Goal: Communication & Community: Answer question/provide support

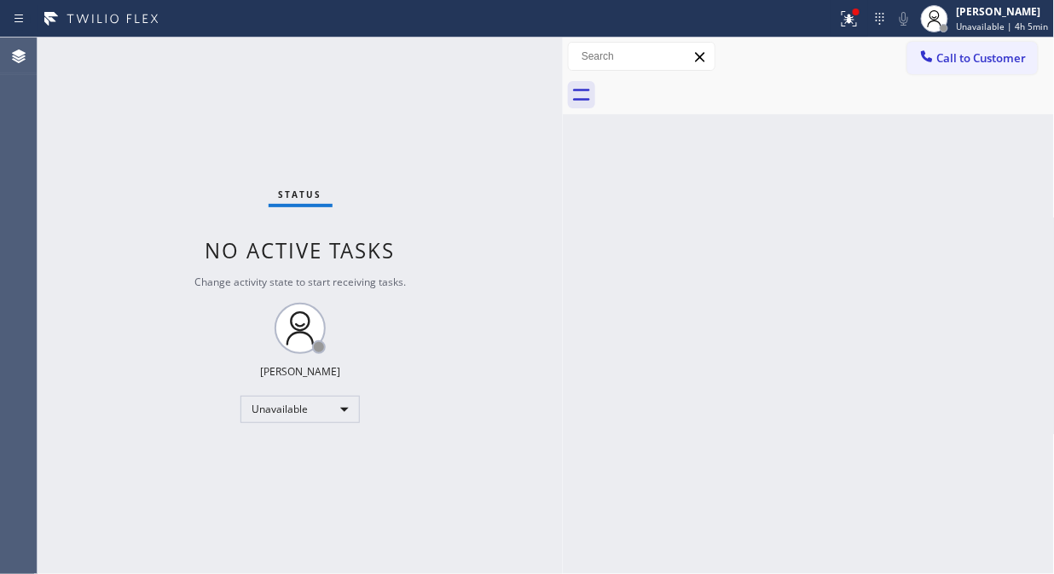
click at [152, 258] on div "Status No active tasks Change activity state to start receiving tasks. [PERSON_…" at bounding box center [300, 306] width 525 height 536
click at [168, 295] on div "Status No active tasks Change activity state to start receiving tasks. [PERSON_…" at bounding box center [300, 306] width 525 height 536
click at [107, 250] on div "Status No active tasks Change activity state to start receiving tasks. [PERSON_…" at bounding box center [300, 306] width 525 height 536
click at [621, 234] on div "Back to Dashboard Change Sender ID Customers Technicians Select a contact Outbo…" at bounding box center [809, 306] width 492 height 536
click at [701, 573] on div "Back to Dashboard Change Sender ID Customers Technicians Select a contact Outbo…" at bounding box center [809, 306] width 492 height 536
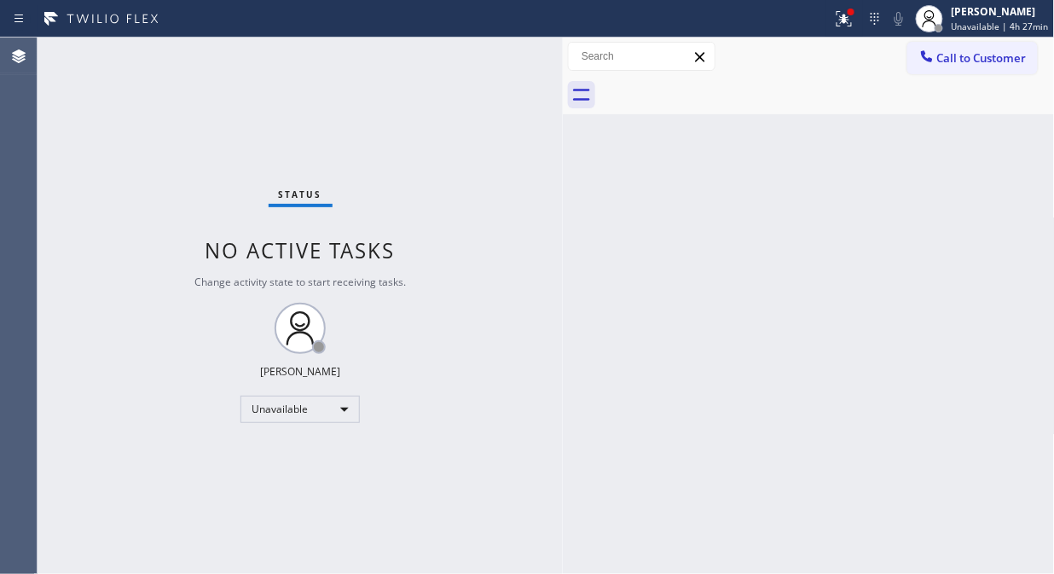
click at [701, 573] on div "Back to Dashboard Change Sender ID Customers Technicians Select a contact Outbo…" at bounding box center [809, 306] width 492 height 536
drag, startPoint x: 66, startPoint y: 352, endPoint x: 35, endPoint y: 318, distance: 45.9
click at [66, 351] on div "Status No active tasks Change activity state to start receiving tasks. [PERSON_…" at bounding box center [300, 306] width 525 height 536
click at [303, 89] on div "Status No active tasks Change activity state to start receiving tasks. [PERSON_…" at bounding box center [300, 306] width 525 height 536
click at [660, 512] on div "Back to Dashboard Change Sender ID Customers Technicians Select a contact Outbo…" at bounding box center [809, 306] width 492 height 536
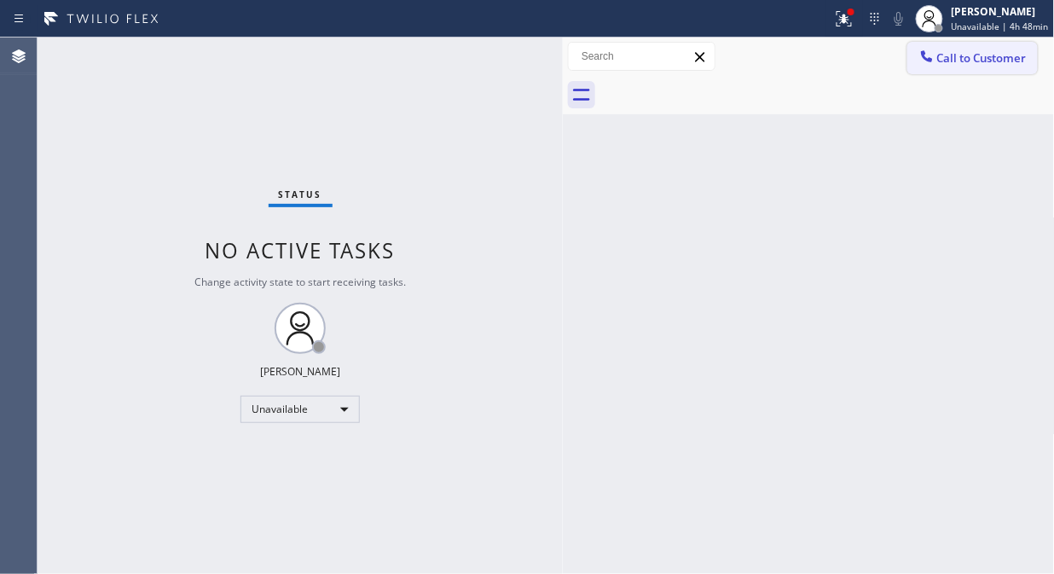
click at [1001, 53] on span "Call to Customer" at bounding box center [981, 57] width 89 height 15
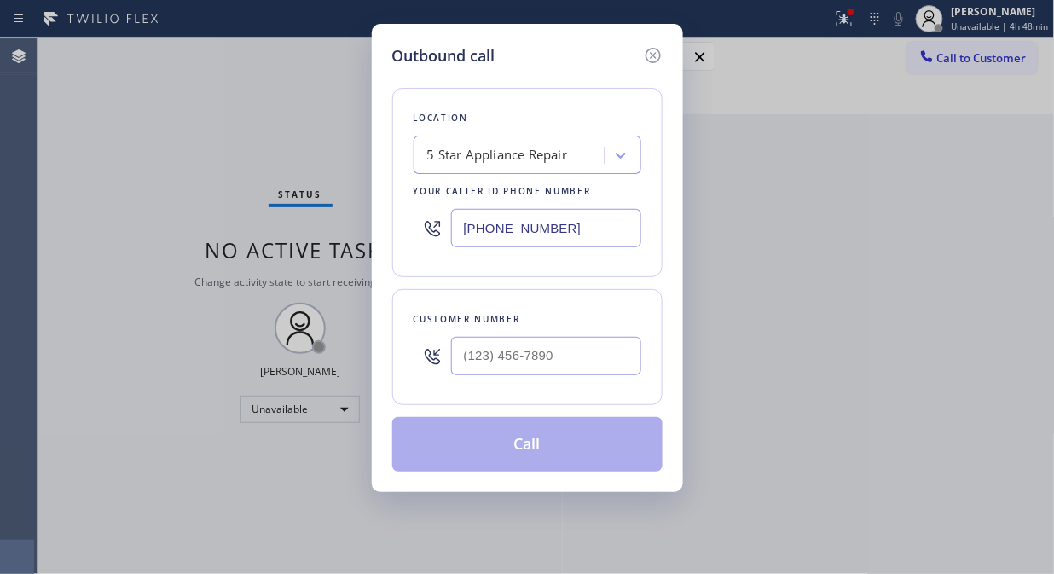
click at [469, 234] on input "[PHONE_NUMBER]" at bounding box center [546, 228] width 190 height 38
paste input "text"
click at [455, 233] on input "[PHONE_NUMBER]" at bounding box center [546, 228] width 190 height 38
paste input "text"
type input "[PHONE_NUMBER]"
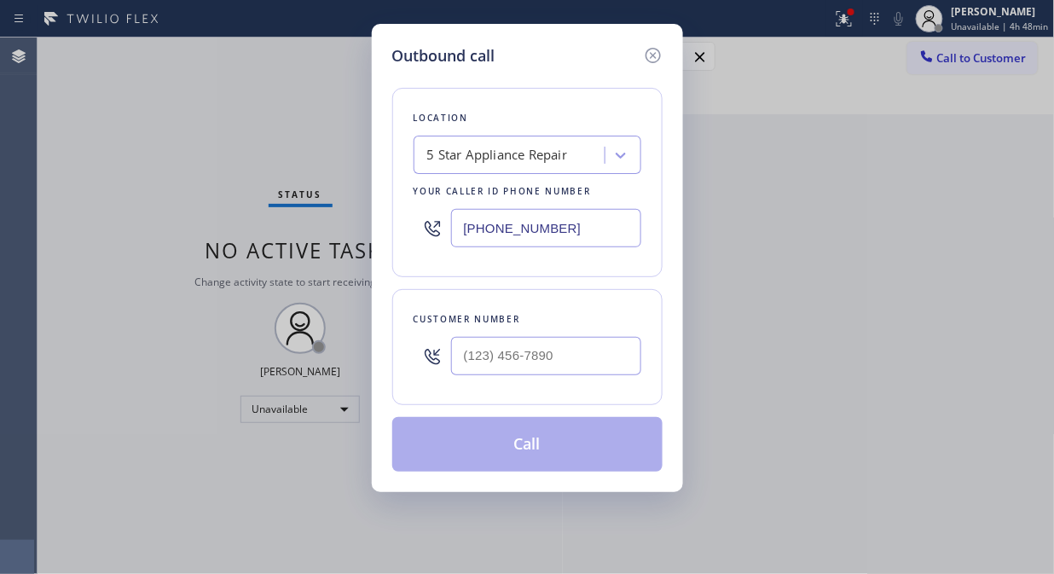
click at [419, 153] on div "5 Star Appliance Repair" at bounding box center [512, 156] width 186 height 30
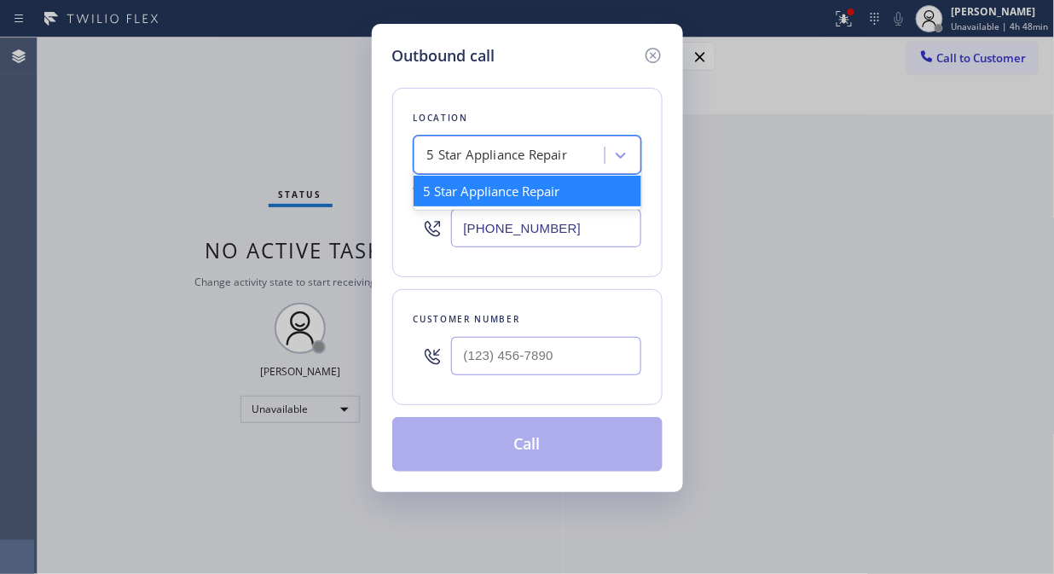
paste input "Granada Hills Appliances Repair"
type input "Granada Hills Appliances Repair"
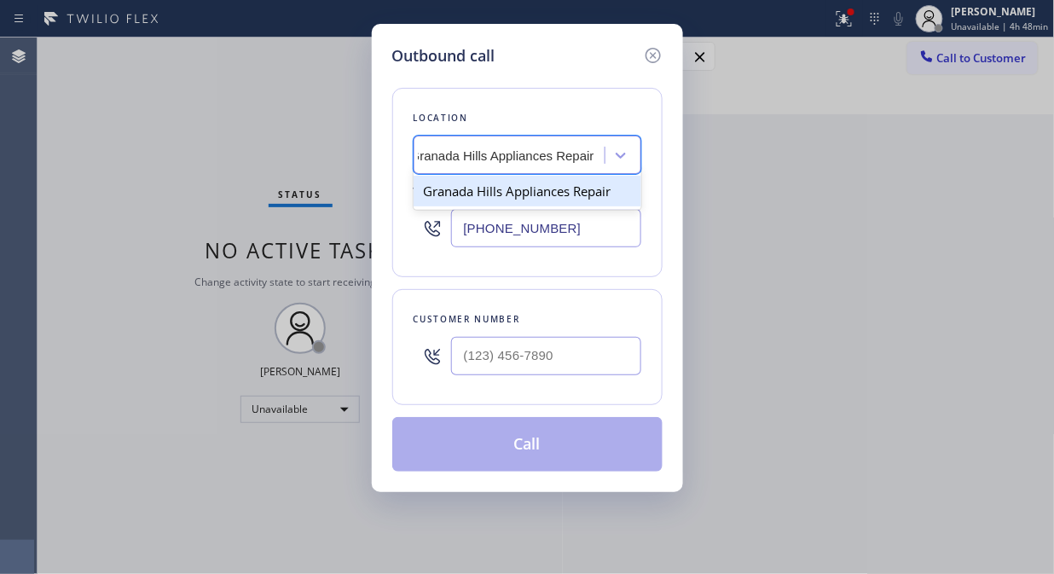
click at [517, 189] on div "Granada Hills Appliances Repair" at bounding box center [527, 191] width 228 height 31
type input "[PHONE_NUMBER]"
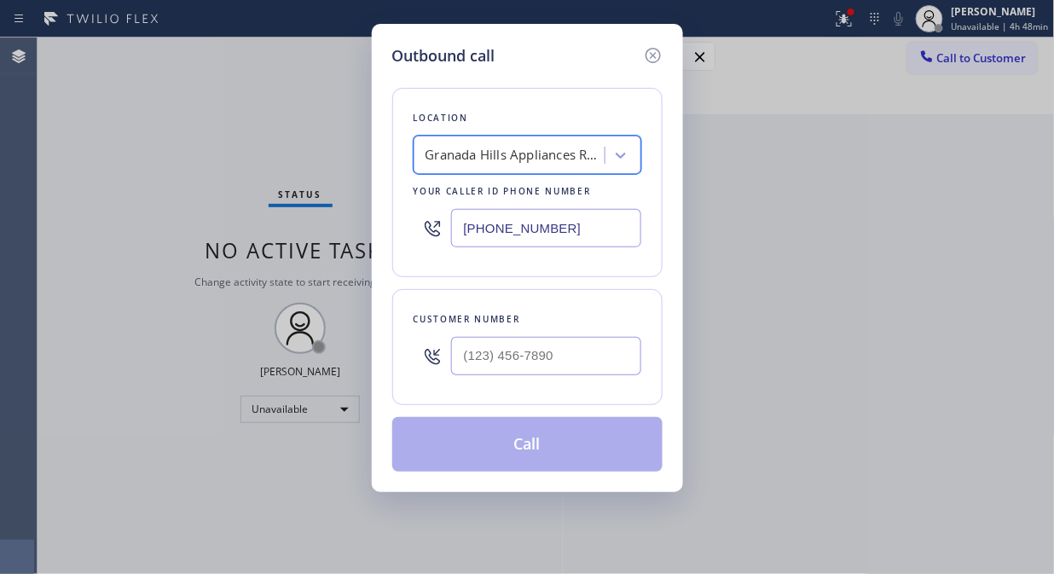
scroll to position [0, 2]
click at [463, 352] on input "(___) ___-____" at bounding box center [546, 356] width 190 height 38
paste input "818) 389-5977"
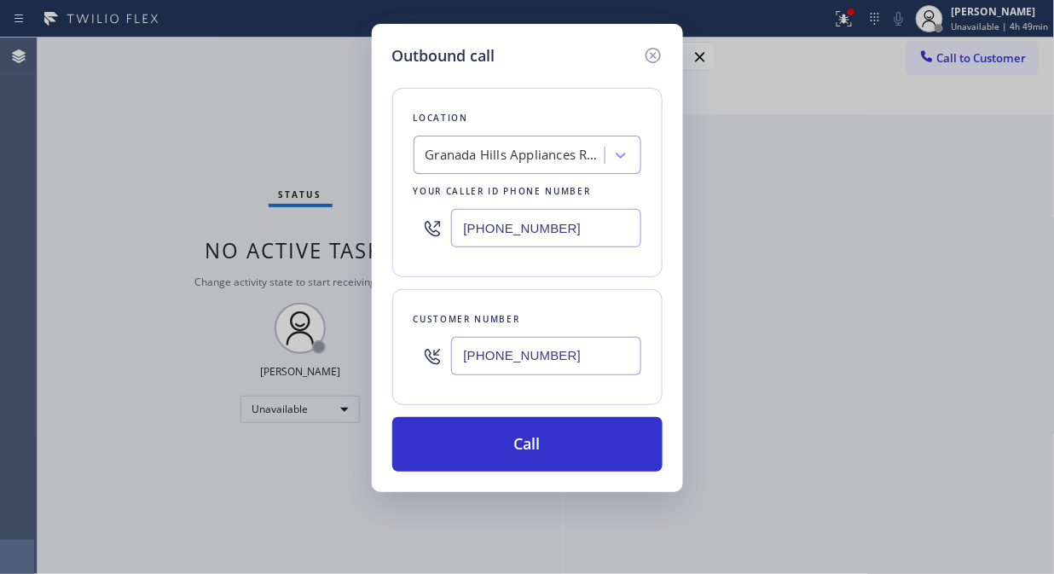
click at [456, 353] on input "[PHONE_NUMBER]" at bounding box center [546, 356] width 190 height 38
paste input "60-4870"
click at [456, 353] on input "[PHONE_NUMBER]" at bounding box center [546, 356] width 190 height 38
paste input "text"
type input "[PHONE_NUMBER]"
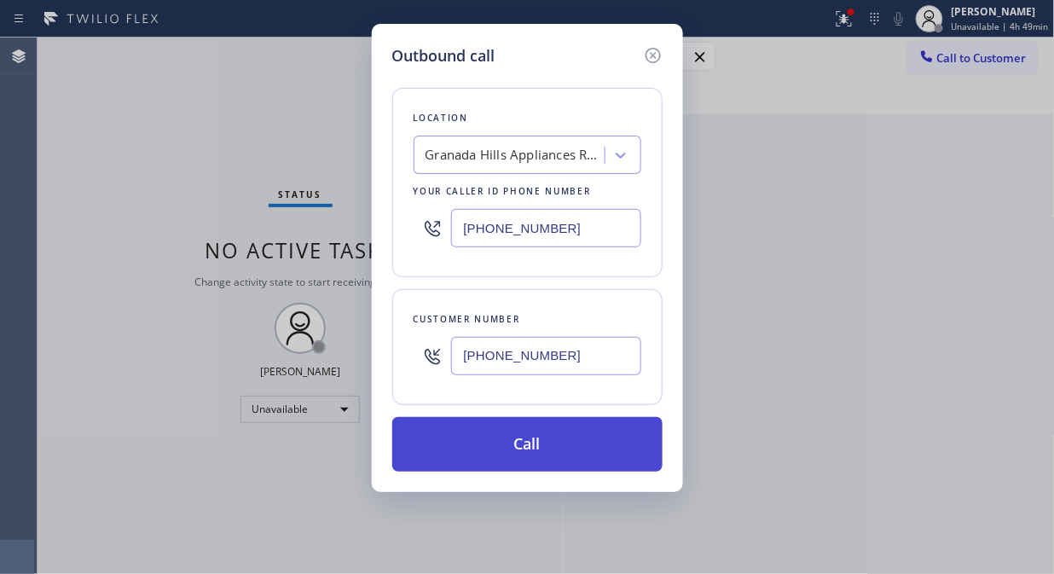
click at [482, 437] on button "Call" at bounding box center [527, 444] width 270 height 55
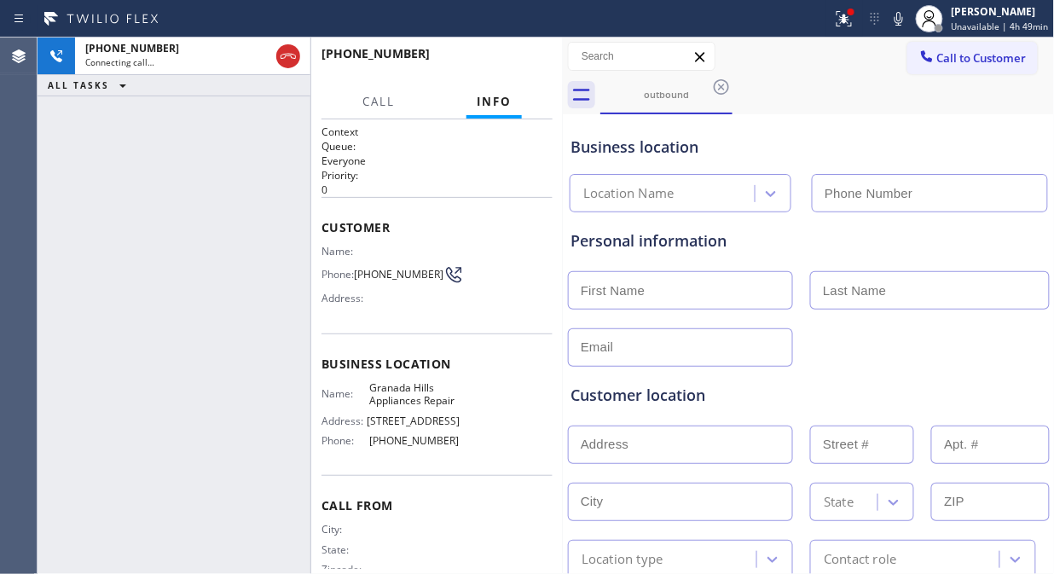
type input "[PHONE_NUMBER]"
drag, startPoint x: 329, startPoint y: 250, endPoint x: 429, endPoint y: 274, distance: 102.7
click at [429, 274] on div "Context Queue: Everyone Priority: 0 Customer Name: Phone: [PHONE_NUMBER] Addres…" at bounding box center [436, 346] width 251 height 454
click at [191, 239] on div "[PHONE_NUMBER] Connecting call… ALL TASKS ALL TASKS ACTIVE TASKS TASKS IN WRAP …" at bounding box center [174, 306] width 273 height 536
click at [163, 292] on div "[PHONE_NUMBER] Live | 00:02 ALL TASKS ALL TASKS ACTIVE TASKS TASKS IN WRAP UP" at bounding box center [174, 306] width 273 height 536
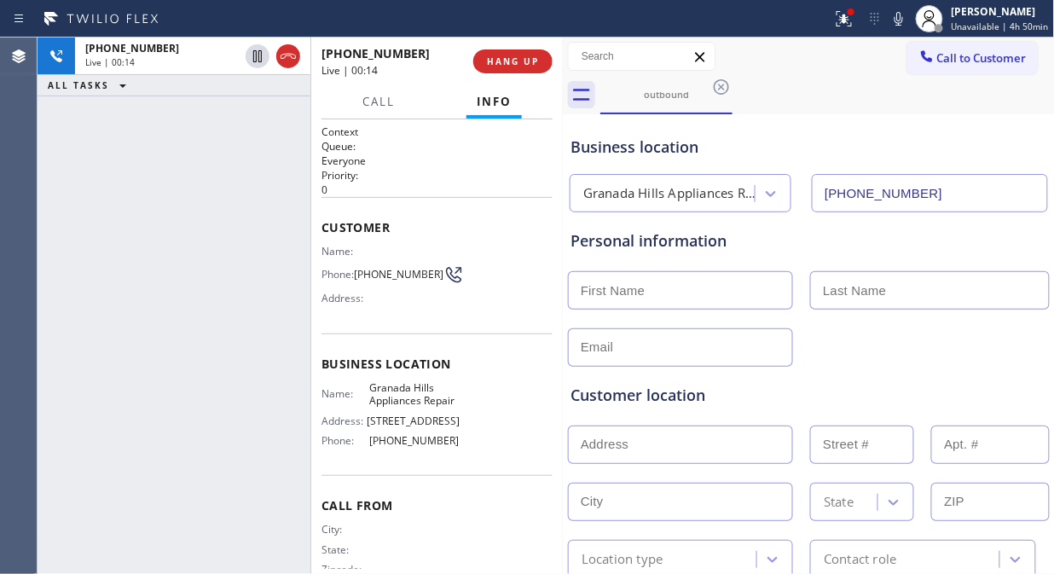
click at [194, 308] on div "[PHONE_NUMBER] Live | 00:14 ALL TASKS ALL TASKS ACTIVE TASKS TASKS IN WRAP UP" at bounding box center [174, 306] width 273 height 536
click at [821, 124] on div "Business location [GEOGRAPHIC_DATA] Appliances Repair [PHONE_NUMBER]" at bounding box center [808, 165] width 483 height 94
click at [908, 22] on icon at bounding box center [898, 19] width 20 height 20
click at [903, 20] on icon at bounding box center [898, 19] width 9 height 14
click at [904, 20] on icon at bounding box center [898, 19] width 20 height 20
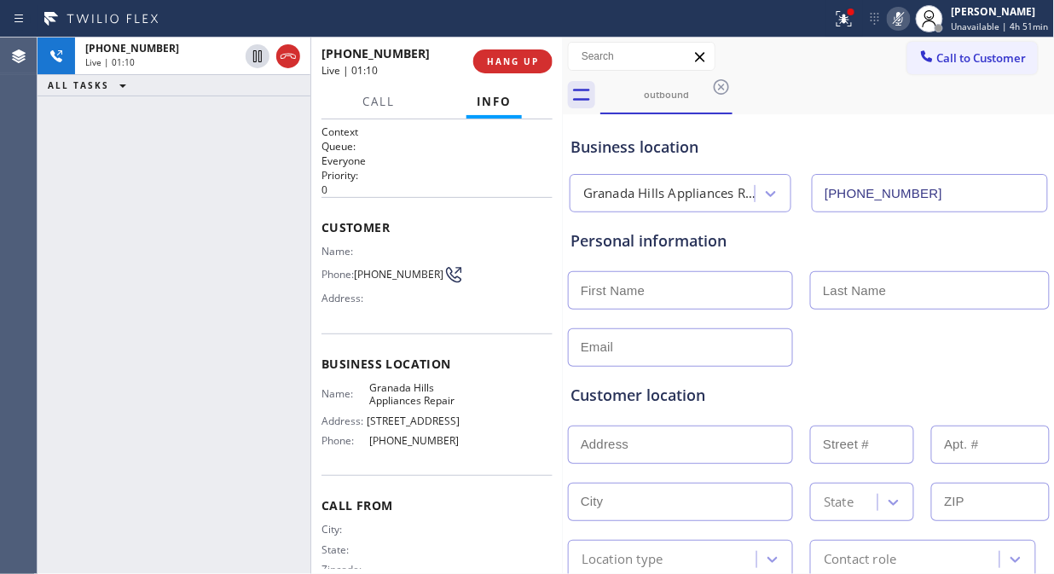
click at [903, 20] on icon at bounding box center [898, 19] width 9 height 14
click at [904, 20] on icon at bounding box center [898, 19] width 20 height 20
click at [901, 23] on icon at bounding box center [898, 19] width 20 height 20
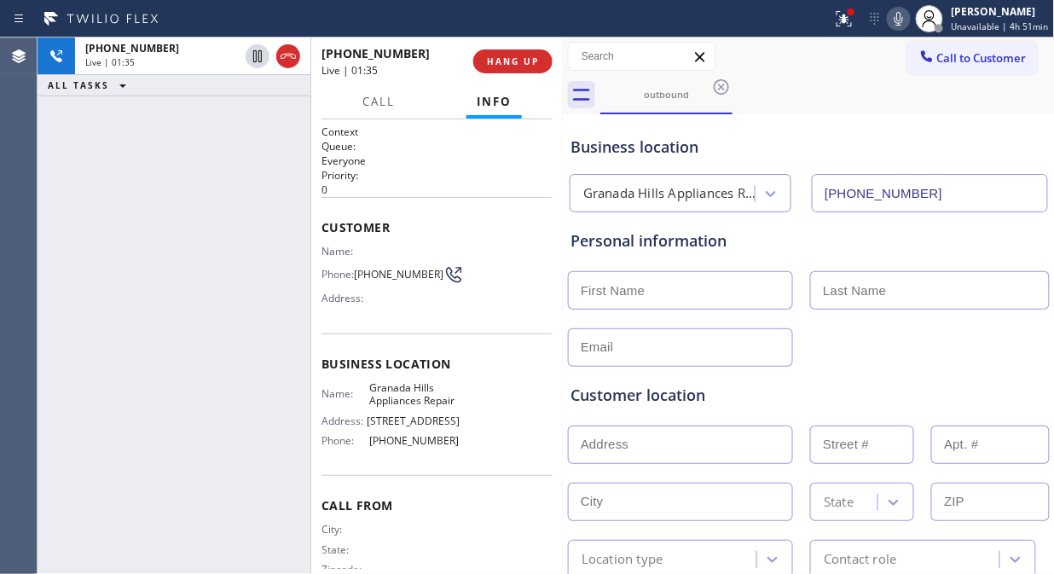
click at [901, 23] on icon at bounding box center [898, 19] width 20 height 20
click at [900, 20] on rect at bounding box center [898, 17] width 12 height 12
click at [900, 15] on icon at bounding box center [898, 19] width 20 height 20
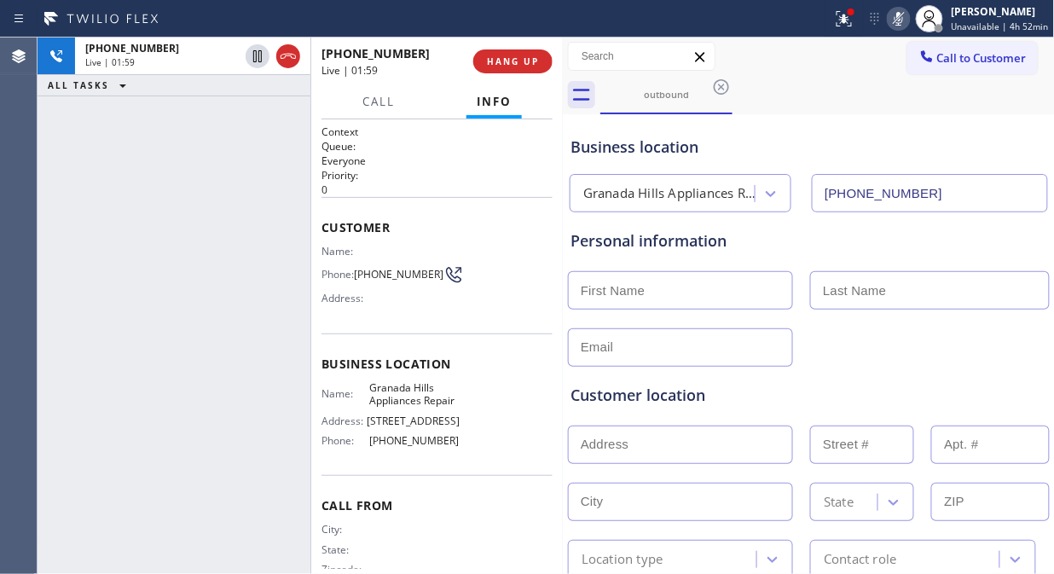
click at [900, 15] on icon at bounding box center [898, 19] width 20 height 20
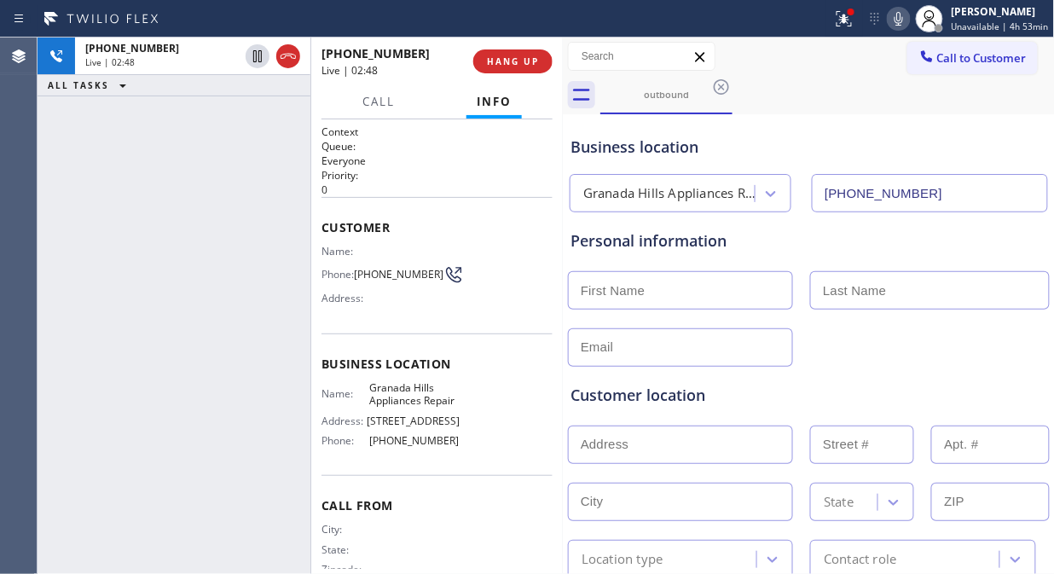
click at [900, 15] on icon at bounding box center [898, 19] width 20 height 20
click at [905, 19] on icon at bounding box center [898, 19] width 20 height 20
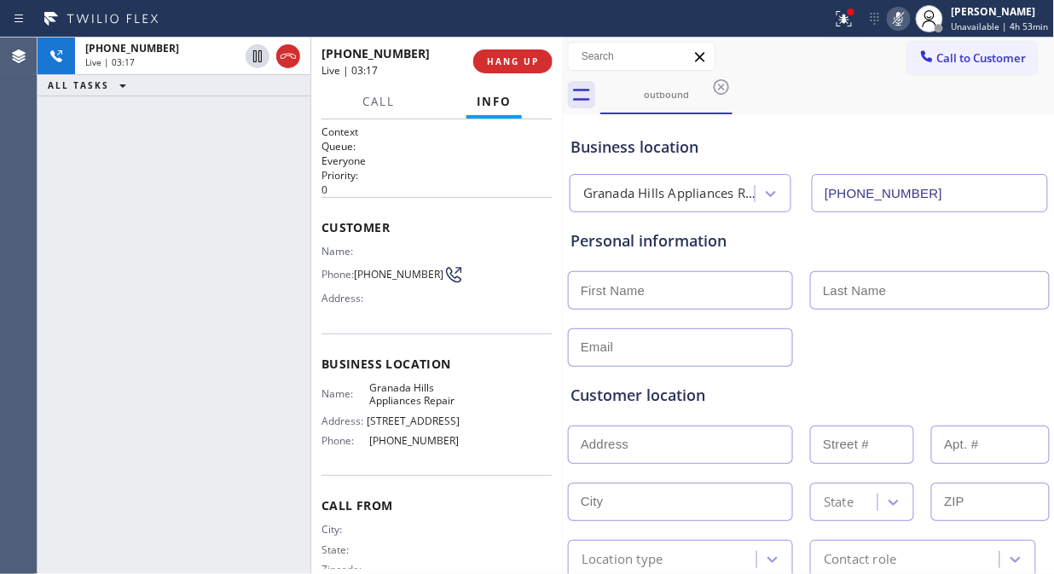
click at [905, 19] on icon at bounding box center [898, 19] width 20 height 20
click at [901, 26] on icon at bounding box center [898, 19] width 20 height 20
click at [904, 26] on icon at bounding box center [898, 19] width 20 height 20
click at [904, 19] on icon at bounding box center [898, 19] width 20 height 20
click at [906, 18] on icon at bounding box center [898, 19] width 20 height 20
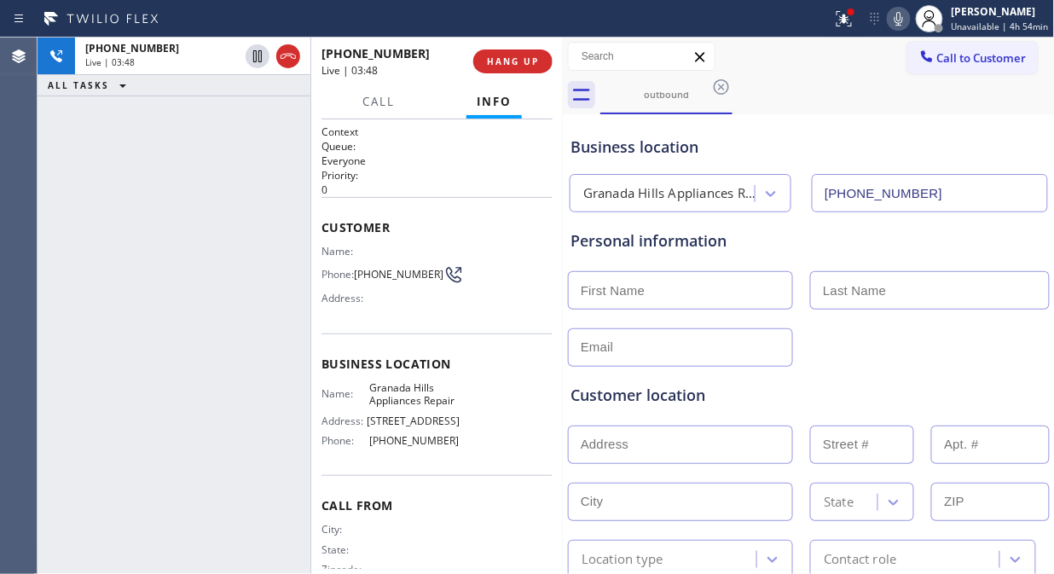
click at [904, 14] on icon at bounding box center [898, 19] width 20 height 20
click at [904, 23] on icon at bounding box center [898, 19] width 20 height 20
click at [903, 20] on icon at bounding box center [898, 19] width 9 height 14
click at [903, 22] on icon at bounding box center [898, 19] width 9 height 14
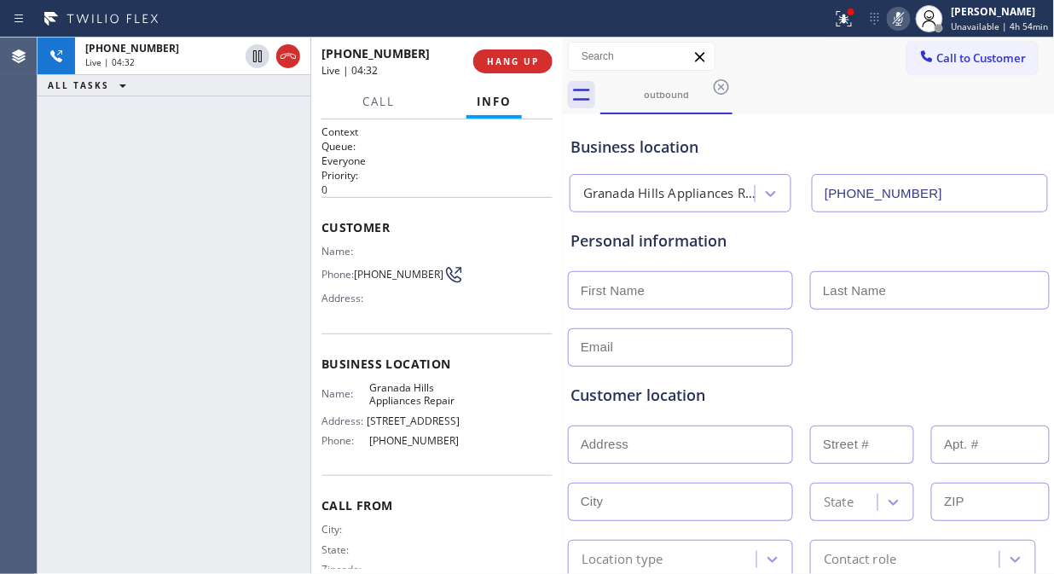
click at [903, 22] on icon at bounding box center [898, 19] width 9 height 14
click at [901, 14] on icon at bounding box center [898, 19] width 9 height 14
click at [902, 14] on icon at bounding box center [898, 19] width 9 height 14
click at [887, 125] on div "Business location [GEOGRAPHIC_DATA] Appliances Repair [PHONE_NUMBER]" at bounding box center [808, 165] width 483 height 94
click at [899, 15] on icon at bounding box center [898, 19] width 20 height 20
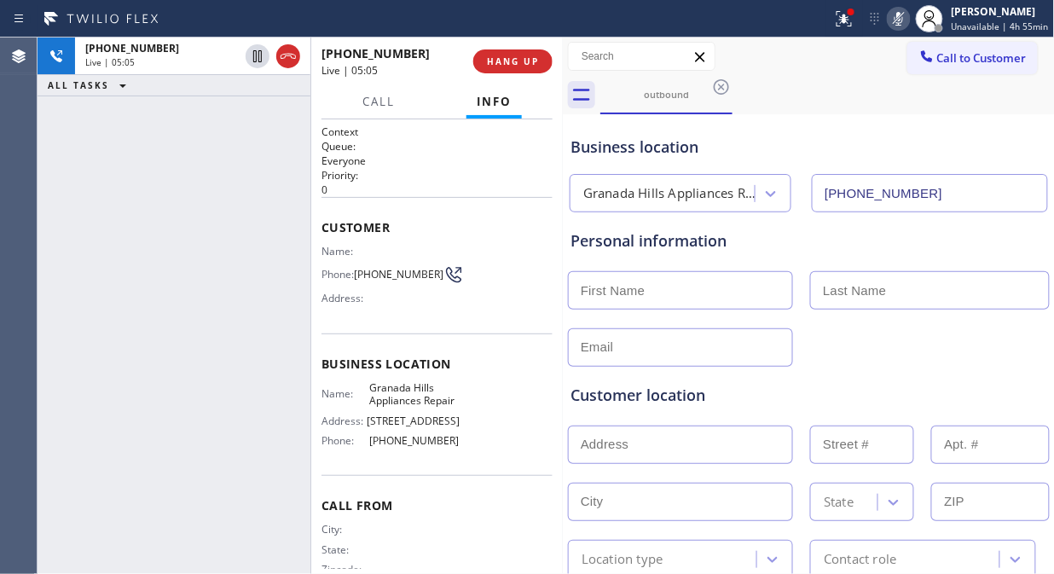
click at [904, 15] on rect at bounding box center [898, 17] width 12 height 12
click at [904, 21] on icon at bounding box center [898, 19] width 20 height 20
click at [905, 27] on icon at bounding box center [898, 19] width 20 height 20
click at [898, 19] on icon at bounding box center [898, 19] width 20 height 20
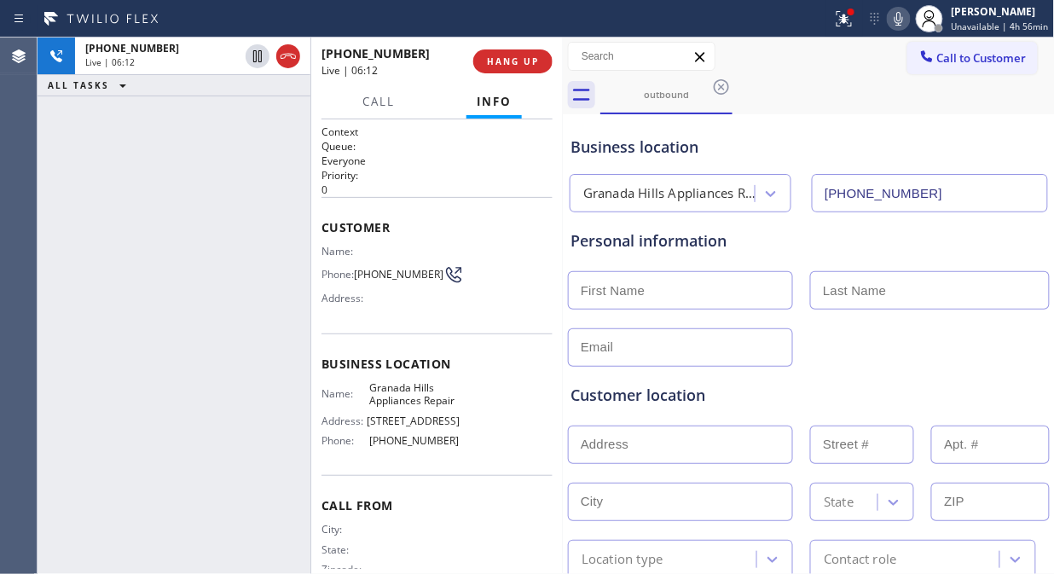
click at [863, 74] on div "Call to Customer Outbound call Location [GEOGRAPHIC_DATA] Appliances Repair You…" at bounding box center [809, 57] width 492 height 38
click at [901, 26] on icon at bounding box center [898, 19] width 20 height 20
click at [903, 22] on icon at bounding box center [898, 19] width 9 height 14
click at [875, 72] on div "Call to Customer Outbound call Location [GEOGRAPHIC_DATA] Appliances Repair You…" at bounding box center [809, 57] width 492 height 38
click at [896, 24] on icon at bounding box center [898, 19] width 20 height 20
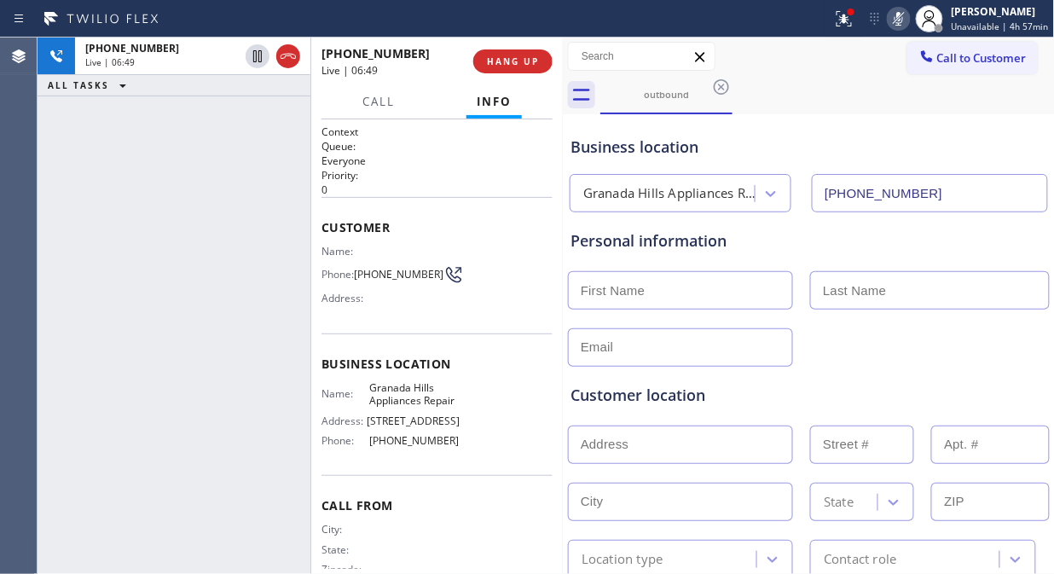
click at [898, 24] on icon at bounding box center [898, 19] width 20 height 20
click at [901, 17] on icon at bounding box center [898, 19] width 20 height 20
click at [902, 15] on icon at bounding box center [898, 19] width 9 height 14
click at [893, 13] on icon at bounding box center [898, 19] width 20 height 20
click at [898, 15] on icon at bounding box center [898, 19] width 20 height 20
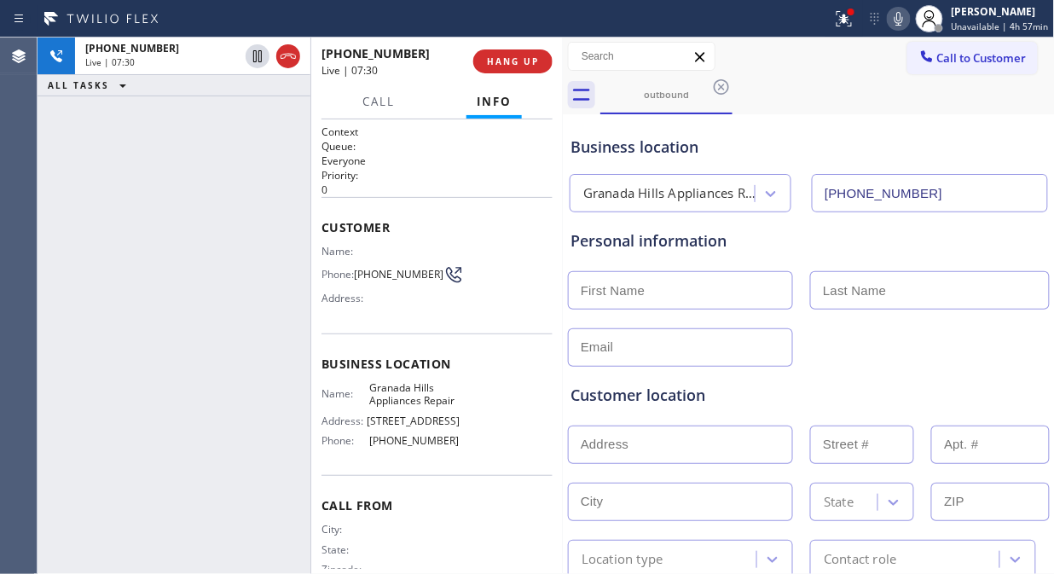
click at [905, 20] on icon at bounding box center [898, 19] width 20 height 20
click at [899, 24] on icon at bounding box center [898, 19] width 20 height 20
click at [899, 19] on icon at bounding box center [898, 19] width 9 height 14
click at [904, 21] on icon at bounding box center [898, 19] width 20 height 20
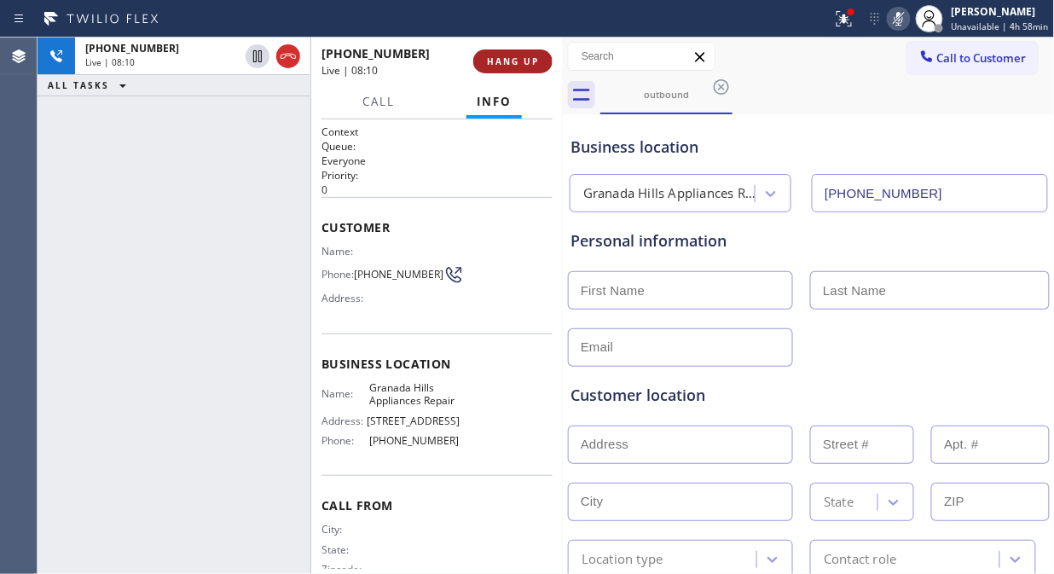
click at [523, 61] on span "HANG UP" at bounding box center [513, 61] width 52 height 12
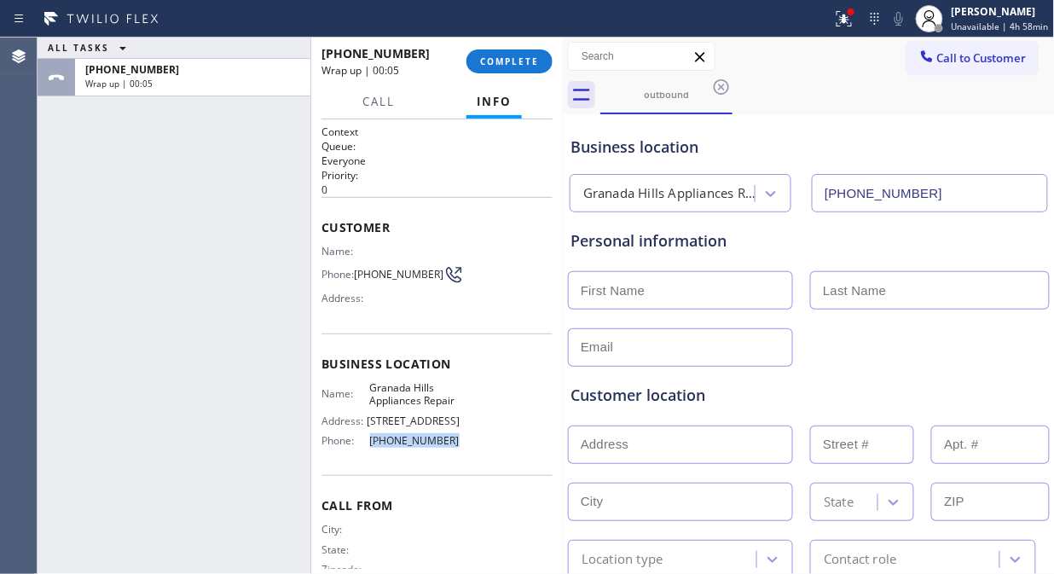
drag, startPoint x: 407, startPoint y: 450, endPoint x: 361, endPoint y: 455, distance: 47.2
click at [361, 447] on div "Phone: [PHONE_NUMBER]" at bounding box center [390, 440] width 139 height 13
copy div "[PHONE_NUMBER]"
click at [515, 72] on button "COMPLETE" at bounding box center [509, 61] width 86 height 24
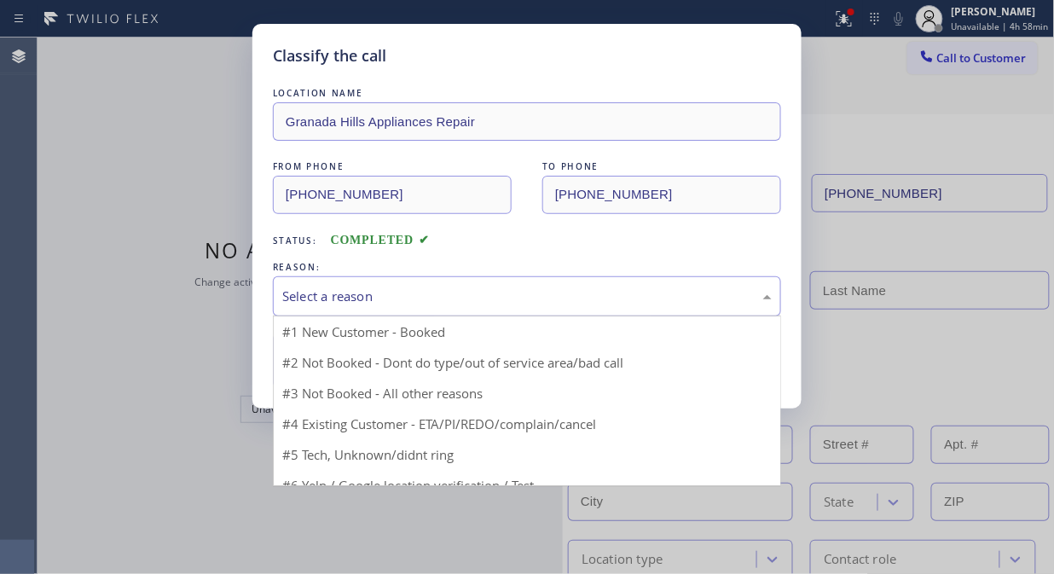
click at [500, 296] on div "Select a reason" at bounding box center [526, 296] width 489 height 20
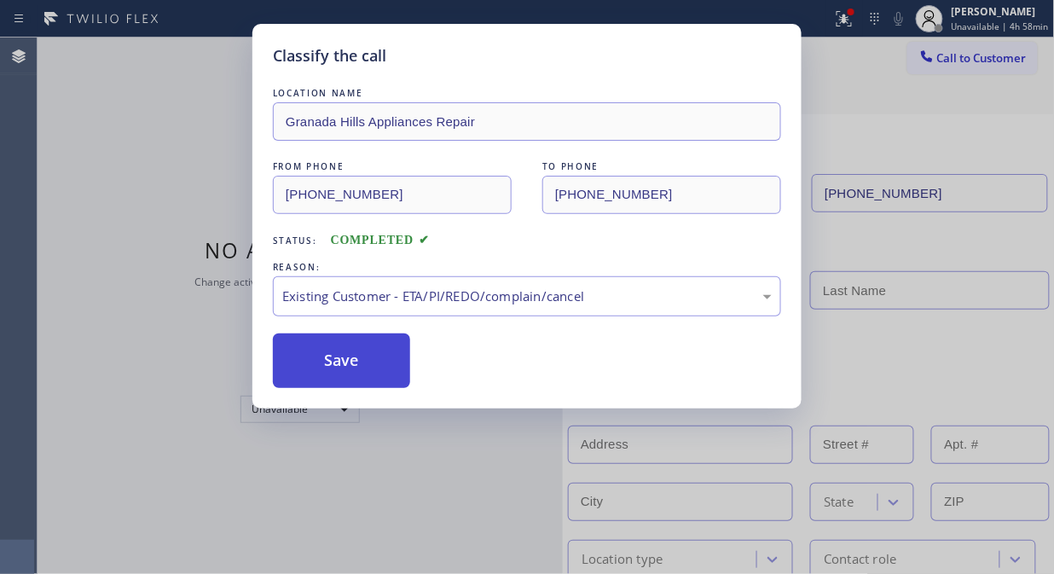
click at [321, 352] on button "Save" at bounding box center [341, 360] width 137 height 55
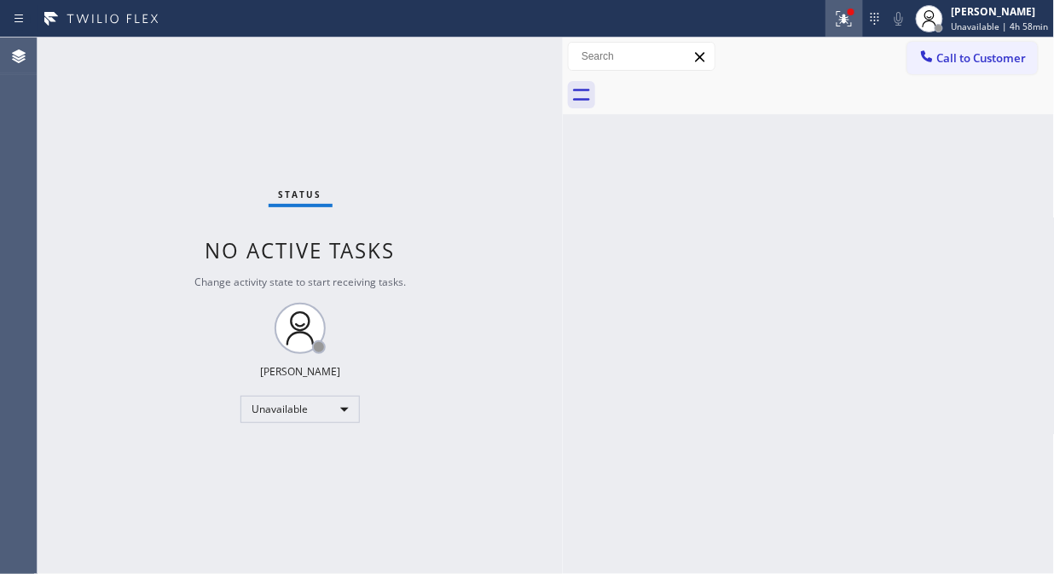
click at [841, 20] on icon at bounding box center [844, 19] width 20 height 20
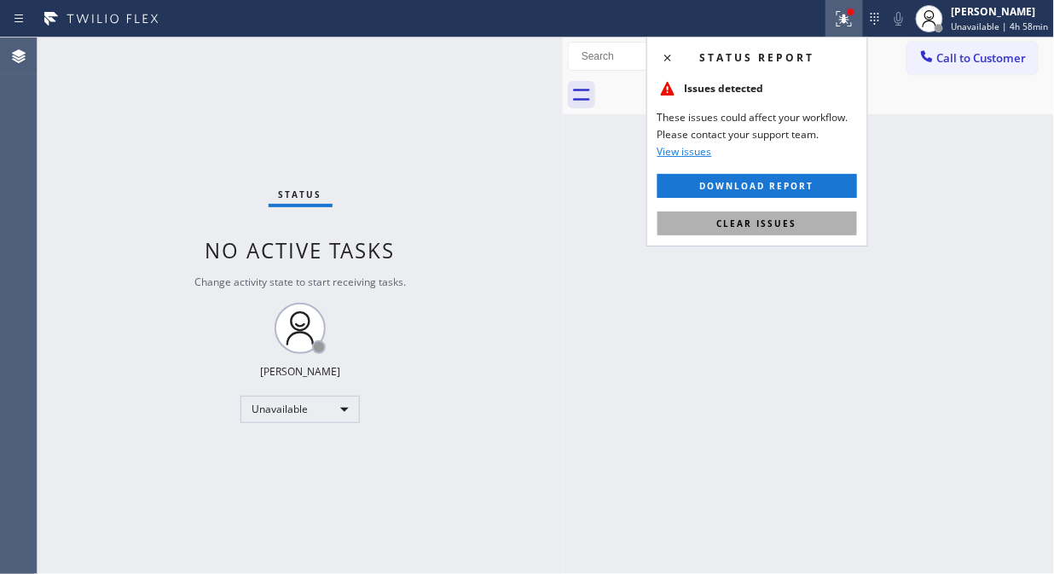
click at [780, 228] on span "Clear issues" at bounding box center [757, 223] width 80 height 12
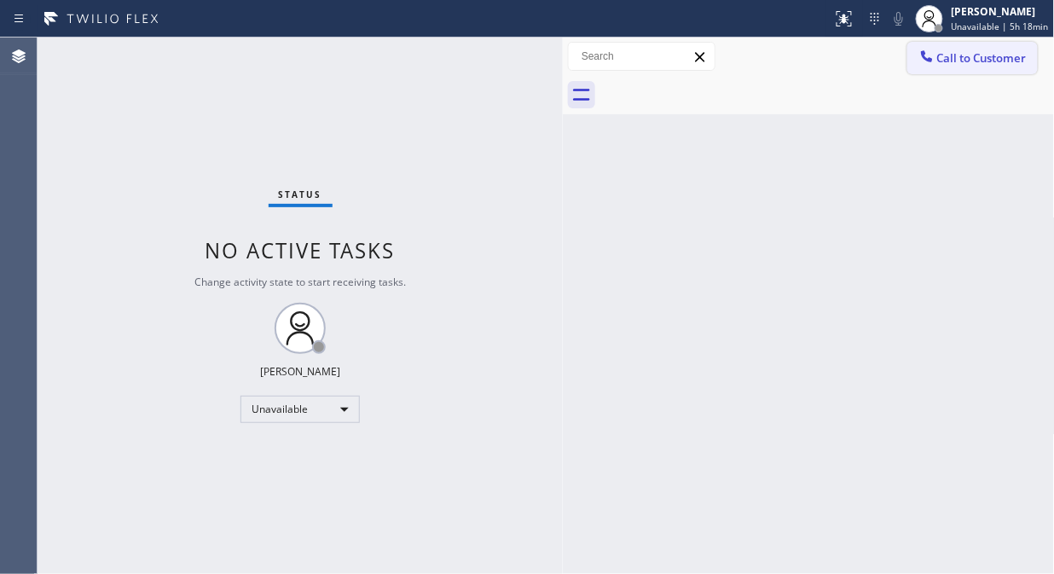
click at [983, 65] on span "Call to Customer" at bounding box center [981, 57] width 89 height 15
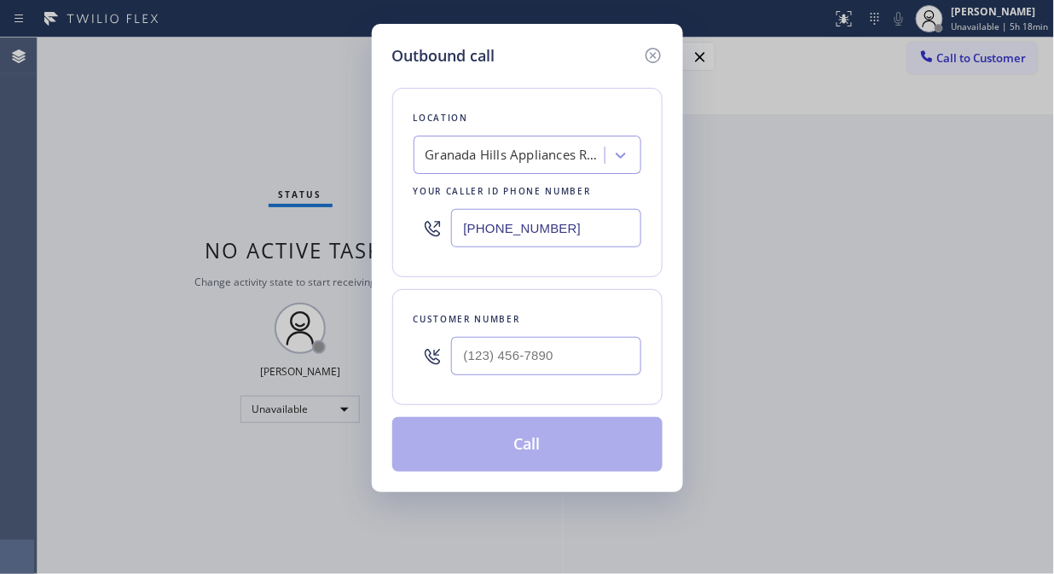
click at [557, 159] on div "Granada Hills Appliances Repair" at bounding box center [514, 156] width 179 height 20
type input "5 star appliance repaur"
click at [974, 45] on div "Outbound call Location [GEOGRAPHIC_DATA] Appliances Repair Your caller id phone…" at bounding box center [527, 287] width 1054 height 574
click at [477, 355] on input "(___) ___-____" at bounding box center [546, 356] width 190 height 38
paste input "818) 360-4870"
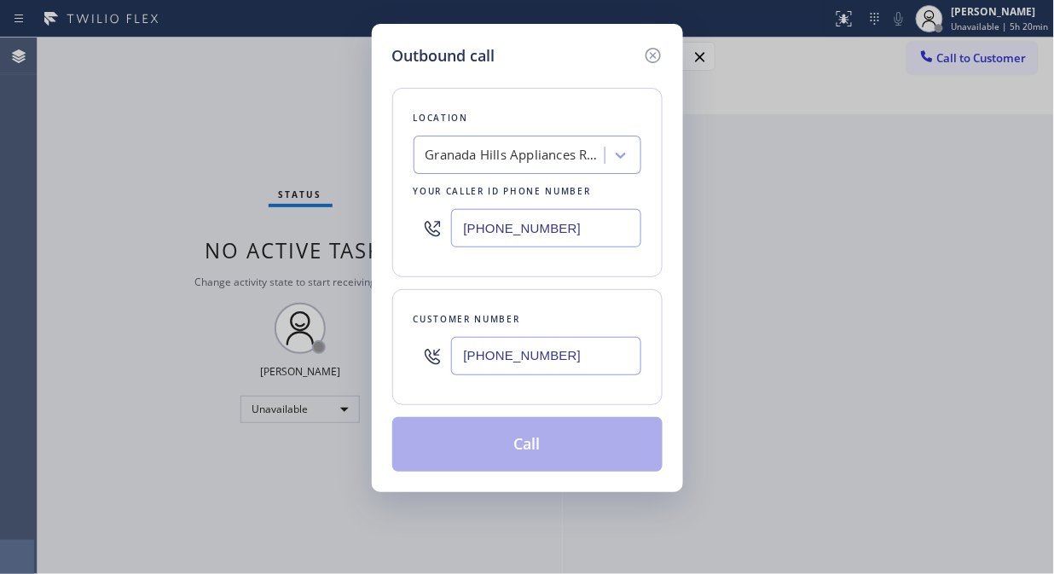
type input "[PHONE_NUMBER]"
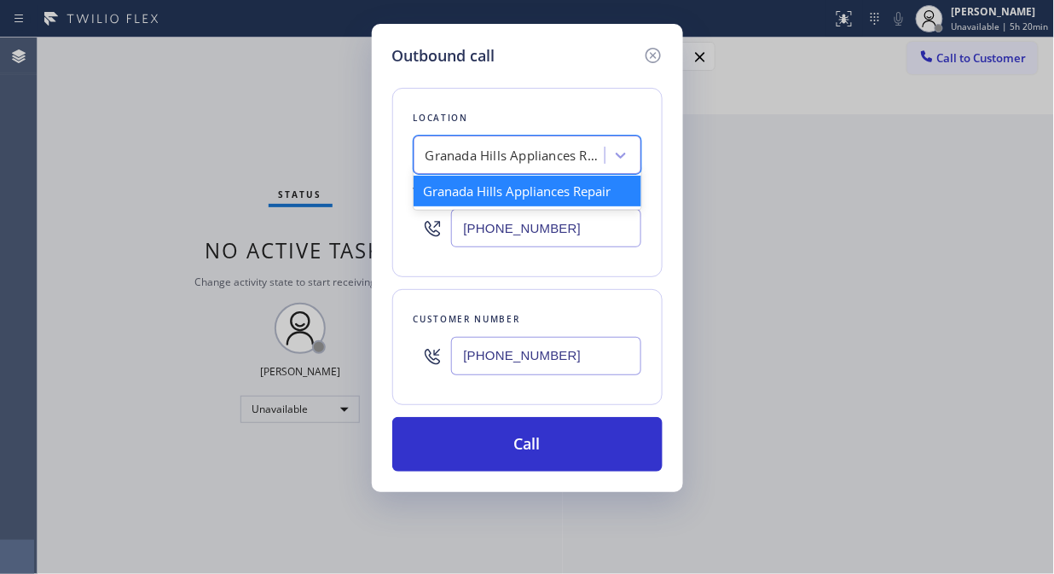
click at [463, 155] on div "Granada Hills Appliances Repair" at bounding box center [514, 156] width 179 height 20
click at [465, 188] on div "Granada Hills Appliances Repair" at bounding box center [527, 191] width 228 height 31
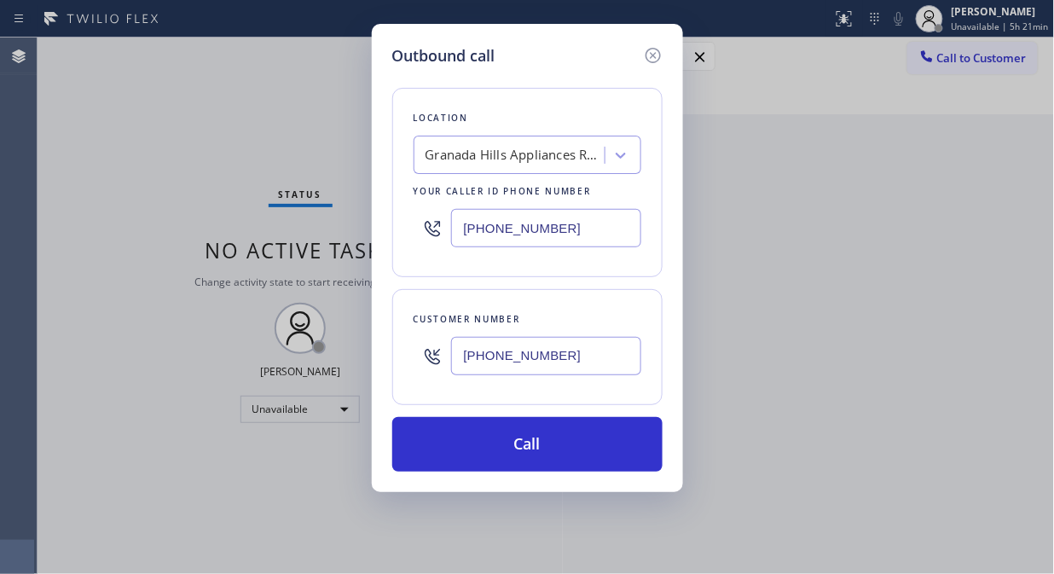
drag, startPoint x: 583, startPoint y: 225, endPoint x: 446, endPoint y: 218, distance: 137.4
click at [446, 218] on div "[PHONE_NUMBER]" at bounding box center [527, 227] width 228 height 55
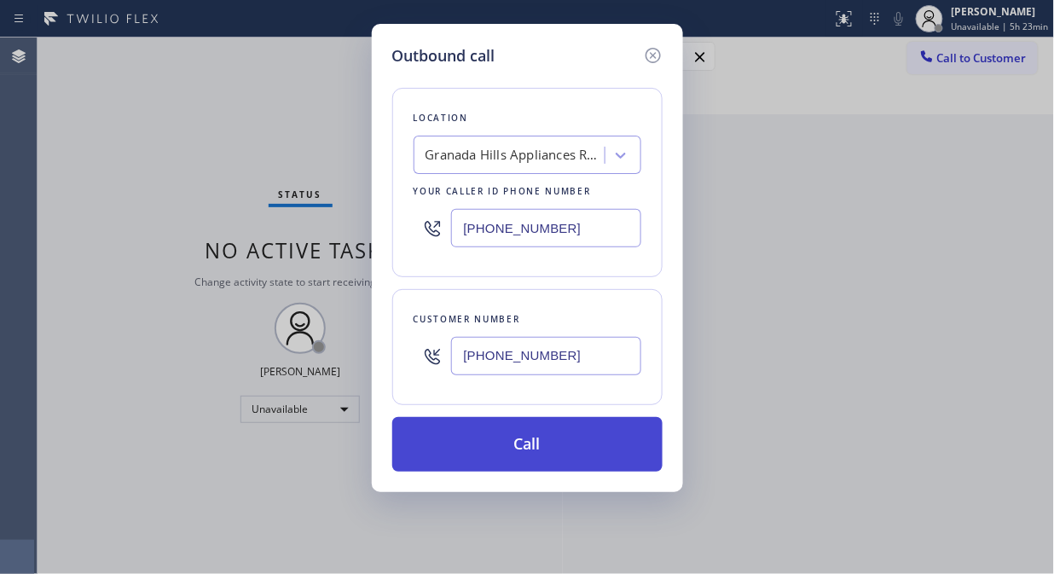
click at [591, 444] on button "Call" at bounding box center [527, 444] width 270 height 55
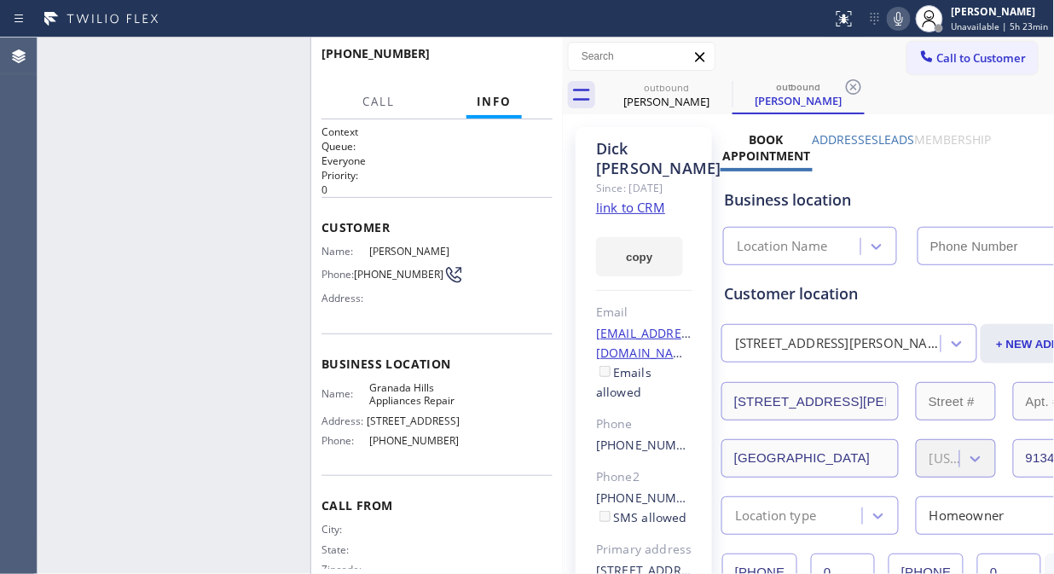
type input "[PHONE_NUMBER]"
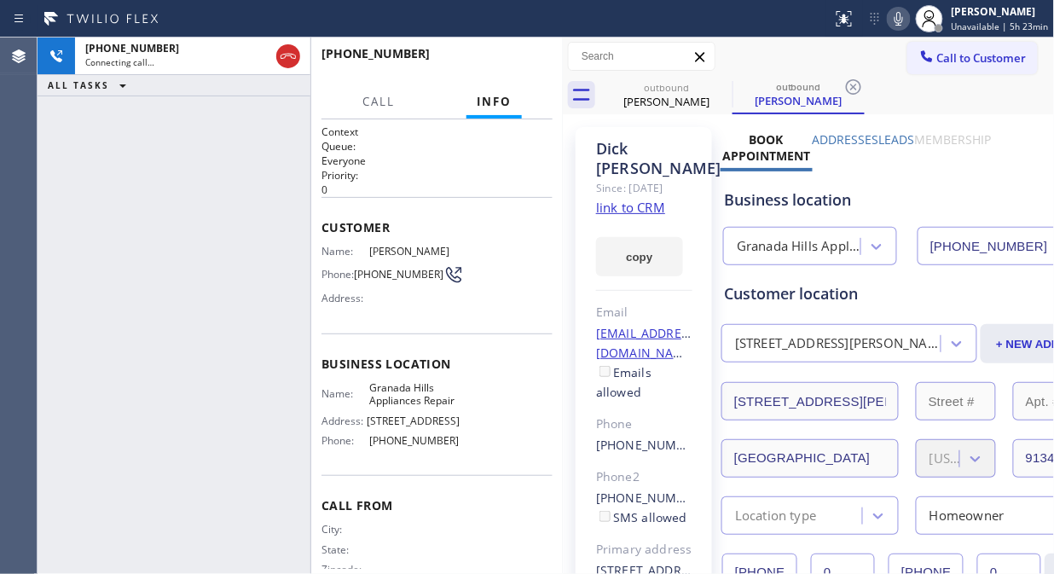
click at [904, 21] on icon at bounding box center [898, 19] width 20 height 20
click at [900, 20] on rect at bounding box center [898, 17] width 12 height 12
click at [900, 20] on icon at bounding box center [898, 19] width 20 height 20
click at [901, 20] on icon at bounding box center [898, 19] width 20 height 20
click at [898, 22] on icon at bounding box center [898, 19] width 20 height 20
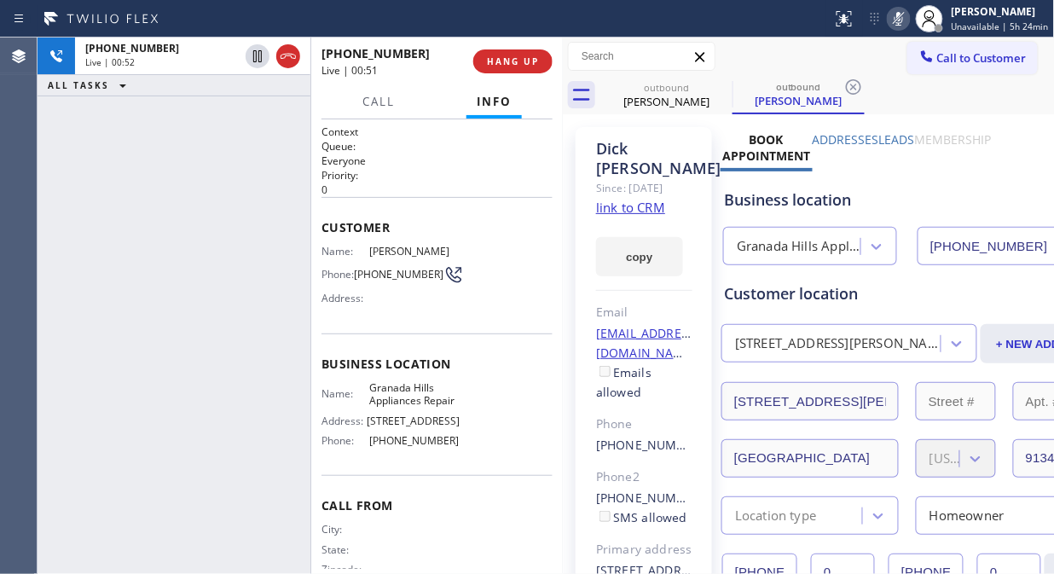
click at [899, 21] on icon at bounding box center [898, 19] width 20 height 20
click at [838, 58] on div "Call to Customer Outbound call Location [GEOGRAPHIC_DATA] Appliances Repair You…" at bounding box center [809, 57] width 492 height 30
click at [837, 61] on div "Call to Customer Outbound call Location [GEOGRAPHIC_DATA] Appliances Repair You…" at bounding box center [809, 57] width 492 height 30
click at [901, 17] on icon at bounding box center [898, 19] width 9 height 14
click at [533, 68] on button "HANG UP" at bounding box center [512, 61] width 79 height 24
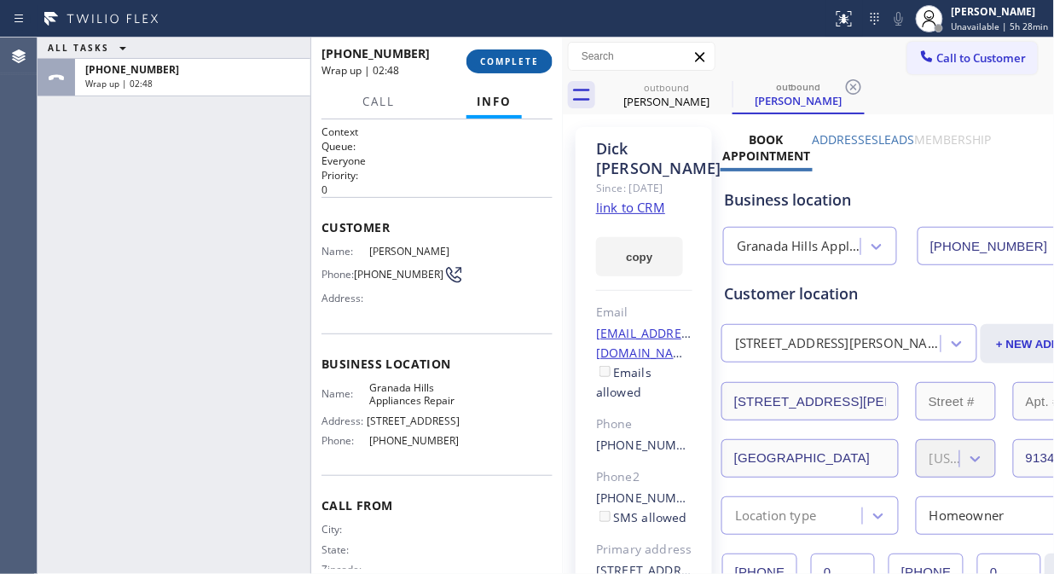
click at [491, 61] on span "COMPLETE" at bounding box center [509, 61] width 59 height 12
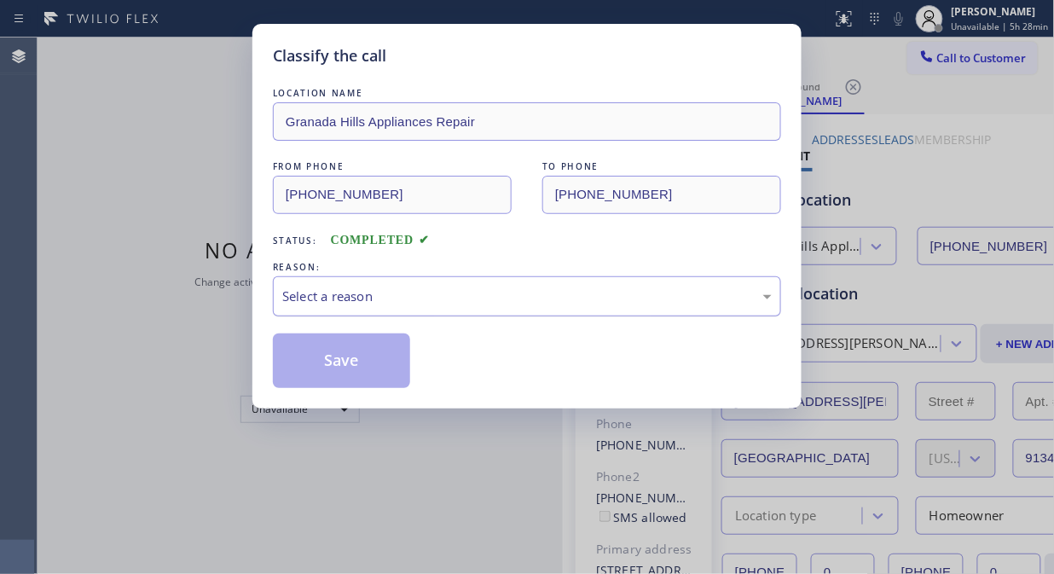
click at [453, 302] on div "Select a reason" at bounding box center [526, 296] width 489 height 20
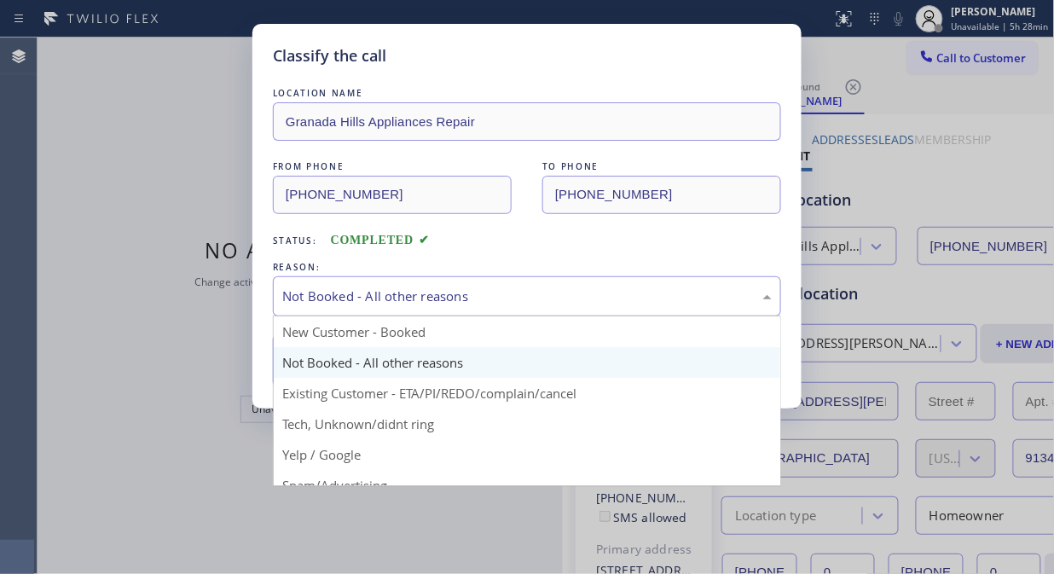
click at [447, 281] on div "Not Booked - All other reasons" at bounding box center [527, 296] width 508 height 40
click at [393, 298] on div "Not Booked - All other reasons" at bounding box center [526, 296] width 489 height 20
click at [397, 300] on div "Not Booked - All other reasons" at bounding box center [526, 296] width 489 height 20
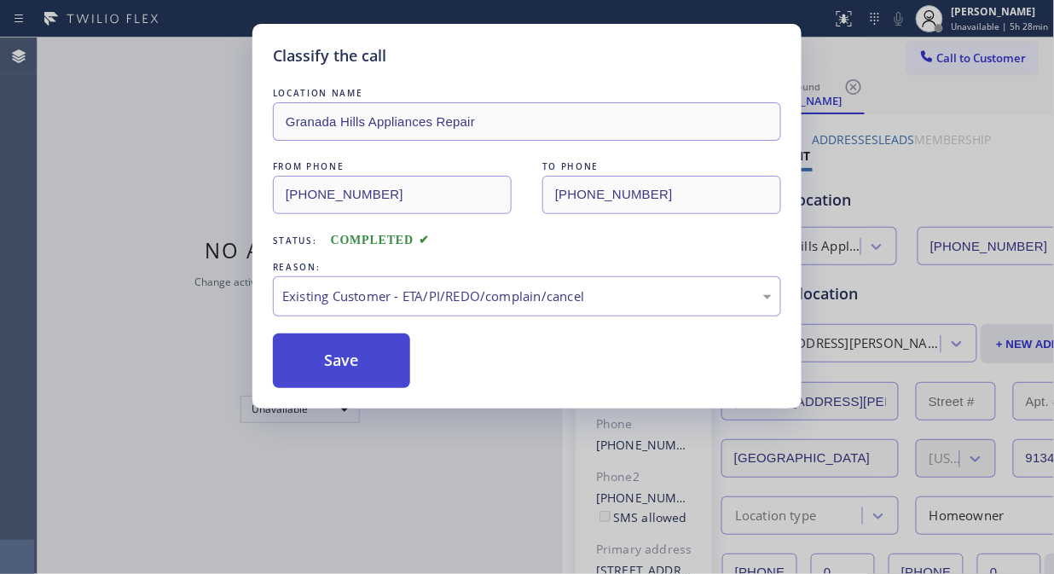
click at [336, 348] on button "Save" at bounding box center [341, 360] width 137 height 55
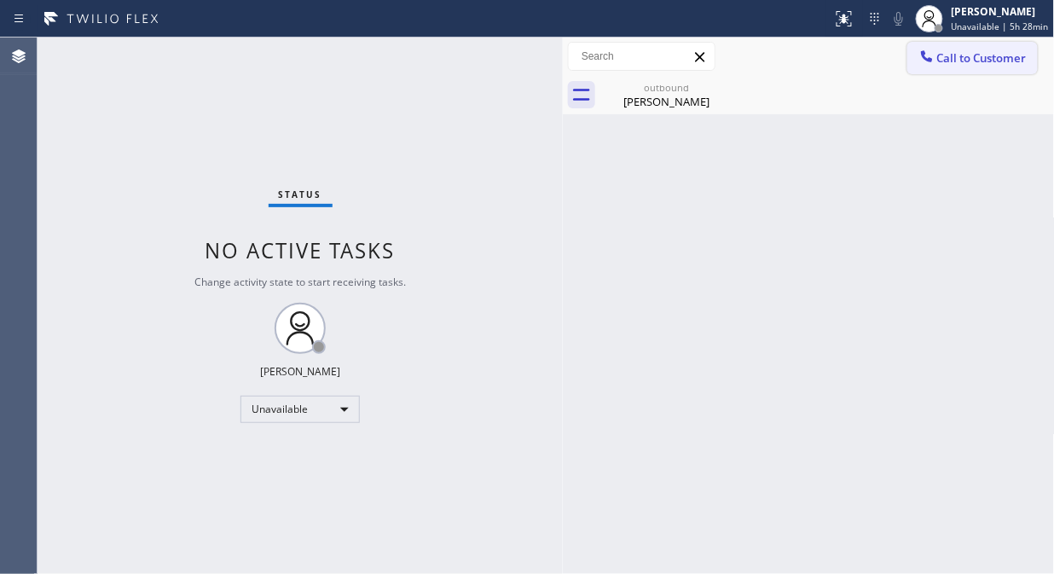
click at [973, 63] on span "Call to Customer" at bounding box center [981, 57] width 89 height 15
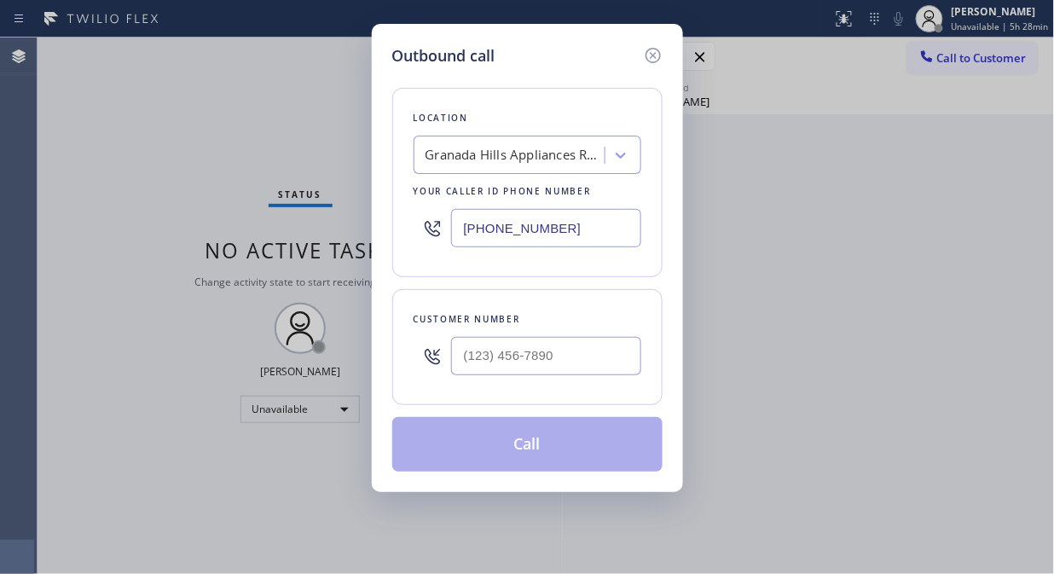
drag, startPoint x: 567, startPoint y: 236, endPoint x: 392, endPoint y: 242, distance: 174.8
click at [392, 242] on div "Location [GEOGRAPHIC_DATA] Appliances Repair Your caller id phone number [PHONE…" at bounding box center [527, 182] width 270 height 189
paste input "___) ___-____"
click at [460, 226] on input "(___) ___-____" at bounding box center [546, 228] width 190 height 38
type input "(___) ___-____"
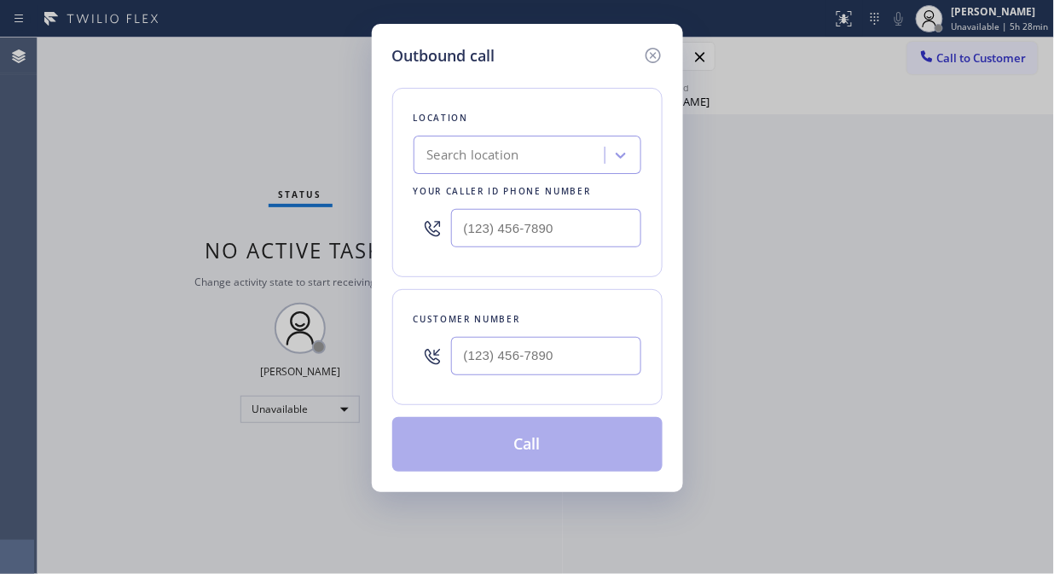
type input "(___) ___-____"
click at [463, 147] on div "Search location" at bounding box center [473, 156] width 92 height 20
paste input "Granada Hills Appliances Repair"
type input "Granada Hills Appliances Repair"
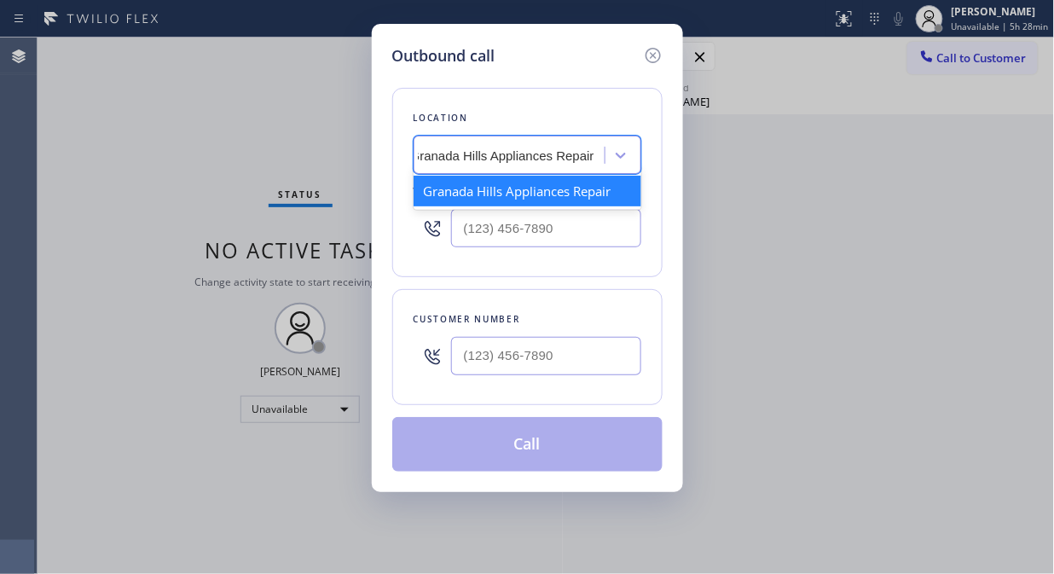
click at [480, 189] on div "Granada Hills Appliances Repair" at bounding box center [527, 191] width 228 height 31
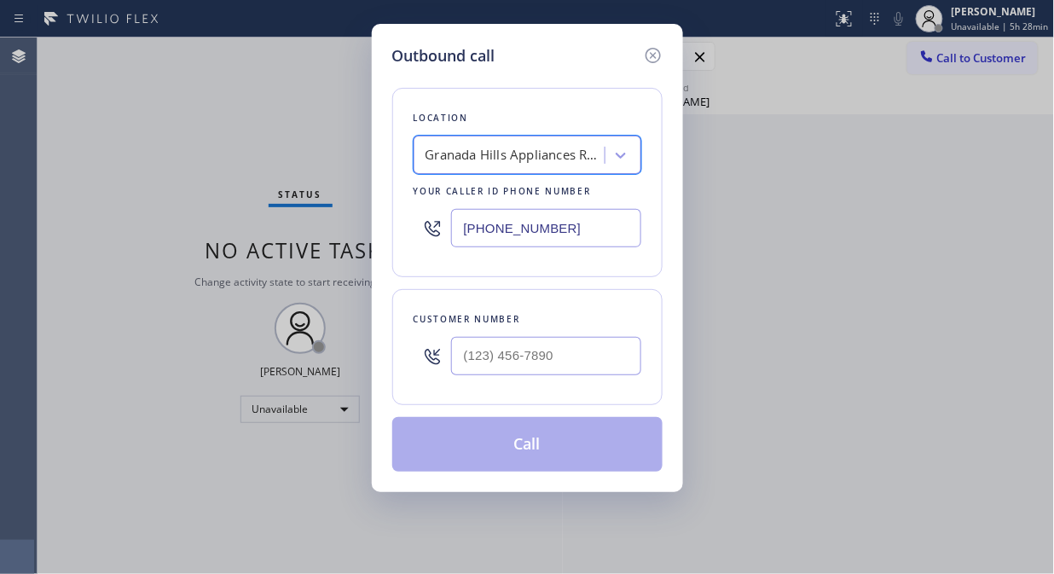
scroll to position [0, 2]
drag, startPoint x: 581, startPoint y: 228, endPoint x: 454, endPoint y: 228, distance: 127.0
click at [454, 228] on input "[PHONE_NUMBER]" at bounding box center [546, 228] width 190 height 38
click at [652, 53] on icon at bounding box center [653, 55] width 20 height 20
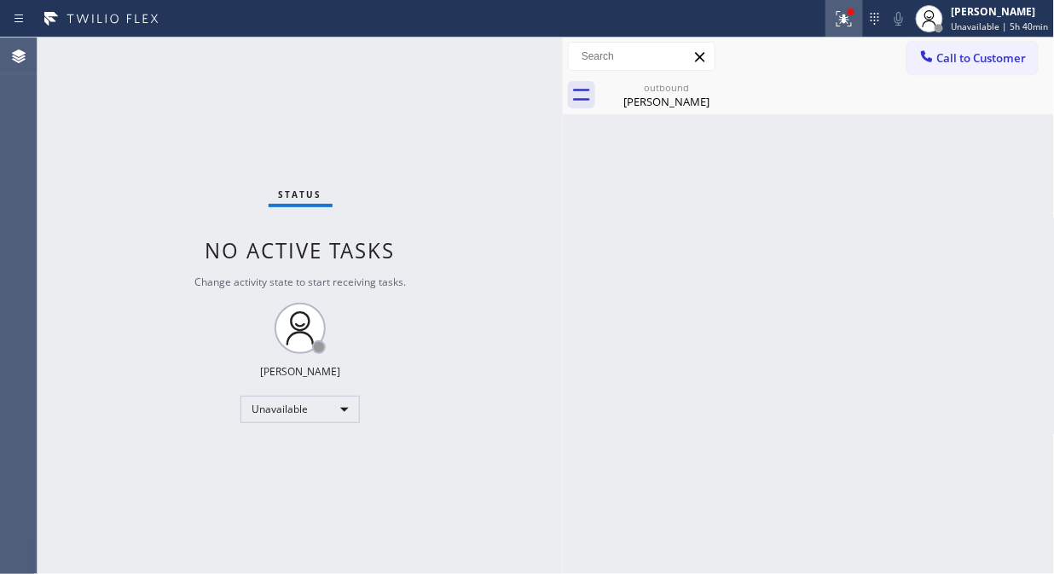
click at [854, 28] on icon at bounding box center [844, 19] width 20 height 20
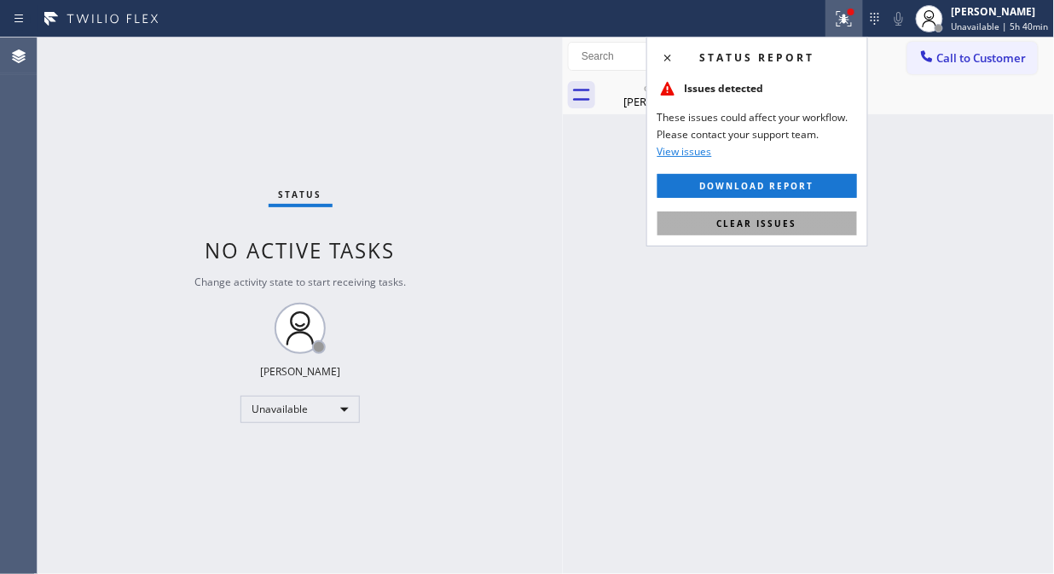
type input "[PHONE_NUMBER]"
click at [805, 216] on button "Clear issues" at bounding box center [756, 223] width 199 height 24
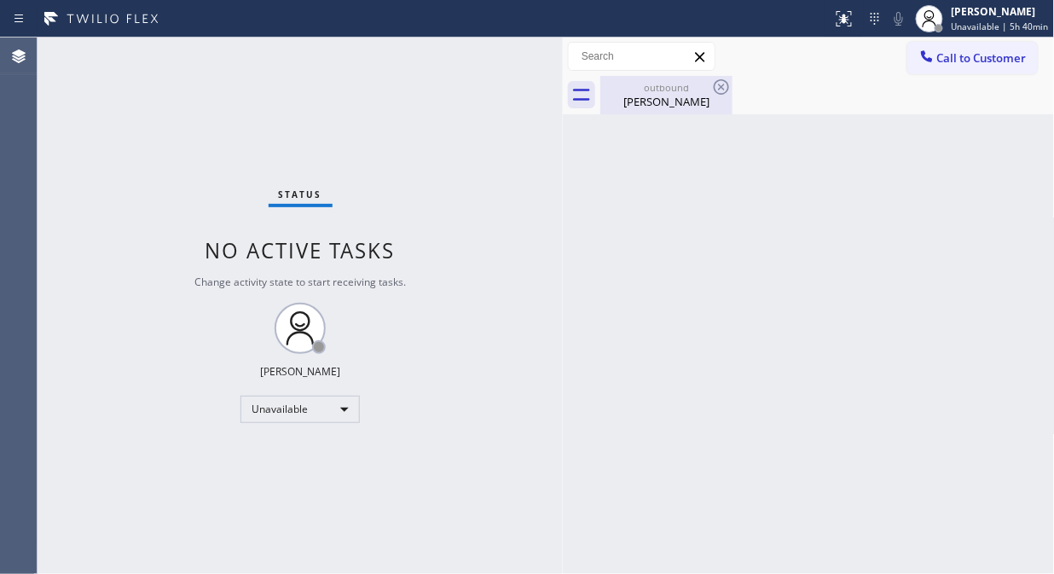
click at [685, 92] on div "outbound" at bounding box center [666, 87] width 129 height 13
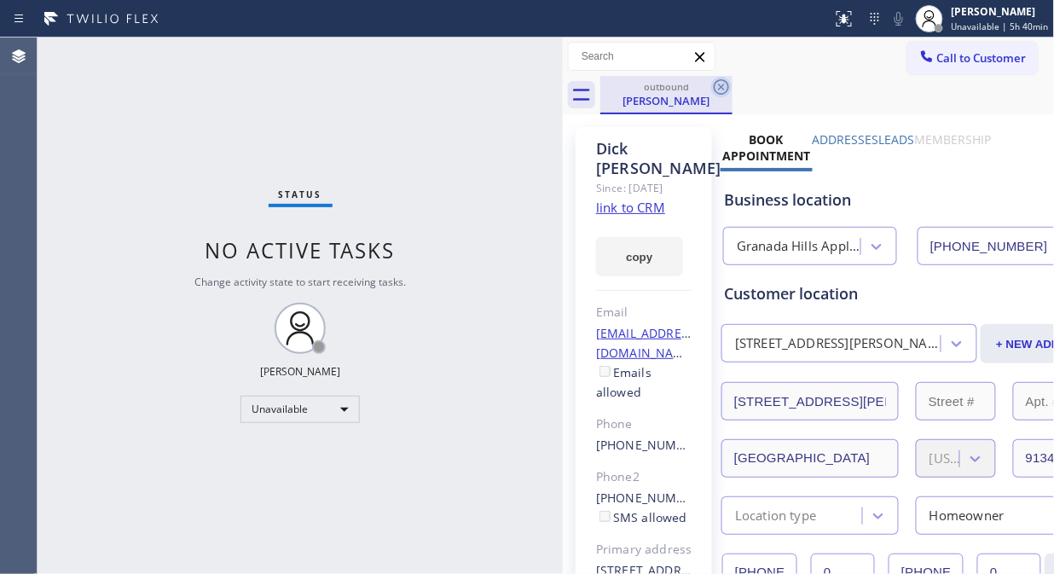
click at [729, 82] on icon at bounding box center [721, 87] width 20 height 20
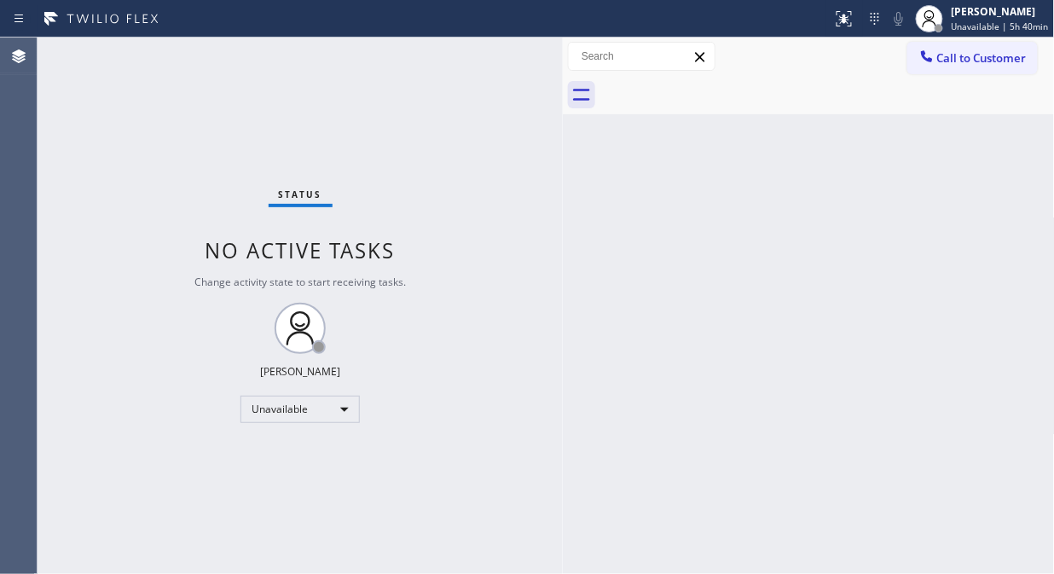
click at [984, 57] on span "Call to Customer" at bounding box center [981, 57] width 89 height 15
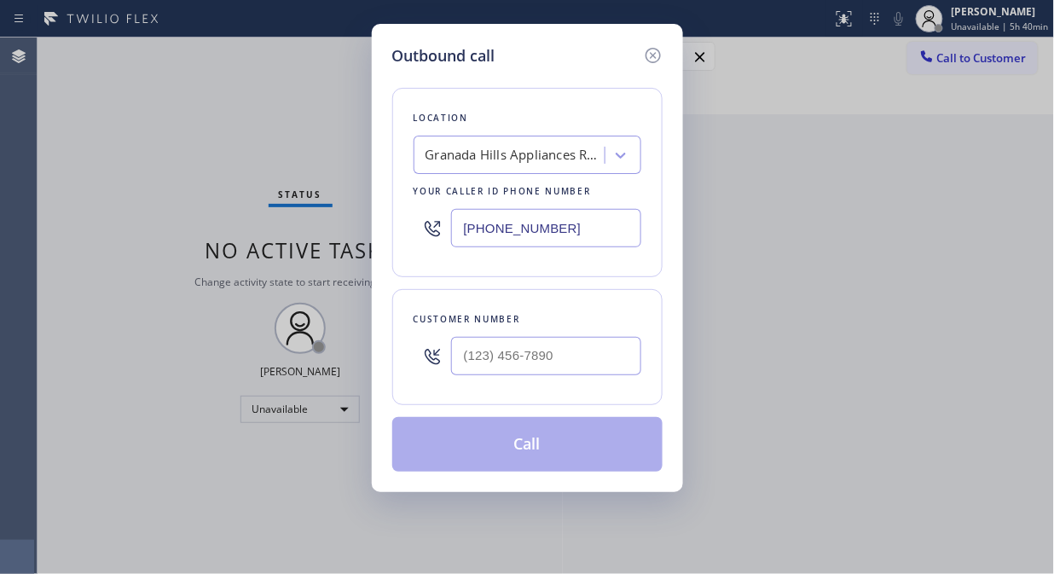
click at [533, 157] on div "Granada Hills Appliances Repair" at bounding box center [514, 156] width 179 height 20
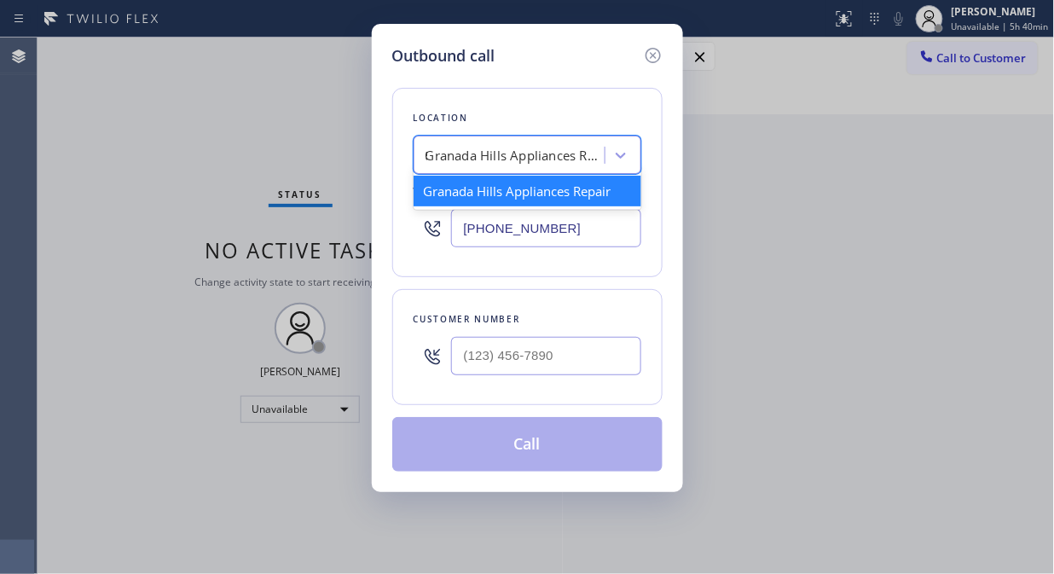
scroll to position [0, 0]
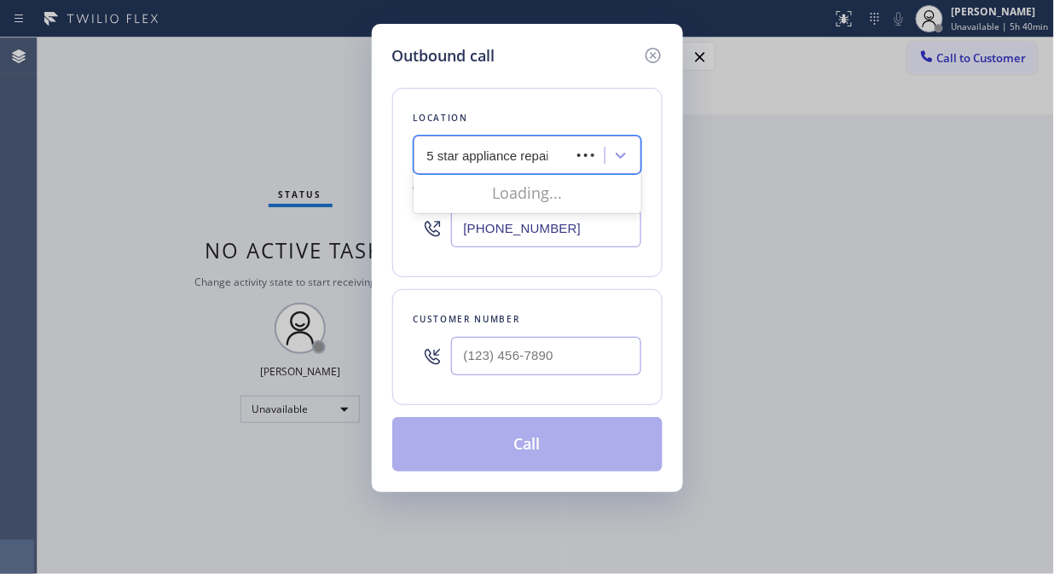
type input "5 star appliance repair"
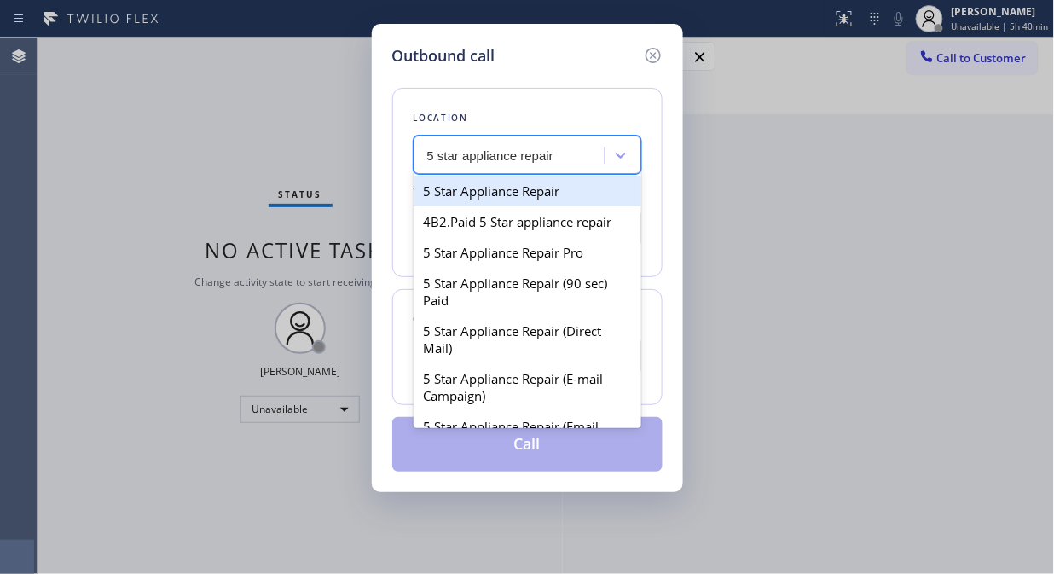
click at [526, 194] on div "5 Star Appliance Repair" at bounding box center [527, 191] width 228 height 31
type input "[PHONE_NUMBER]"
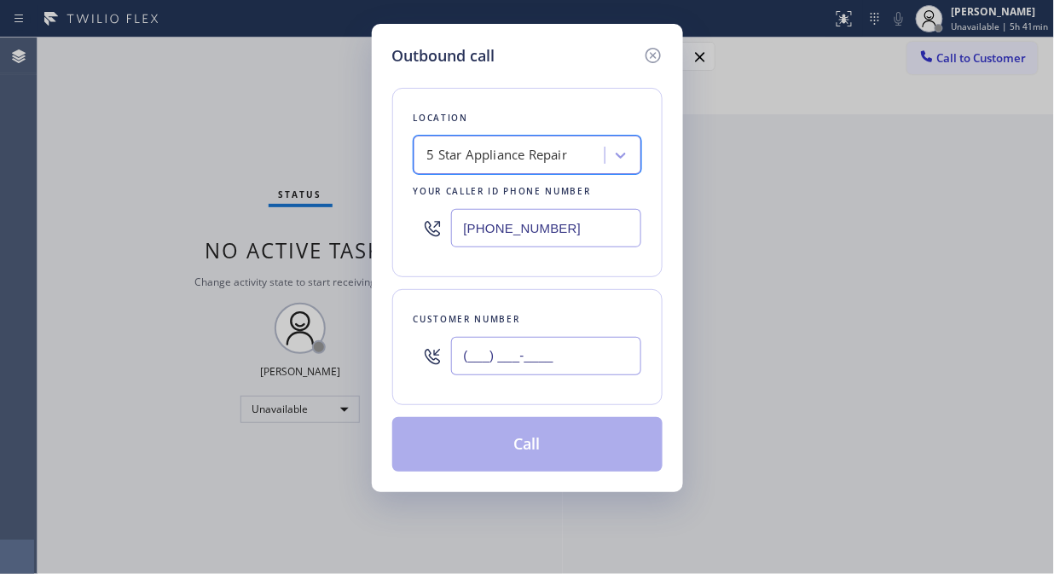
click at [504, 358] on input "(___) ___-____" at bounding box center [546, 356] width 190 height 38
paste input "408) 857-6774"
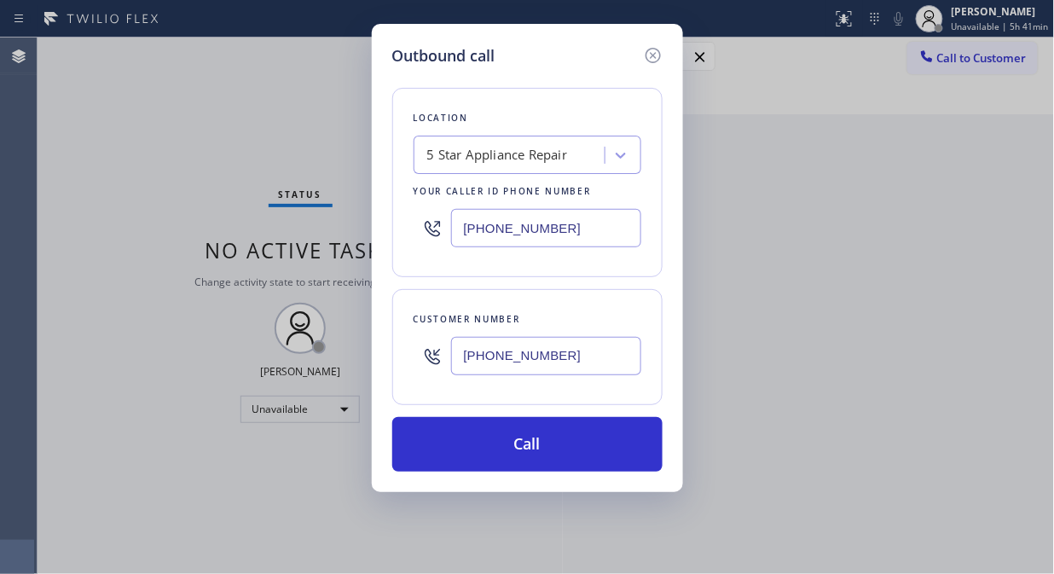
type input "[PHONE_NUMBER]"
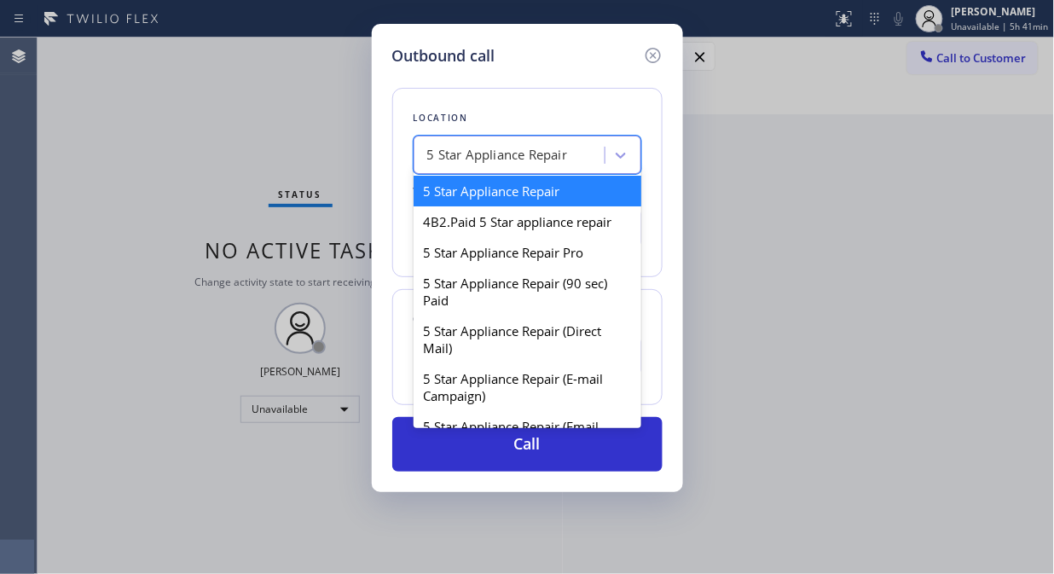
click at [440, 165] on div "5 Star Appliance Repair" at bounding box center [512, 156] width 186 height 30
paste input "GE Monogram Repair Professionals"
type input "GE Monogram Repair Professionals"
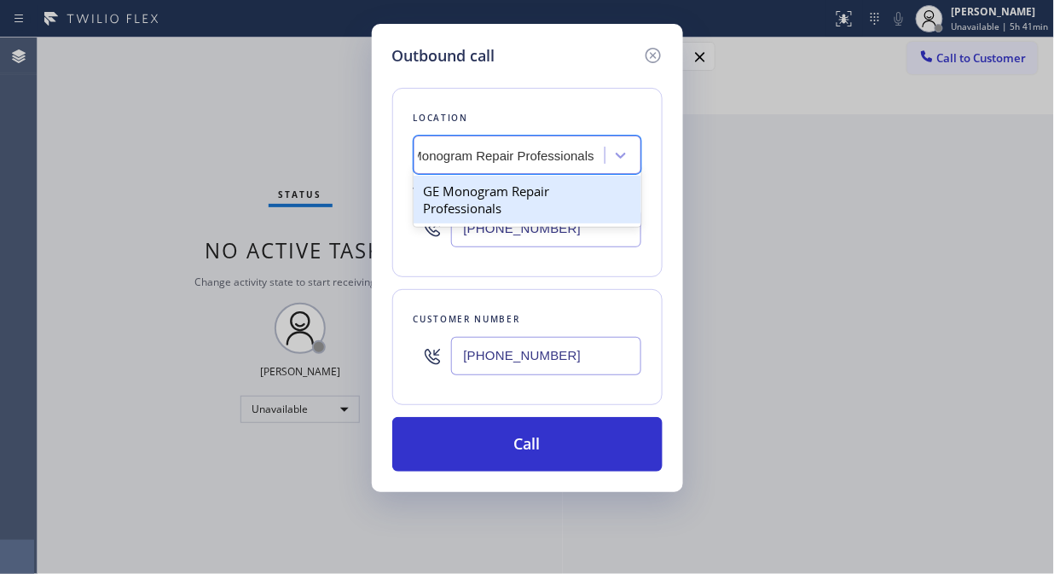
click at [455, 189] on div "GE Monogram Repair Professionals" at bounding box center [527, 200] width 228 height 48
type input "[PHONE_NUMBER]"
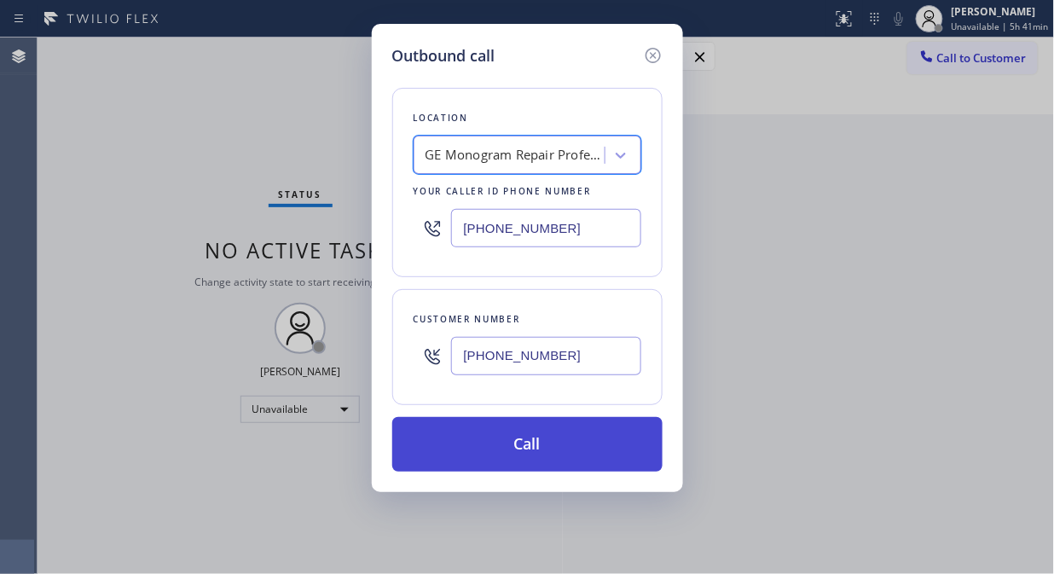
click at [557, 448] on button "Call" at bounding box center [527, 444] width 270 height 55
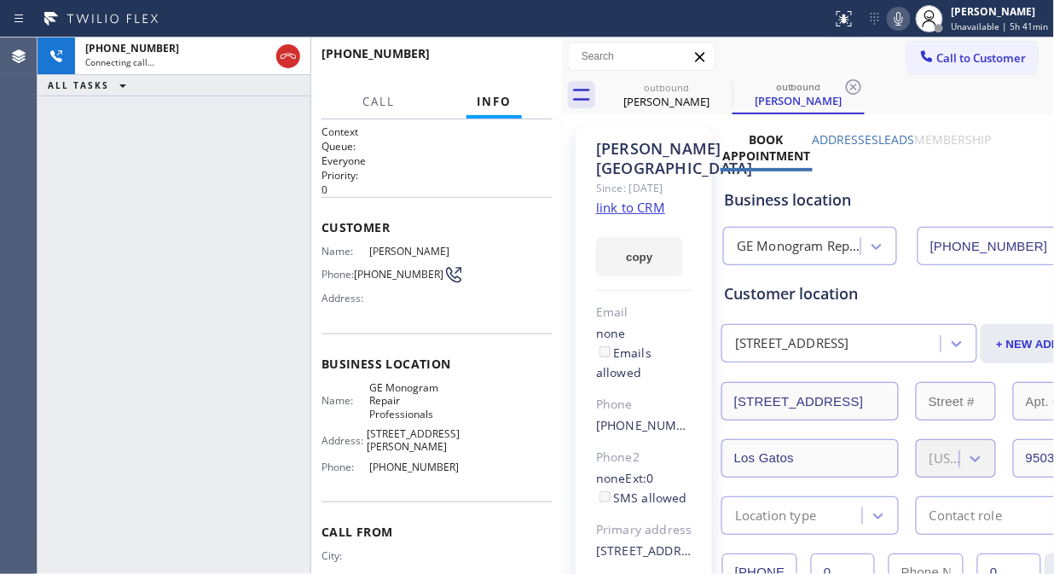
type input "[PHONE_NUMBER]"
click at [900, 18] on icon at bounding box center [898, 19] width 20 height 20
click at [517, 63] on span "HANG UP" at bounding box center [513, 61] width 52 height 12
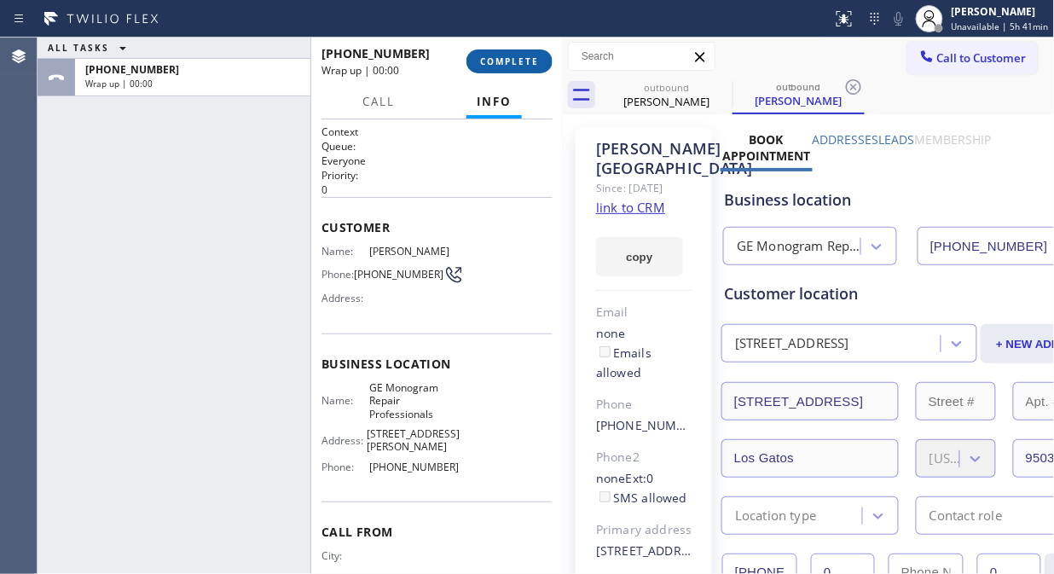
click at [517, 63] on span "COMPLETE" at bounding box center [509, 61] width 59 height 12
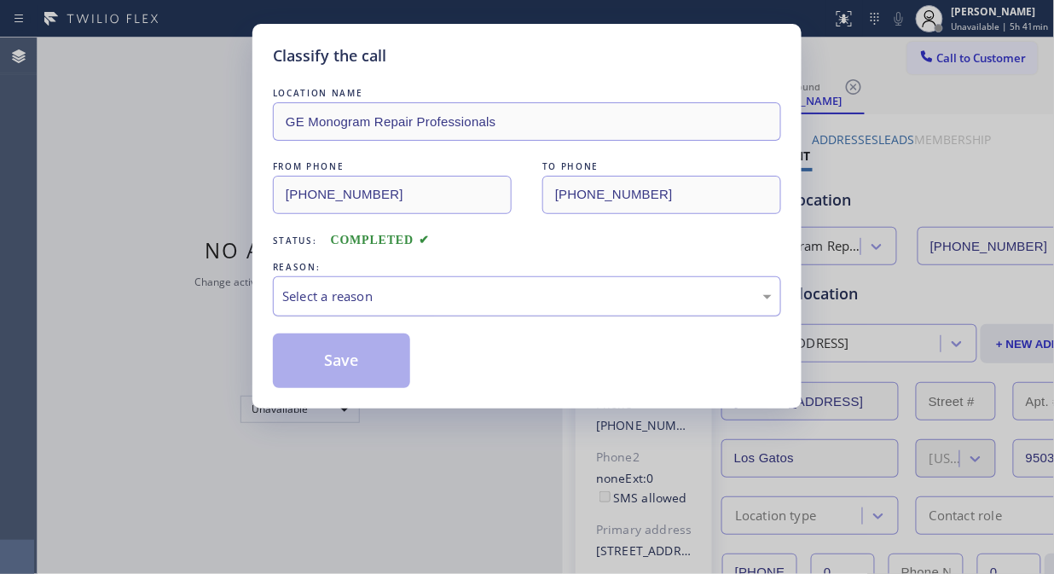
click at [523, 286] on div "Select a reason" at bounding box center [526, 296] width 489 height 20
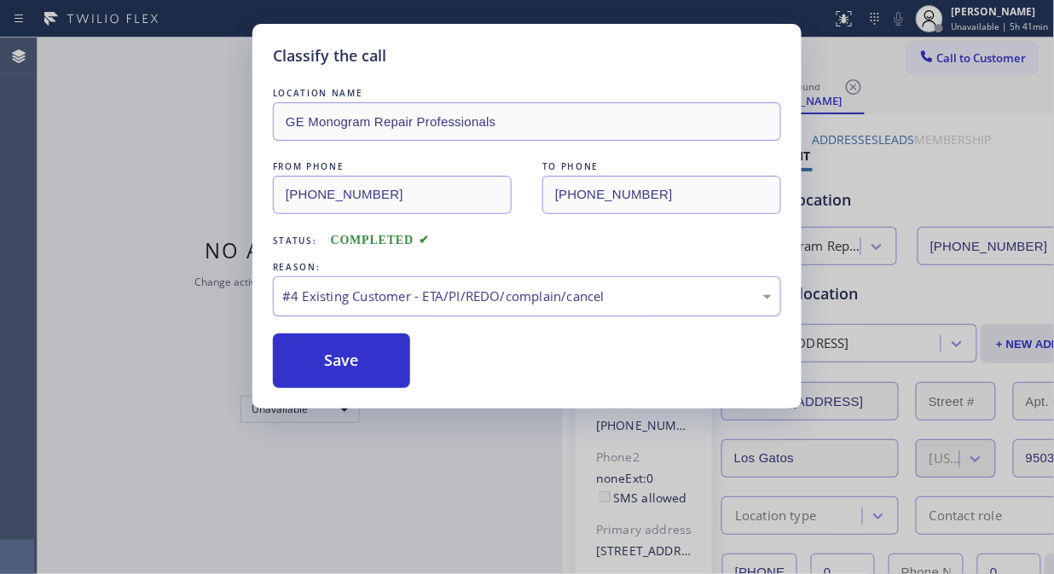
click at [446, 307] on div "#4 Existing Customer - ETA/PI/REDO/complain/cancel" at bounding box center [527, 296] width 508 height 40
click at [365, 377] on button "Save" at bounding box center [341, 360] width 137 height 55
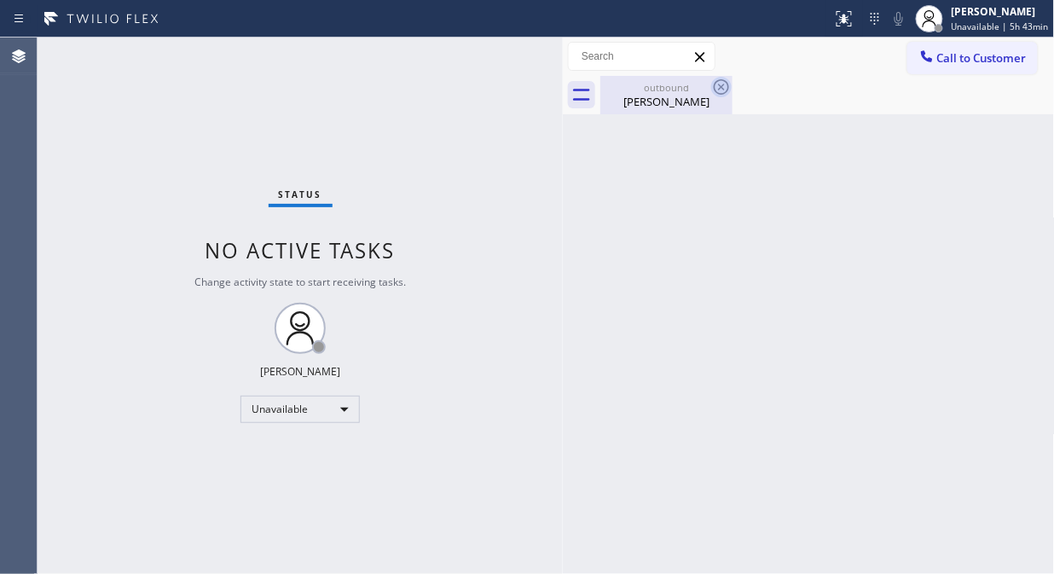
drag, startPoint x: 652, startPoint y: 99, endPoint x: 713, endPoint y: 83, distance: 62.6
click at [653, 99] on div "[PERSON_NAME]" at bounding box center [666, 101] width 129 height 15
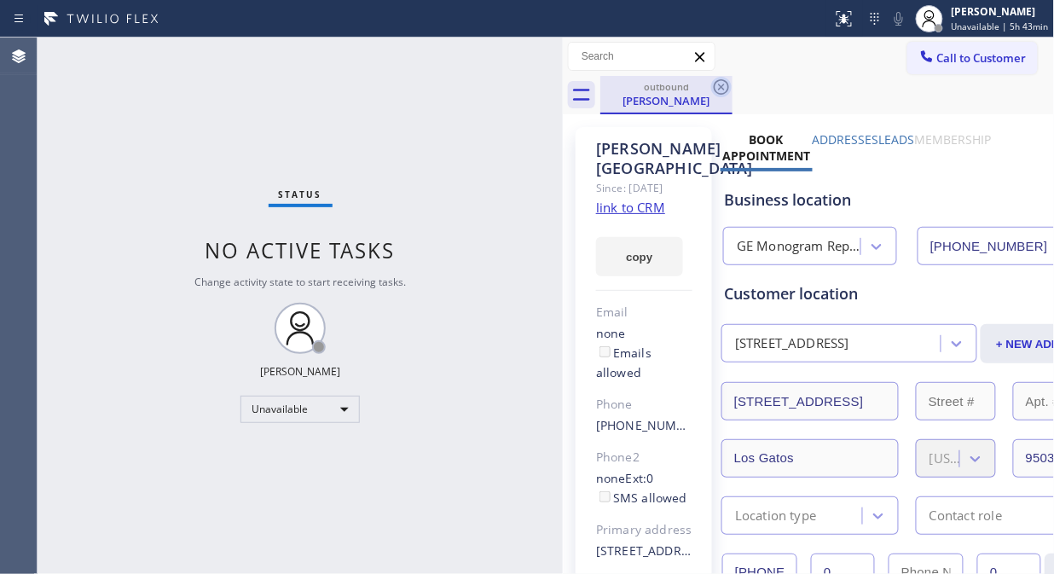
click at [717, 83] on icon at bounding box center [721, 87] width 20 height 20
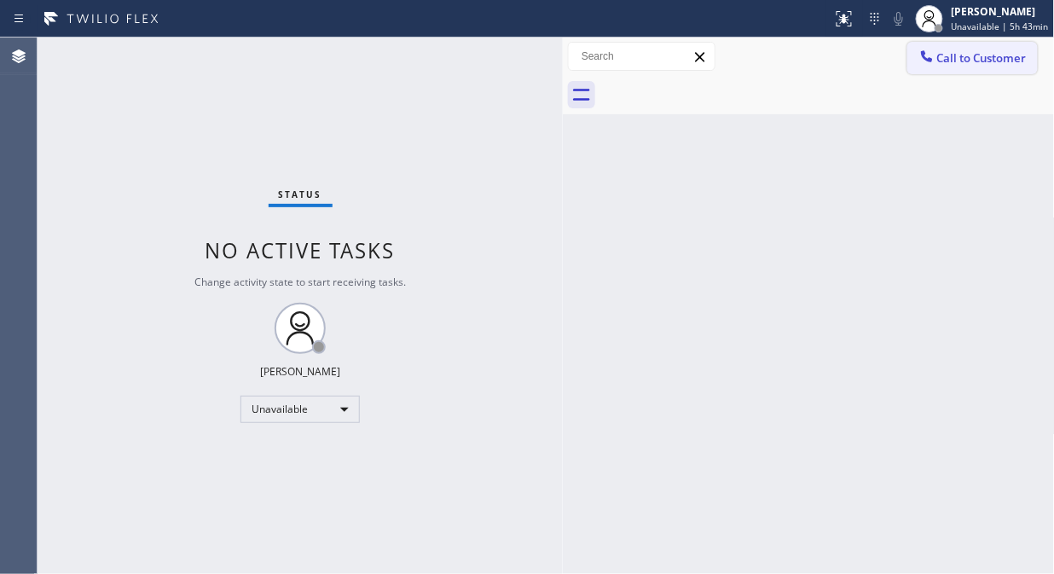
click at [933, 55] on icon at bounding box center [926, 56] width 17 height 17
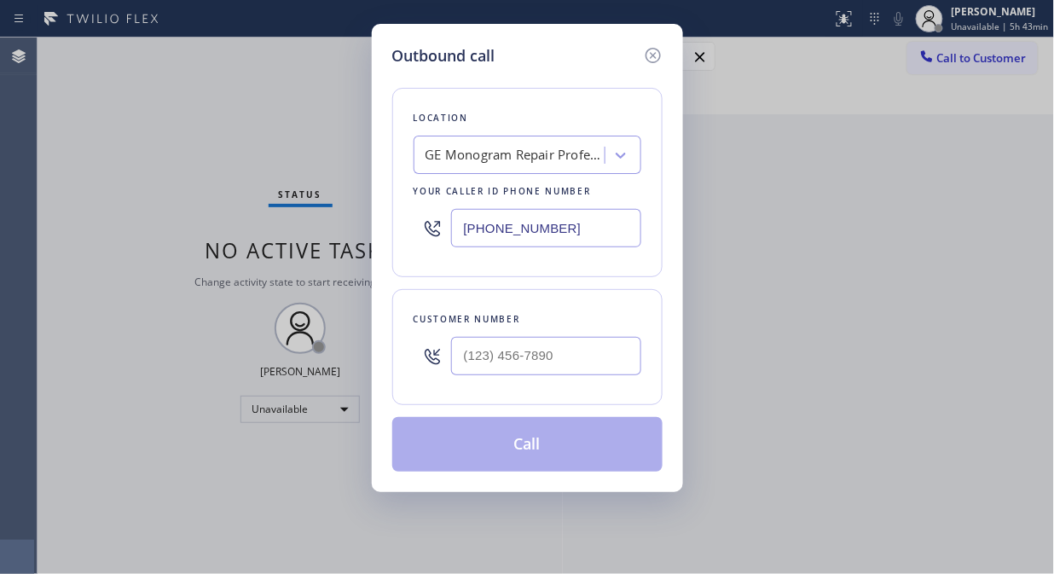
click at [551, 156] on div "GE Monogram Repair Professionals" at bounding box center [514, 156] width 179 height 20
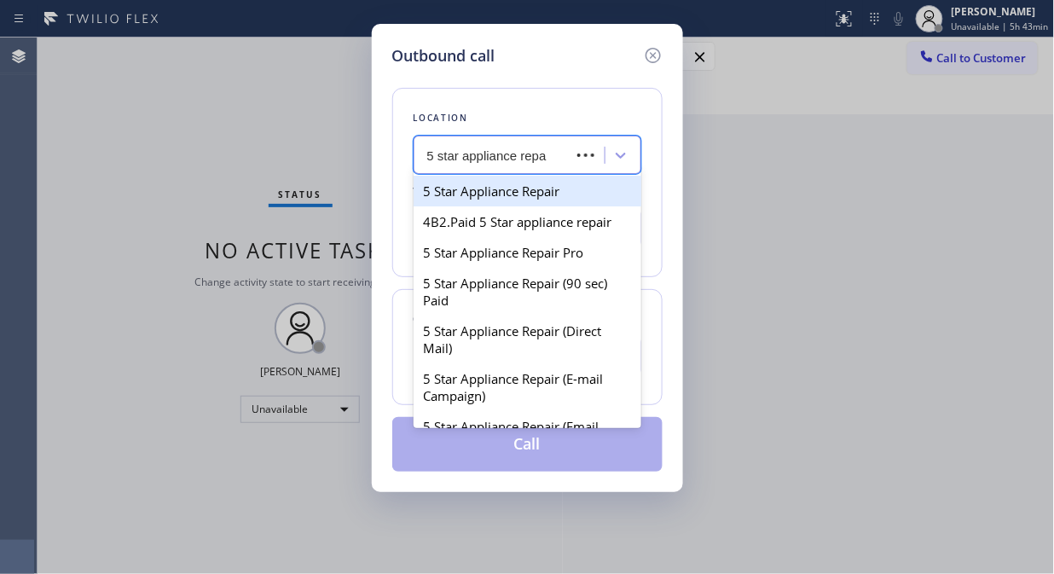
type input "5 star appliance repai"
click at [551, 194] on div "5 Star Appliance Repair" at bounding box center [527, 191] width 228 height 31
type input "[PHONE_NUMBER]"
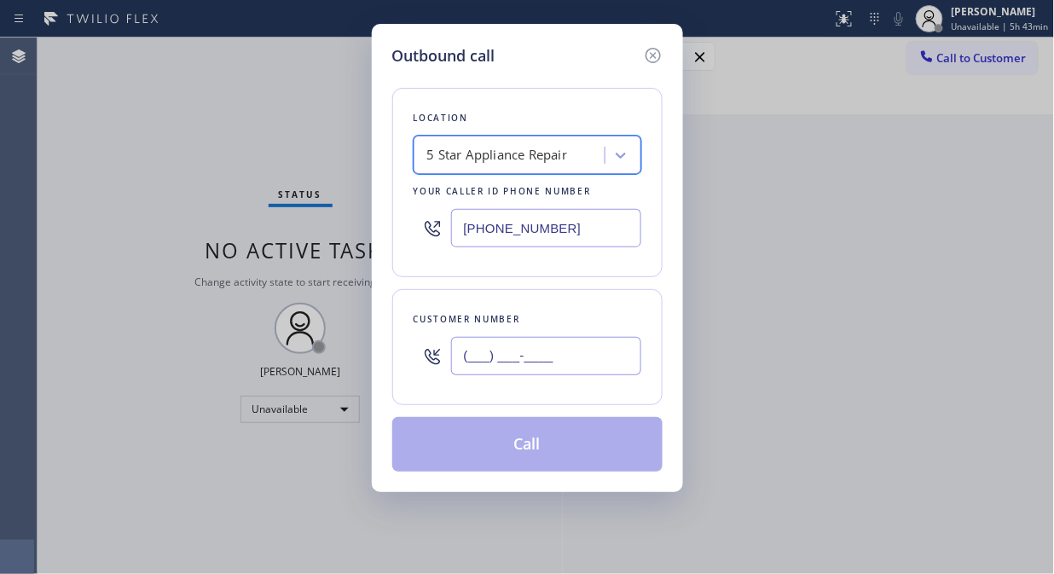
click at [459, 355] on input "(___) ___-____" at bounding box center [546, 356] width 190 height 38
paste input "917) 697-7918"
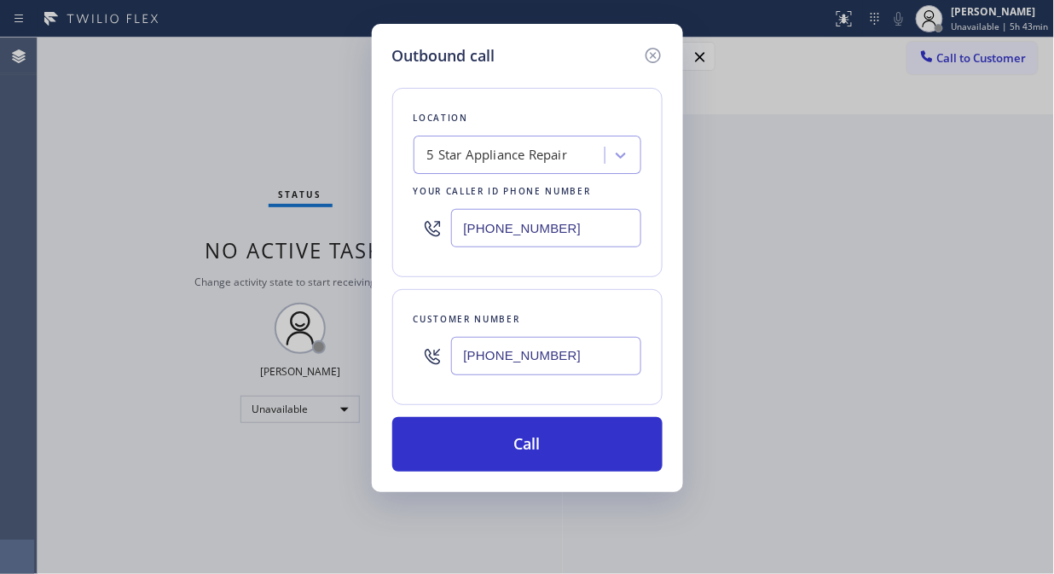
type input "[PHONE_NUMBER]"
click at [418, 286] on div "Location 5 Star Appliance Repair Your caller id phone number [PHONE_NUMBER] Cus…" at bounding box center [527, 269] width 270 height 404
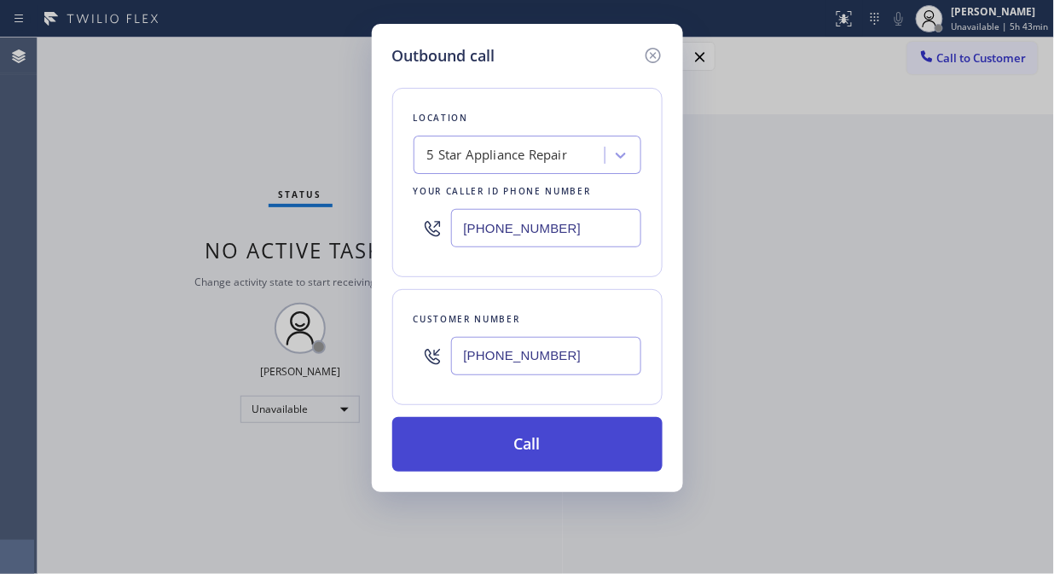
click at [568, 456] on button "Call" at bounding box center [527, 444] width 270 height 55
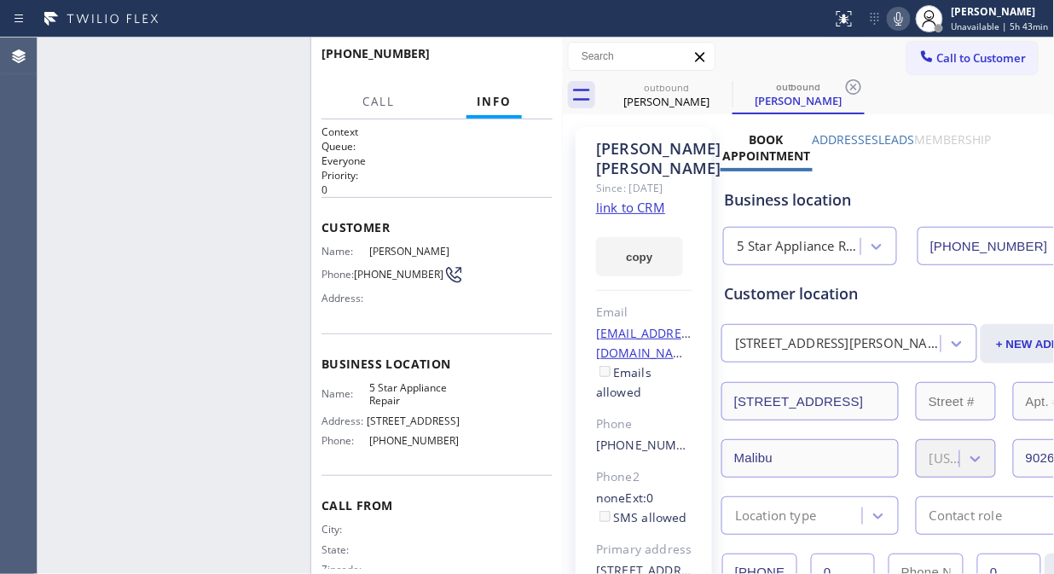
type input "[PHONE_NUMBER]"
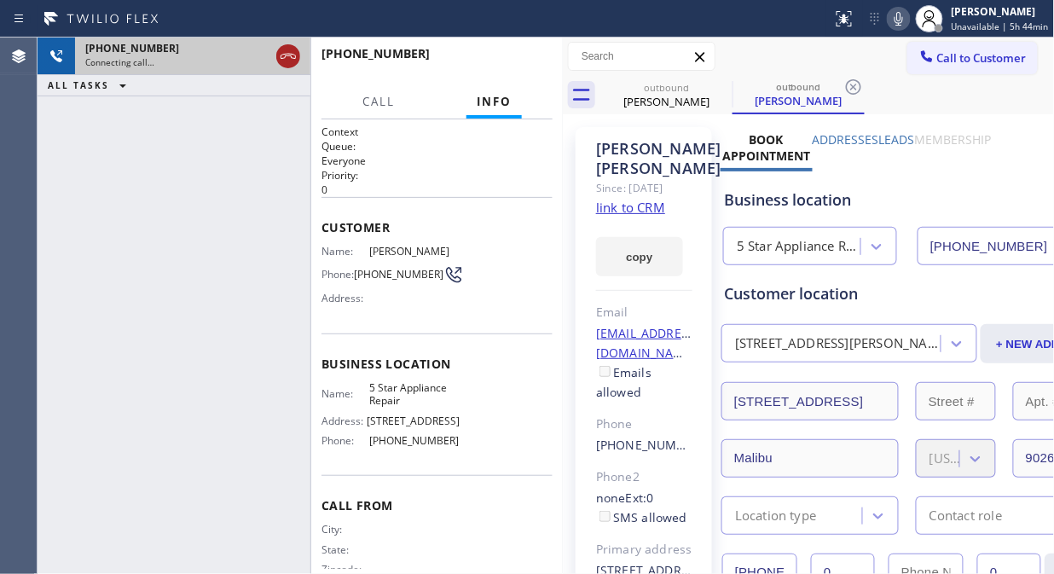
click at [286, 58] on icon at bounding box center [288, 56] width 20 height 20
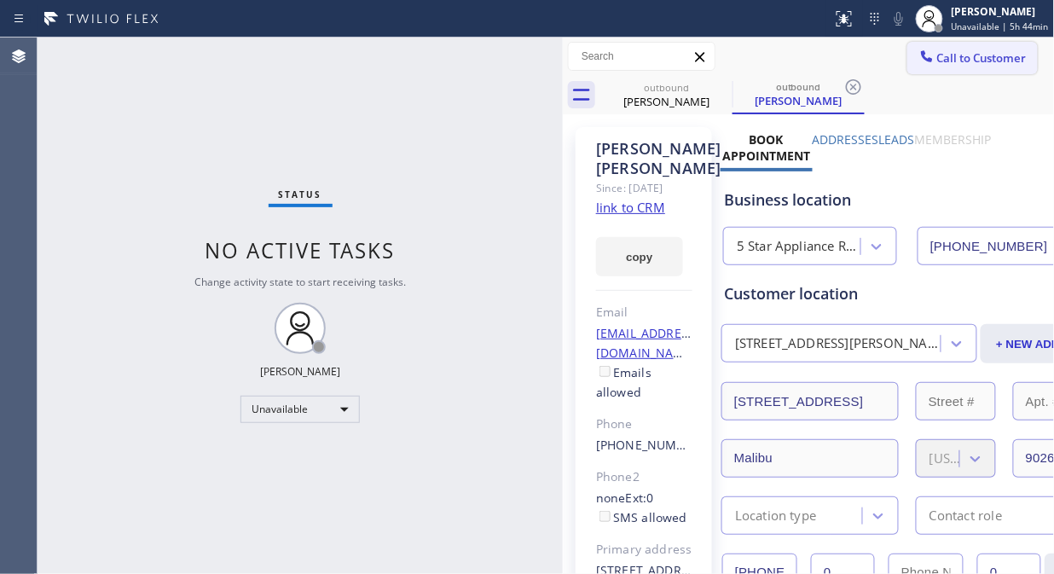
click at [947, 65] on span "Call to Customer" at bounding box center [981, 57] width 89 height 15
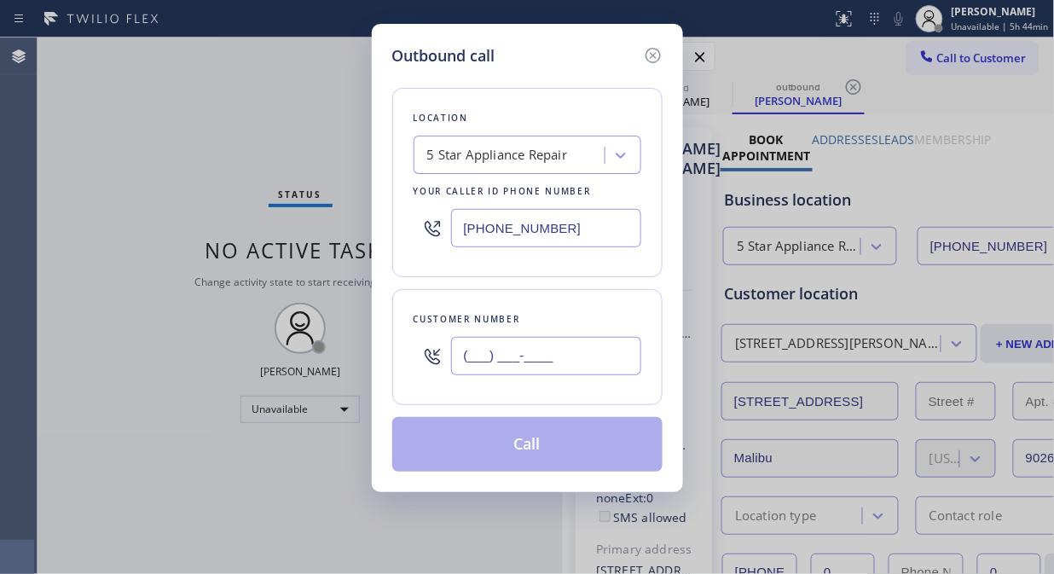
click at [499, 362] on input "(___) ___-____" at bounding box center [546, 356] width 190 height 38
paste input "917) 628-5783"
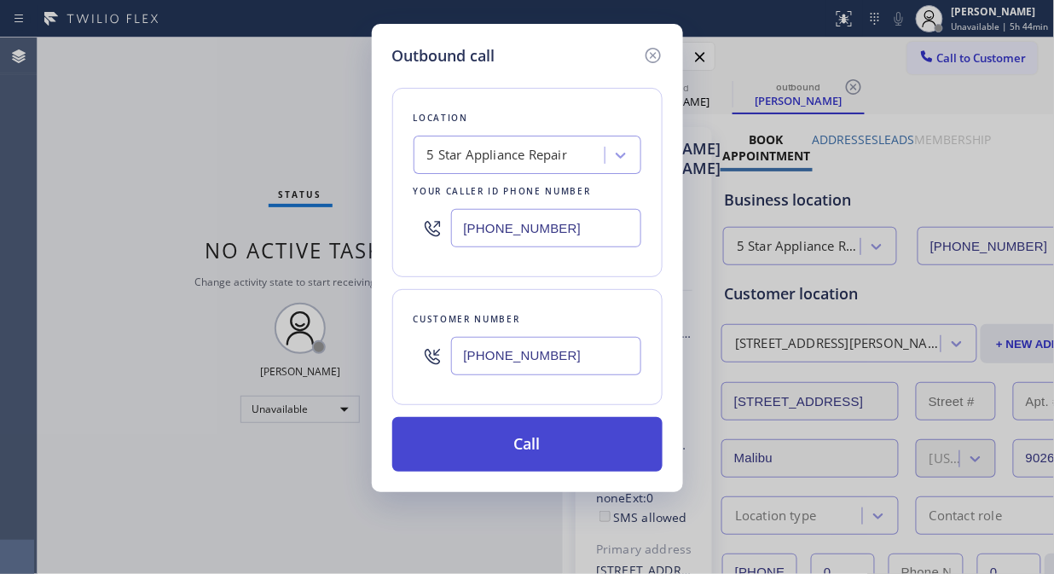
type input "[PHONE_NUMBER]"
click at [525, 446] on button "Call" at bounding box center [527, 444] width 270 height 55
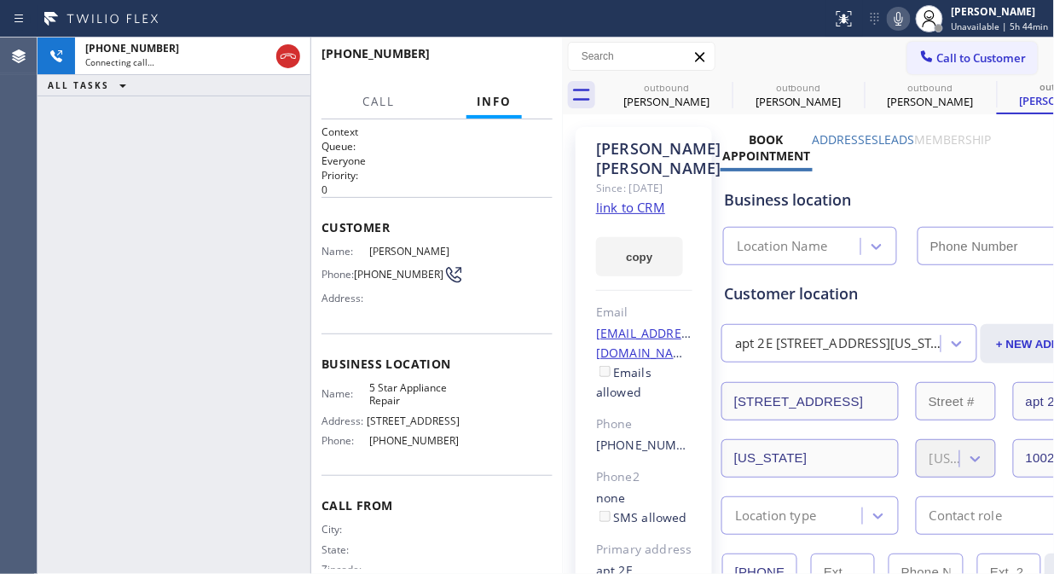
type input "[PHONE_NUMBER]"
click at [717, 85] on icon at bounding box center [721, 87] width 20 height 20
click at [0, 0] on icon at bounding box center [0, 0] width 0 height 0
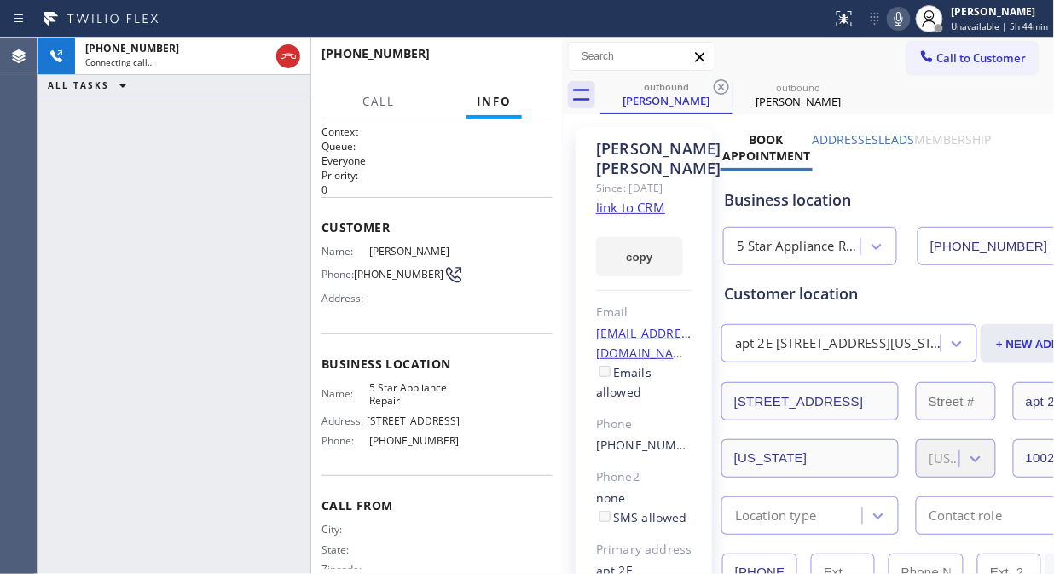
click at [717, 85] on icon at bounding box center [721, 87] width 20 height 20
click at [499, 63] on span "HANG UP" at bounding box center [513, 61] width 52 height 12
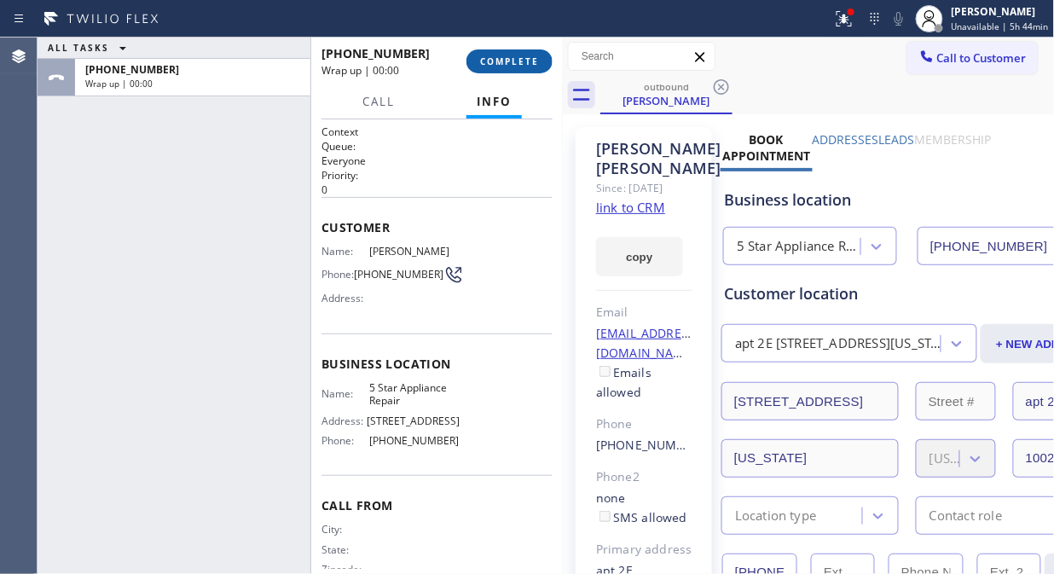
click at [499, 63] on span "COMPLETE" at bounding box center [509, 61] width 59 height 12
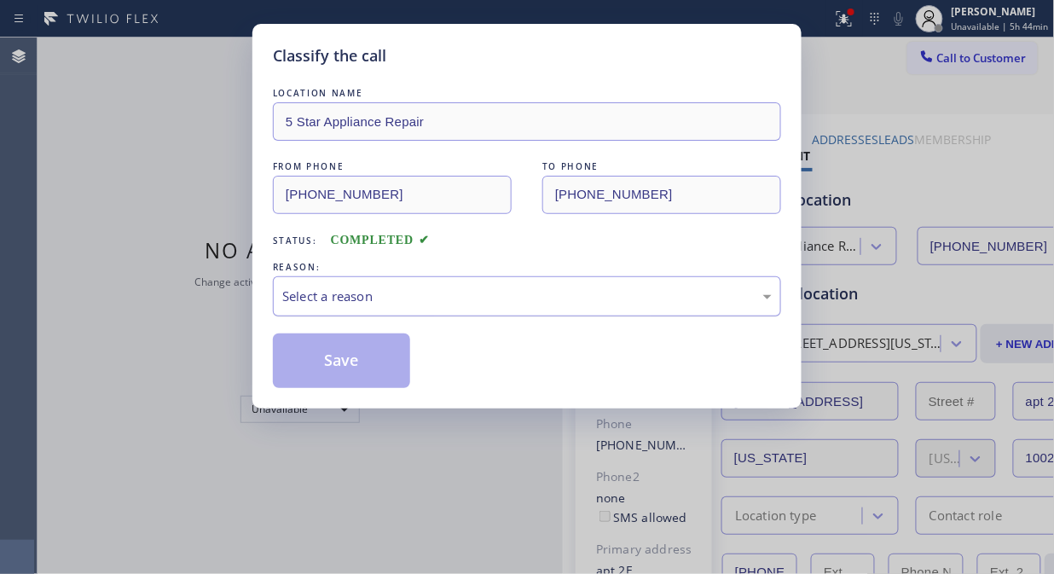
click at [513, 294] on div "Select a reason" at bounding box center [526, 296] width 489 height 20
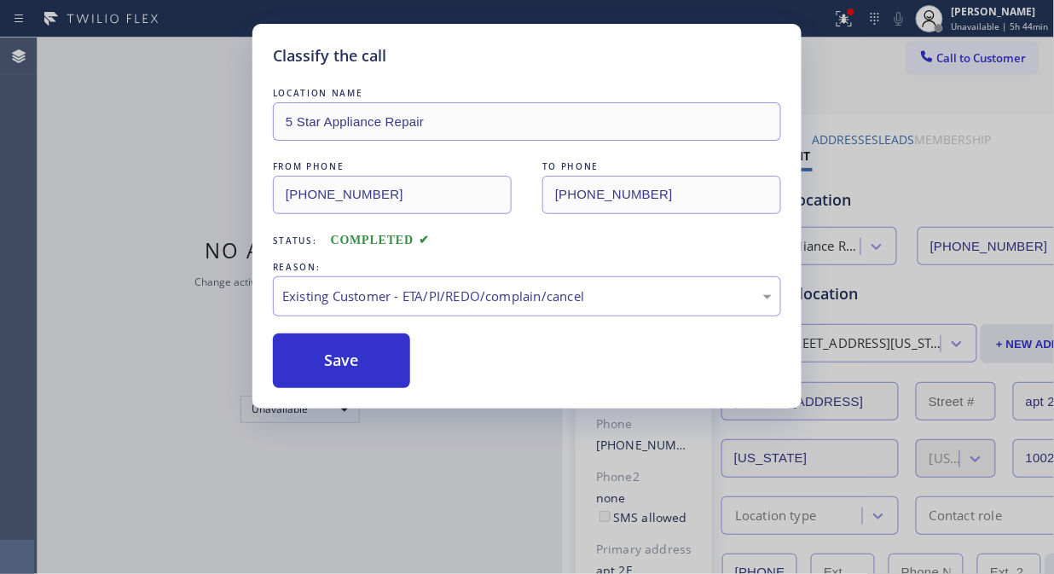
click at [355, 390] on div "Classify the call LOCATION NAME 5 Star Appliance Repair FROM PHONE [PHONE_NUMBE…" at bounding box center [526, 216] width 549 height 384
click at [973, 60] on div "Classify the call LOCATION NAME 5 Star Appliance Repair FROM PHONE [PHONE_NUMBE…" at bounding box center [527, 287] width 1054 height 574
click at [396, 355] on button "Save" at bounding box center [341, 360] width 137 height 55
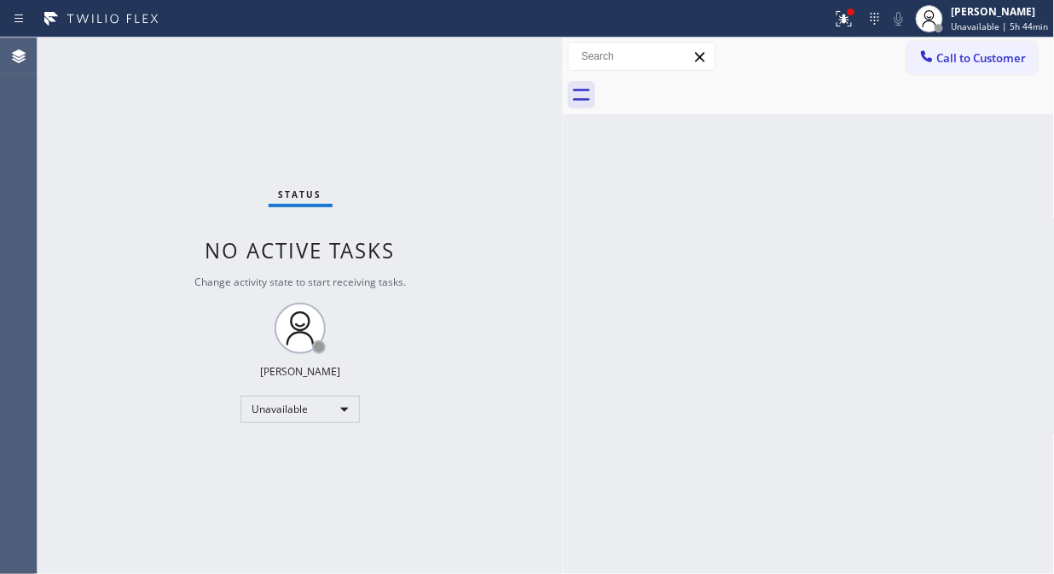
click at [989, 61] on span "Call to Customer" at bounding box center [981, 57] width 89 height 15
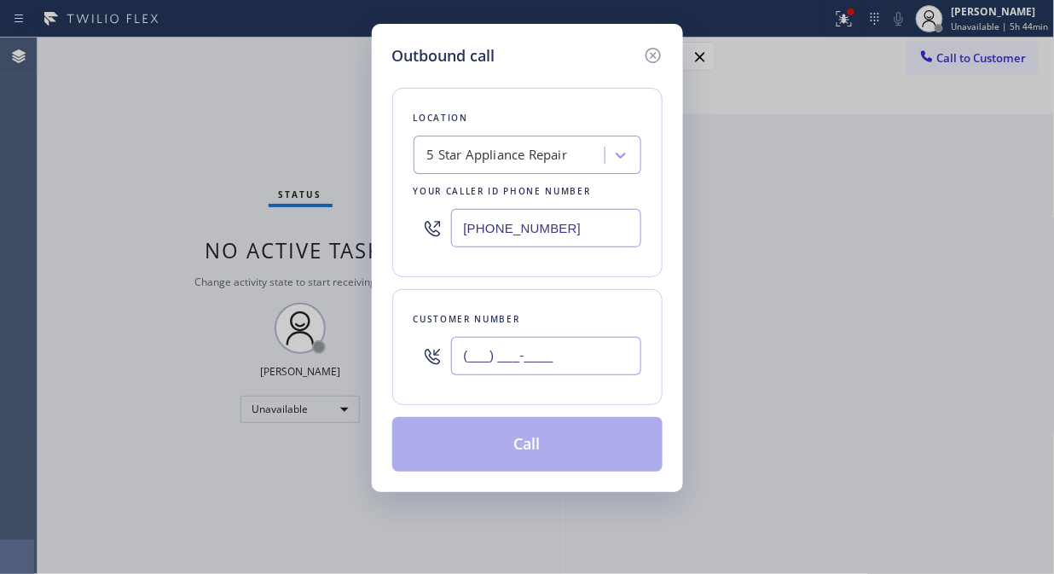
click at [499, 348] on input "(___) ___-____" at bounding box center [546, 356] width 190 height 38
paste input "347) 865-4006"
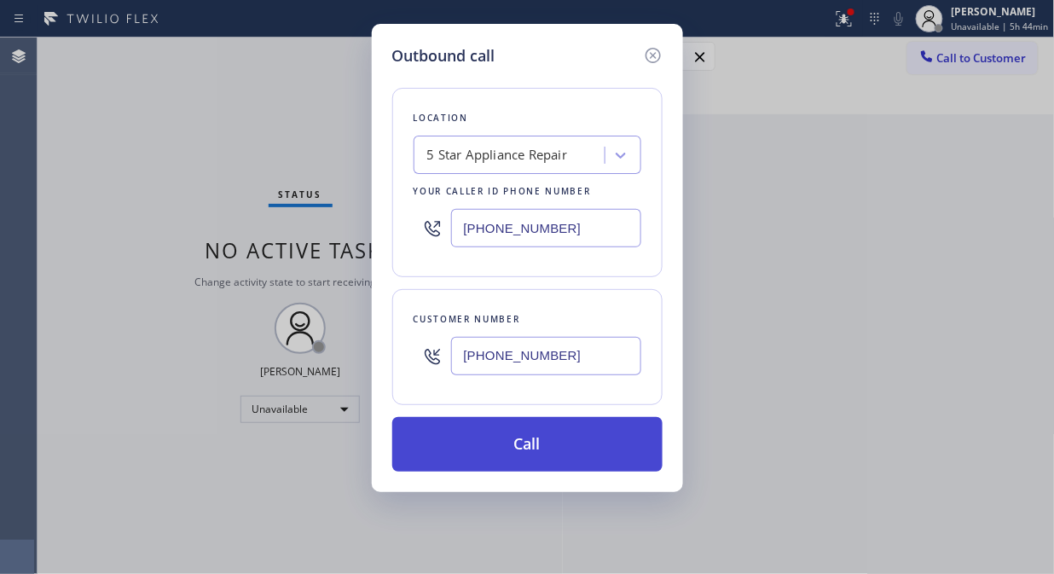
type input "[PHONE_NUMBER]"
click at [549, 445] on button "Call" at bounding box center [527, 444] width 270 height 55
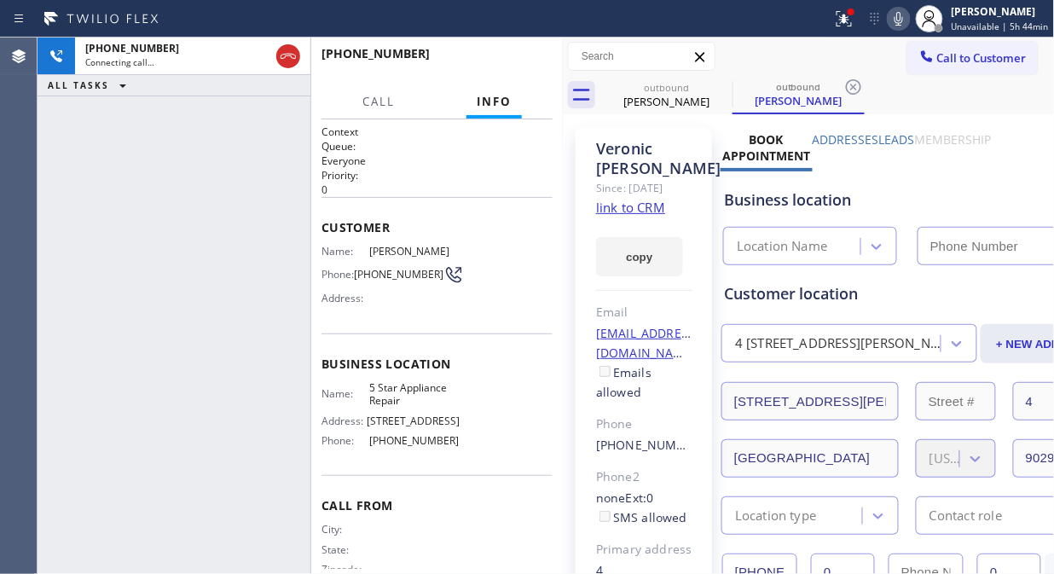
type input "[PHONE_NUMBER]"
click at [846, 20] on icon at bounding box center [841, 17] width 10 height 12
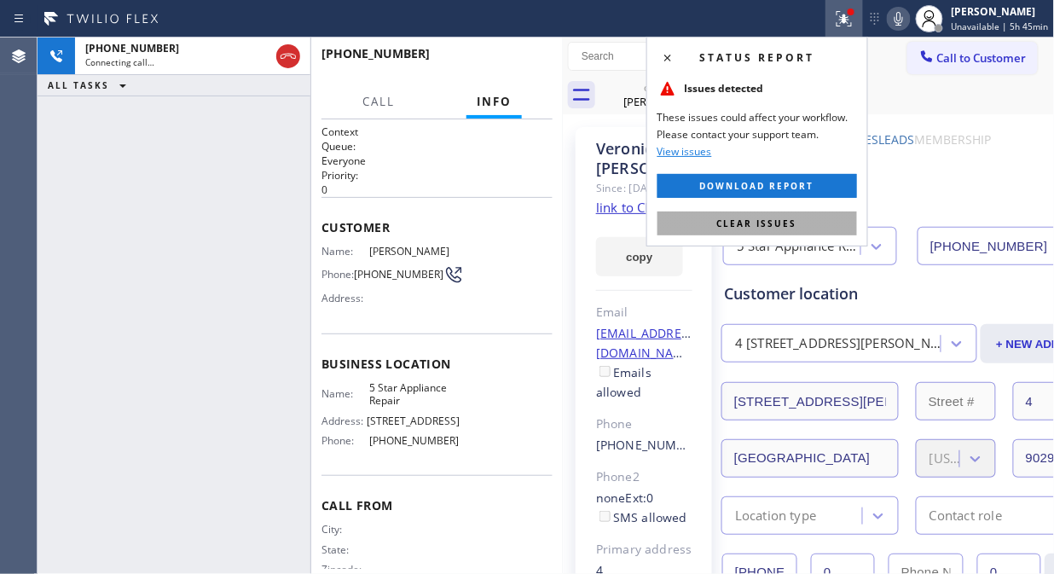
click at [808, 225] on button "Clear issues" at bounding box center [756, 223] width 199 height 24
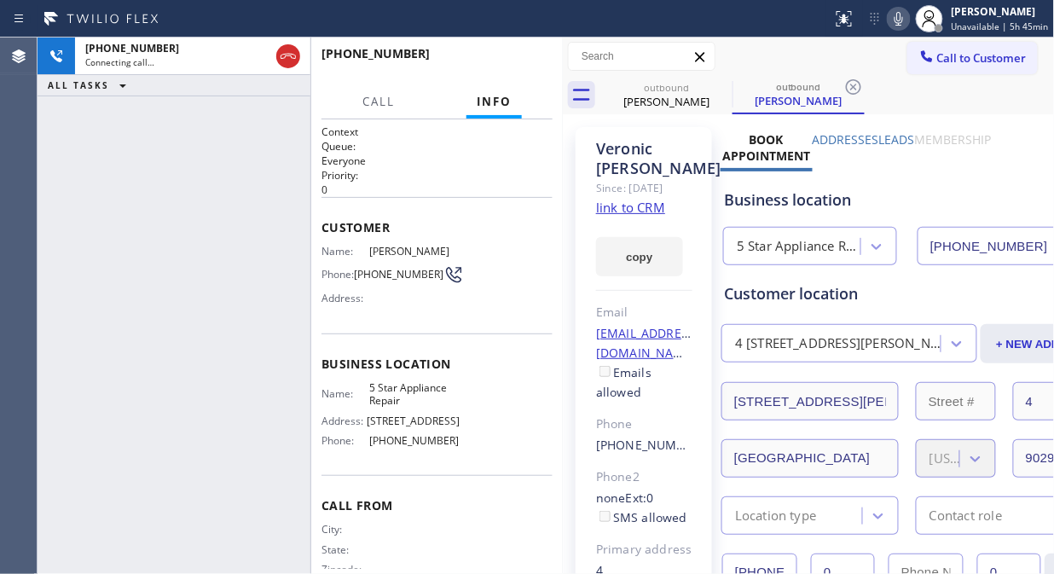
click at [0, 0] on icon at bounding box center [0, 0] width 0 height 0
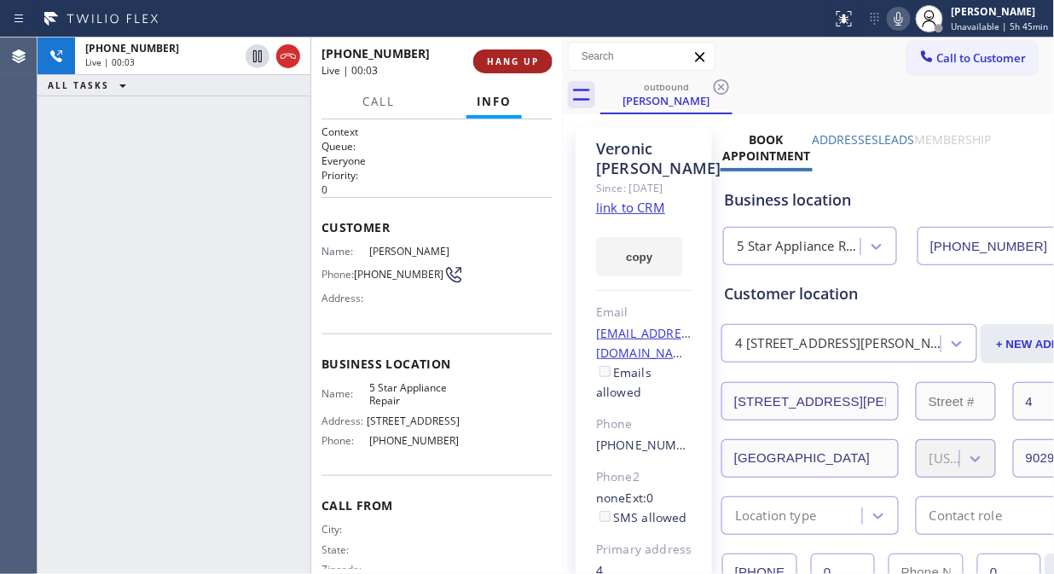
click at [518, 61] on span "HANG UP" at bounding box center [513, 61] width 52 height 12
click at [529, 64] on span "HANG UP" at bounding box center [513, 61] width 52 height 12
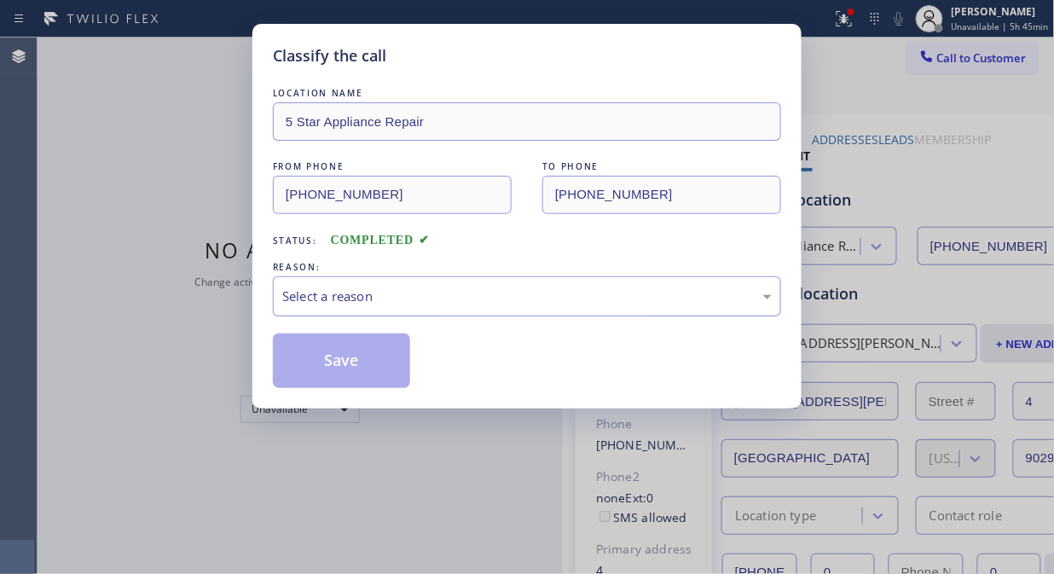
click at [491, 301] on div "Select a reason" at bounding box center [526, 296] width 489 height 20
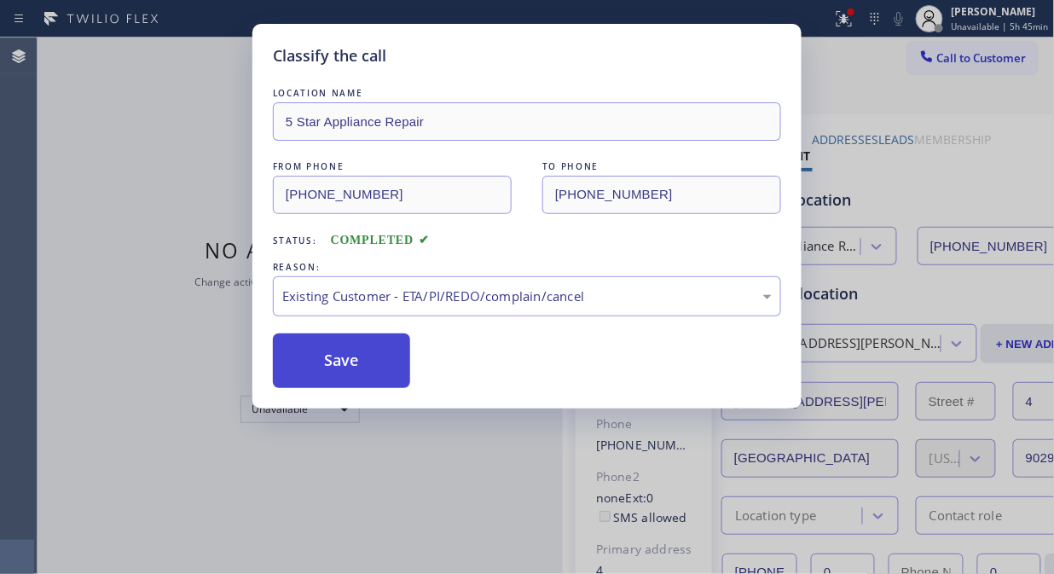
click at [345, 373] on button "Save" at bounding box center [341, 360] width 137 height 55
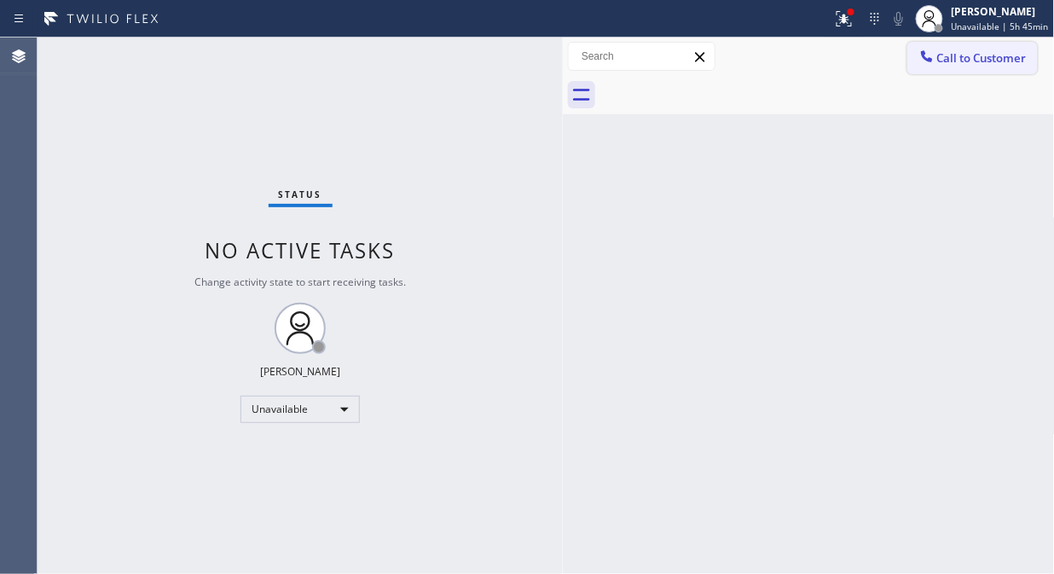
click at [946, 55] on span "Call to Customer" at bounding box center [981, 57] width 89 height 15
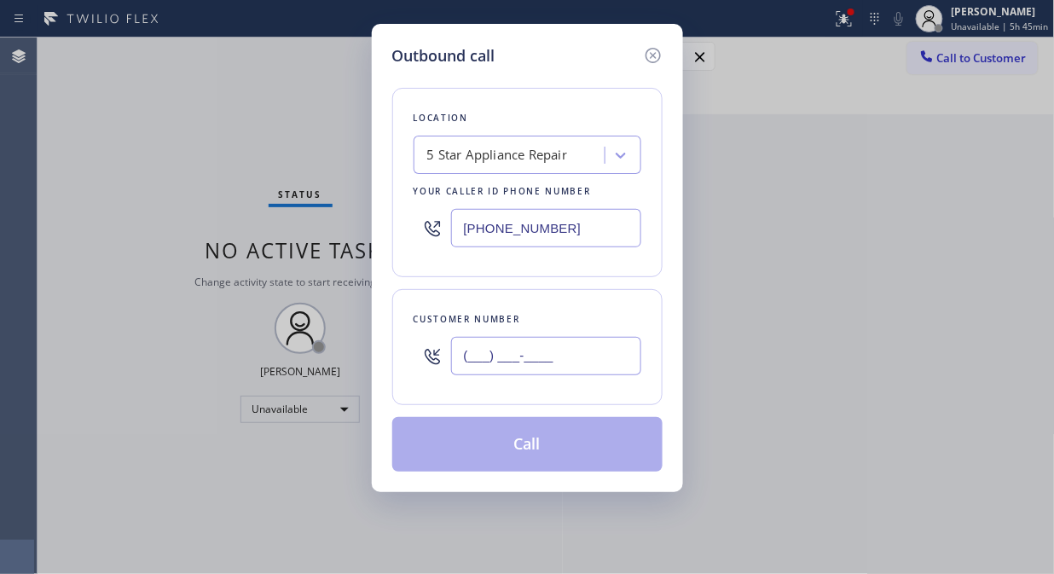
click at [465, 371] on input "(___) ___-____" at bounding box center [546, 356] width 190 height 38
paste input "310) 457-9000"
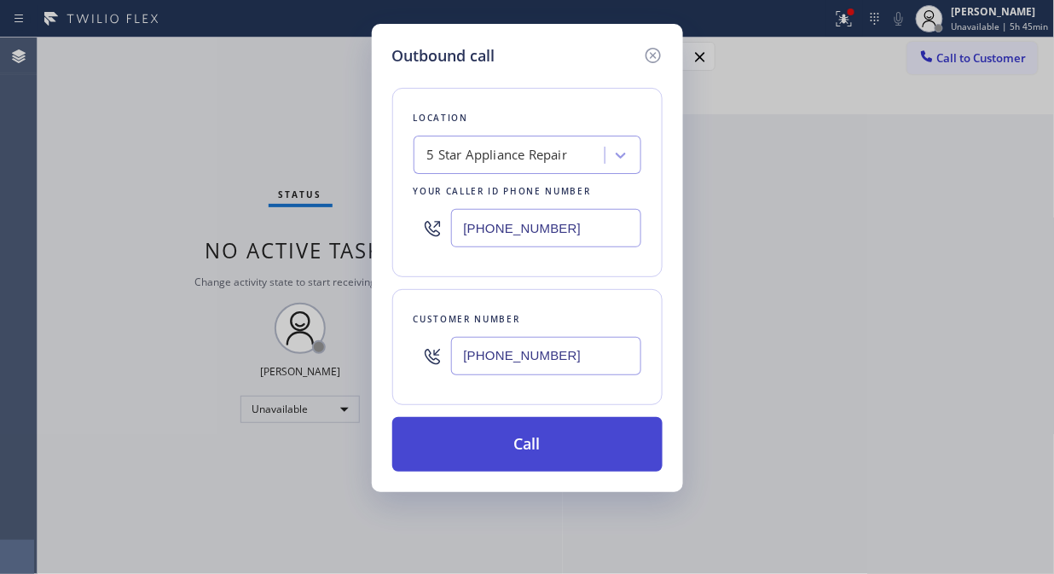
type input "[PHONE_NUMBER]"
click at [602, 453] on button "Call" at bounding box center [527, 444] width 270 height 55
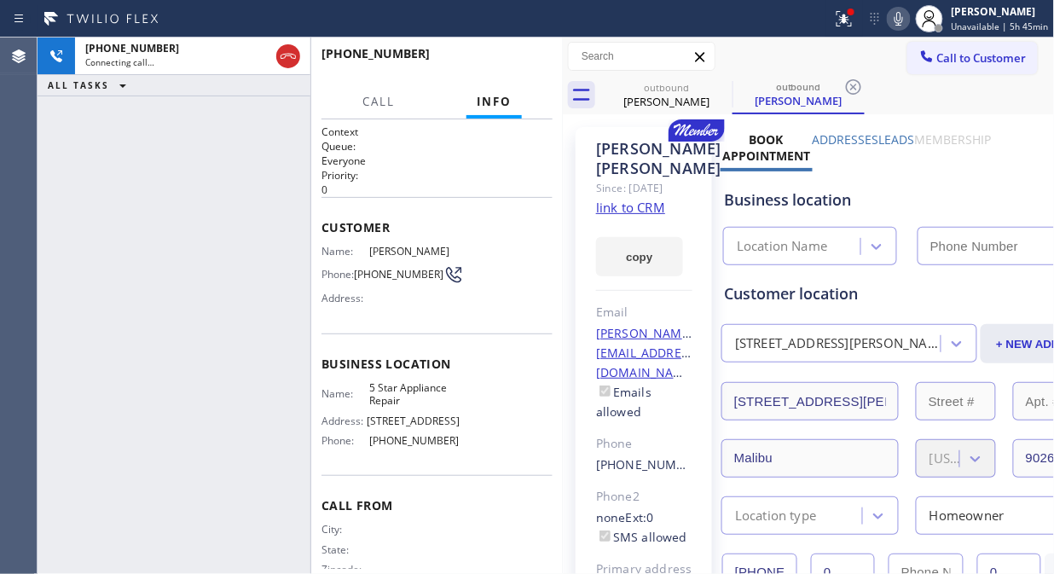
type input "[PHONE_NUMBER]"
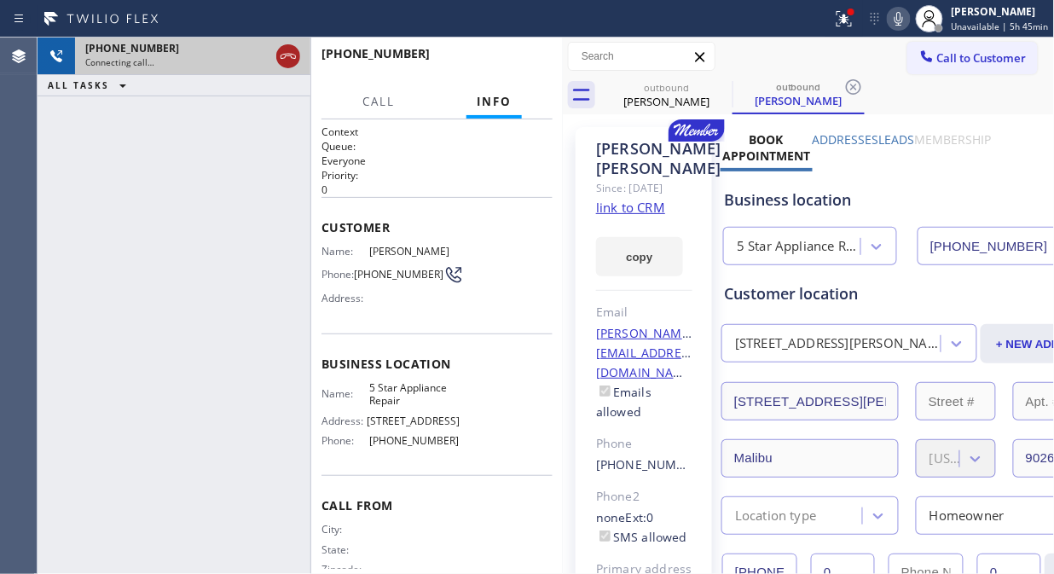
click at [286, 60] on icon at bounding box center [288, 56] width 20 height 20
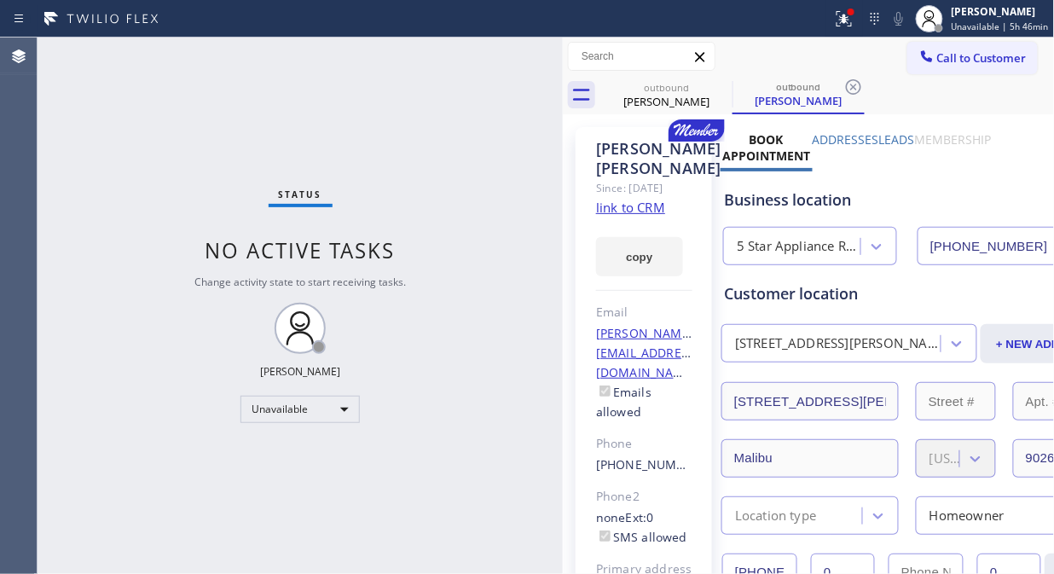
click at [960, 63] on span "Call to Customer" at bounding box center [981, 57] width 89 height 15
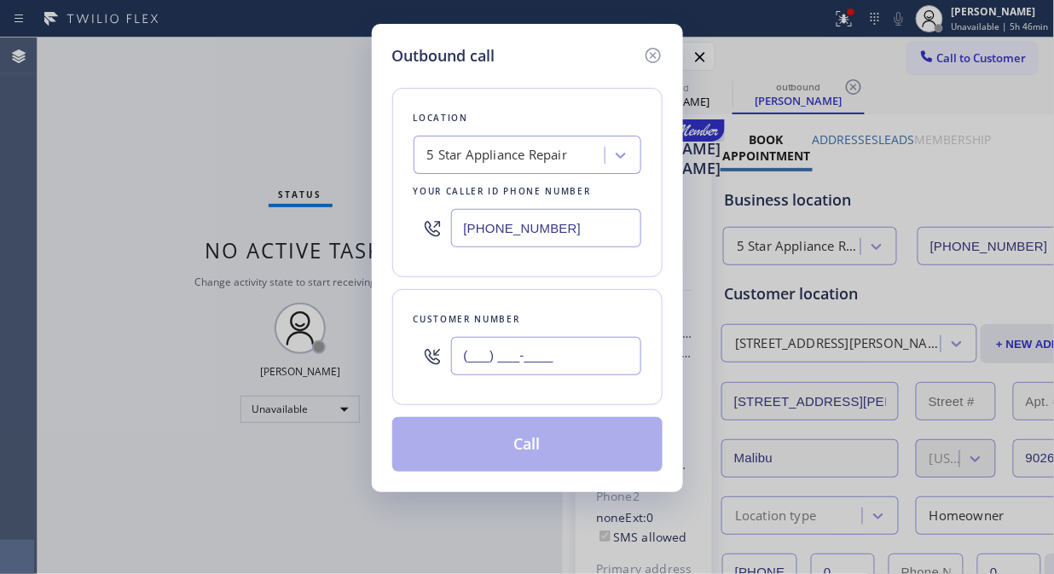
click at [602, 346] on input "(___) ___-____" at bounding box center [546, 356] width 190 height 38
paste input "661) 312-6811"
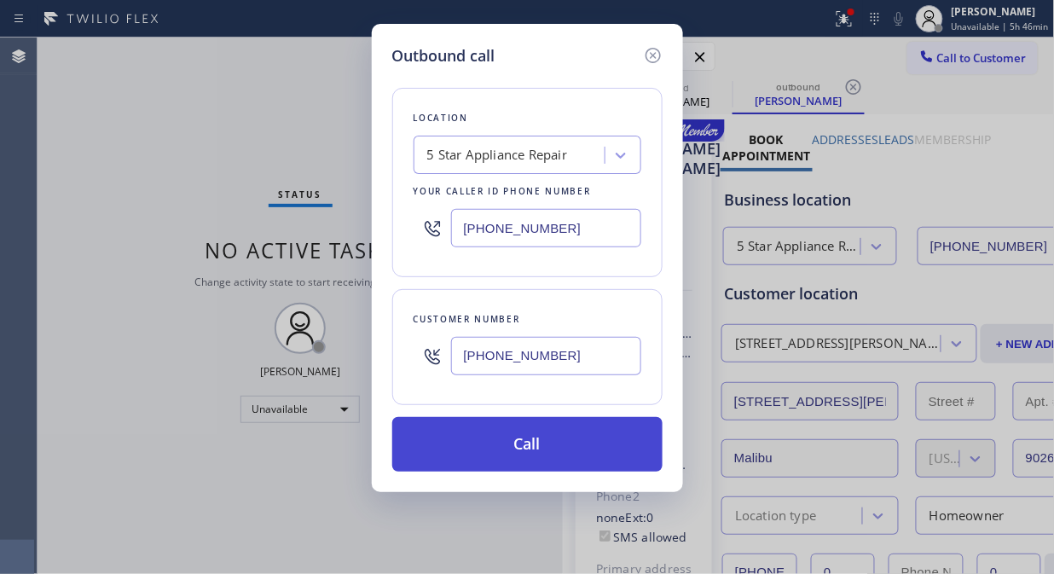
type input "[PHONE_NUMBER]"
click at [577, 447] on button "Call" at bounding box center [527, 444] width 270 height 55
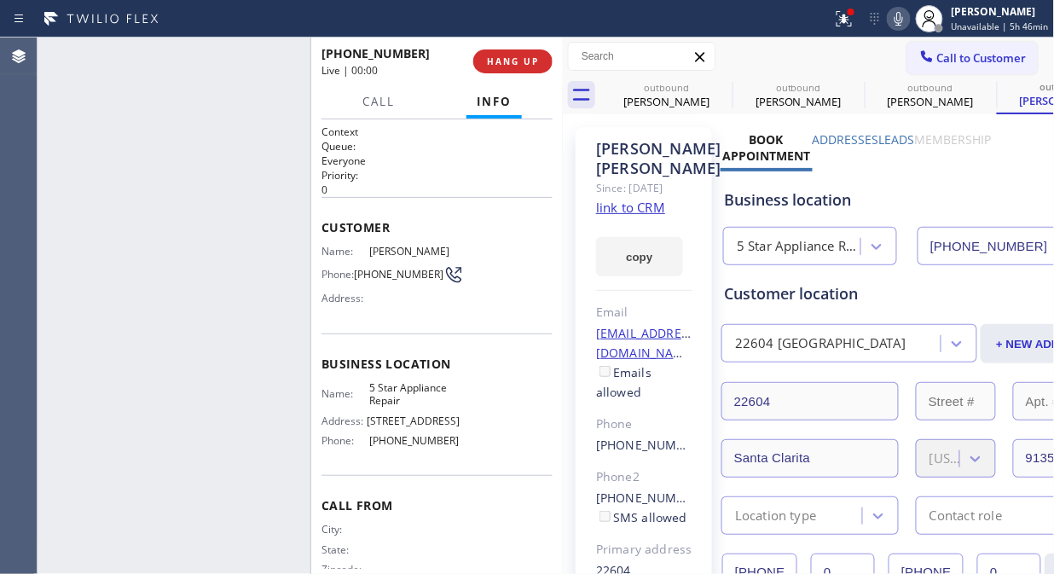
type input "[PHONE_NUMBER]"
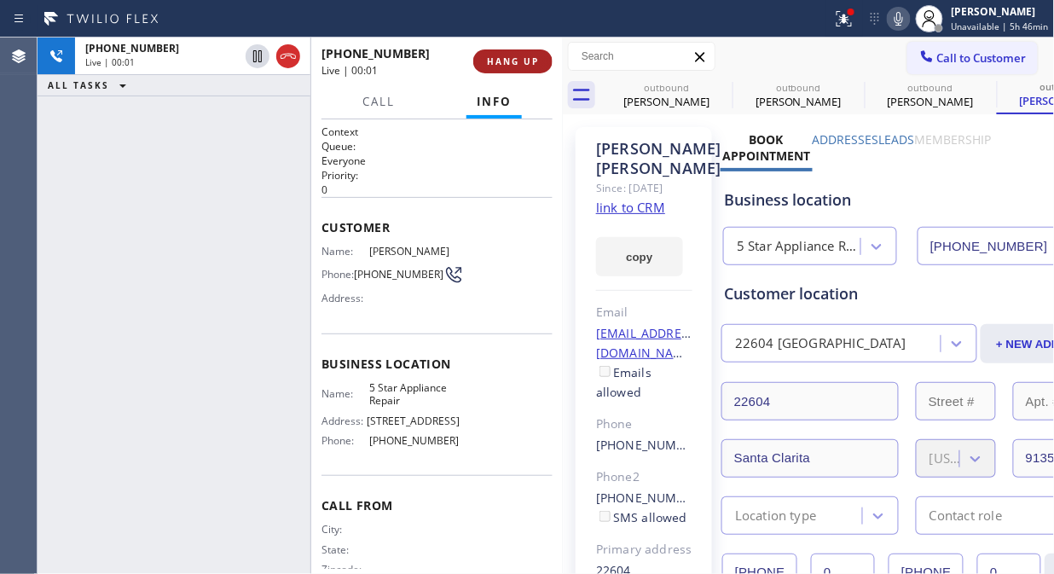
click at [518, 55] on span "HANG UP" at bounding box center [513, 61] width 52 height 12
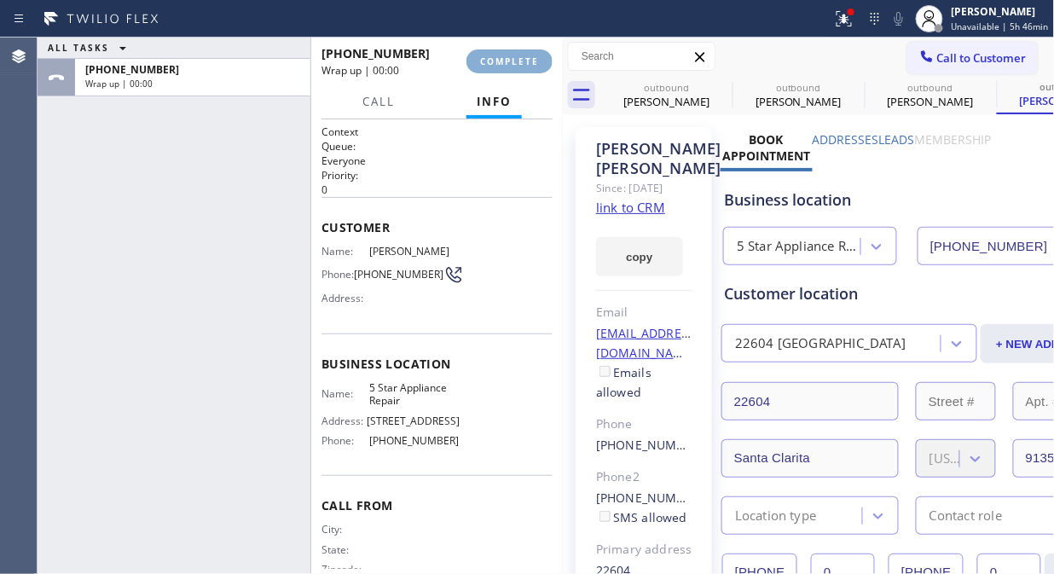
click at [517, 61] on span "COMPLETE" at bounding box center [509, 61] width 59 height 12
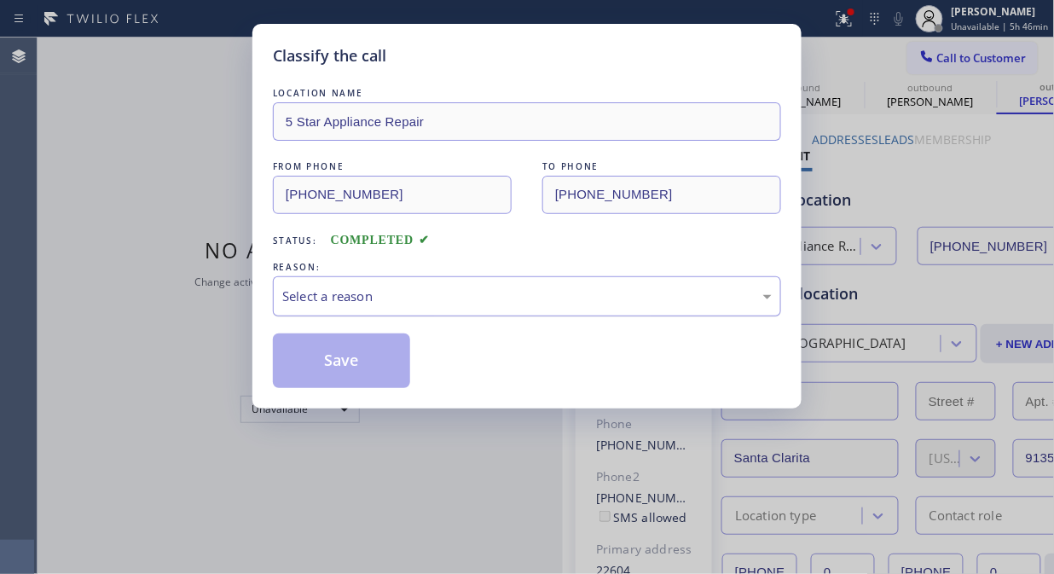
click at [530, 302] on div "Select a reason" at bounding box center [526, 296] width 489 height 20
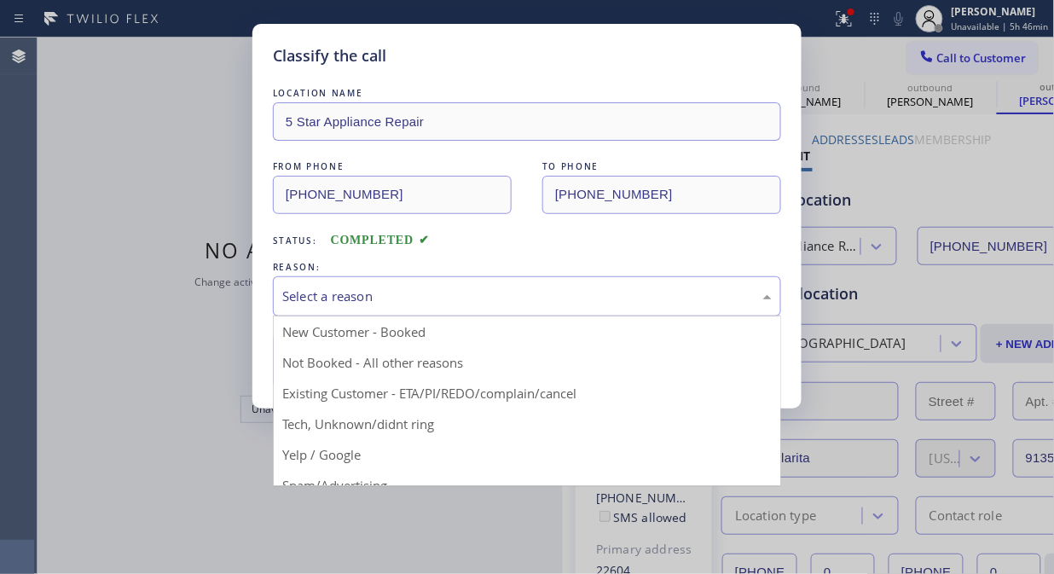
drag, startPoint x: 518, startPoint y: 385, endPoint x: 339, endPoint y: 372, distance: 179.5
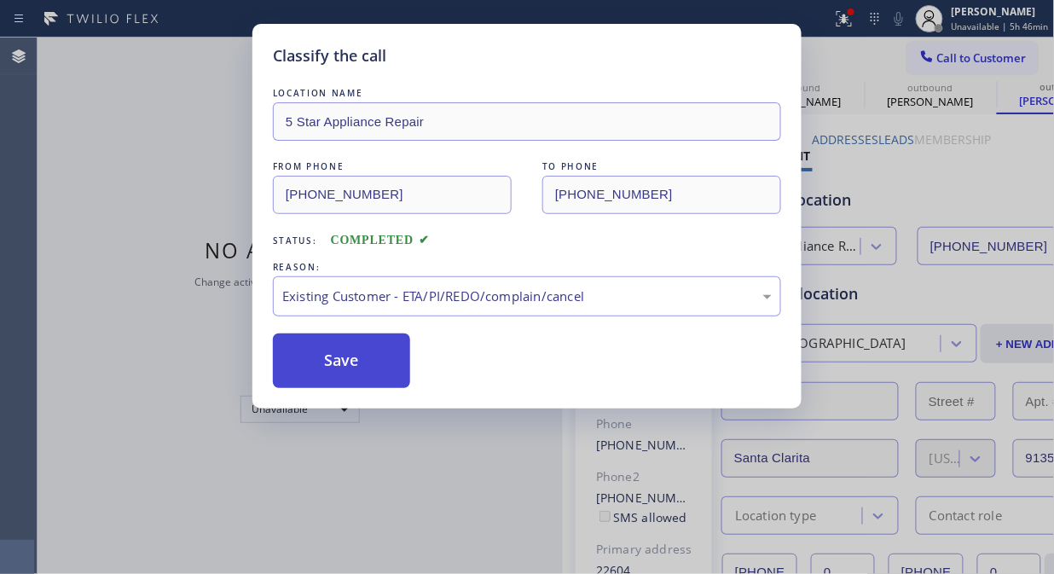
click at [324, 372] on button "Save" at bounding box center [341, 360] width 137 height 55
click at [952, 57] on span "Call to Customer" at bounding box center [981, 57] width 89 height 15
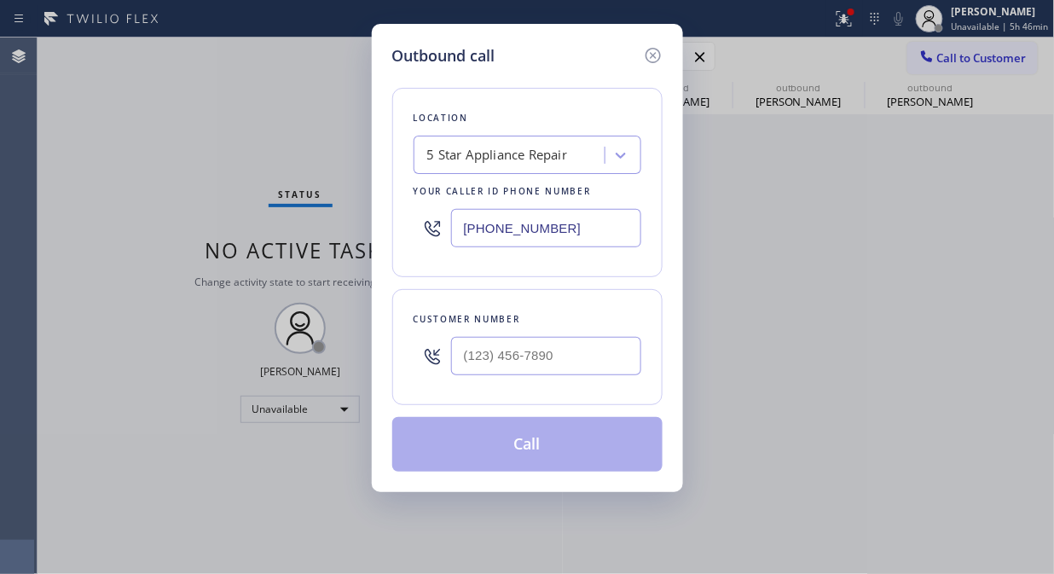
click at [952, 57] on div "Outbound call Location 5 Star Appliance Repair Your caller id phone number [PHO…" at bounding box center [527, 287] width 1054 height 574
click at [576, 373] on input "(___) ___-____" at bounding box center [546, 356] width 190 height 38
paste input "650) 572-0537"
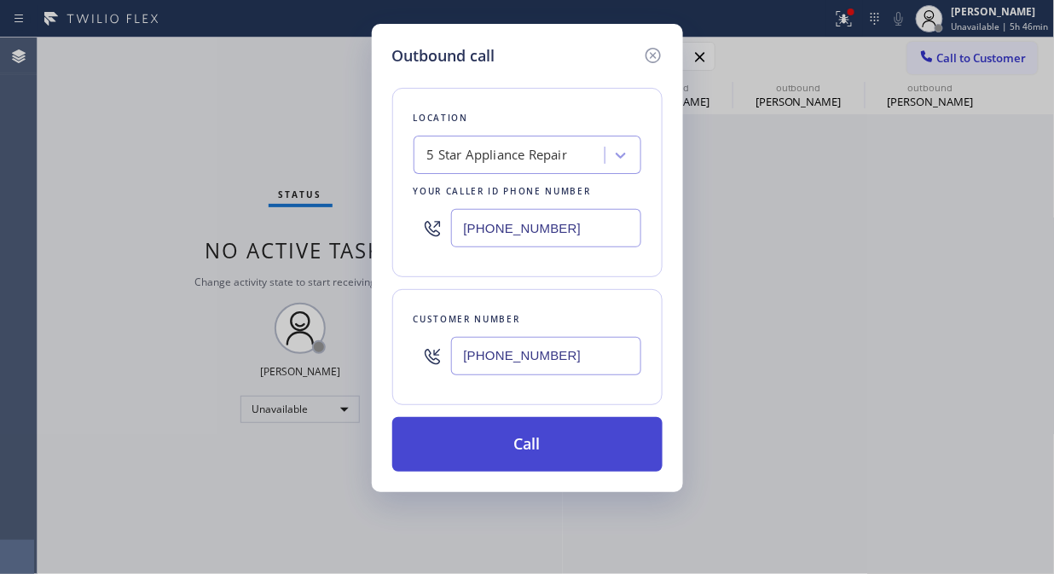
type input "[PHONE_NUMBER]"
click at [610, 449] on button "Call" at bounding box center [527, 444] width 270 height 55
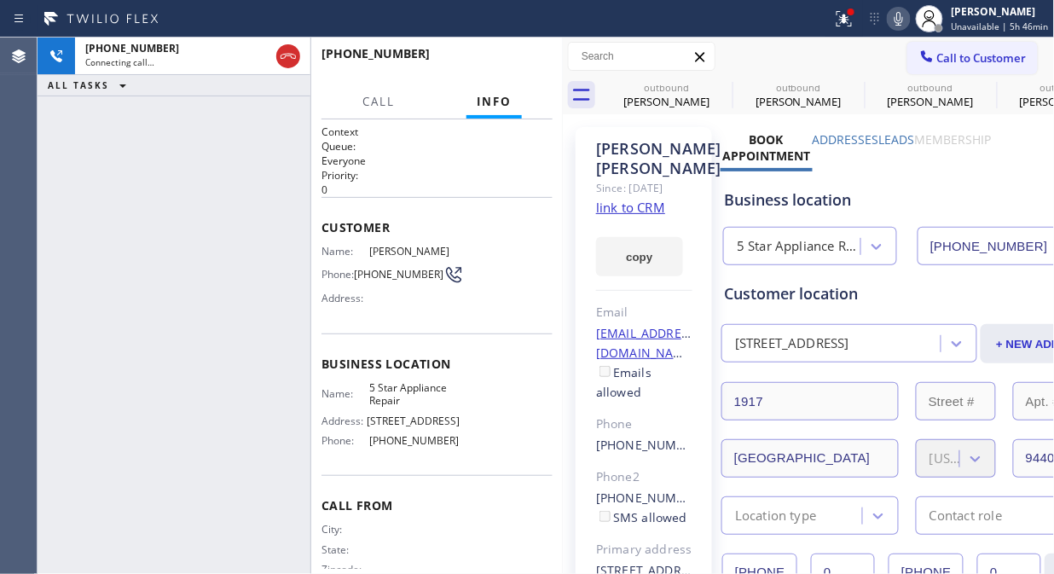
type input "[PHONE_NUMBER]"
click at [854, 18] on icon at bounding box center [844, 19] width 20 height 20
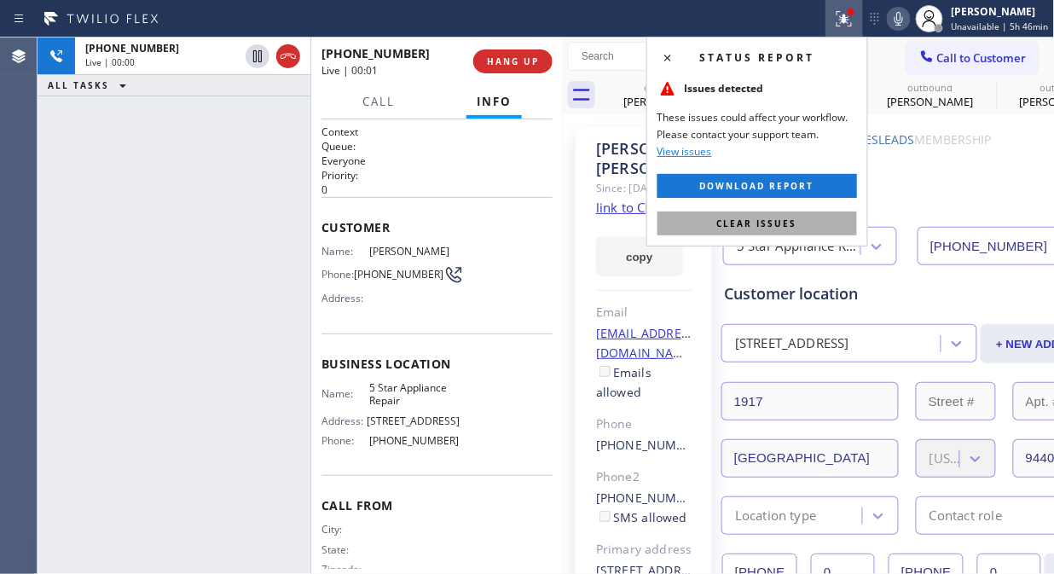
click at [782, 218] on span "Clear issues" at bounding box center [757, 223] width 80 height 12
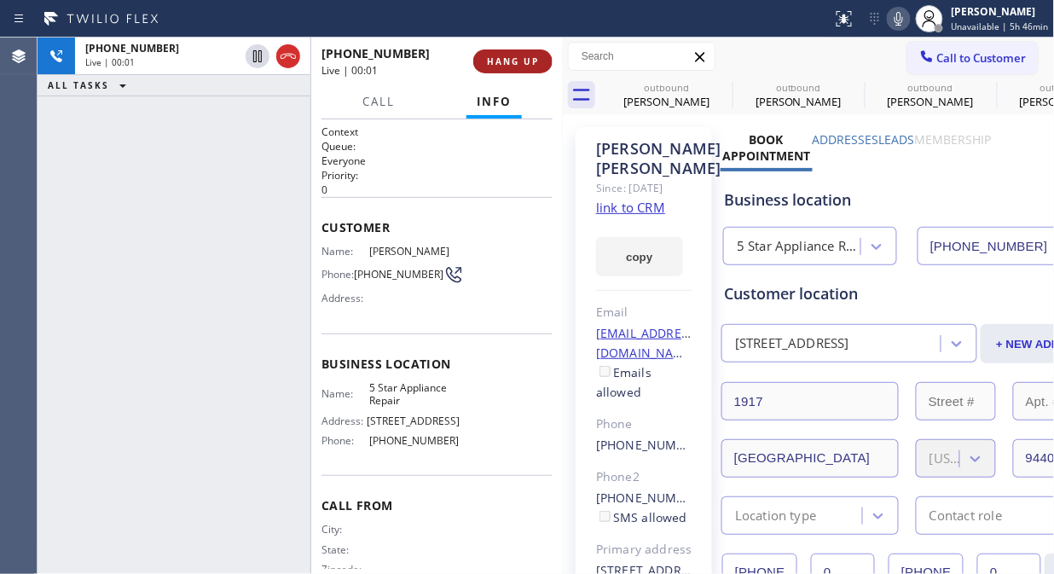
click at [525, 64] on span "HANG UP" at bounding box center [513, 61] width 52 height 12
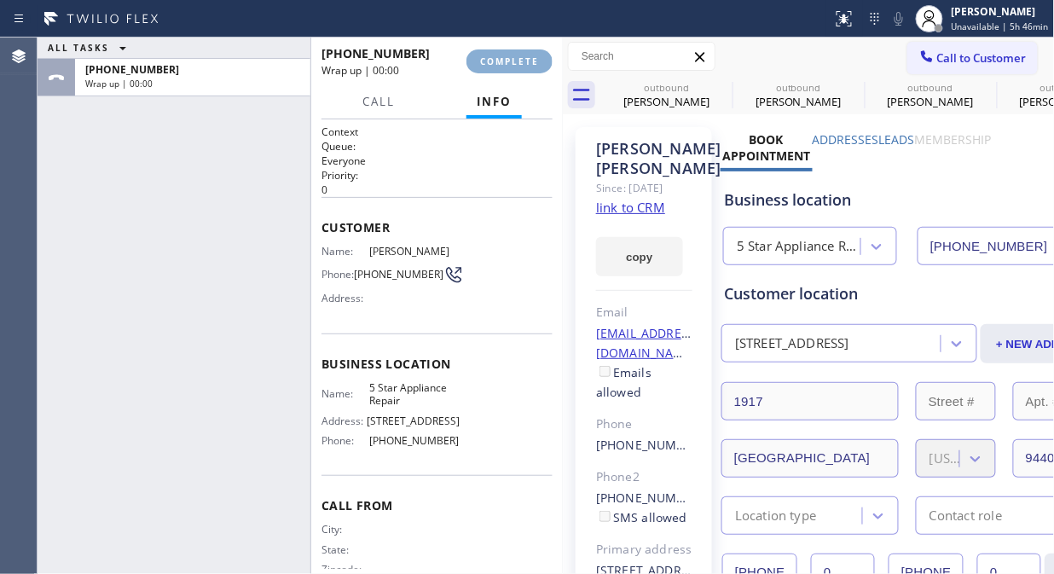
click at [525, 64] on span "COMPLETE" at bounding box center [509, 61] width 59 height 12
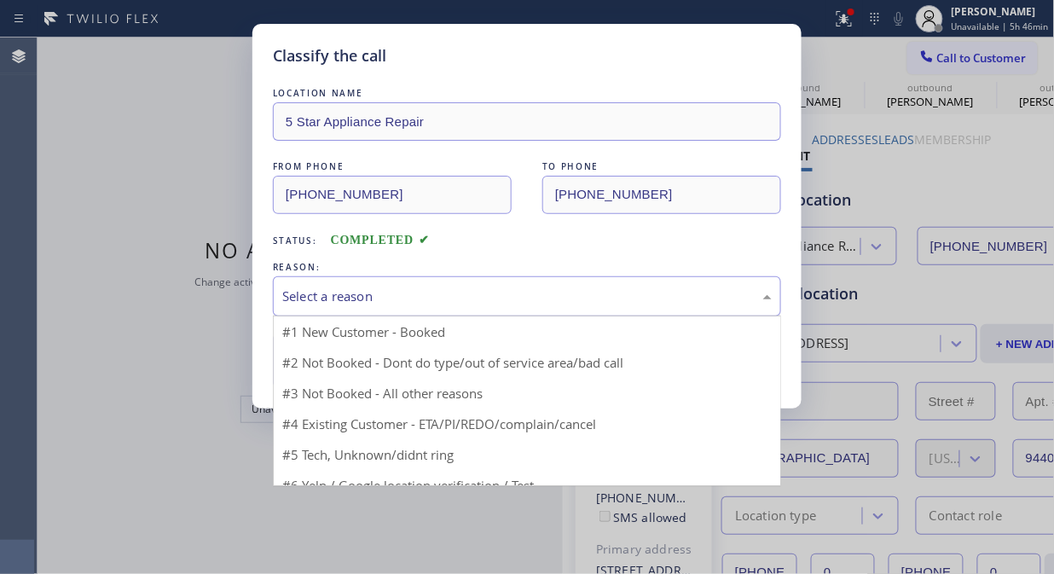
click at [531, 303] on div "Select a reason" at bounding box center [526, 296] width 489 height 20
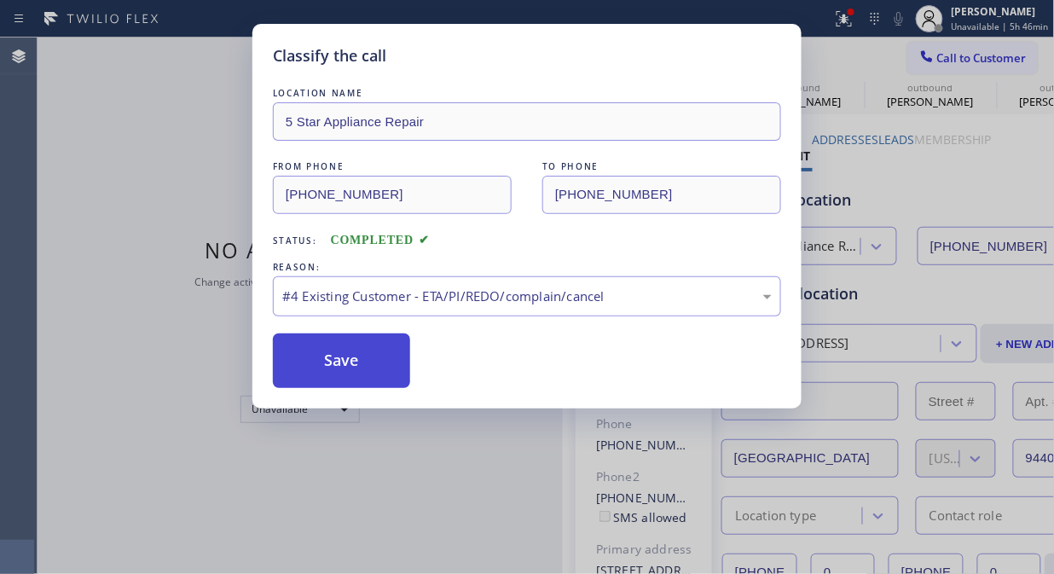
click at [384, 386] on button "Save" at bounding box center [341, 360] width 137 height 55
click at [972, 55] on div "Classify the call LOCATION NAME 5 Star Appliance Repair FROM PHONE [PHONE_NUMBE…" at bounding box center [527, 287] width 1054 height 574
click at [344, 359] on button "Save" at bounding box center [341, 360] width 137 height 55
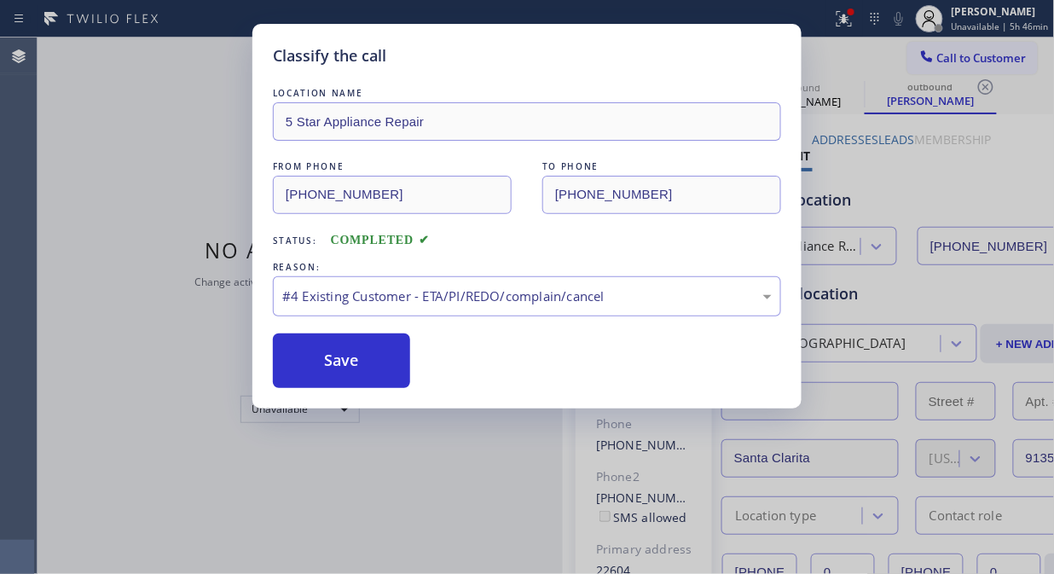
click at [985, 52] on div "Classify the call LOCATION NAME 5 Star Appliance Repair FROM PHONE [PHONE_NUMBE…" at bounding box center [527, 287] width 1054 height 574
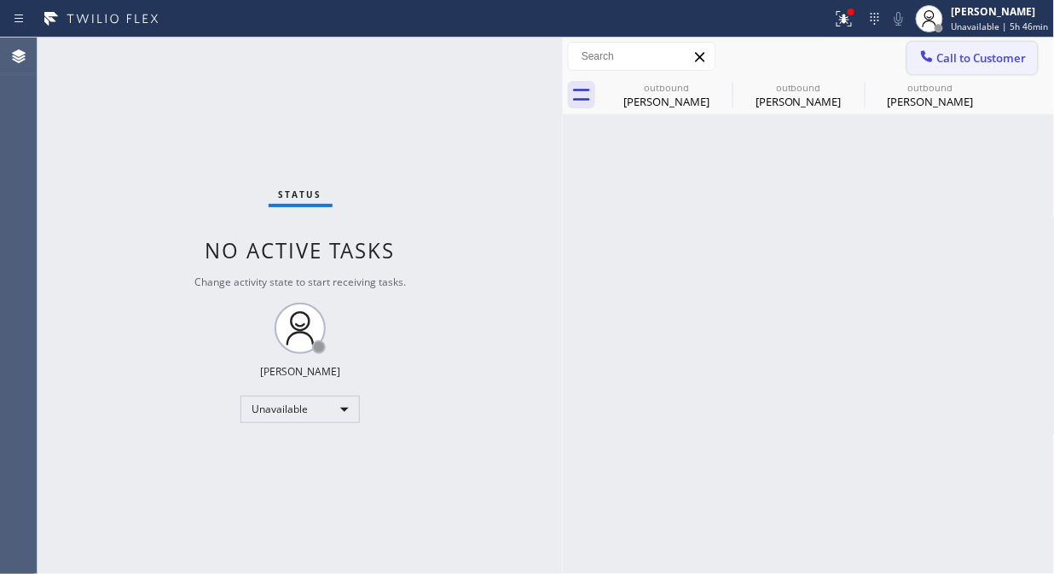
click at [996, 58] on span "Call to Customer" at bounding box center [981, 57] width 89 height 15
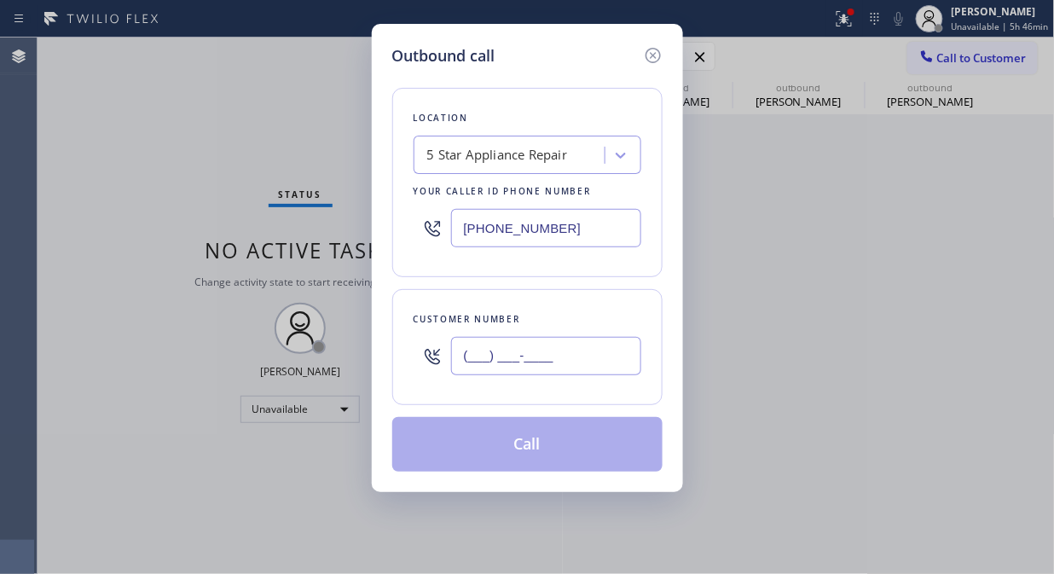
click at [538, 356] on input "(___) ___-____" at bounding box center [546, 356] width 190 height 38
paste input "323) 397-6229"
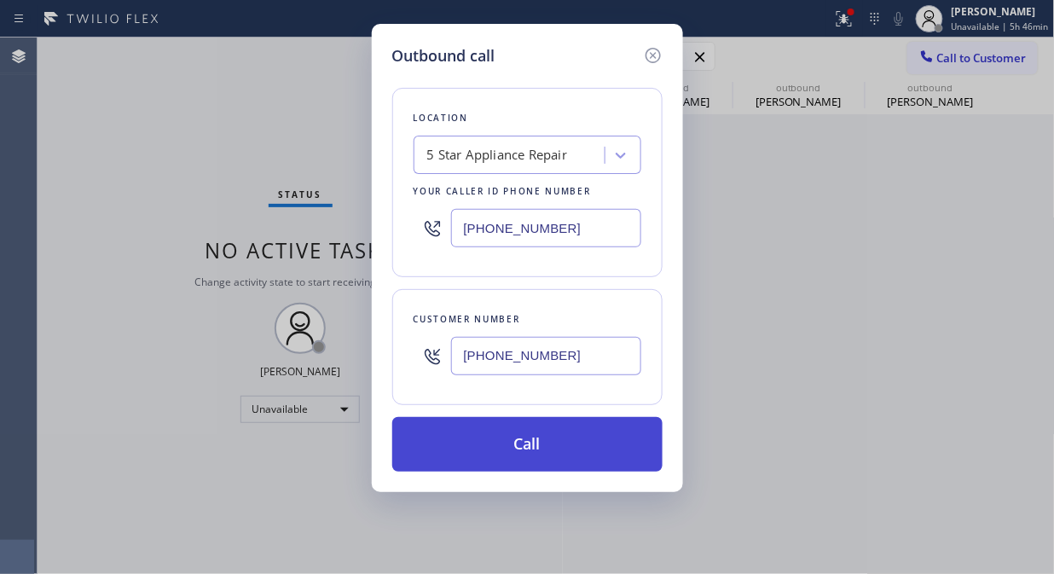
type input "[PHONE_NUMBER]"
click at [574, 450] on button "Call" at bounding box center [527, 444] width 270 height 55
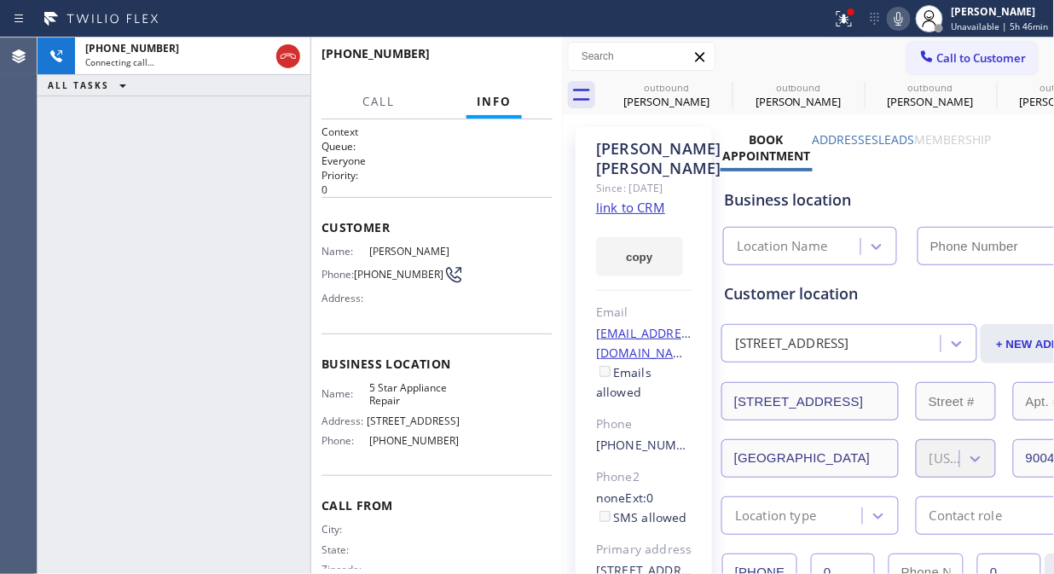
type input "[PHONE_NUMBER]"
click at [278, 54] on icon at bounding box center [288, 56] width 20 height 20
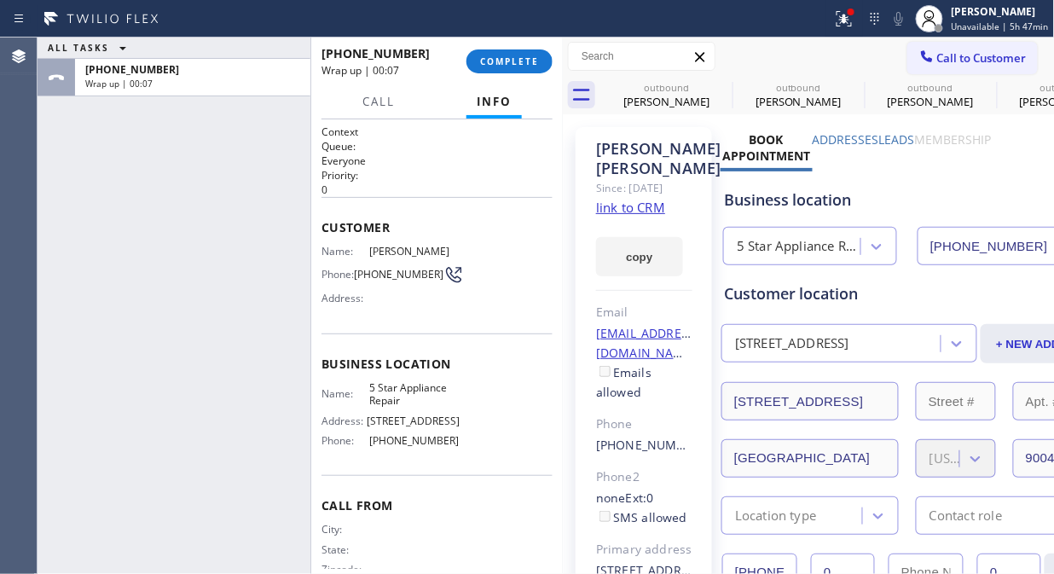
drag, startPoint x: 211, startPoint y: 177, endPoint x: 219, endPoint y: 147, distance: 31.6
click at [211, 177] on div "ALL TASKS ALL TASKS ACTIVE TASKS TASKS IN WRAP UP [PHONE_NUMBER] Wrap up | 00:07" at bounding box center [174, 306] width 273 height 536
click at [505, 68] on button "COMPLETE" at bounding box center [509, 61] width 86 height 24
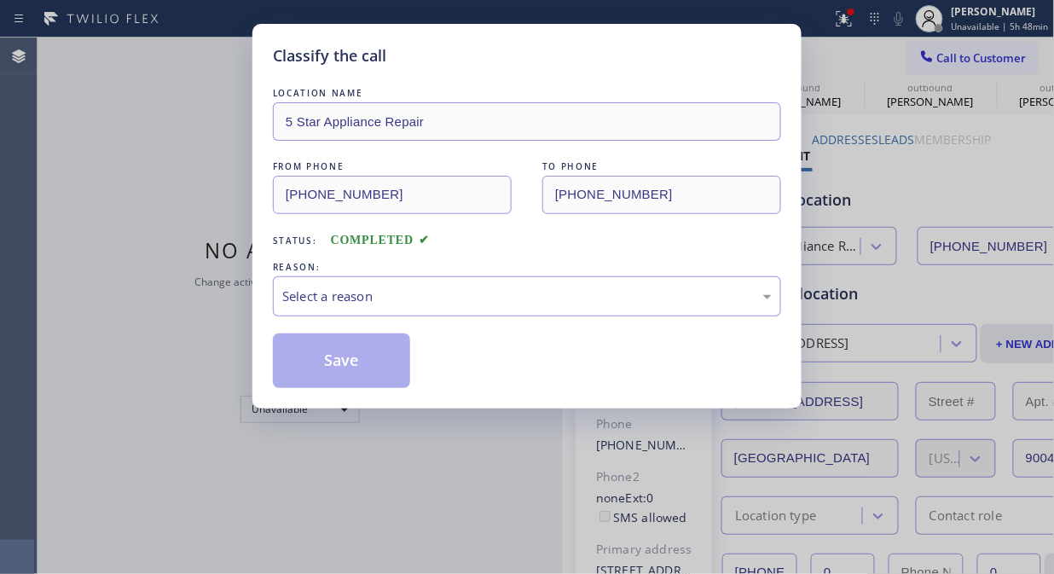
click at [257, 200] on div "Classify the call LOCATION NAME 5 Star Appliance Repair FROM PHONE [PHONE_NUMBE…" at bounding box center [526, 216] width 549 height 384
click at [415, 300] on div "Select a reason" at bounding box center [526, 296] width 489 height 20
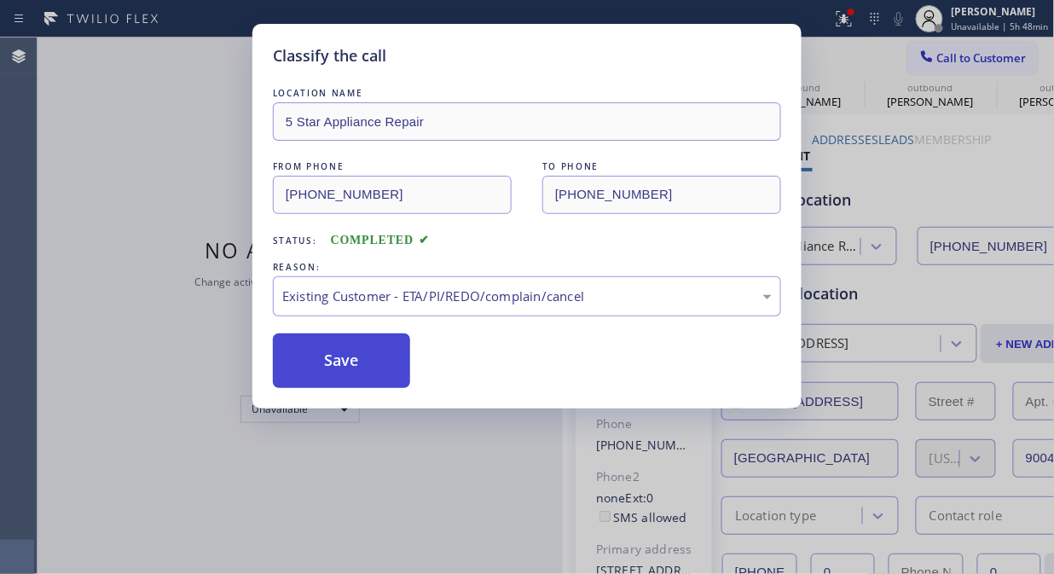
click at [364, 356] on button "Save" at bounding box center [341, 360] width 137 height 55
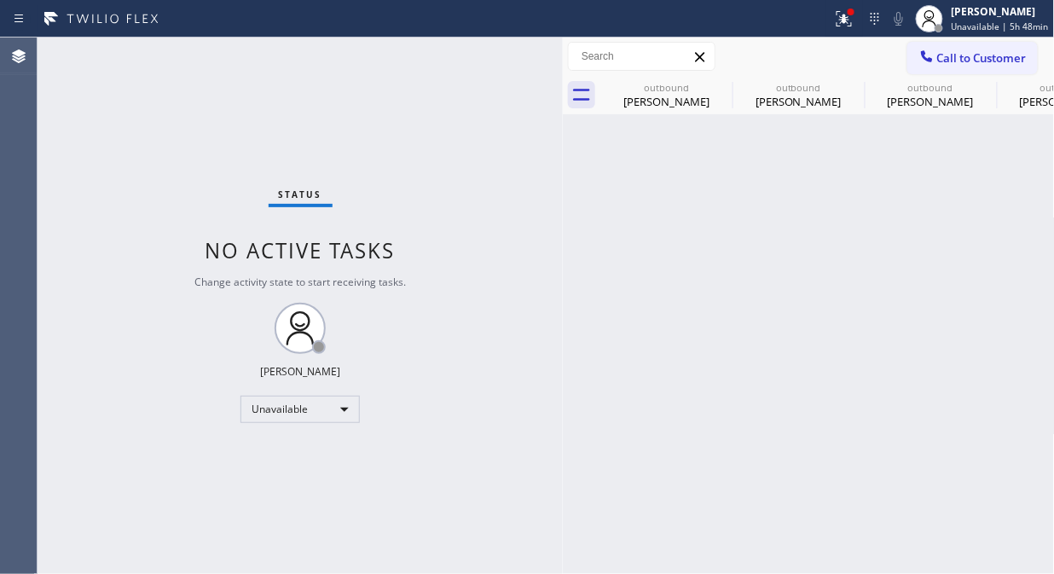
click at [964, 61] on span "Call to Customer" at bounding box center [981, 57] width 89 height 15
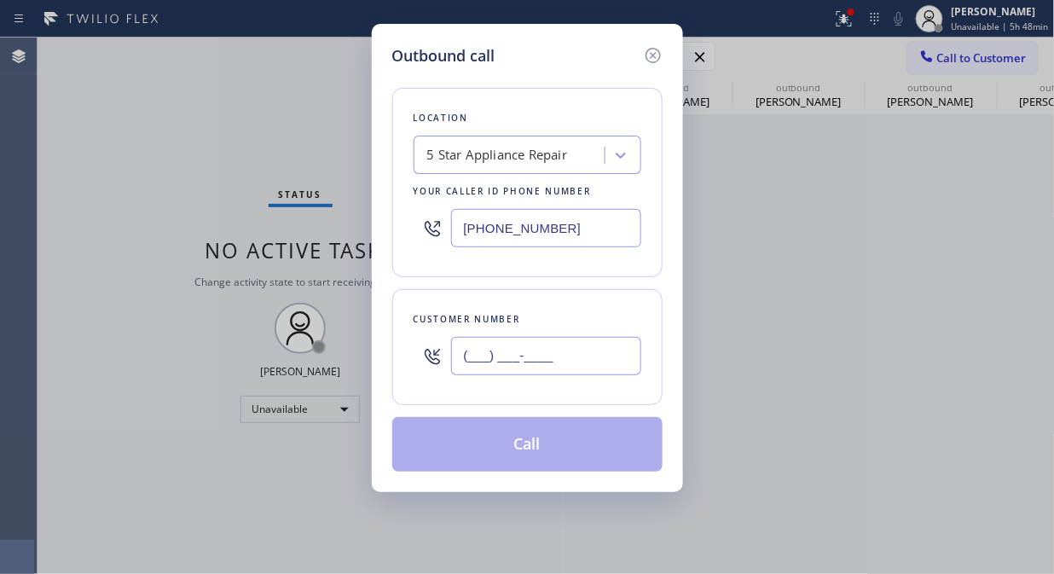
click at [557, 353] on input "(___) ___-____" at bounding box center [546, 356] width 190 height 38
paste input "331) 155"
click at [456, 367] on input "(331) 155-____" at bounding box center [546, 356] width 190 height 38
paste input "23) 397-6229"
type input "[PHONE_NUMBER]"
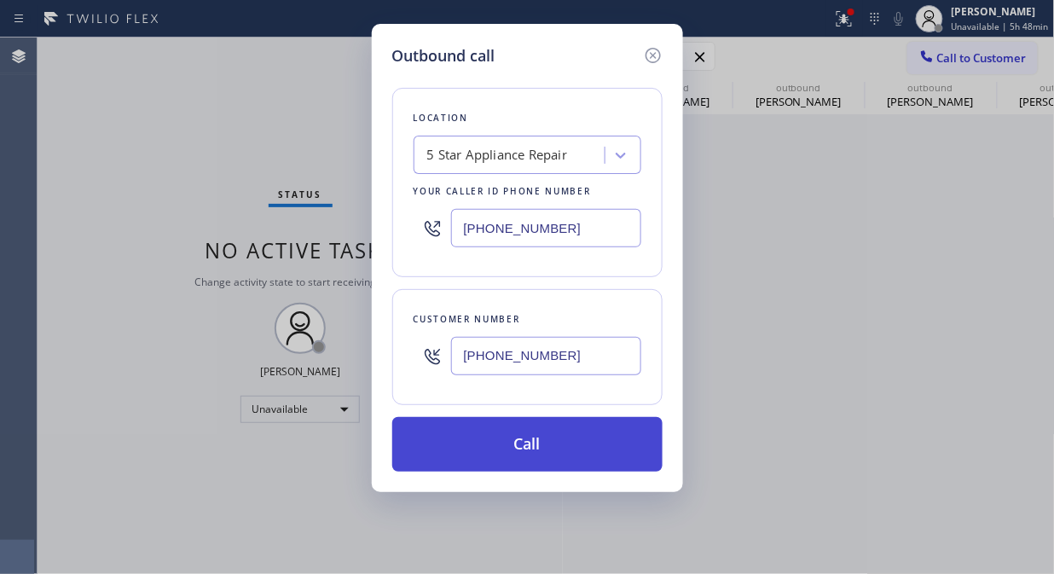
click at [605, 450] on button "Call" at bounding box center [527, 444] width 270 height 55
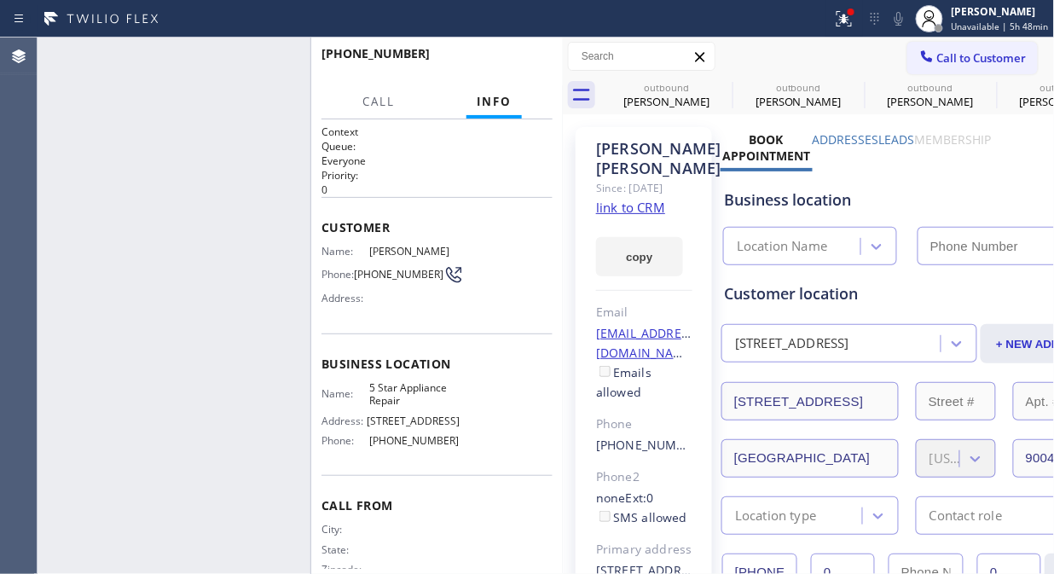
type input "[PHONE_NUMBER]"
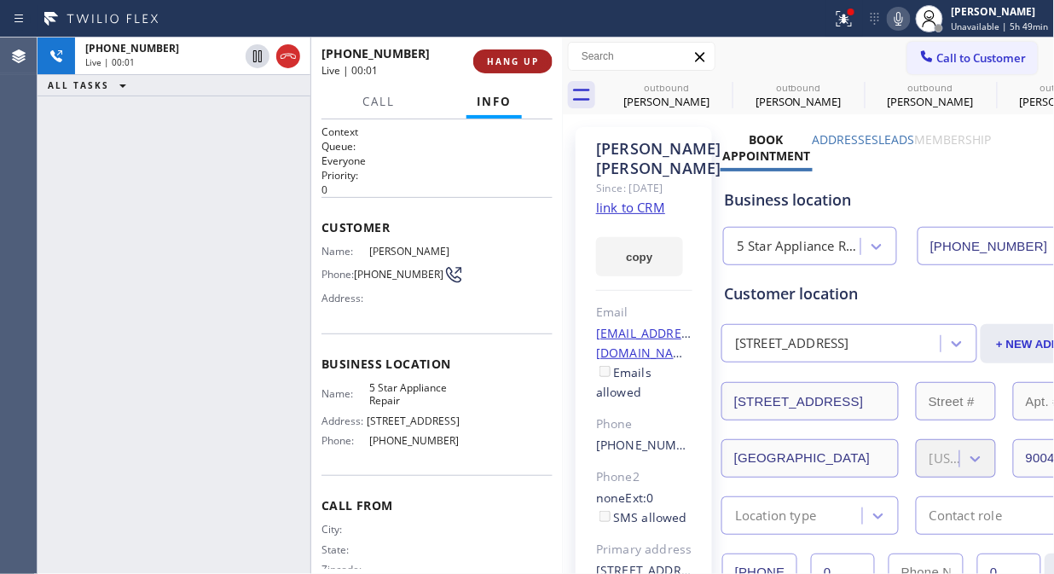
click at [529, 61] on span "HANG UP" at bounding box center [513, 61] width 52 height 12
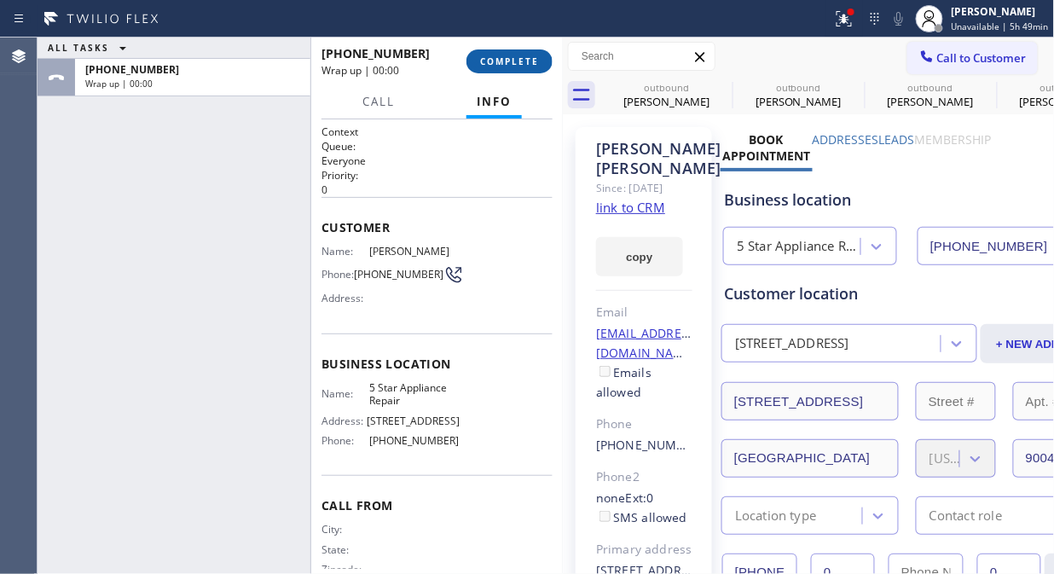
click at [529, 61] on span "COMPLETE" at bounding box center [509, 61] width 59 height 12
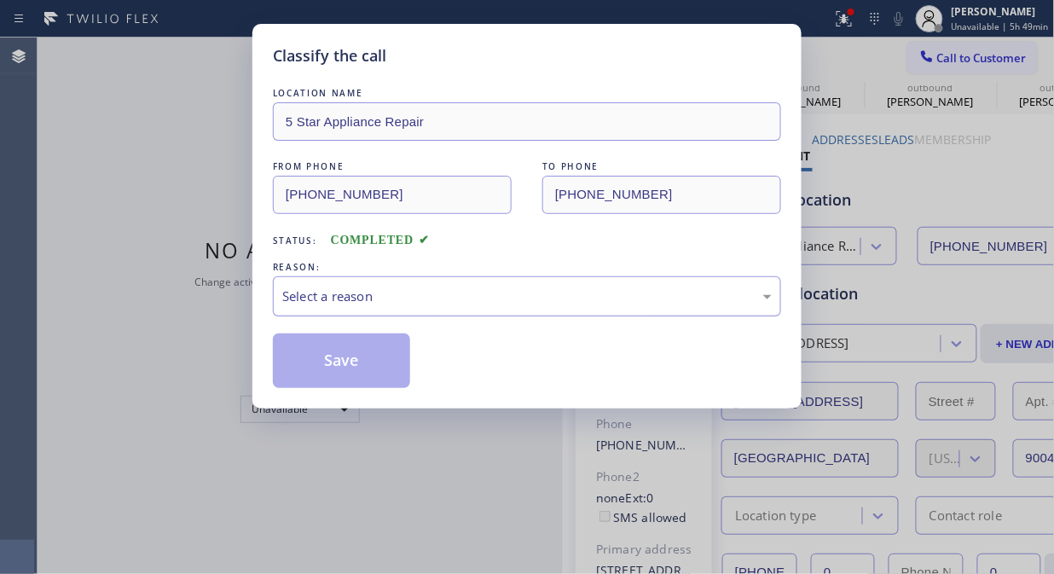
click at [521, 292] on div "Select a reason" at bounding box center [526, 296] width 489 height 20
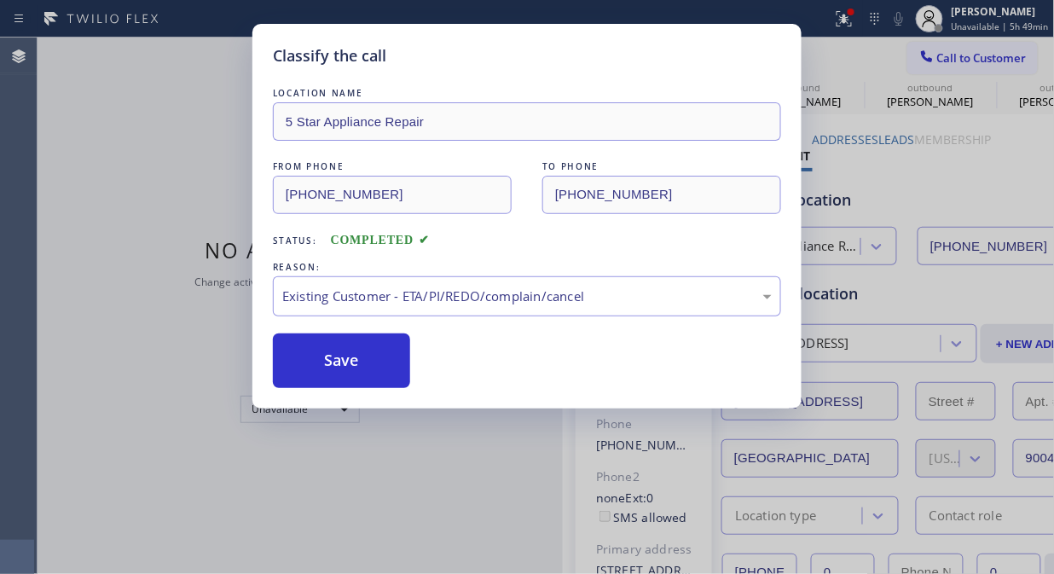
click at [346, 373] on button "Save" at bounding box center [341, 360] width 137 height 55
click at [950, 52] on span "Call to Customer" at bounding box center [981, 57] width 89 height 15
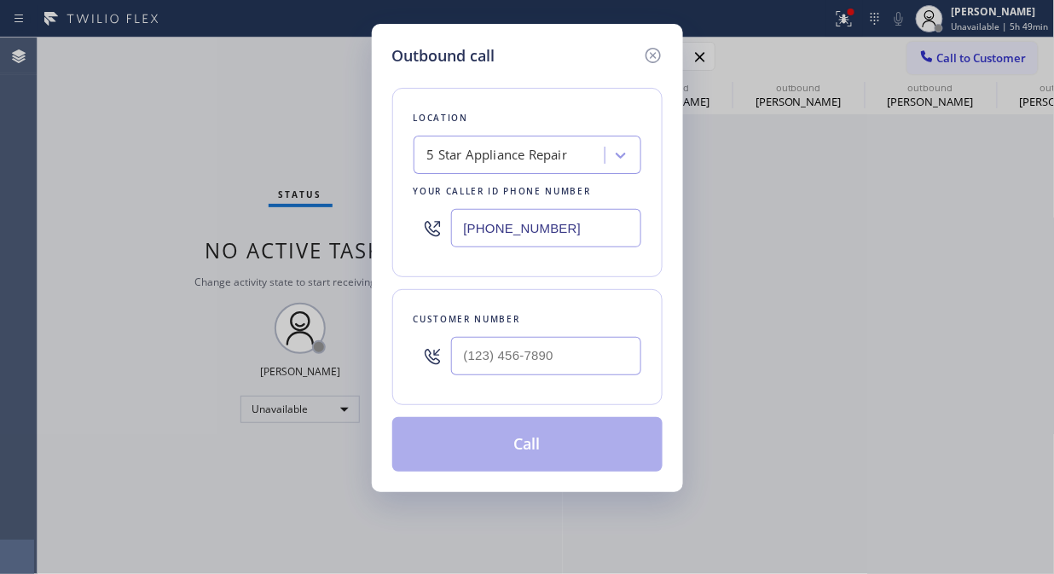
click at [950, 52] on div "Outbound call Location 5 Star Appliance Repair Your caller id phone number [PHO…" at bounding box center [527, 287] width 1054 height 574
click at [595, 348] on input "(___) ___-____" at bounding box center [546, 356] width 190 height 38
paste input "646) 323-3009"
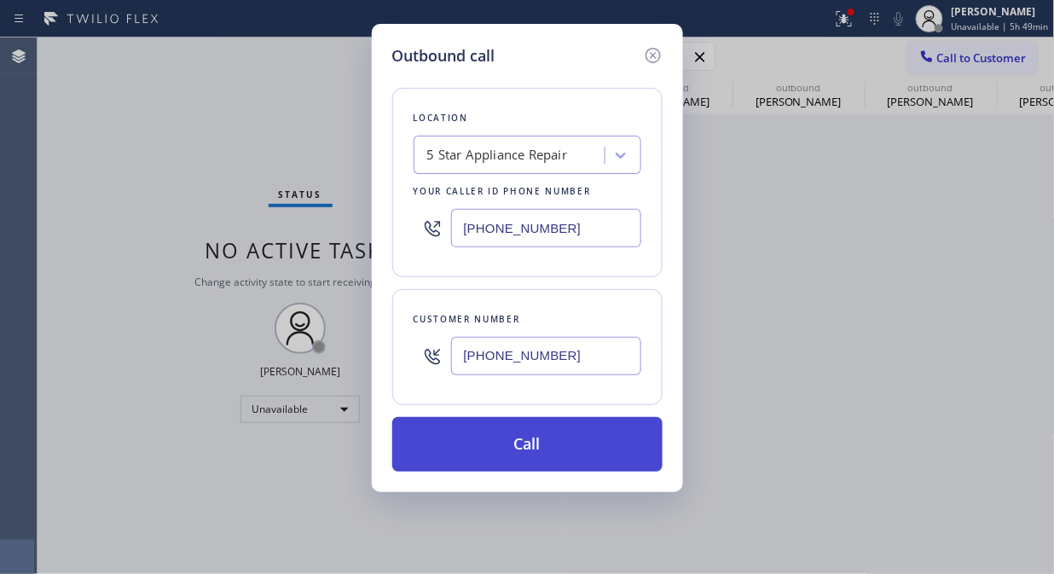
type input "[PHONE_NUMBER]"
click at [572, 453] on button "Call" at bounding box center [527, 444] width 270 height 55
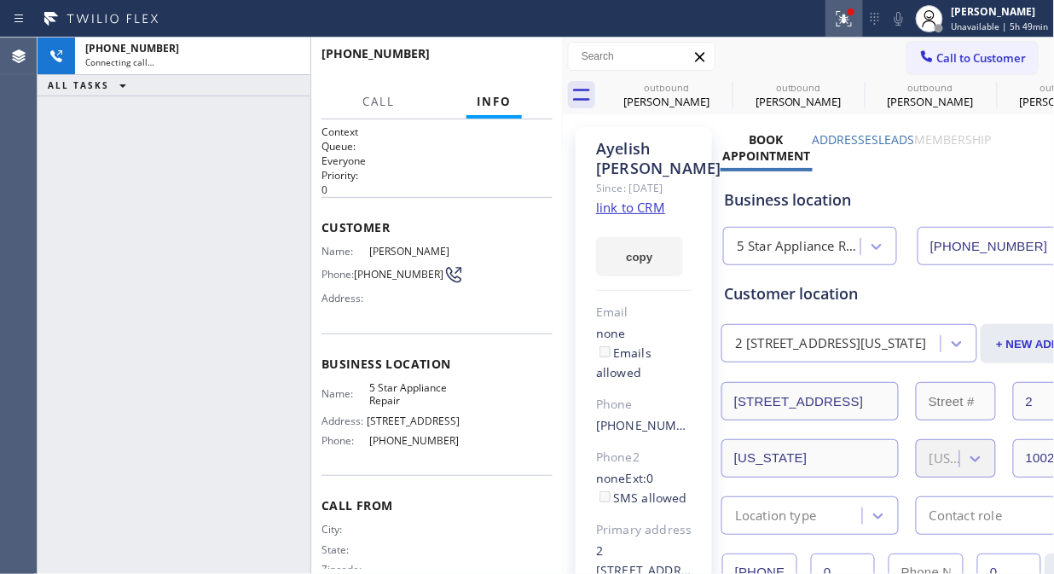
type input "[PHONE_NUMBER]"
click at [488, 54] on button "HANG UP" at bounding box center [512, 61] width 79 height 24
click at [488, 55] on button "HANG UP" at bounding box center [512, 61] width 79 height 24
click at [488, 55] on span "HANG UP" at bounding box center [513, 61] width 52 height 12
click at [509, 62] on span "HANG UP" at bounding box center [513, 61] width 52 height 12
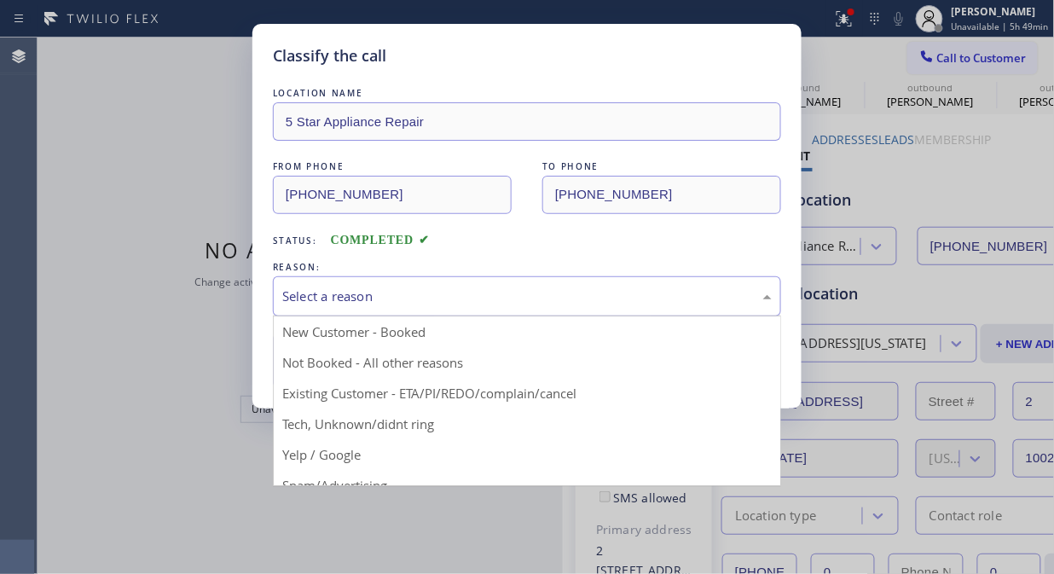
click at [446, 298] on div "Select a reason" at bounding box center [526, 296] width 489 height 20
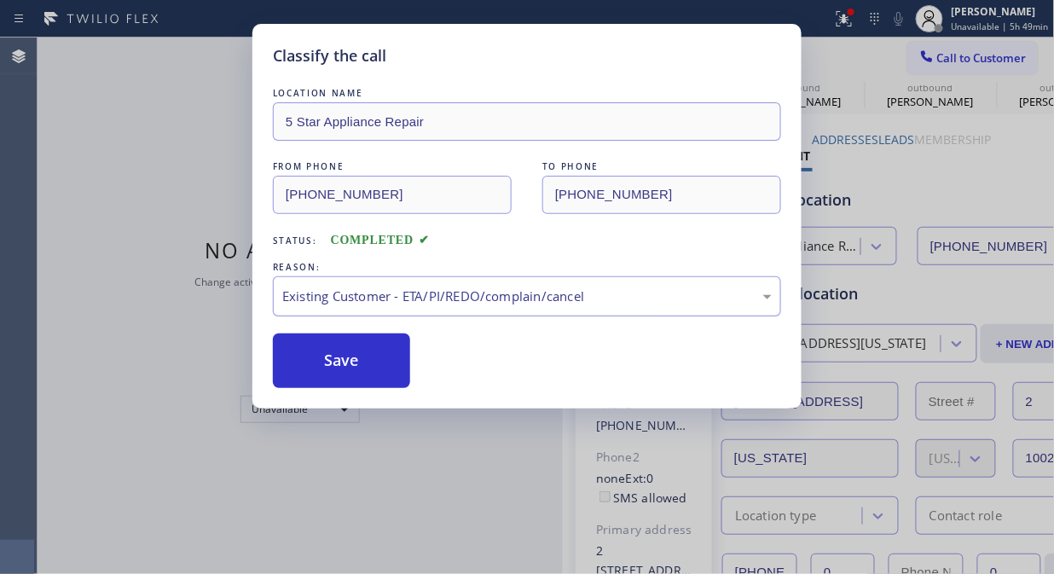
click at [341, 370] on button "Save" at bounding box center [341, 360] width 137 height 55
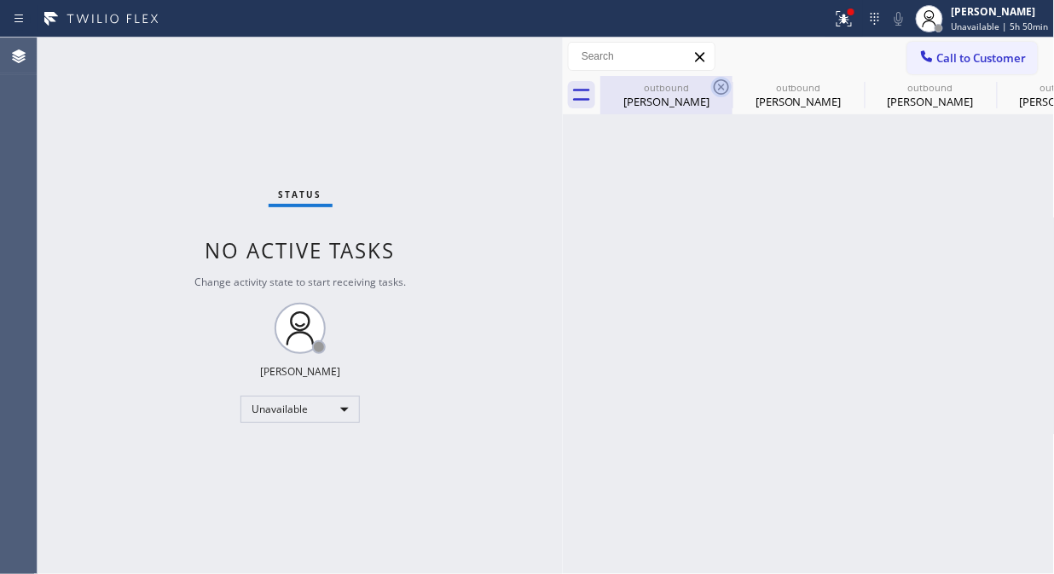
click at [725, 81] on icon at bounding box center [720, 86] width 15 height 15
click at [0, 0] on icon at bounding box center [0, 0] width 0 height 0
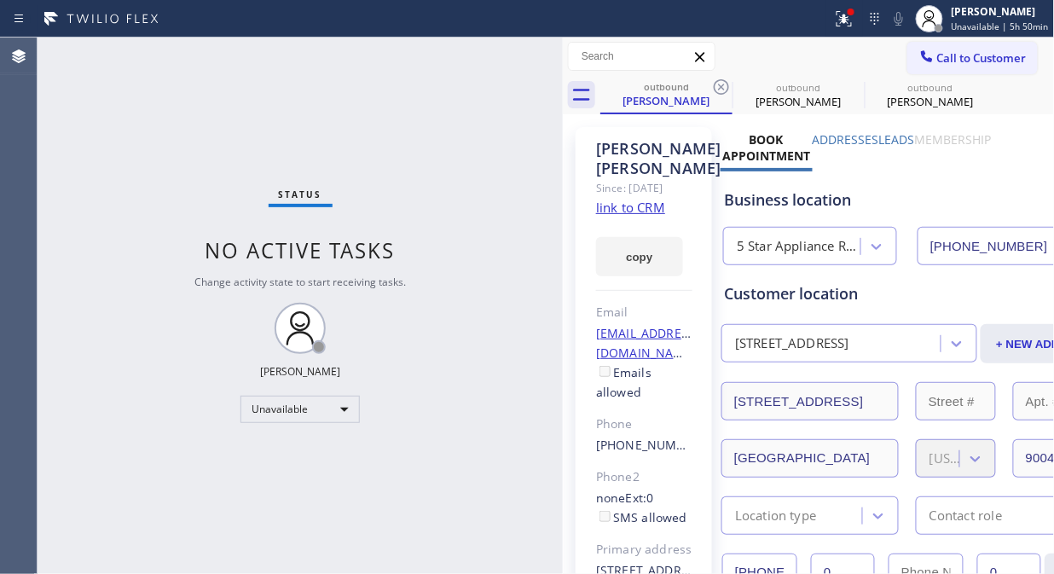
click at [725, 81] on icon at bounding box center [720, 86] width 15 height 15
click at [0, 0] on icon at bounding box center [0, 0] width 0 height 0
click at [725, 81] on div "outbound [PERSON_NAME] outbound [PERSON_NAME] outbound [PERSON_NAME]" at bounding box center [827, 95] width 454 height 38
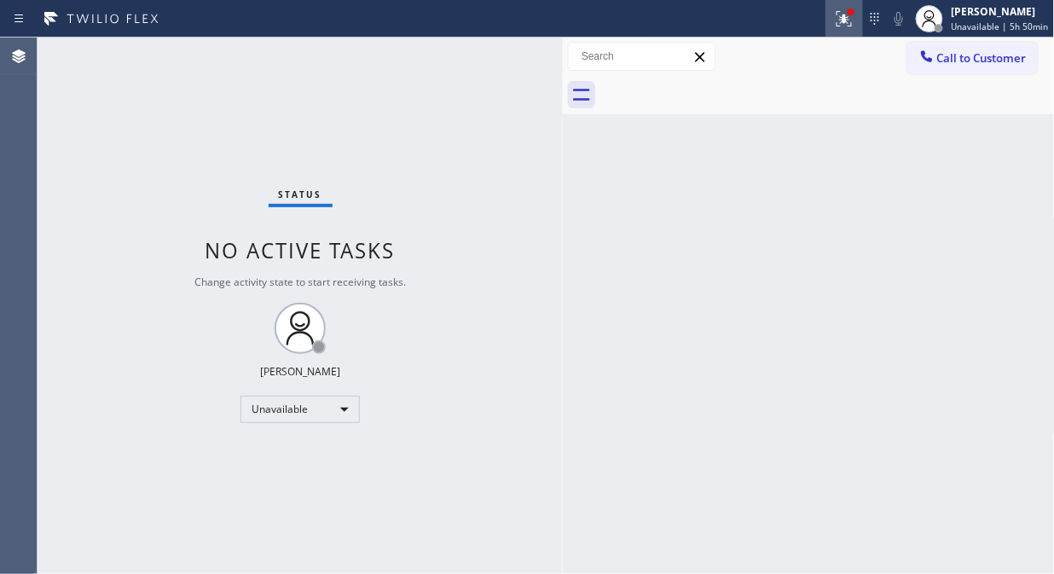
click at [856, 31] on button at bounding box center [844, 19] width 38 height 38
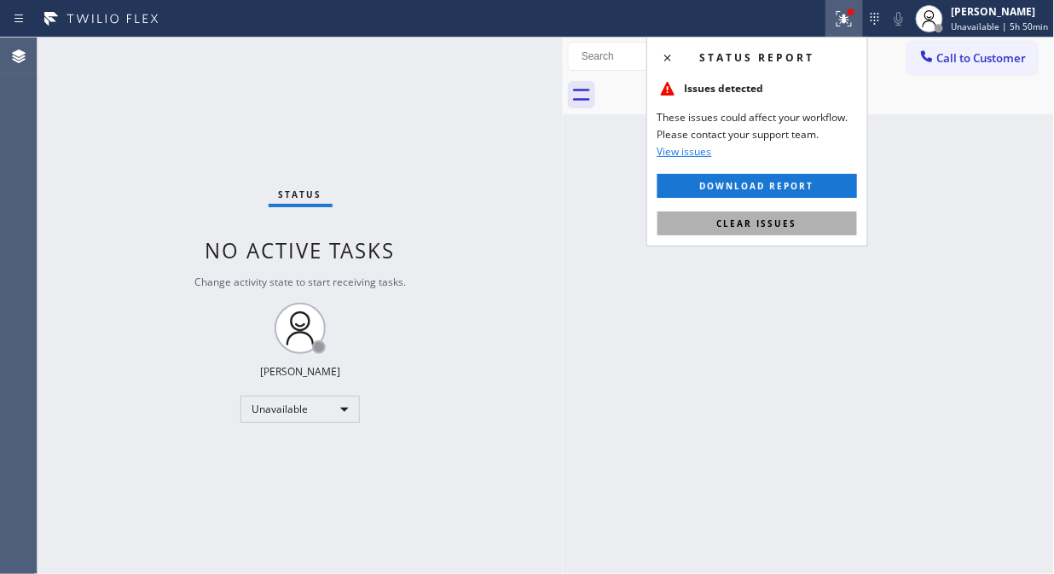
click at [716, 222] on button "Clear issues" at bounding box center [756, 223] width 199 height 24
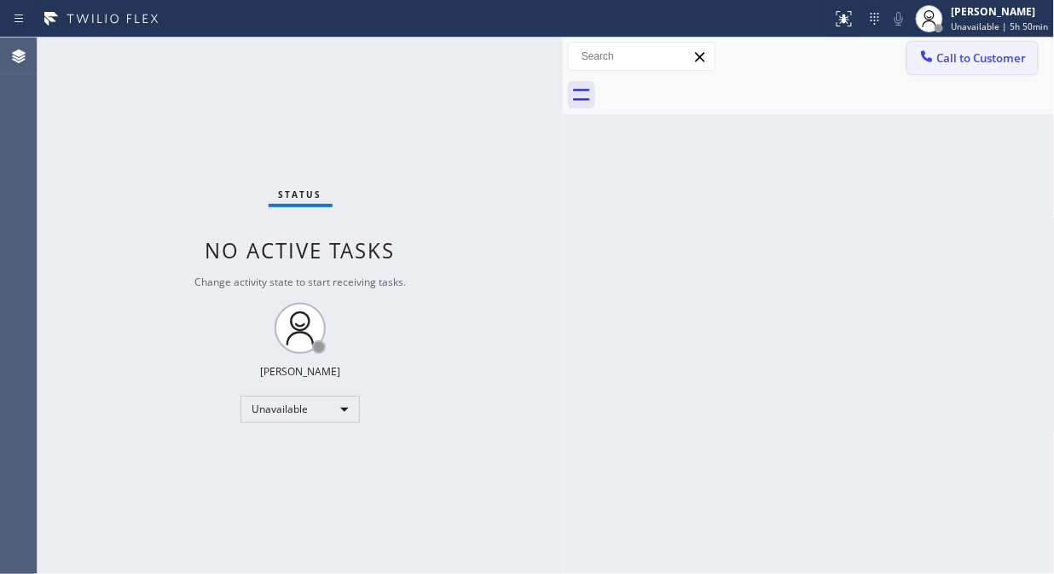
click at [951, 68] on button "Call to Customer" at bounding box center [972, 58] width 130 height 32
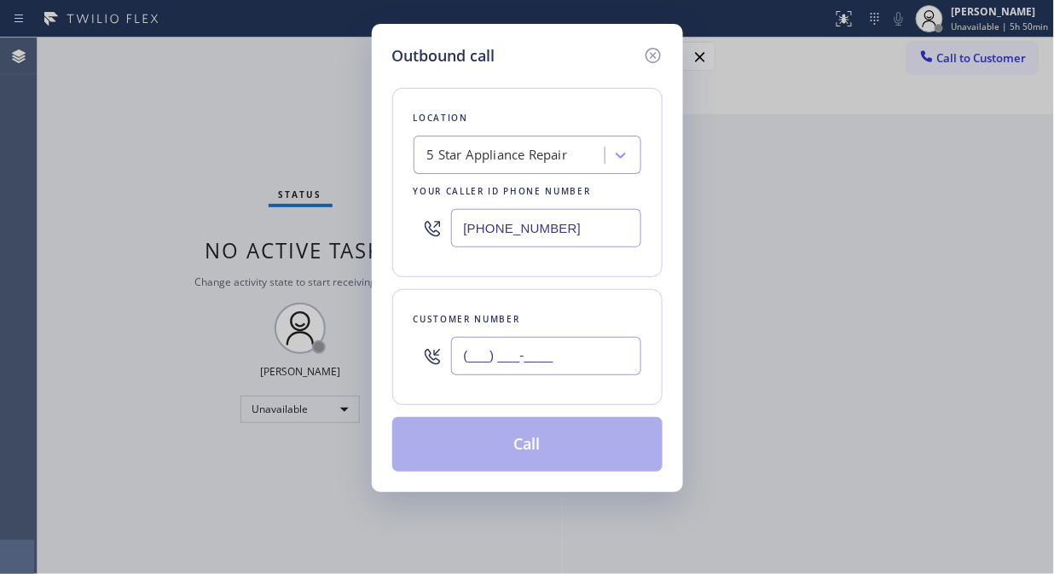
click at [616, 353] on input "(___) ___-____" at bounding box center [546, 356] width 190 height 38
paste input "310) 386-3170"
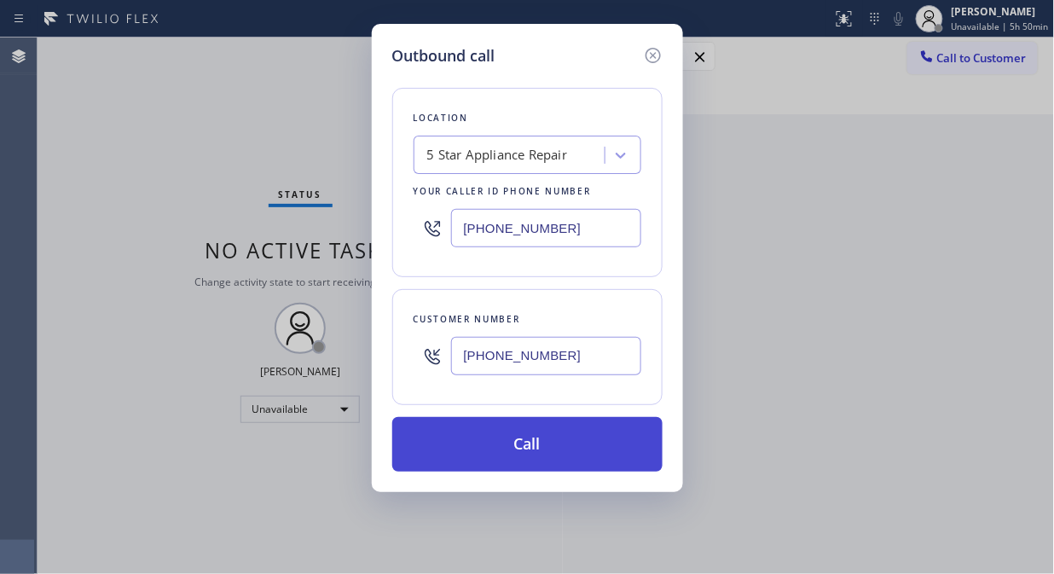
type input "[PHONE_NUMBER]"
click at [586, 447] on button "Call" at bounding box center [527, 444] width 270 height 55
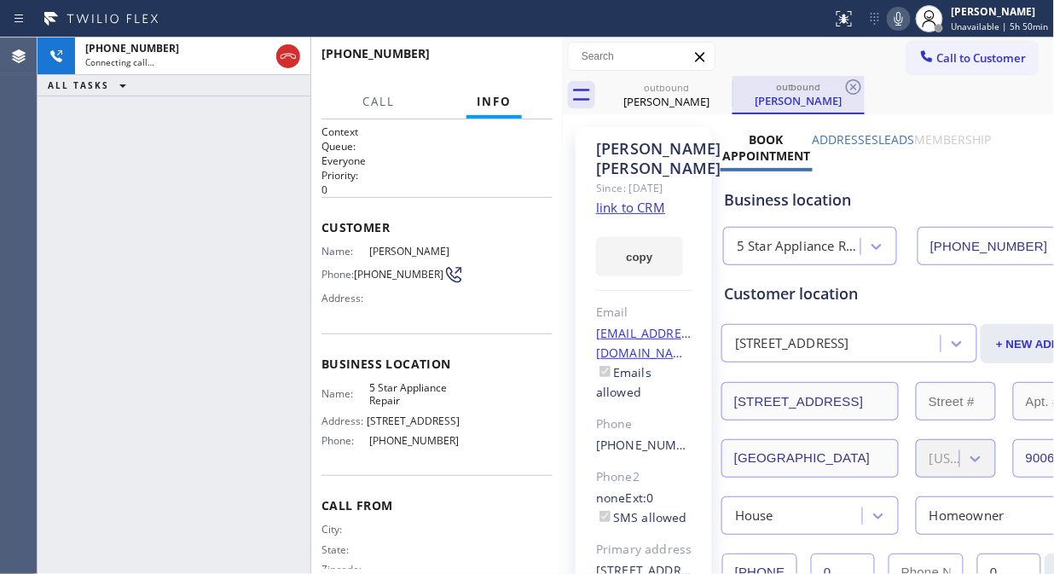
type input "[PHONE_NUMBER]"
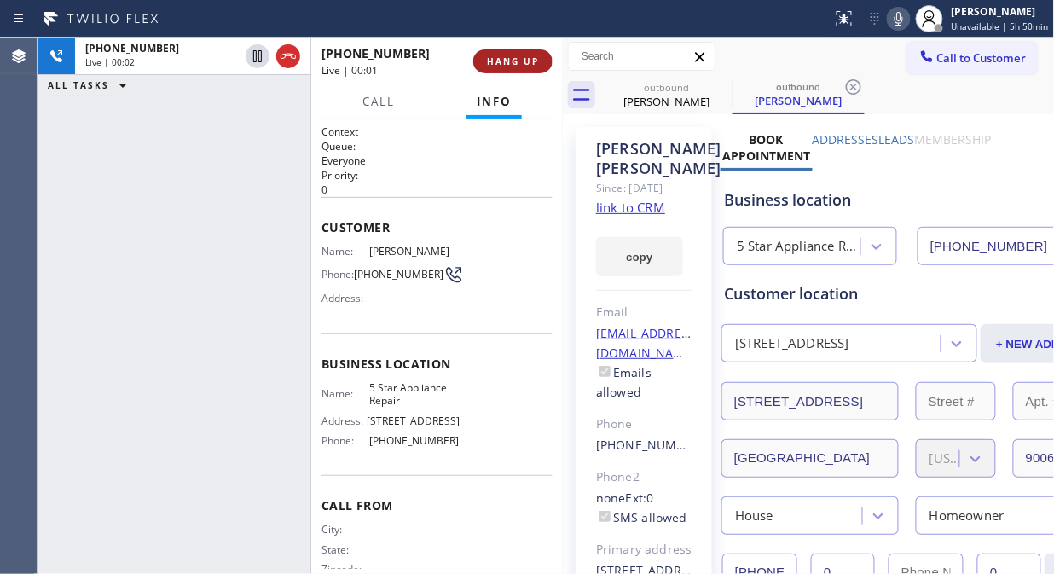
click at [521, 58] on span "HANG UP" at bounding box center [513, 61] width 52 height 12
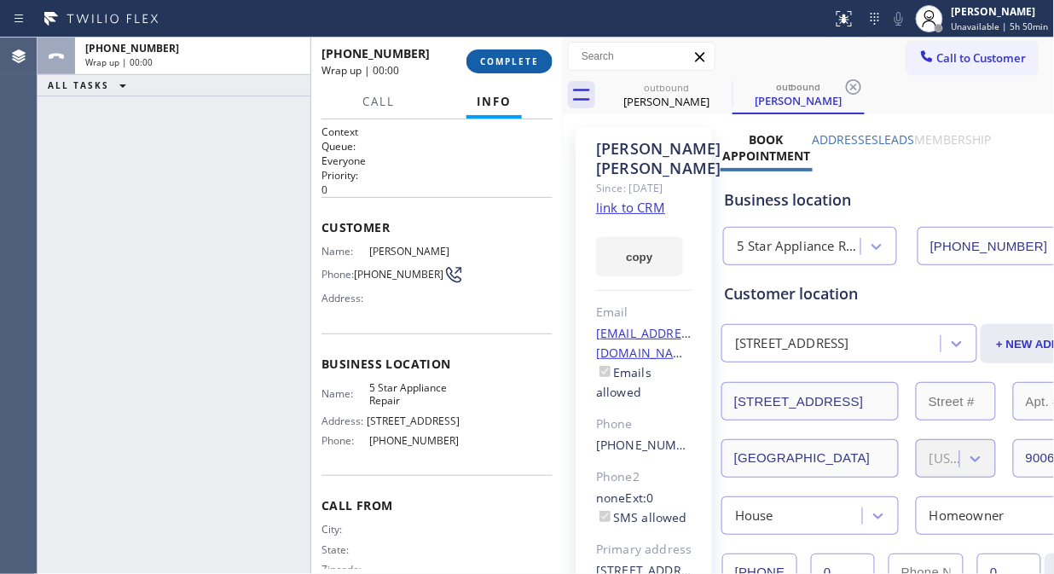
click at [521, 58] on span "COMPLETE" at bounding box center [509, 61] width 59 height 12
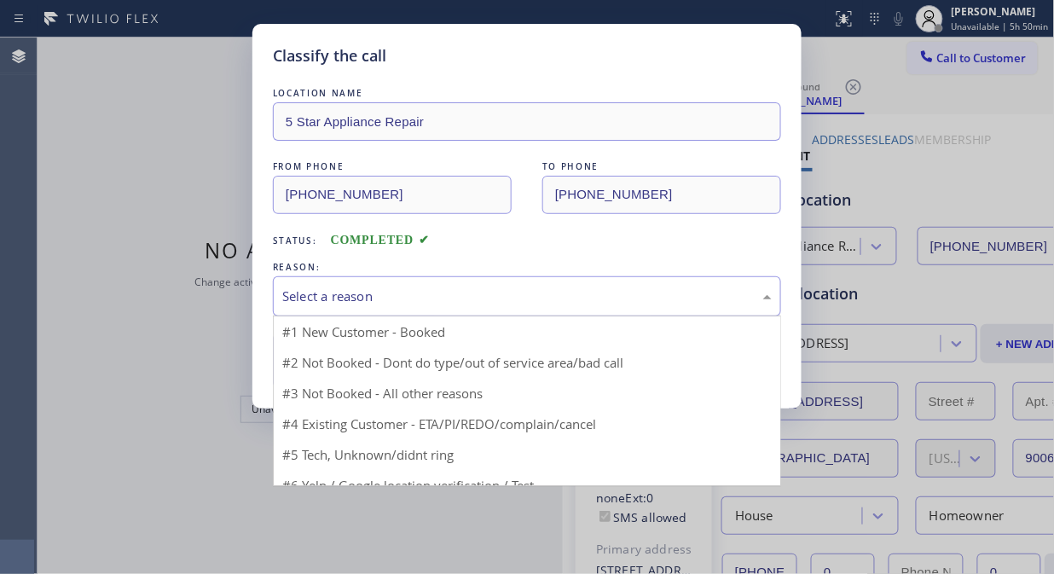
click at [520, 302] on div "Select a reason" at bounding box center [526, 296] width 489 height 20
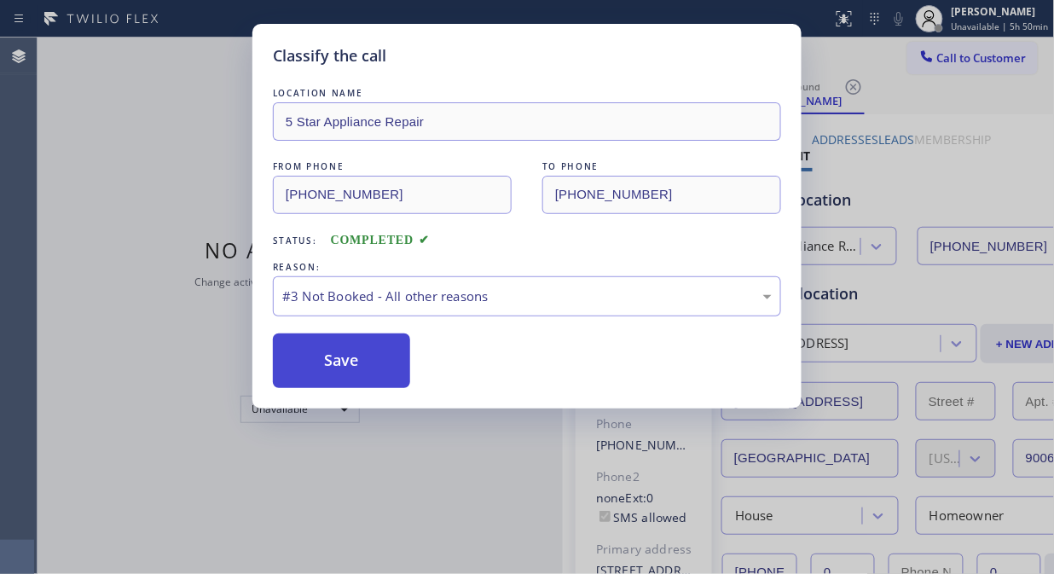
click at [385, 379] on button "Save" at bounding box center [341, 360] width 137 height 55
click at [927, 52] on div "Classify the call LOCATION NAME 5 Star Appliance Repair FROM PHONE [PHONE_NUMBE…" at bounding box center [527, 287] width 1054 height 574
click at [368, 354] on button "Save" at bounding box center [341, 360] width 137 height 55
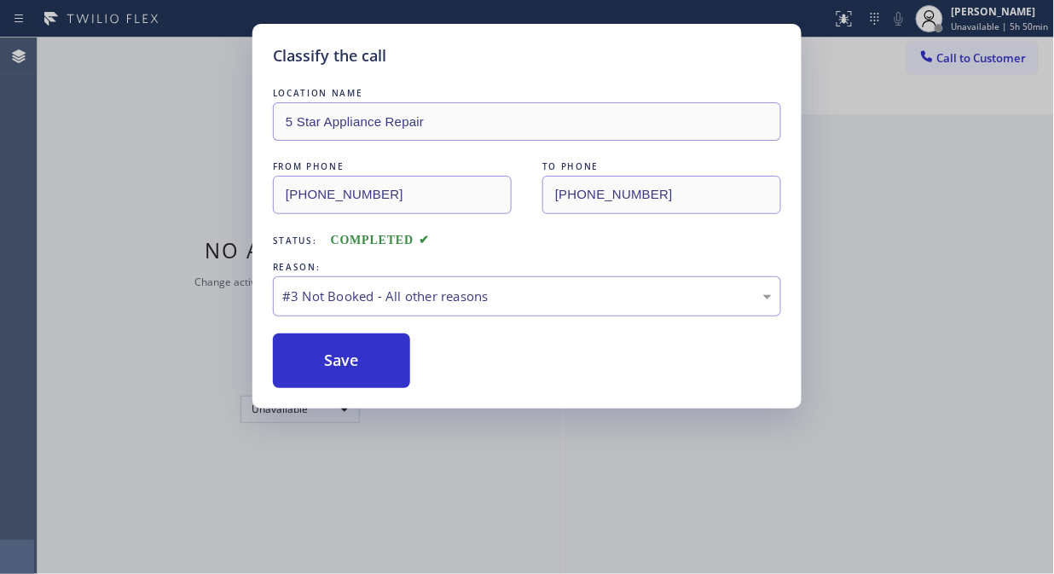
click at [977, 56] on div "Classify the call LOCATION NAME 5 Star Appliance Repair FROM PHONE [PHONE_NUMBE…" at bounding box center [527, 287] width 1054 height 574
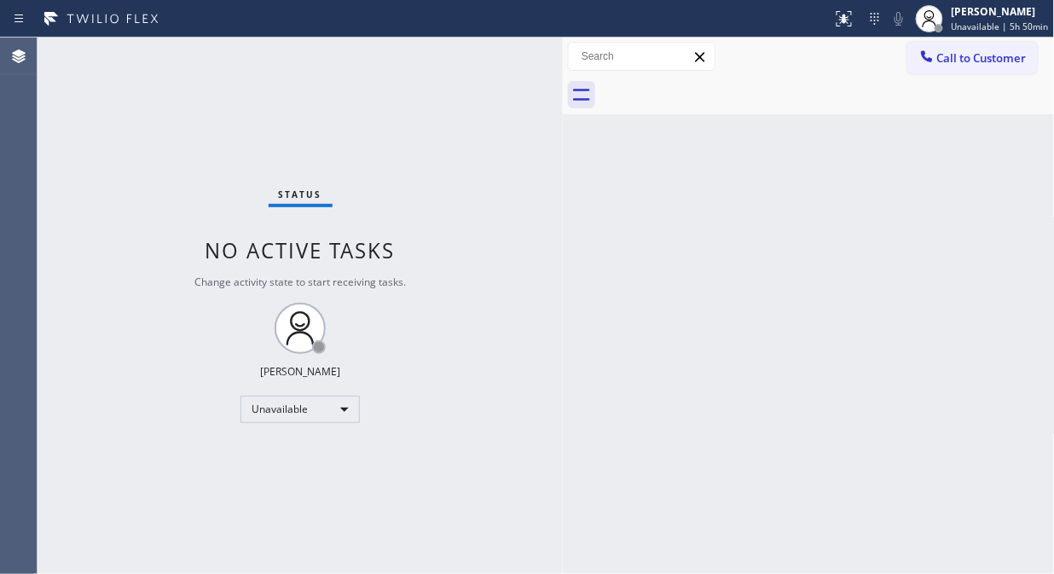
click at [977, 56] on span "Call to Customer" at bounding box center [981, 57] width 89 height 15
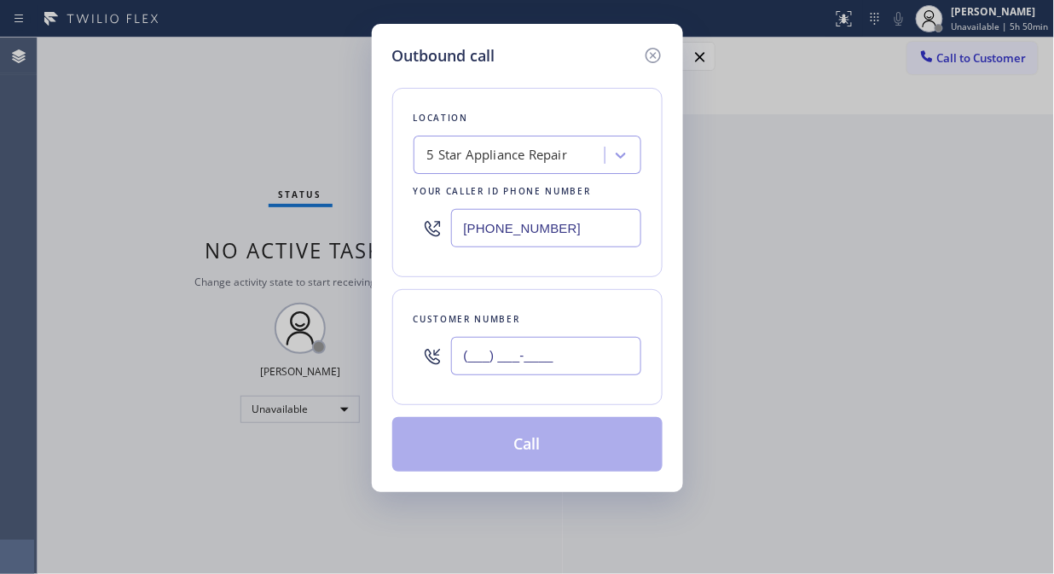
click at [580, 363] on input "(___) ___-____" at bounding box center [546, 356] width 190 height 38
paste input "480) 686-4417"
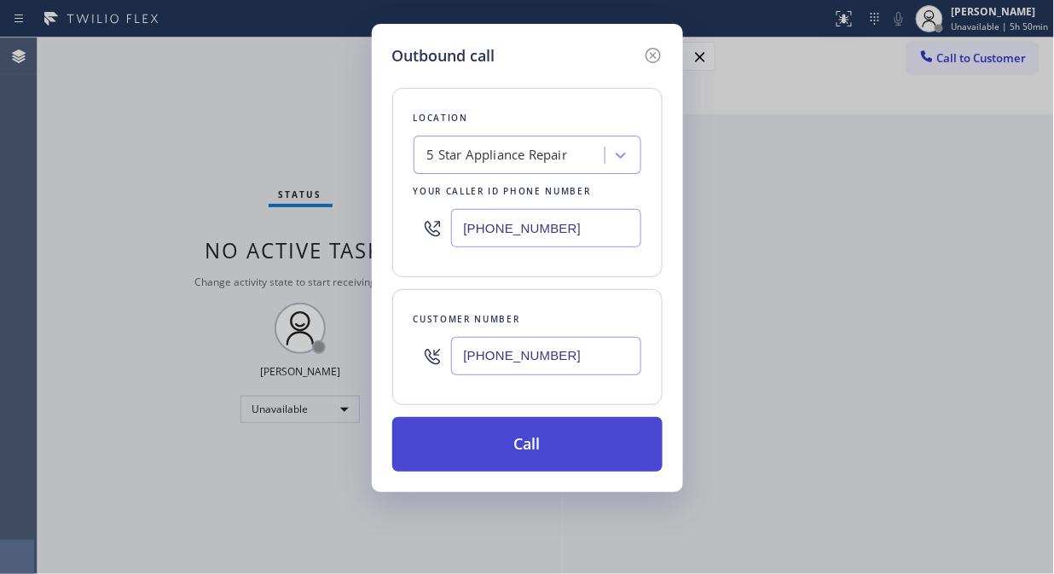
type input "[PHONE_NUMBER]"
click at [586, 436] on button "Call" at bounding box center [527, 444] width 270 height 55
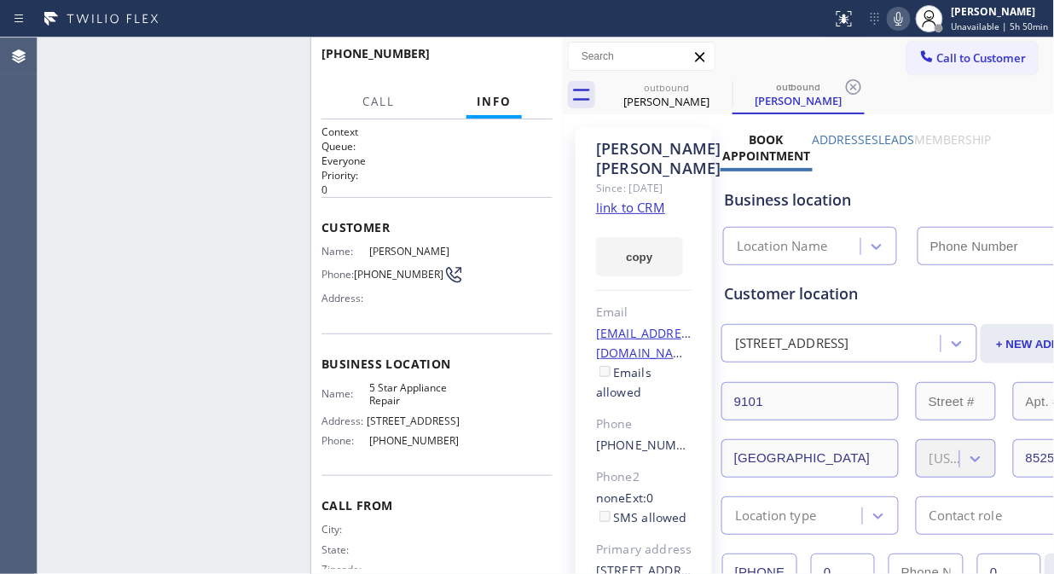
type input "[PHONE_NUMBER]"
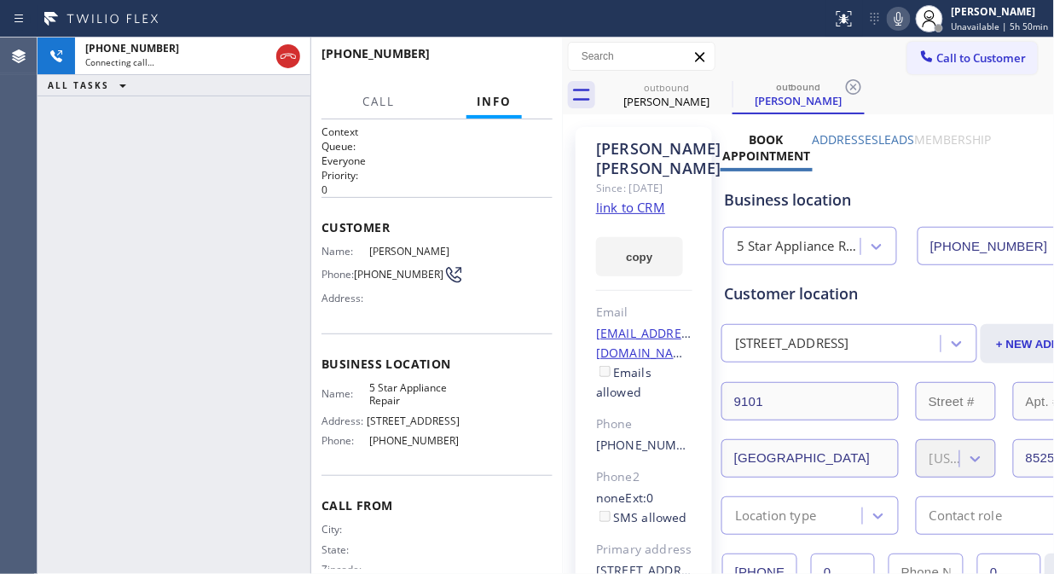
click at [0, 0] on icon at bounding box center [0, 0] width 0 height 0
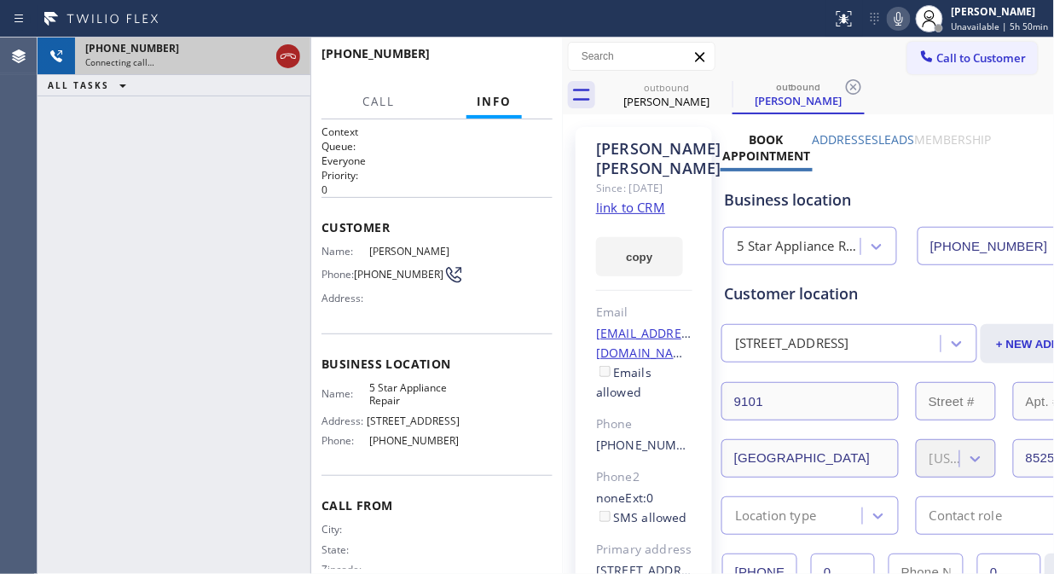
click at [296, 61] on icon at bounding box center [288, 56] width 20 height 20
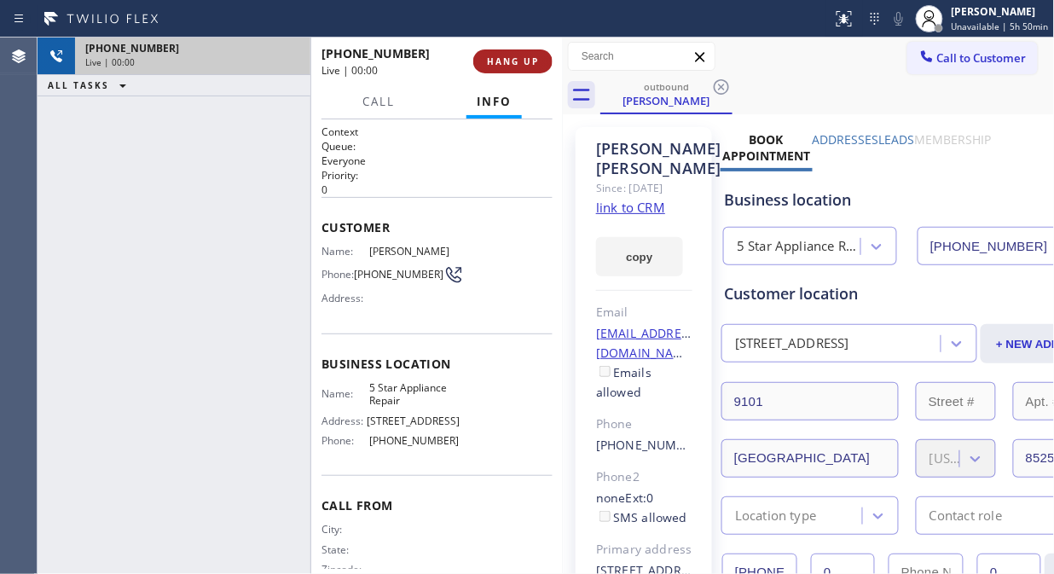
click at [495, 69] on button "HANG UP" at bounding box center [512, 61] width 79 height 24
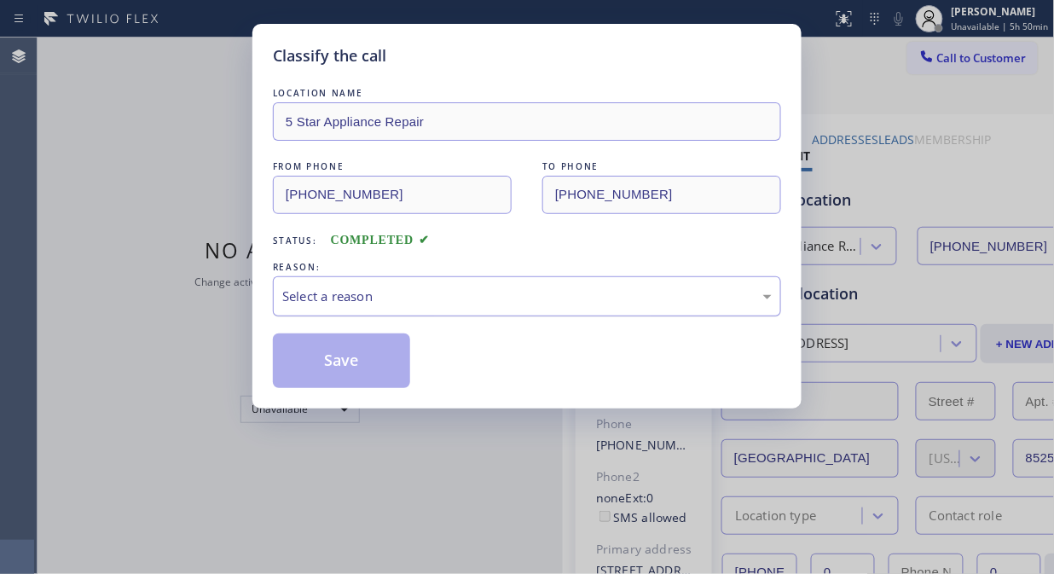
click at [516, 286] on div "Select a reason" at bounding box center [526, 296] width 489 height 20
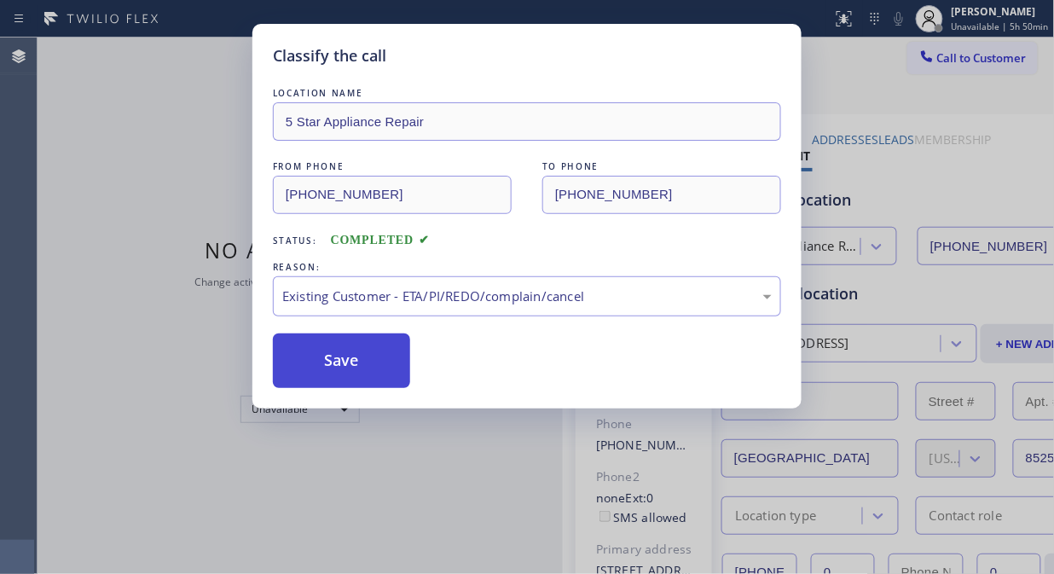
click at [315, 379] on button "Save" at bounding box center [341, 360] width 137 height 55
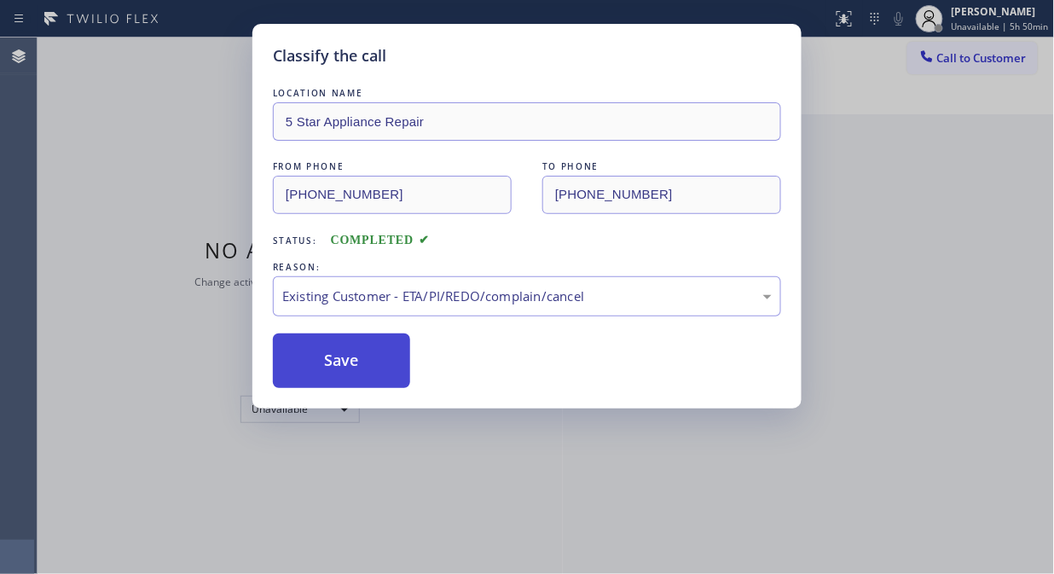
click at [353, 371] on button "Save" at bounding box center [341, 360] width 137 height 55
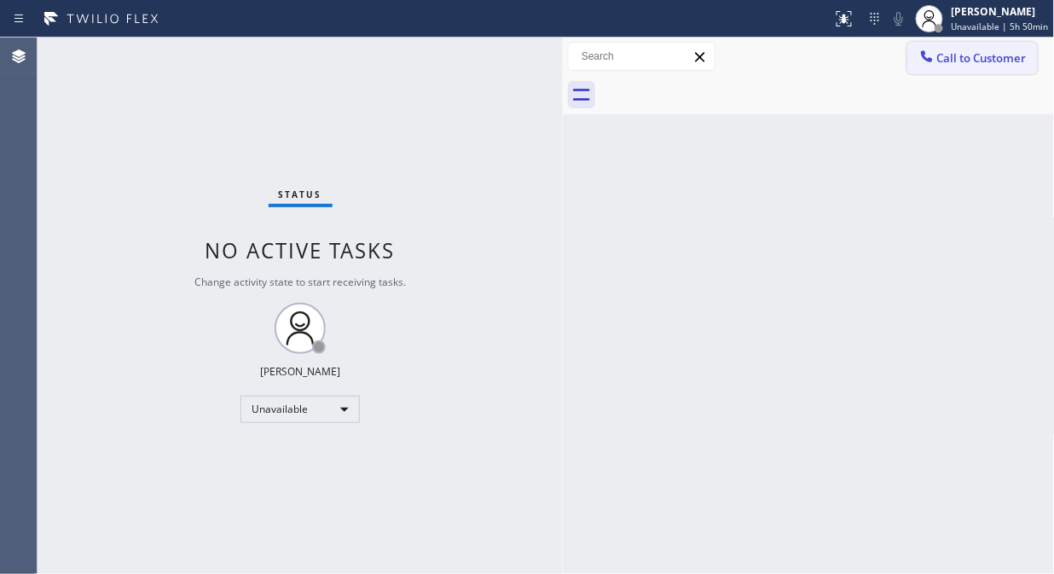
click at [950, 53] on span "Call to Customer" at bounding box center [981, 57] width 89 height 15
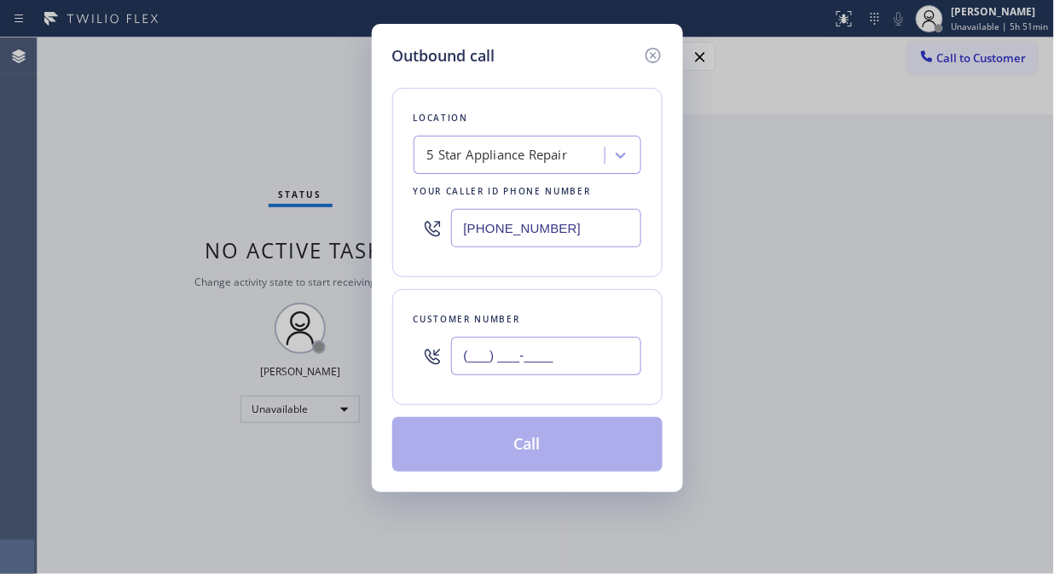
click at [610, 363] on input "(___) ___-____" at bounding box center [546, 356] width 190 height 38
paste input "646) 919-9646"
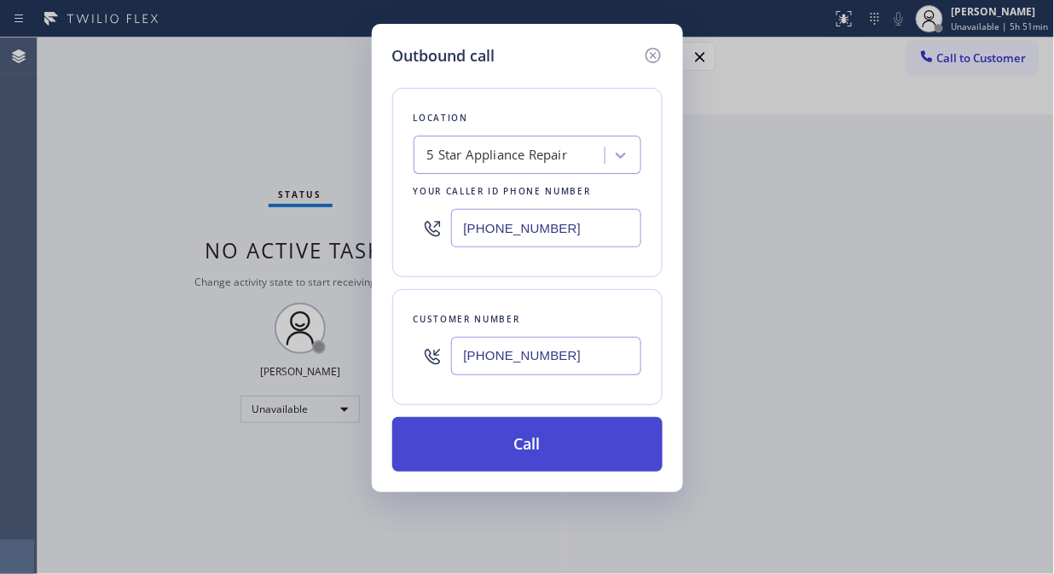
type input "[PHONE_NUMBER]"
click at [590, 446] on button "Call" at bounding box center [527, 444] width 270 height 55
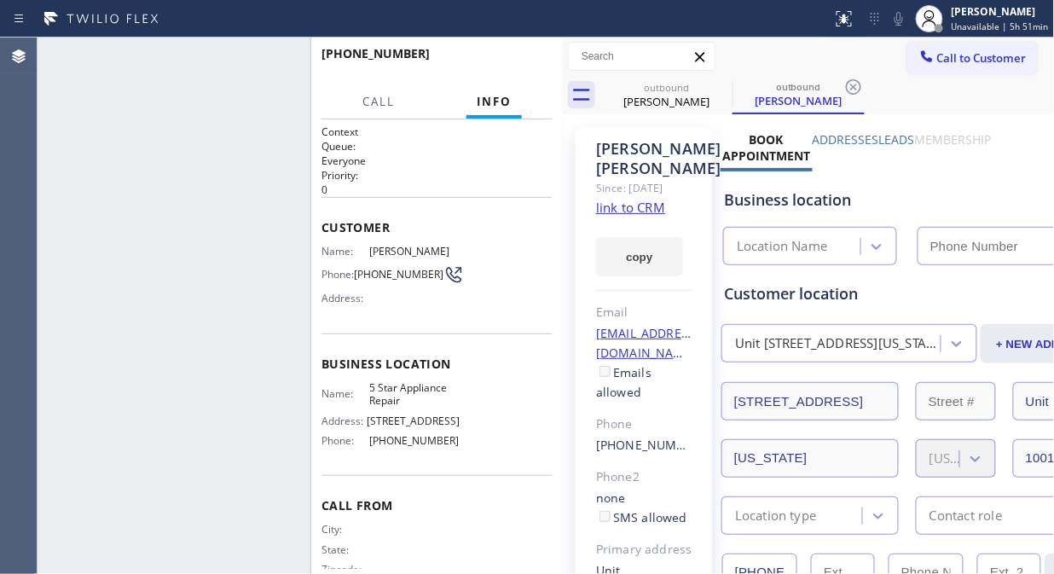
type input "[PHONE_NUMBER]"
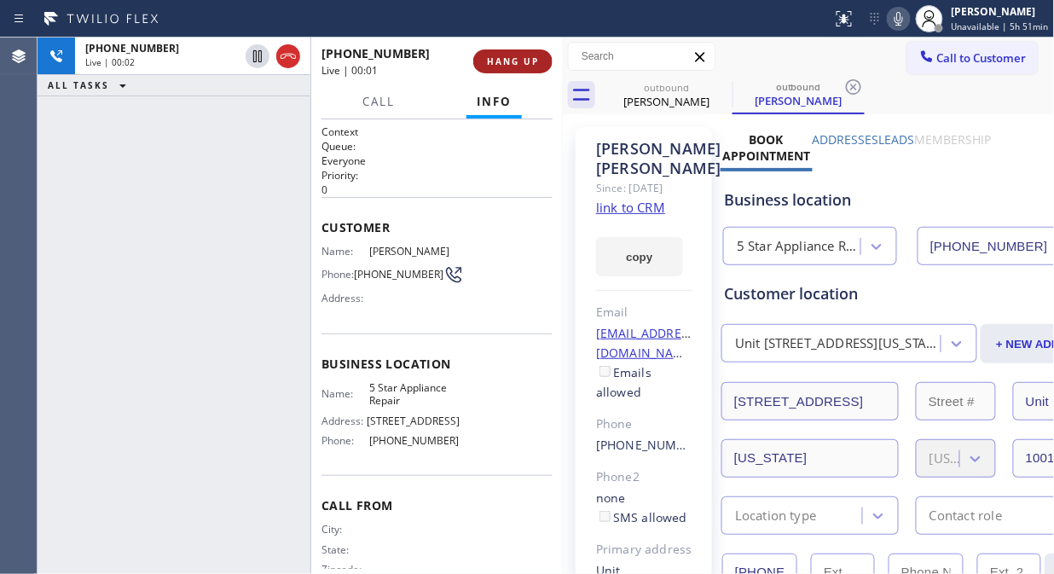
click at [489, 64] on span "HANG UP" at bounding box center [513, 61] width 52 height 12
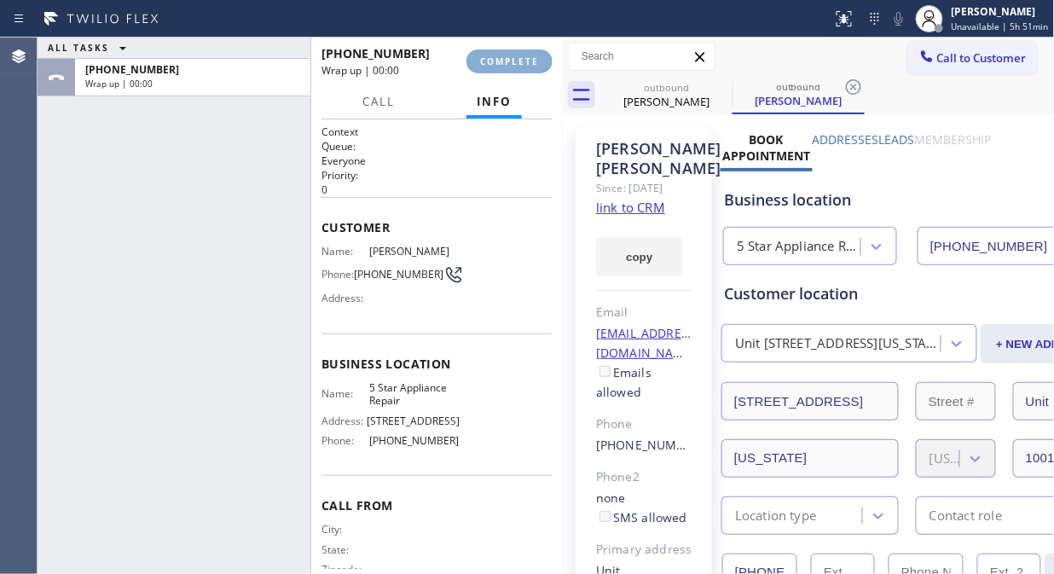
click at [490, 61] on span "COMPLETE" at bounding box center [509, 61] width 59 height 12
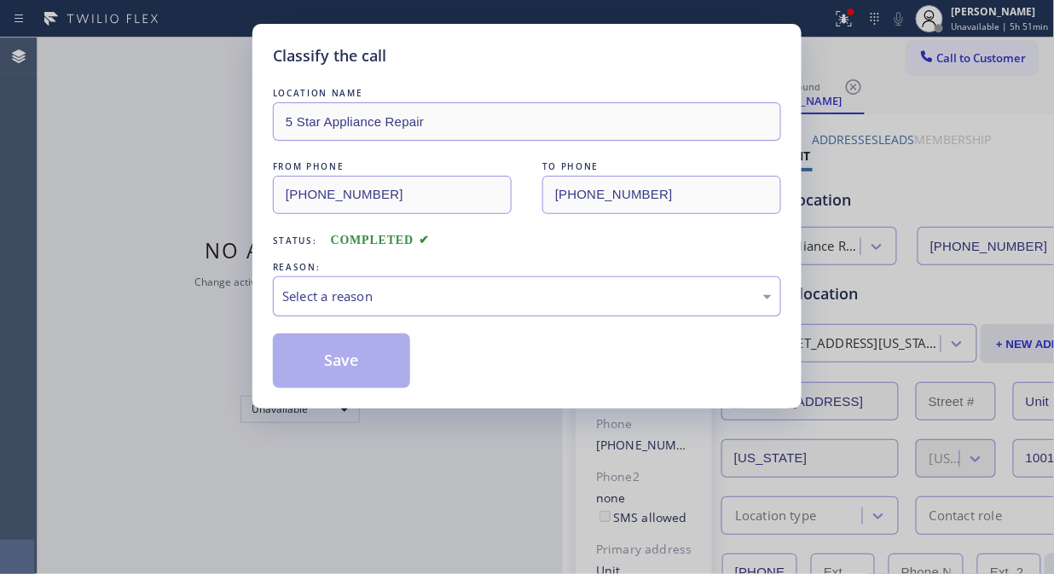
click at [487, 288] on div "Select a reason" at bounding box center [526, 296] width 489 height 20
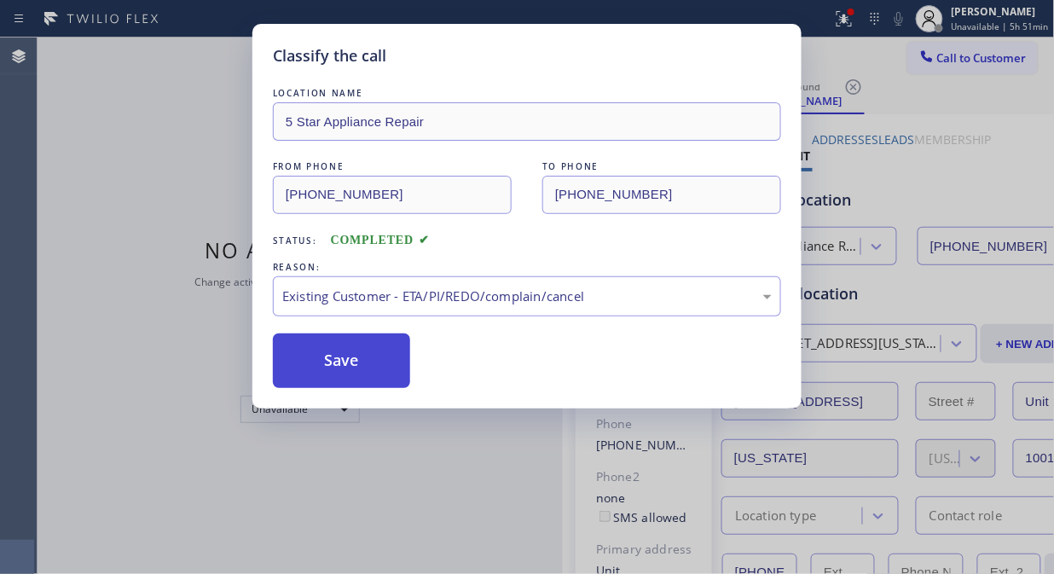
click at [381, 371] on button "Save" at bounding box center [341, 360] width 137 height 55
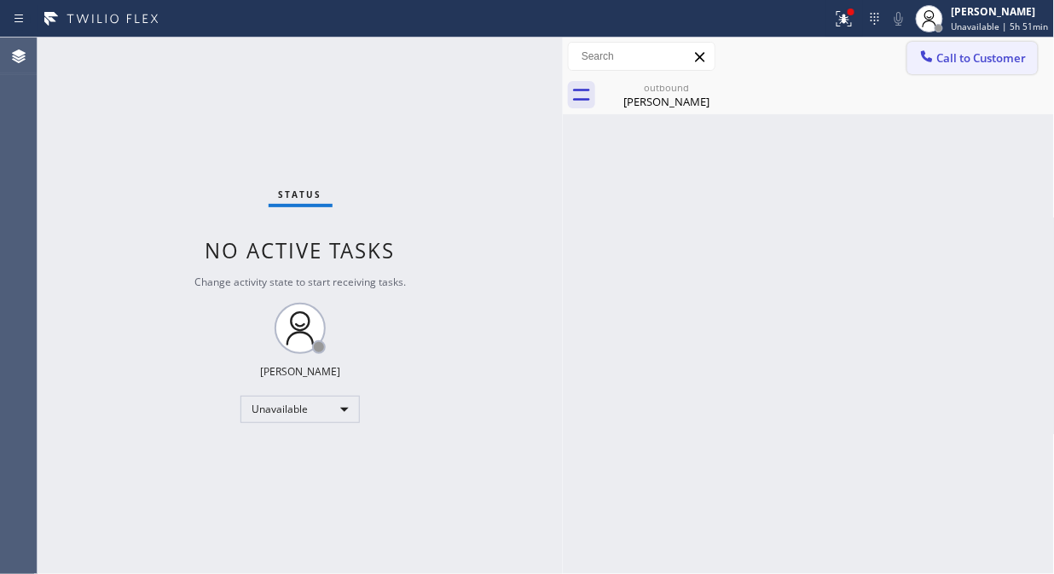
click at [974, 58] on span "Call to Customer" at bounding box center [981, 57] width 89 height 15
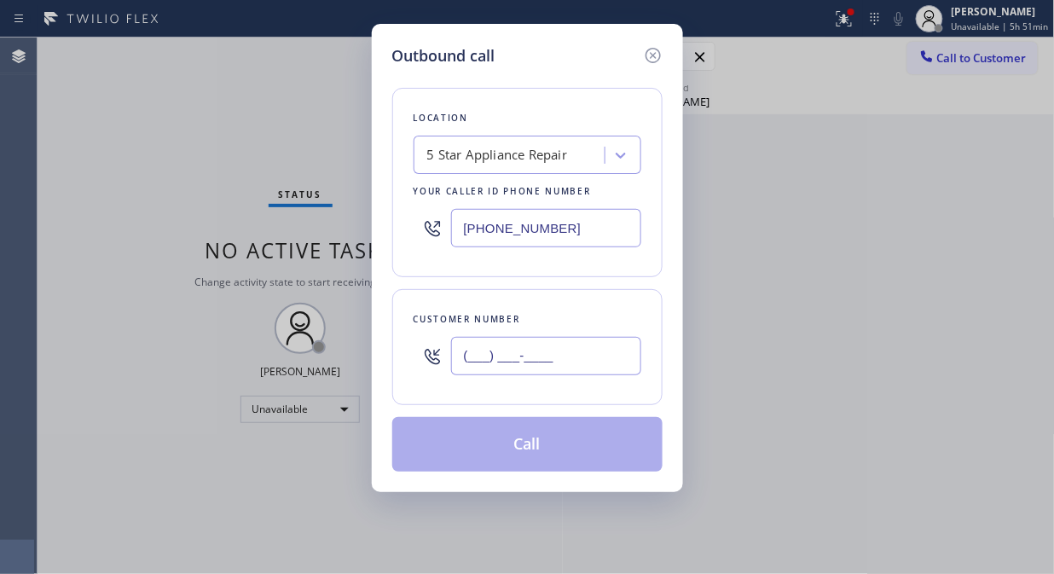
click at [488, 372] on input "(___) ___-____" at bounding box center [546, 356] width 190 height 38
paste input "602) 421-1072"
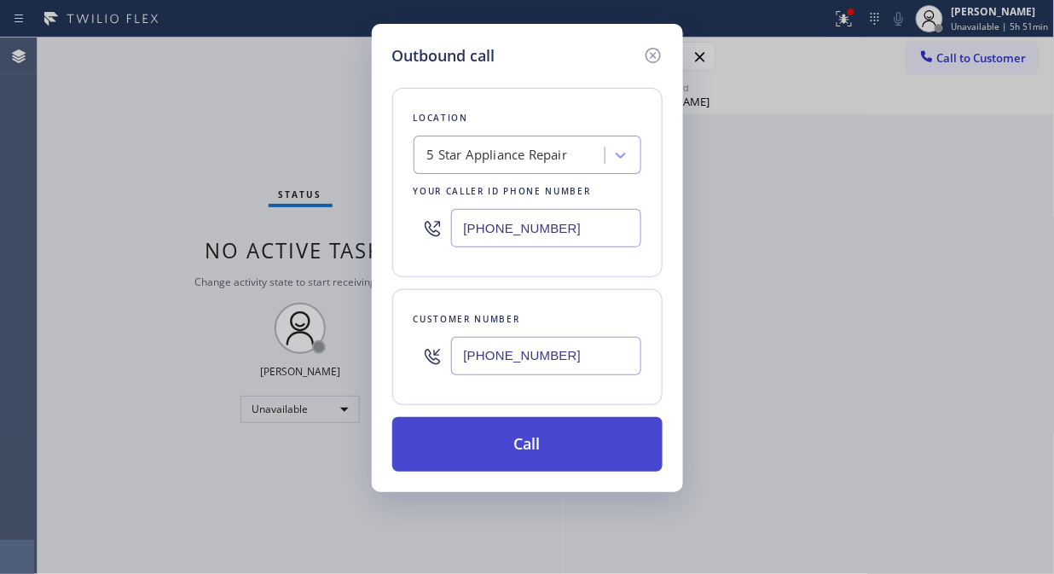
type input "[PHONE_NUMBER]"
click at [525, 449] on button "Call" at bounding box center [527, 444] width 270 height 55
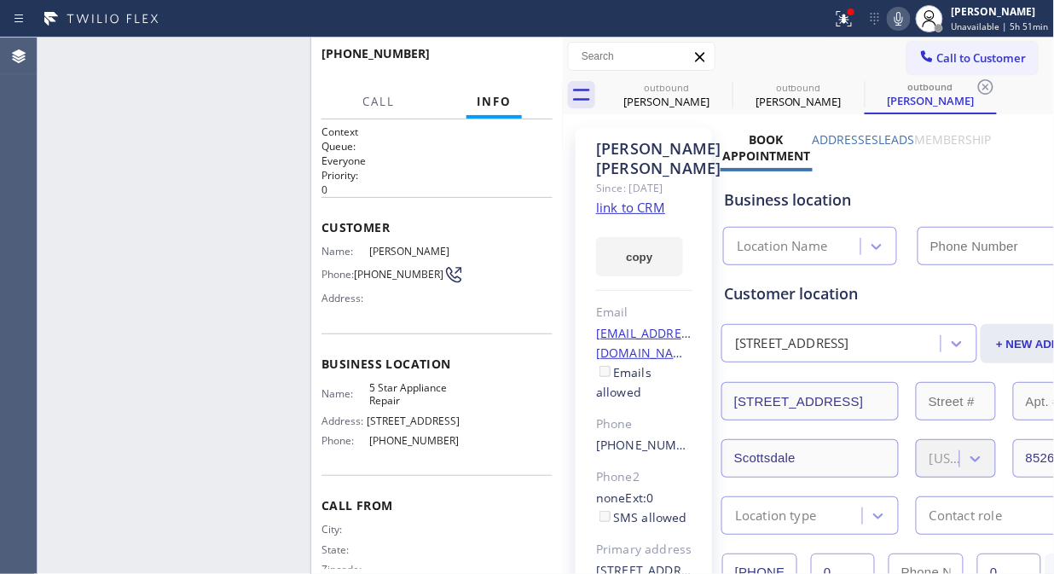
type input "[PHONE_NUMBER]"
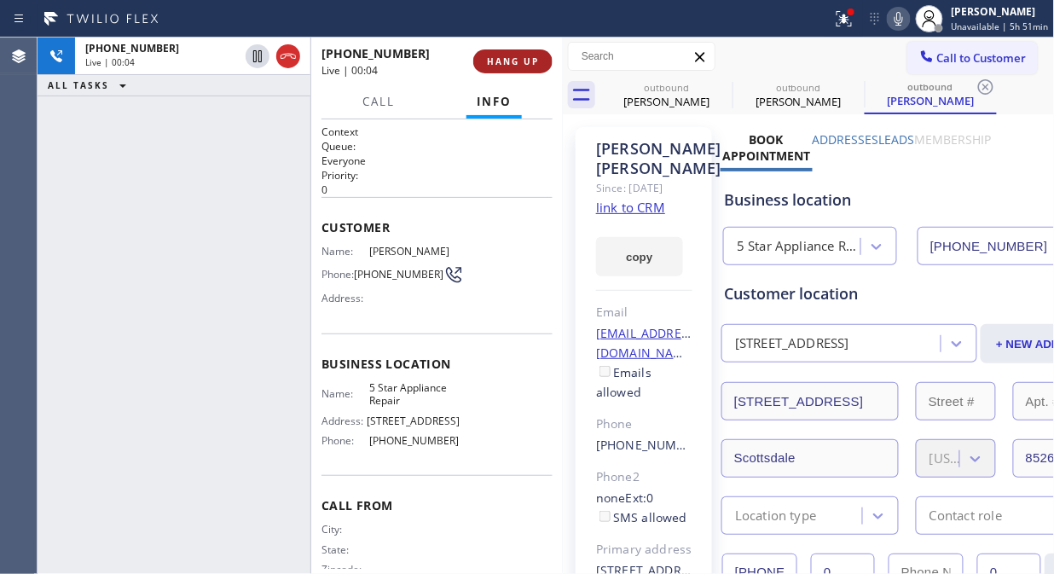
click at [520, 65] on span "HANG UP" at bounding box center [513, 61] width 52 height 12
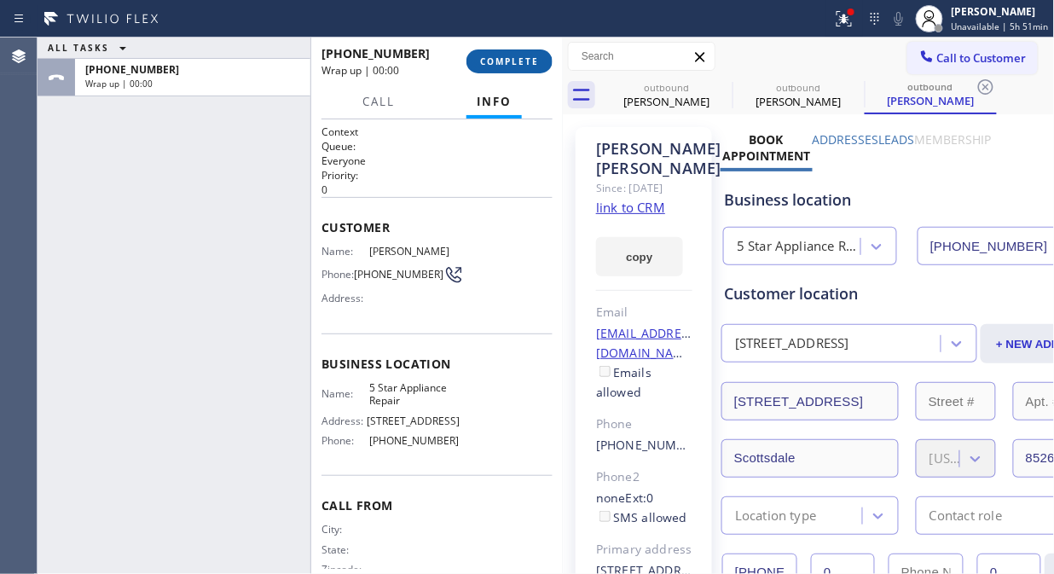
click at [518, 68] on button "COMPLETE" at bounding box center [509, 61] width 86 height 24
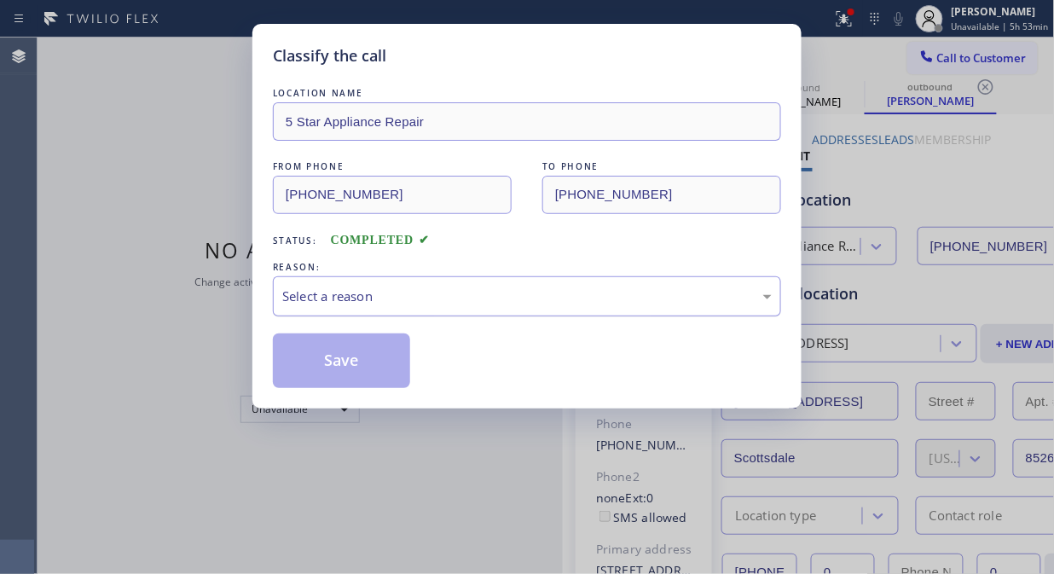
click at [404, 303] on div "Select a reason" at bounding box center [526, 296] width 489 height 20
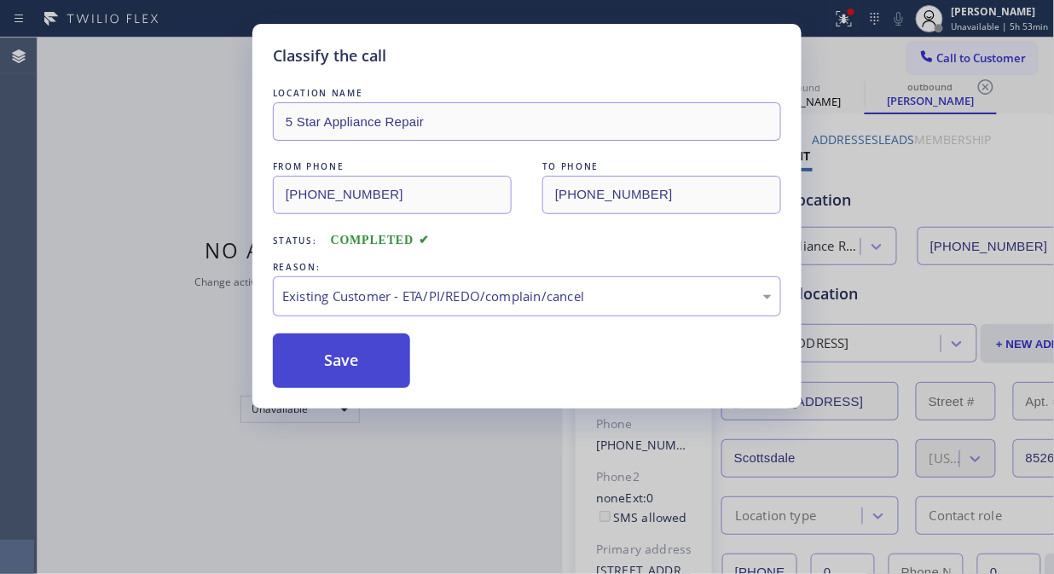
click at [354, 368] on button "Save" at bounding box center [341, 360] width 137 height 55
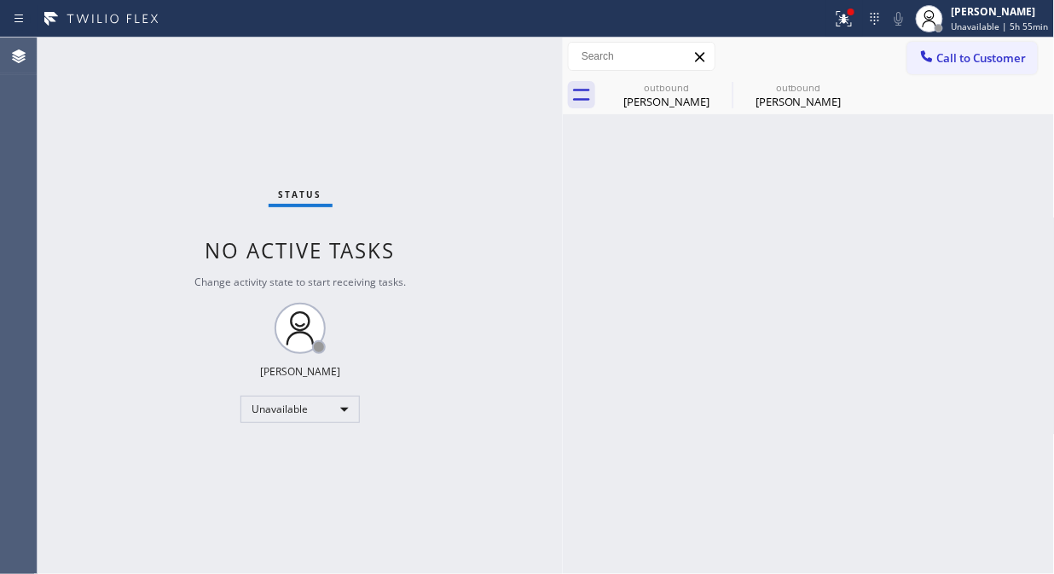
click at [210, 177] on div "Status No active tasks Change activity state to start receiving tasks. [PERSON_…" at bounding box center [300, 306] width 525 height 536
click at [723, 89] on icon at bounding box center [720, 86] width 15 height 15
click at [0, 0] on icon at bounding box center [0, 0] width 0 height 0
drag, startPoint x: 851, startPoint y: 19, endPoint x: 835, endPoint y: 124, distance: 106.8
click at [849, 19] on icon at bounding box center [844, 17] width 10 height 6
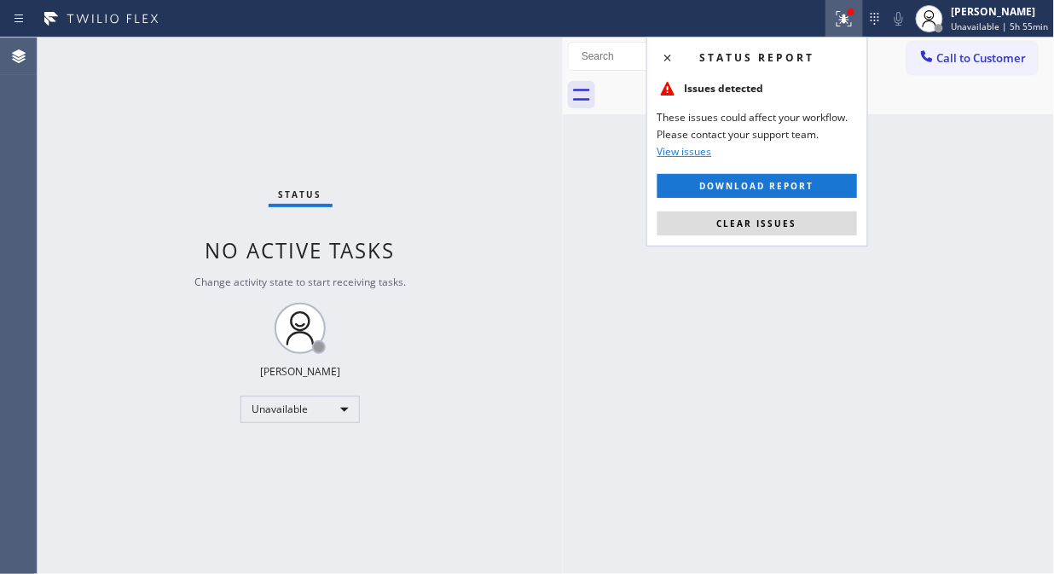
drag, startPoint x: 806, startPoint y: 219, endPoint x: 801, endPoint y: 199, distance: 20.3
click at [806, 220] on button "Clear issues" at bounding box center [756, 223] width 199 height 24
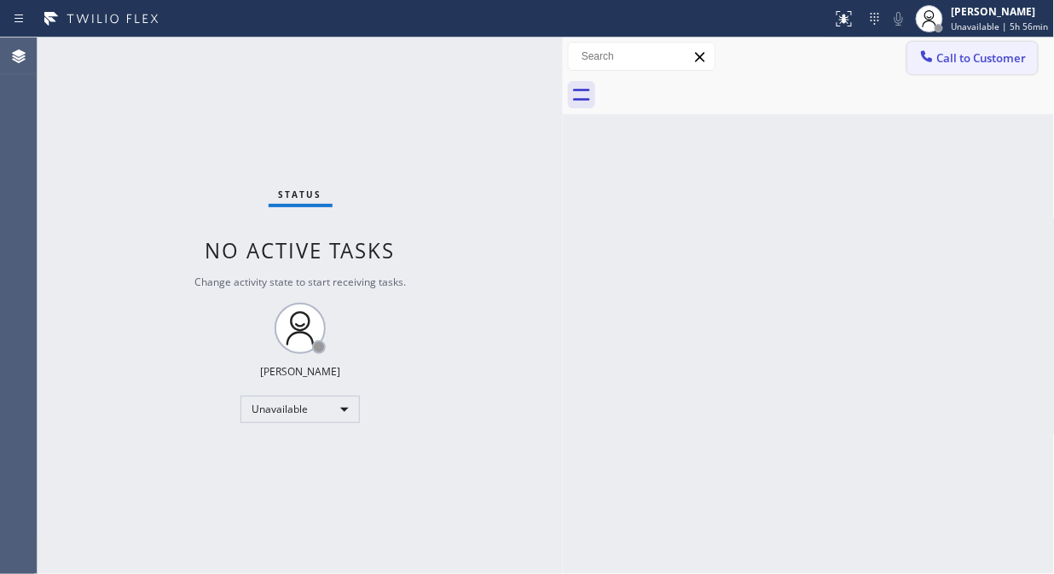
click at [977, 61] on span "Call to Customer" at bounding box center [981, 57] width 89 height 15
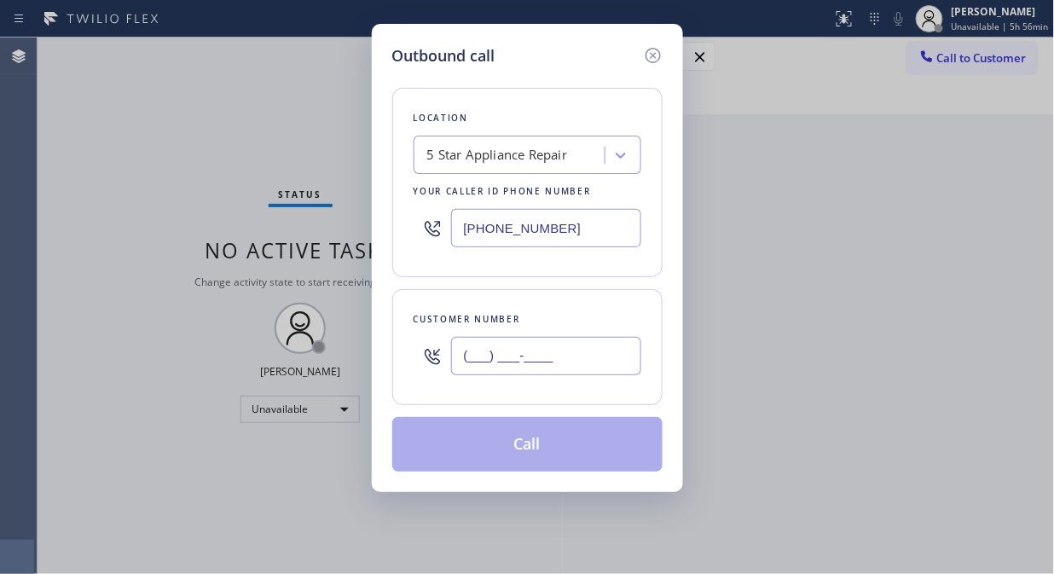
click at [465, 354] on input "(___) ___-____" at bounding box center [546, 356] width 190 height 38
paste input "213) 925-2465"
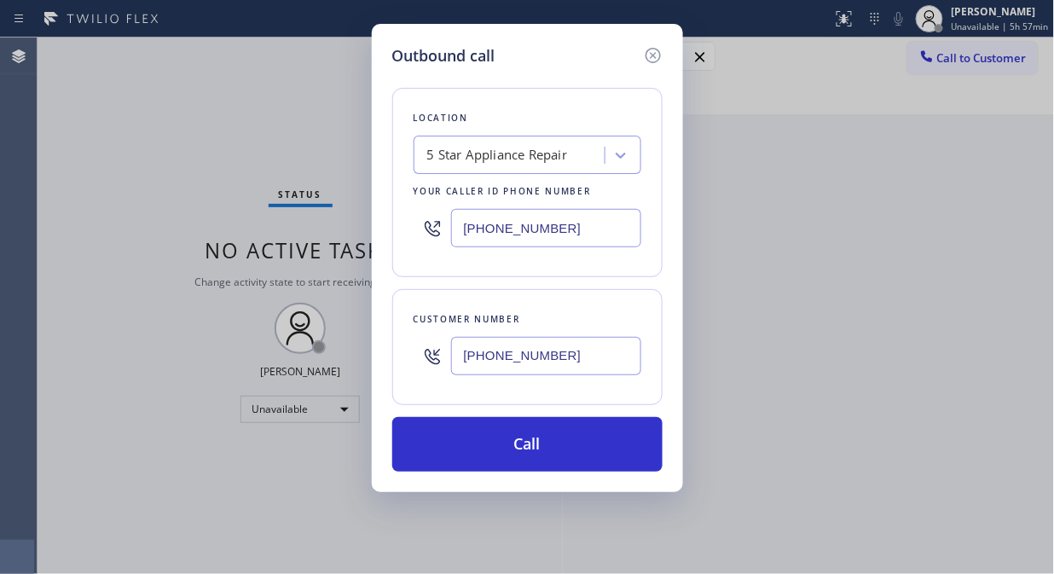
type input "[PHONE_NUMBER]"
click at [193, 243] on div "Outbound call Location 5 Star Appliance Repair Your caller id phone number [PHO…" at bounding box center [527, 287] width 1054 height 574
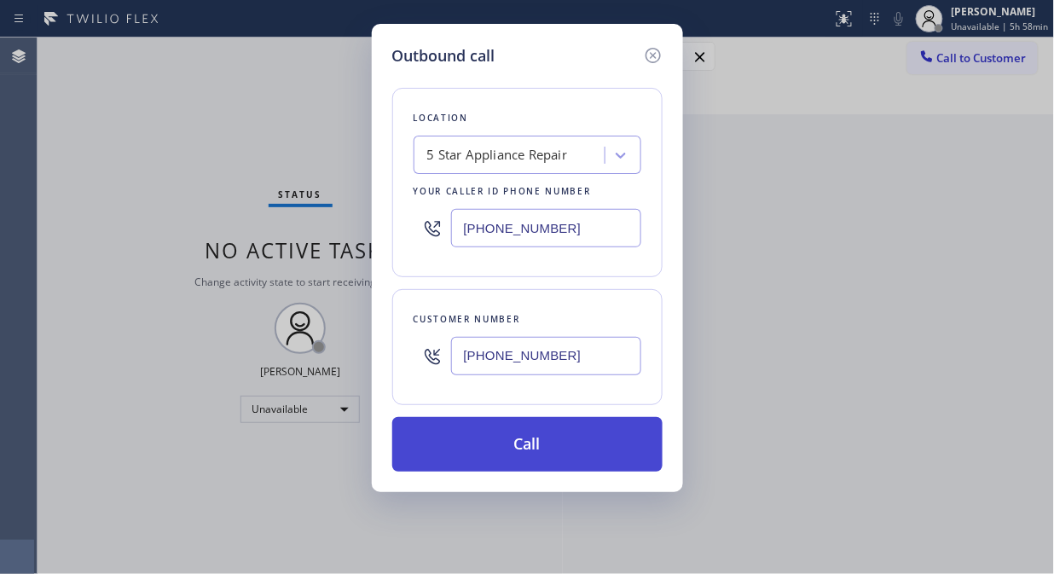
click at [510, 440] on button "Call" at bounding box center [527, 444] width 270 height 55
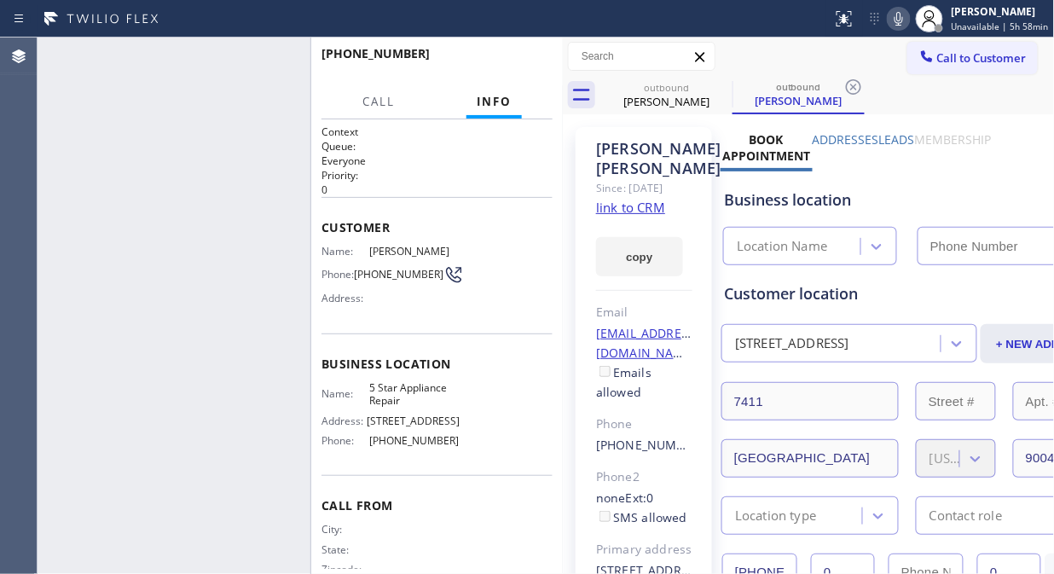
type input "[PHONE_NUMBER]"
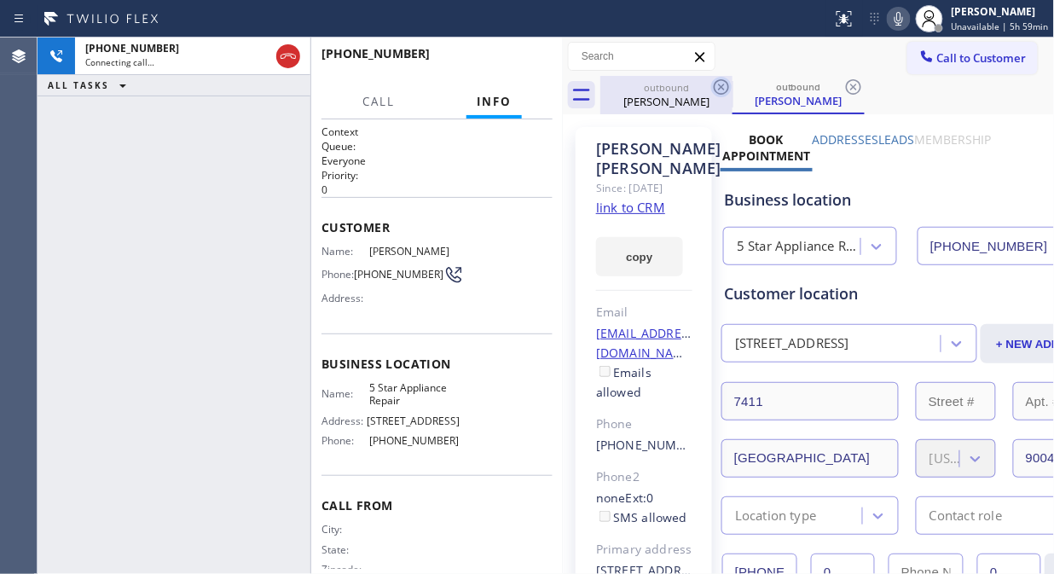
click at [722, 88] on icon at bounding box center [720, 86] width 15 height 15
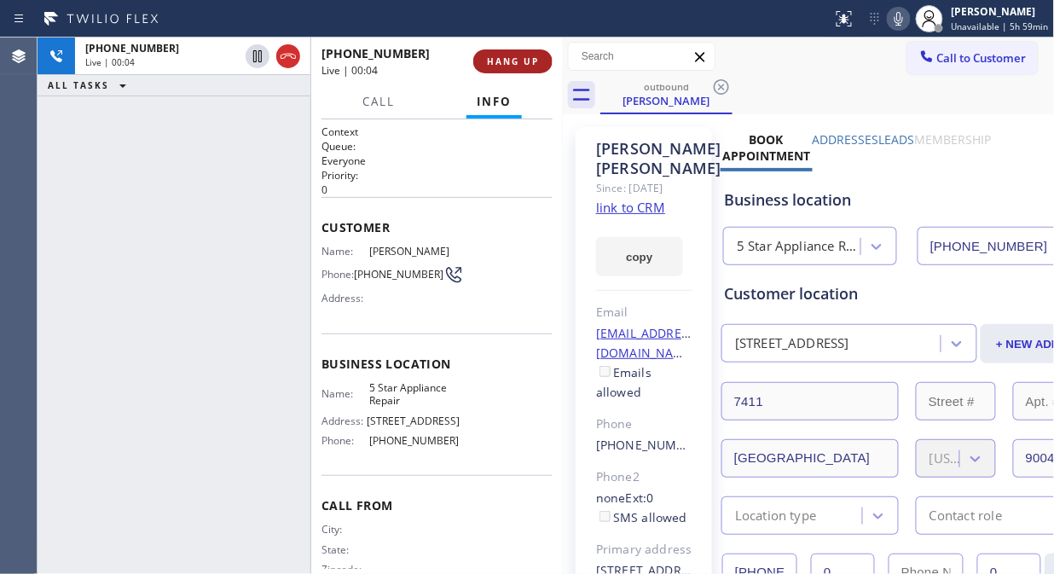
click at [516, 61] on span "HANG UP" at bounding box center [513, 61] width 52 height 12
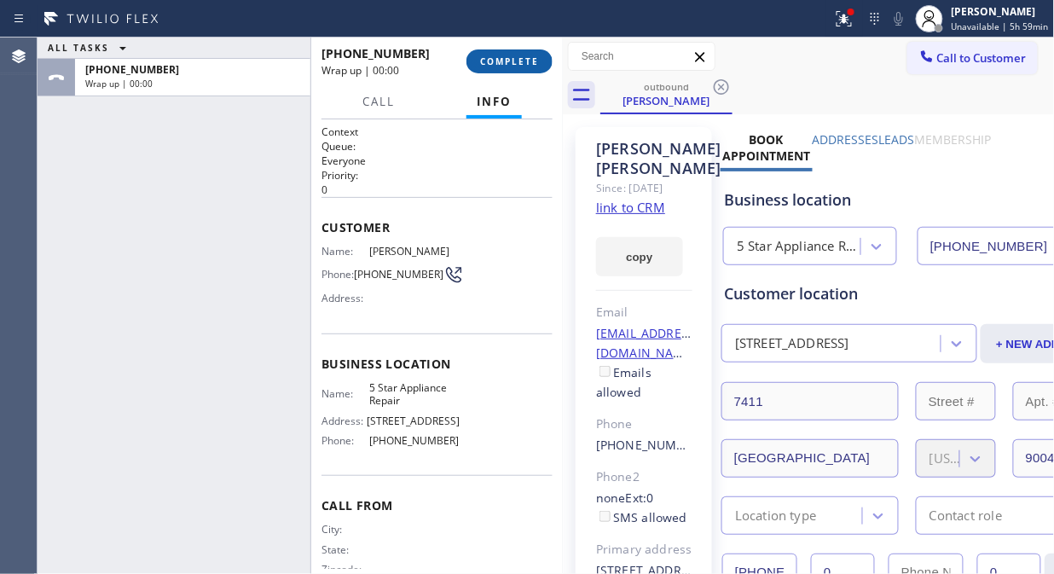
click at [516, 61] on span "COMPLETE" at bounding box center [509, 61] width 59 height 12
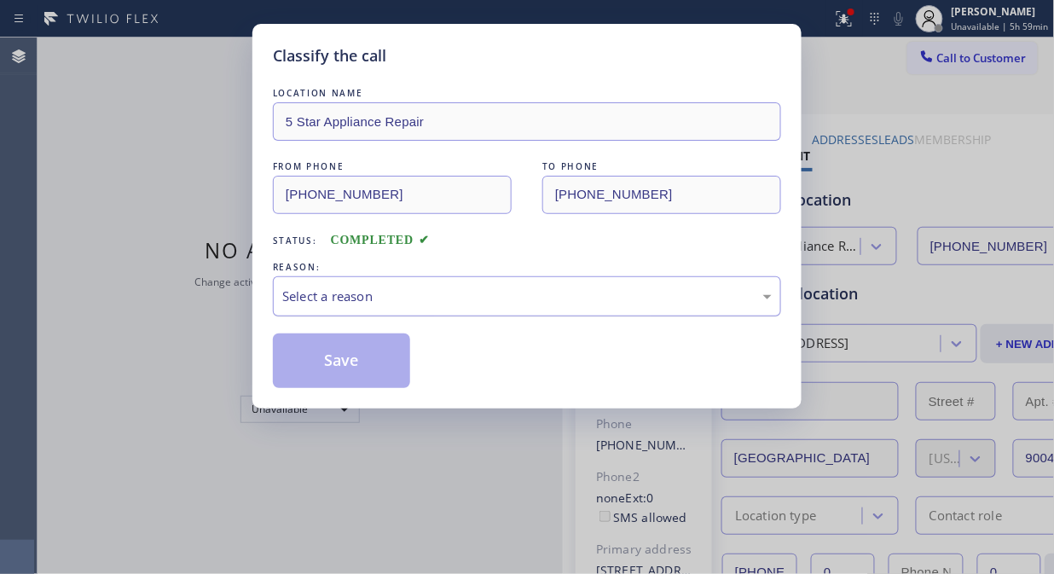
click at [481, 294] on div "Select a reason" at bounding box center [526, 296] width 489 height 20
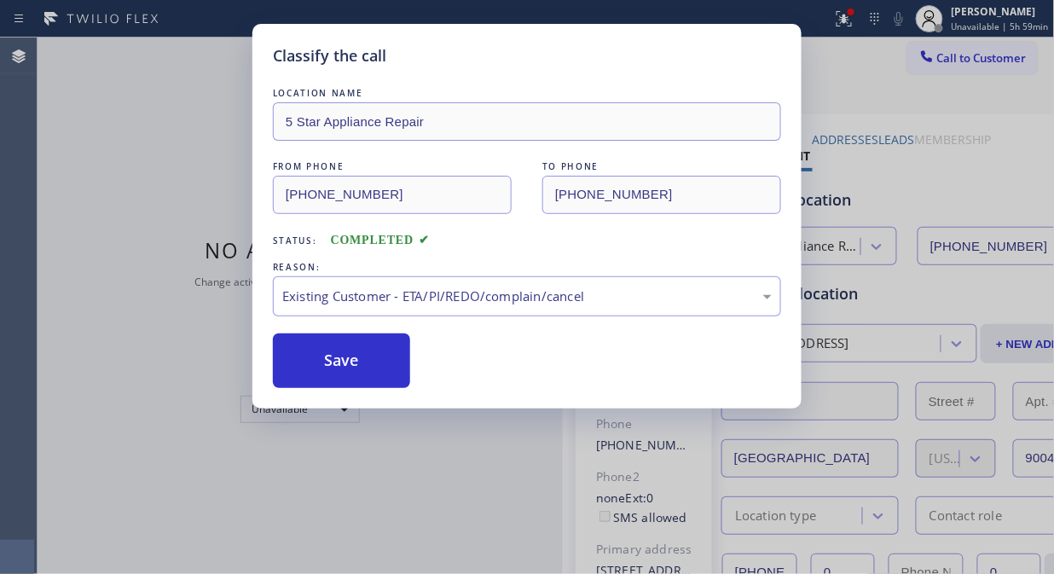
click at [361, 372] on button "Save" at bounding box center [341, 360] width 137 height 55
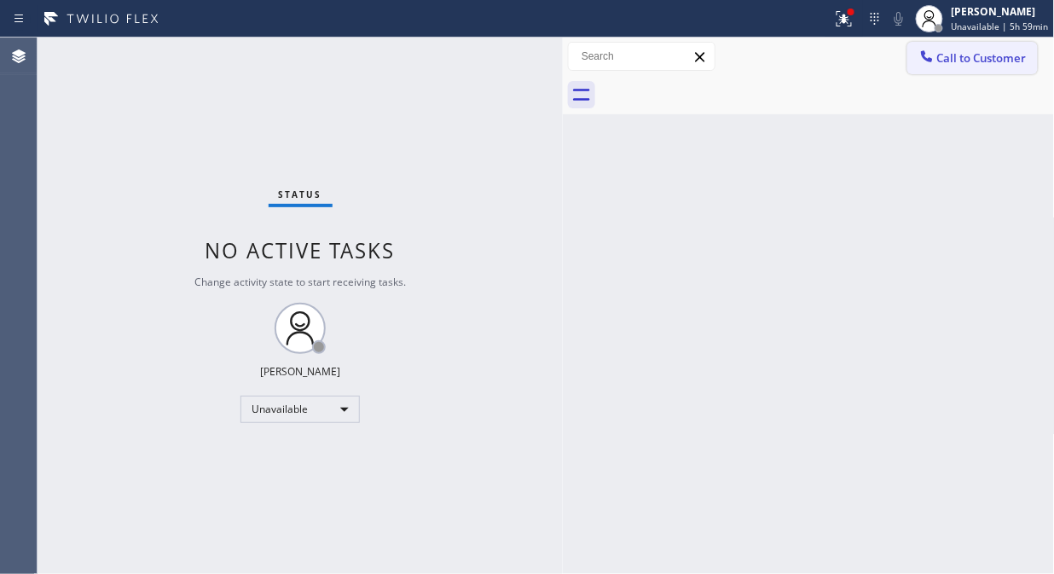
click at [967, 72] on button "Call to Customer" at bounding box center [972, 58] width 130 height 32
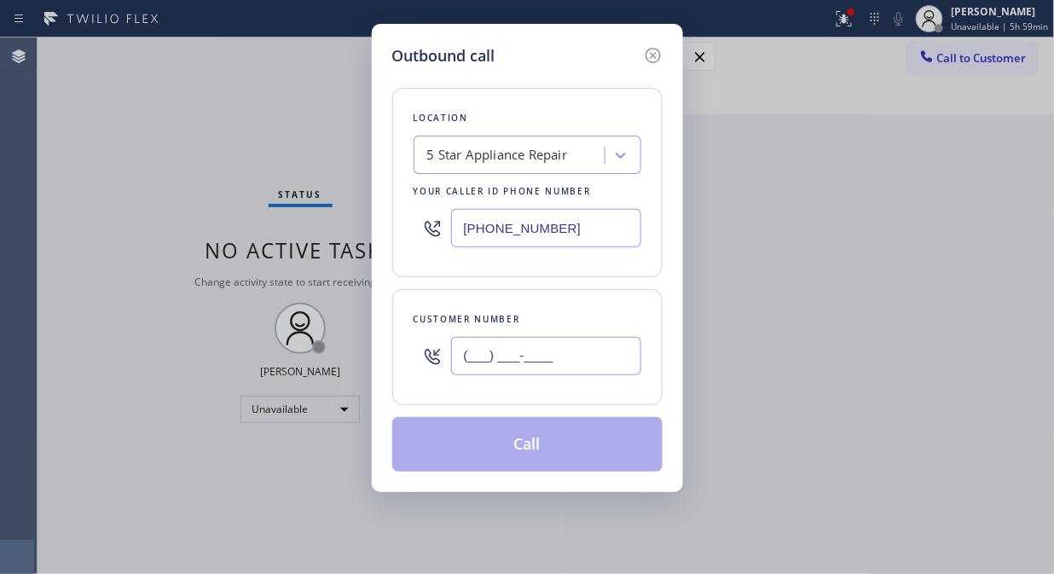
click at [584, 370] on input "(___) ___-____" at bounding box center [546, 356] width 190 height 38
paste input "310) 230-6035"
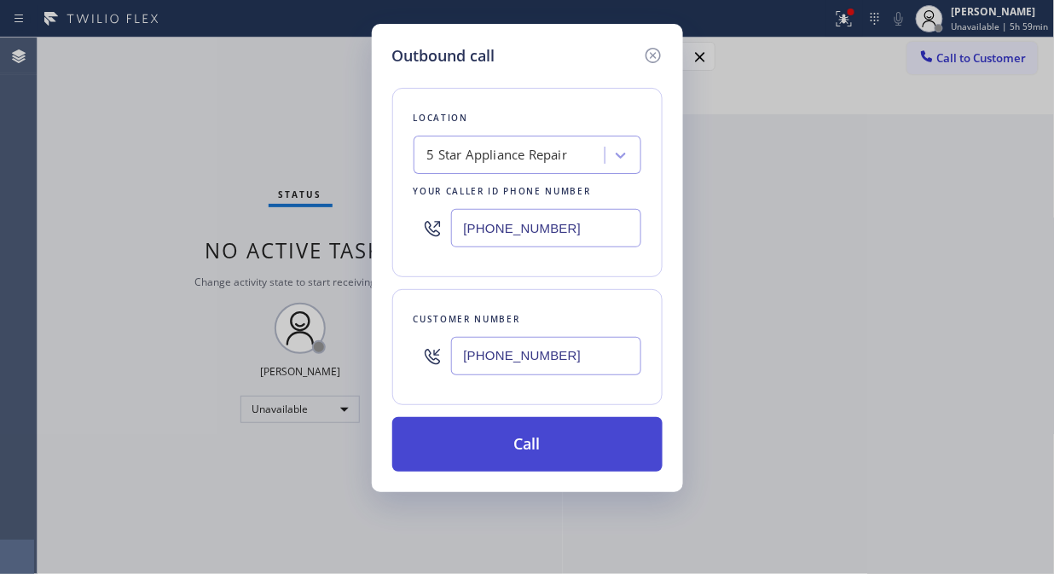
type input "[PHONE_NUMBER]"
click at [554, 454] on button "Call" at bounding box center [527, 444] width 270 height 55
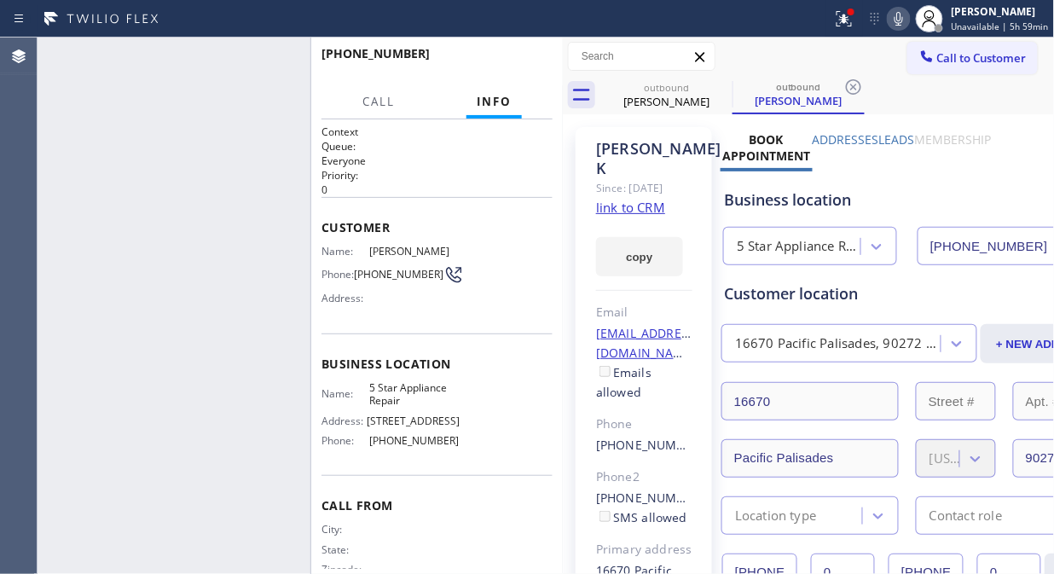
type input "[PHONE_NUMBER]"
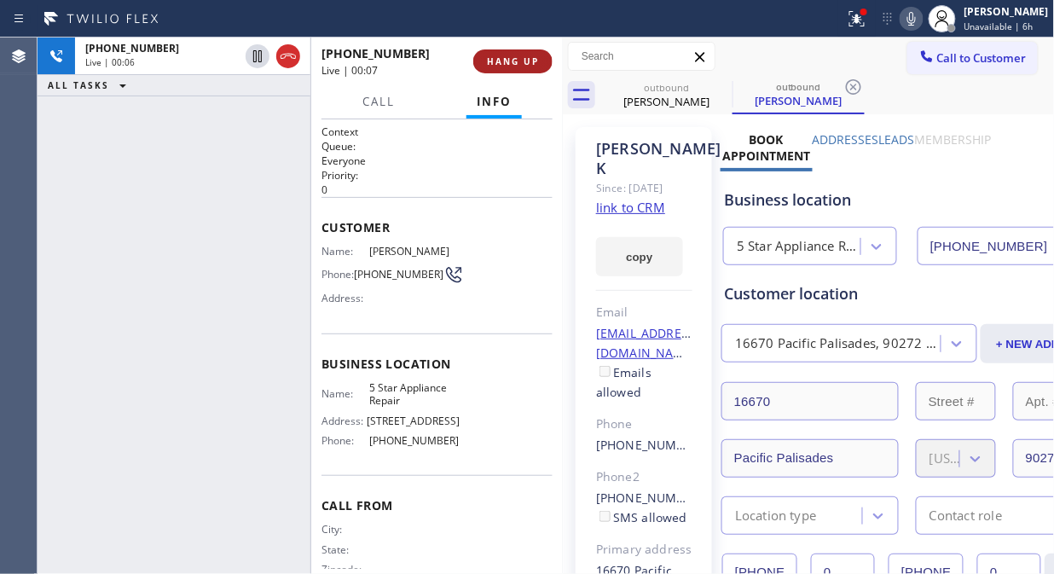
click at [499, 61] on span "HANG UP" at bounding box center [513, 61] width 52 height 12
click at [500, 61] on span "HANG UP" at bounding box center [513, 61] width 52 height 12
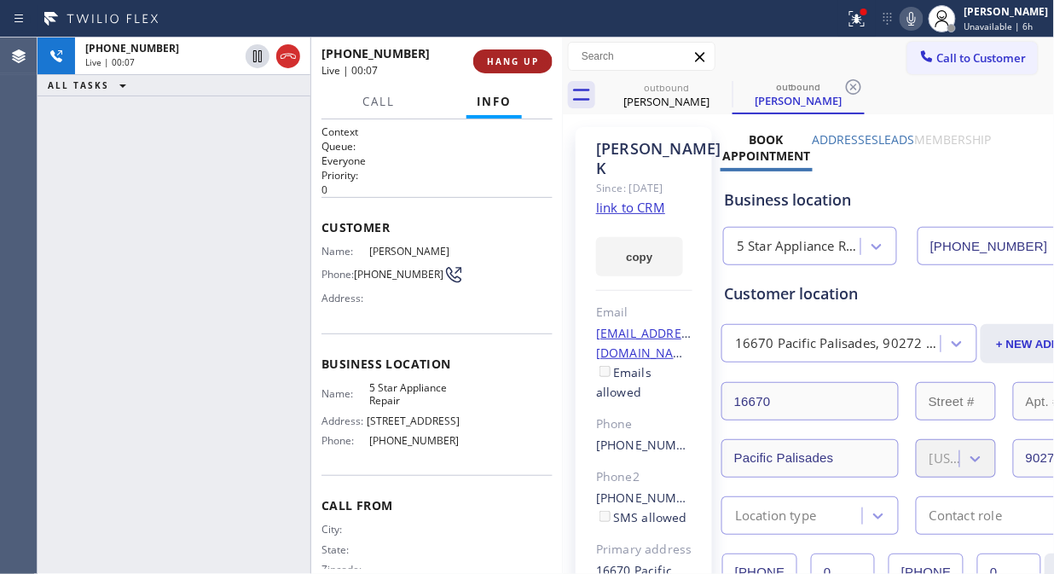
click at [500, 61] on span "HANG UP" at bounding box center [513, 61] width 52 height 12
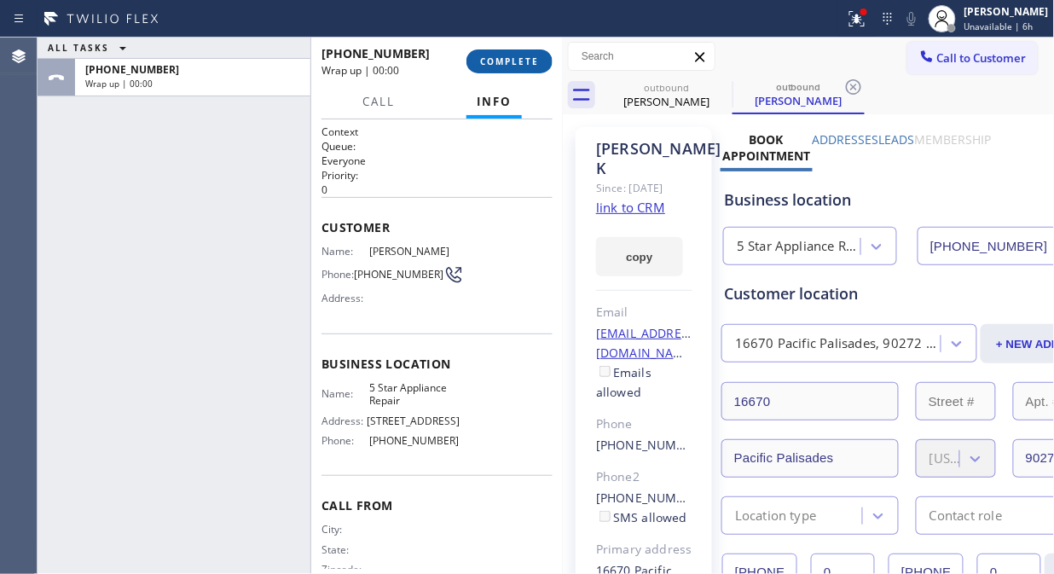
click at [500, 61] on span "COMPLETE" at bounding box center [509, 61] width 59 height 12
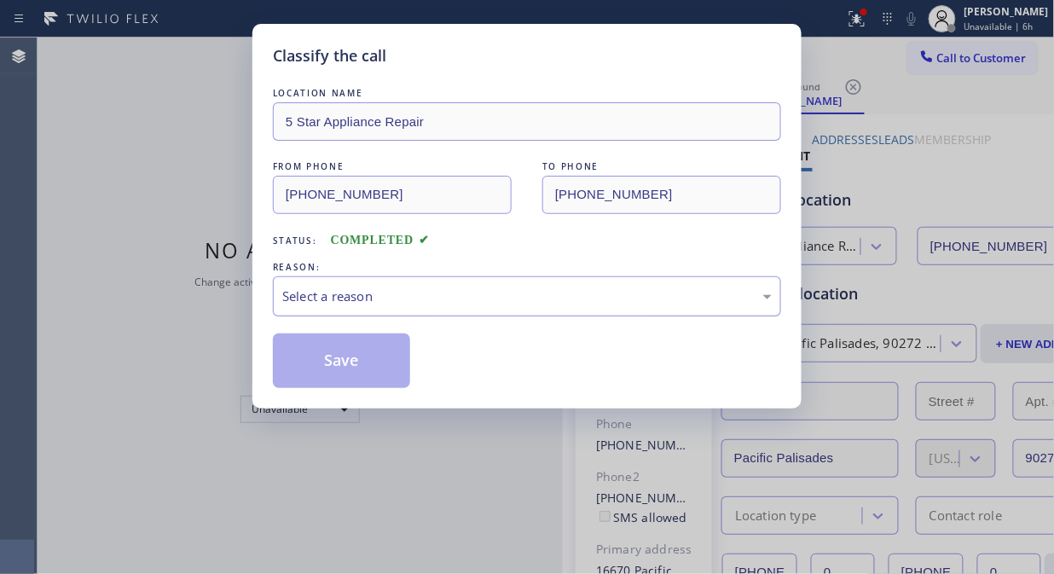
click at [481, 308] on div "Select a reason" at bounding box center [527, 296] width 508 height 40
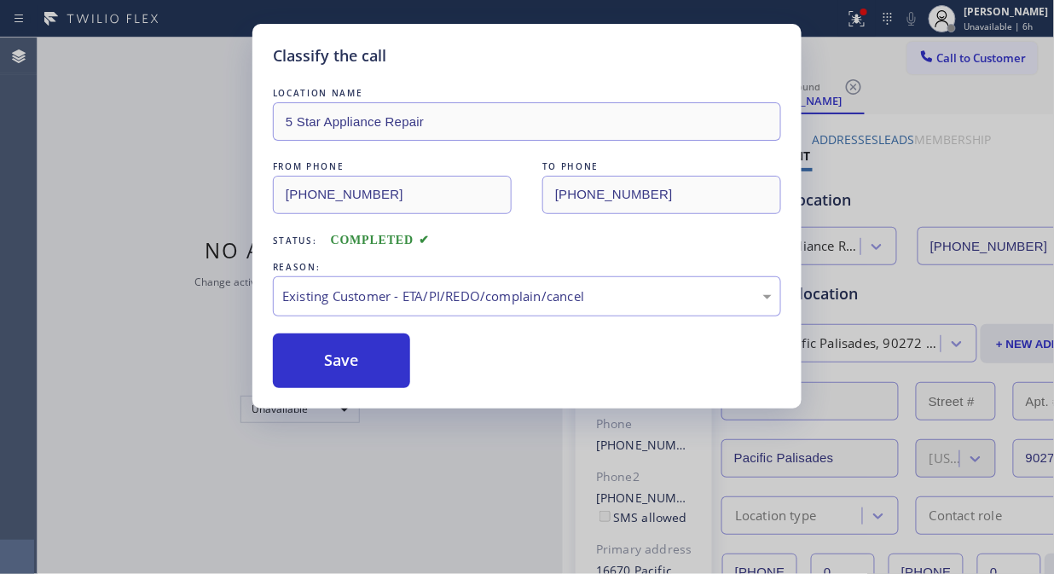
click at [430, 378] on div "Save" at bounding box center [527, 360] width 508 height 55
click at [369, 362] on button "Save" at bounding box center [341, 360] width 137 height 55
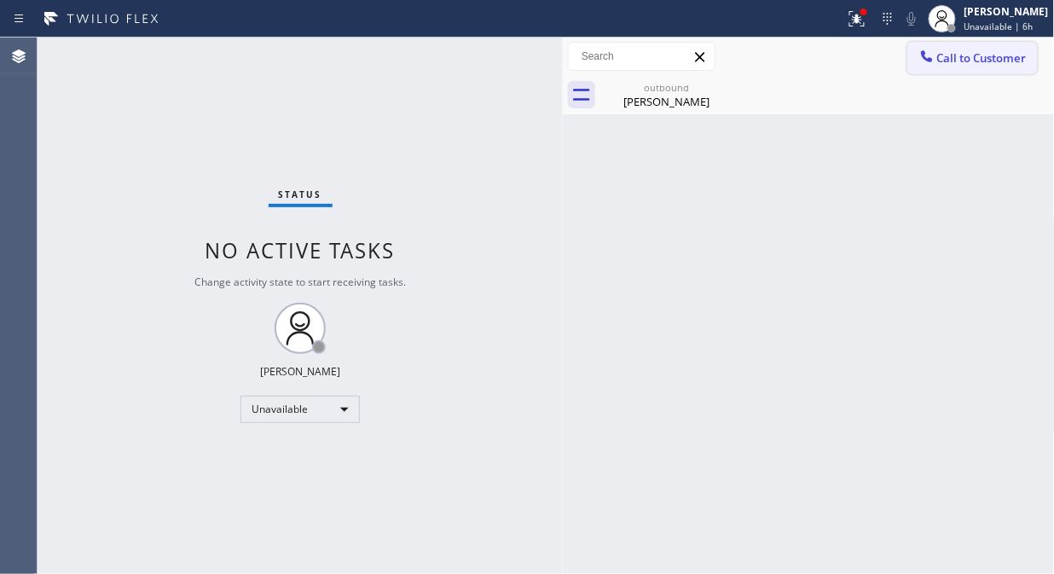
click at [918, 55] on icon at bounding box center [926, 56] width 17 height 17
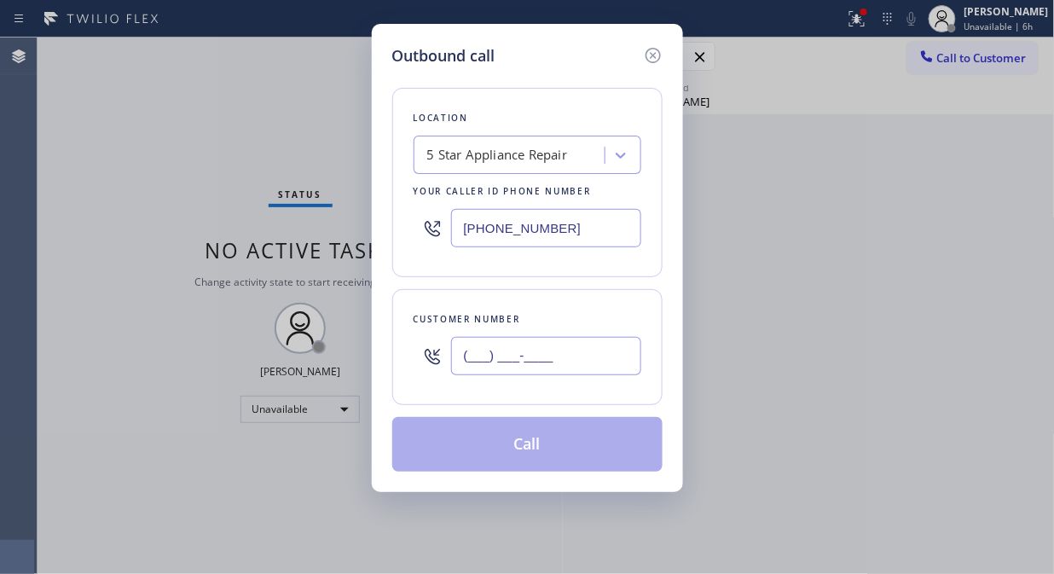
click at [600, 355] on input "(___) ___-____" at bounding box center [546, 356] width 190 height 38
paste input "206) 818-6811"
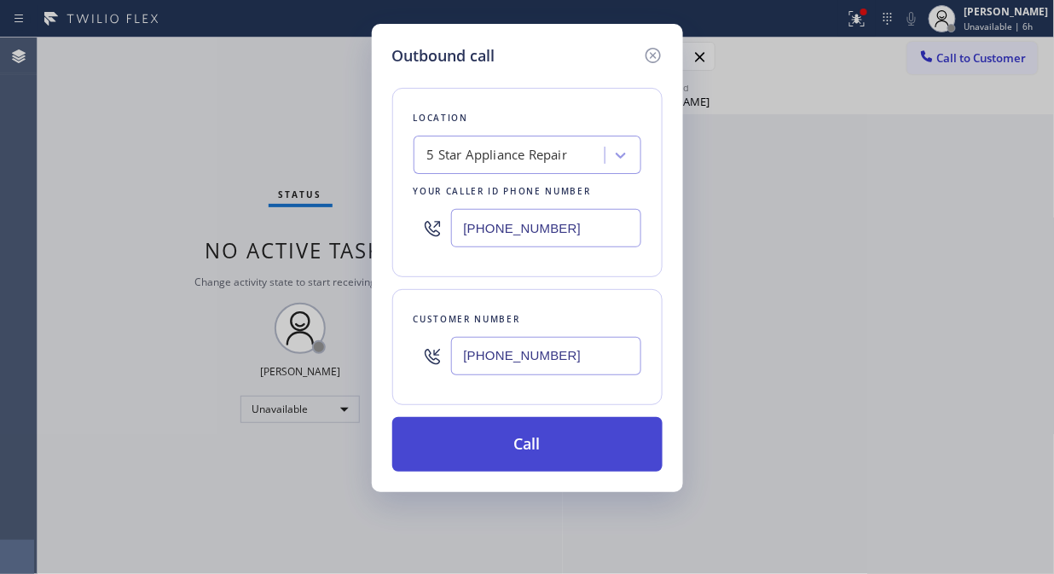
type input "[PHONE_NUMBER]"
click at [590, 452] on button "Call" at bounding box center [527, 444] width 270 height 55
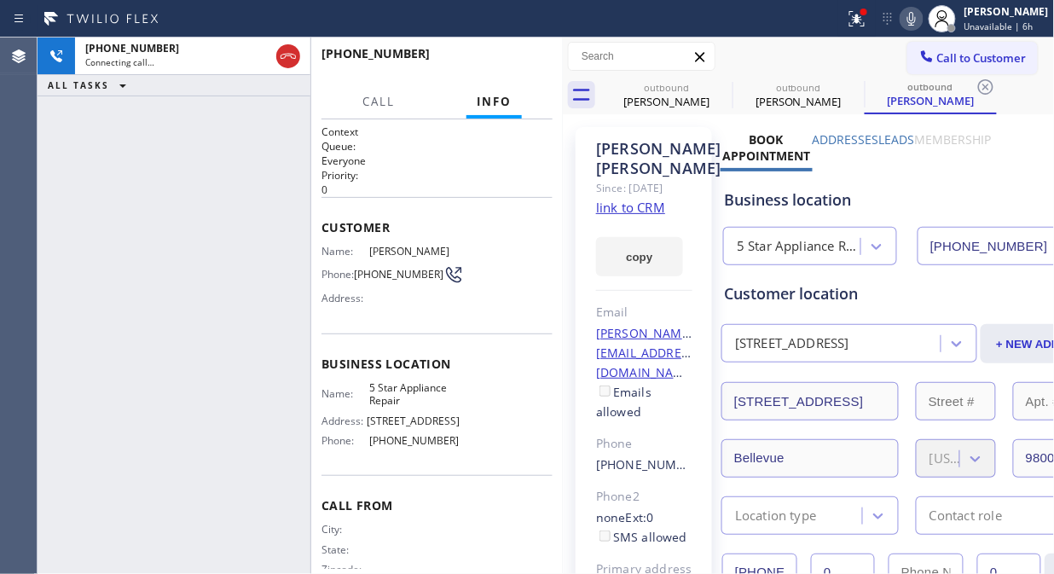
type input "[PHONE_NUMBER]"
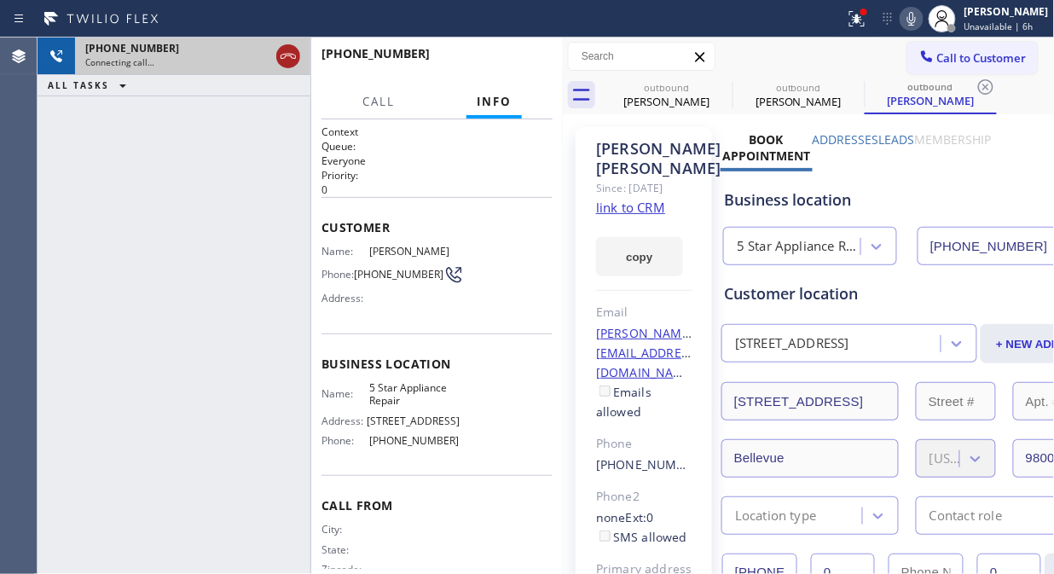
click at [278, 61] on icon at bounding box center [288, 56] width 20 height 20
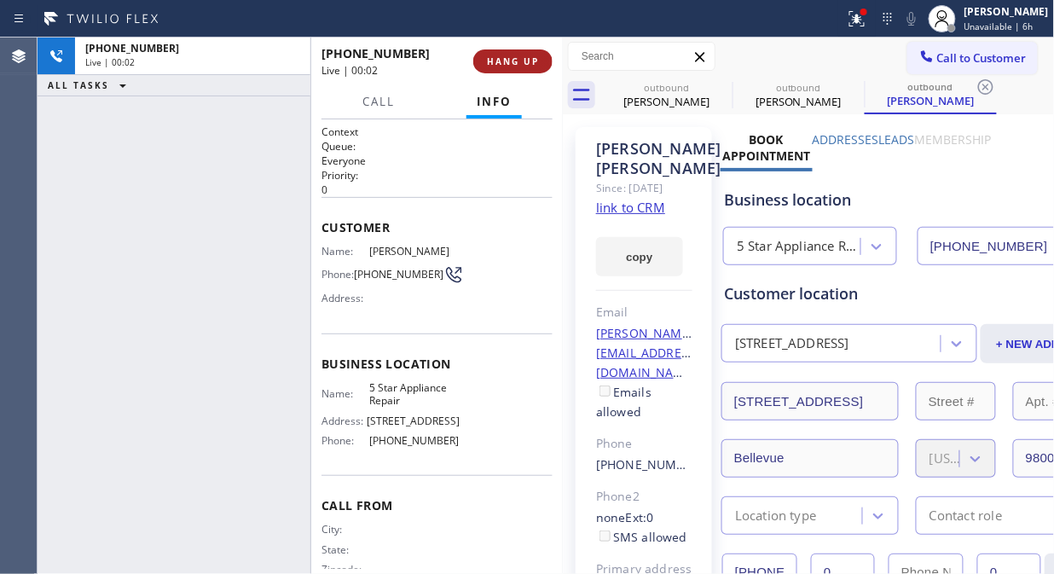
click at [497, 66] on span "HANG UP" at bounding box center [513, 61] width 52 height 12
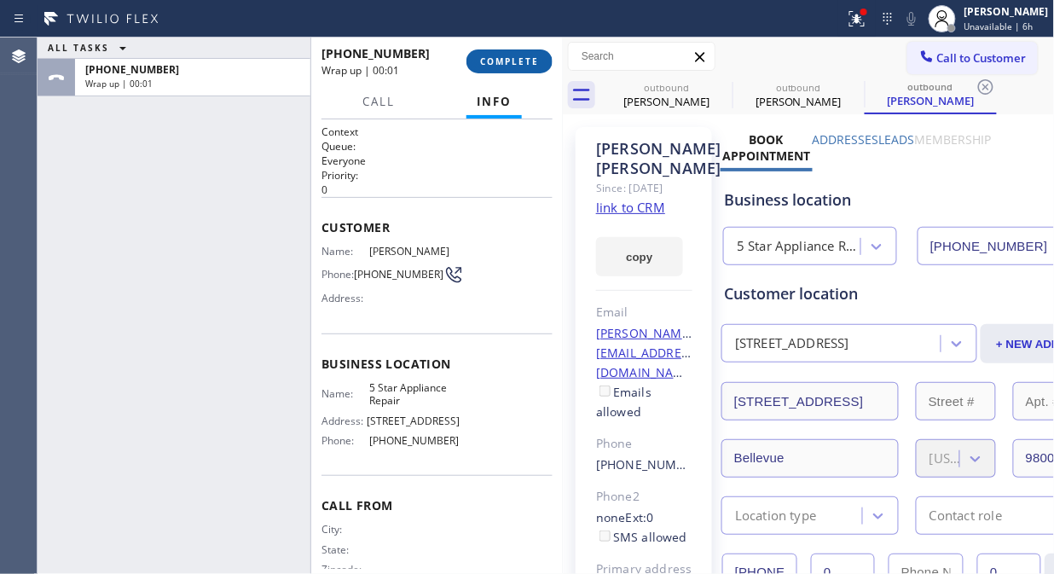
click at [495, 61] on span "COMPLETE" at bounding box center [509, 61] width 59 height 12
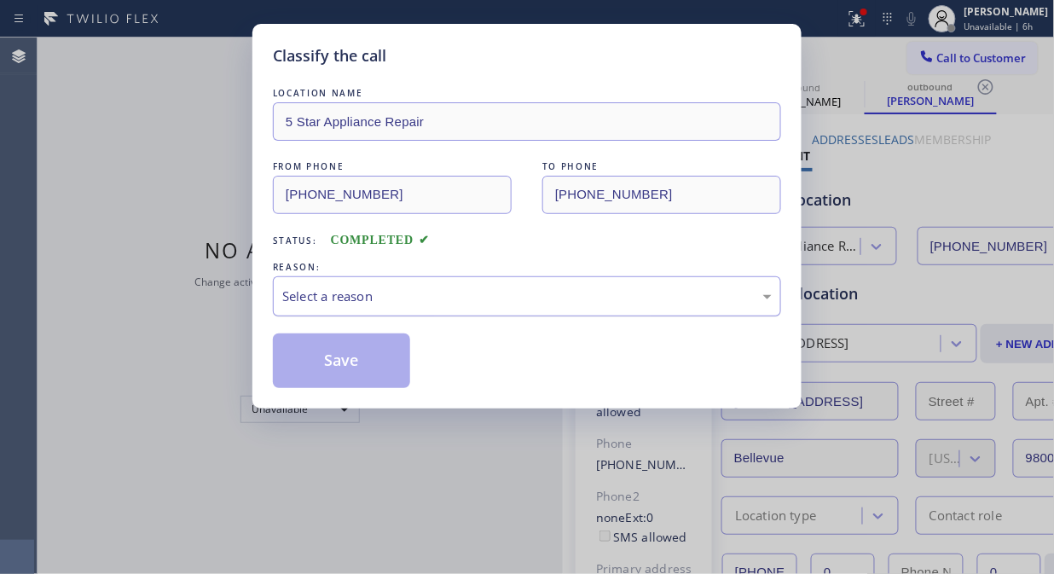
click at [505, 314] on div "Select a reason" at bounding box center [527, 296] width 508 height 40
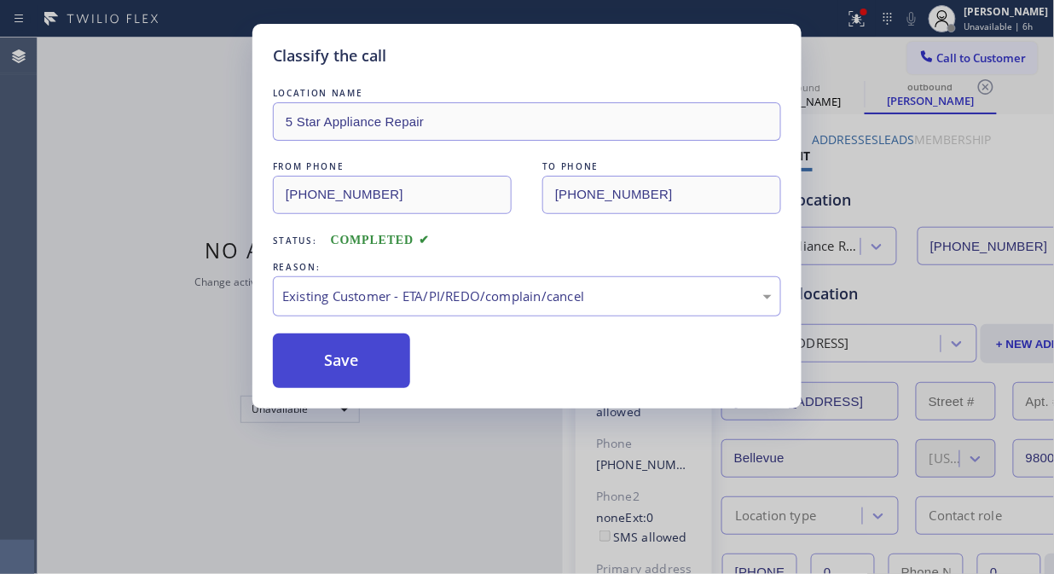
click at [322, 358] on button "Save" at bounding box center [341, 360] width 137 height 55
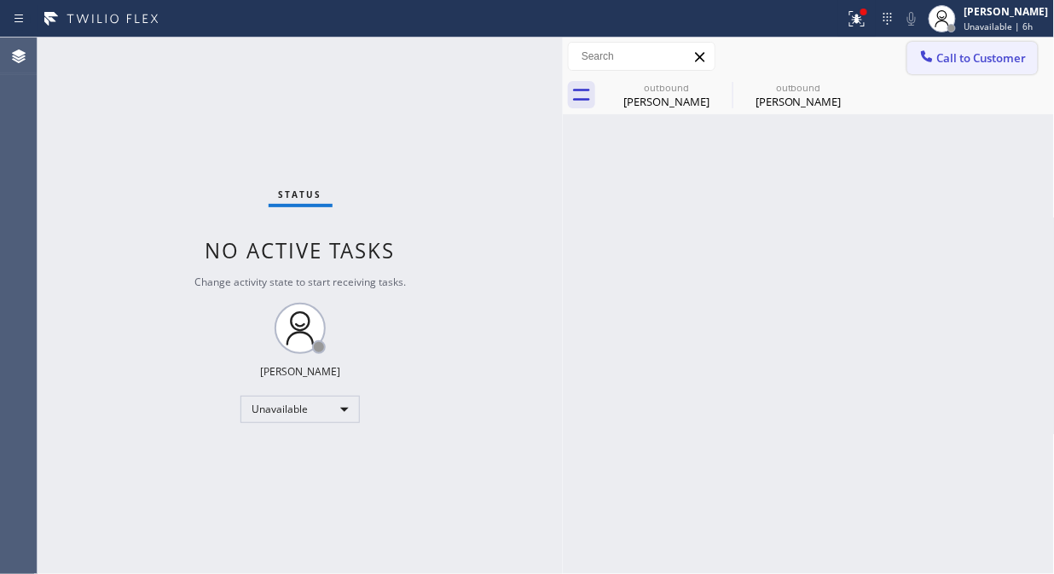
click at [956, 60] on span "Call to Customer" at bounding box center [981, 57] width 89 height 15
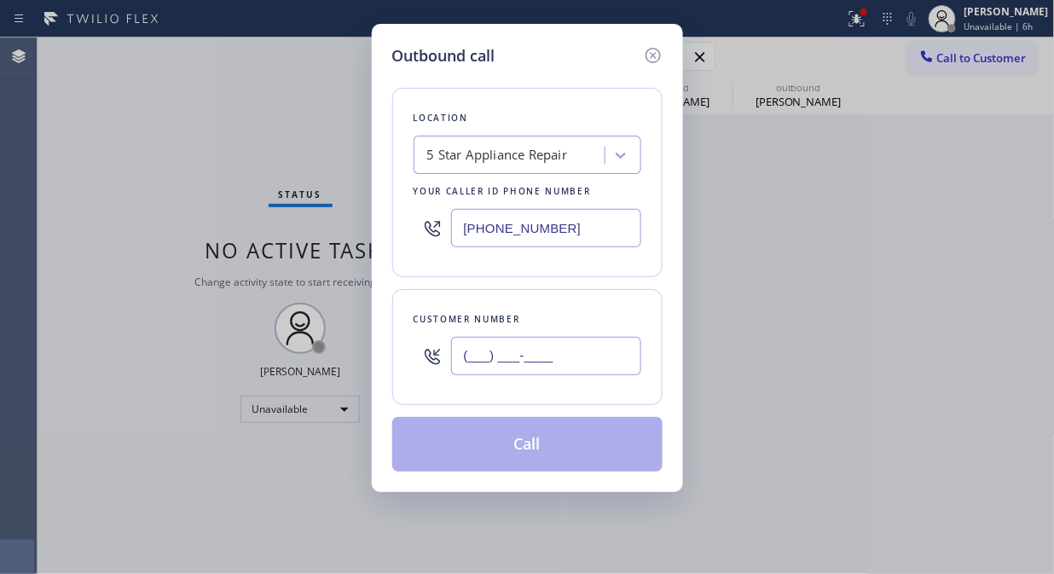
click at [511, 365] on input "(___) ___-____" at bounding box center [546, 356] width 190 height 38
paste input "323) 251-7319"
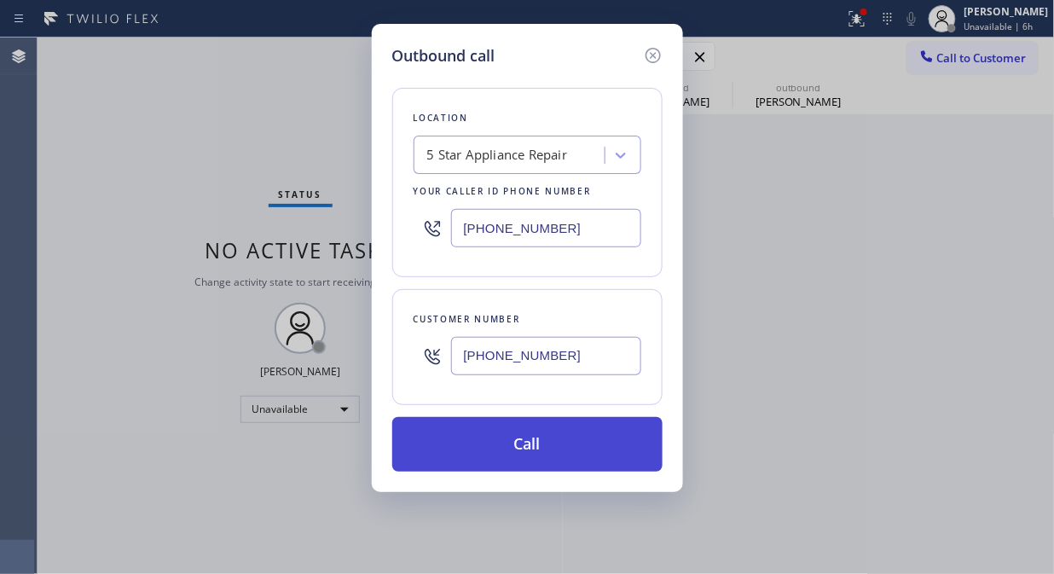
type input "[PHONE_NUMBER]"
click at [526, 448] on button "Call" at bounding box center [527, 444] width 270 height 55
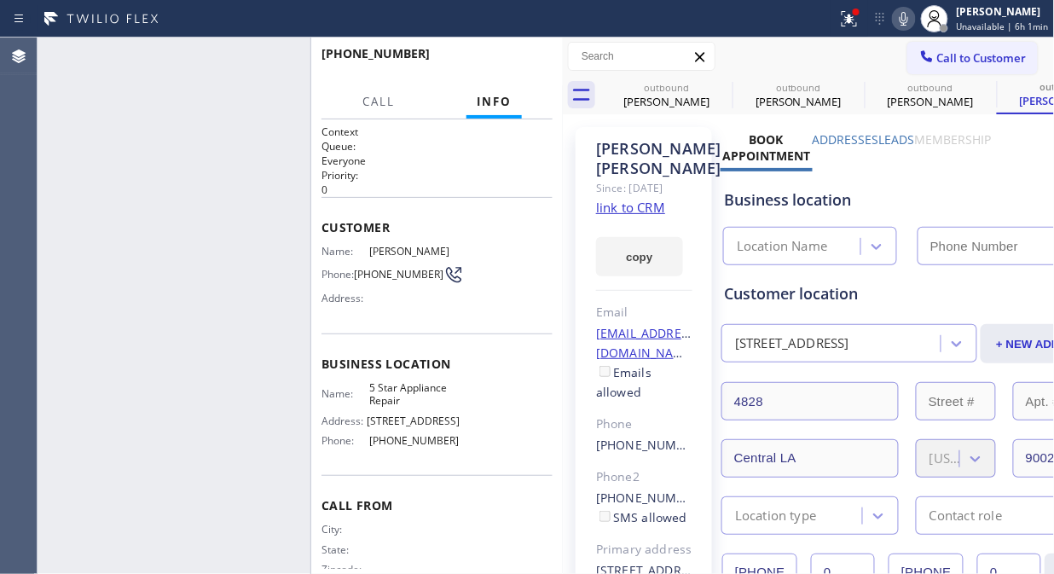
type input "[PHONE_NUMBER]"
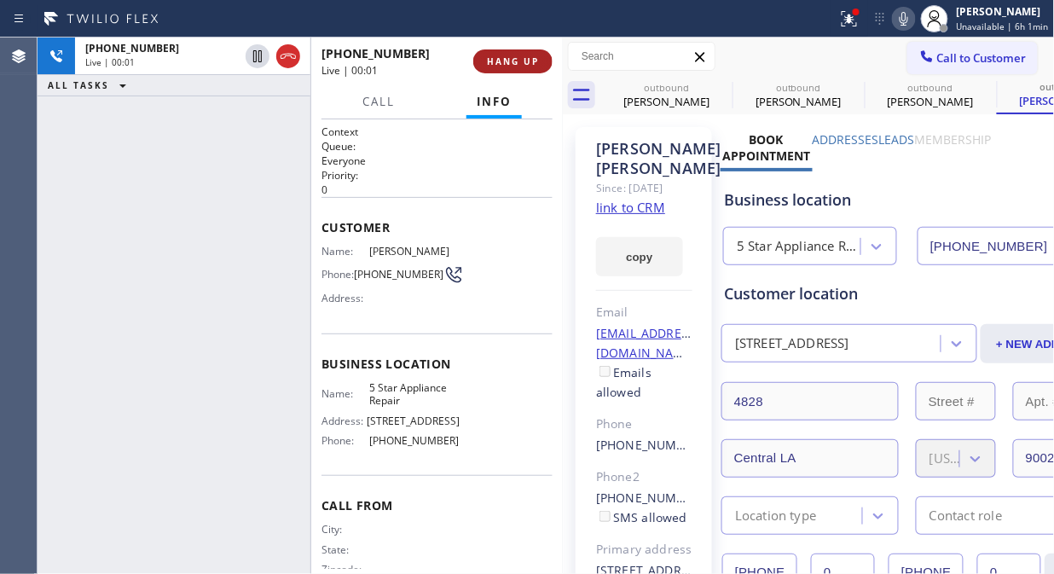
click at [522, 62] on span "HANG UP" at bounding box center [513, 61] width 52 height 12
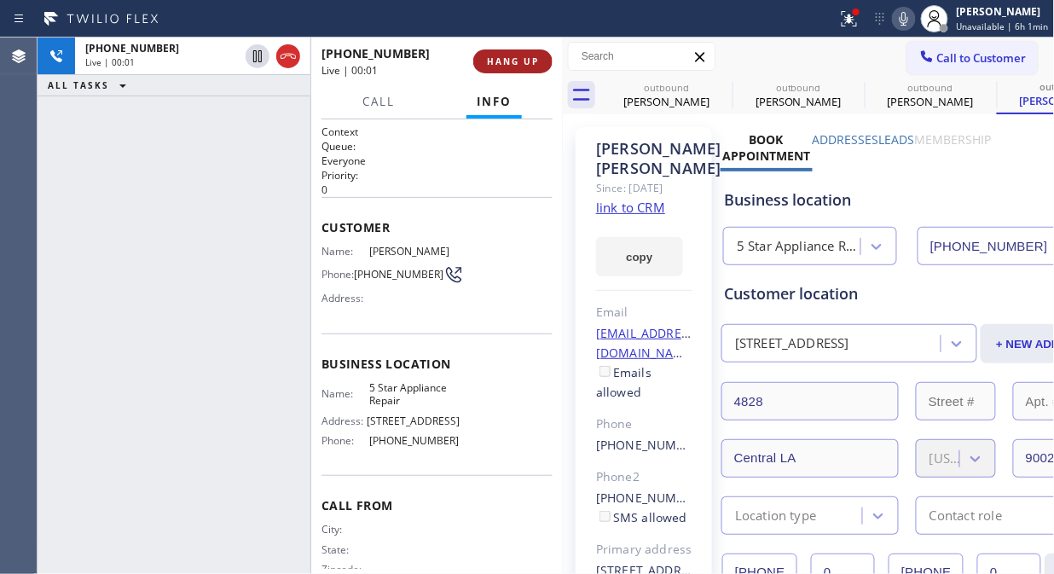
click at [522, 62] on span "HANG UP" at bounding box center [513, 61] width 52 height 12
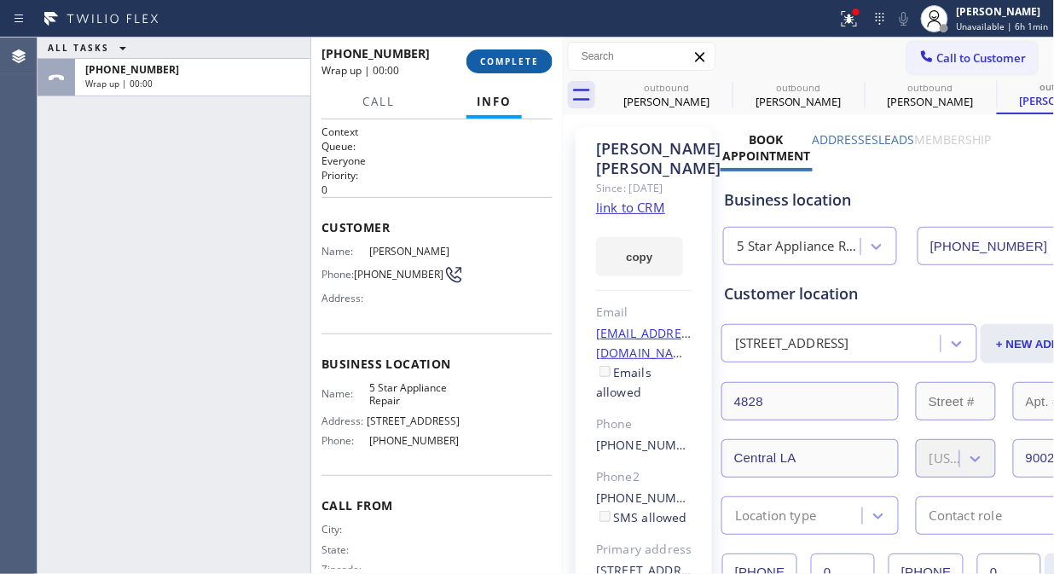
click at [524, 58] on span "COMPLETE" at bounding box center [509, 61] width 59 height 12
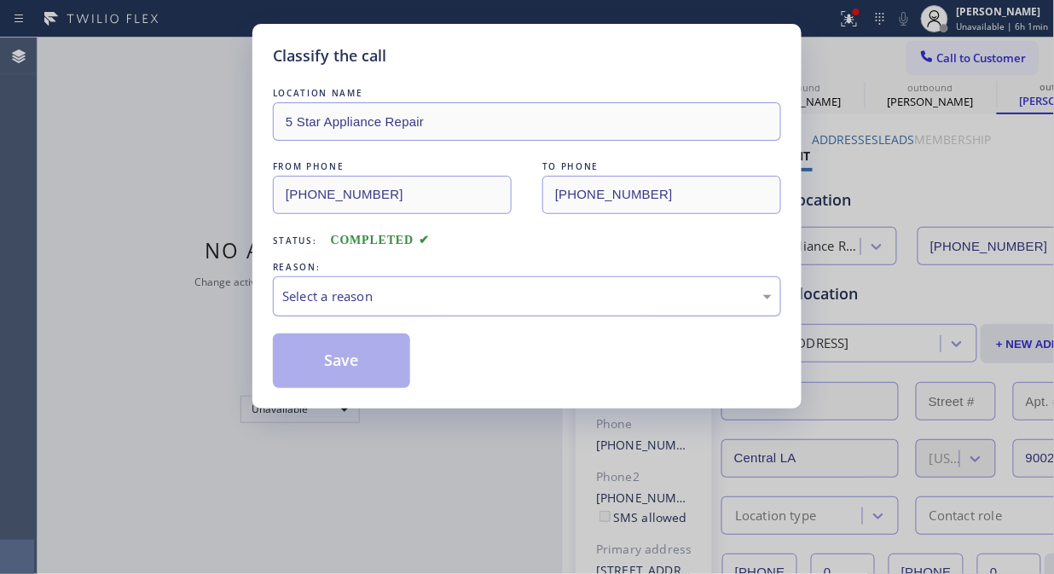
click at [488, 284] on div "Select a reason" at bounding box center [527, 296] width 508 height 40
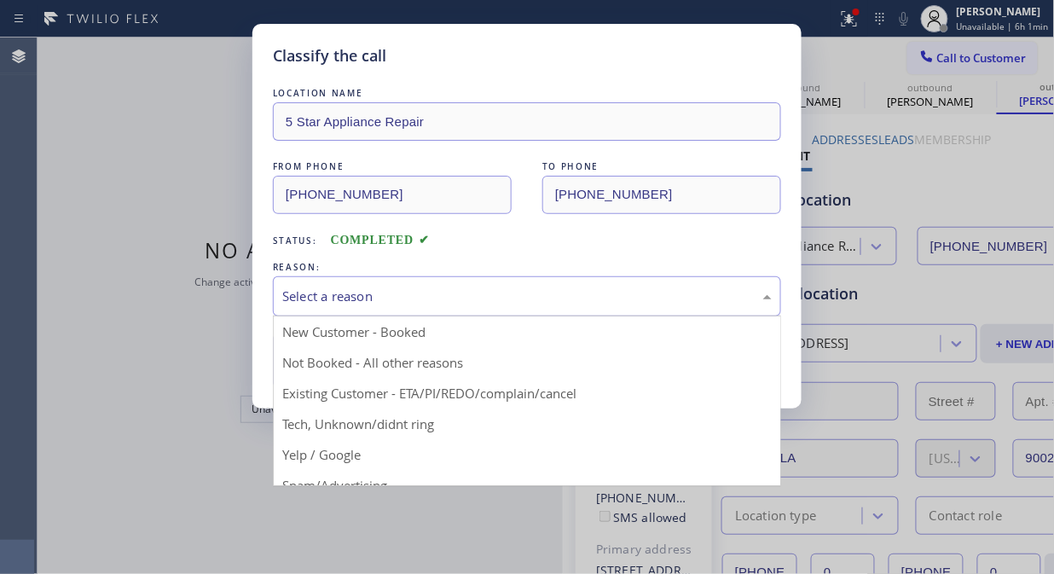
drag, startPoint x: 491, startPoint y: 395, endPoint x: 460, endPoint y: 385, distance: 32.3
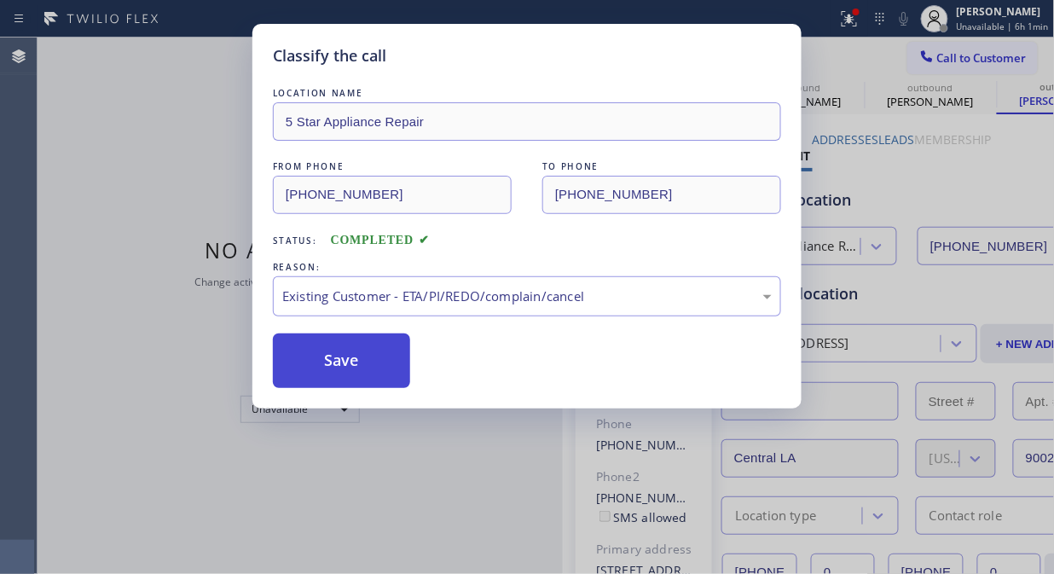
click at [370, 375] on button "Save" at bounding box center [341, 360] width 137 height 55
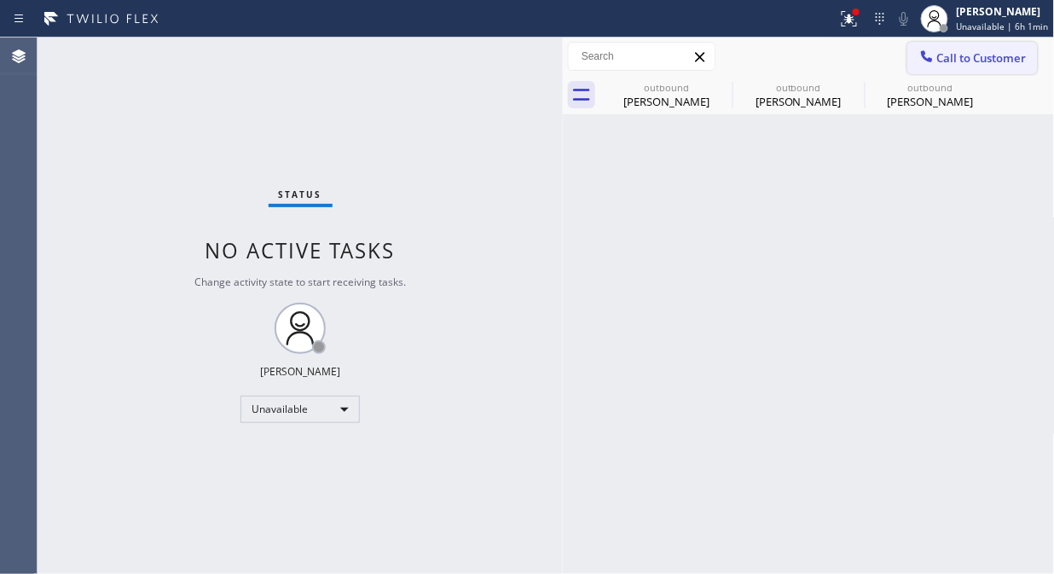
click at [981, 60] on span "Call to Customer" at bounding box center [981, 57] width 89 height 15
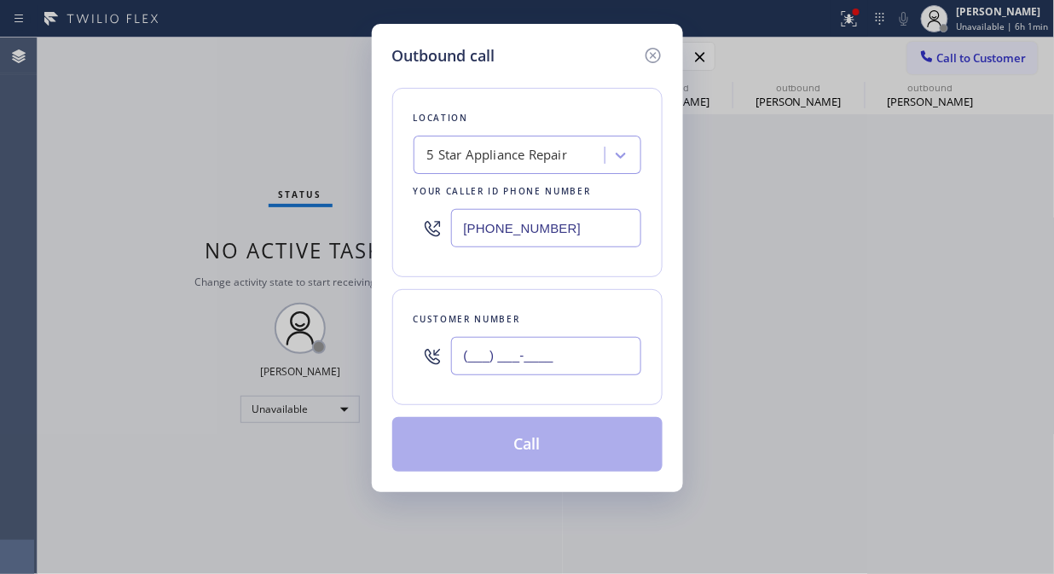
click at [607, 349] on input "(___) ___-____" at bounding box center [546, 356] width 190 height 38
paste input "714) 271-1688"
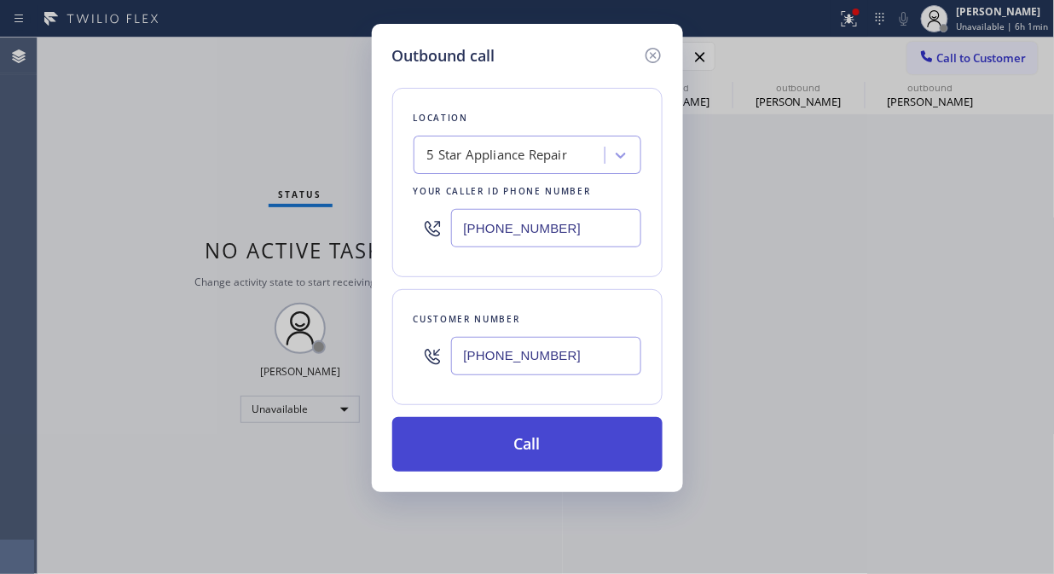
type input "[PHONE_NUMBER]"
click at [564, 447] on button "Call" at bounding box center [527, 444] width 270 height 55
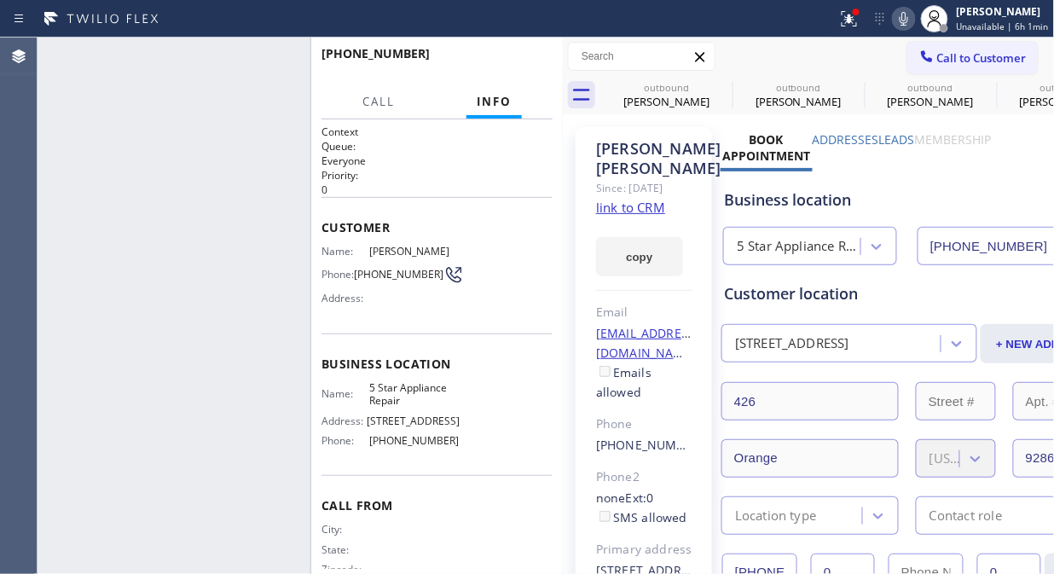
type input "[PHONE_NUMBER]"
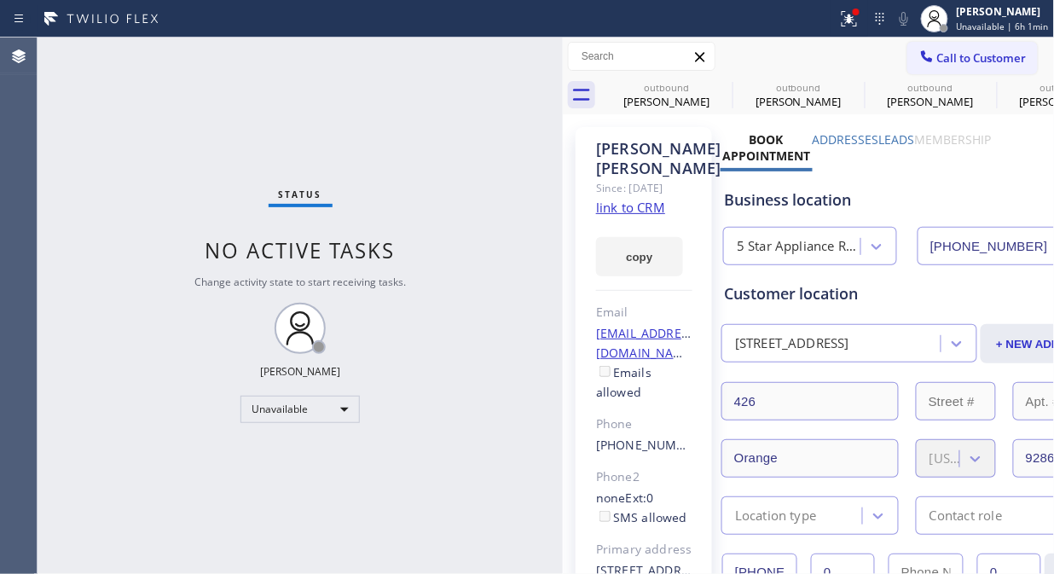
click at [964, 61] on span "Call to Customer" at bounding box center [981, 57] width 89 height 15
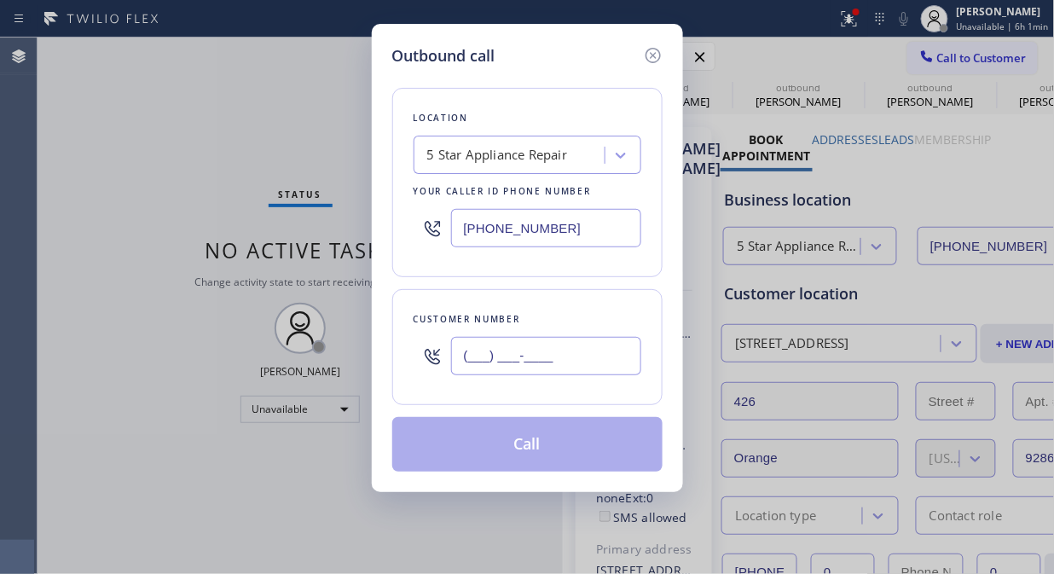
click at [497, 355] on input "(___) ___-____" at bounding box center [546, 356] width 190 height 38
paste input "310) 753-3687"
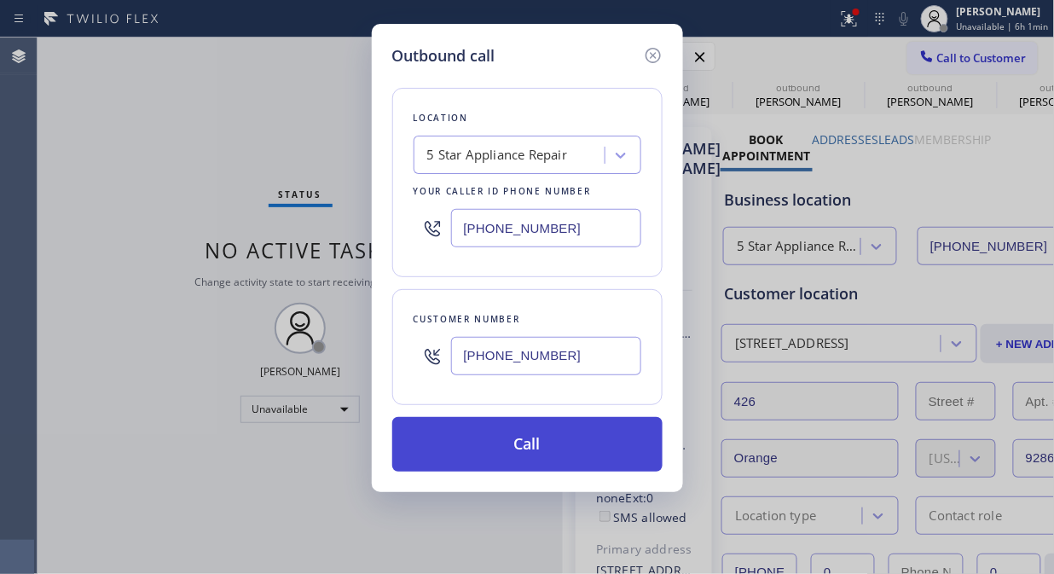
type input "[PHONE_NUMBER]"
click at [508, 447] on button "Call" at bounding box center [527, 444] width 270 height 55
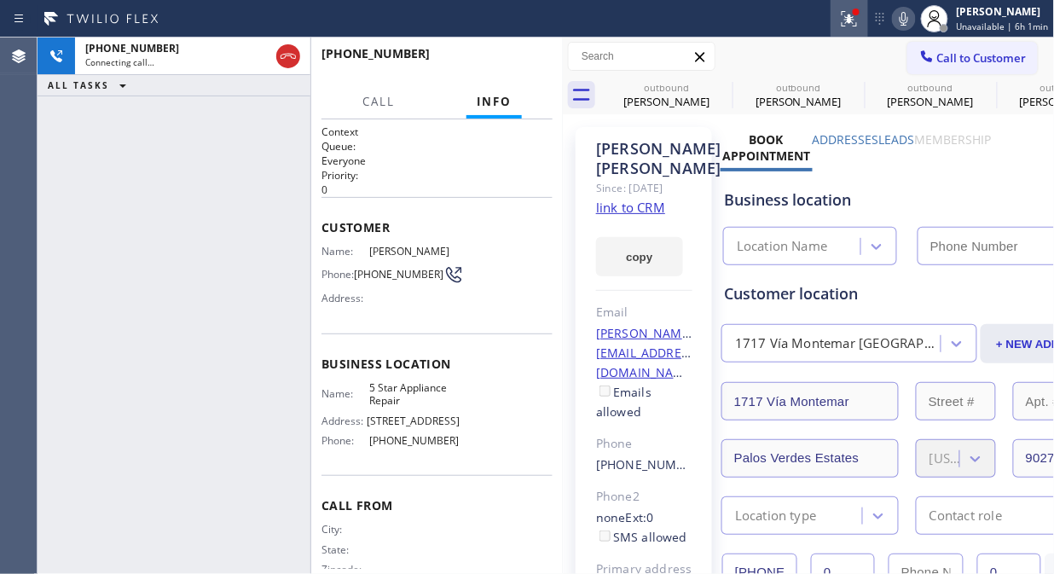
click at [855, 17] on icon at bounding box center [848, 18] width 15 height 15
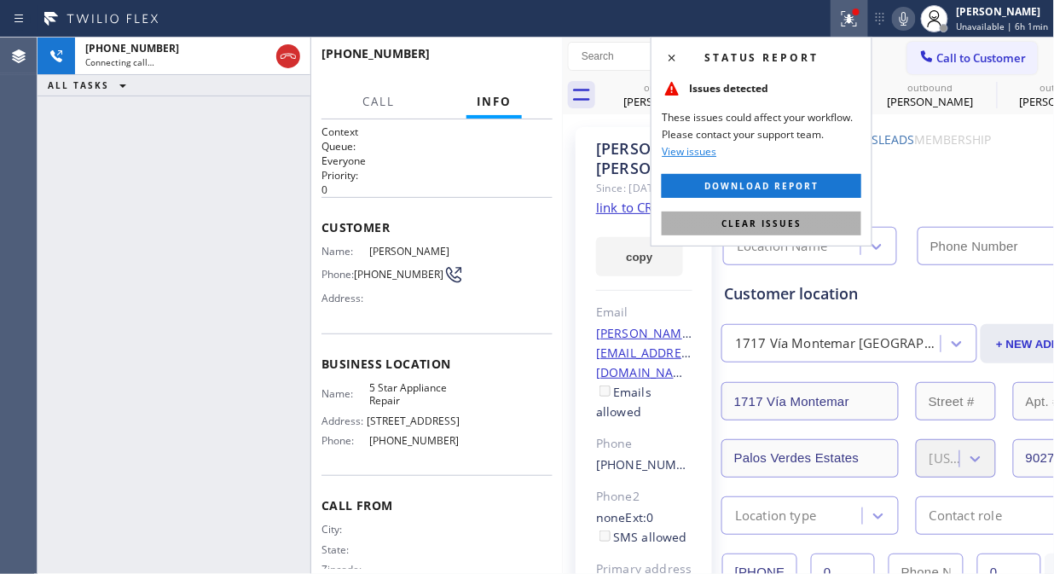
click at [725, 217] on span "Clear issues" at bounding box center [761, 223] width 80 height 12
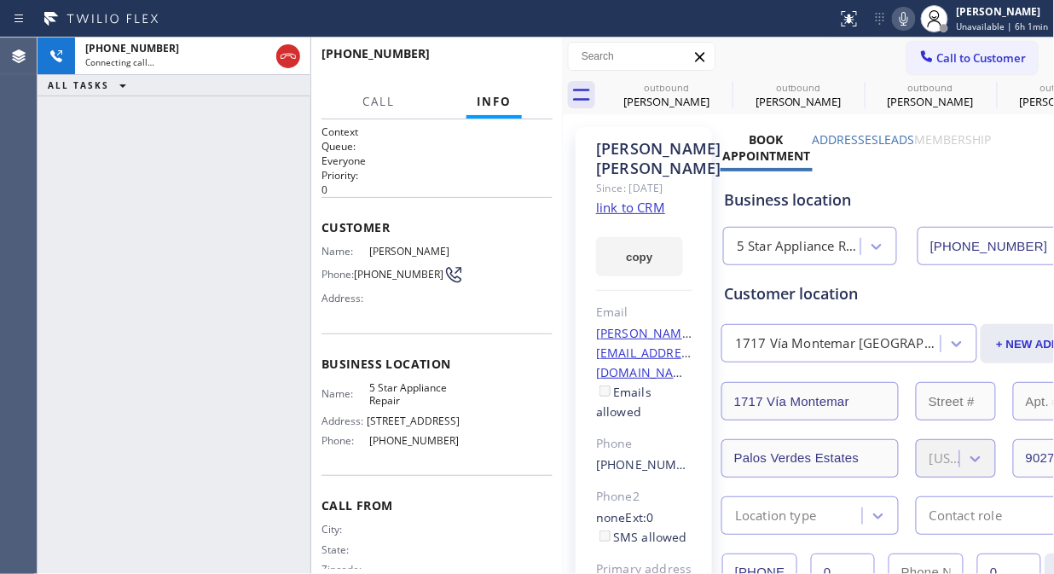
type input "[PHONE_NUMBER]"
click at [719, 92] on icon at bounding box center [720, 86] width 15 height 15
click at [0, 0] on icon at bounding box center [0, 0] width 0 height 0
click at [517, 63] on span "HANG UP" at bounding box center [513, 61] width 52 height 12
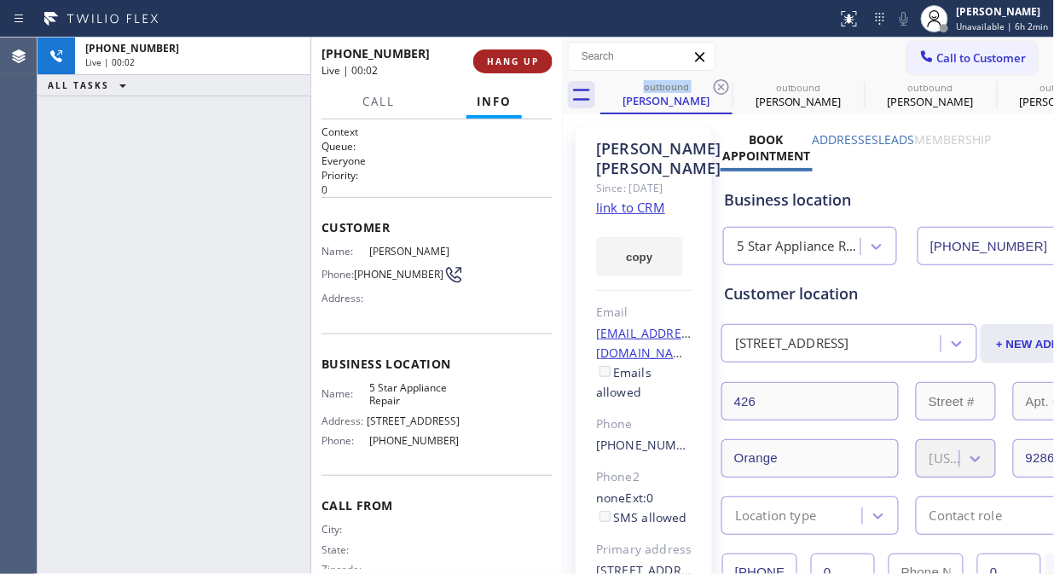
click at [517, 62] on span "HANG UP" at bounding box center [513, 61] width 52 height 12
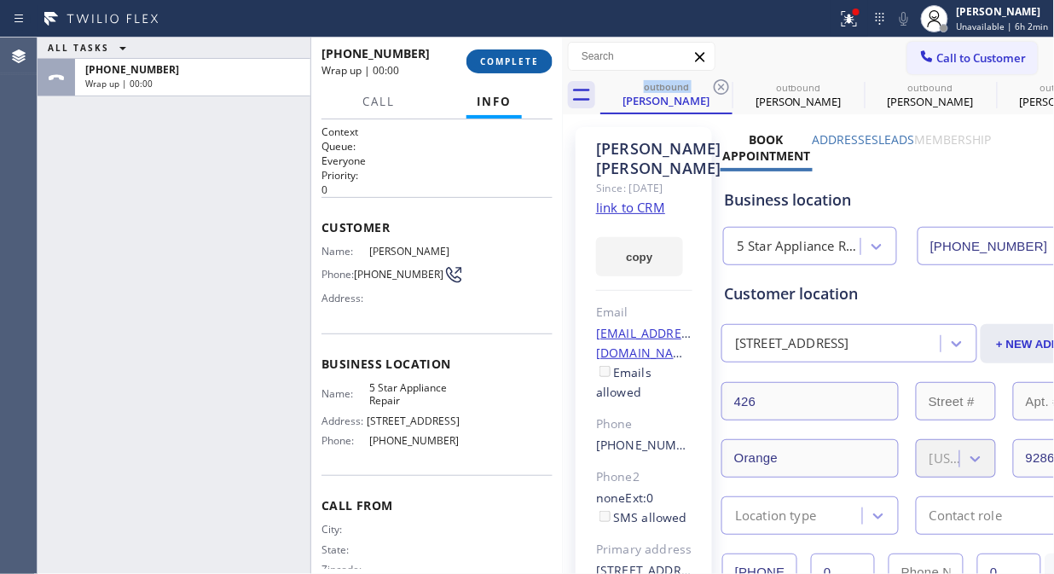
click at [517, 62] on span "COMPLETE" at bounding box center [509, 61] width 59 height 12
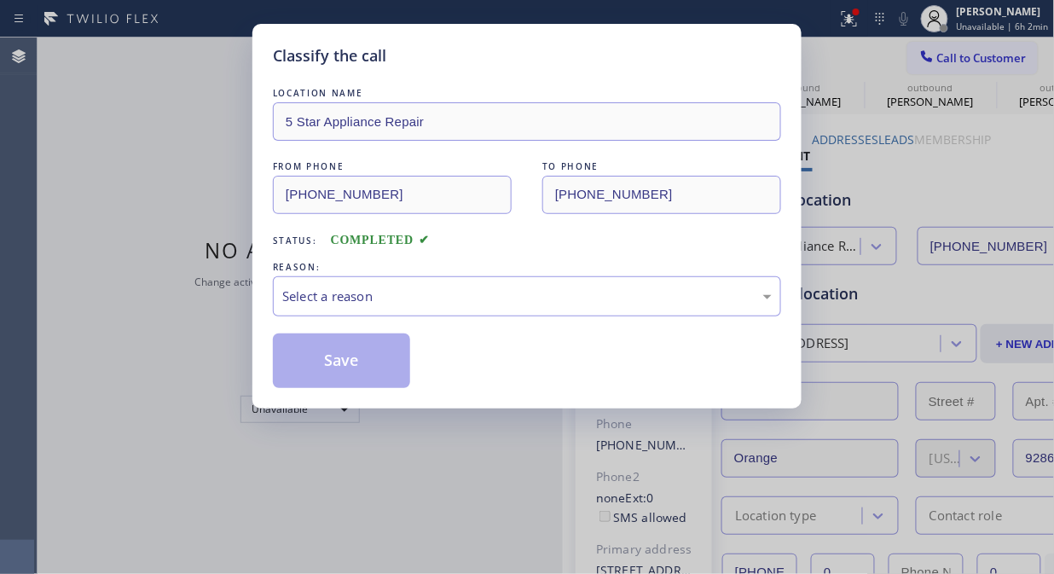
click at [481, 301] on div "Select a reason" at bounding box center [526, 296] width 489 height 20
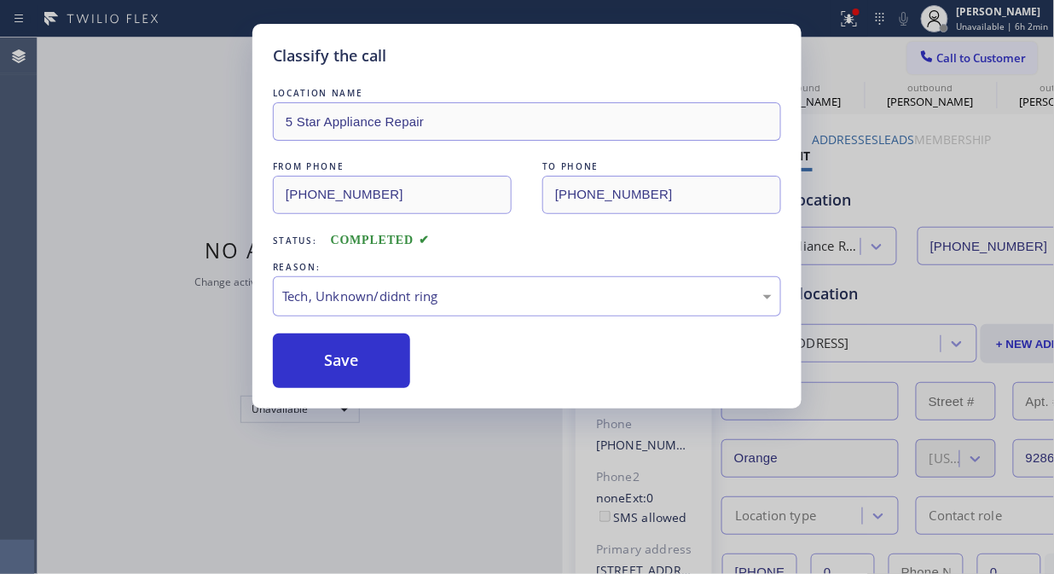
drag, startPoint x: 373, startPoint y: 382, endPoint x: 573, endPoint y: 247, distance: 240.7
click at [373, 381] on button "Save" at bounding box center [341, 360] width 137 height 55
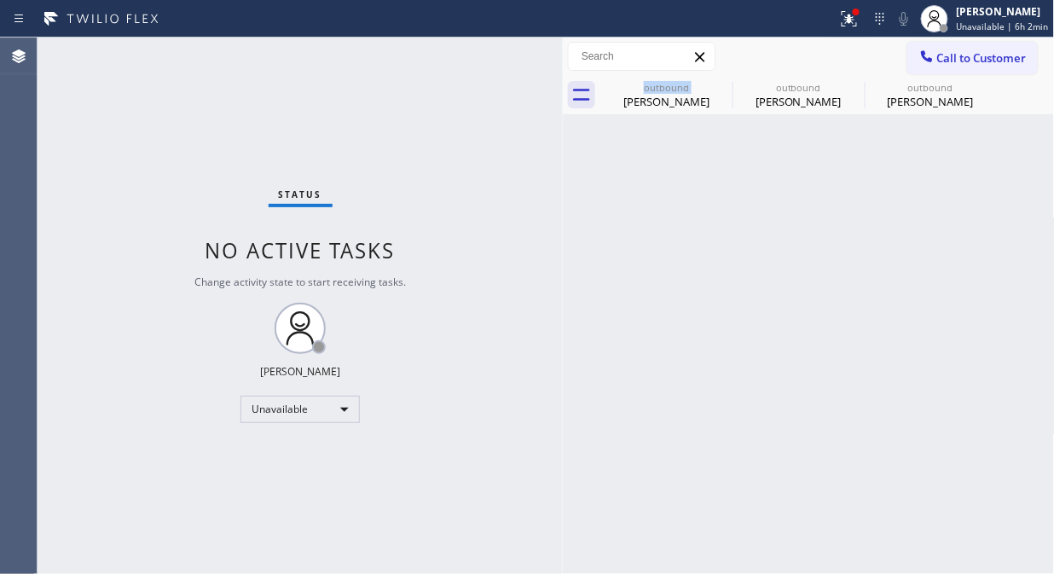
click at [952, 57] on span "Call to Customer" at bounding box center [981, 57] width 89 height 15
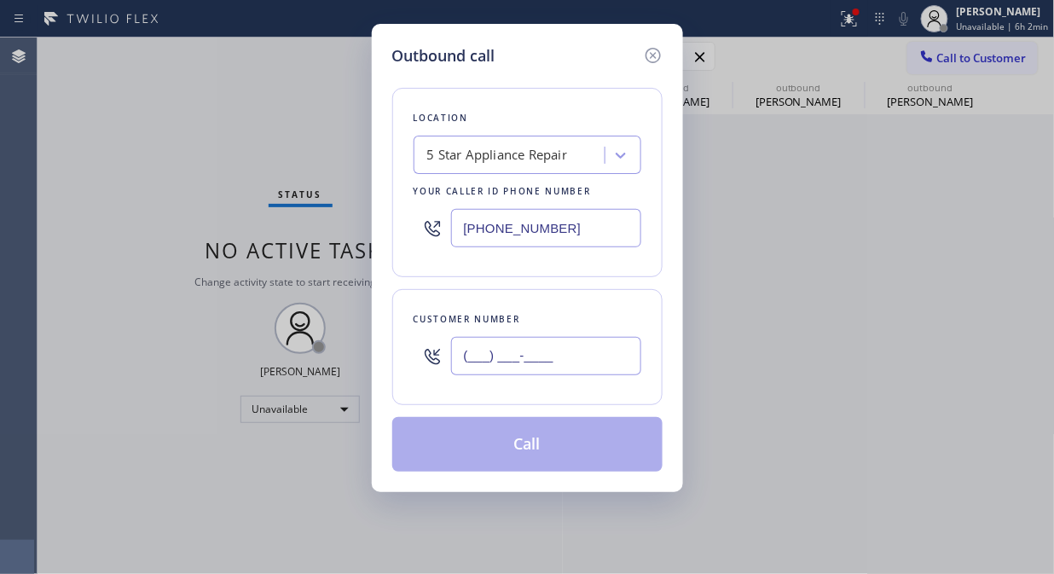
click at [603, 371] on input "(___) ___-____" at bounding box center [546, 356] width 190 height 38
paste input "858) 354-9321"
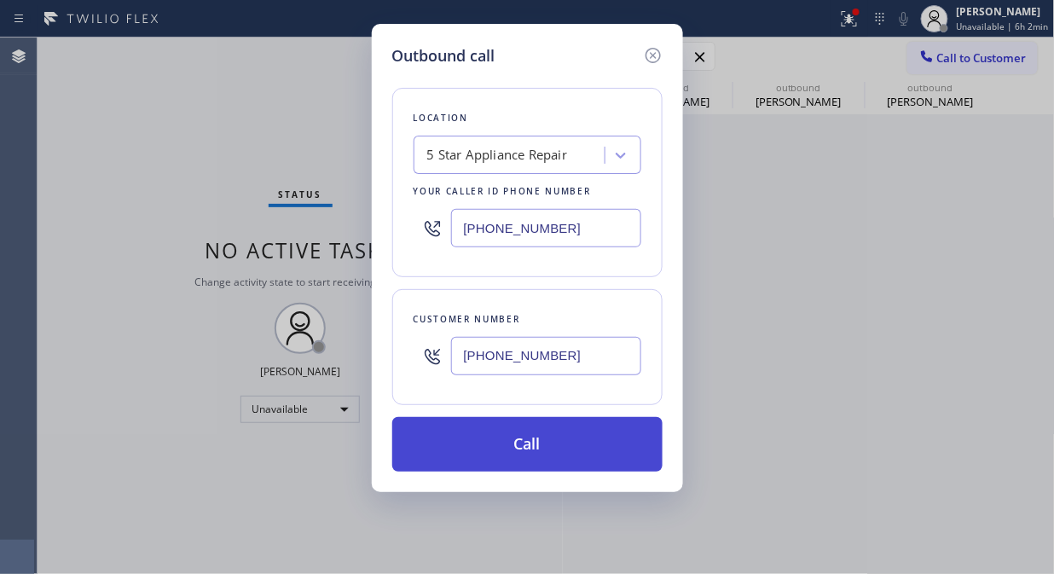
type input "[PHONE_NUMBER]"
click at [560, 447] on button "Call" at bounding box center [527, 444] width 270 height 55
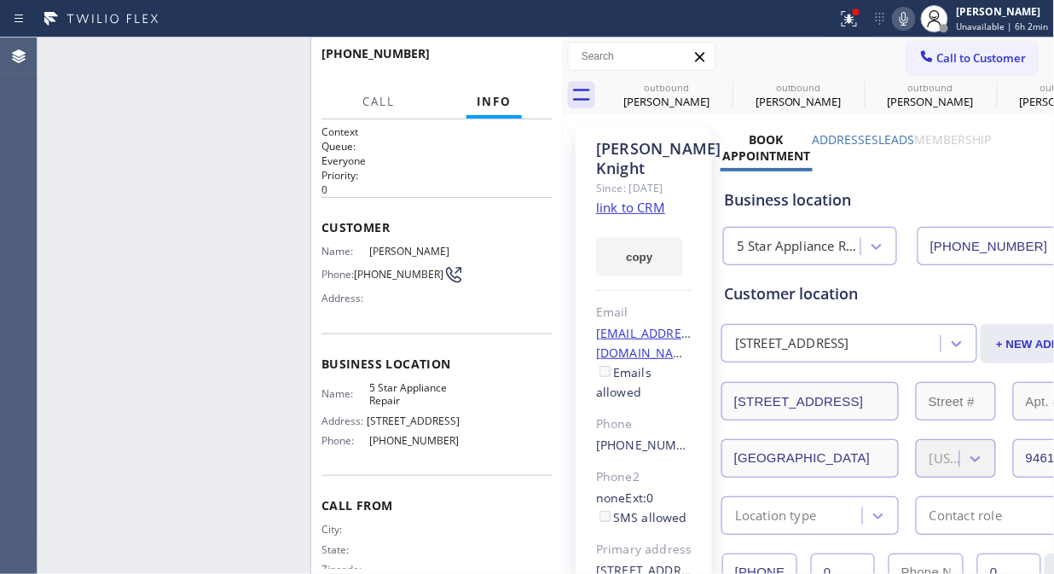
type input "[PHONE_NUMBER]"
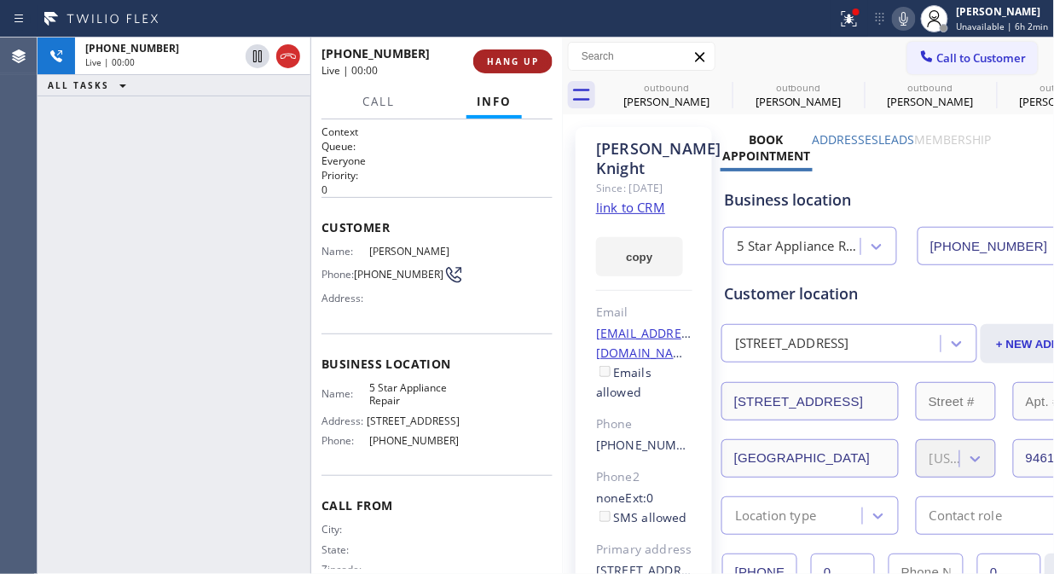
click at [523, 64] on span "HANG UP" at bounding box center [513, 61] width 52 height 12
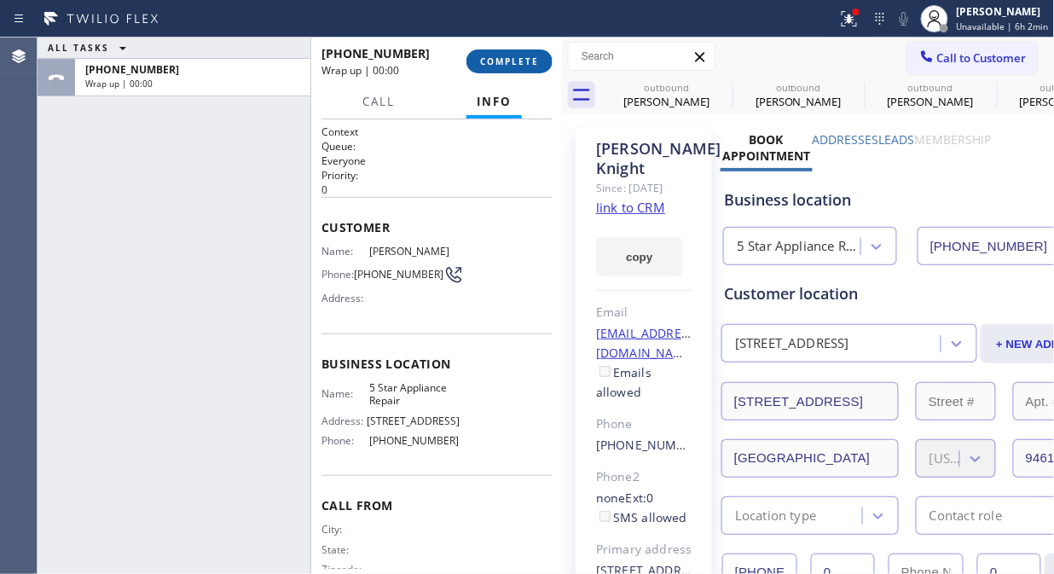
click at [523, 64] on span "COMPLETE" at bounding box center [509, 61] width 59 height 12
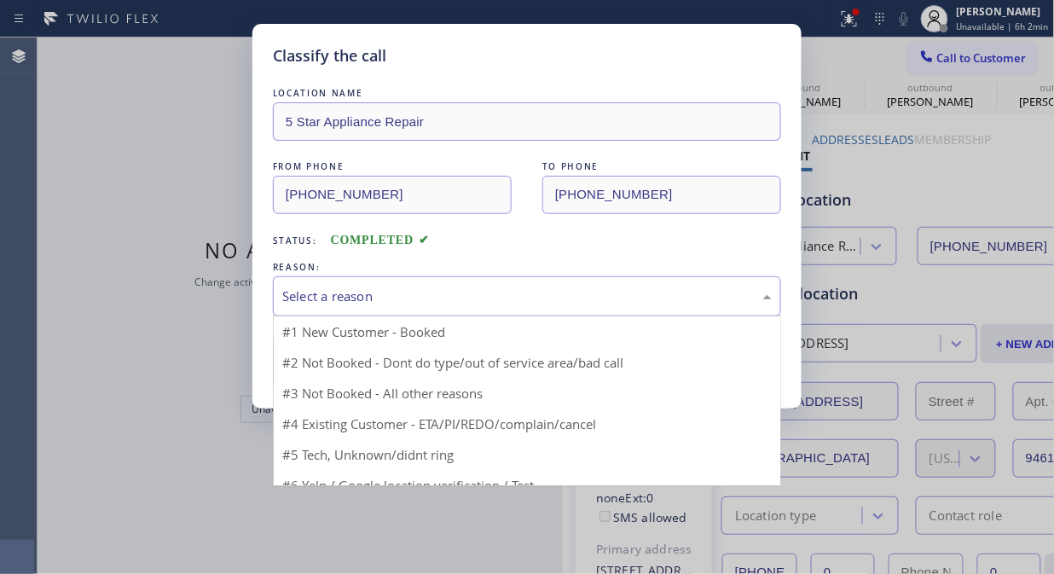
click at [533, 309] on div "Select a reason" at bounding box center [527, 296] width 508 height 40
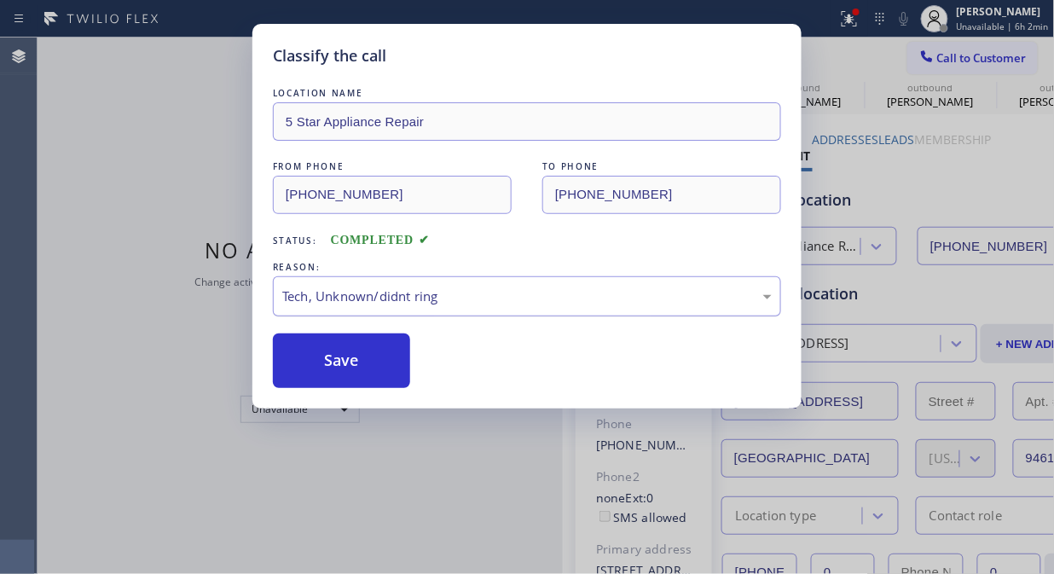
drag, startPoint x: 471, startPoint y: 280, endPoint x: 462, endPoint y: 291, distance: 14.5
click at [467, 282] on div "Tech, Unknown/didnt ring" at bounding box center [527, 296] width 508 height 40
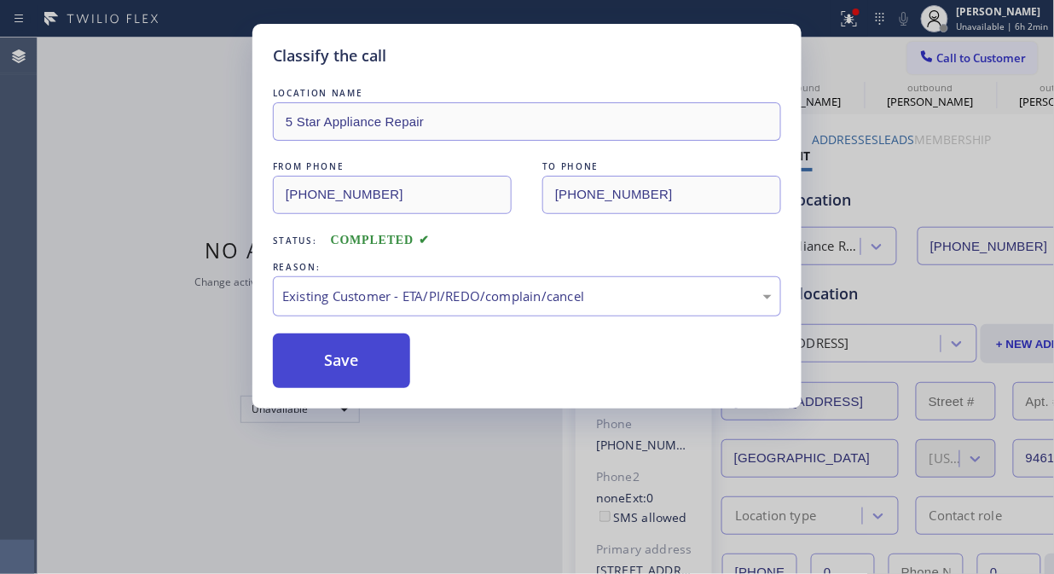
click at [348, 363] on button "Save" at bounding box center [341, 360] width 137 height 55
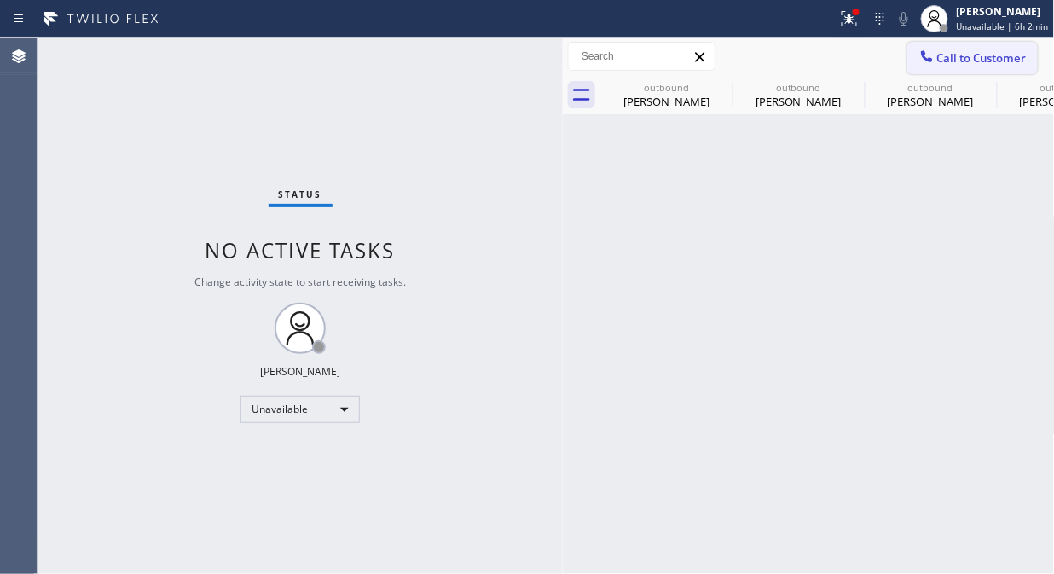
click at [929, 54] on icon at bounding box center [926, 56] width 17 height 17
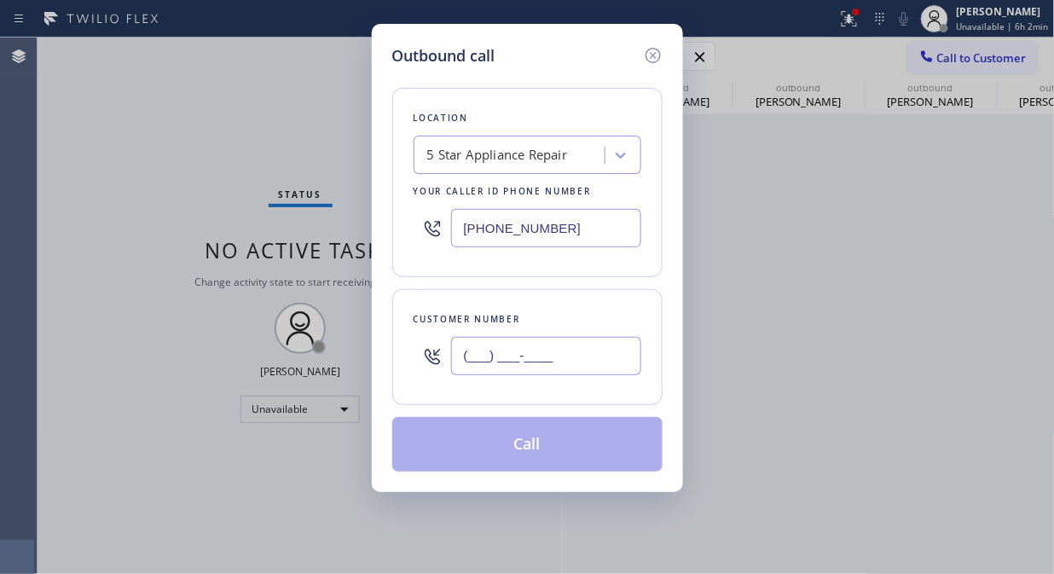
click at [603, 344] on input "(___) ___-____" at bounding box center [546, 356] width 190 height 38
paste input "805) 432-5944"
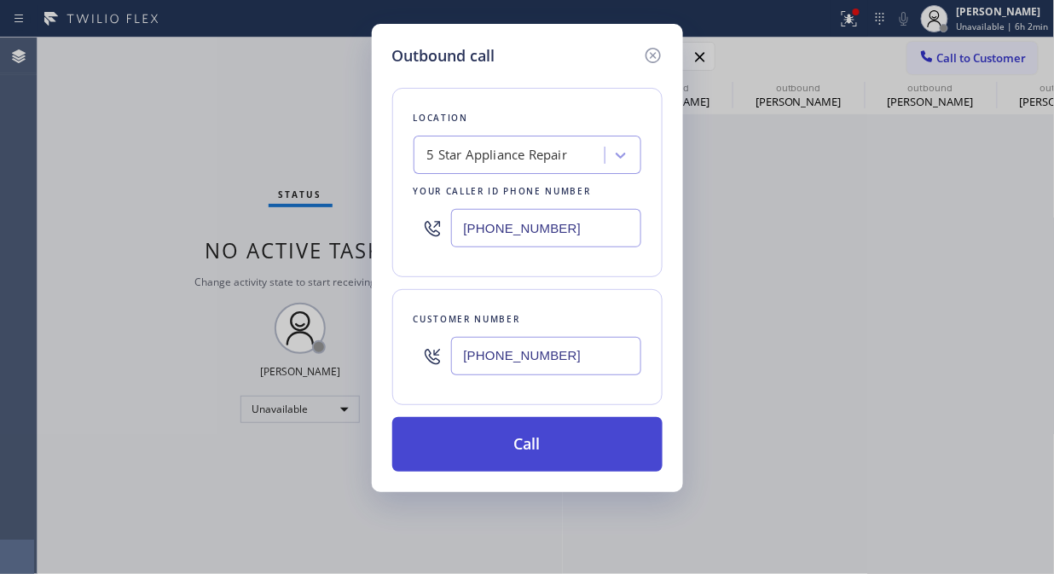
type input "[PHONE_NUMBER]"
click at [632, 438] on button "Call" at bounding box center [527, 444] width 270 height 55
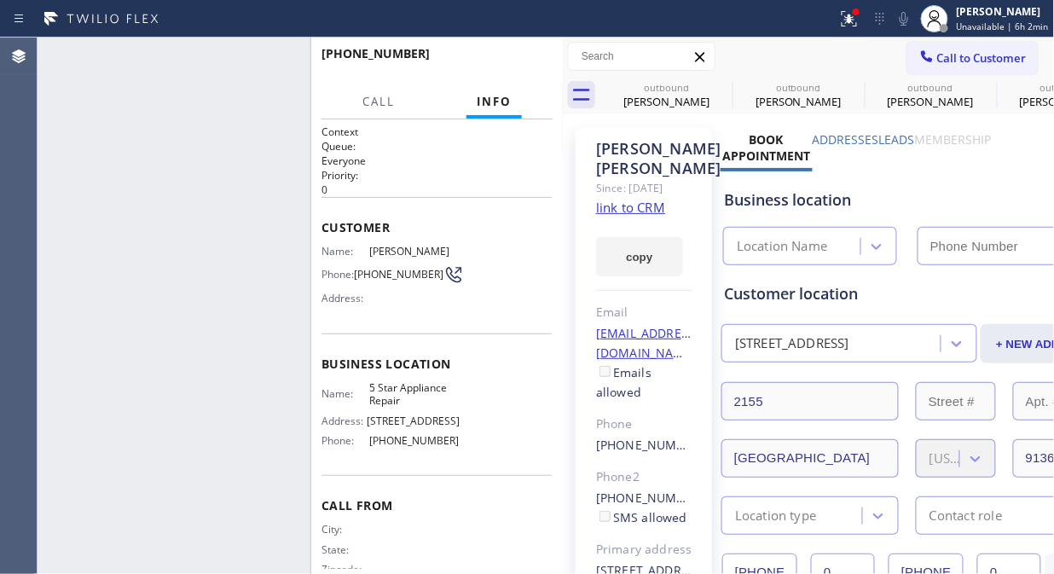
type input "[PHONE_NUMBER]"
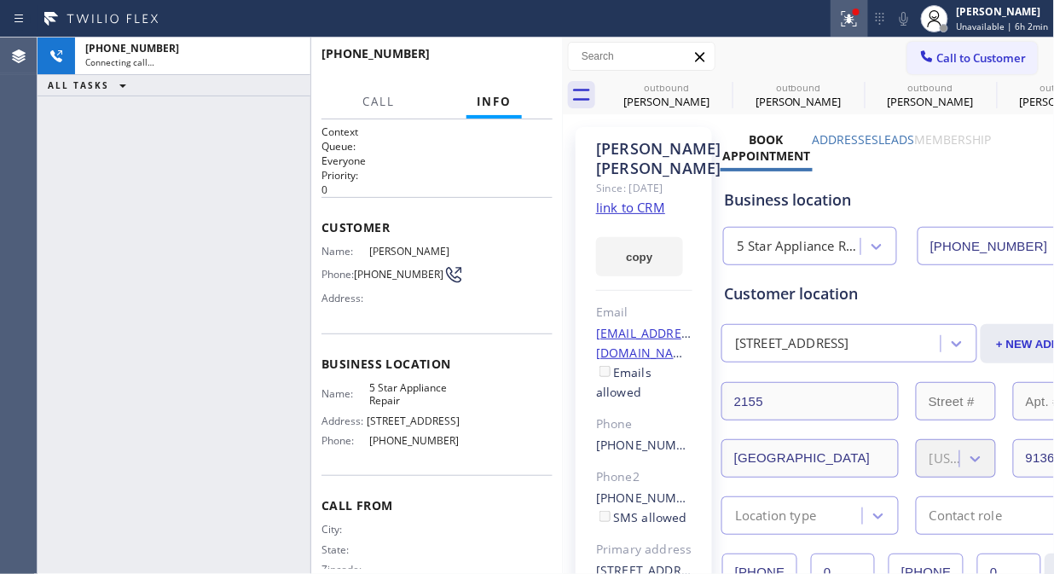
click at [864, 21] on div at bounding box center [849, 19] width 38 height 20
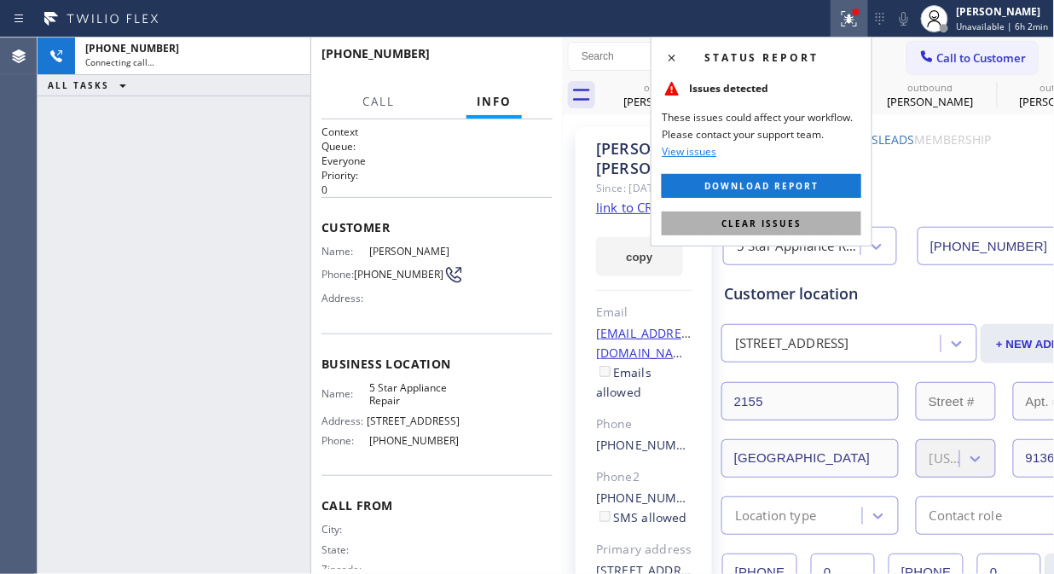
click at [815, 222] on button "Clear issues" at bounding box center [760, 223] width 199 height 24
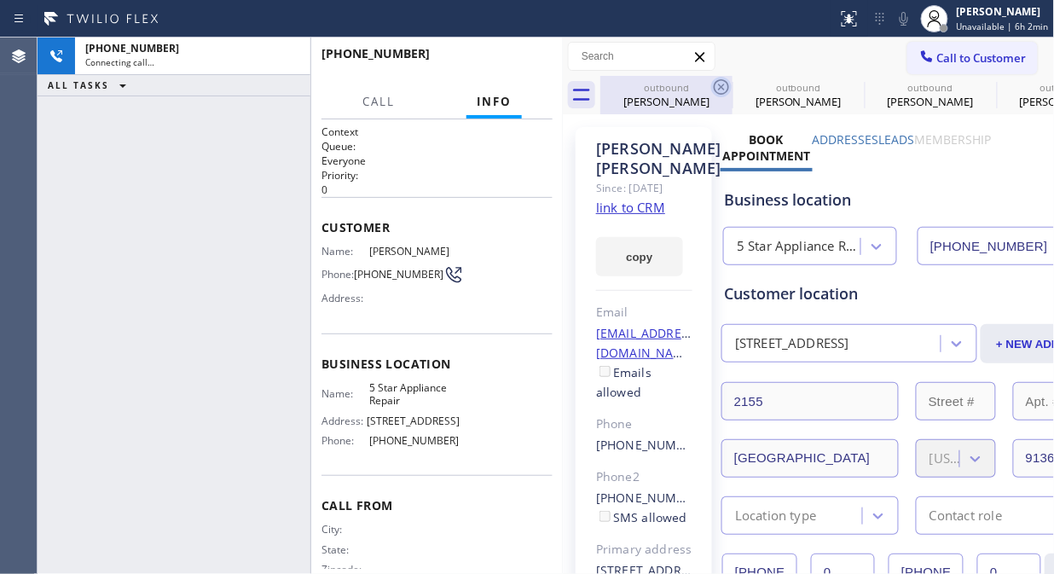
click at [721, 87] on icon at bounding box center [720, 86] width 15 height 15
click at [0, 0] on icon at bounding box center [0, 0] width 0 height 0
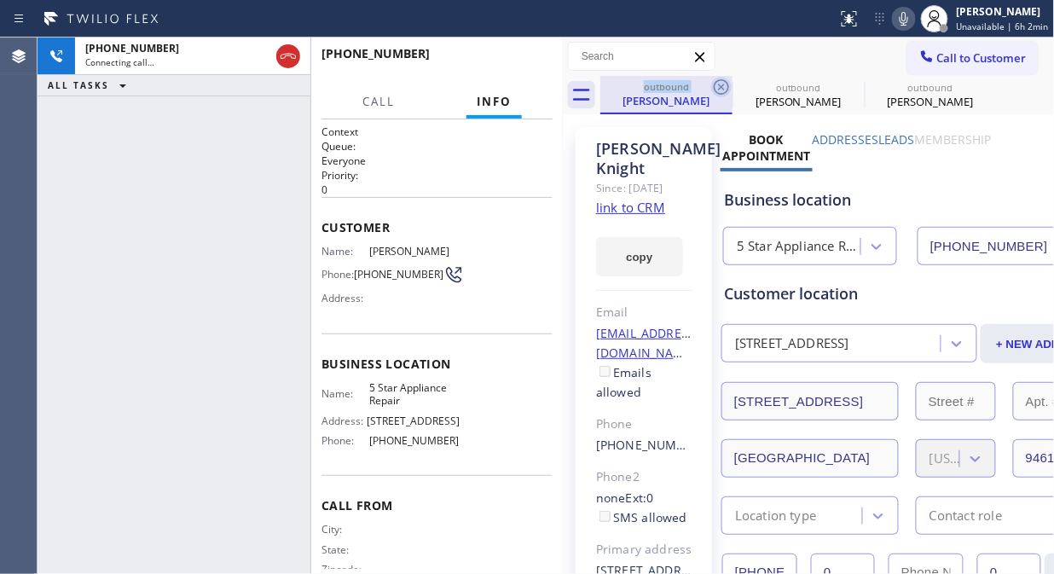
click at [721, 87] on icon at bounding box center [720, 86] width 15 height 15
click at [0, 0] on icon at bounding box center [0, 0] width 0 height 0
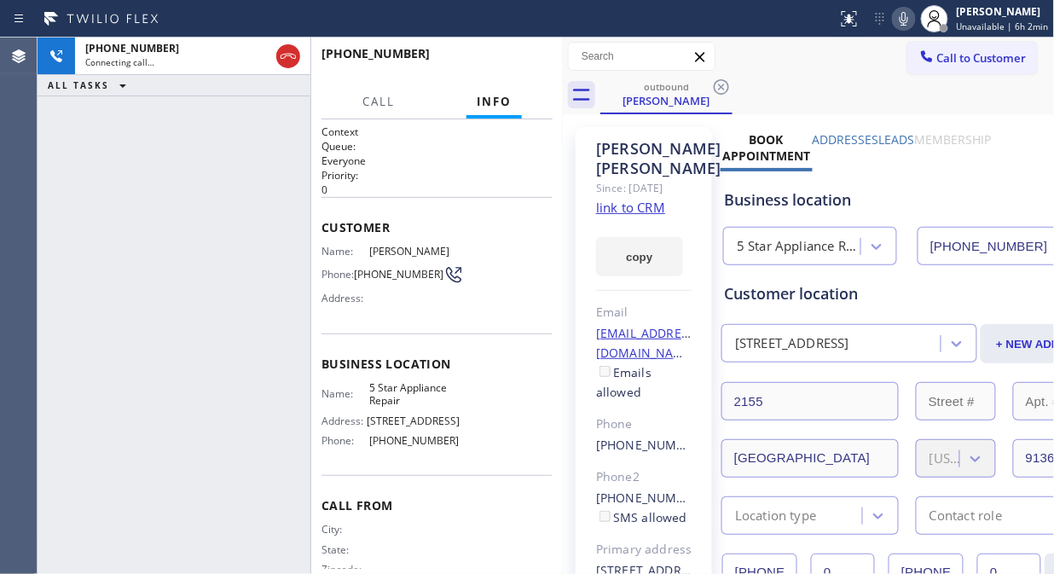
click at [721, 87] on icon at bounding box center [720, 86] width 15 height 15
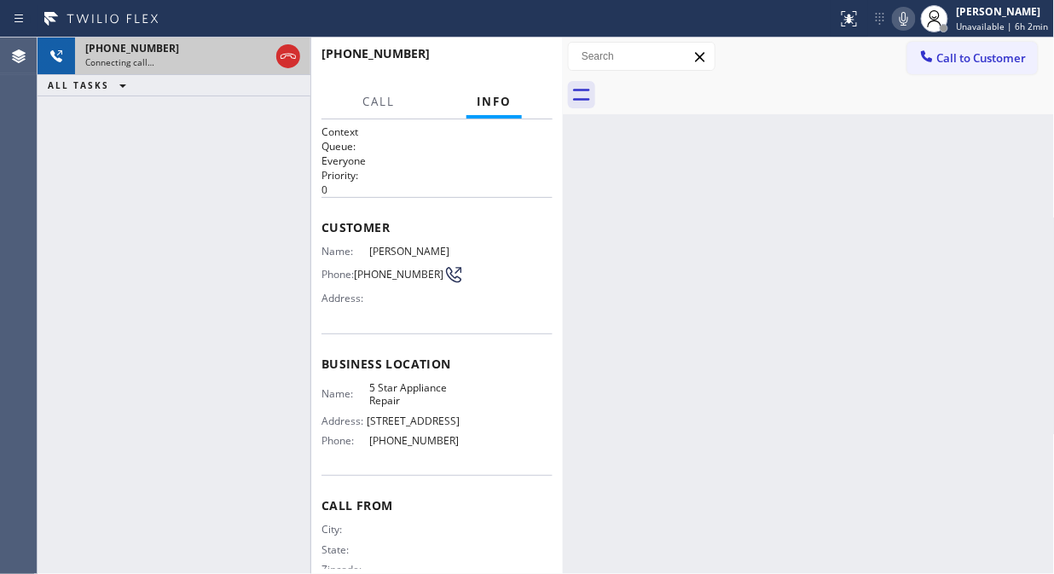
click at [222, 56] on div "Connecting call…" at bounding box center [177, 62] width 184 height 12
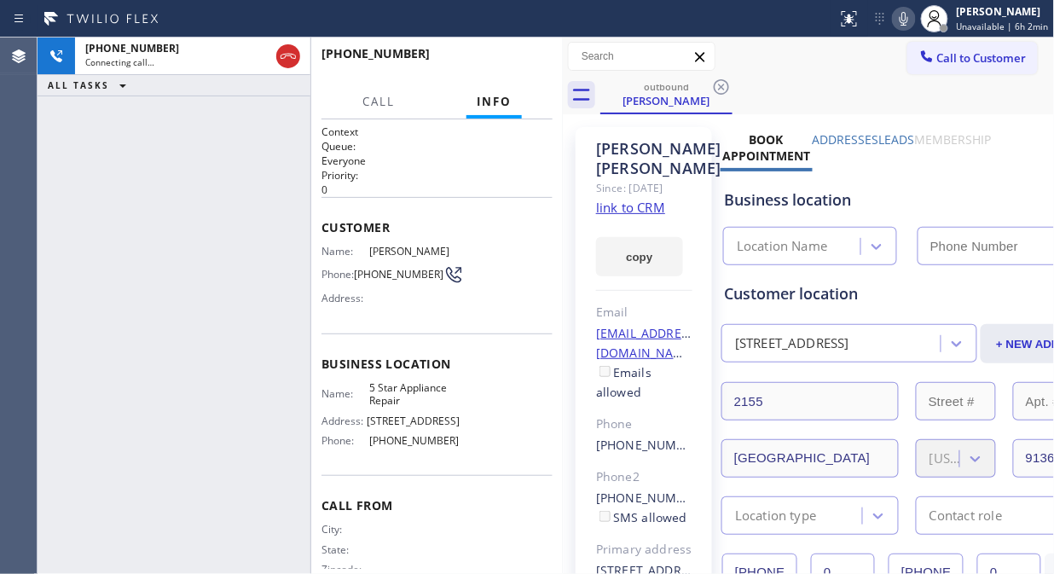
type input "[PHONE_NUMBER]"
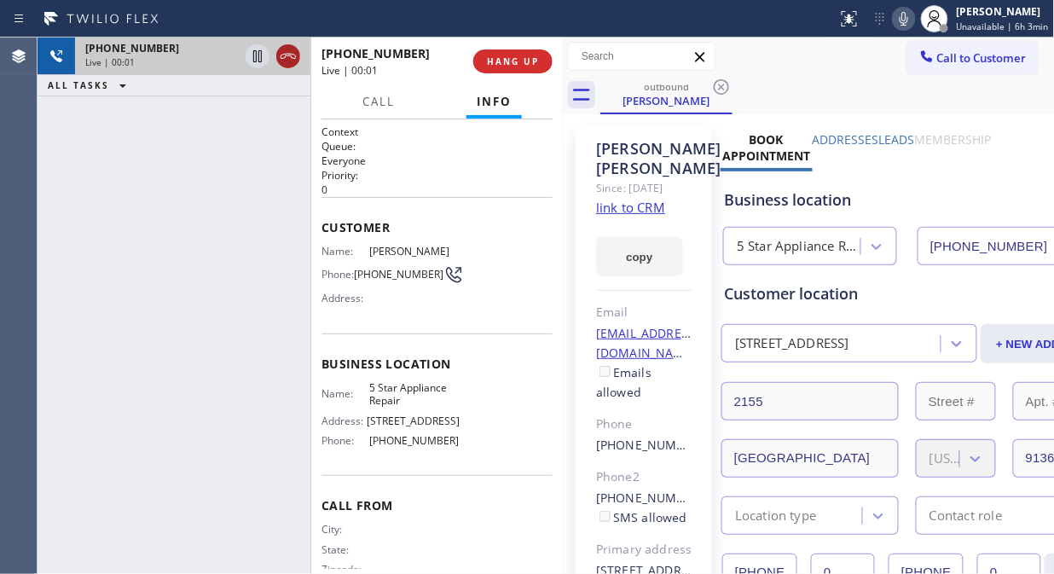
click at [294, 60] on icon at bounding box center [288, 56] width 20 height 20
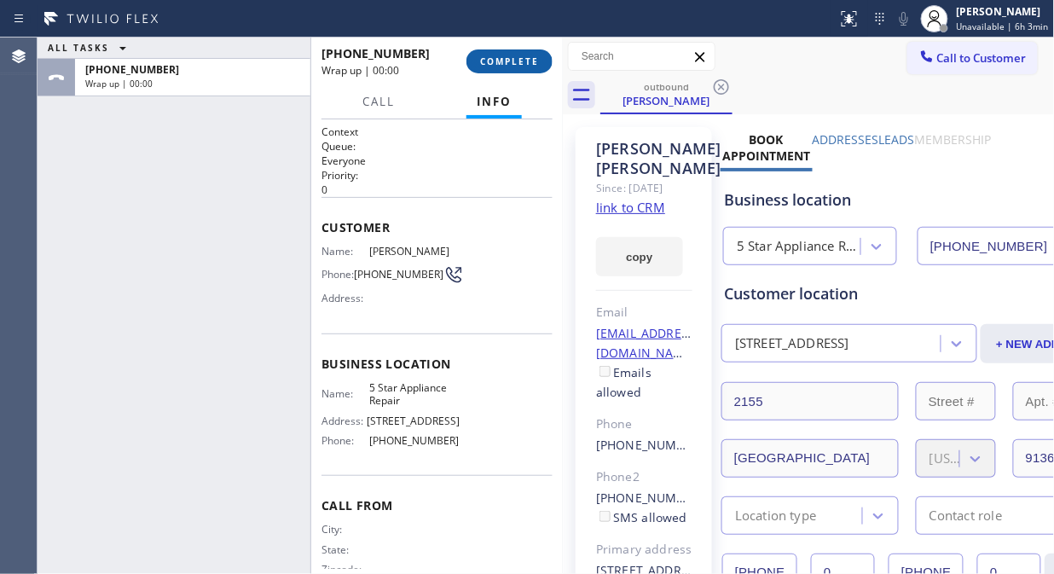
click at [525, 72] on button "COMPLETE" at bounding box center [509, 61] width 86 height 24
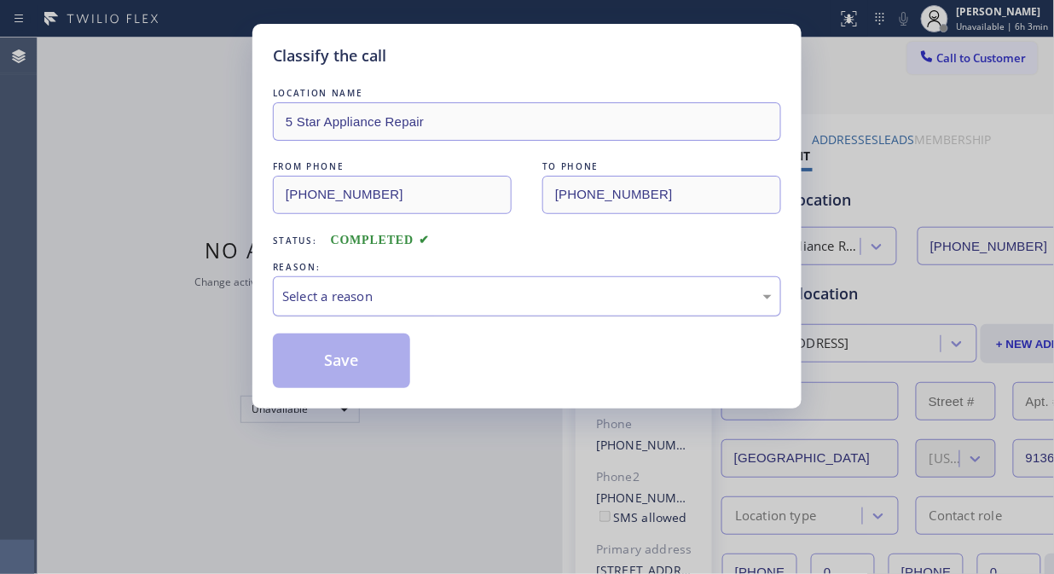
click at [492, 304] on div "Select a reason" at bounding box center [526, 296] width 489 height 20
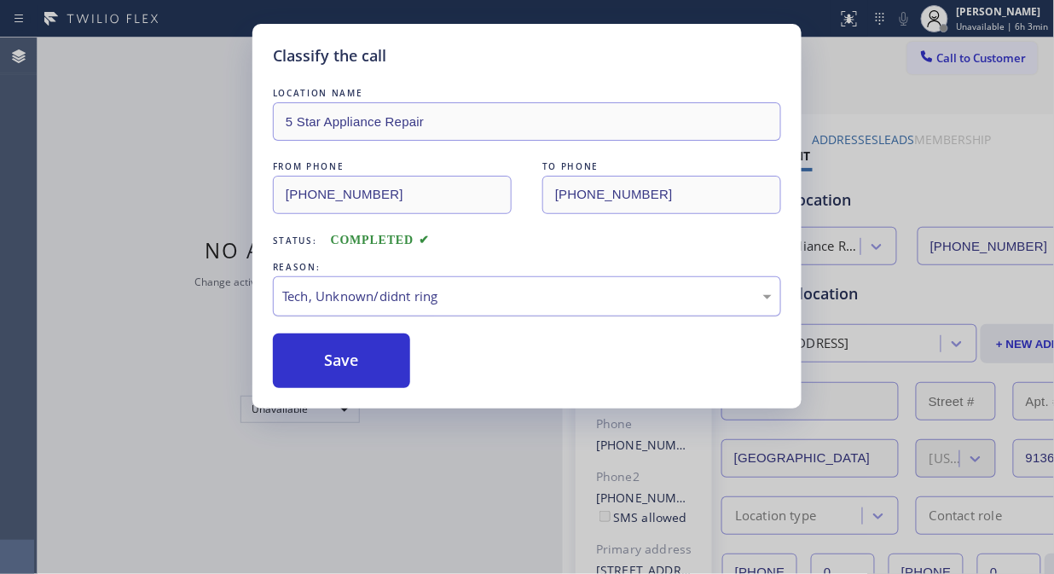
click at [491, 303] on div "Tech, Unknown/didnt ring" at bounding box center [526, 296] width 489 height 20
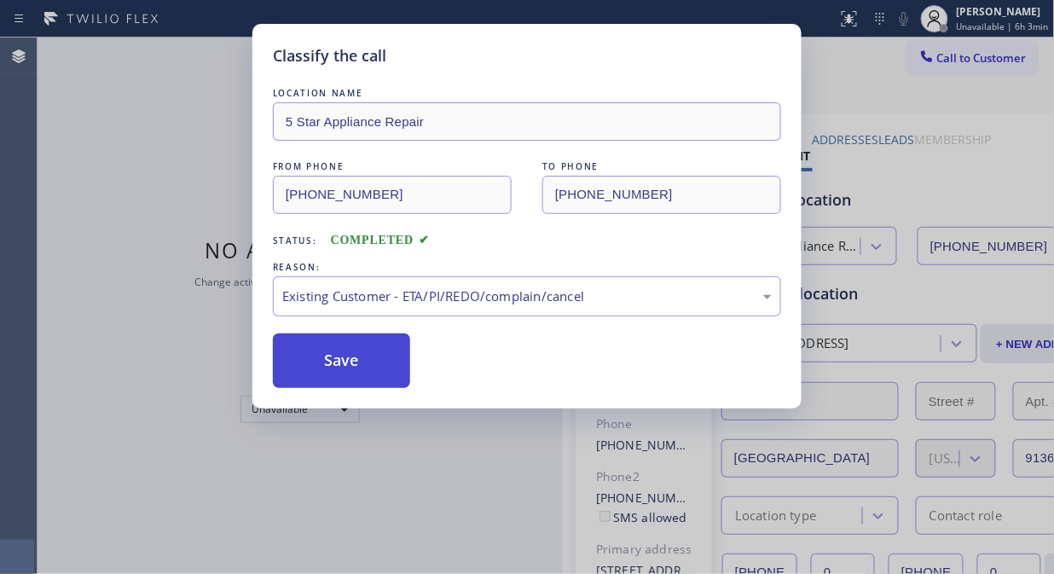
click at [355, 370] on button "Save" at bounding box center [341, 360] width 137 height 55
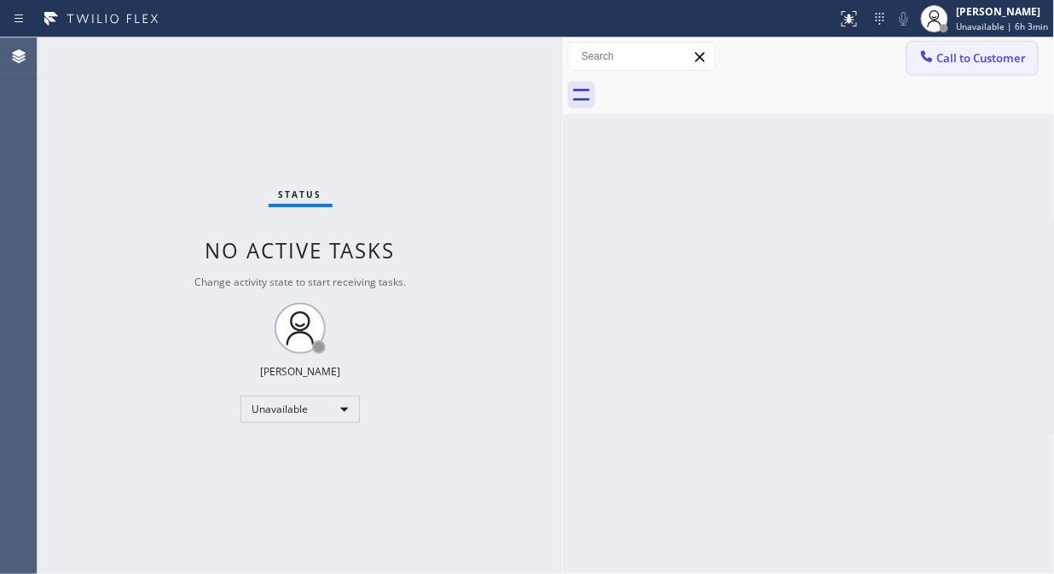
click at [975, 55] on span "Call to Customer" at bounding box center [981, 57] width 89 height 15
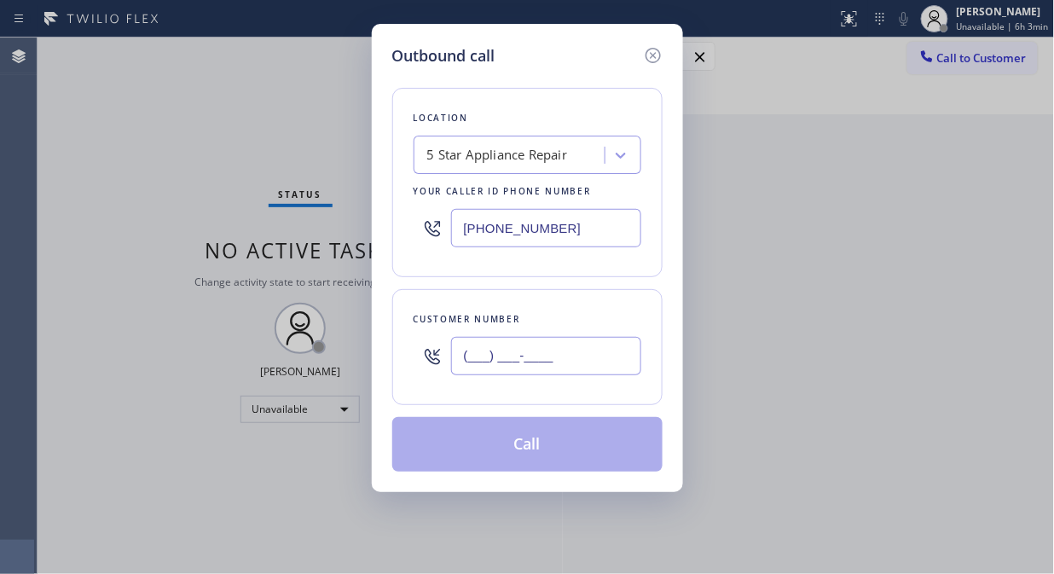
click at [610, 344] on input "(___) ___-____" at bounding box center [546, 356] width 190 height 38
paste input "714) 746-1478"
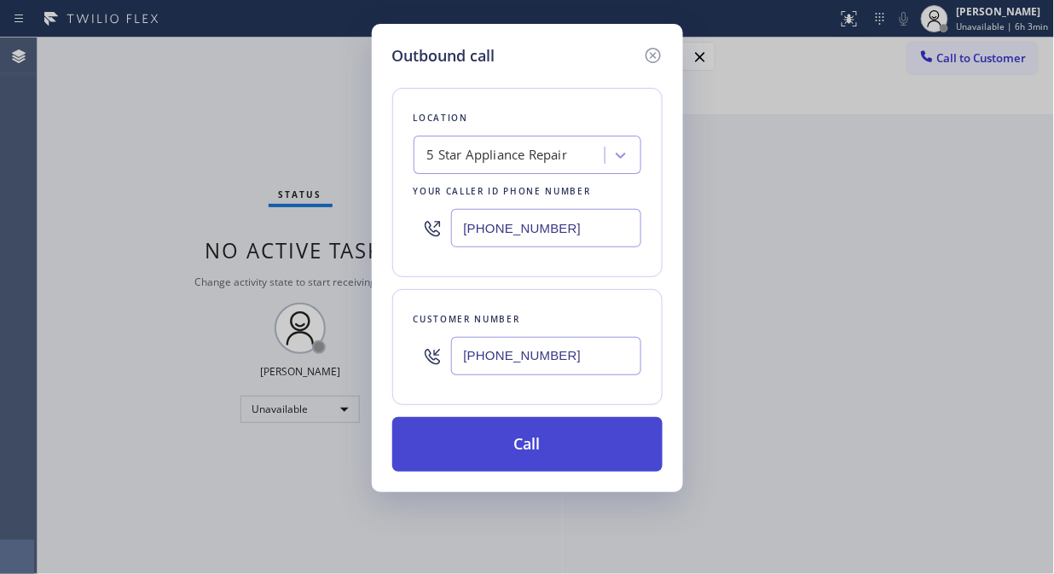
type input "[PHONE_NUMBER]"
click at [566, 453] on button "Call" at bounding box center [527, 444] width 270 height 55
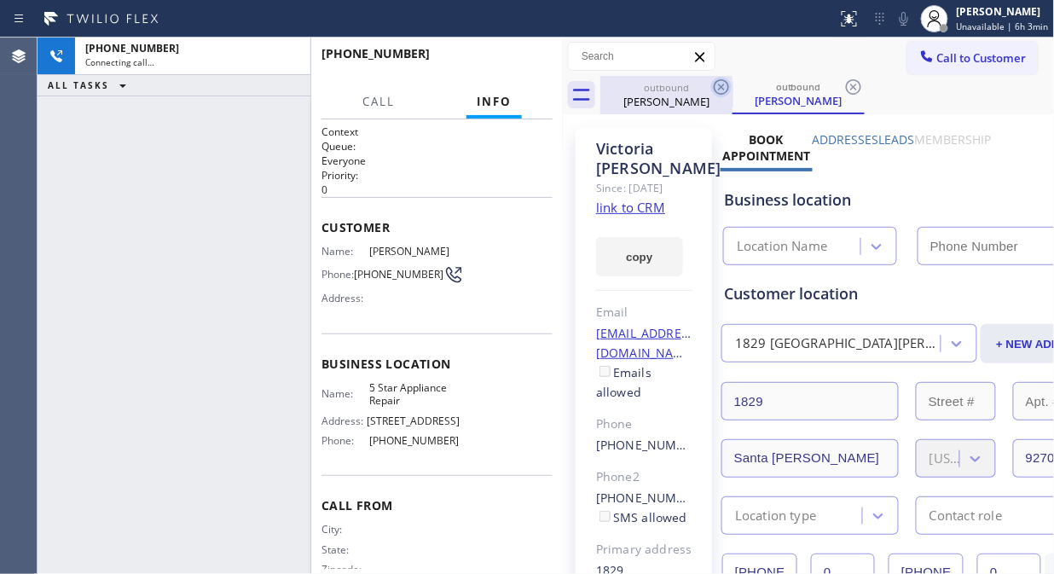
click at [717, 84] on icon at bounding box center [721, 87] width 20 height 20
type input "[PHONE_NUMBER]"
click at [719, 90] on icon at bounding box center [721, 87] width 20 height 20
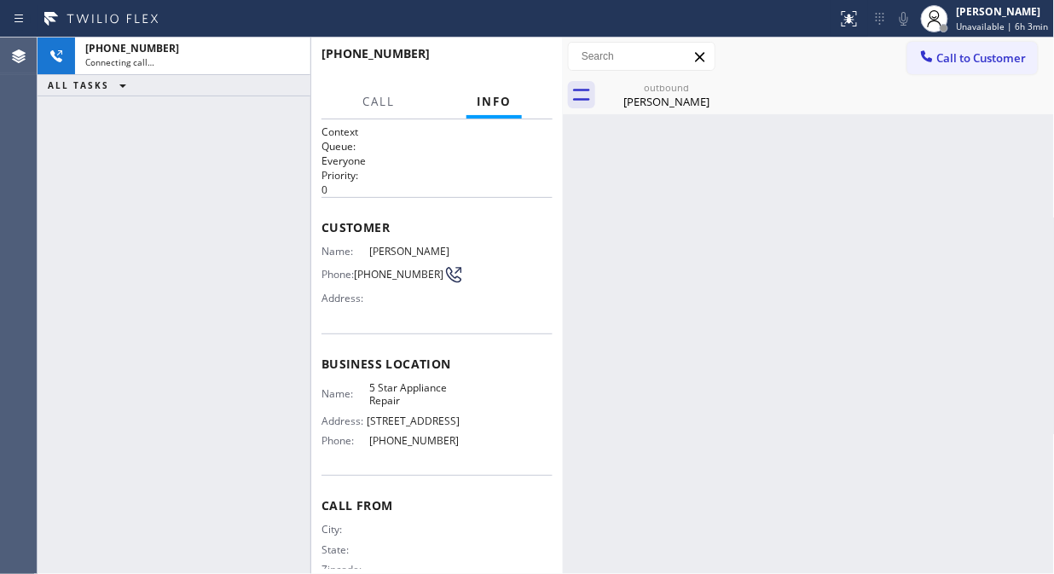
click at [653, 114] on div "Back to Dashboard Change Sender ID Customers Technicians Select a contact Outbo…" at bounding box center [809, 306] width 492 height 536
click at [173, 191] on div "[PHONE_NUMBER] Connecting call… ALL TASKS ALL TASKS ACTIVE TASKS TASKS IN WRAP …" at bounding box center [174, 306] width 273 height 536
click at [725, 89] on icon at bounding box center [721, 87] width 20 height 20
click at [727, 86] on icon at bounding box center [720, 86] width 15 height 15
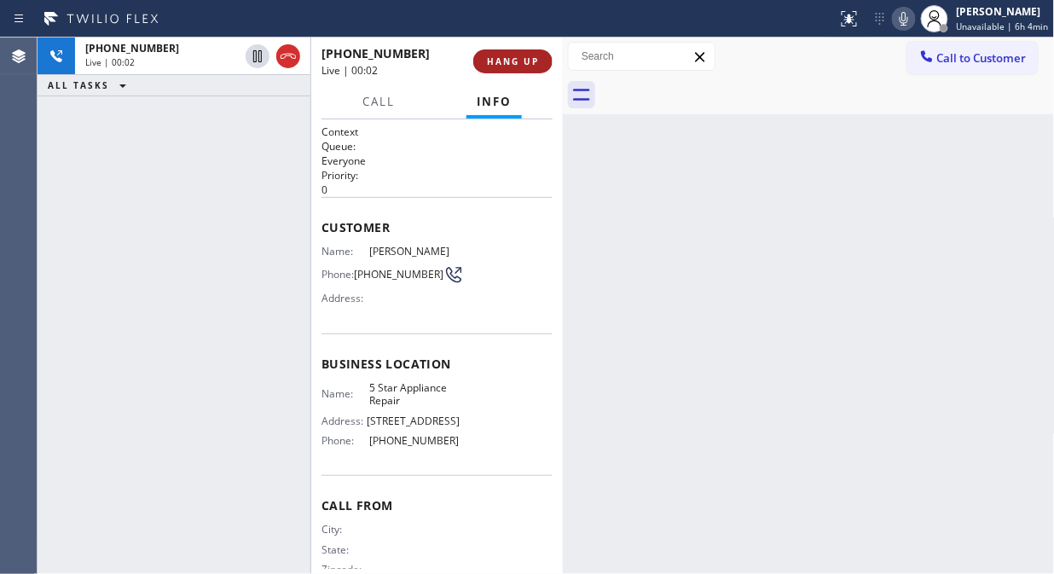
click at [514, 55] on span "HANG UP" at bounding box center [513, 61] width 52 height 12
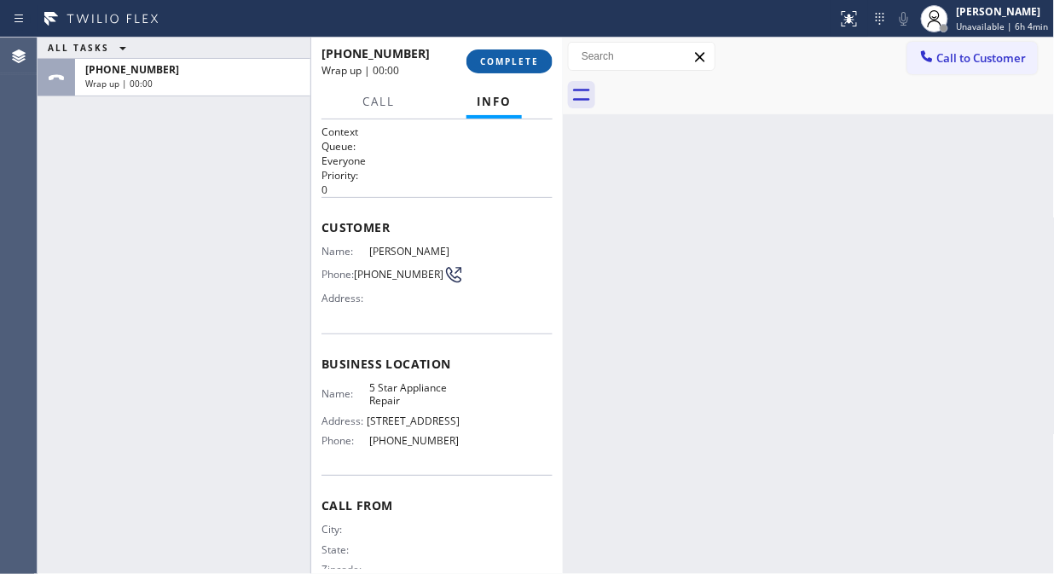
click at [522, 68] on button "COMPLETE" at bounding box center [509, 61] width 86 height 24
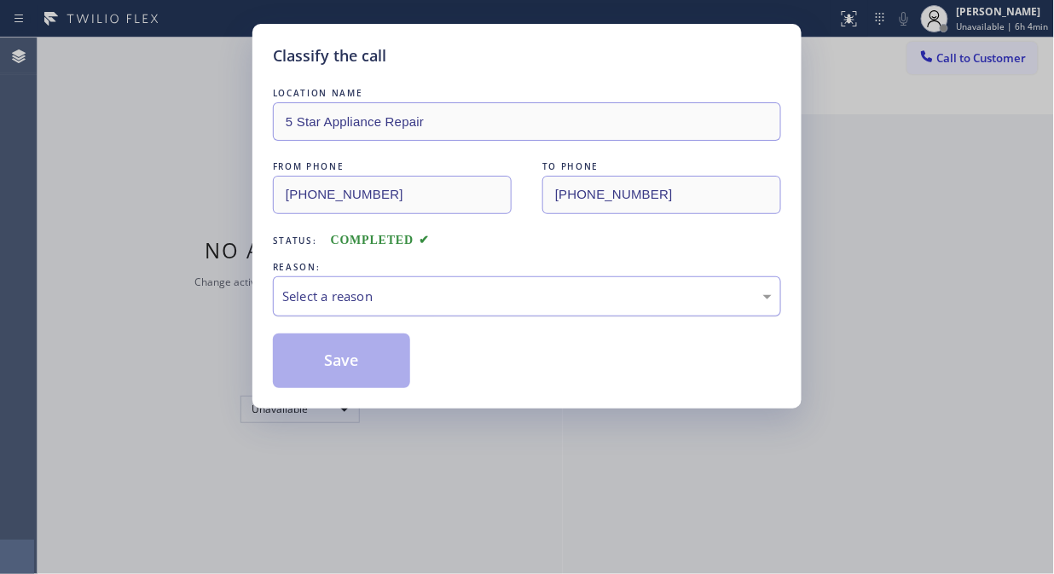
click at [526, 292] on div "Select a reason" at bounding box center [526, 296] width 489 height 20
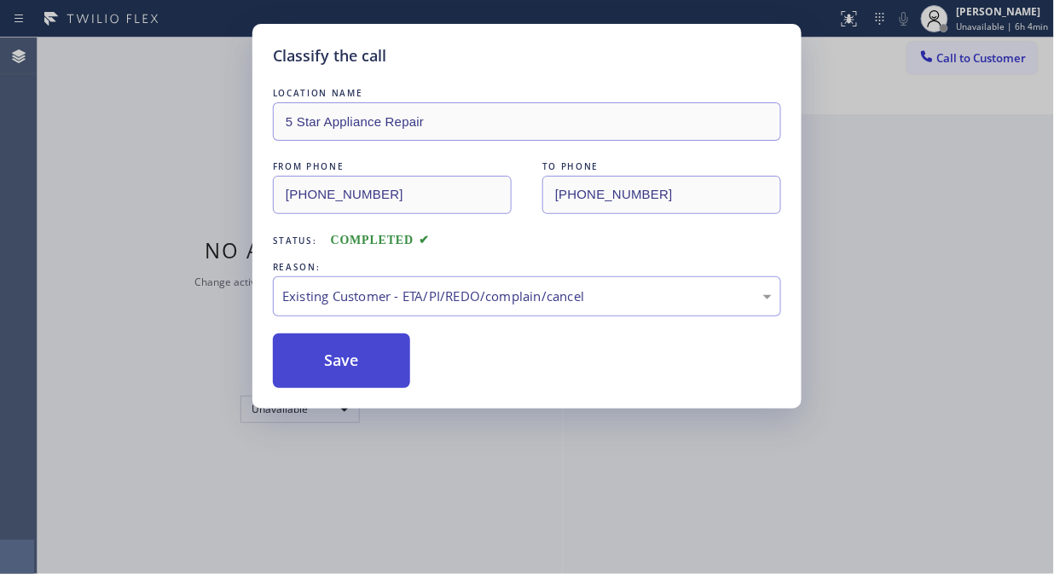
click at [309, 347] on button "Save" at bounding box center [341, 360] width 137 height 55
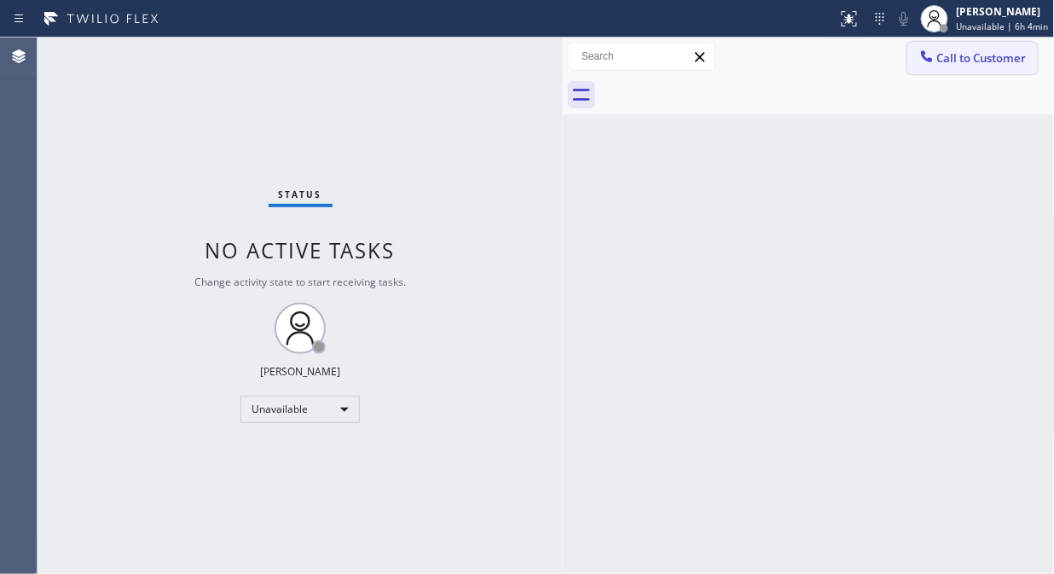
drag, startPoint x: 944, startPoint y: 54, endPoint x: 899, endPoint y: 119, distance: 79.7
click at [946, 53] on span "Call to Customer" at bounding box center [981, 57] width 89 height 15
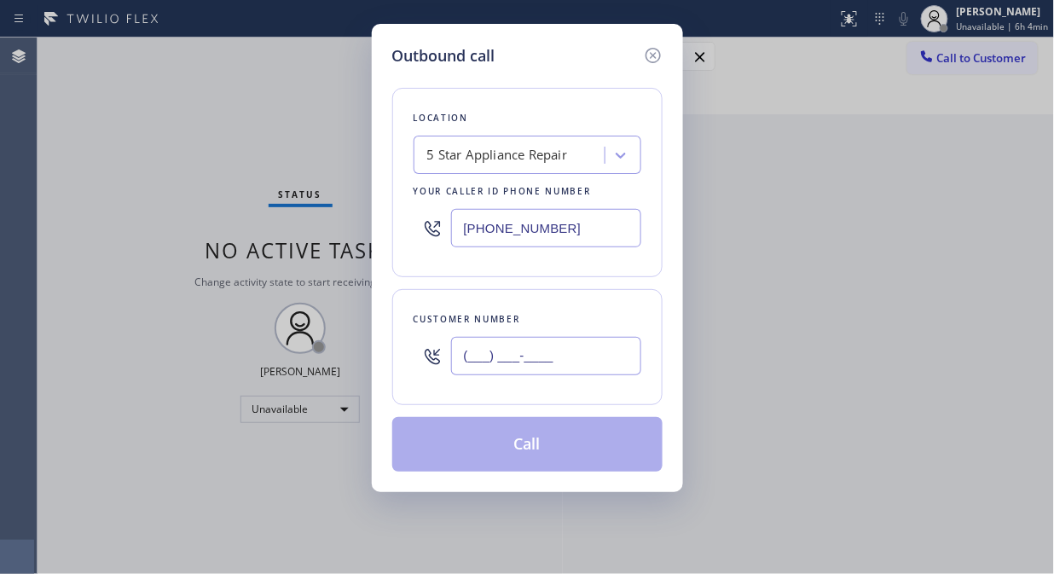
click at [617, 337] on input "(___) ___-____" at bounding box center [546, 356] width 190 height 38
paste input "415) 847-7387"
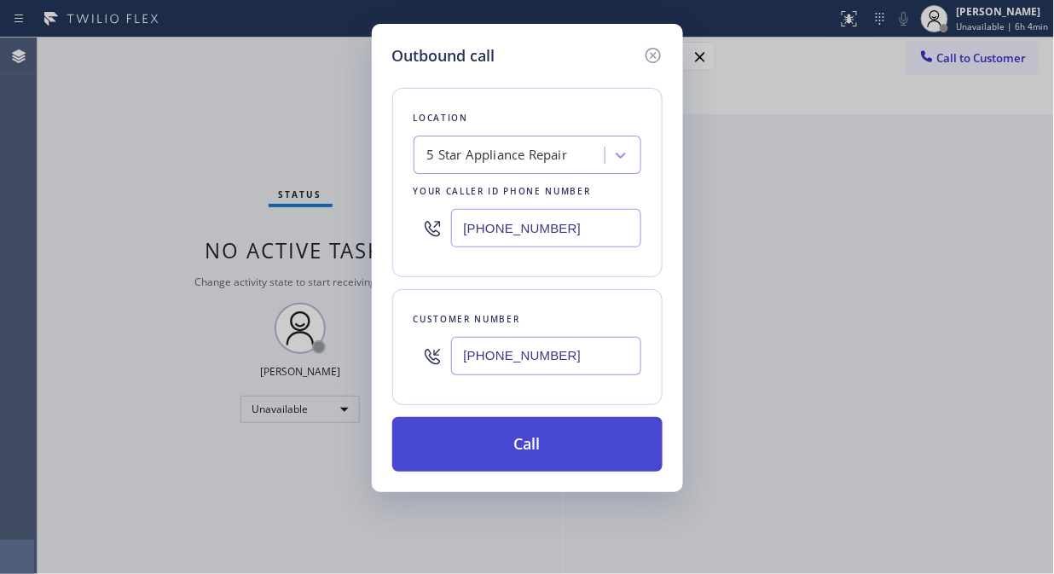
type input "[PHONE_NUMBER]"
click at [603, 438] on button "Call" at bounding box center [527, 444] width 270 height 55
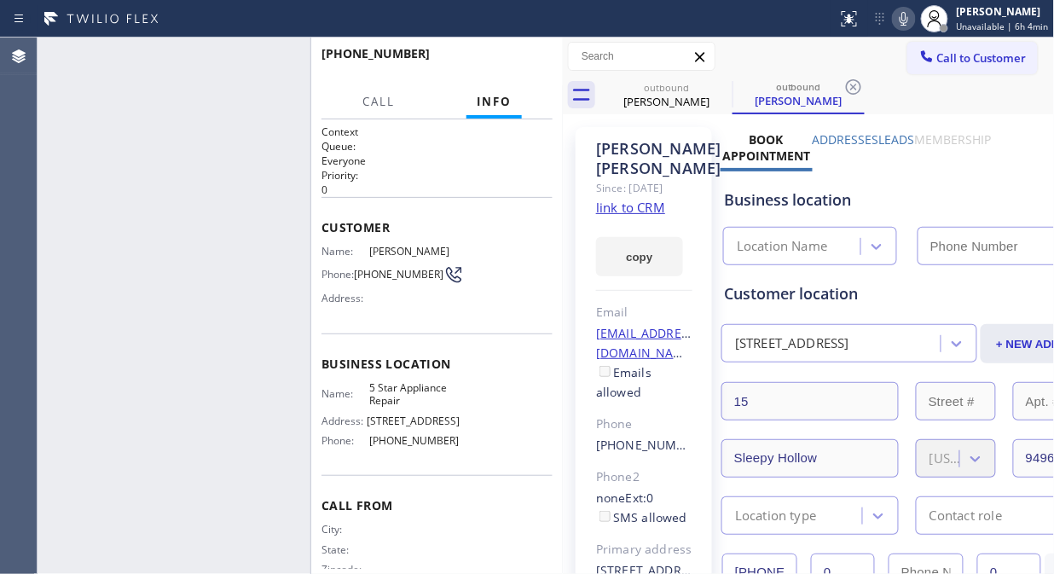
type input "[PHONE_NUMBER]"
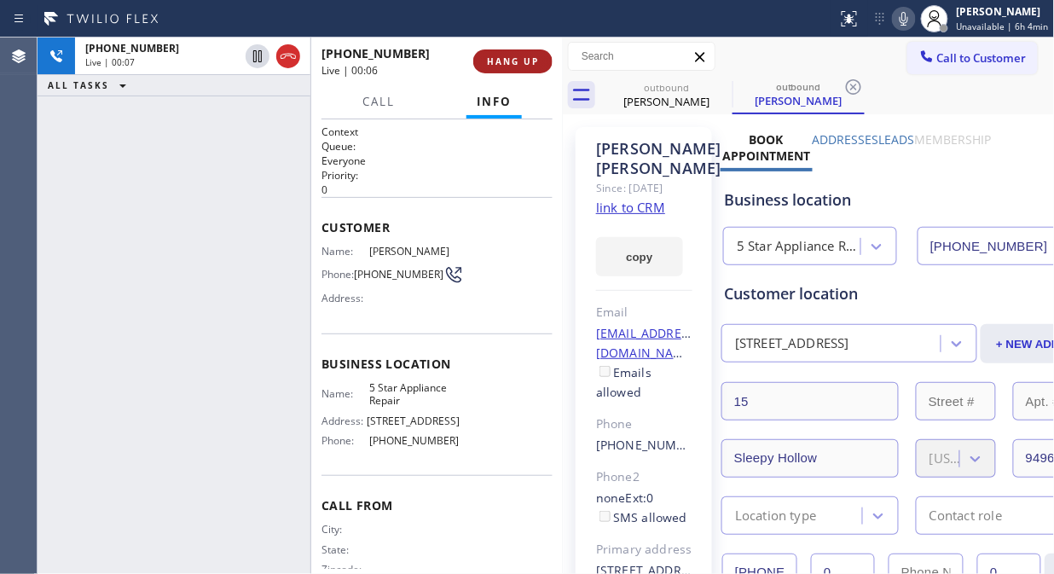
click at [478, 57] on button "HANG UP" at bounding box center [512, 61] width 79 height 24
click at [481, 57] on button "HANG UP" at bounding box center [512, 61] width 79 height 24
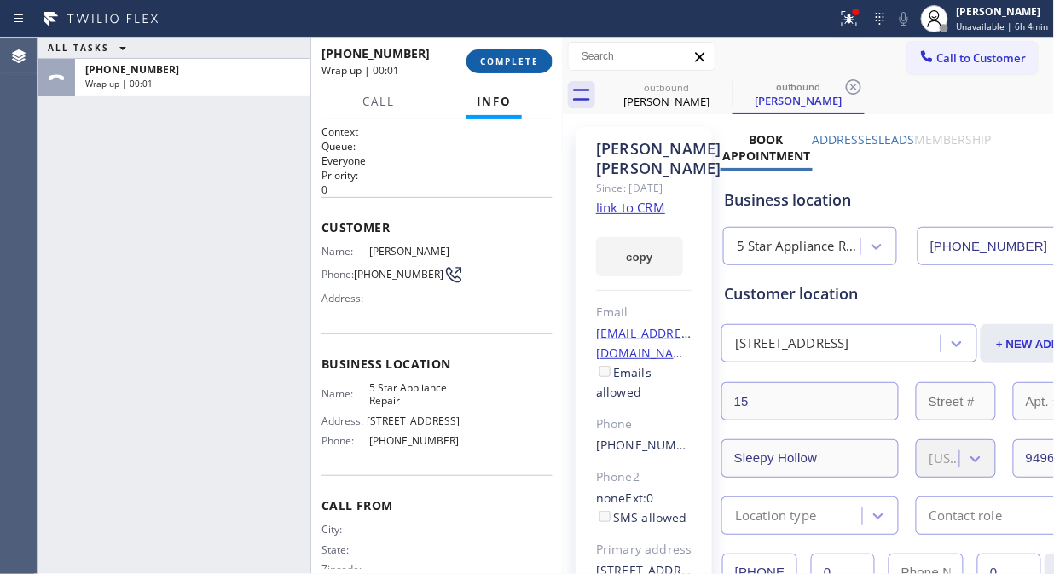
click at [505, 66] on span "COMPLETE" at bounding box center [509, 61] width 59 height 12
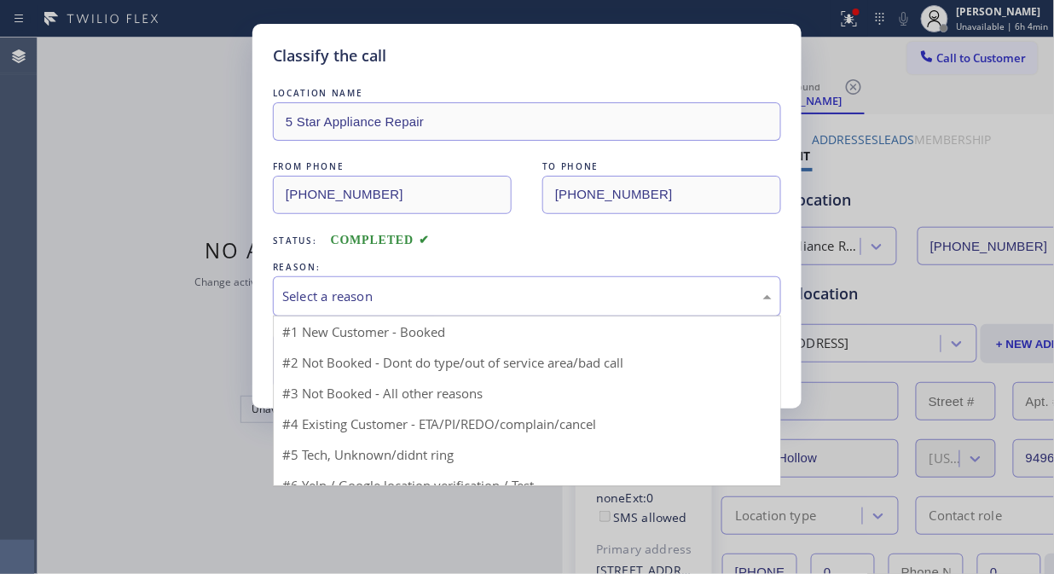
click at [480, 286] on div "Select a reason" at bounding box center [526, 296] width 489 height 20
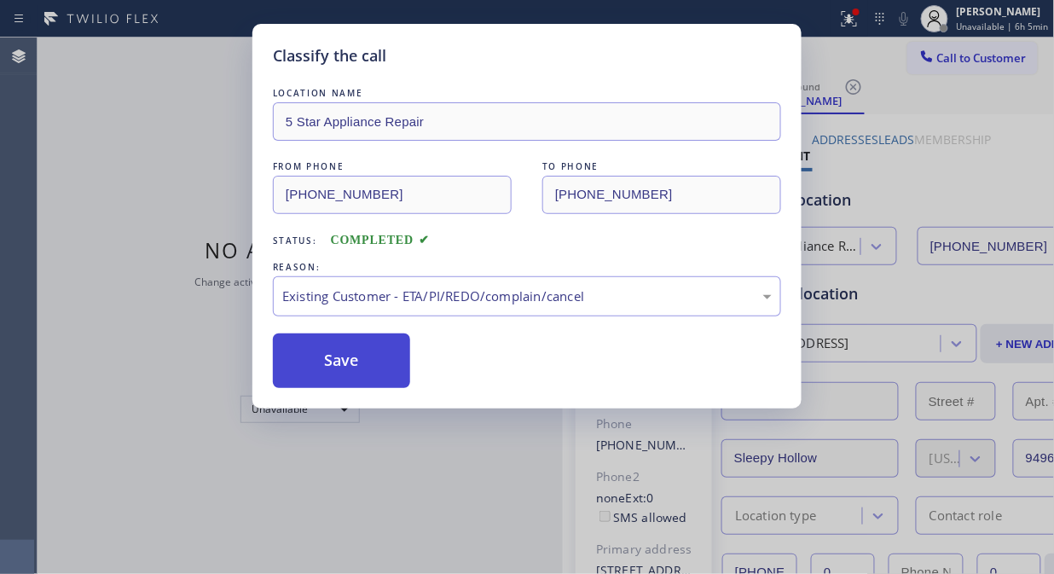
drag, startPoint x: 331, startPoint y: 360, endPoint x: 660, endPoint y: 173, distance: 378.3
click at [333, 360] on button "Save" at bounding box center [341, 360] width 137 height 55
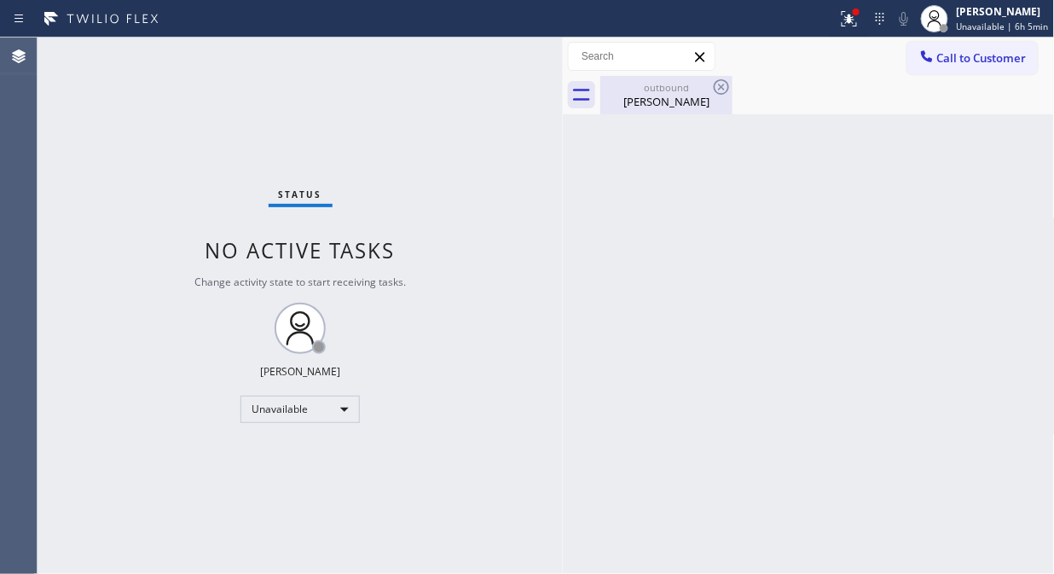
click at [653, 89] on div "outbound" at bounding box center [666, 87] width 129 height 13
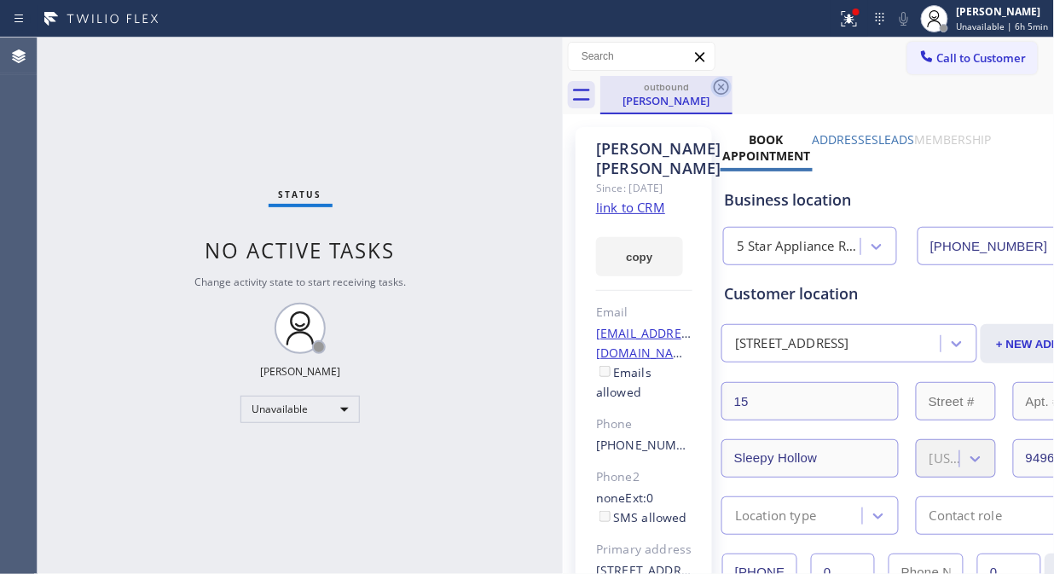
click at [719, 83] on icon at bounding box center [721, 87] width 20 height 20
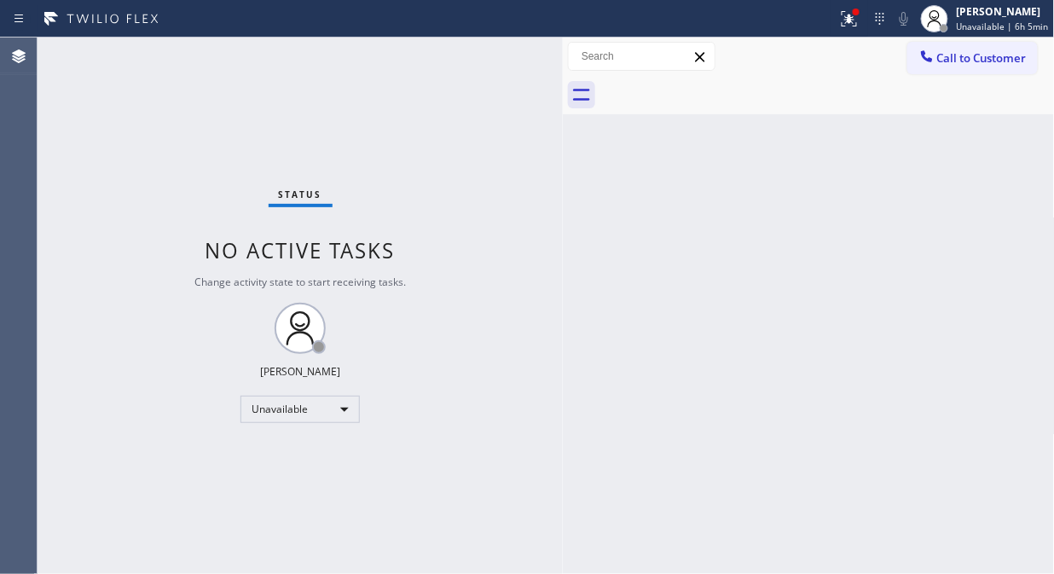
drag, startPoint x: 848, startPoint y: 22, endPoint x: 802, endPoint y: 83, distance: 76.0
click at [849, 20] on icon at bounding box center [849, 19] width 20 height 20
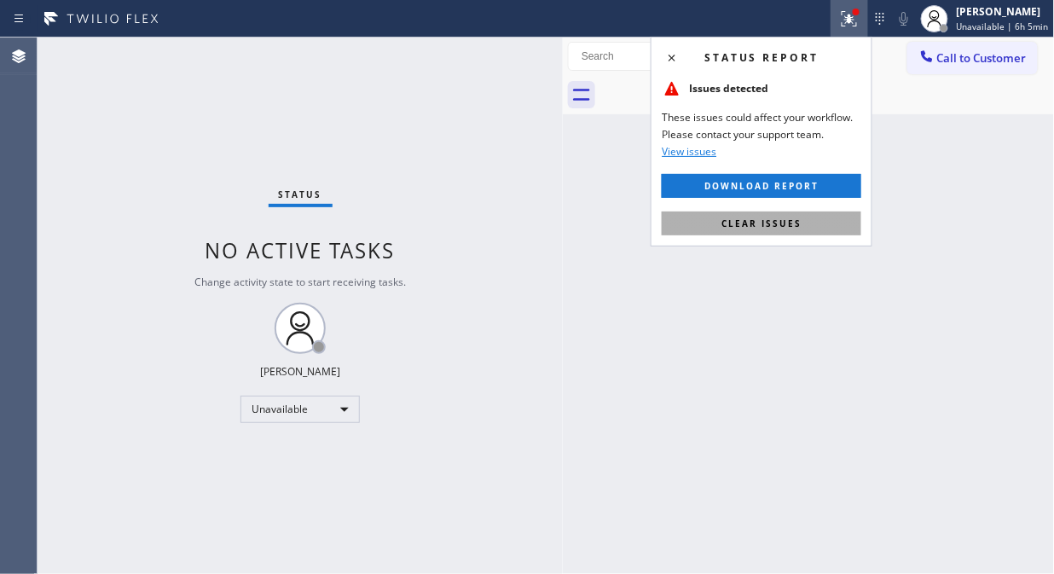
click at [748, 222] on span "Clear issues" at bounding box center [761, 223] width 80 height 12
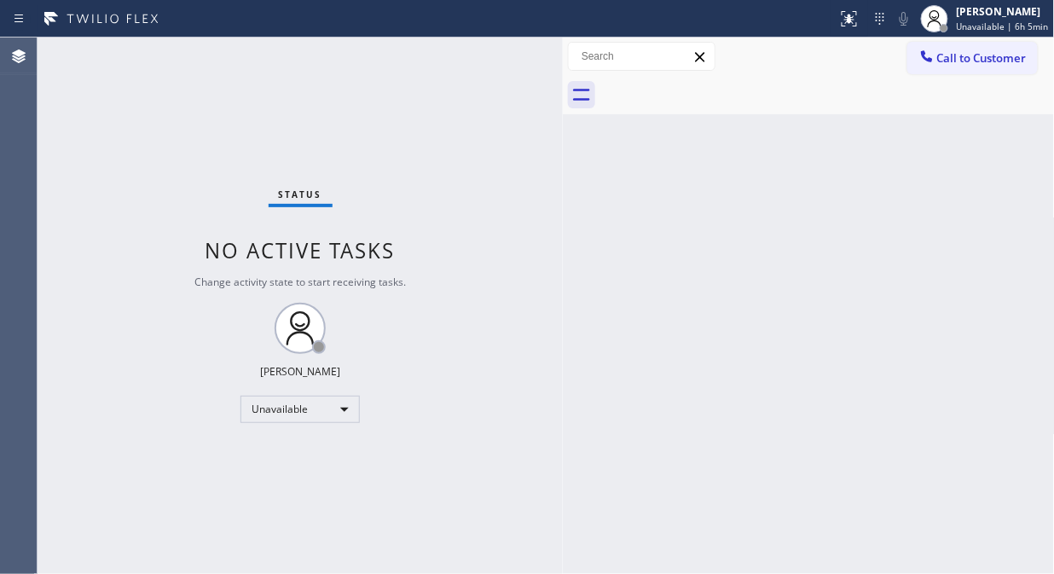
click at [836, 58] on div "Call to Customer Outbound call Location 5 Star Appliance Repair Your caller id …" at bounding box center [809, 57] width 492 height 30
click at [555, 186] on div "Status No active tasks Change activity state to start receiving tasks. [PERSON_…" at bounding box center [300, 306] width 525 height 536
click at [148, 123] on div "Status No active tasks Change activity state to start receiving tasks. [PERSON_…" at bounding box center [300, 306] width 525 height 536
click at [989, 60] on span "Call to Customer" at bounding box center [981, 57] width 89 height 15
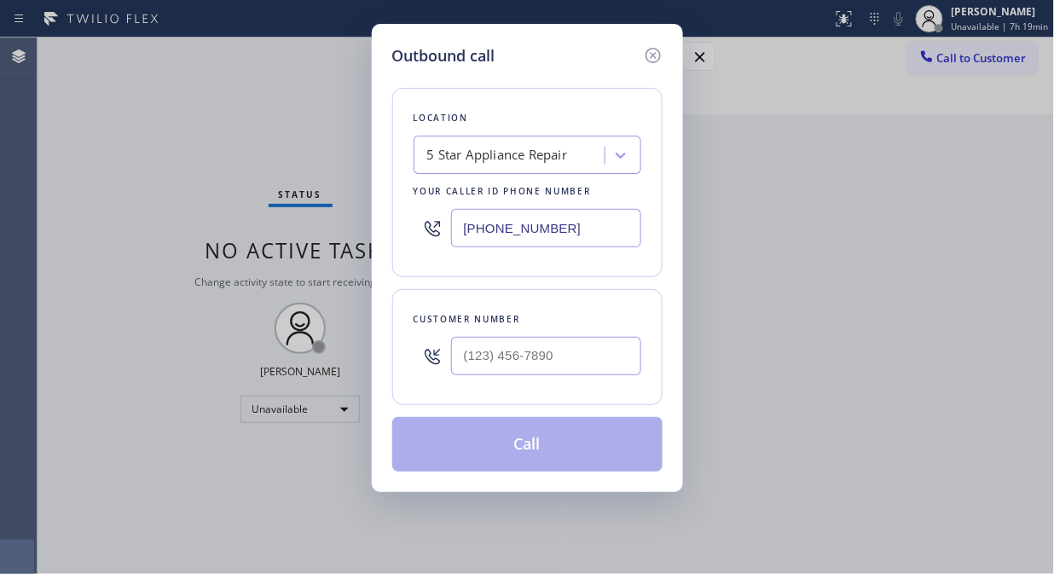
click div
click input "(___) ___-____"
paste input "206) 793-2449"
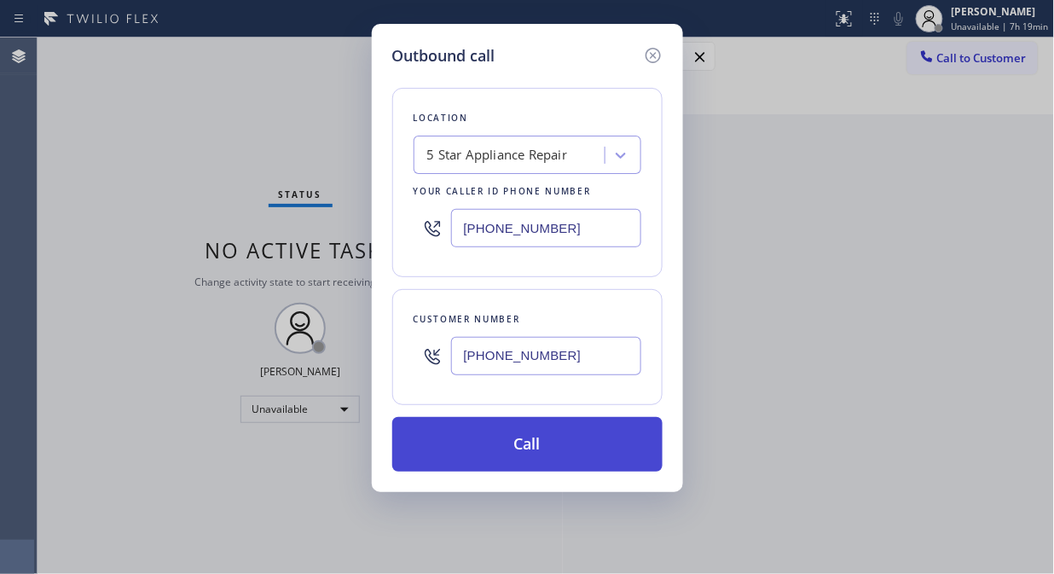
click button "Call"
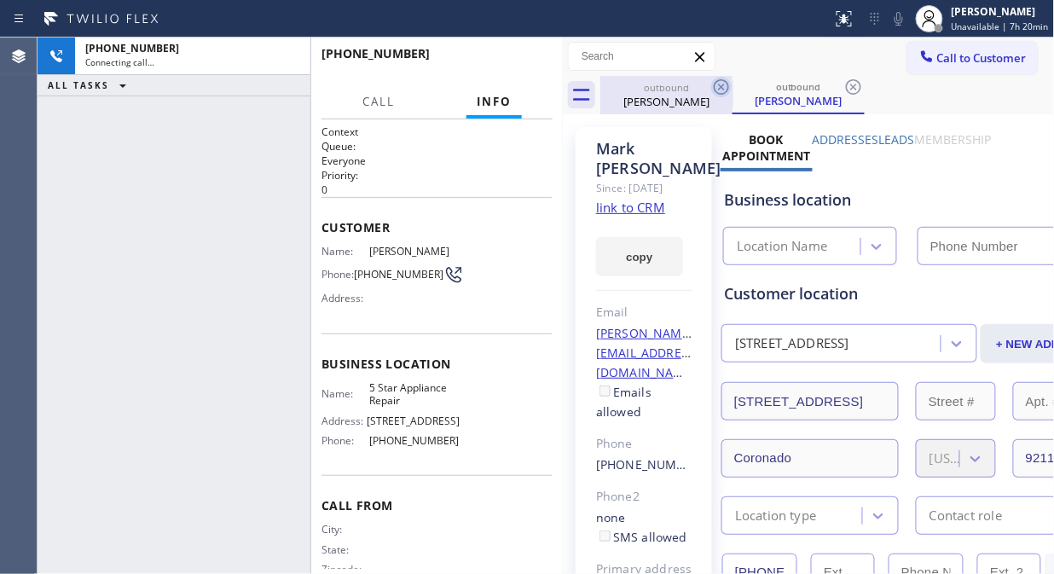
click icon
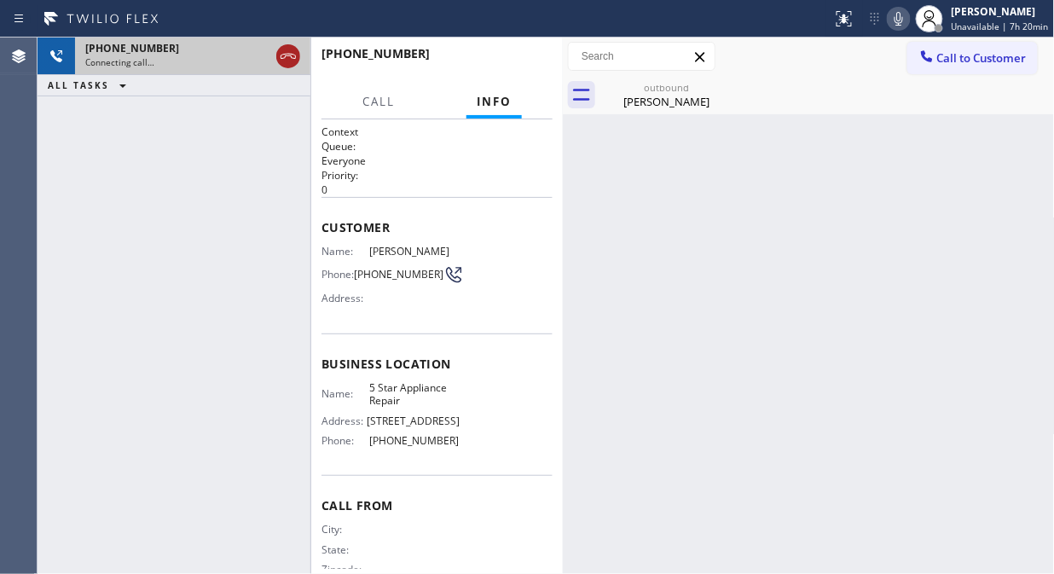
click icon
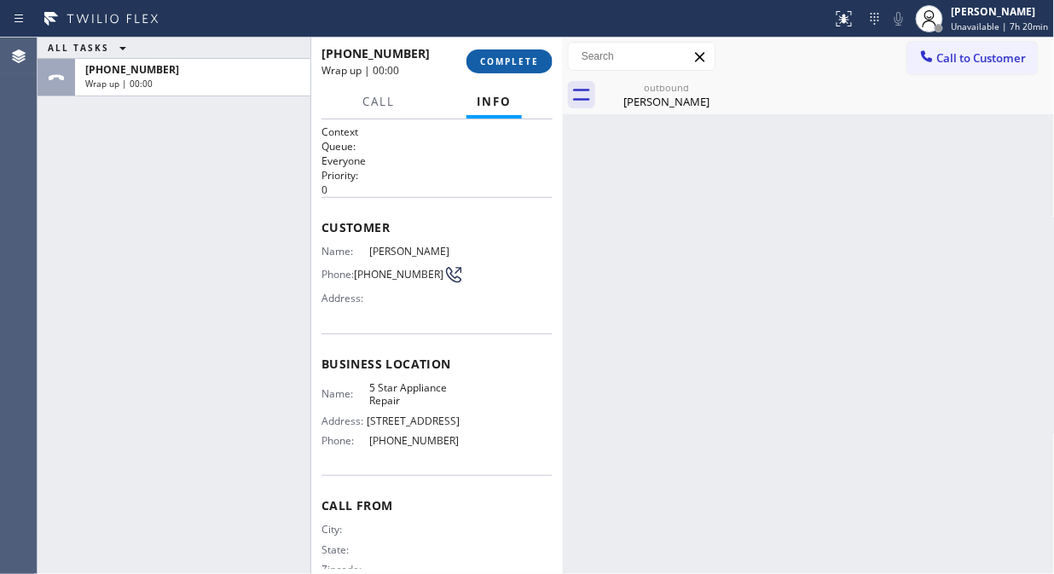
click button "COMPLETE"
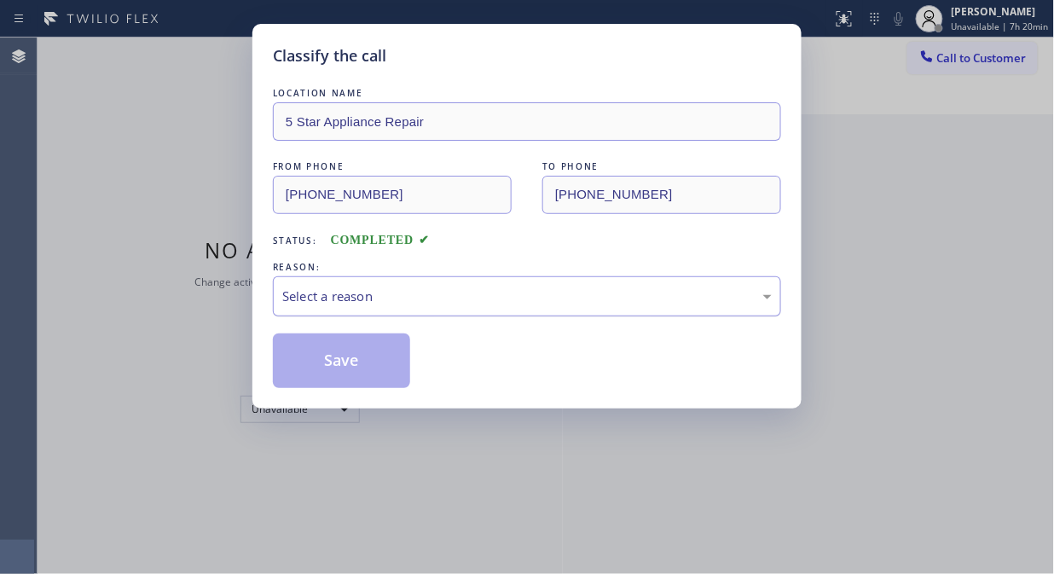
click div "Select a reason"
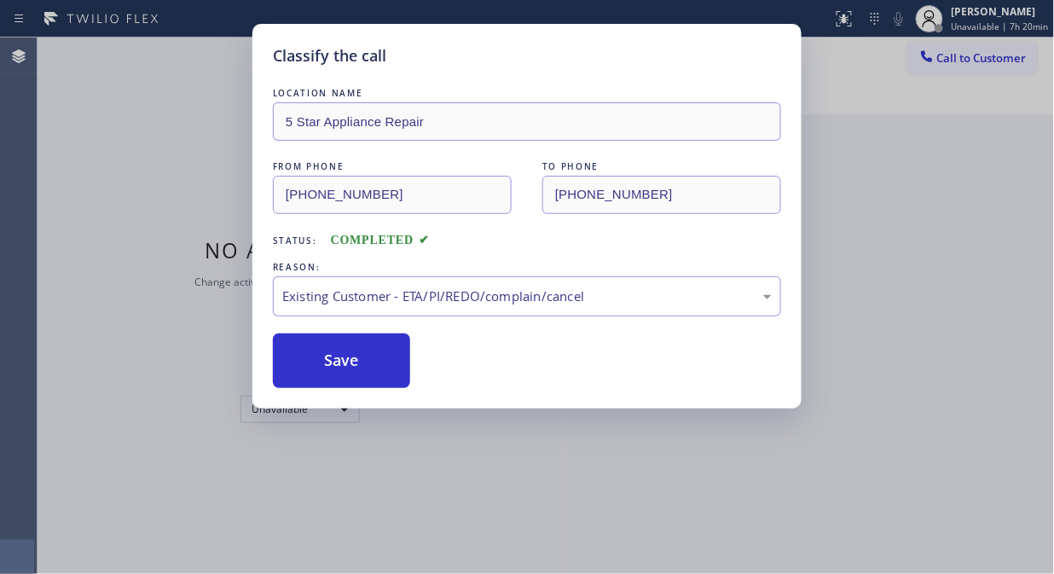
drag, startPoint x: 488, startPoint y: 394, endPoint x: 413, endPoint y: 381, distance: 76.9
click button "Save"
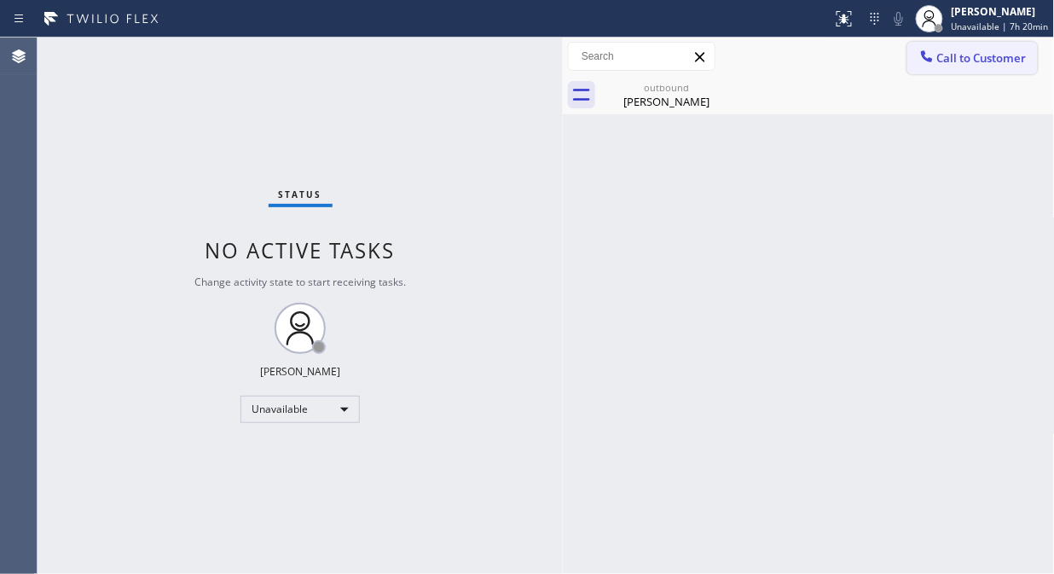
click button "Call to Customer"
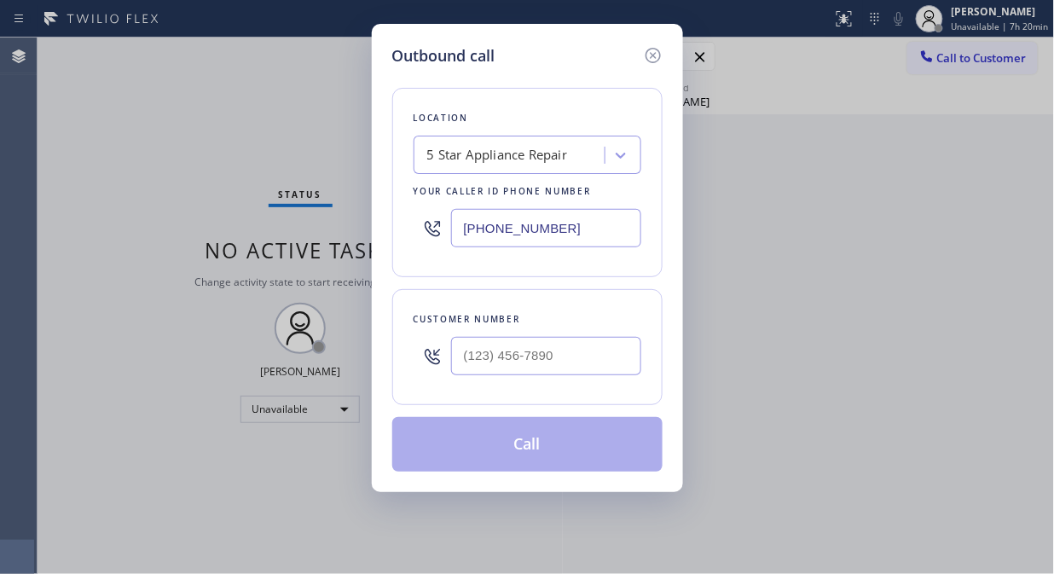
click div
click input "(___) ___-____"
paste input "619) 857-2870"
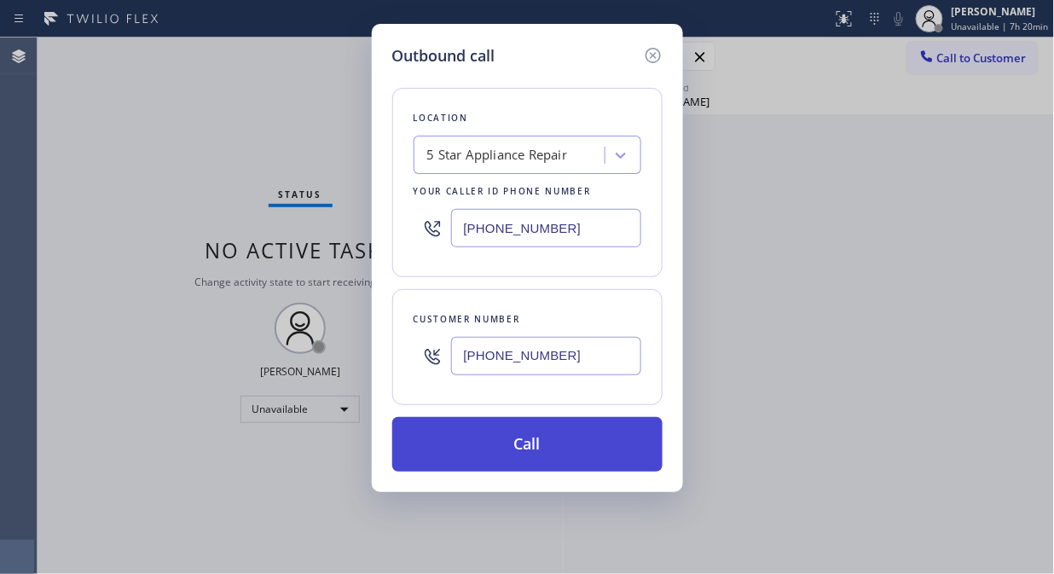
type input "[PHONE_NUMBER]"
click button "Call"
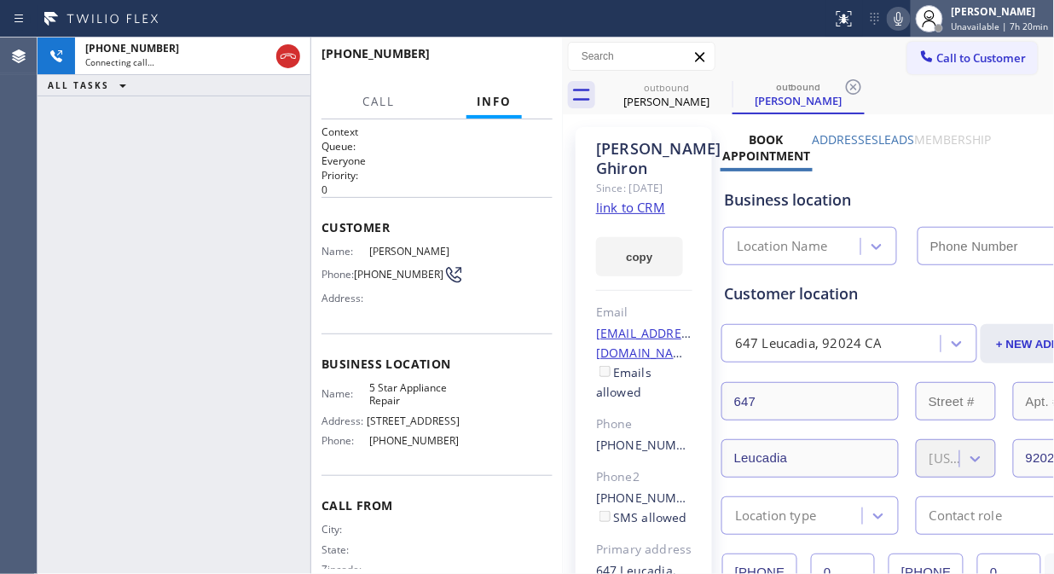
type input "[PHONE_NUMBER]"
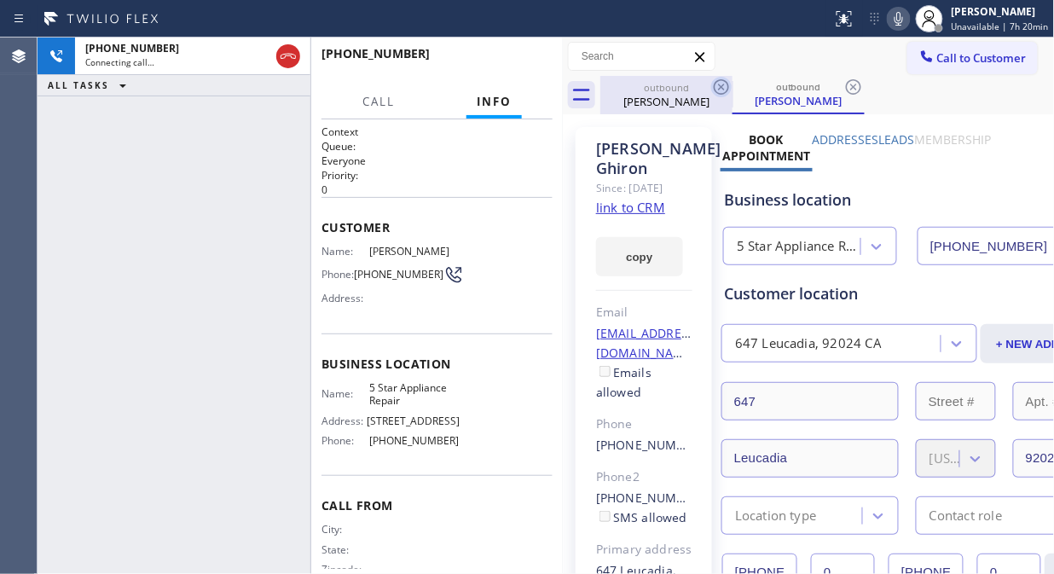
click icon
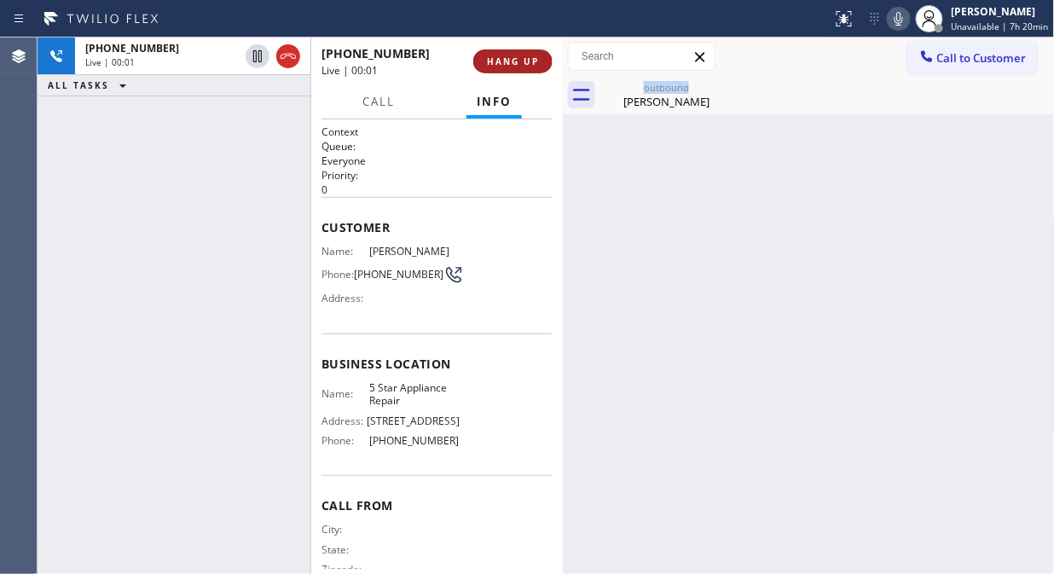
click span "HANG UP"
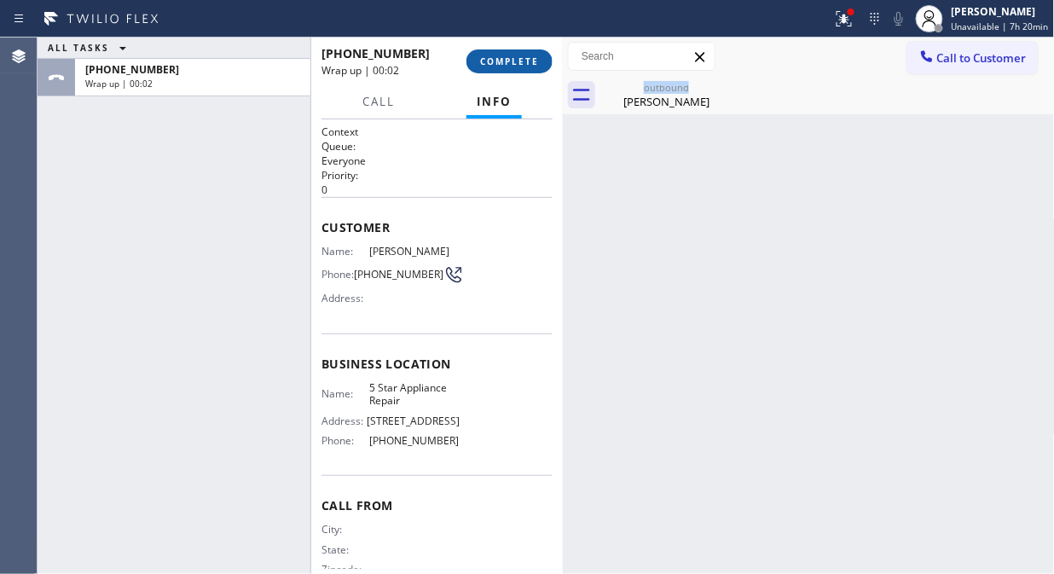
click span "COMPLETE"
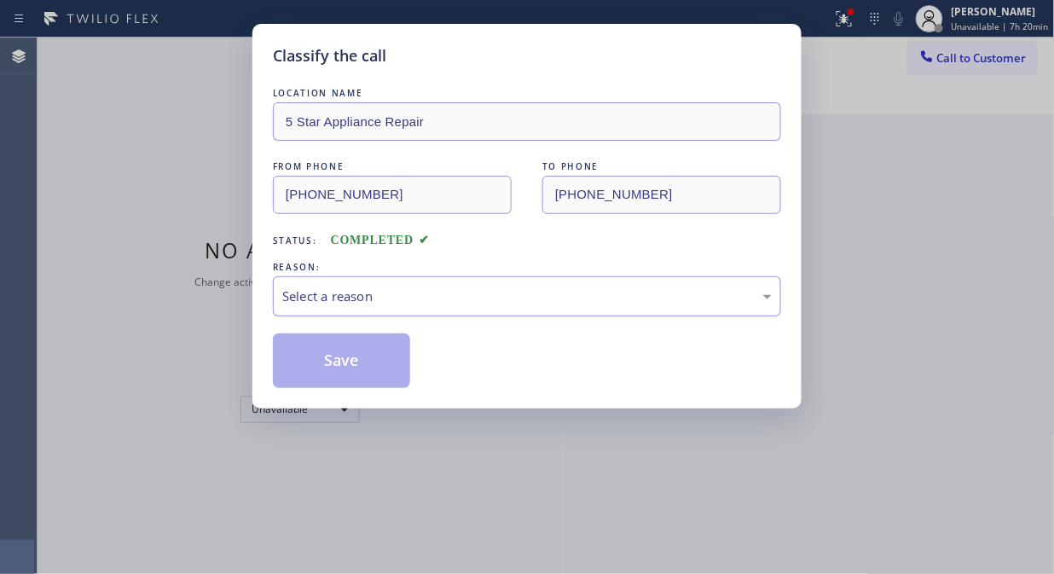
click div "Select a reason"
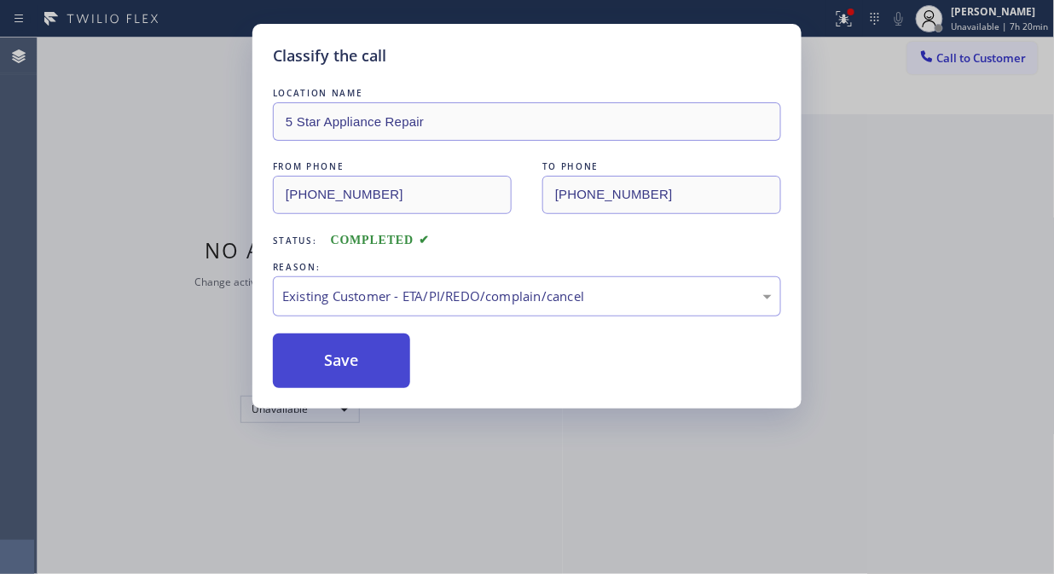
click button "Save"
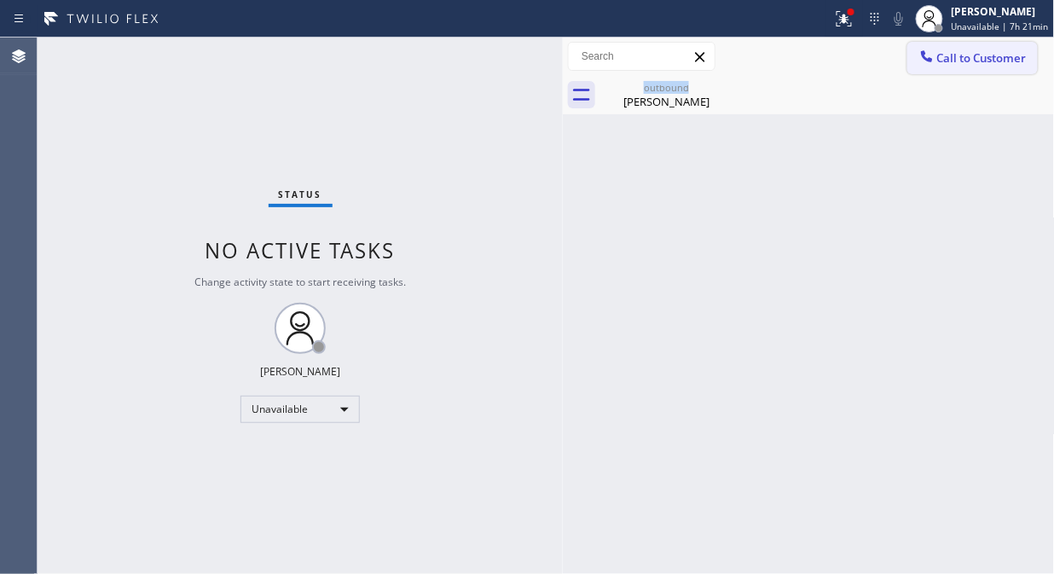
click div
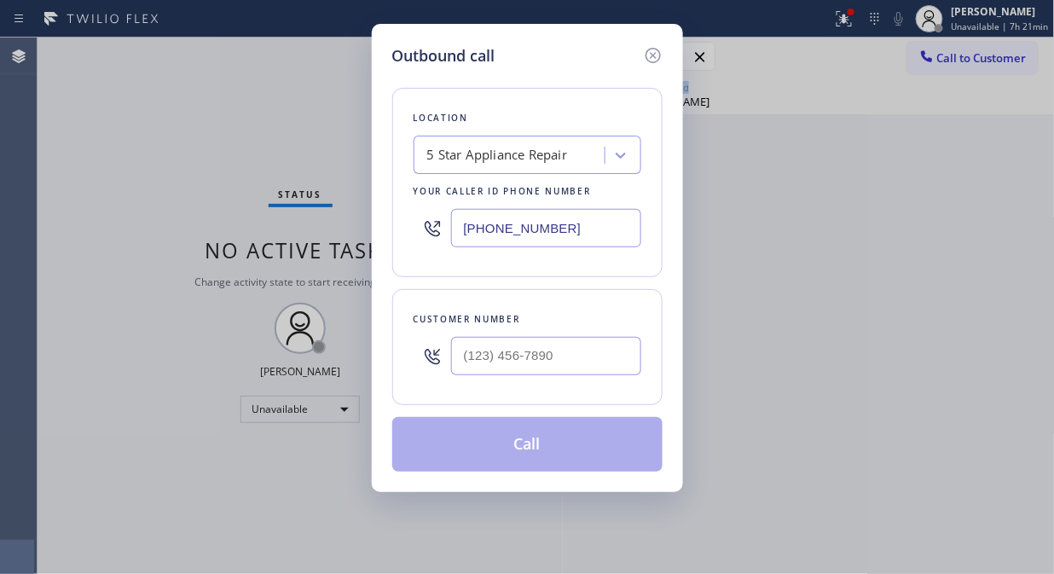
click div "5 Star Appliance Repair"
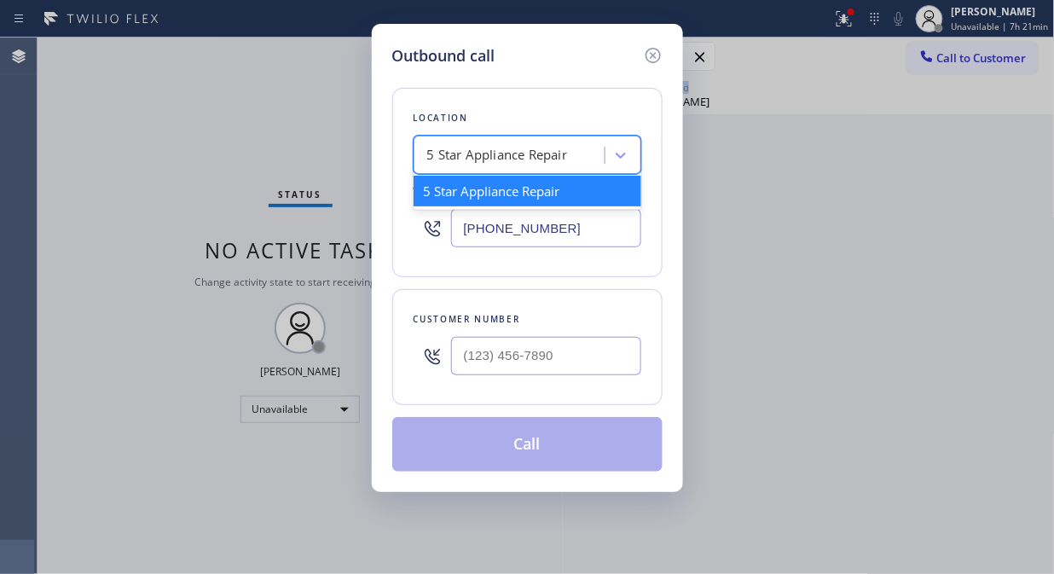
paste input "Appliance Rescue Team"
type input "Appliance Rescue Team"
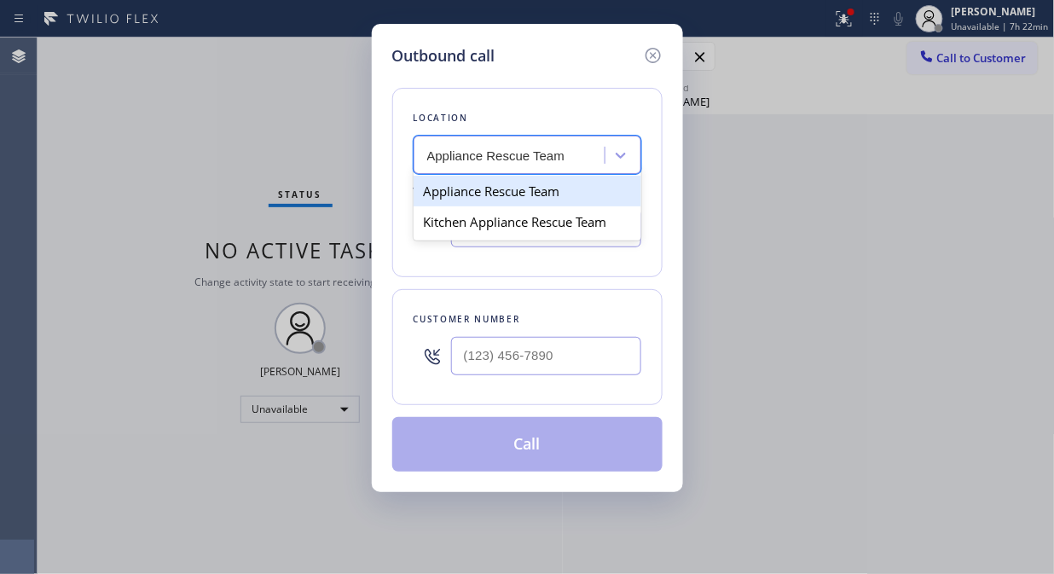
click div "Appliance Rescue Team"
type input "[PHONE_NUMBER]"
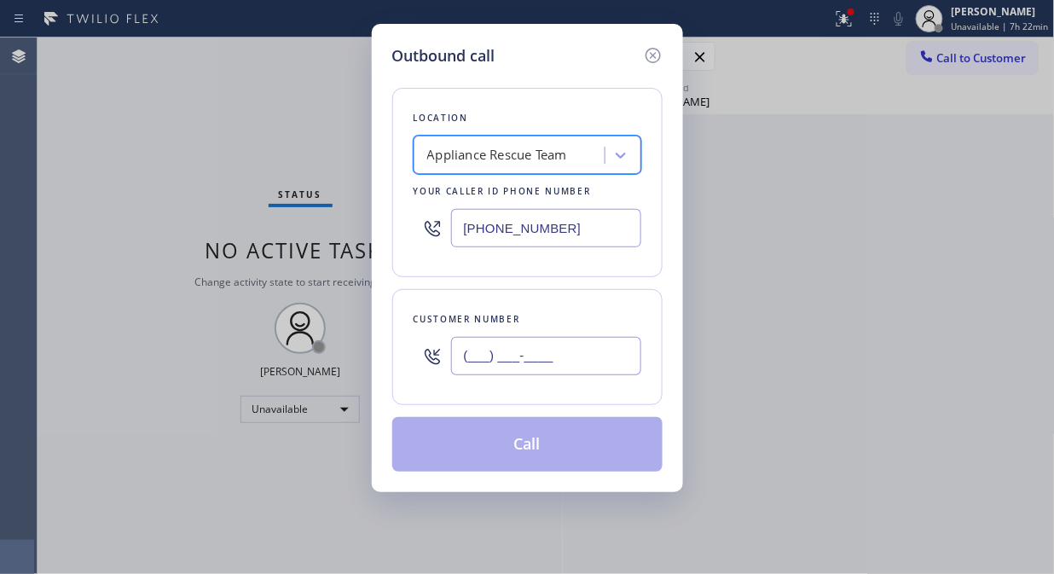
click input "(___) ___-____"
paste input "843) 619-1560"
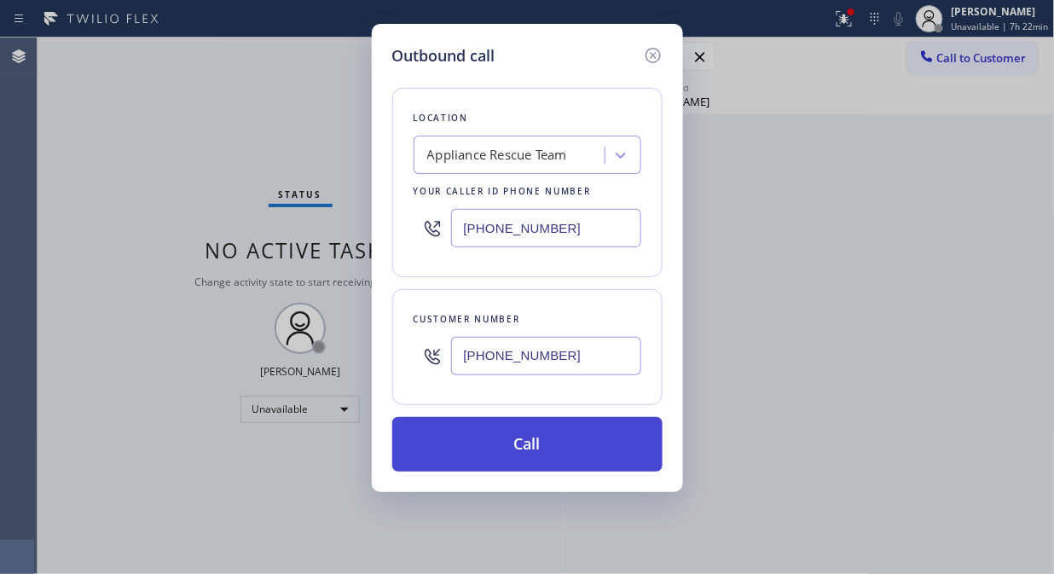
type input "[PHONE_NUMBER]"
click button "Call"
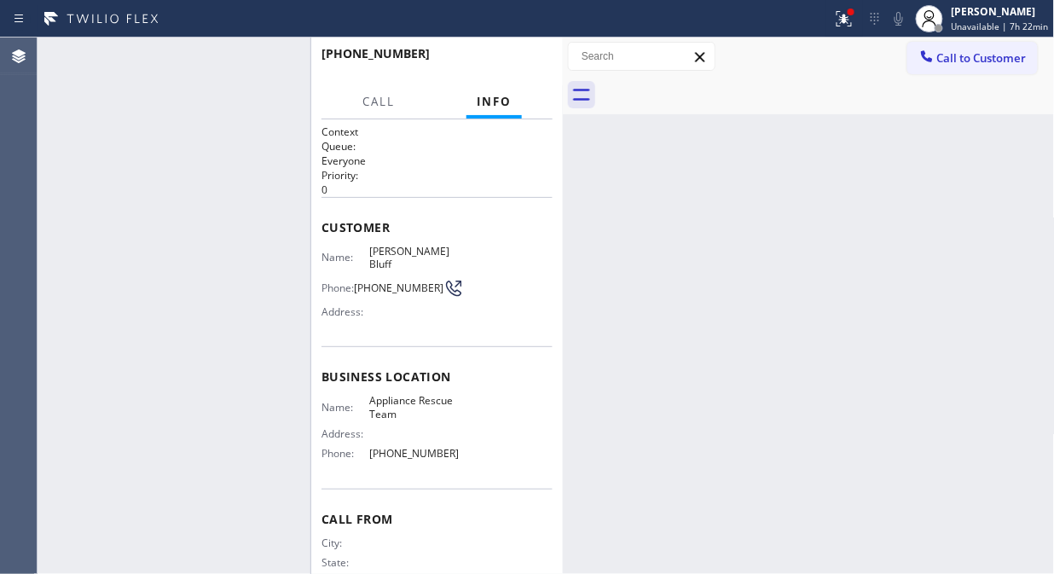
click div "Context Queue: Everyone Priority: 0 Customer Name: [PERSON_NAME][GEOGRAPHIC_DAT…"
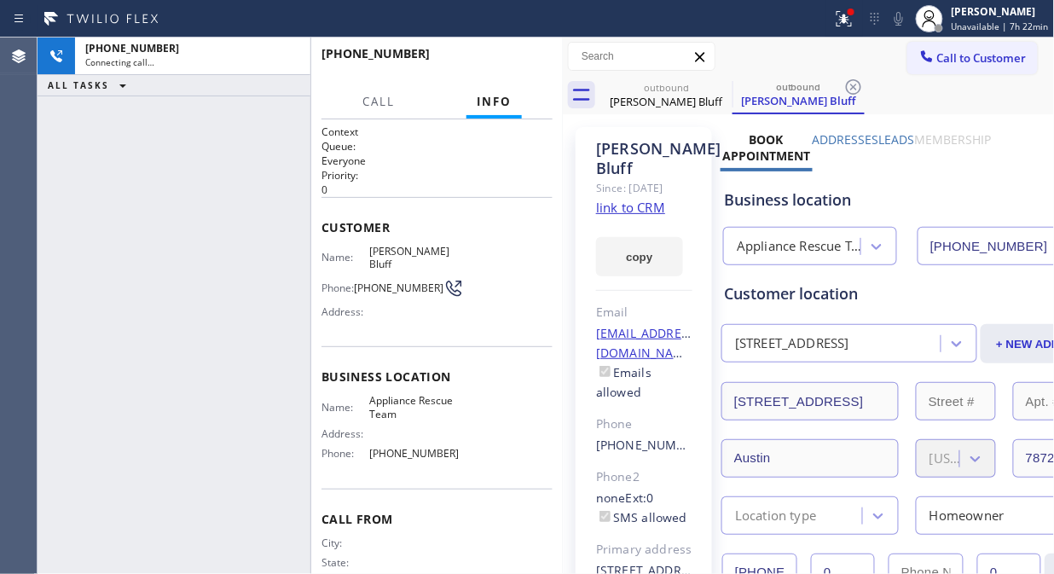
type input "[PHONE_NUMBER]"
click at [909, 26] on icon at bounding box center [898, 19] width 20 height 20
click at [904, 21] on icon at bounding box center [898, 19] width 20 height 20
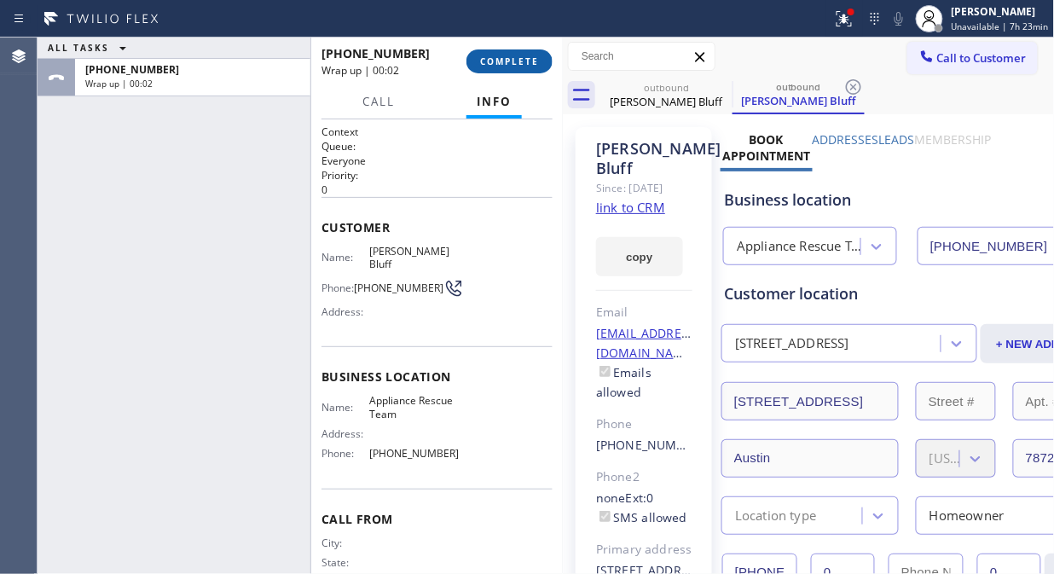
click at [515, 69] on button "COMPLETE" at bounding box center [509, 61] width 86 height 24
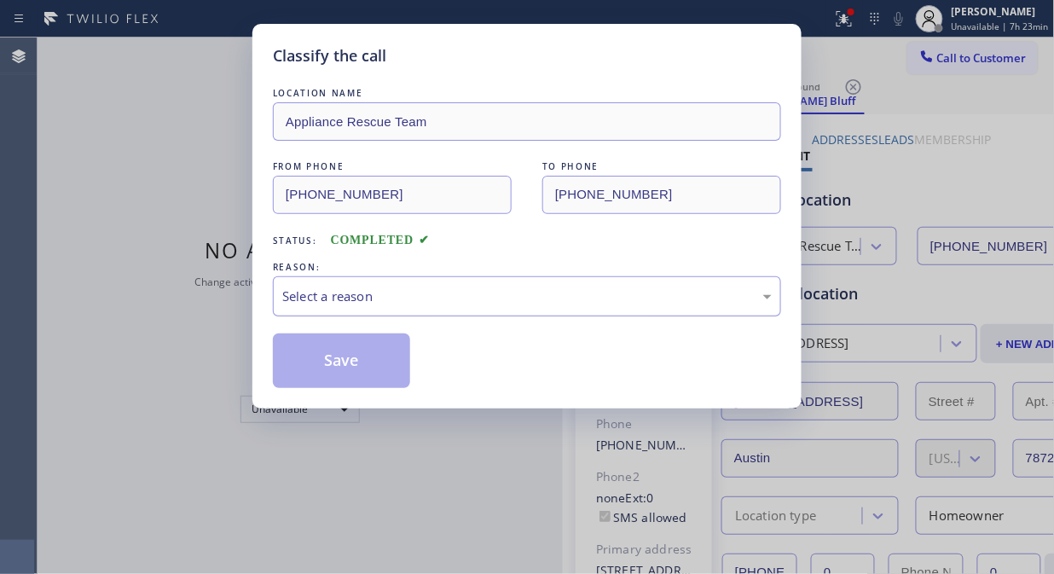
click at [539, 291] on div "Select a reason" at bounding box center [526, 296] width 489 height 20
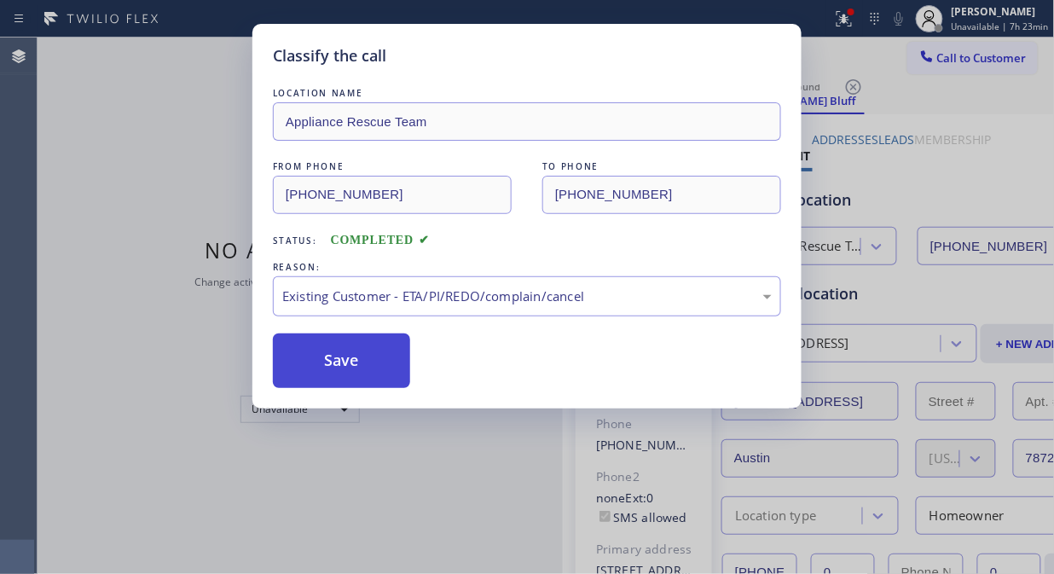
click at [361, 359] on button "Save" at bounding box center [341, 360] width 137 height 55
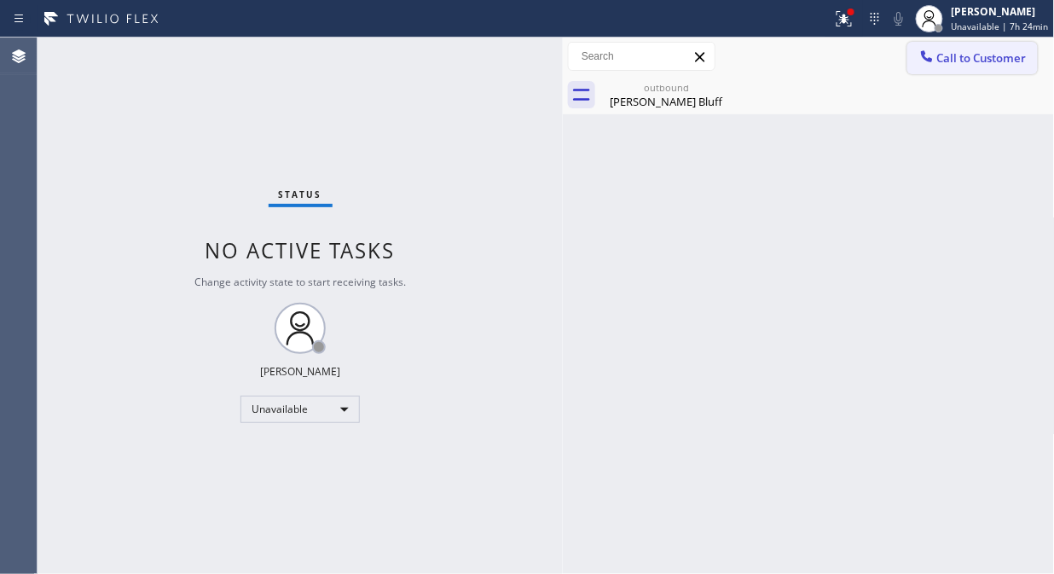
click at [963, 60] on span "Call to Customer" at bounding box center [981, 57] width 89 height 15
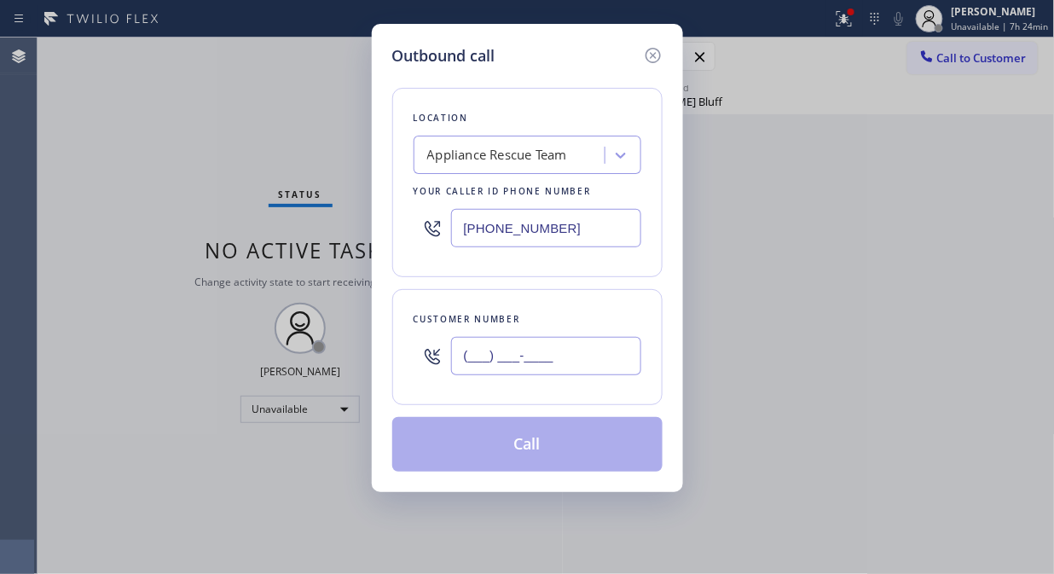
click at [544, 356] on input "(___) ___-____" at bounding box center [546, 356] width 190 height 38
paste input "661) 433-1956"
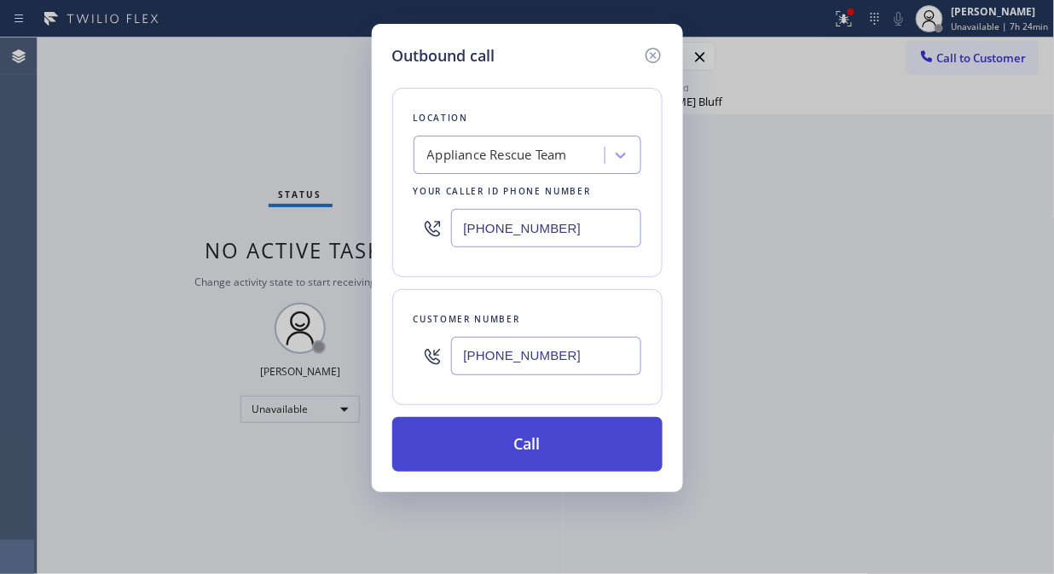
type input "(661) 433-1956"
click at [549, 452] on button "Call" at bounding box center [527, 444] width 270 height 55
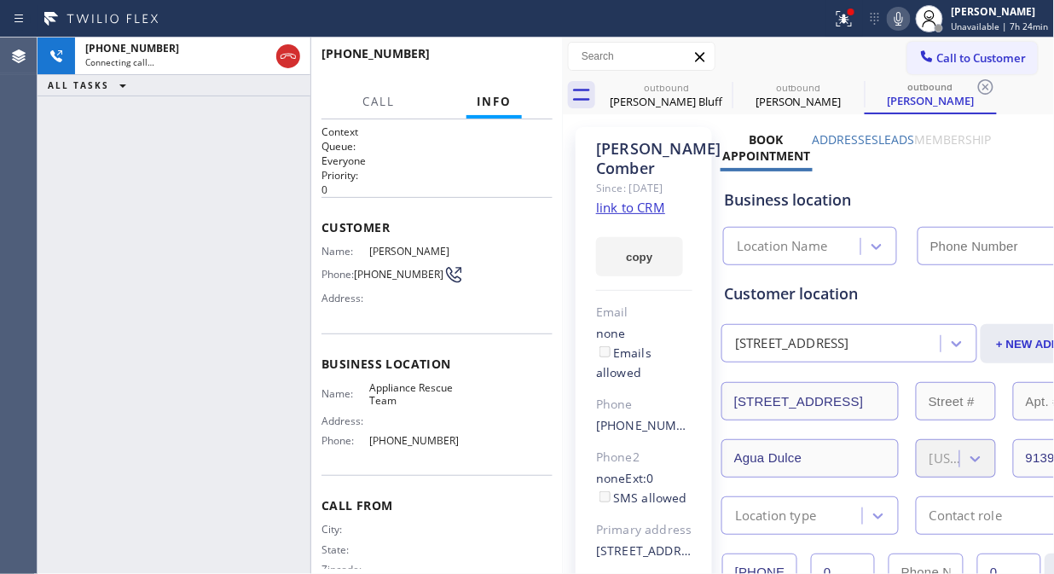
type input "[PHONE_NUMBER]"
drag, startPoint x: 852, startPoint y: 20, endPoint x: 825, endPoint y: 108, distance: 92.7
click at [853, 20] on icon at bounding box center [844, 19] width 20 height 20
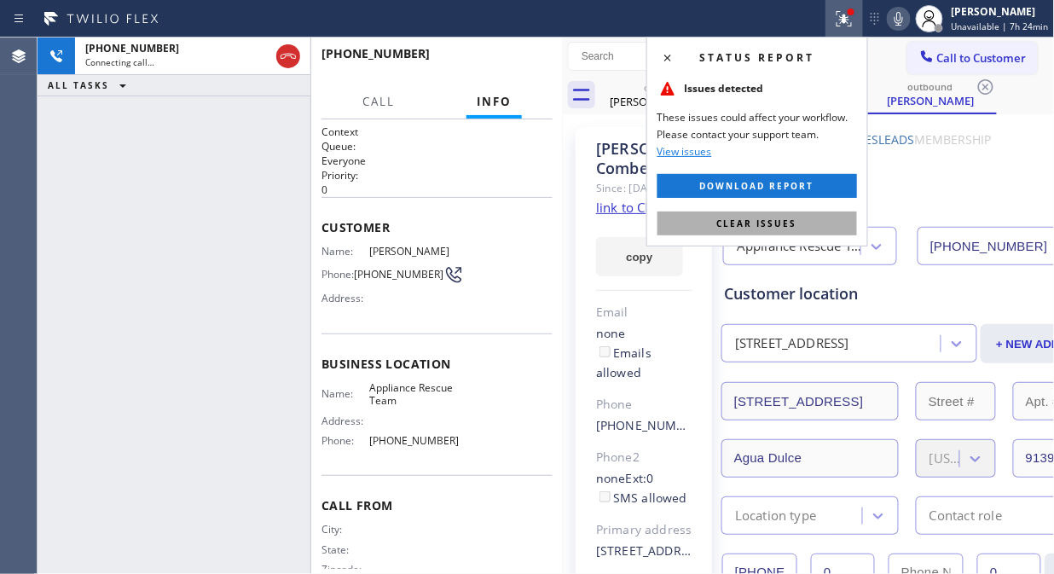
click at [774, 220] on span "Clear issues" at bounding box center [757, 223] width 80 height 12
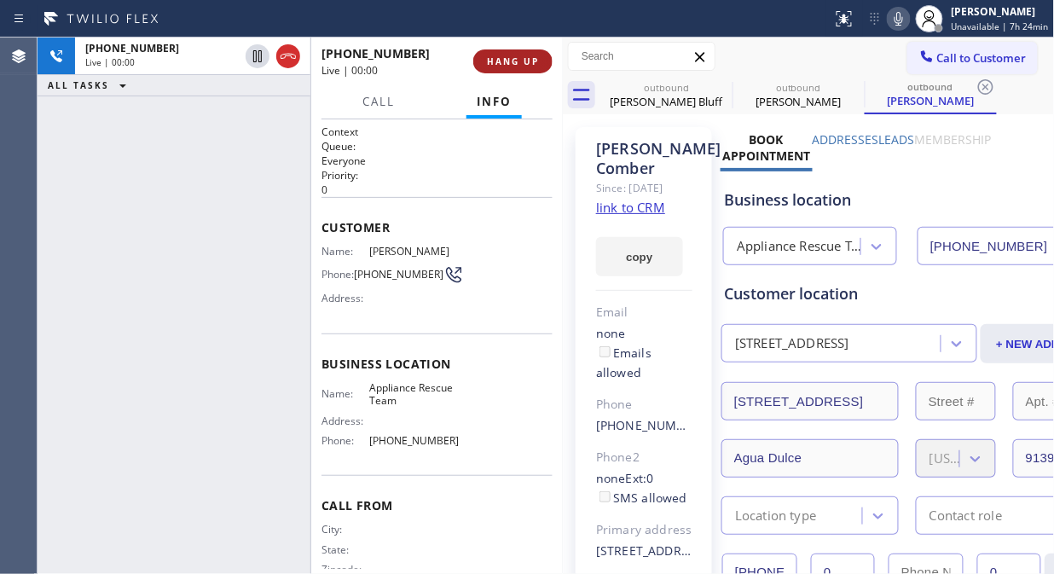
click at [488, 64] on span "HANG UP" at bounding box center [513, 61] width 52 height 12
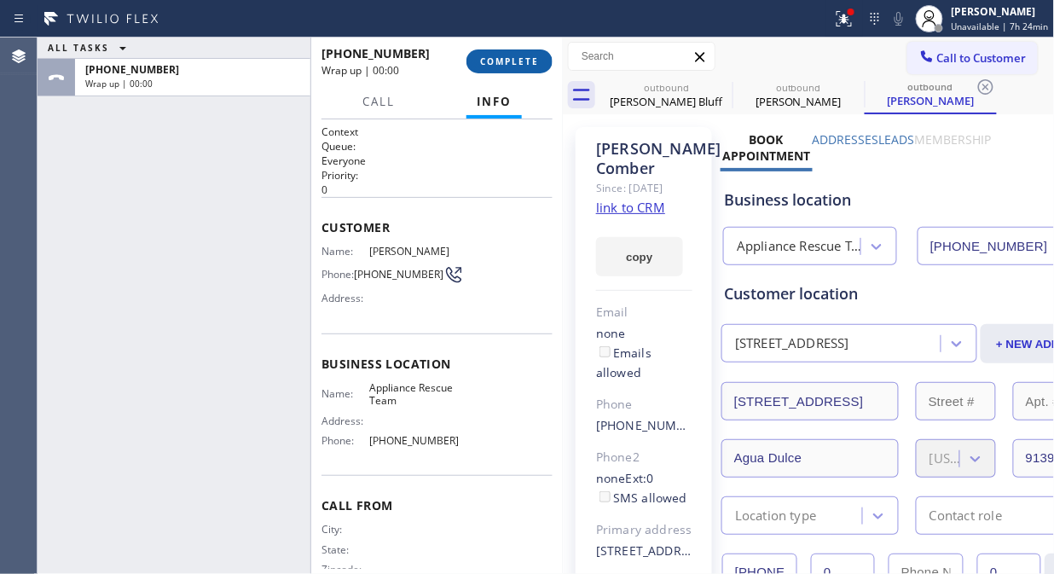
click at [488, 66] on span "COMPLETE" at bounding box center [509, 61] width 59 height 12
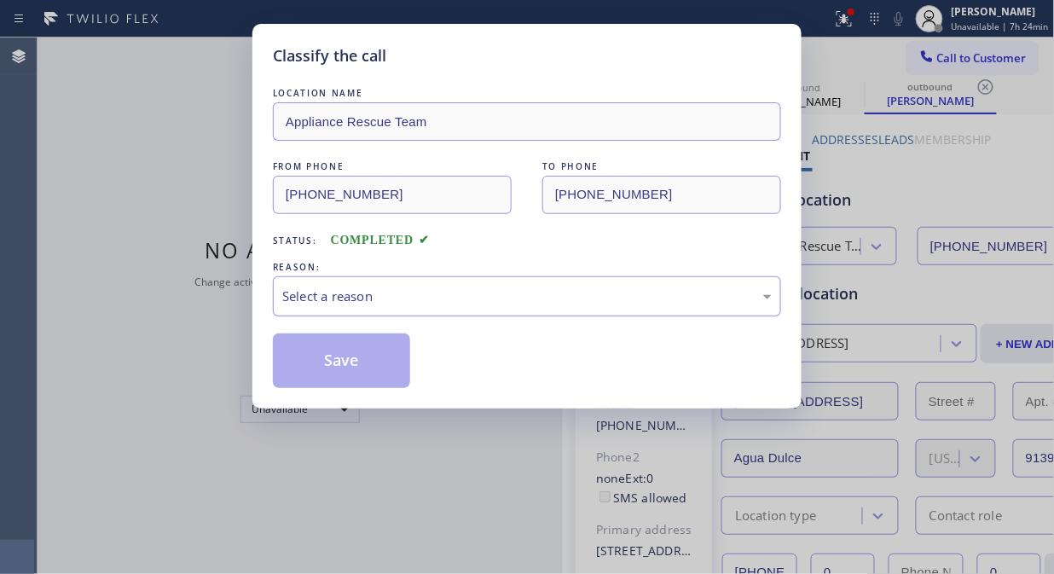
click at [522, 312] on div "Select a reason" at bounding box center [527, 296] width 508 height 40
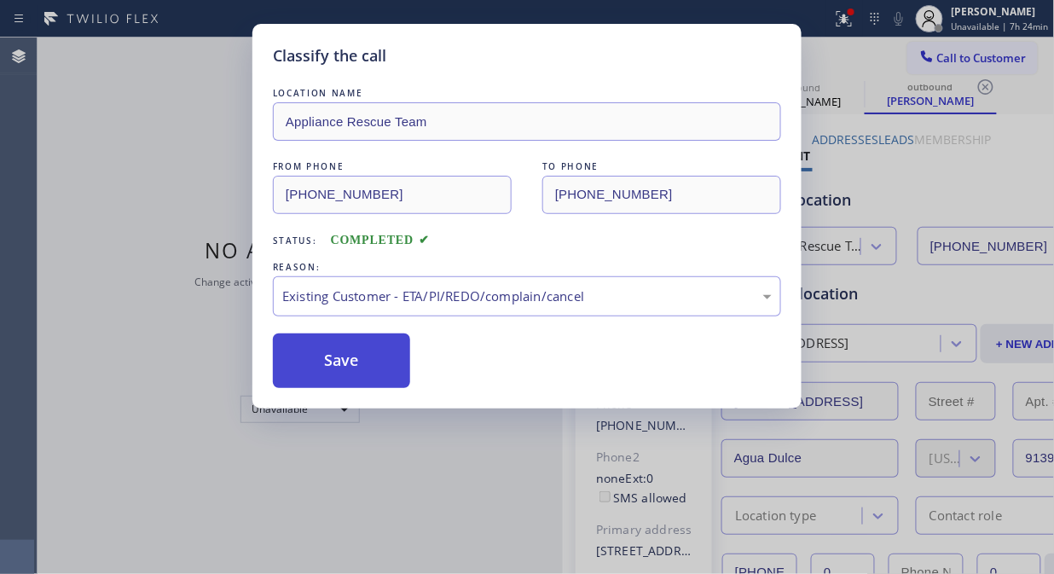
click at [385, 372] on button "Save" at bounding box center [341, 360] width 137 height 55
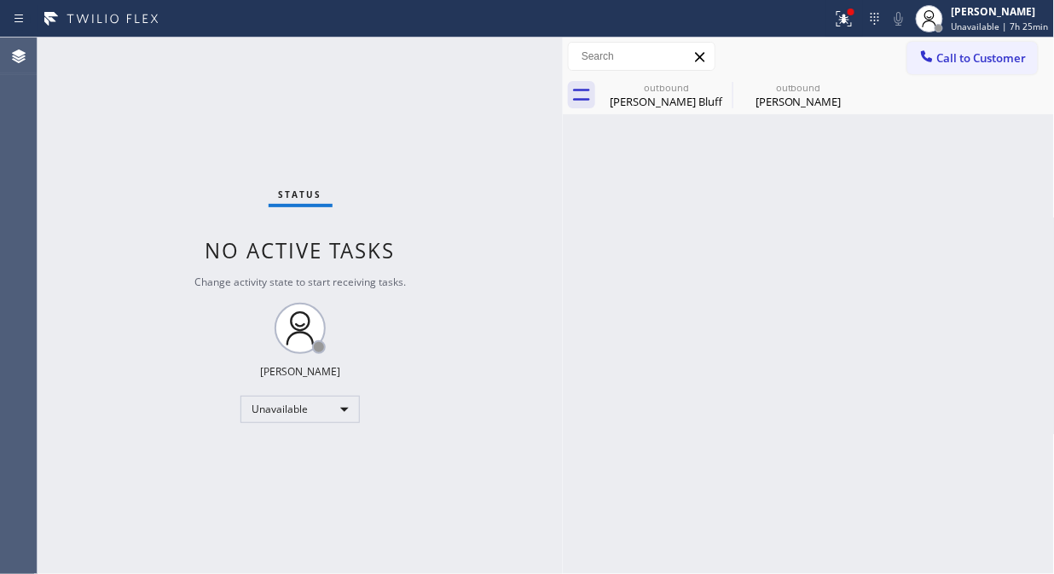
click at [927, 64] on icon at bounding box center [926, 56] width 17 height 17
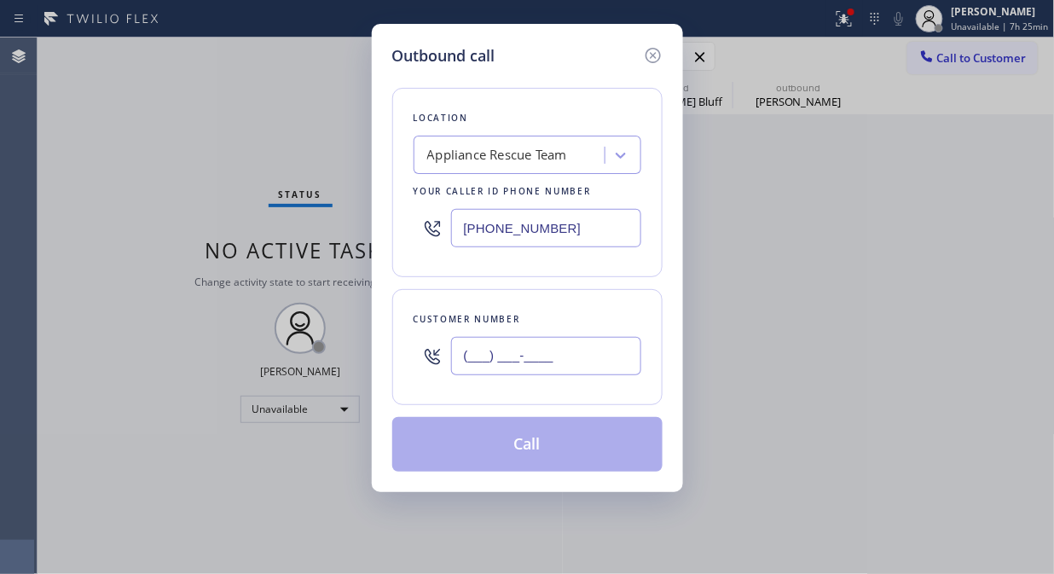
click at [489, 367] on input "(___) ___-____" at bounding box center [546, 356] width 190 height 38
paste input "310) 890-1857"
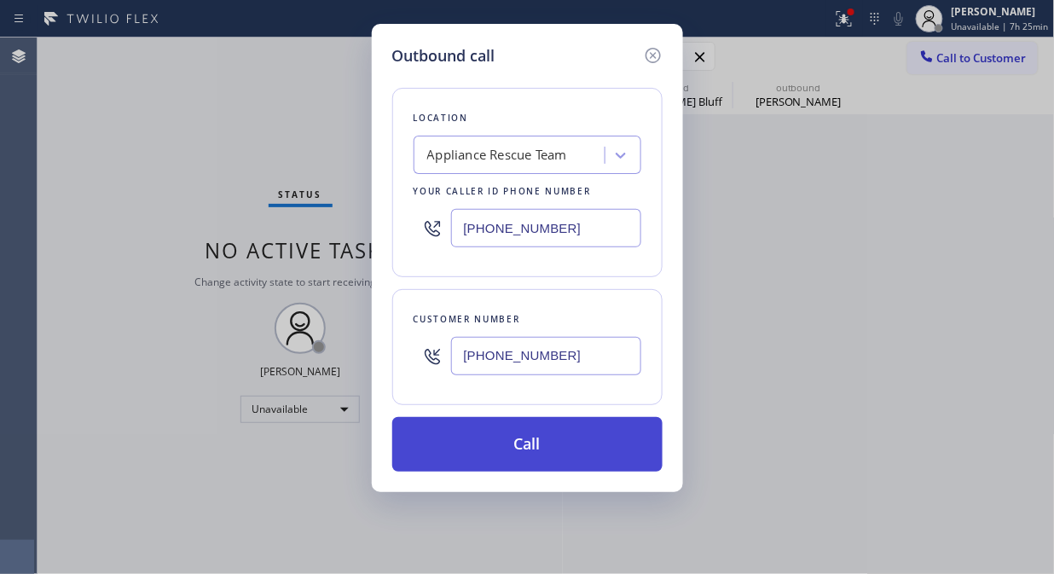
type input "(310) 890-1857"
click at [560, 447] on button "Call" at bounding box center [527, 444] width 270 height 55
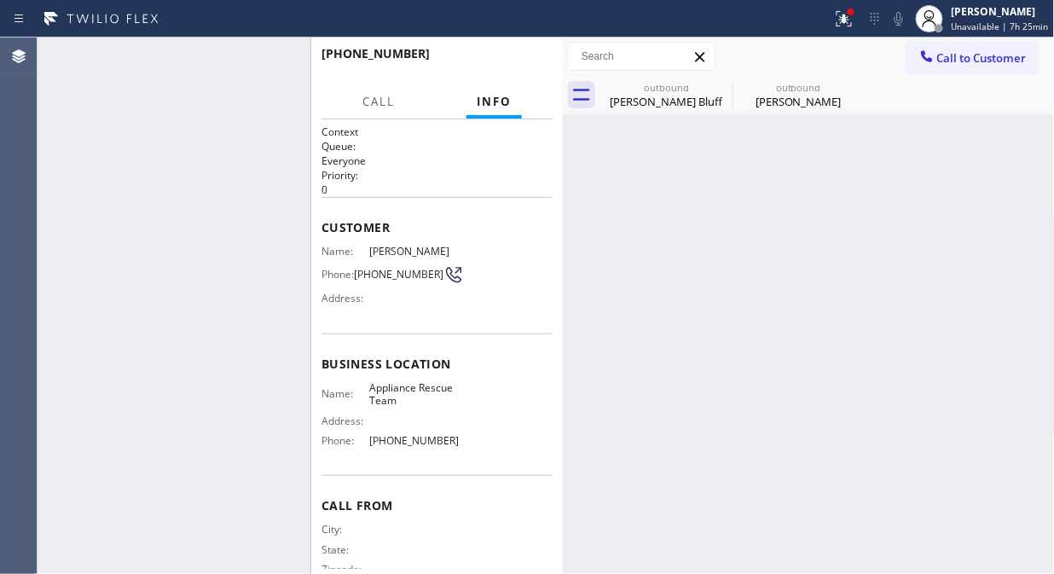
type input "[PHONE_NUMBER]"
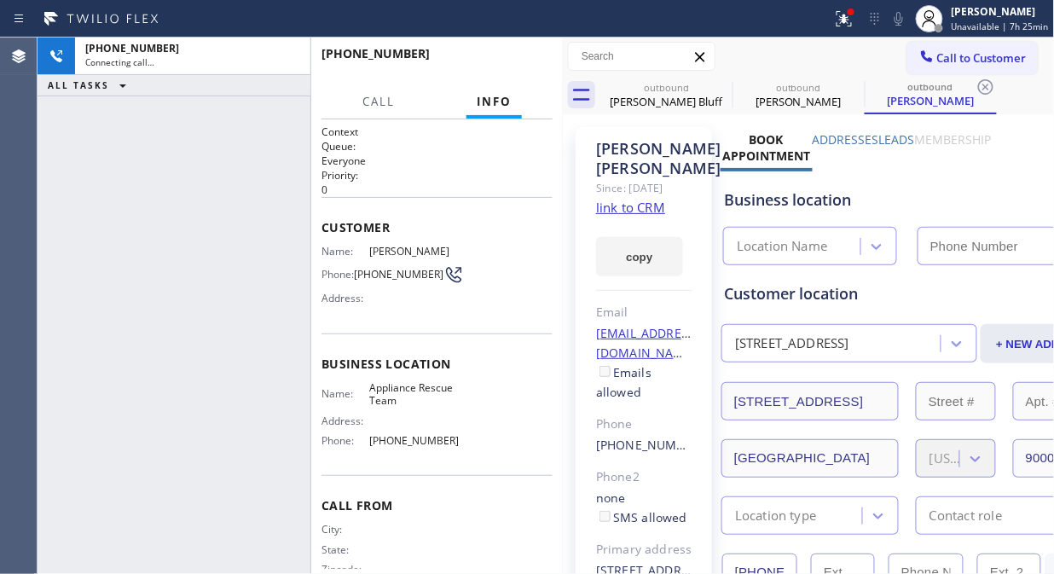
click at [946, 57] on span "Call to Customer" at bounding box center [981, 57] width 89 height 15
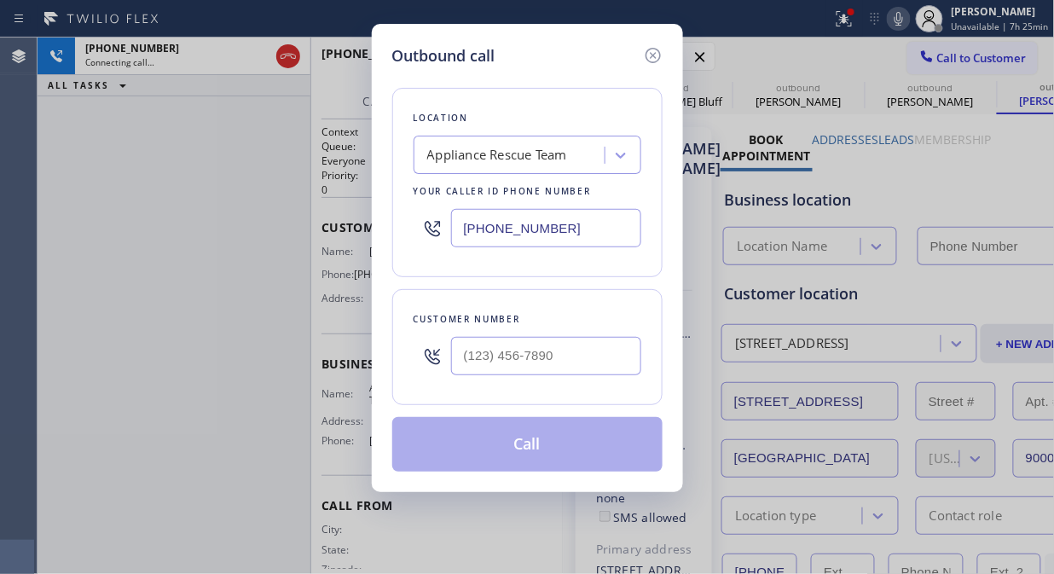
click at [526, 152] on div "Appliance Rescue Team" at bounding box center [497, 156] width 140 height 20
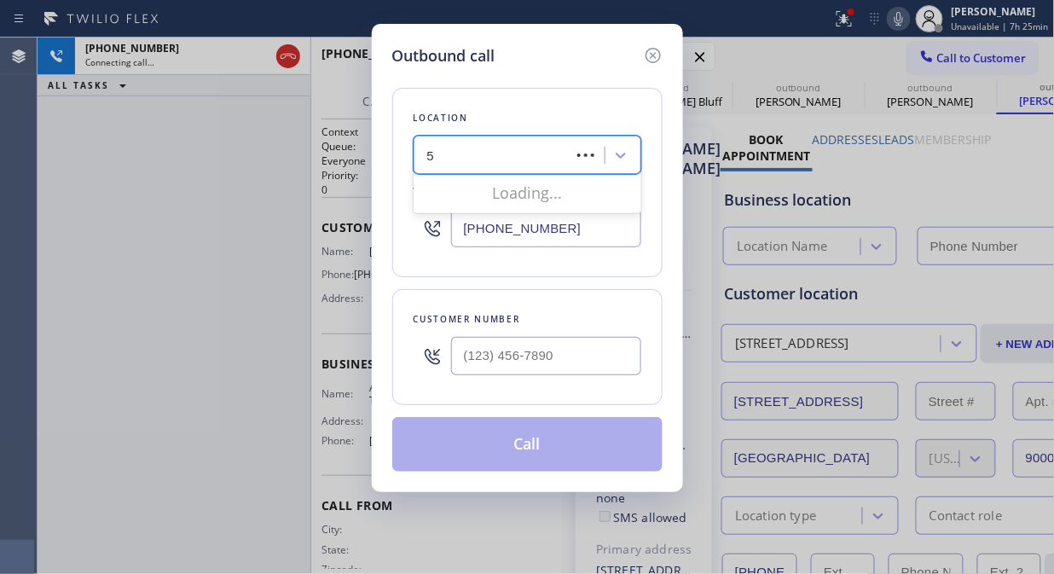
type input "5"
type input "[PHONE_NUMBER]"
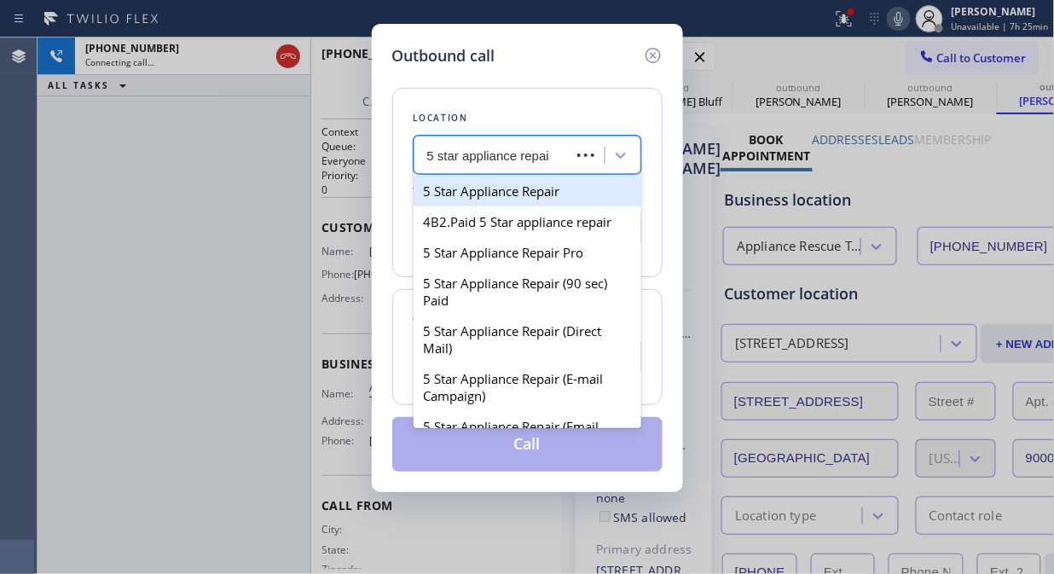
type input "5 star appliance repair"
click at [549, 186] on div "5 Star Appliance Repair" at bounding box center [527, 191] width 228 height 31
type input "[PHONE_NUMBER]"
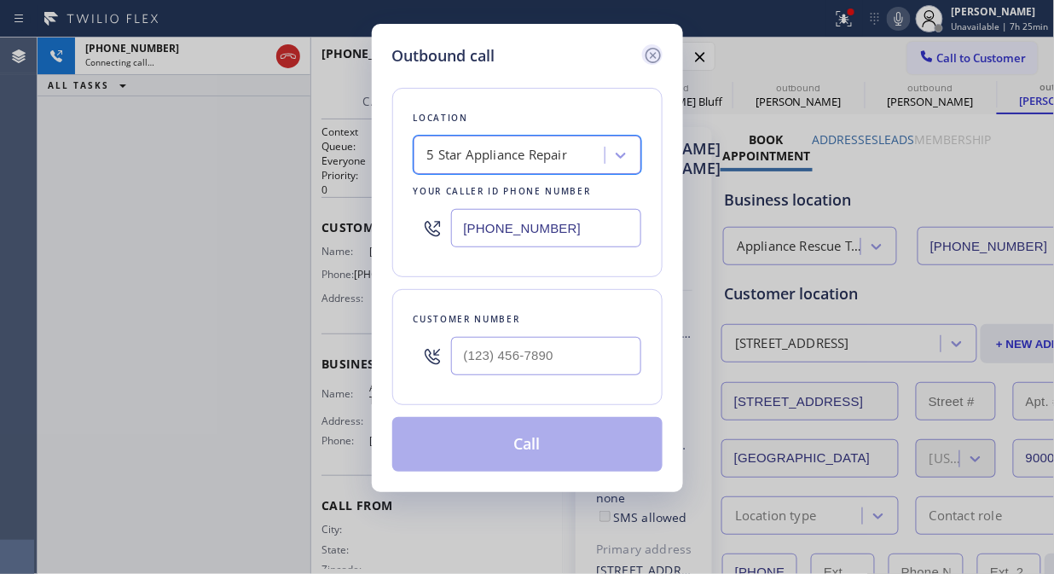
click at [651, 61] on icon at bounding box center [653, 55] width 20 height 20
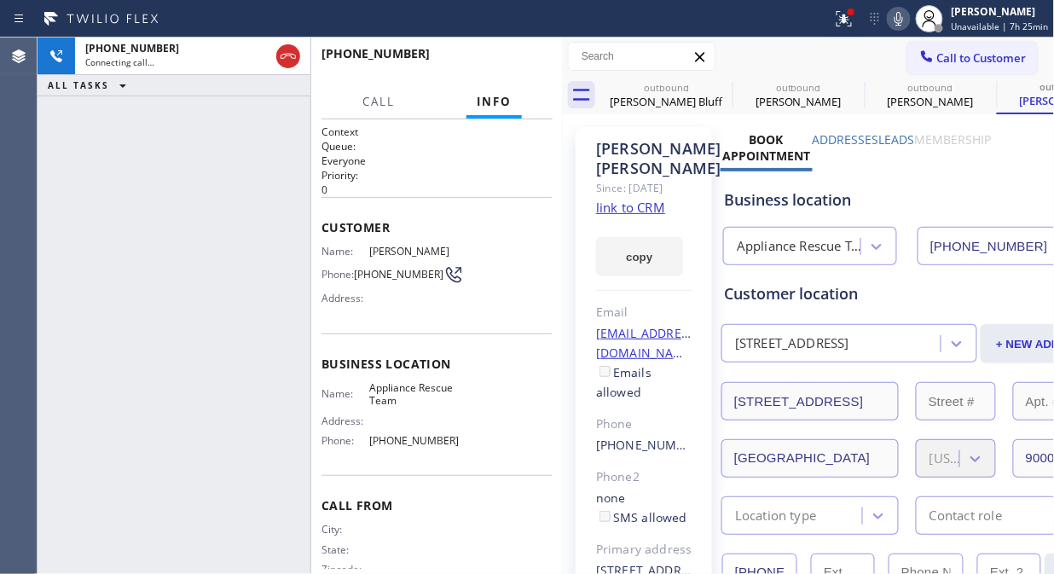
type input "[PHONE_NUMBER]"
click at [851, 26] on icon at bounding box center [844, 19] width 20 height 20
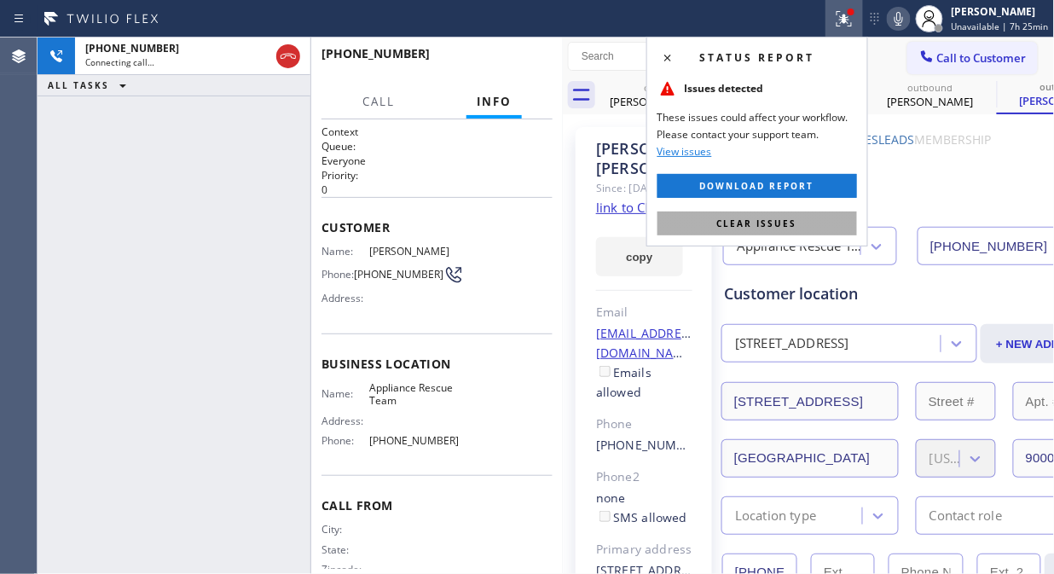
click at [771, 224] on span "Clear issues" at bounding box center [757, 223] width 80 height 12
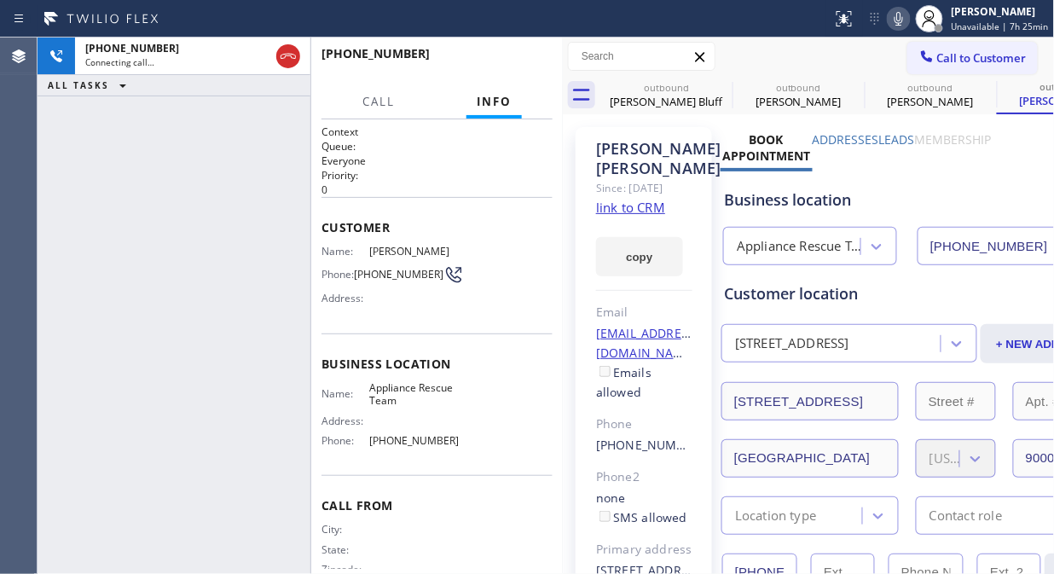
drag, startPoint x: 291, startPoint y: 62, endPoint x: 413, endPoint y: 43, distance: 123.5
click at [292, 62] on icon at bounding box center [288, 56] width 20 height 20
click at [961, 57] on span "Call to Customer" at bounding box center [981, 57] width 89 height 15
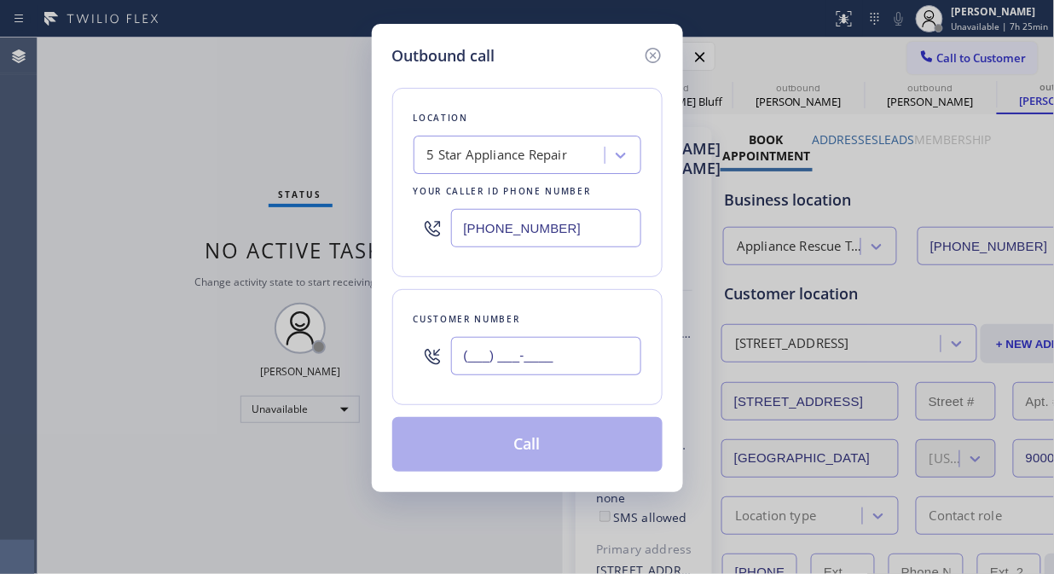
click at [540, 347] on input "(___) ___-____" at bounding box center [546, 356] width 190 height 38
paste input "818) 591-1265"
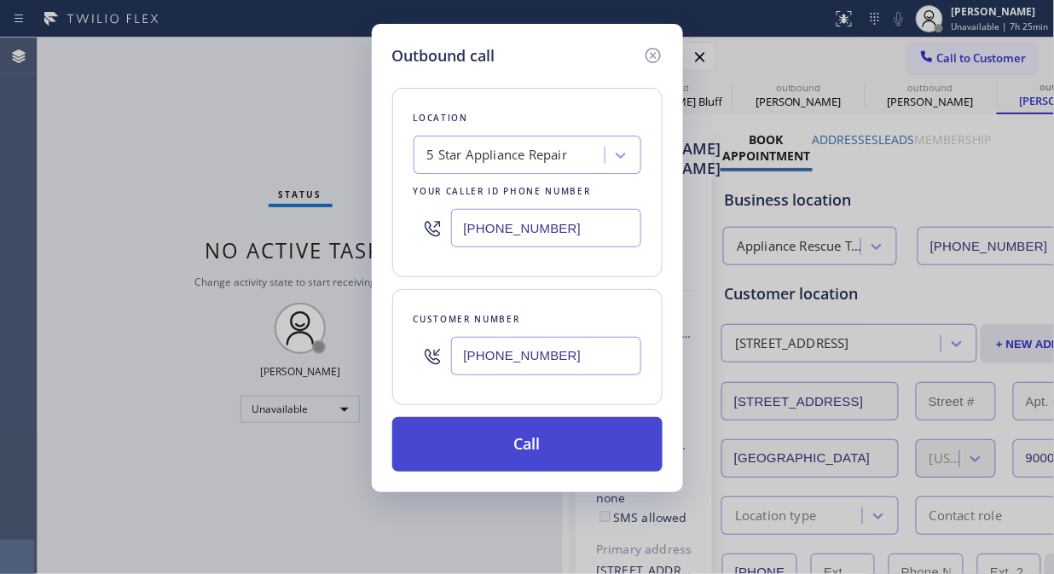
type input "(818) 591-1265"
click at [533, 448] on button "Call" at bounding box center [527, 444] width 270 height 55
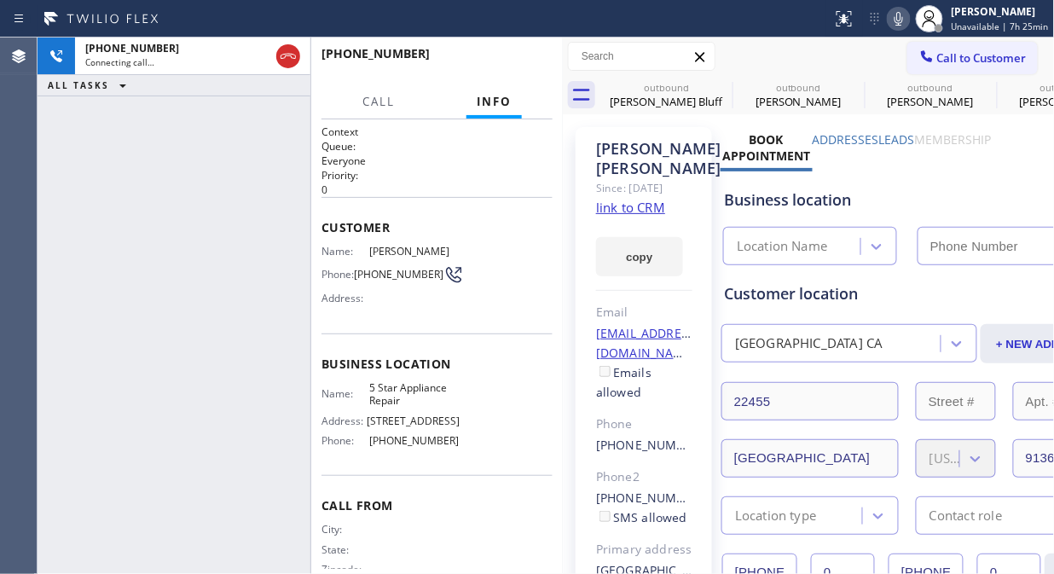
type input "[PHONE_NUMBER]"
click at [209, 158] on div "+18185911265 Connecting call… ALL TASKS ALL TASKS ACTIVE TASKS TASKS IN WRAP UP" at bounding box center [174, 306] width 273 height 536
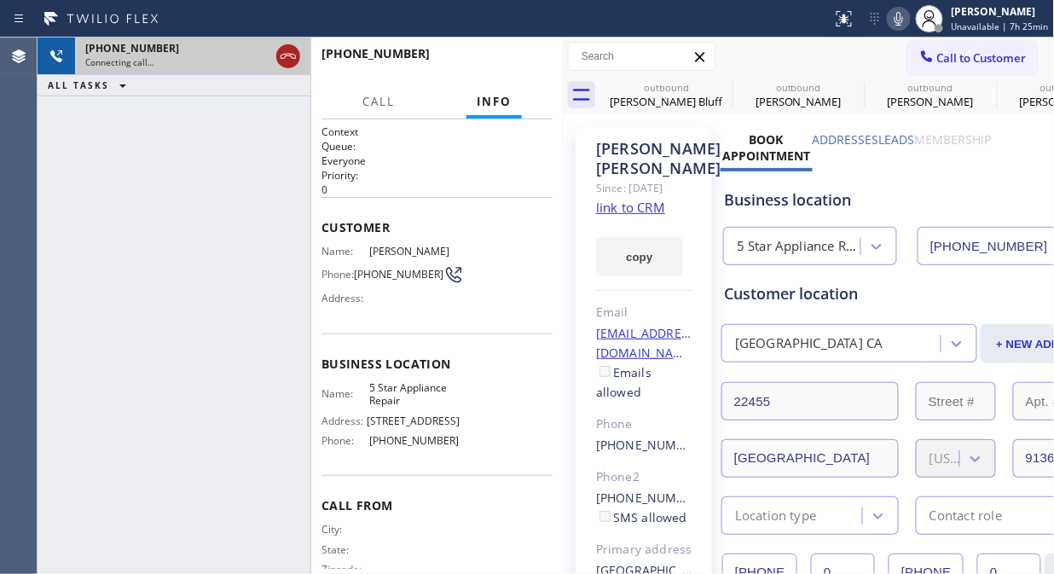
click at [286, 54] on icon at bounding box center [287, 56] width 15 height 5
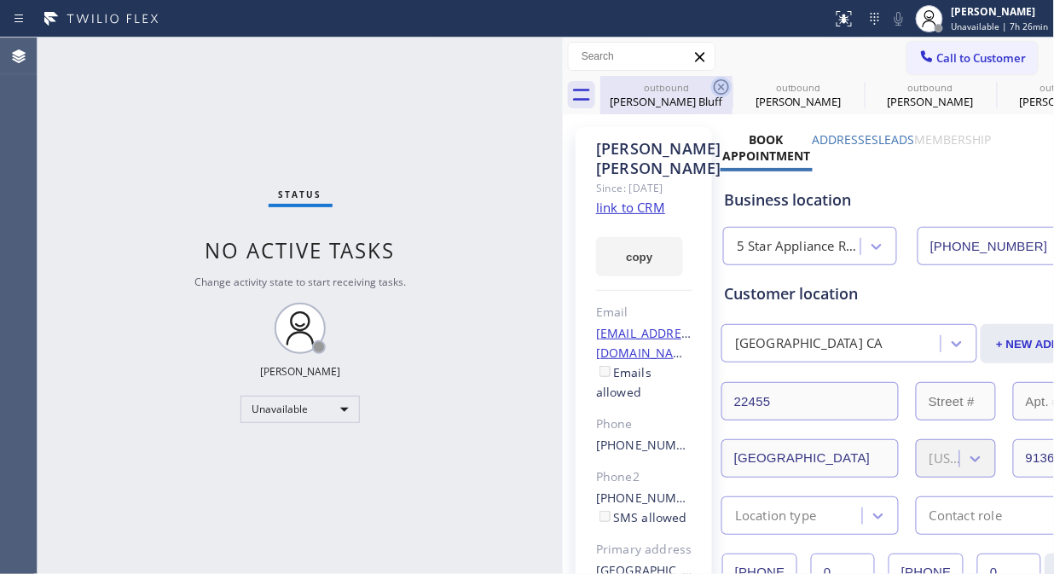
click at [718, 80] on icon at bounding box center [720, 86] width 15 height 15
click at [0, 0] on icon at bounding box center [0, 0] width 0 height 0
click at [998, 81] on div "outbound" at bounding box center [1062, 87] width 129 height 13
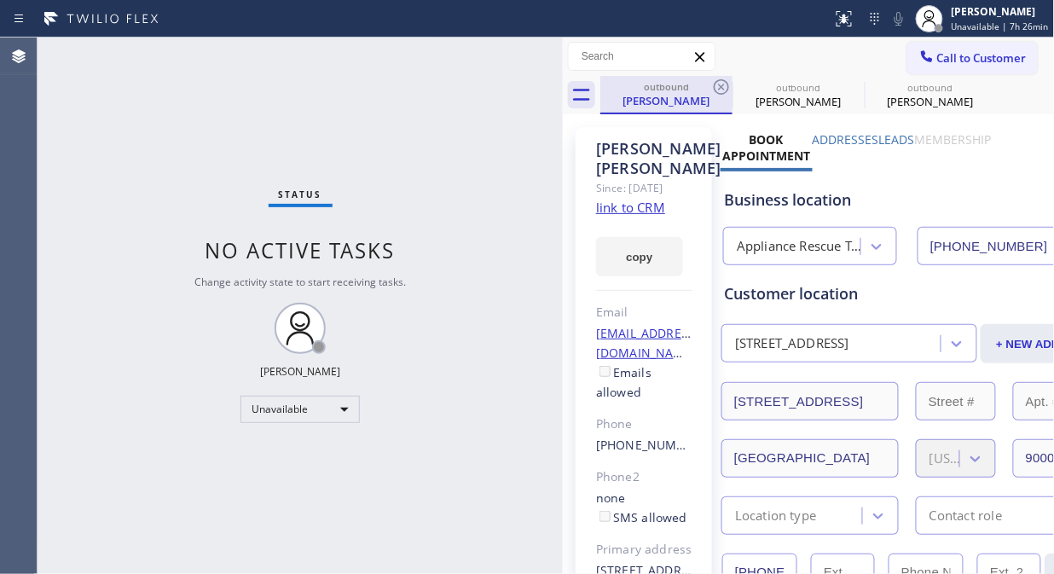
click at [709, 81] on div "outbound" at bounding box center [666, 86] width 129 height 13
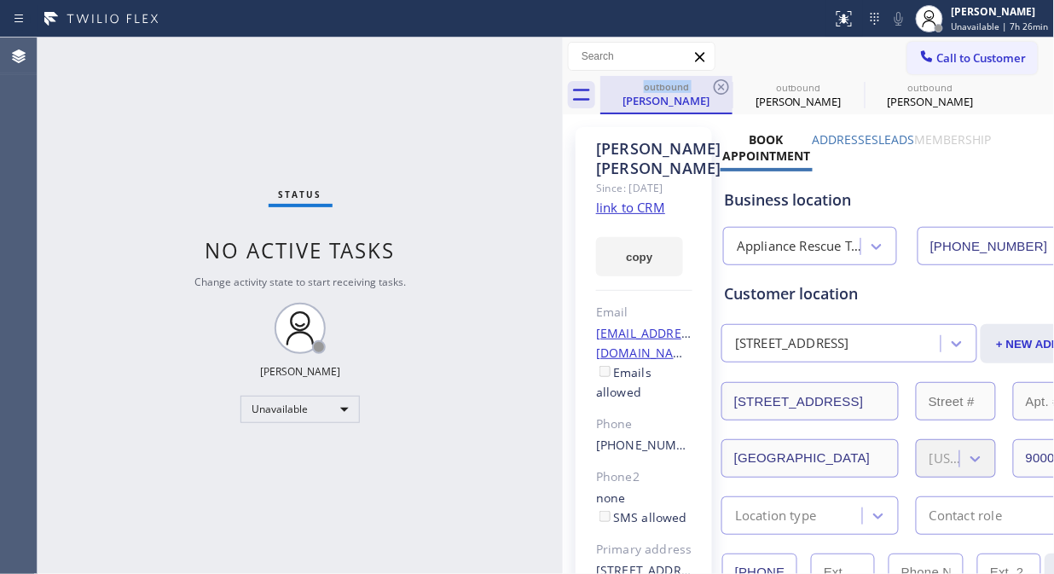
click at [709, 81] on div "outbound" at bounding box center [666, 86] width 129 height 13
click at [723, 86] on icon at bounding box center [721, 87] width 20 height 20
click at [0, 0] on icon at bounding box center [0, 0] width 0 height 0
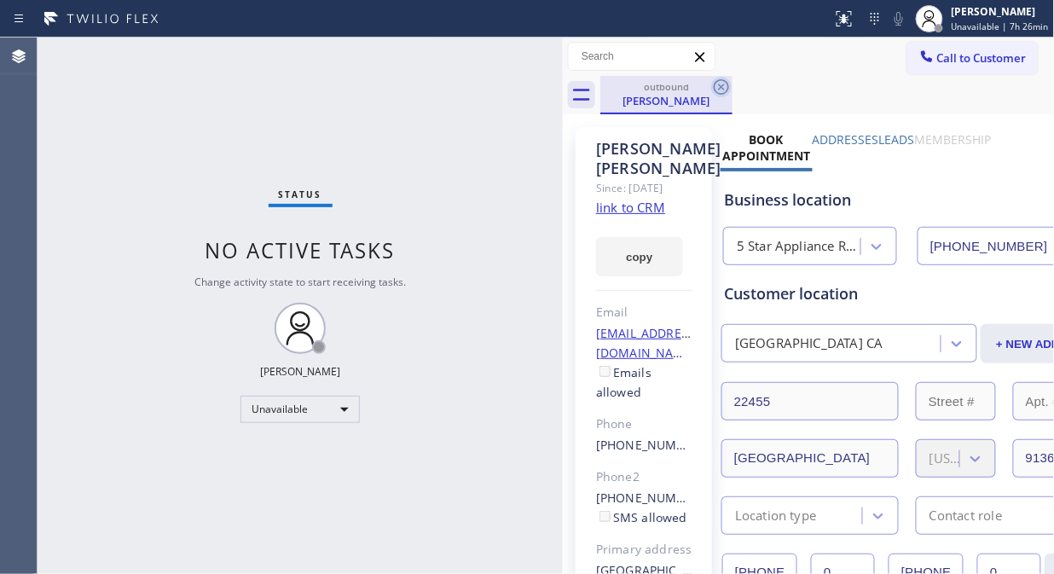
click at [725, 86] on icon at bounding box center [721, 87] width 20 height 20
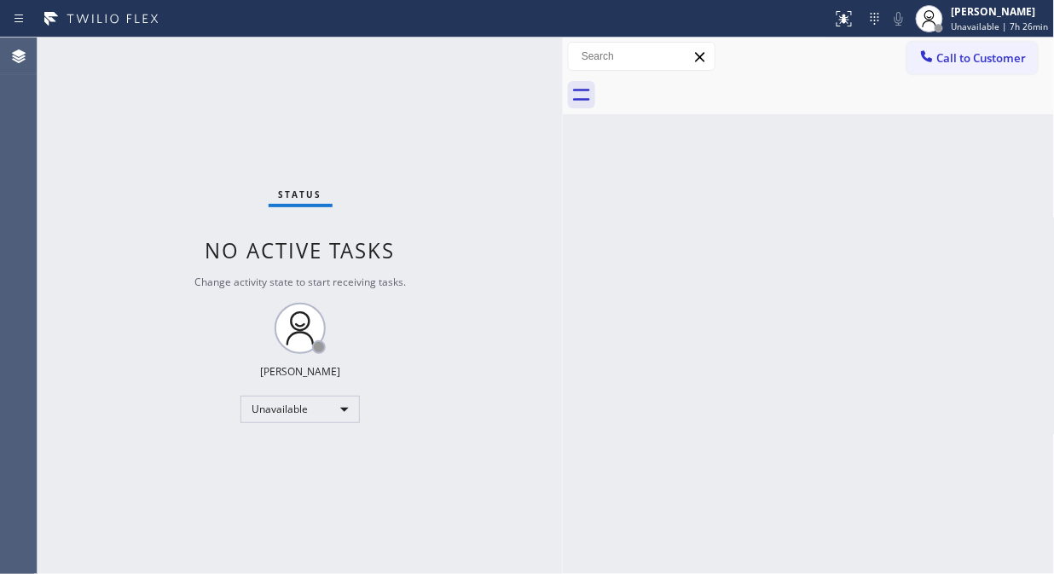
click at [725, 86] on div at bounding box center [827, 95] width 454 height 38
click at [930, 56] on icon at bounding box center [926, 56] width 17 height 17
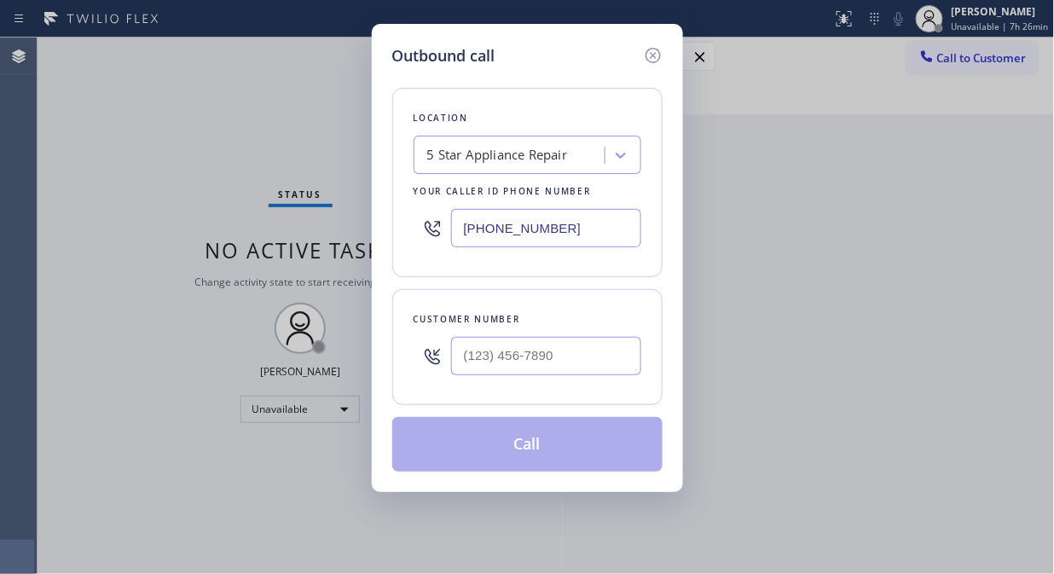
click at [453, 233] on input "[PHONE_NUMBER]" at bounding box center [546, 228] width 190 height 38
paste input "text"
type input "[PHONE_NUMBER]"
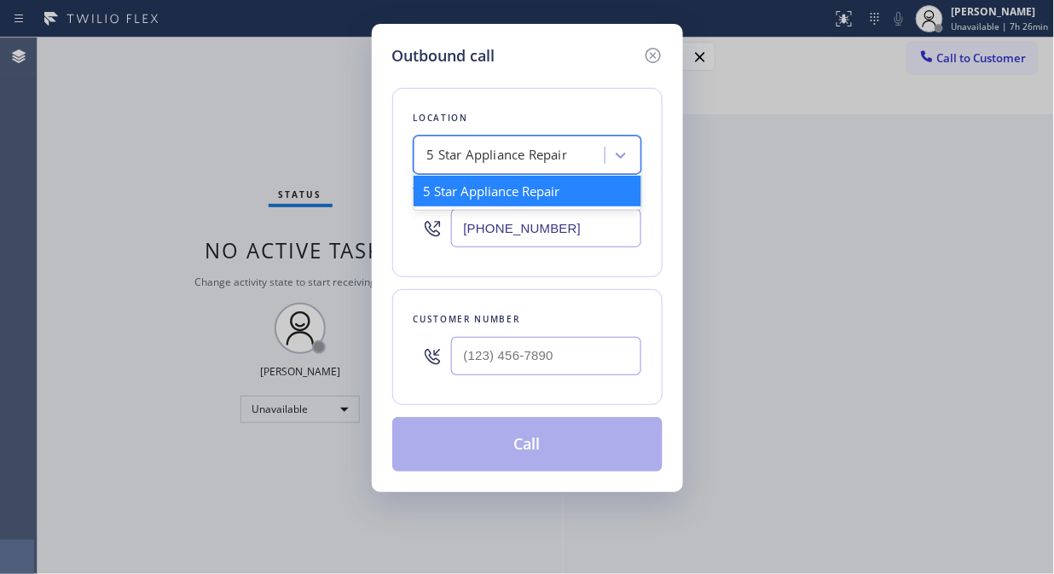
click at [431, 159] on div "5 Star Appliance Repair" at bounding box center [497, 156] width 141 height 20
paste input "HVAC Alliance Expert"
type input "HVAC Alliance Expert"
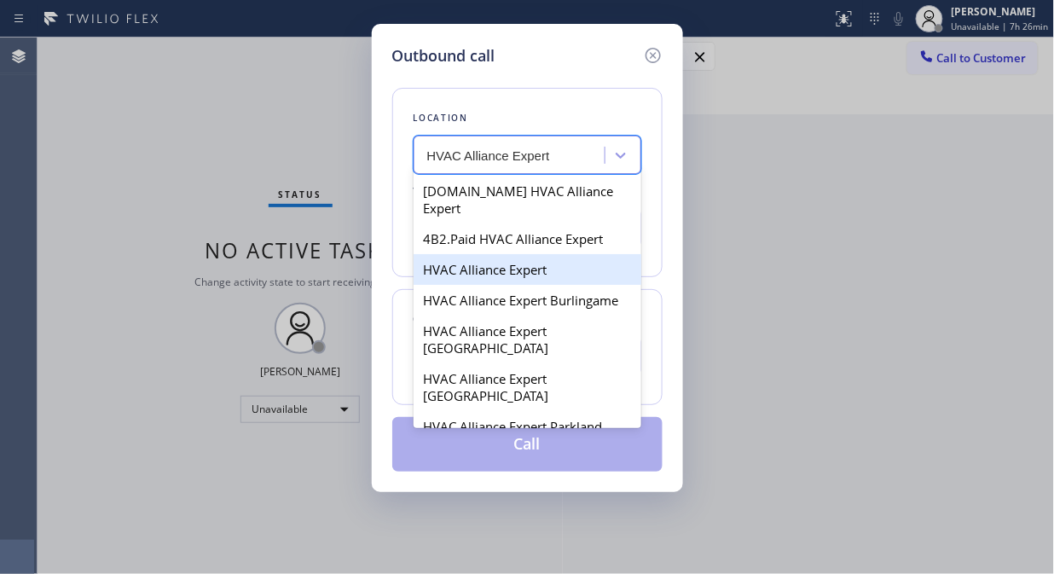
click at [467, 254] on div "HVAC Alliance Expert" at bounding box center [527, 269] width 228 height 31
type input "(323) 991-9198"
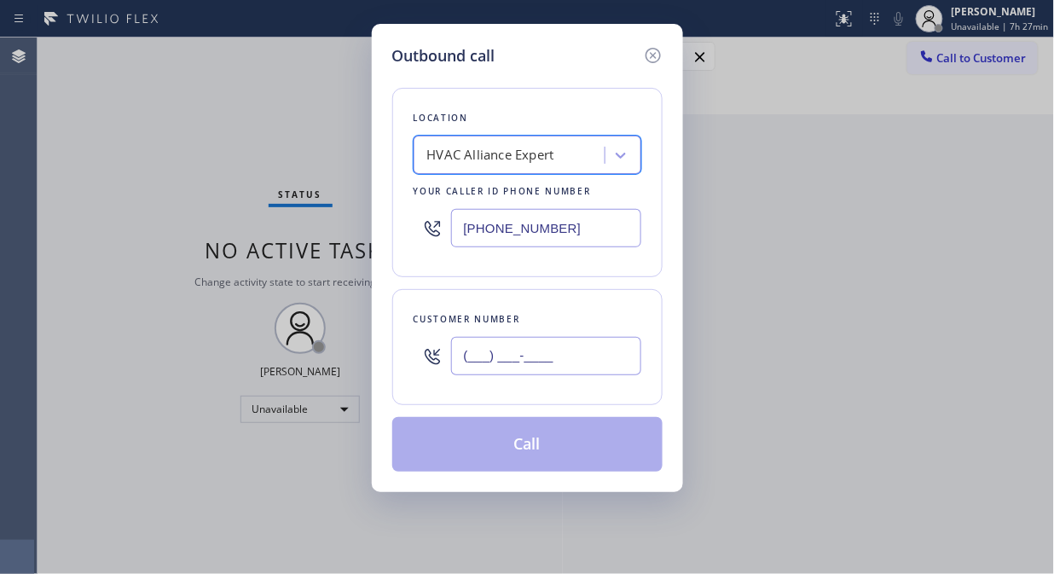
click at [456, 367] on input "(___) ___-____" at bounding box center [546, 356] width 190 height 38
paste input "949) 374-0266"
type input "(949) 374-0266"
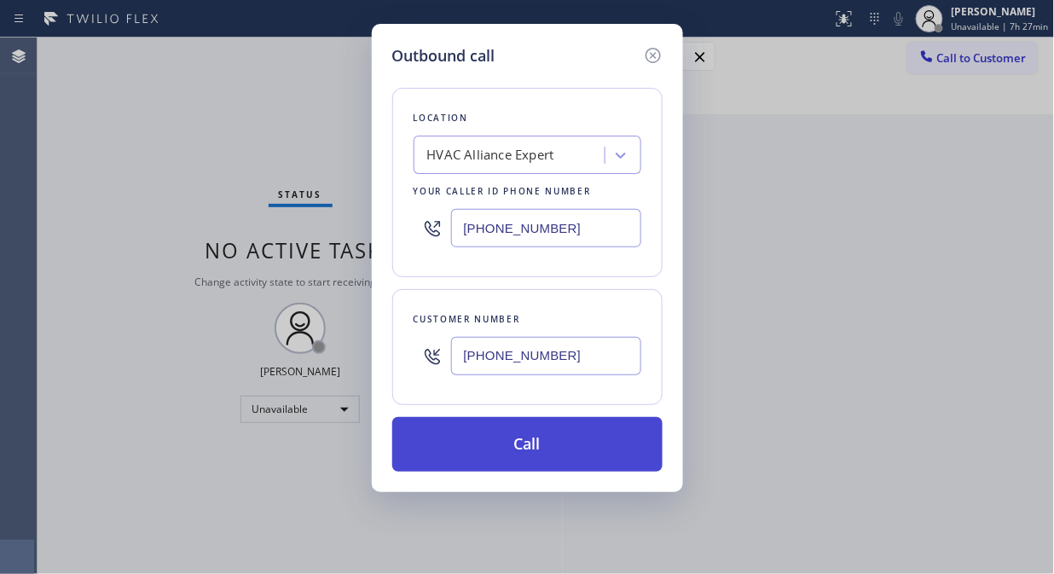
click at [543, 440] on button "Call" at bounding box center [527, 444] width 270 height 55
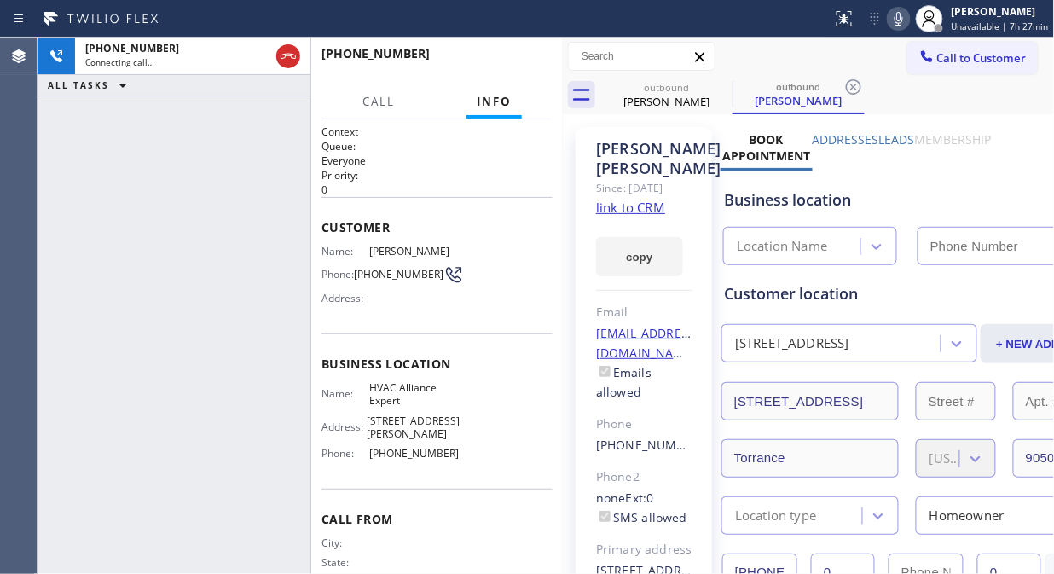
click at [903, 23] on icon at bounding box center [898, 19] width 9 height 14
type input "(323) 991-9198"
click at [903, 23] on icon at bounding box center [898, 19] width 9 height 14
click at [185, 196] on div "+19493740266 Connecting call… ALL TASKS ALL TASKS ACTIVE TASKS TASKS IN WRAP UP" at bounding box center [174, 306] width 273 height 536
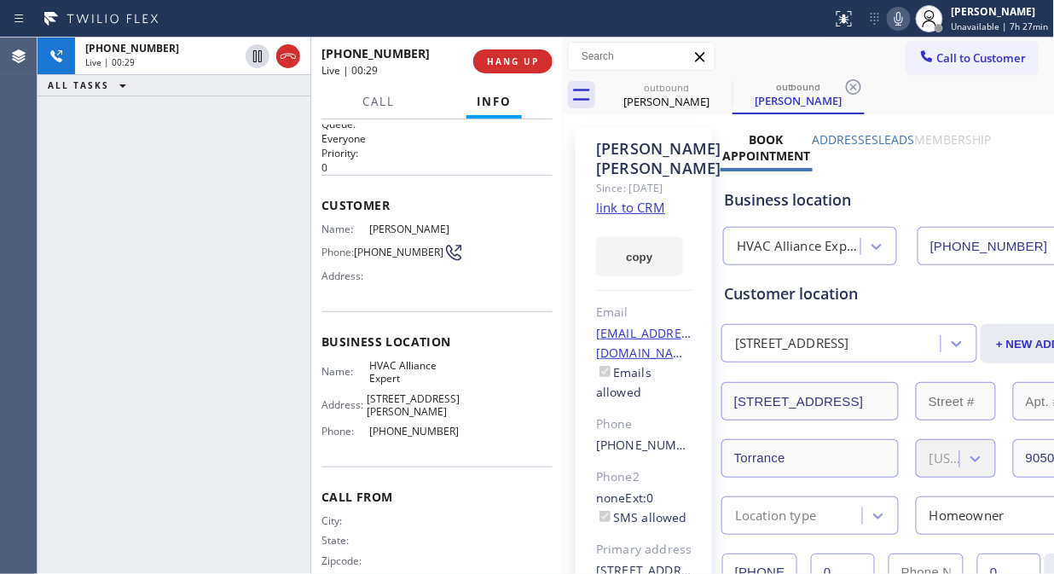
scroll to position [32, 0]
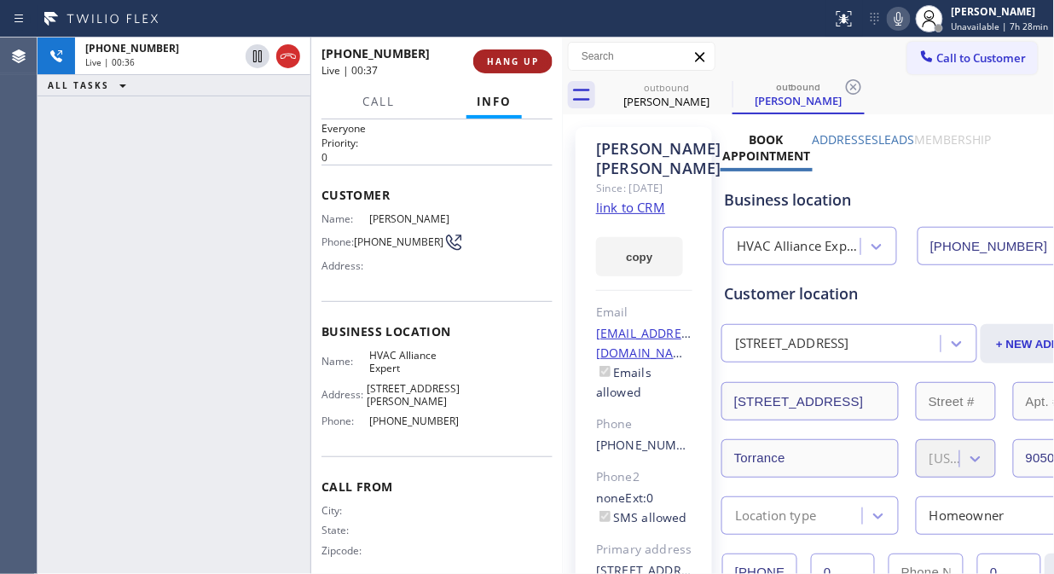
click at [517, 64] on span "HANG UP" at bounding box center [513, 61] width 52 height 12
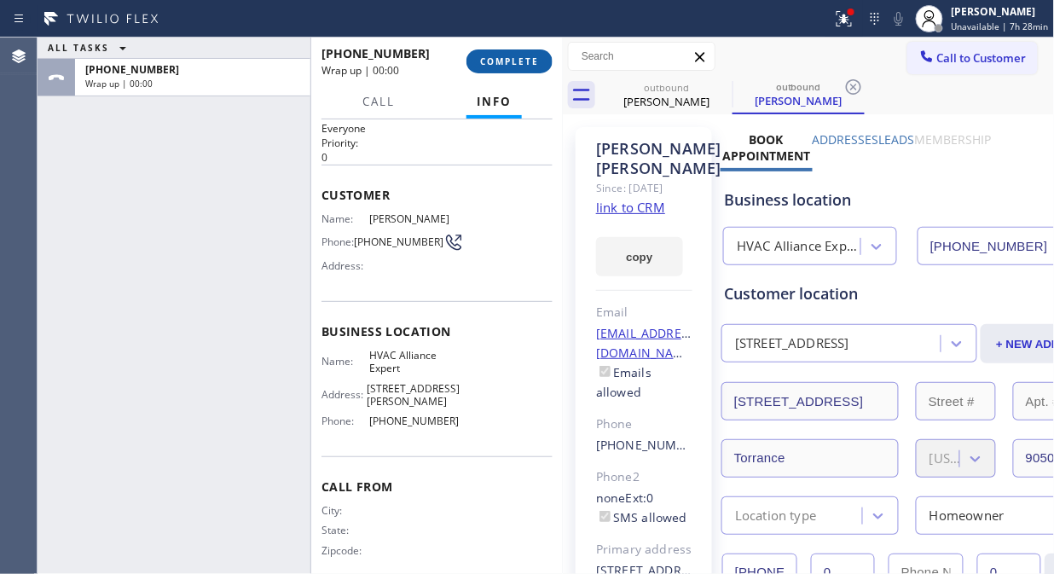
click at [517, 64] on span "COMPLETE" at bounding box center [509, 61] width 59 height 12
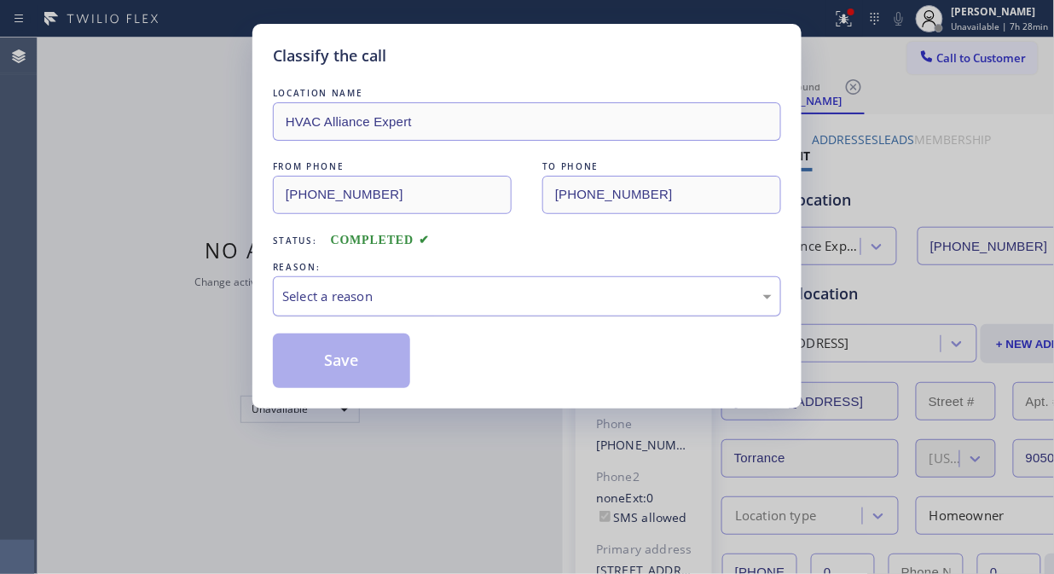
click at [484, 295] on div "Select a reason" at bounding box center [526, 296] width 489 height 20
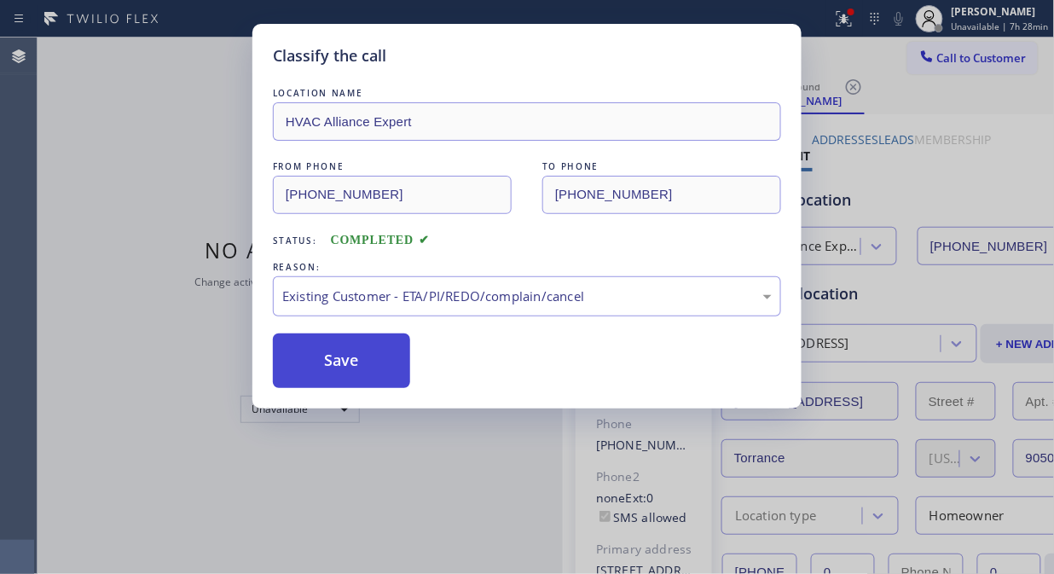
click at [354, 356] on button "Save" at bounding box center [341, 360] width 137 height 55
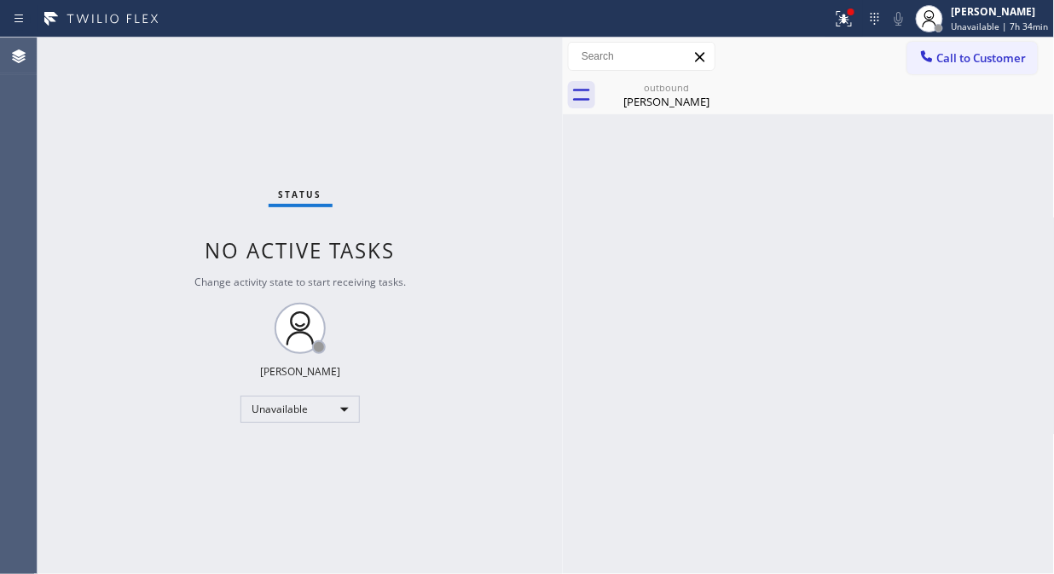
drag, startPoint x: 701, startPoint y: 103, endPoint x: 736, endPoint y: 77, distance: 44.5
click at [702, 103] on div "Carlene Murdoch" at bounding box center [666, 101] width 129 height 15
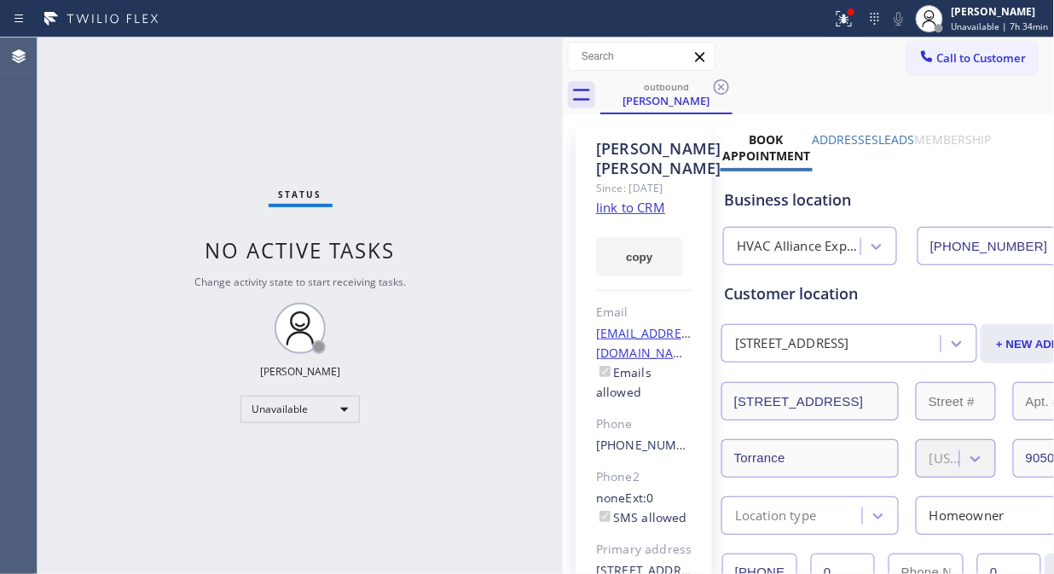
click at [736, 77] on div "outbound Carlene Murdoch" at bounding box center [827, 95] width 454 height 38
drag, startPoint x: 725, startPoint y: 88, endPoint x: 759, endPoint y: 12, distance: 83.2
click at [725, 89] on icon at bounding box center [721, 87] width 20 height 20
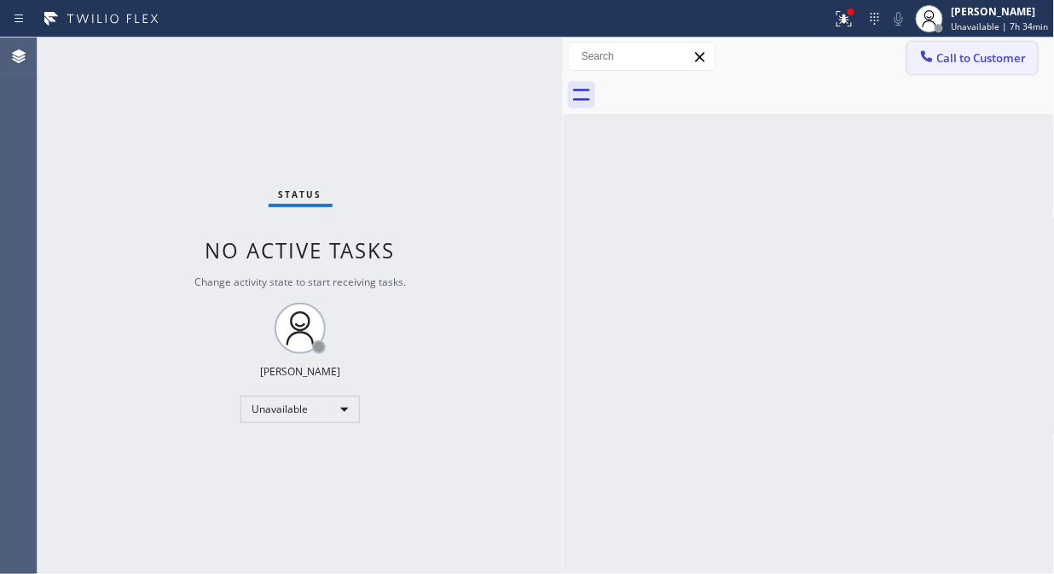
click at [980, 66] on button "Call to Customer" at bounding box center [972, 58] width 130 height 32
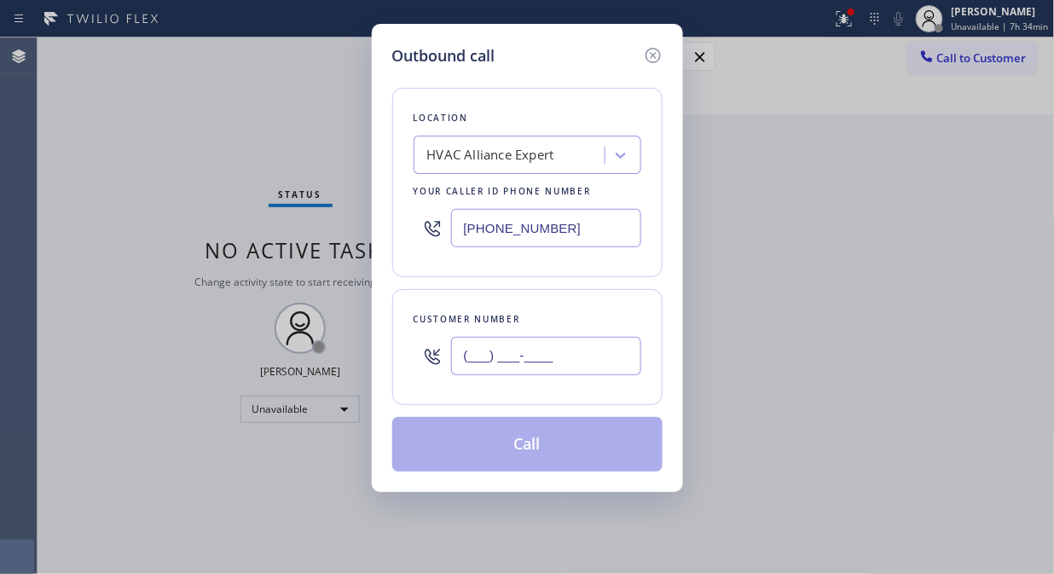
click at [557, 367] on input "(___) ___-____" at bounding box center [546, 356] width 190 height 38
paste input "206) 245-7274"
type input "(206) 245-7274"
click at [520, 158] on div "HVAC Alliance Expert" at bounding box center [490, 156] width 127 height 20
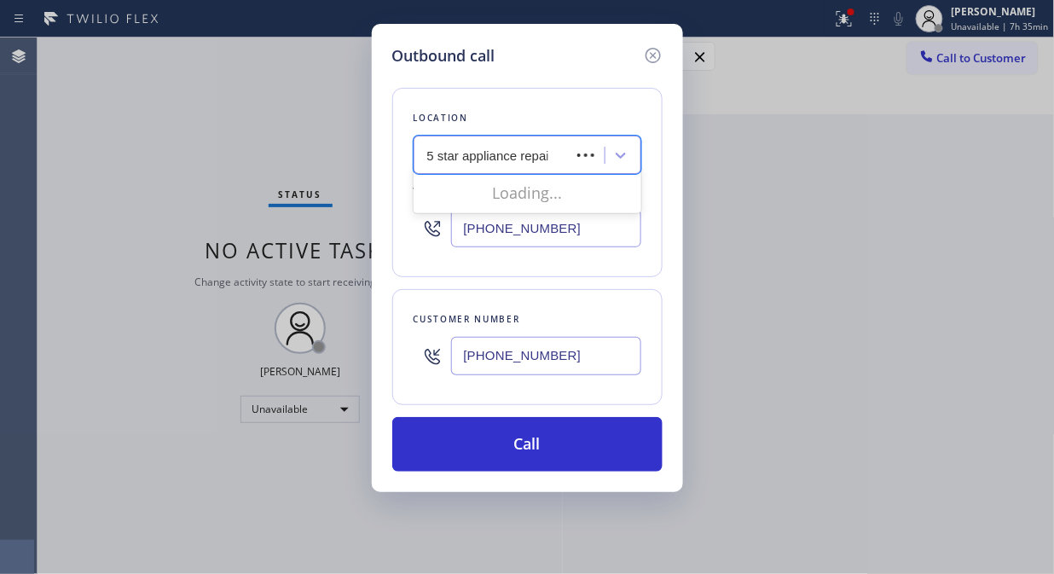
type input "5 star appliance repair"
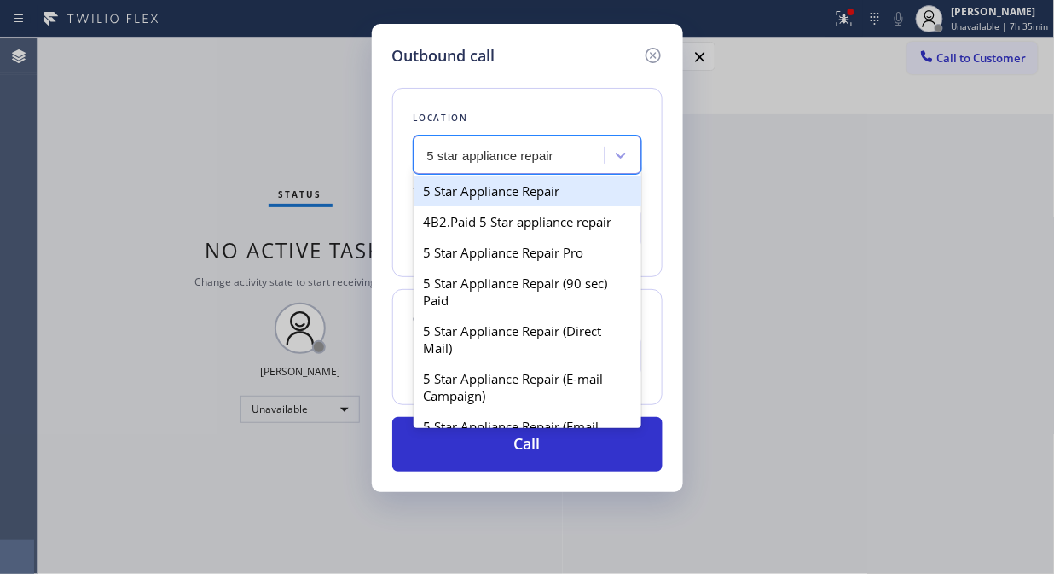
click at [501, 193] on div "5 Star Appliance Repair" at bounding box center [527, 191] width 228 height 31
type input "[PHONE_NUMBER]"
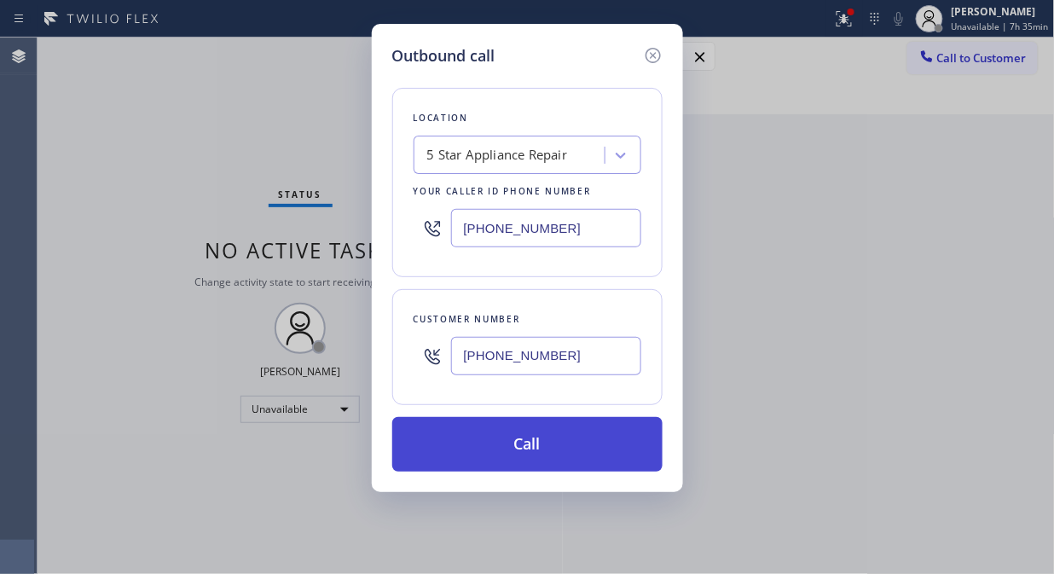
click at [510, 432] on button "Call" at bounding box center [527, 444] width 270 height 55
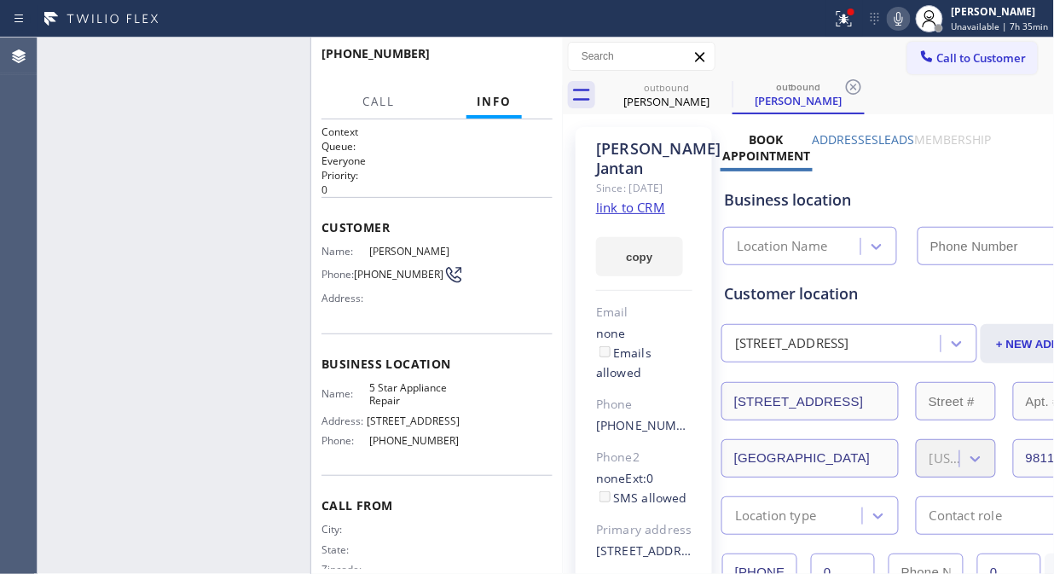
type input "[PHONE_NUMBER]"
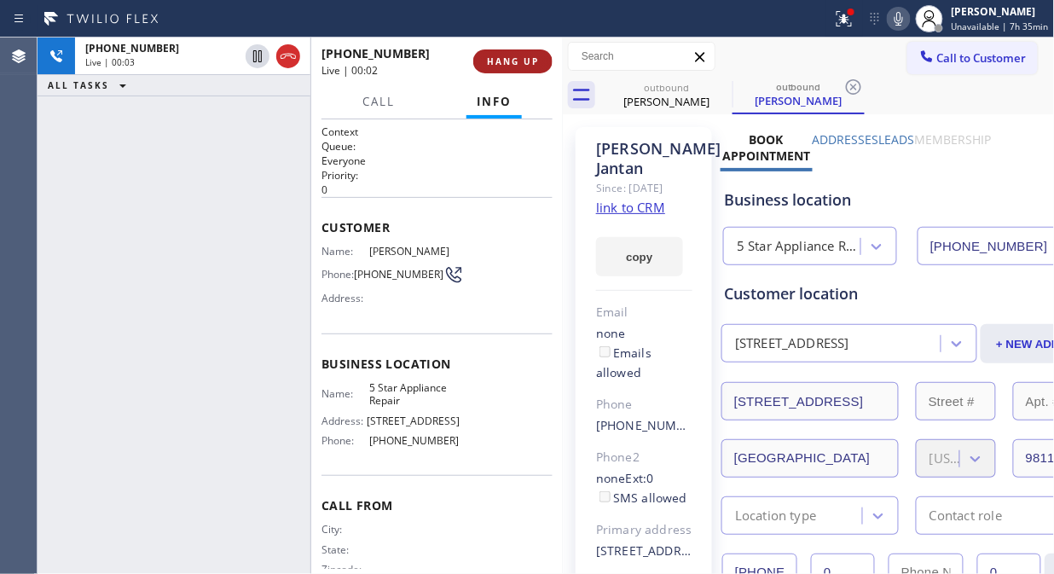
drag, startPoint x: 490, startPoint y: 53, endPoint x: 520, endPoint y: 65, distance: 32.1
click at [492, 53] on button "HANG UP" at bounding box center [512, 61] width 79 height 24
click at [520, 65] on span "HANG UP" at bounding box center [513, 61] width 52 height 12
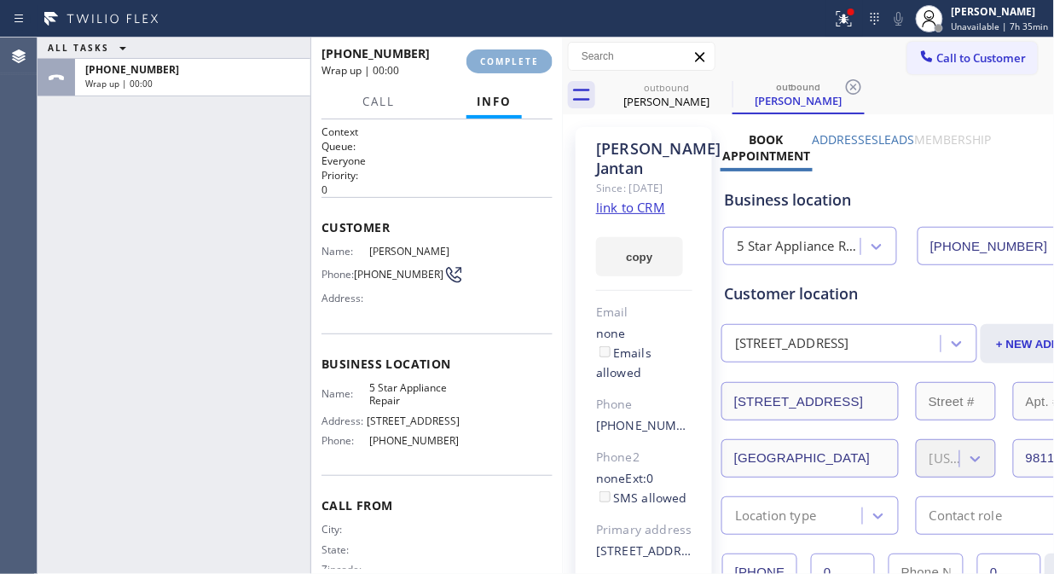
click at [521, 65] on span "COMPLETE" at bounding box center [509, 61] width 59 height 12
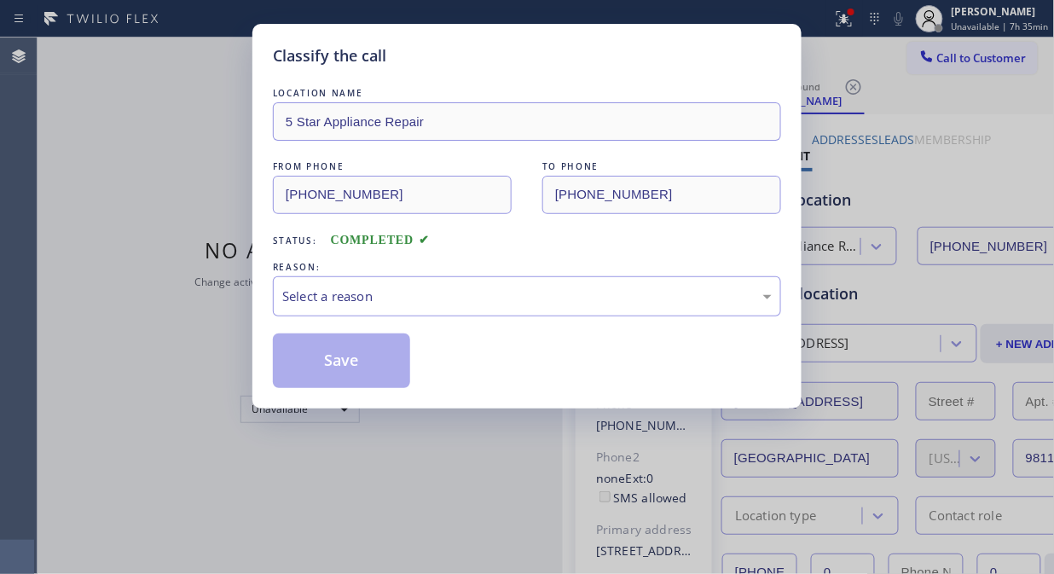
click at [518, 320] on div "LOCATION NAME 5 Star Appliance Repair FROM PHONE (855) 731-4952 TO PHONE (206) …" at bounding box center [527, 235] width 508 height 303
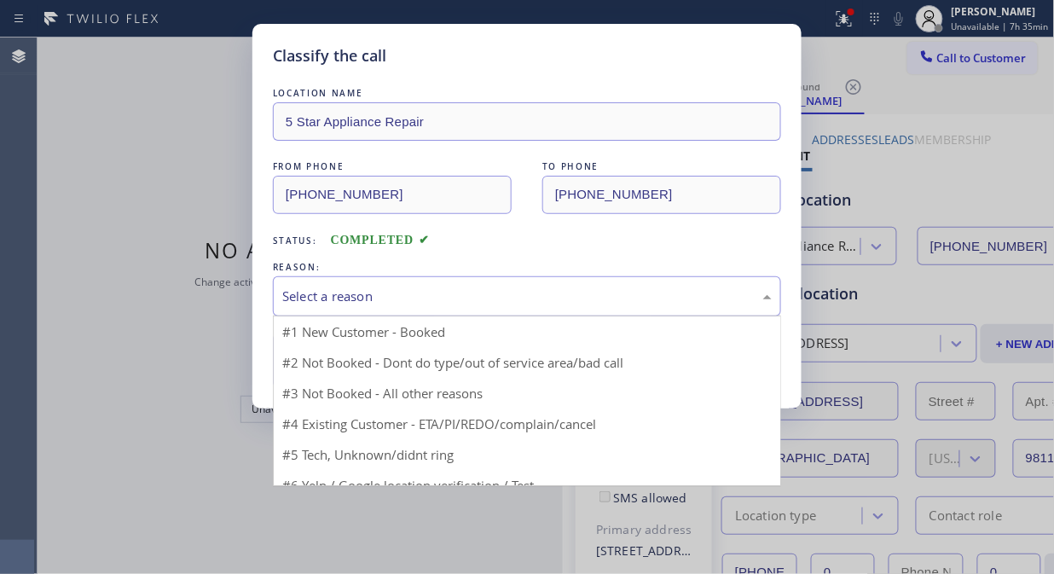
click at [527, 297] on div "Select a reason" at bounding box center [526, 296] width 489 height 20
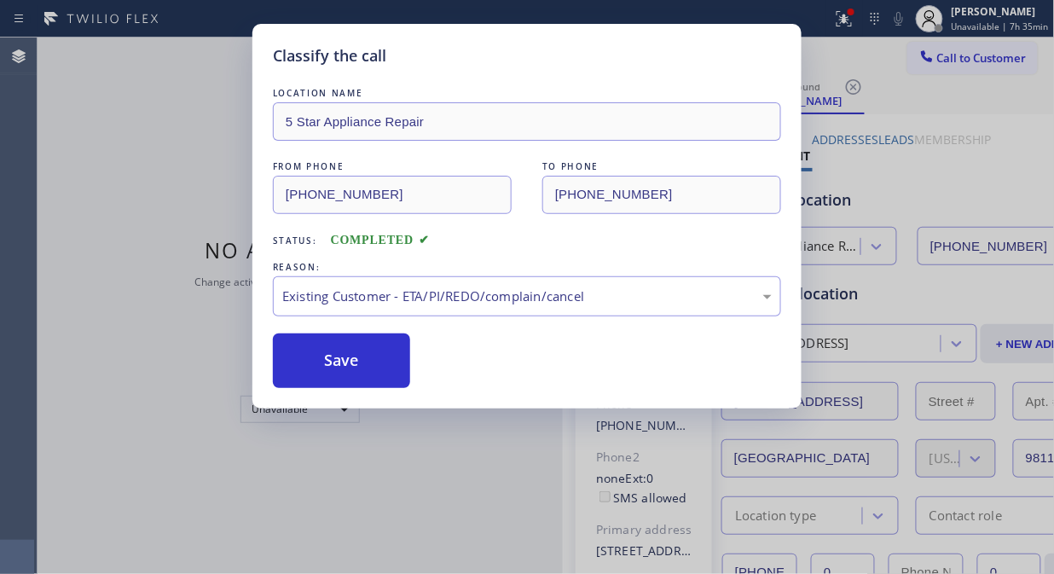
drag, startPoint x: 334, startPoint y: 365, endPoint x: 716, endPoint y: 213, distance: 410.9
click at [332, 365] on button "Save" at bounding box center [341, 360] width 137 height 55
click at [947, 61] on div "Classify the call LOCATION NAME 5 Star Appliance Repair FROM PHONE (855) 731-49…" at bounding box center [546, 306] width 1016 height 536
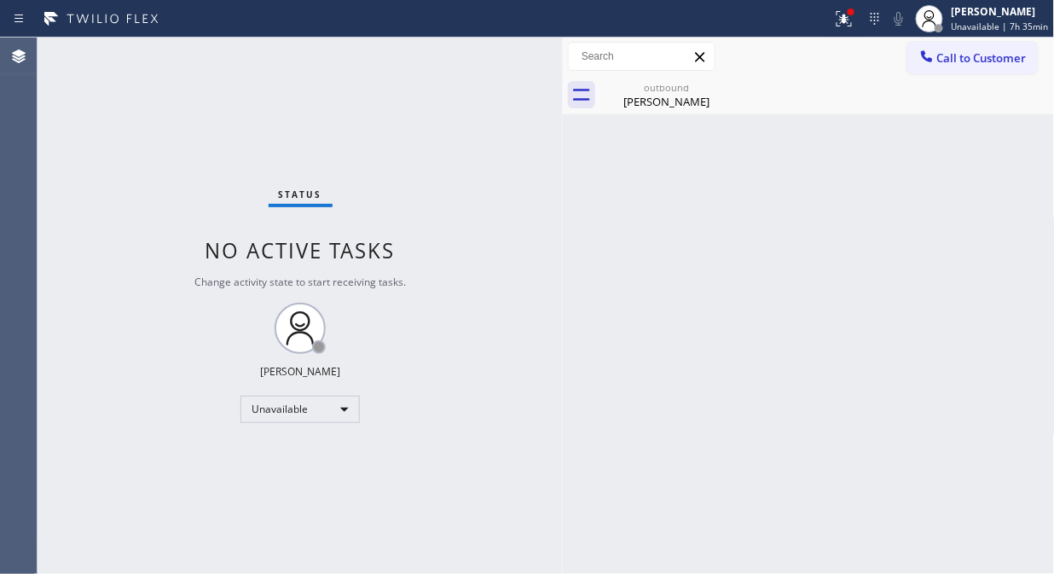
click at [947, 61] on span "Call to Customer" at bounding box center [981, 57] width 89 height 15
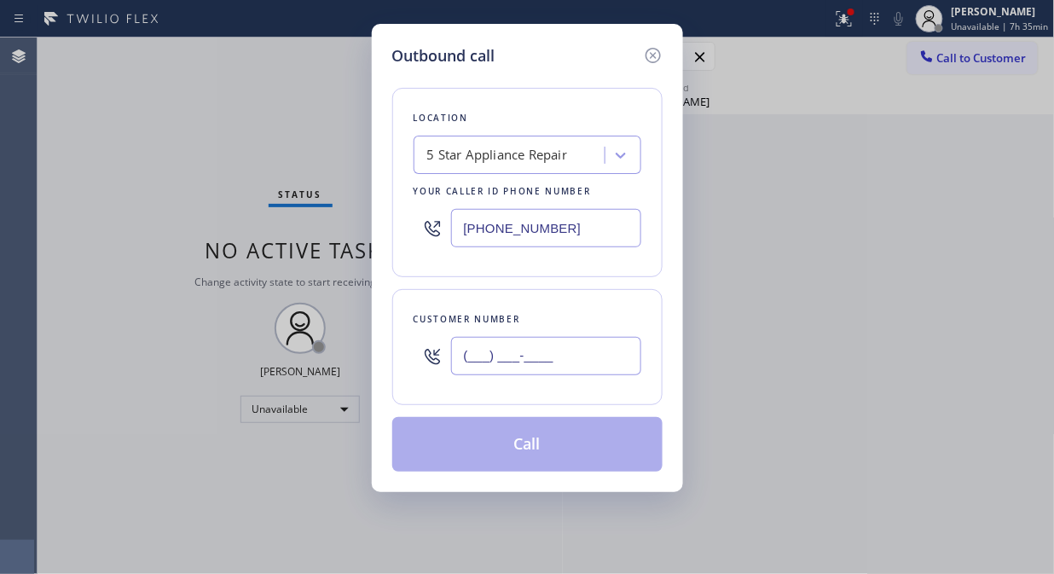
click at [593, 349] on input "(___) ___-____" at bounding box center [546, 356] width 190 height 38
paste input "626) 375-8469"
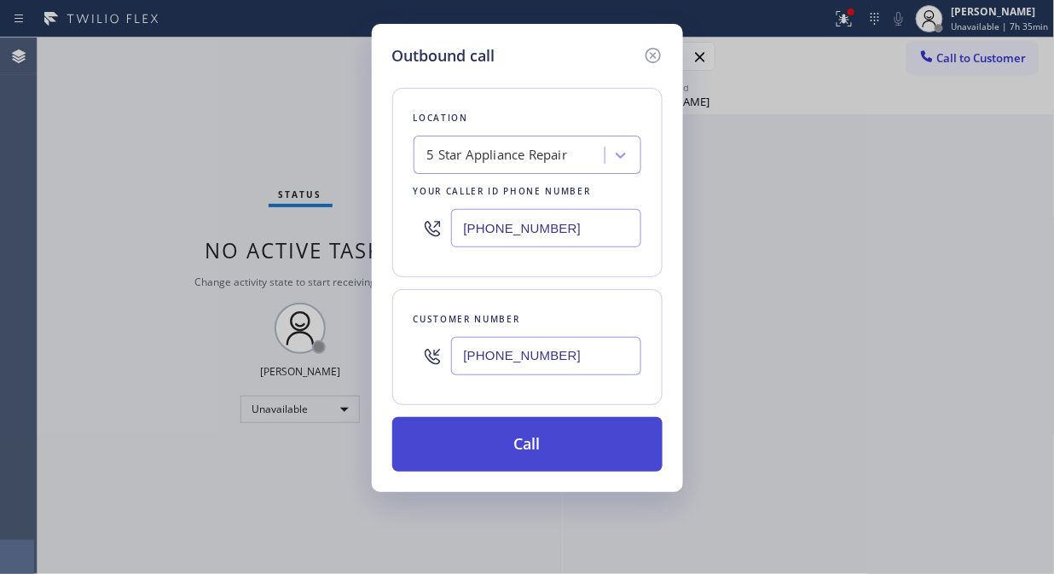
type input "(626) 375-8469"
click at [556, 450] on button "Call" at bounding box center [527, 444] width 270 height 55
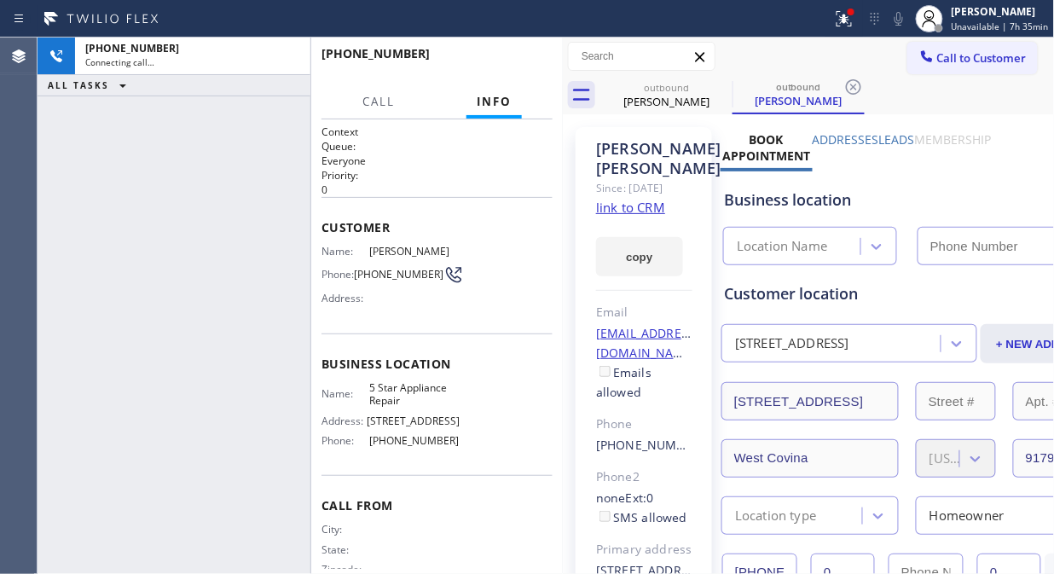
click at [841, 21] on icon at bounding box center [844, 19] width 20 height 20
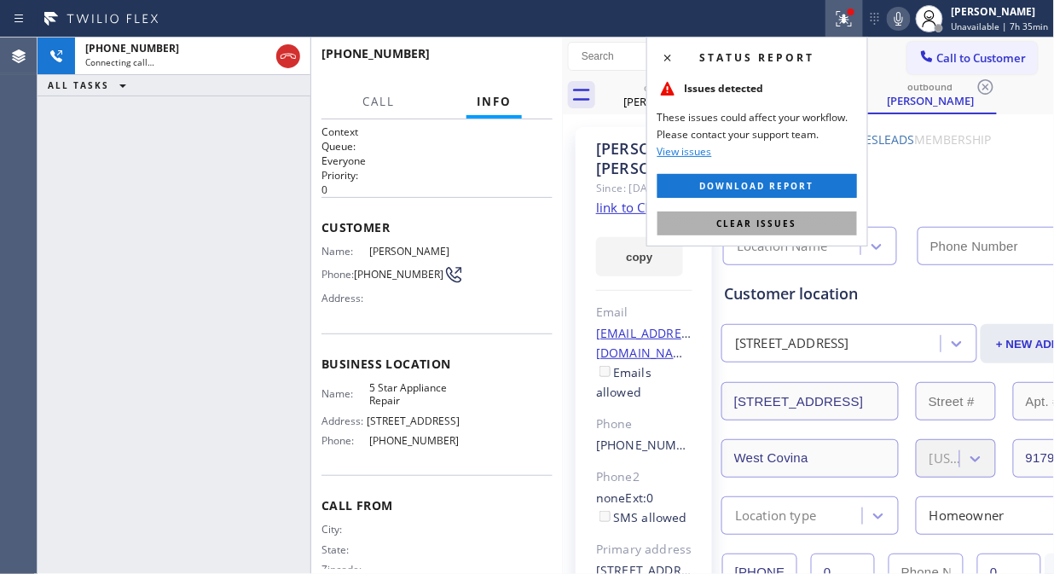
click at [782, 225] on span "Clear issues" at bounding box center [757, 223] width 80 height 12
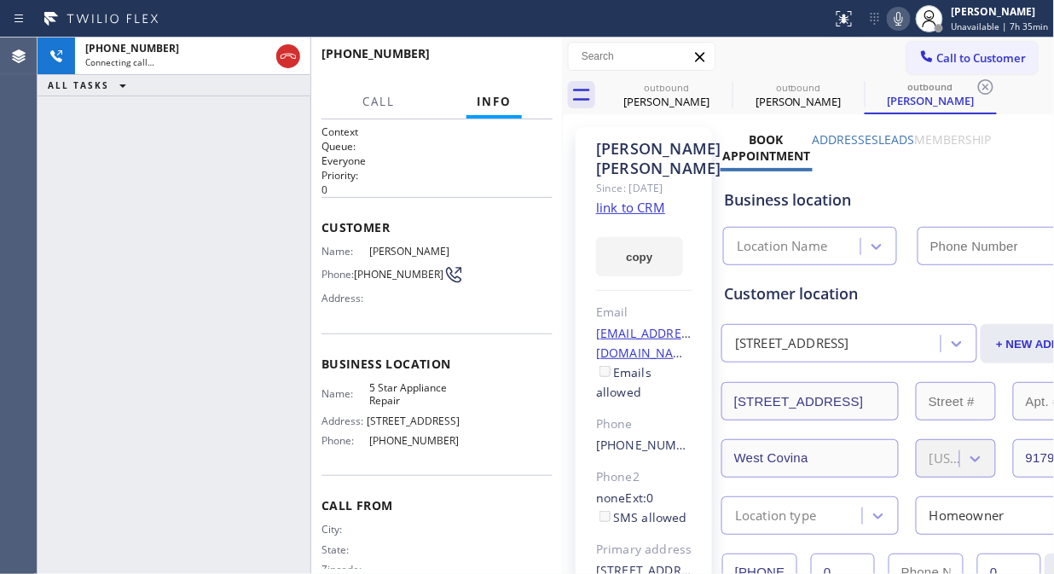
type input "[PHONE_NUMBER]"
click at [726, 84] on icon at bounding box center [721, 87] width 20 height 20
click at [0, 0] on icon at bounding box center [0, 0] width 0 height 0
click at [975, 85] on icon at bounding box center [985, 87] width 20 height 20
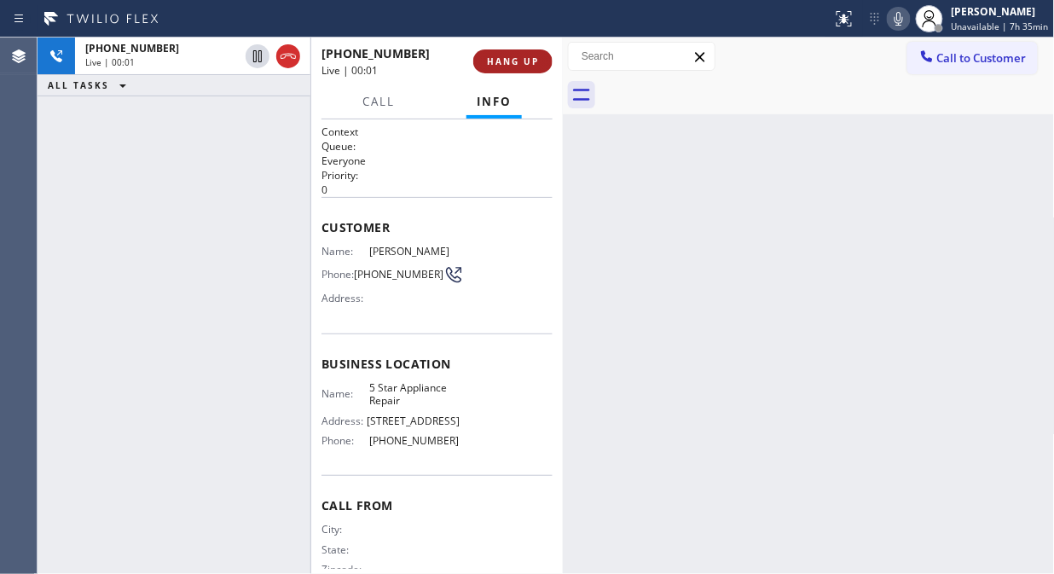
click at [526, 57] on span "HANG UP" at bounding box center [513, 61] width 52 height 12
click at [526, 58] on span "HANG UP" at bounding box center [513, 61] width 52 height 12
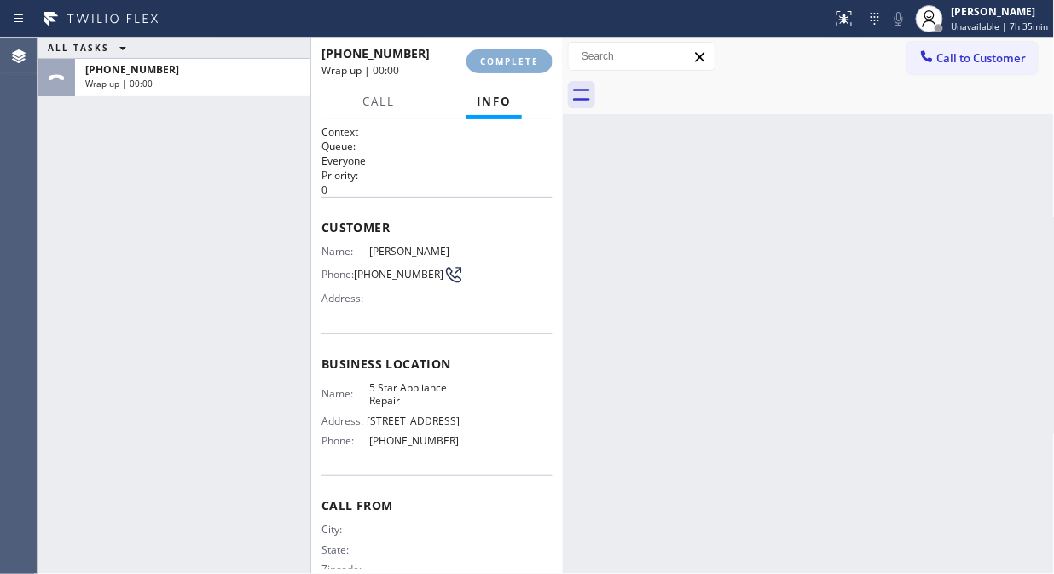
click at [526, 58] on span "COMPLETE" at bounding box center [509, 61] width 59 height 12
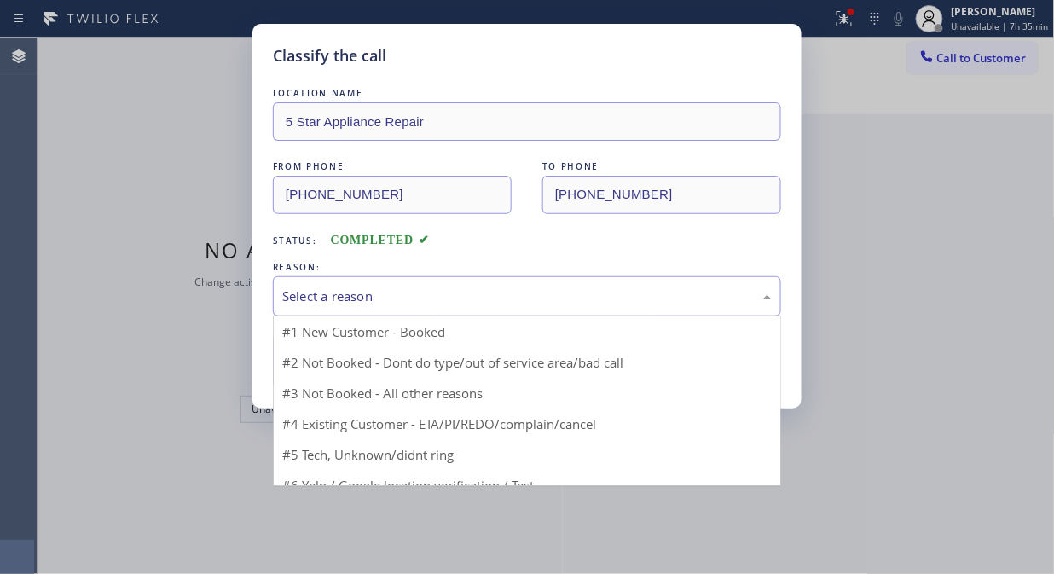
click at [486, 286] on div "Select a reason" at bounding box center [526, 296] width 489 height 20
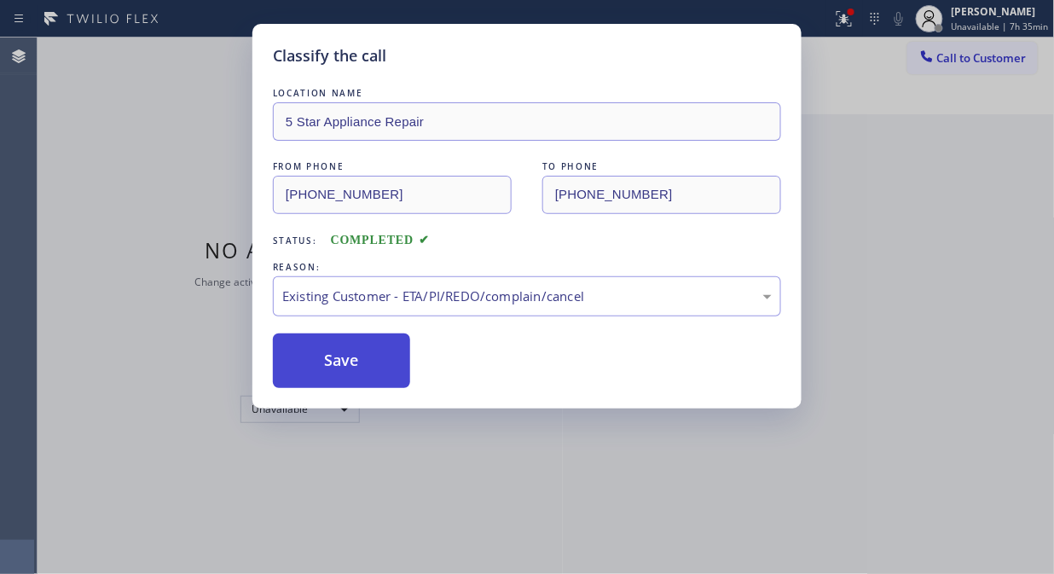
click at [311, 349] on button "Save" at bounding box center [341, 360] width 137 height 55
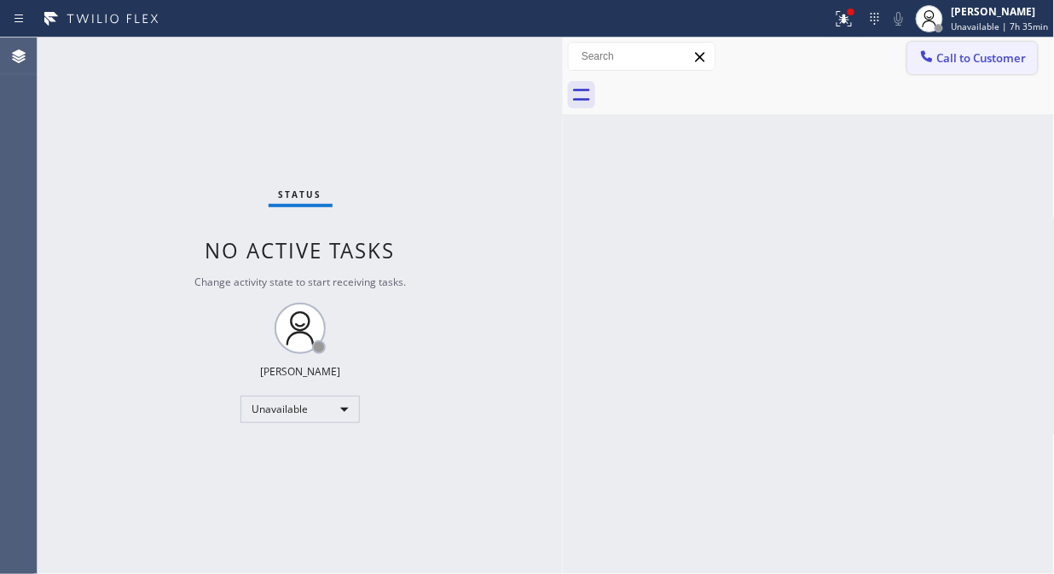
click at [939, 58] on span "Call to Customer" at bounding box center [981, 57] width 89 height 15
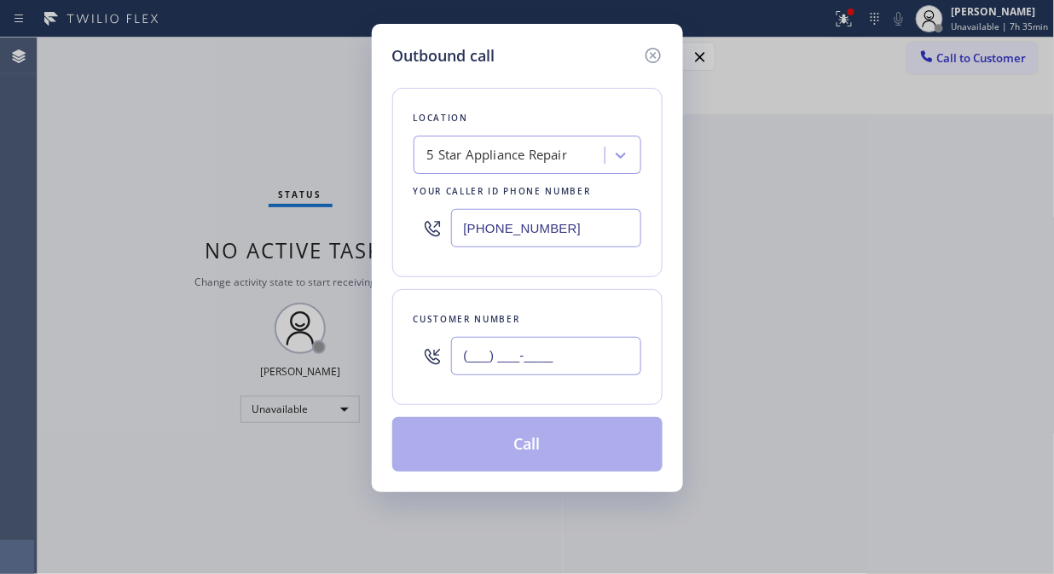
click at [598, 365] on input "(___) ___-____" at bounding box center [546, 356] width 190 height 38
paste input "415) 837-8765"
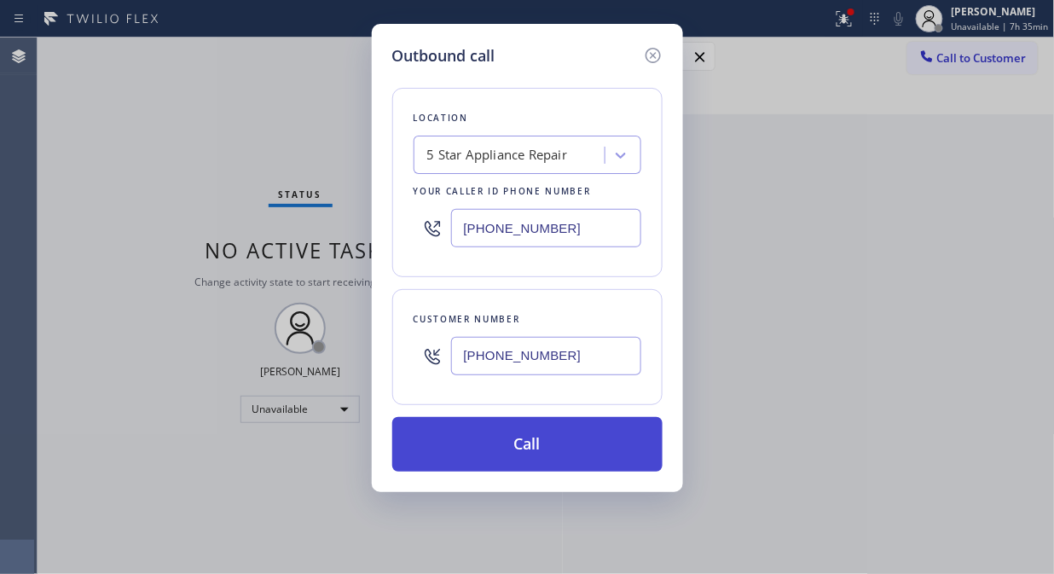
type input "(415) 837-8765"
click at [603, 460] on button "Call" at bounding box center [527, 444] width 270 height 55
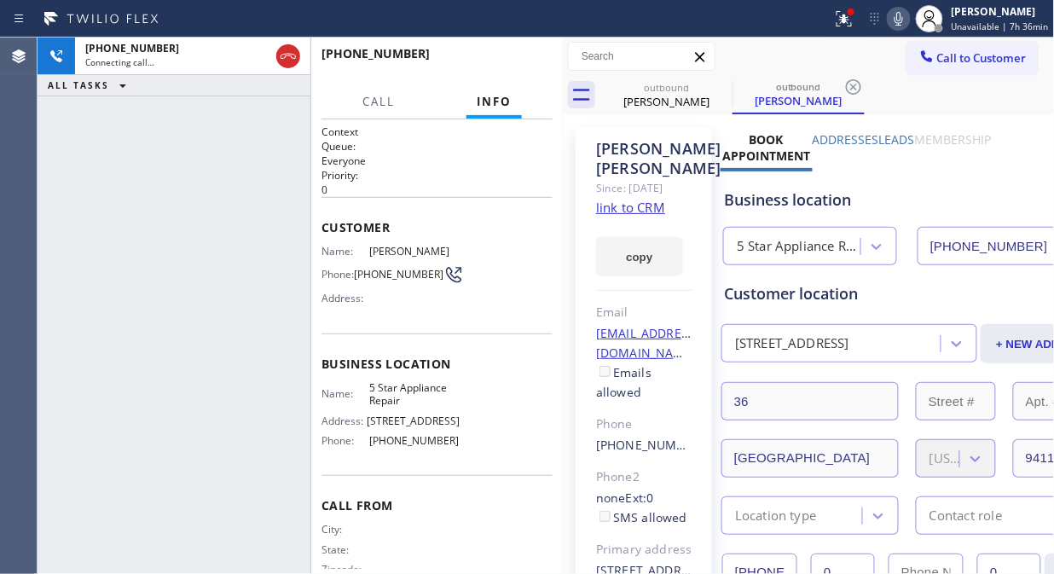
type input "[PHONE_NUMBER]"
click at [512, 63] on span "HANG UP" at bounding box center [513, 61] width 52 height 12
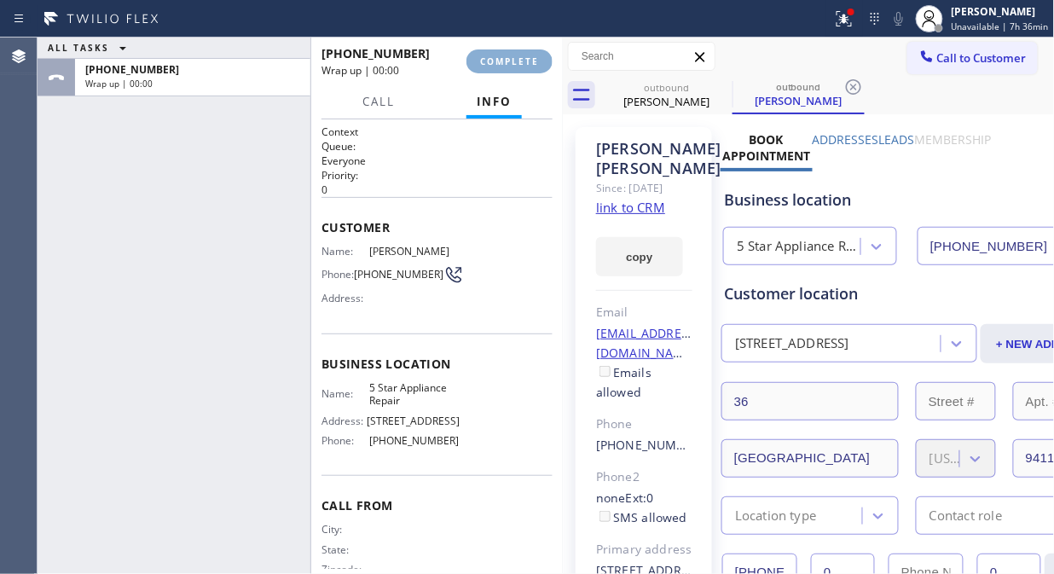
click at [513, 63] on span "COMPLETE" at bounding box center [509, 61] width 59 height 12
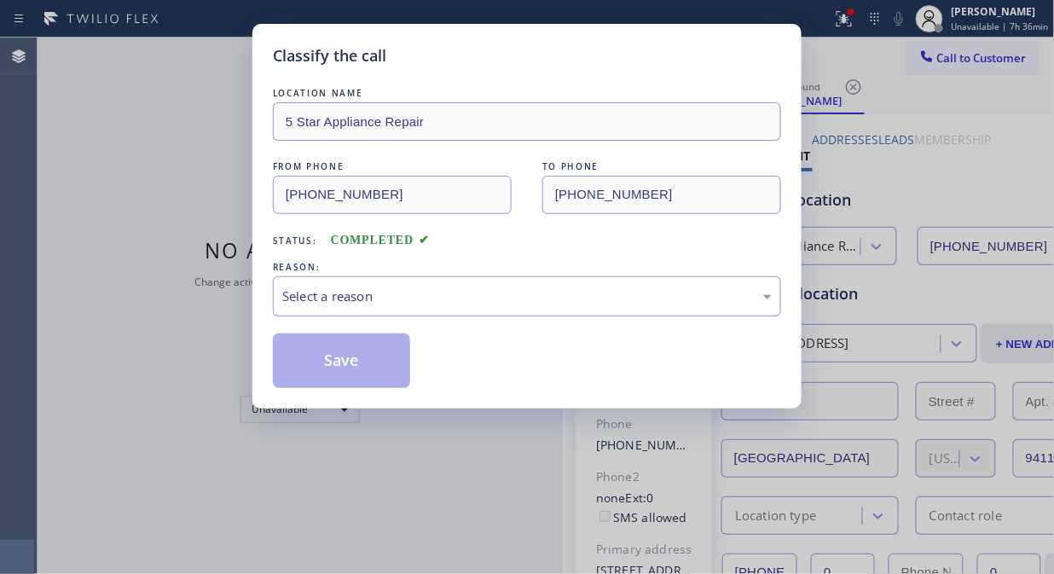
click at [474, 304] on div "Select a reason" at bounding box center [526, 296] width 489 height 20
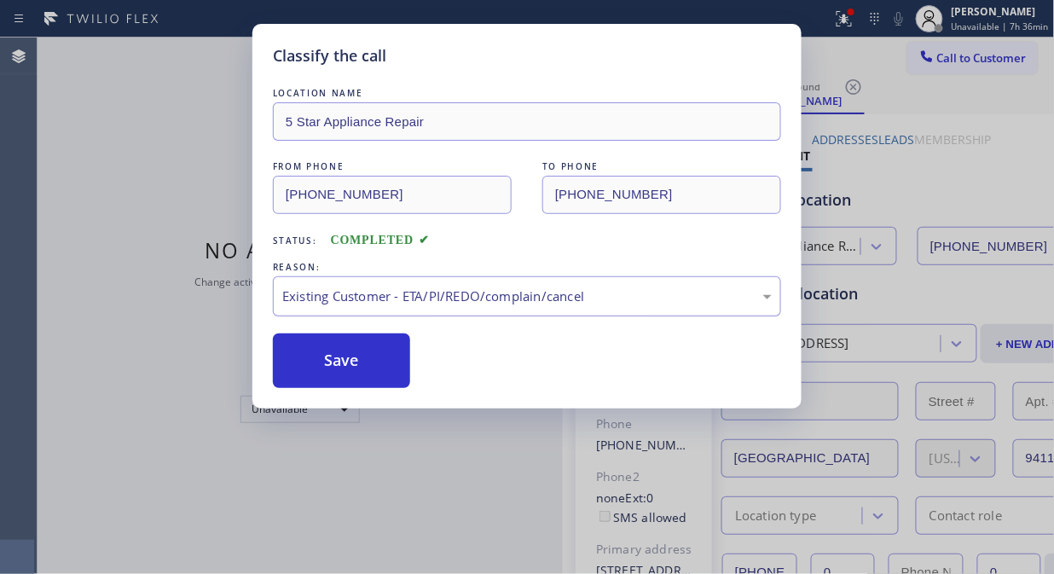
click at [473, 313] on div "Existing Customer - ETA/PI/REDO/complain/cancel" at bounding box center [527, 296] width 508 height 40
click at [352, 367] on button "Save" at bounding box center [341, 360] width 137 height 55
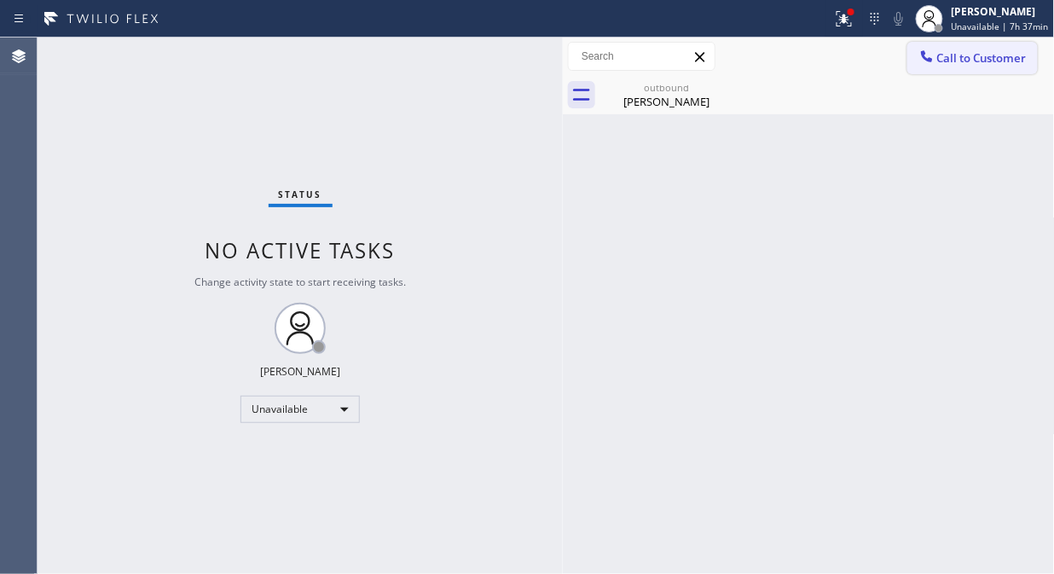
click at [935, 62] on div at bounding box center [926, 58] width 20 height 20
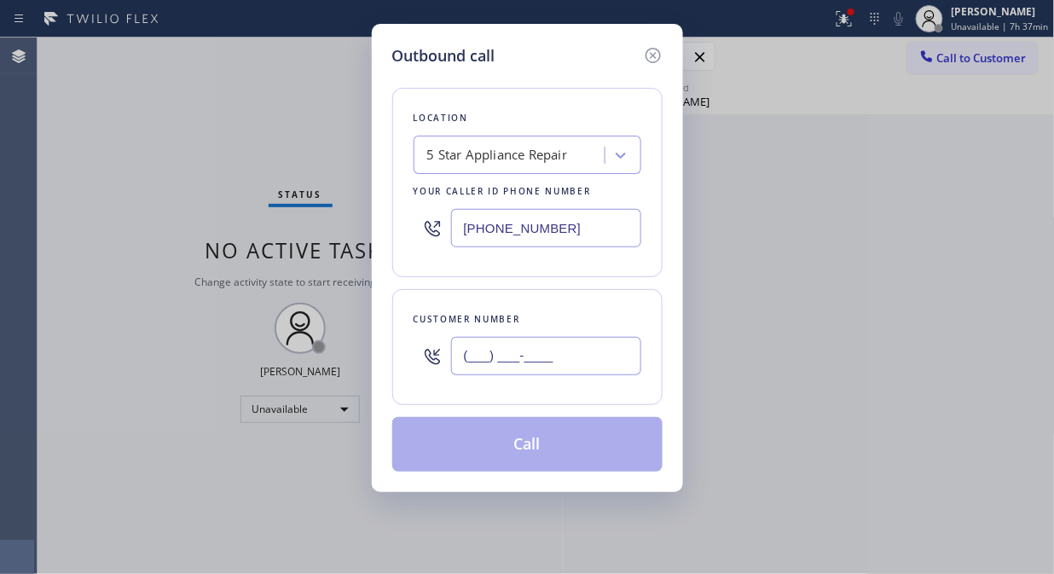
click at [556, 362] on input "(___) ___-____" at bounding box center [546, 356] width 190 height 38
paste input "305) 632-9797"
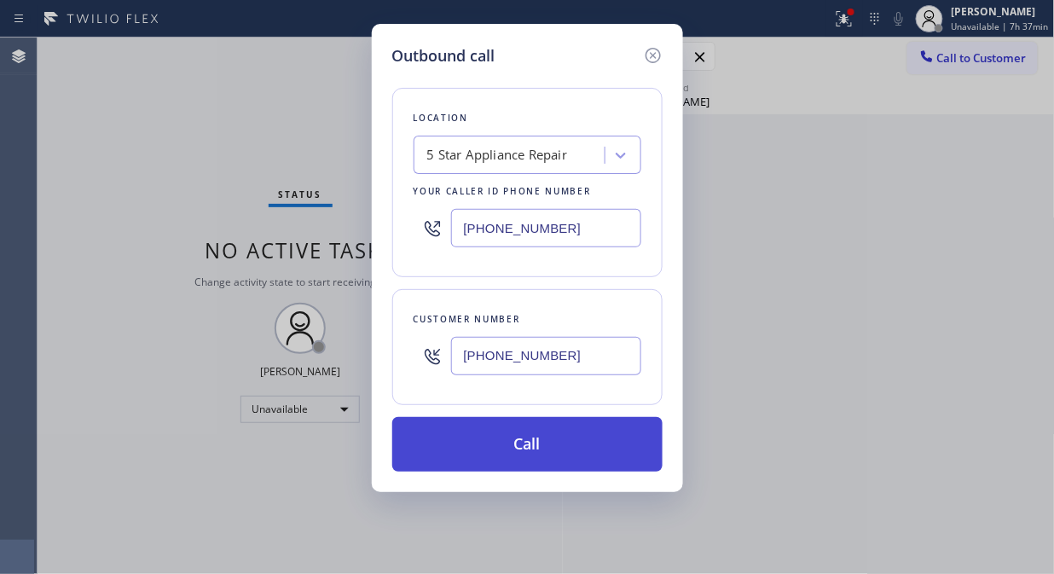
type input "(305) 632-9797"
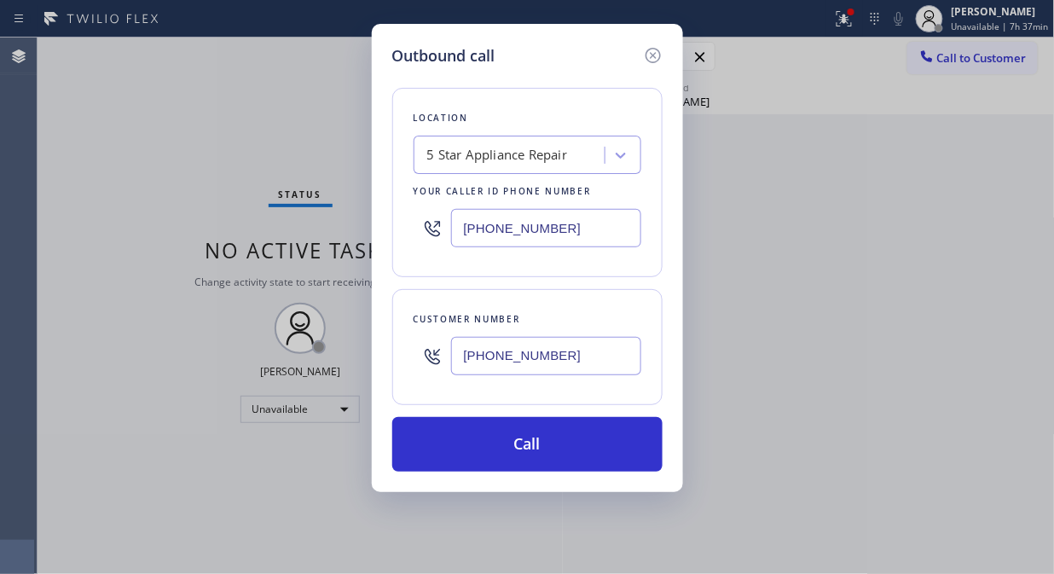
drag, startPoint x: 584, startPoint y: 457, endPoint x: 875, endPoint y: 2, distance: 540.0
click at [585, 458] on button "Call" at bounding box center [527, 444] width 270 height 55
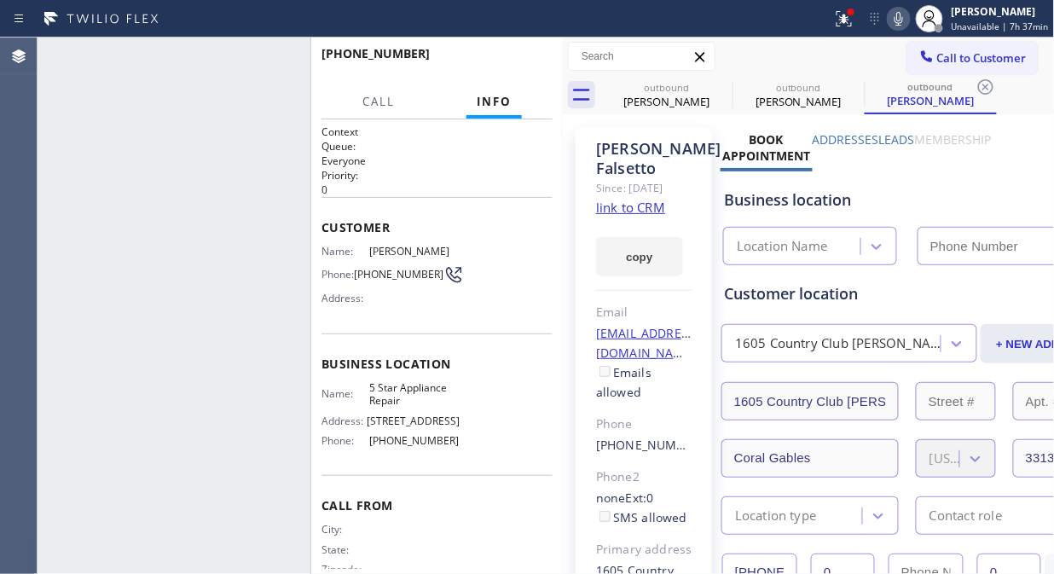
type input "[PHONE_NUMBER]"
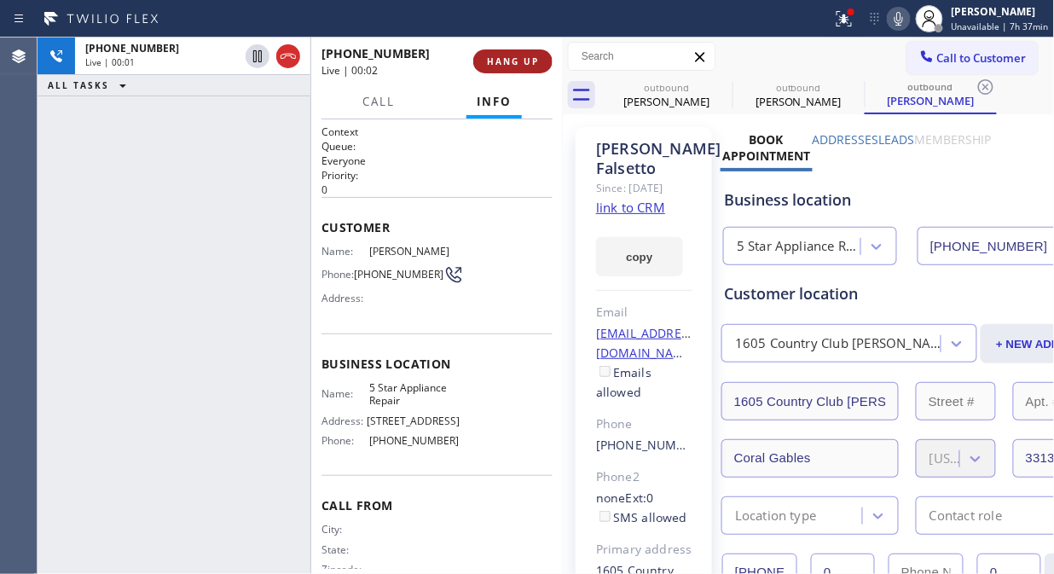
click at [521, 64] on span "HANG UP" at bounding box center [513, 61] width 52 height 12
click at [520, 64] on span "HANG UP" at bounding box center [513, 61] width 52 height 12
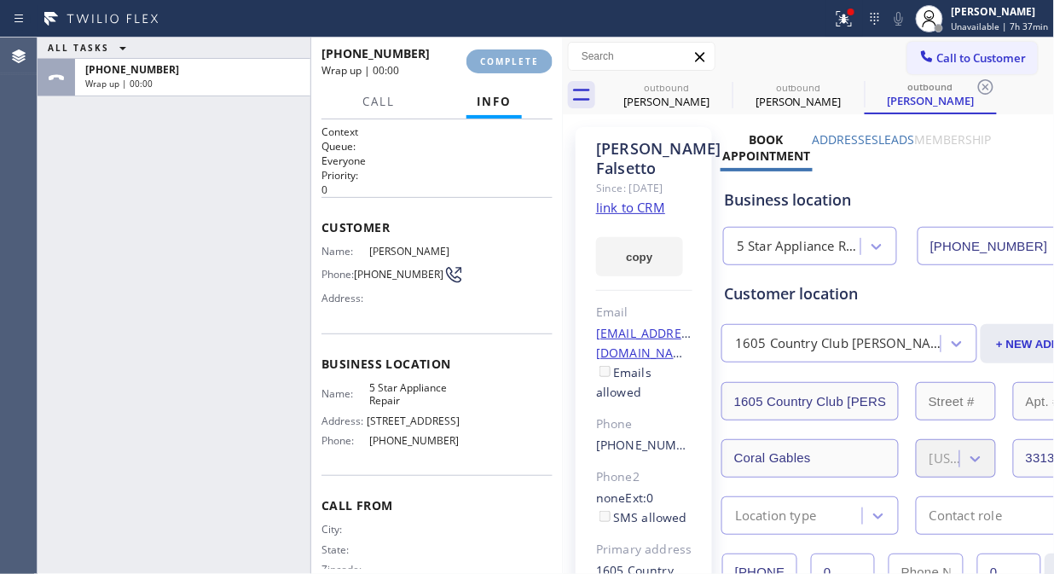
click at [517, 65] on span "COMPLETE" at bounding box center [509, 61] width 59 height 12
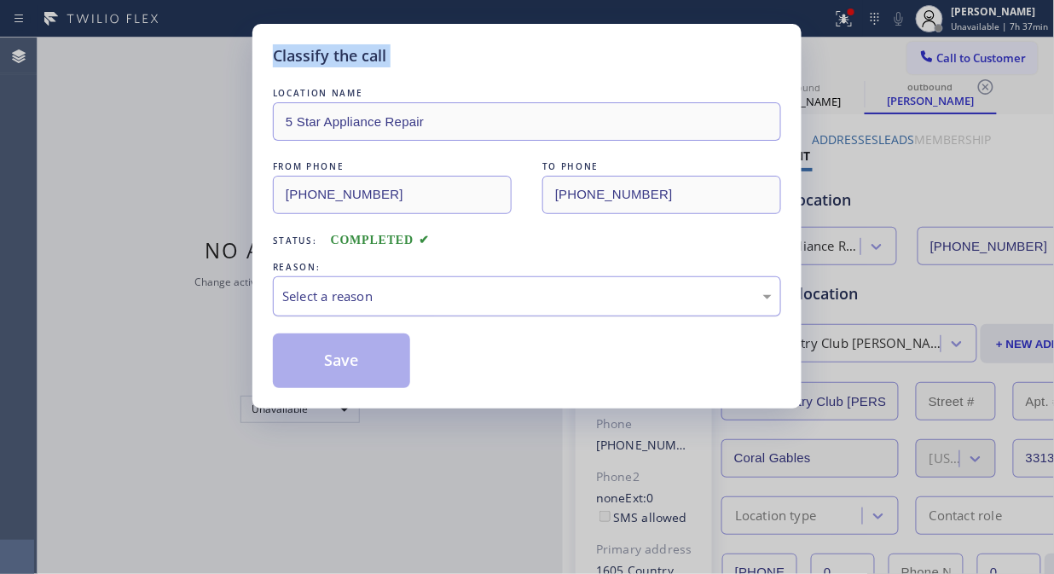
click at [492, 284] on div "Select a reason" at bounding box center [527, 296] width 508 height 40
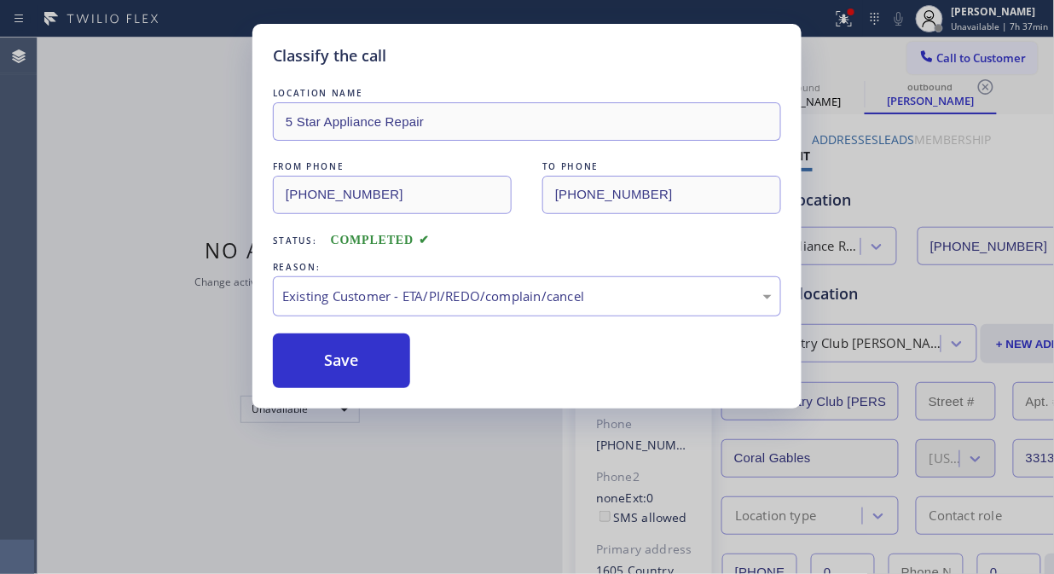
click at [411, 363] on div "Save" at bounding box center [527, 360] width 508 height 55
click at [364, 367] on button "Save" at bounding box center [341, 360] width 137 height 55
click at [968, 57] on div "Classify the call LOCATION NAME 5 Star Appliance Repair FROM PHONE (855) 731-49…" at bounding box center [527, 287] width 1054 height 574
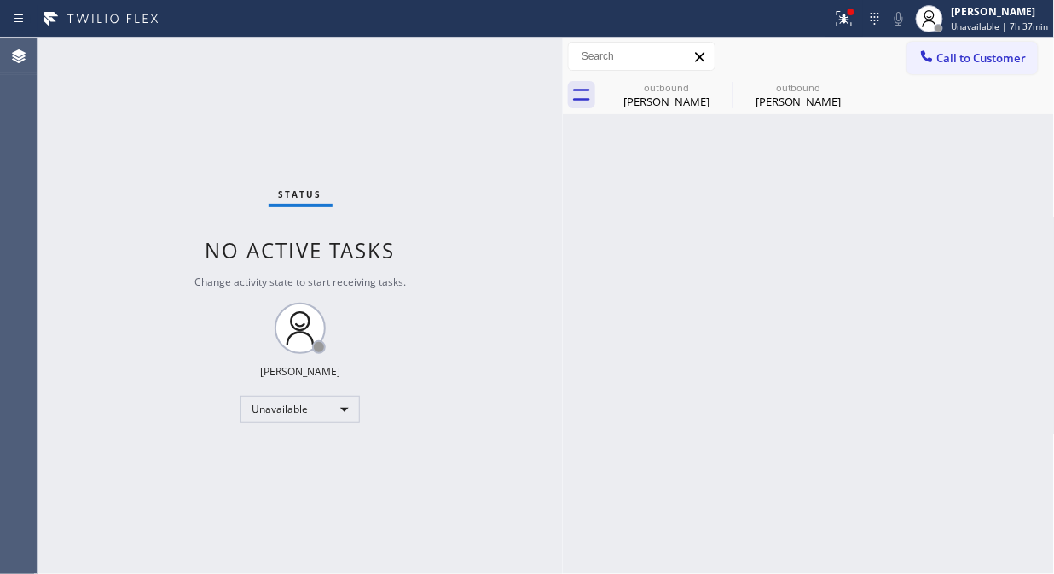
click at [968, 57] on span "Call to Customer" at bounding box center [981, 57] width 89 height 15
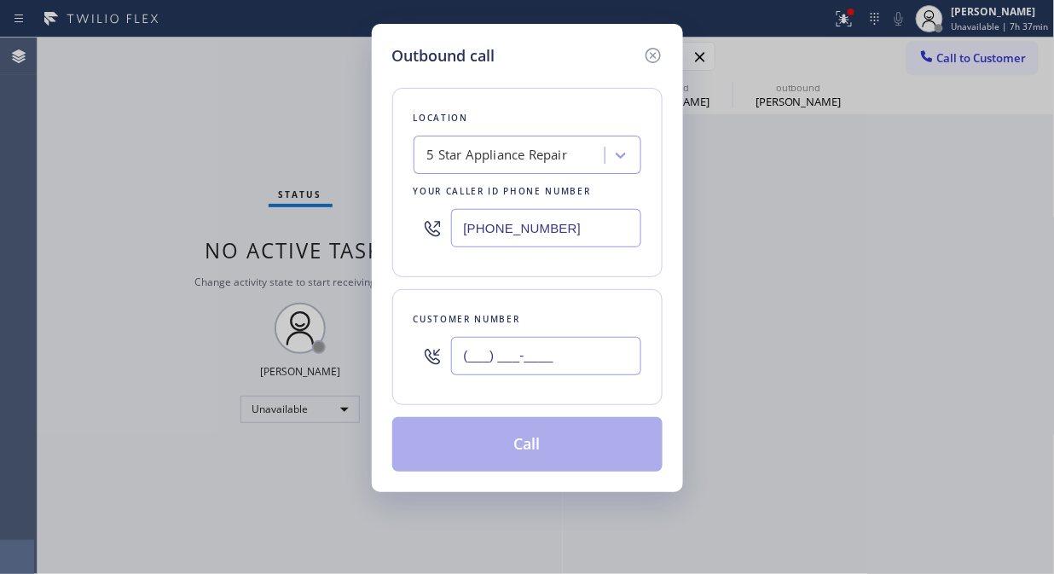
click at [508, 359] on input "(___) ___-____" at bounding box center [546, 356] width 190 height 38
paste input "310) 383-8179"
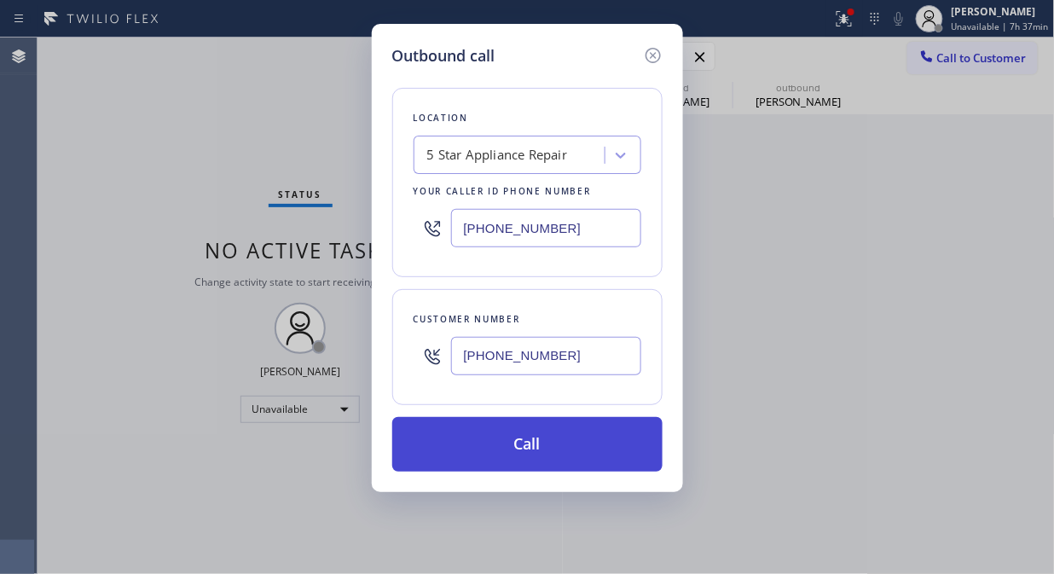
type input "(310) 383-8179"
click at [549, 450] on button "Call" at bounding box center [527, 444] width 270 height 55
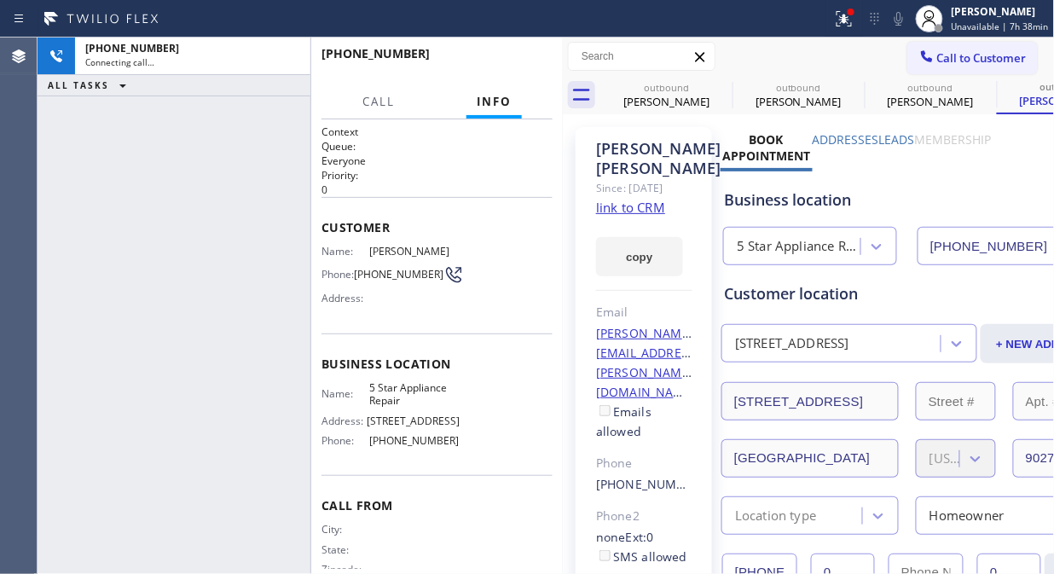
type input "[PHONE_NUMBER]"
click at [497, 58] on span "HANG UP" at bounding box center [513, 61] width 52 height 12
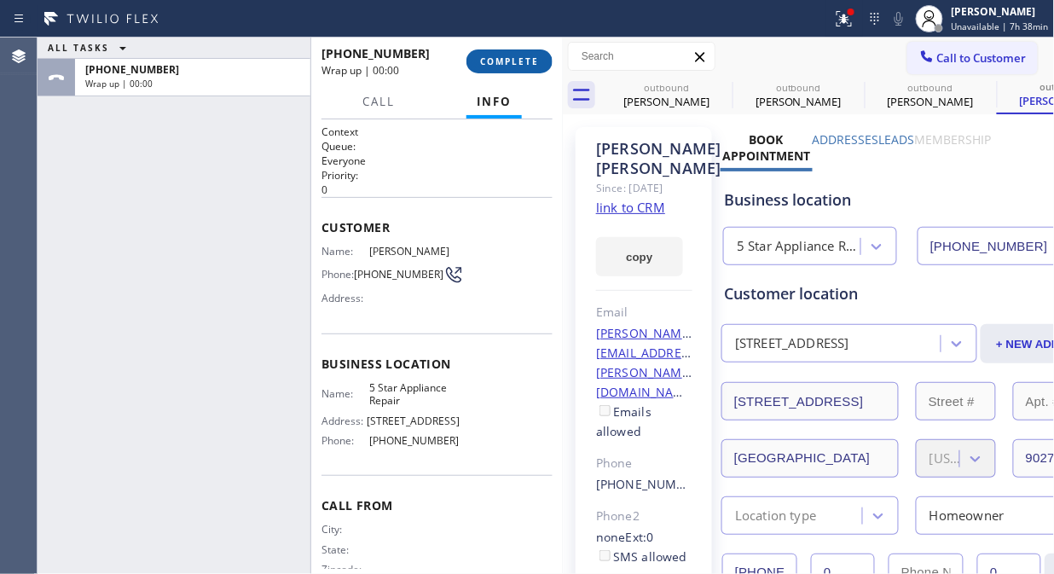
click at [496, 61] on span "COMPLETE" at bounding box center [509, 61] width 59 height 12
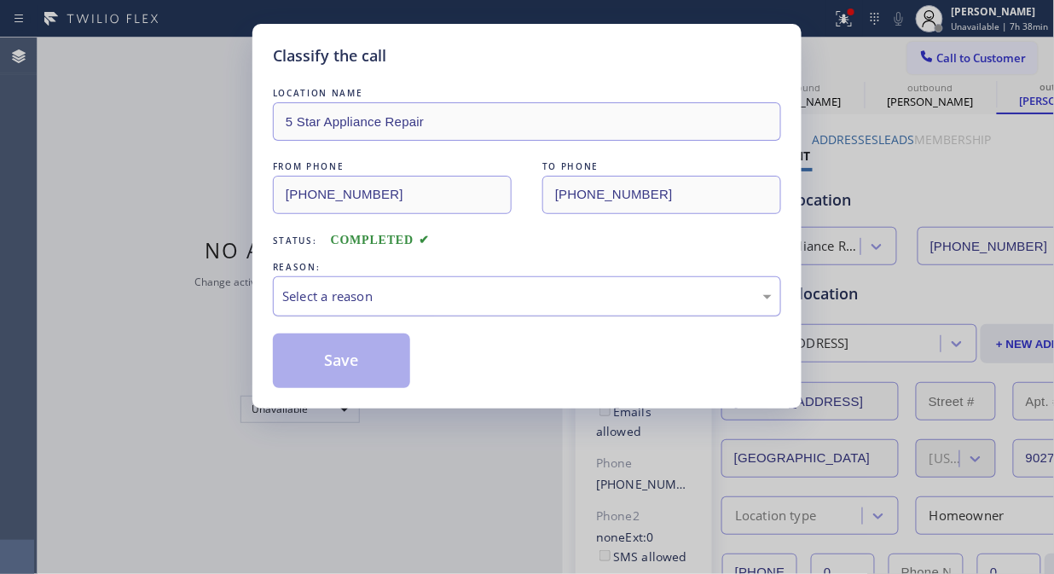
click at [486, 308] on div "Select a reason" at bounding box center [527, 296] width 508 height 40
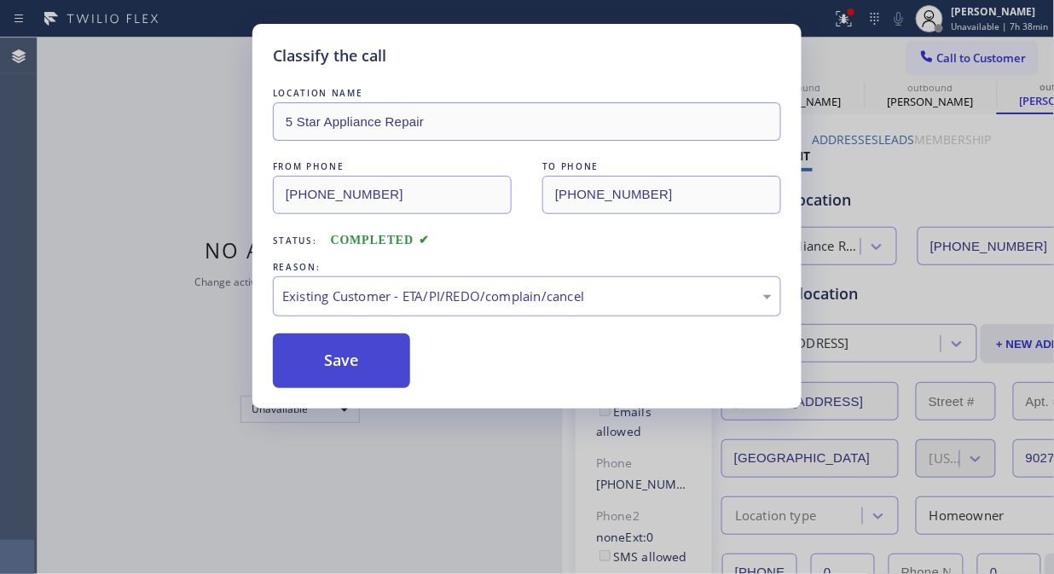
click at [373, 360] on button "Save" at bounding box center [341, 360] width 137 height 55
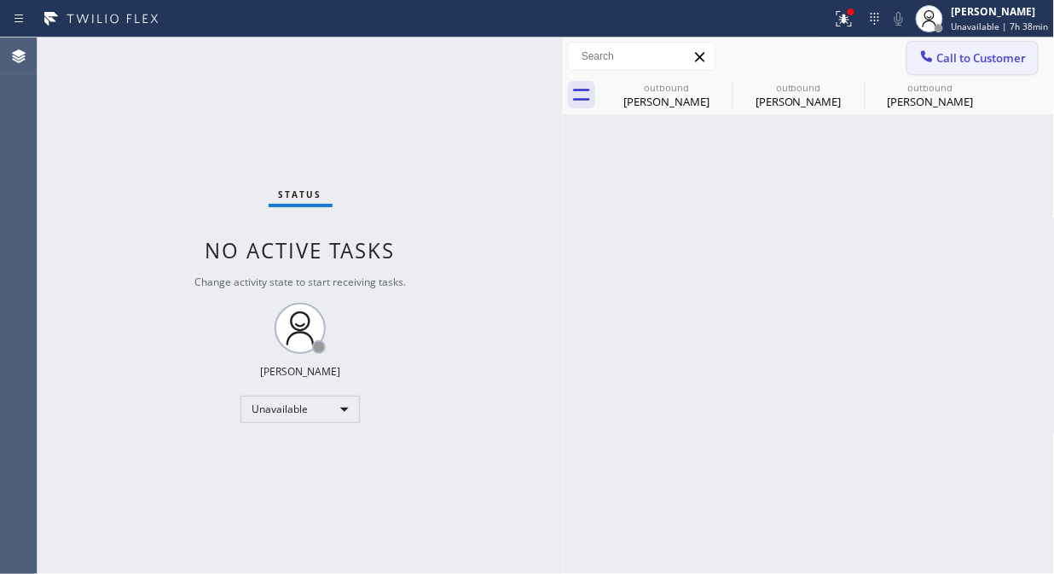
click at [944, 57] on span "Call to Customer" at bounding box center [981, 57] width 89 height 15
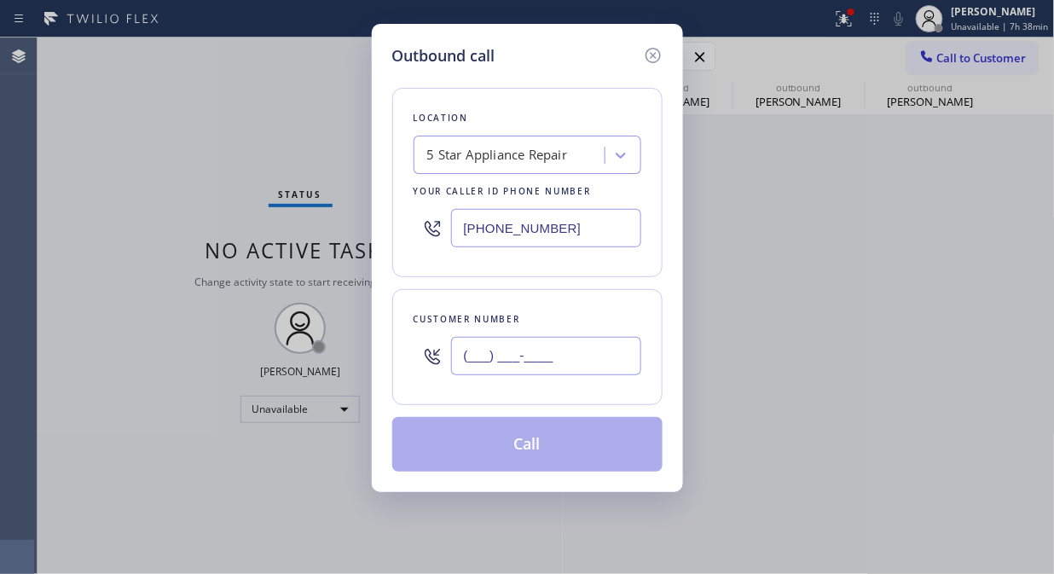
click at [566, 363] on input "(___) ___-____" at bounding box center [546, 356] width 190 height 38
paste input "949) 677-5351"
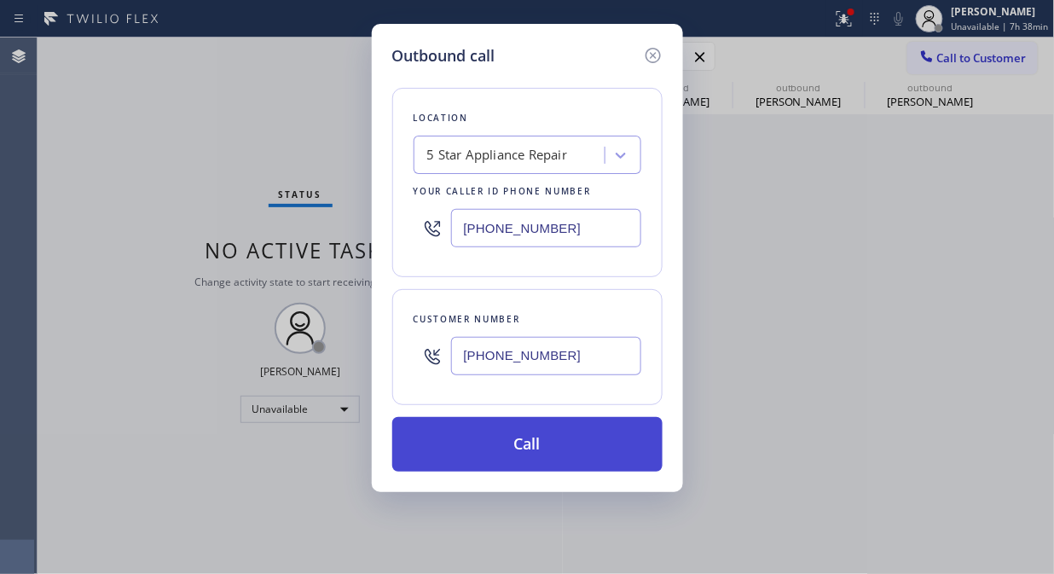
click at [586, 453] on button "Call" at bounding box center [527, 444] width 270 height 55
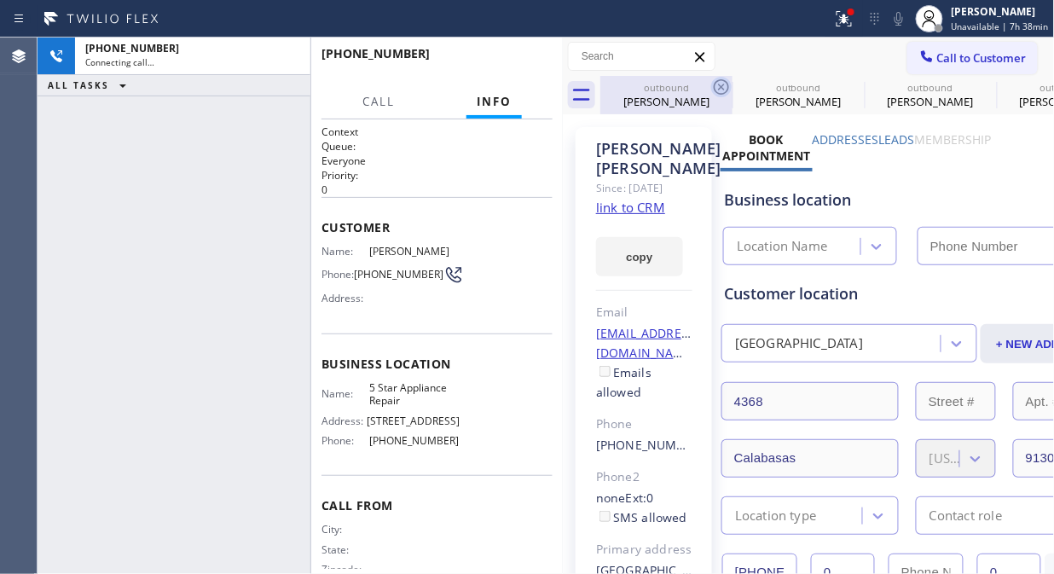
click at [723, 88] on icon at bounding box center [721, 87] width 20 height 20
click at [0, 0] on icon at bounding box center [0, 0] width 0 height 0
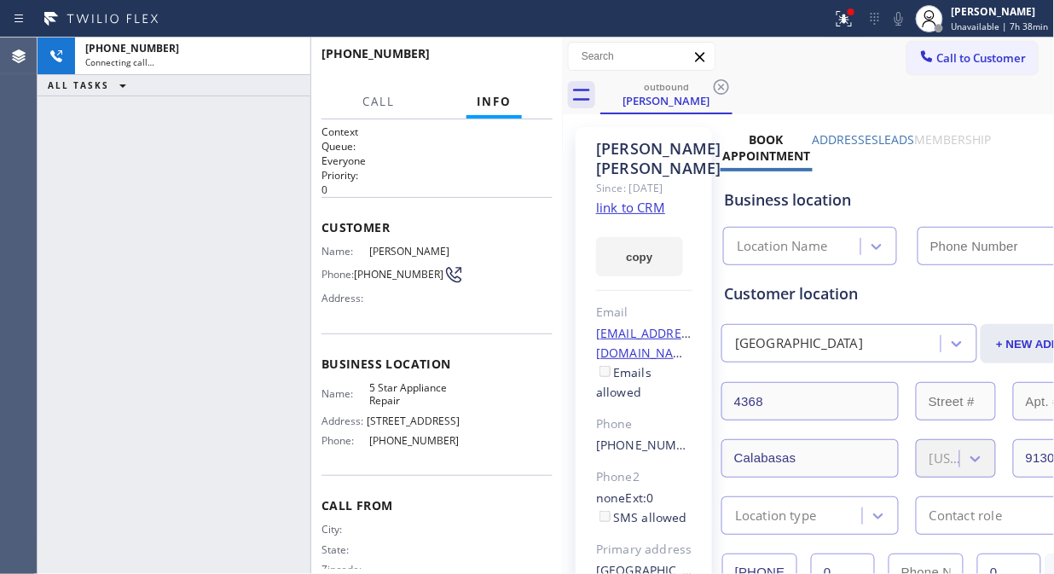
click at [723, 88] on icon at bounding box center [721, 87] width 20 height 20
click at [723, 88] on div "outbound James Latham" at bounding box center [827, 95] width 454 height 38
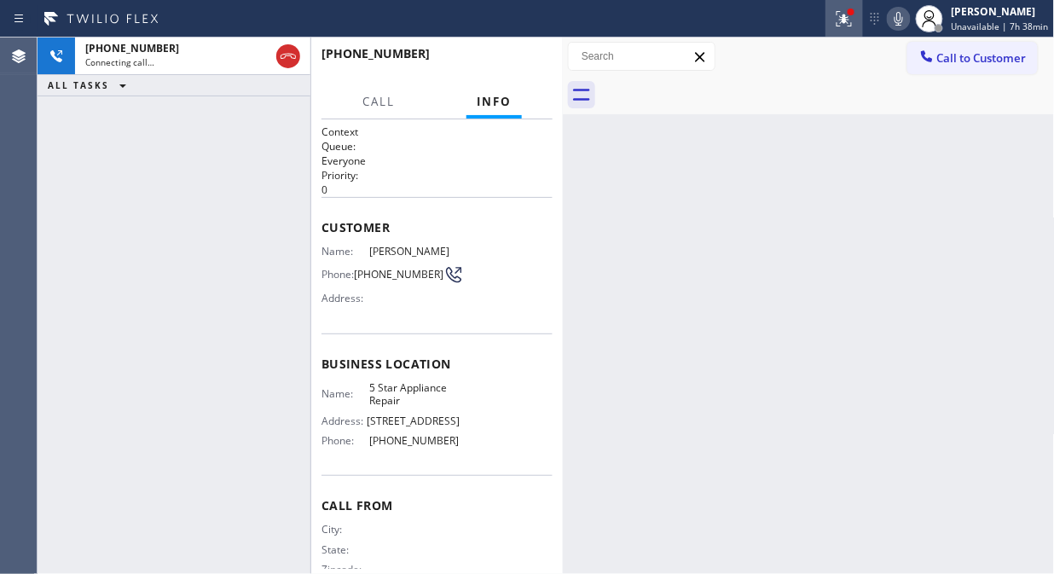
click at [846, 19] on icon at bounding box center [841, 17] width 10 height 12
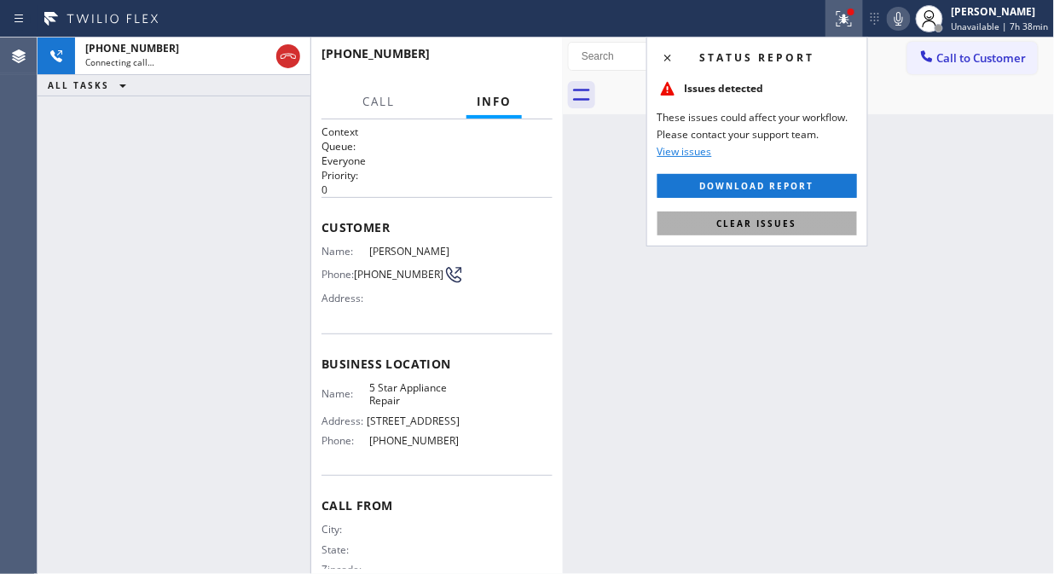
click at [778, 222] on span "Clear issues" at bounding box center [757, 223] width 80 height 12
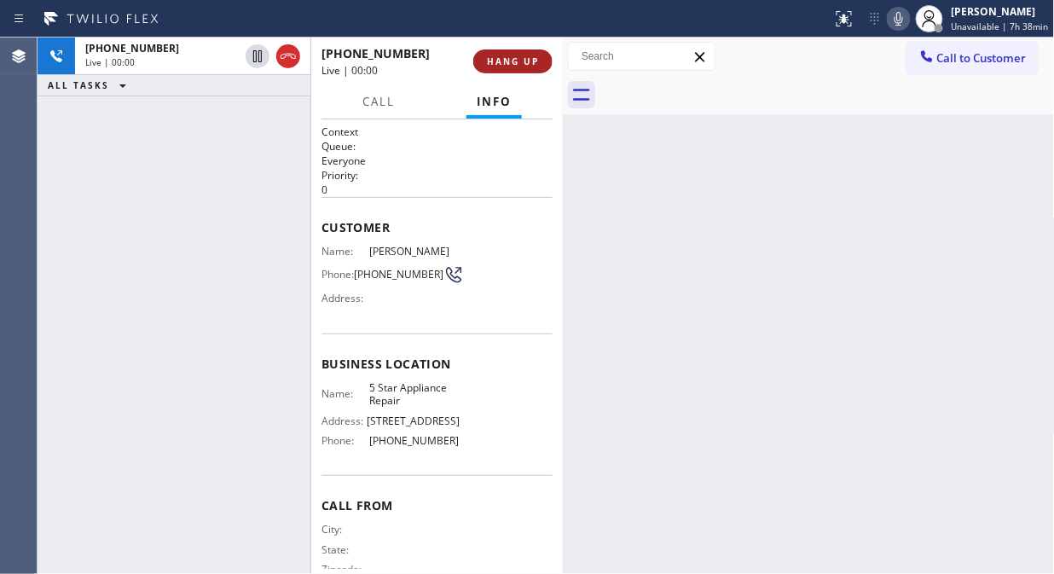
click at [506, 60] on span "HANG UP" at bounding box center [513, 61] width 52 height 12
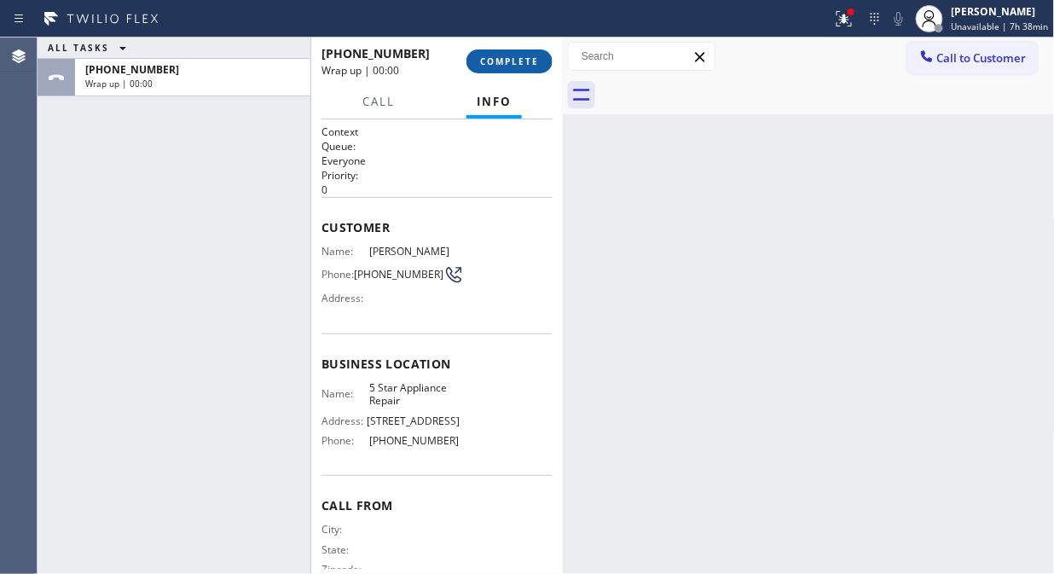
click at [507, 60] on span "COMPLETE" at bounding box center [509, 61] width 59 height 12
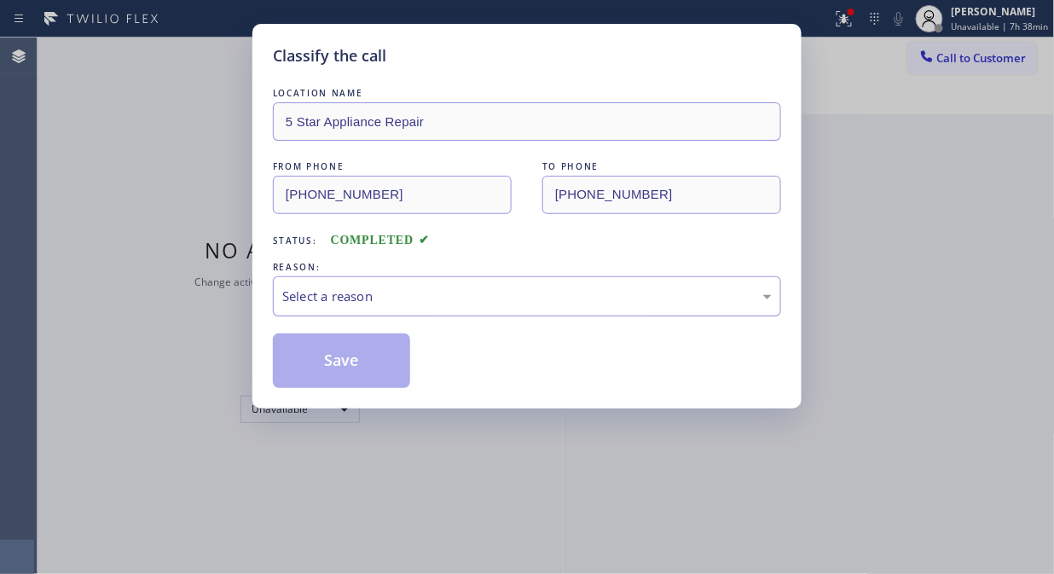
click at [491, 290] on div "Select a reason" at bounding box center [526, 296] width 489 height 20
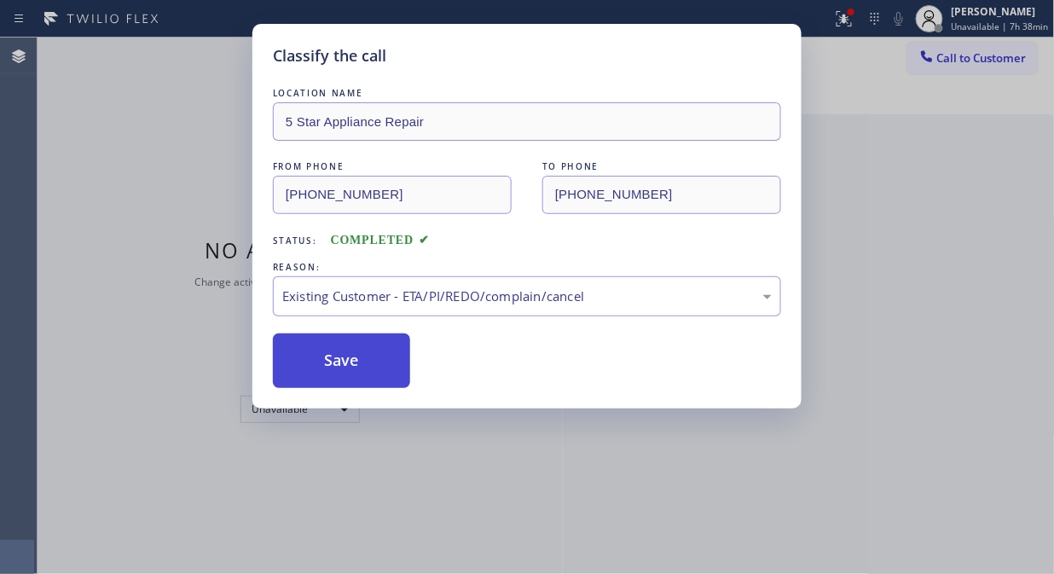
click at [372, 356] on button "Save" at bounding box center [341, 360] width 137 height 55
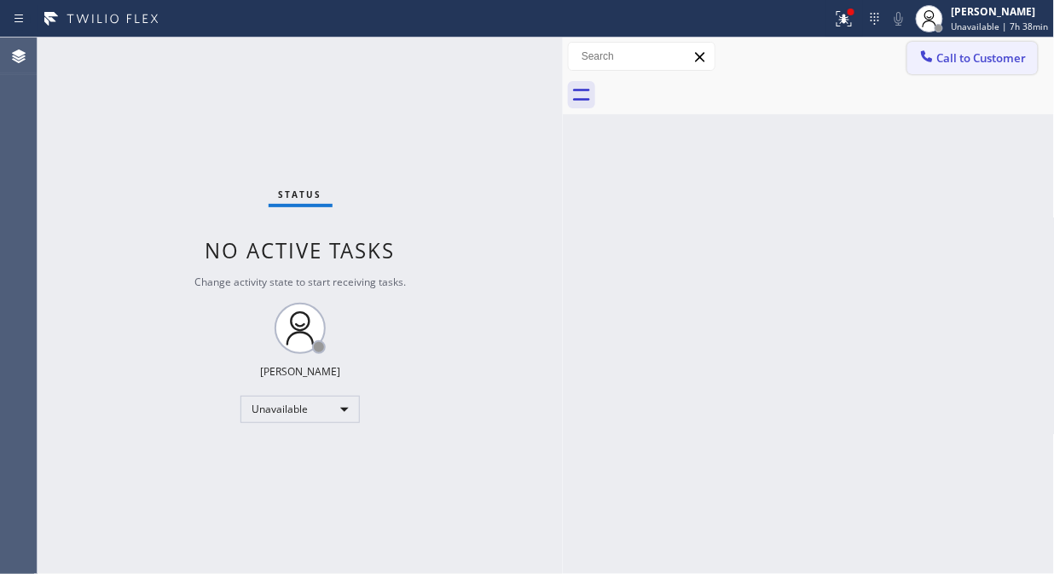
click at [966, 60] on span "Call to Customer" at bounding box center [981, 57] width 89 height 15
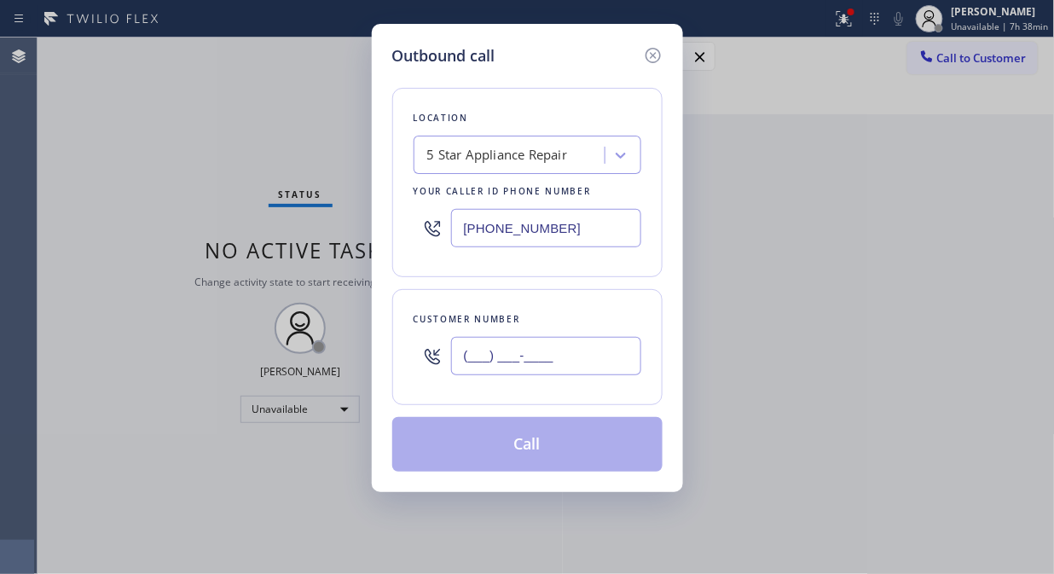
click at [585, 351] on input "(___) ___-____" at bounding box center [546, 356] width 190 height 38
paste input "920) 619-3094"
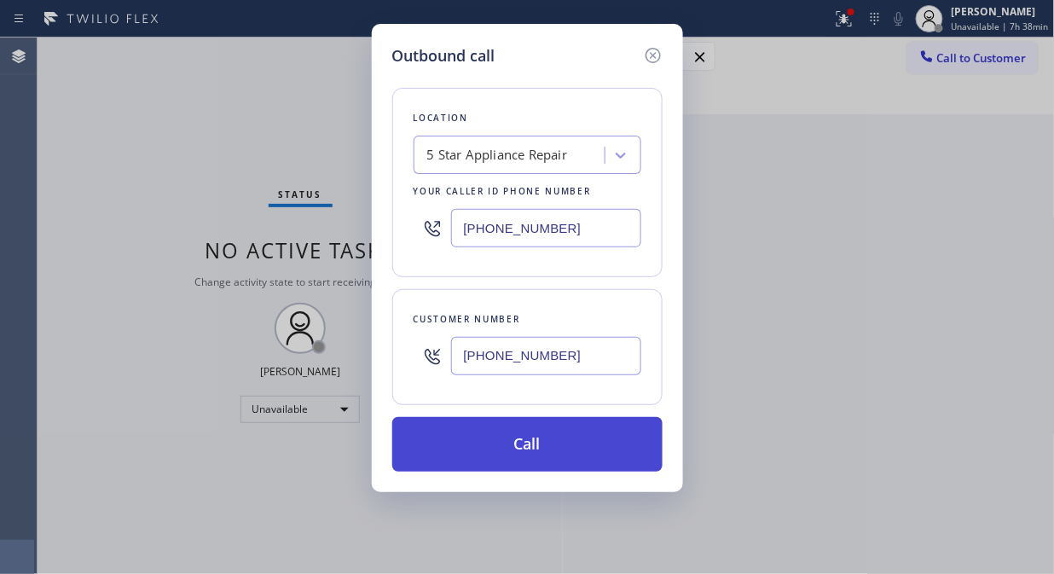
type input "(920) 619-3094"
click at [575, 447] on button "Call" at bounding box center [527, 444] width 270 height 55
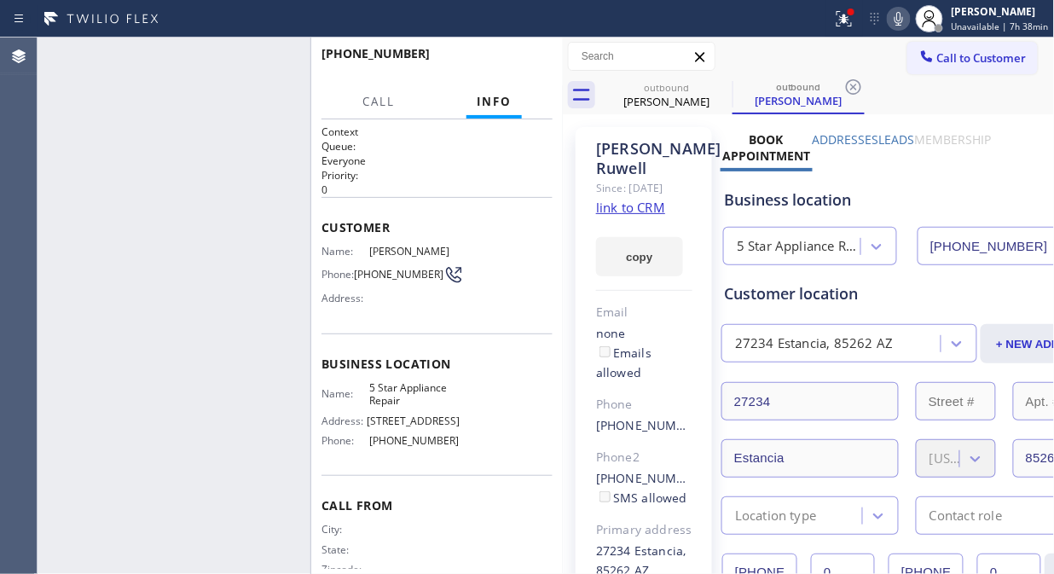
type input "[PHONE_NUMBER]"
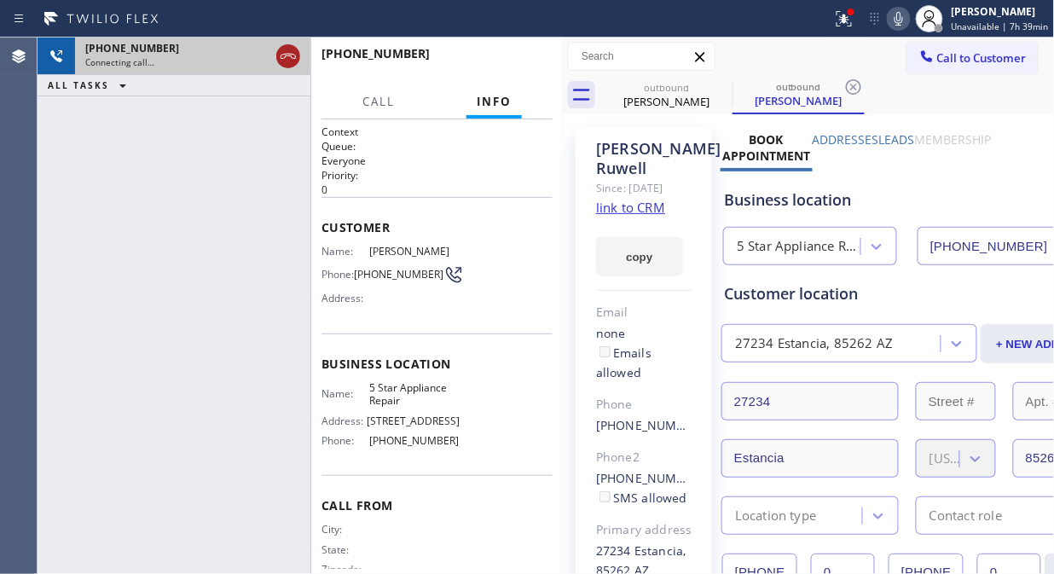
click at [291, 58] on icon at bounding box center [288, 56] width 20 height 20
click at [972, 55] on span "Call to Customer" at bounding box center [981, 57] width 89 height 15
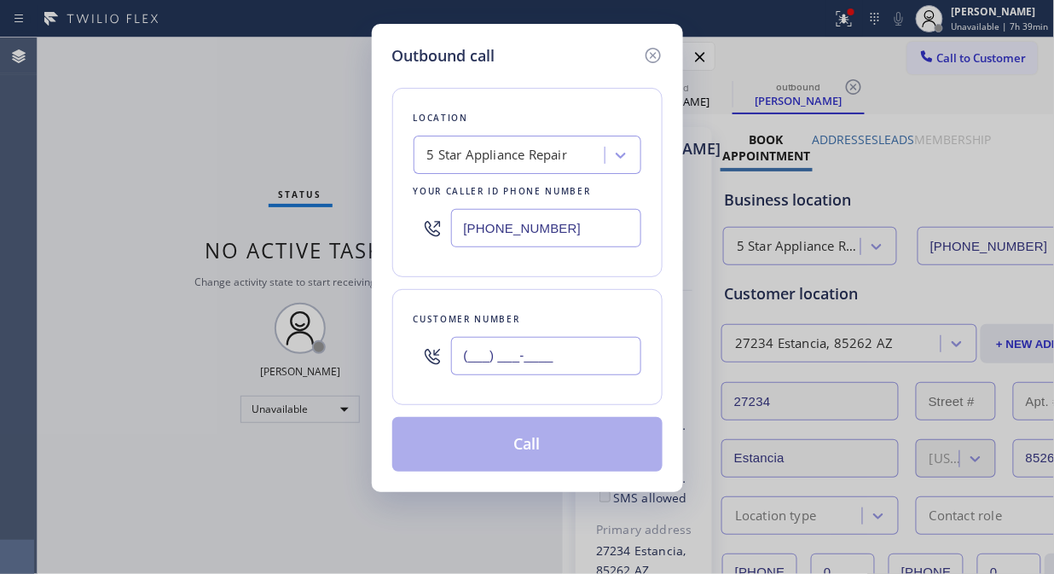
click at [565, 351] on input "(___) ___-____" at bounding box center [546, 356] width 190 height 38
paste input "480) 584-9333"
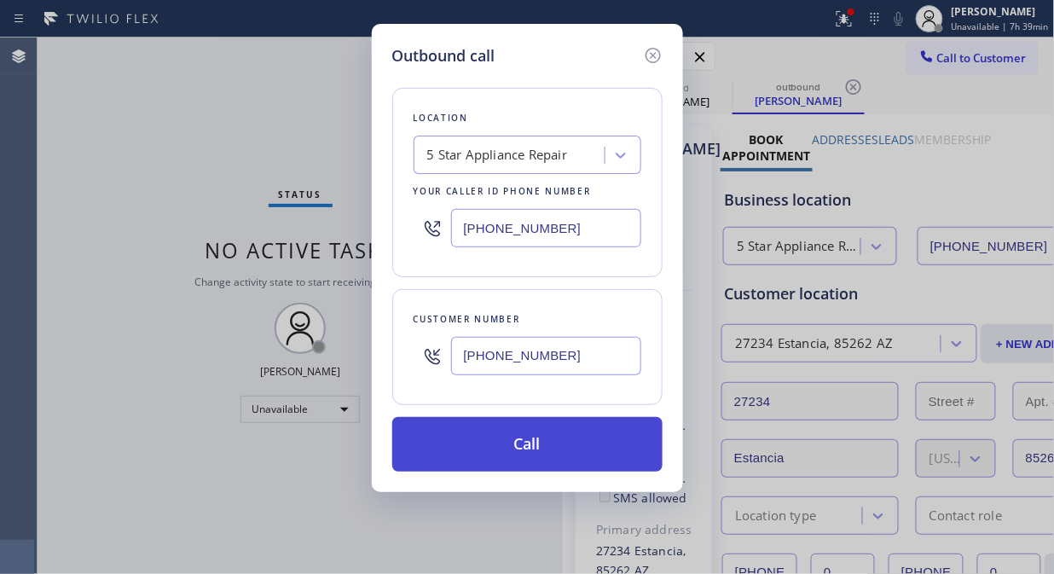
type input "(480) 584-9333"
click at [560, 453] on button "Call" at bounding box center [527, 444] width 270 height 55
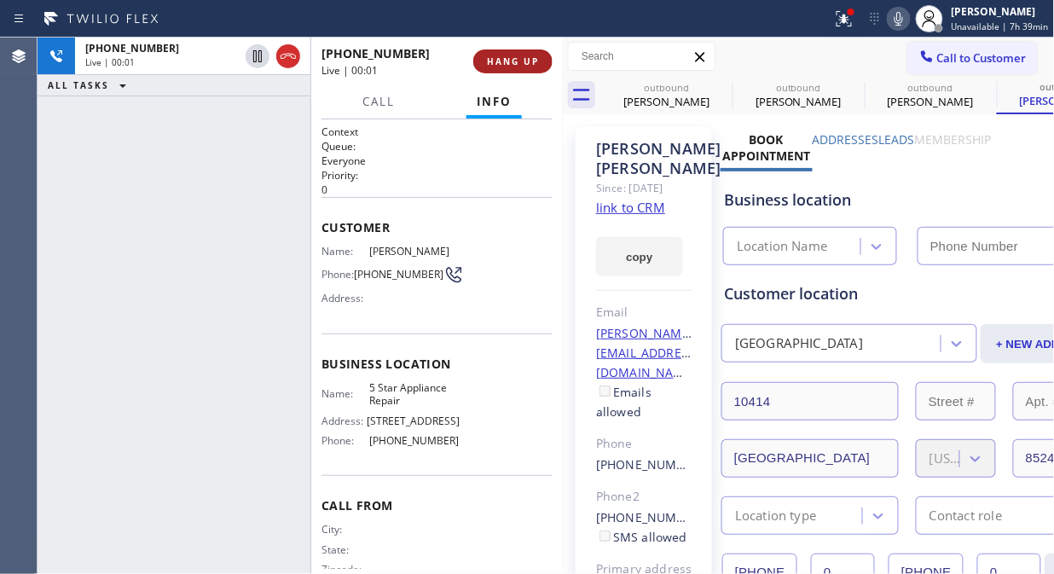
click at [507, 68] on button "HANG UP" at bounding box center [512, 61] width 79 height 24
type input "[PHONE_NUMBER]"
click at [507, 68] on button "HANG UP" at bounding box center [512, 61] width 79 height 24
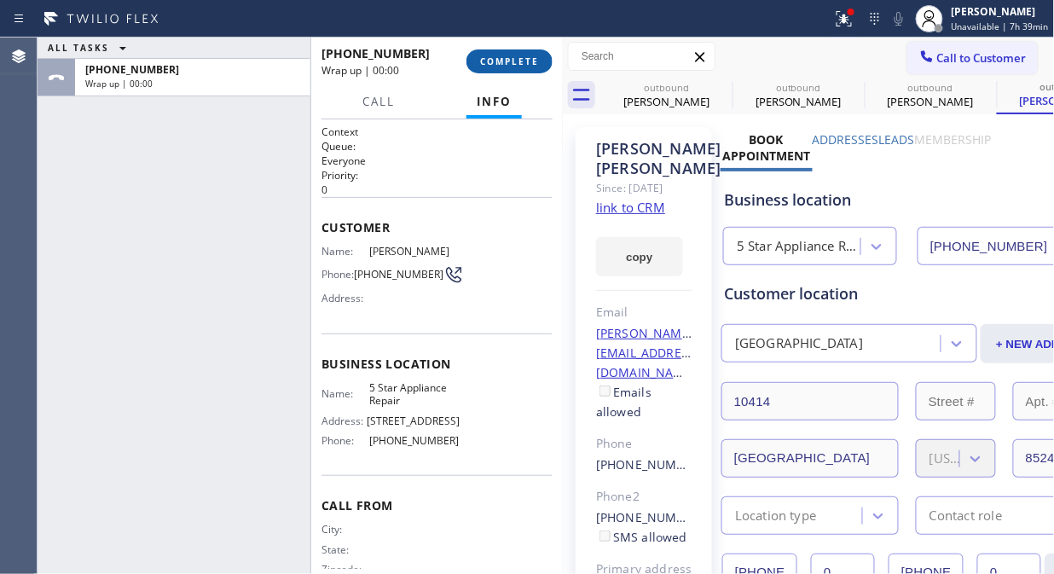
click at [507, 68] on button "COMPLETE" at bounding box center [509, 61] width 86 height 24
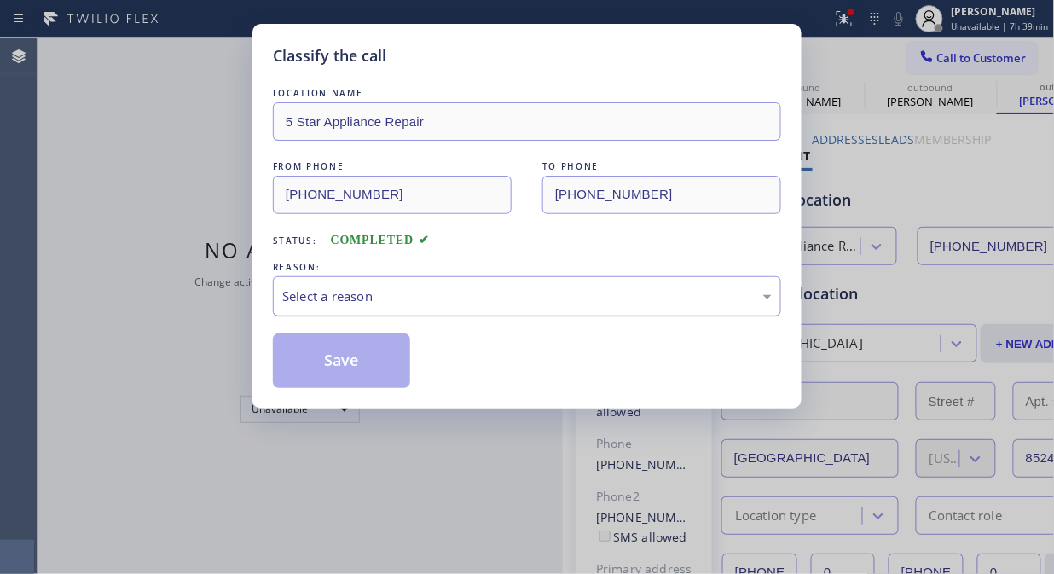
click at [492, 301] on div "Select a reason" at bounding box center [526, 296] width 489 height 20
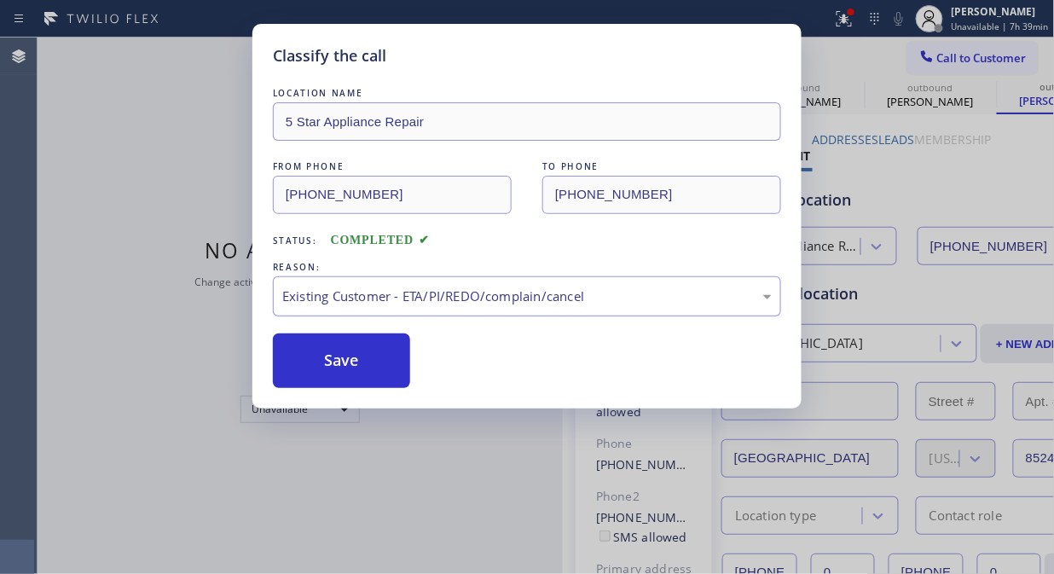
drag, startPoint x: 352, startPoint y: 382, endPoint x: 641, endPoint y: 279, distance: 306.8
click at [354, 382] on button "Save" at bounding box center [341, 360] width 137 height 55
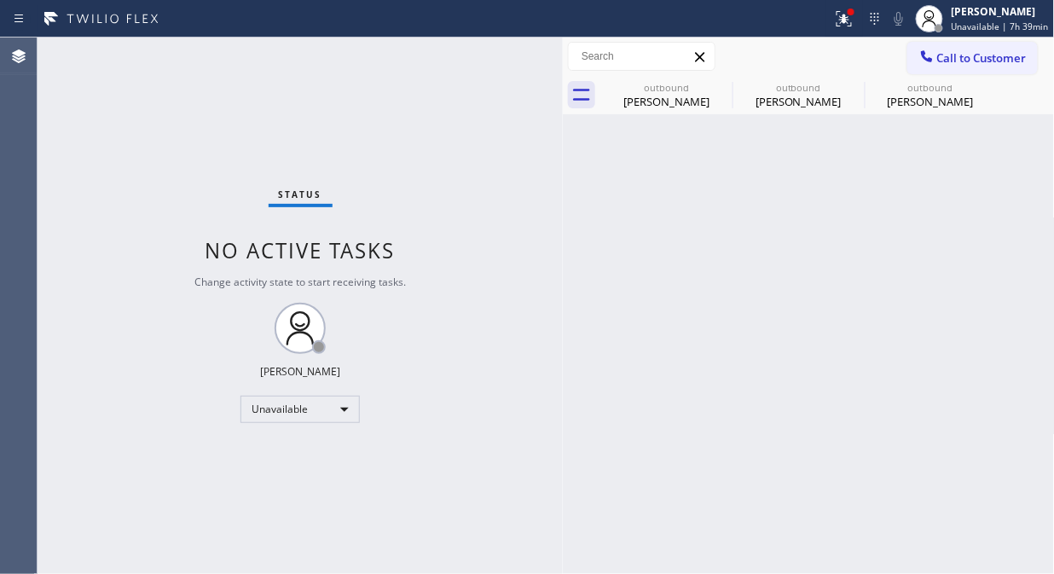
click at [961, 55] on span "Call to Customer" at bounding box center [981, 57] width 89 height 15
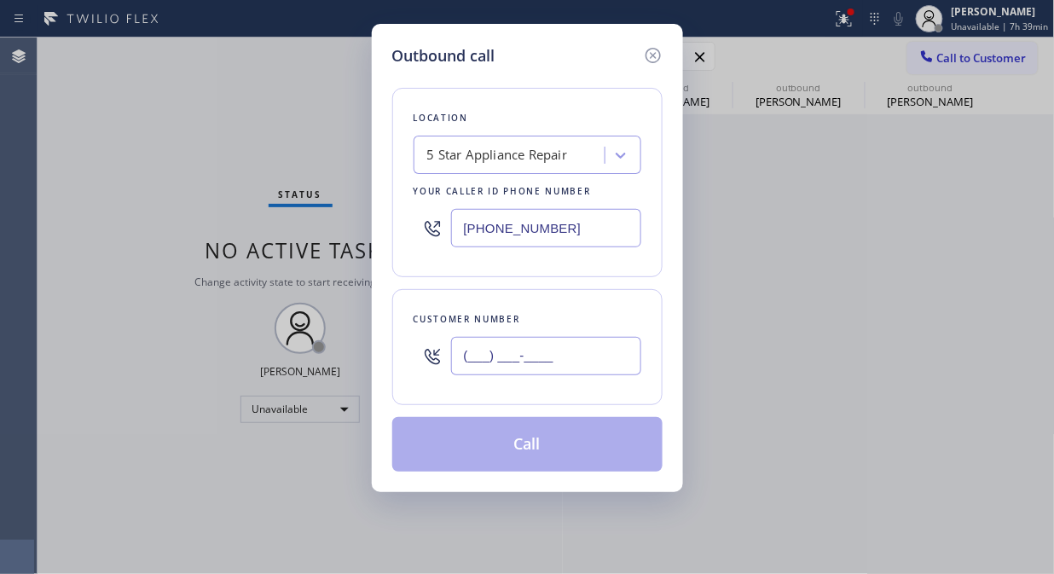
click at [561, 345] on input "(___) ___-____" at bounding box center [546, 356] width 190 height 38
paste input "425) 223-6388"
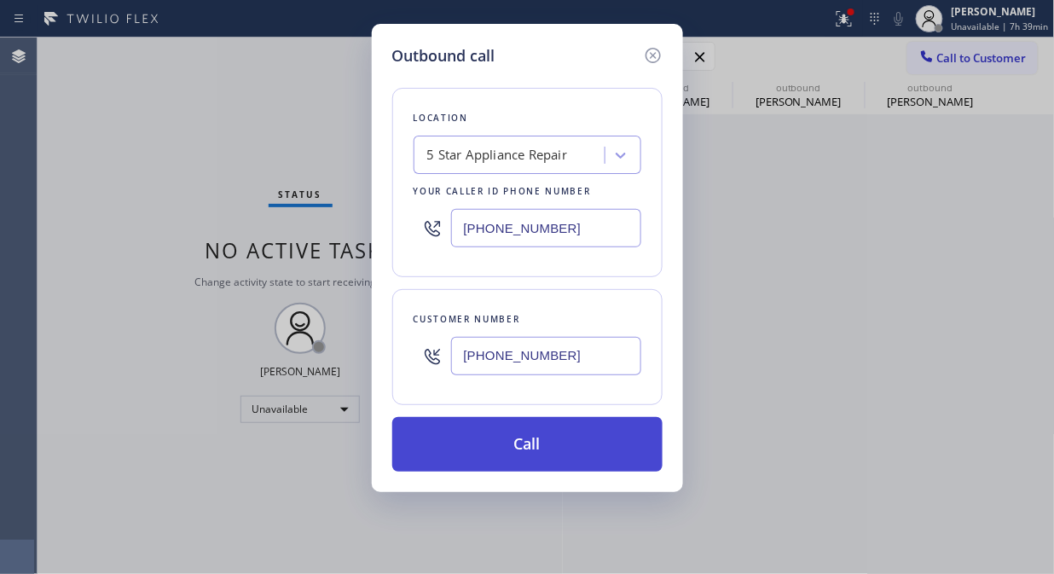
type input "(425) 223-6388"
click at [555, 453] on button "Call" at bounding box center [527, 444] width 270 height 55
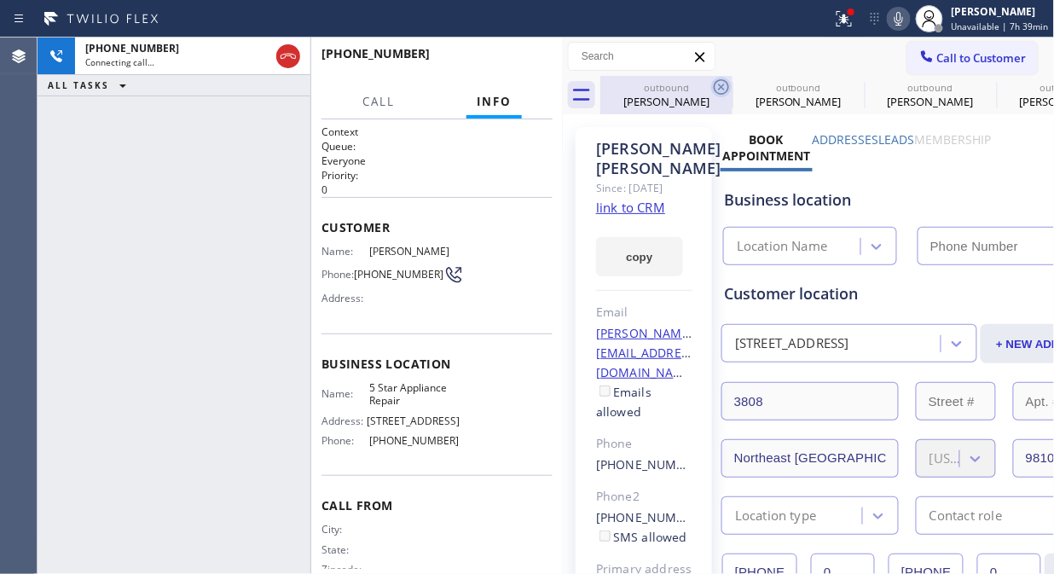
type input "[PHONE_NUMBER]"
click at [725, 89] on icon at bounding box center [721, 87] width 20 height 20
click at [0, 0] on icon at bounding box center [0, 0] width 0 height 0
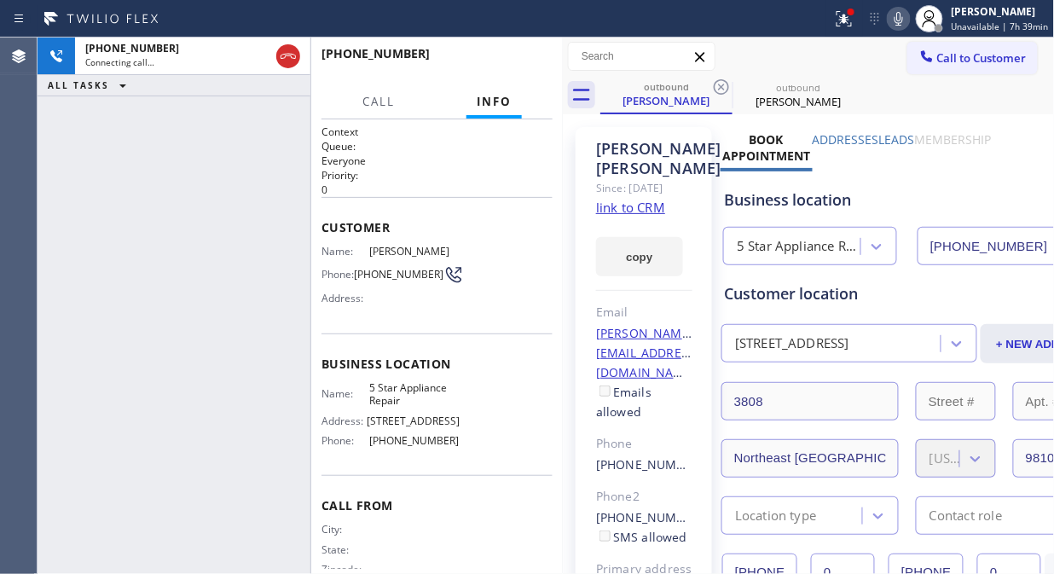
click at [725, 89] on icon at bounding box center [721, 87] width 20 height 20
click at [847, 23] on icon at bounding box center [844, 19] width 20 height 20
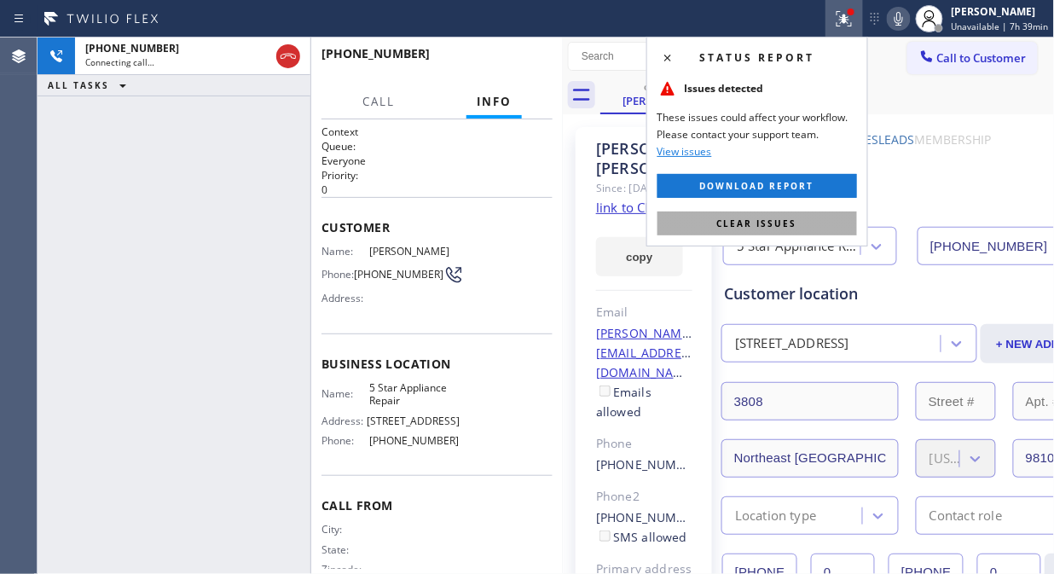
click at [791, 224] on span "Clear issues" at bounding box center [757, 223] width 80 height 12
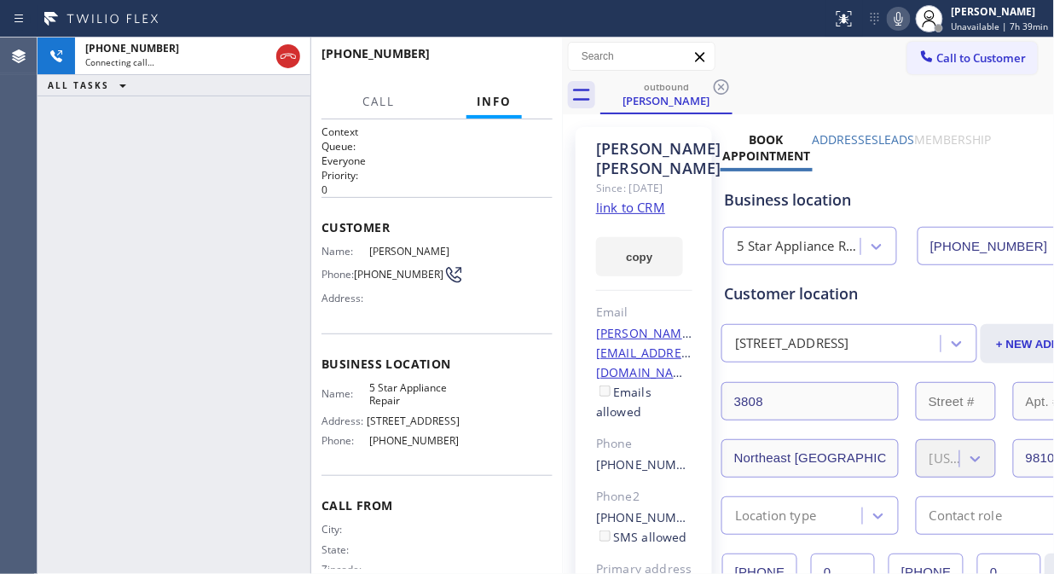
click at [899, 21] on icon at bounding box center [898, 19] width 20 height 20
click at [509, 62] on span "HANG UP" at bounding box center [513, 61] width 52 height 12
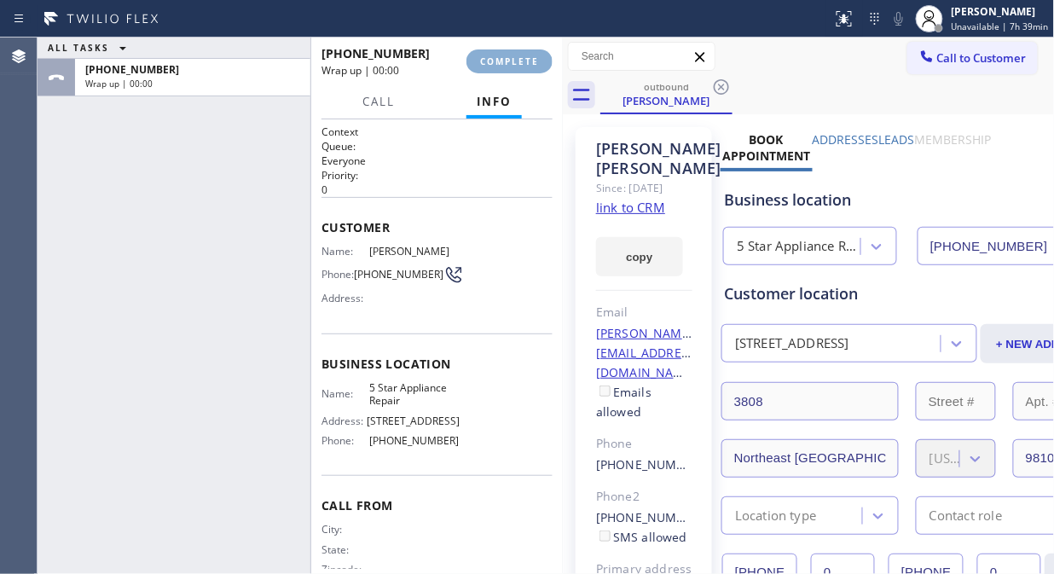
click at [509, 62] on span "COMPLETE" at bounding box center [509, 61] width 59 height 12
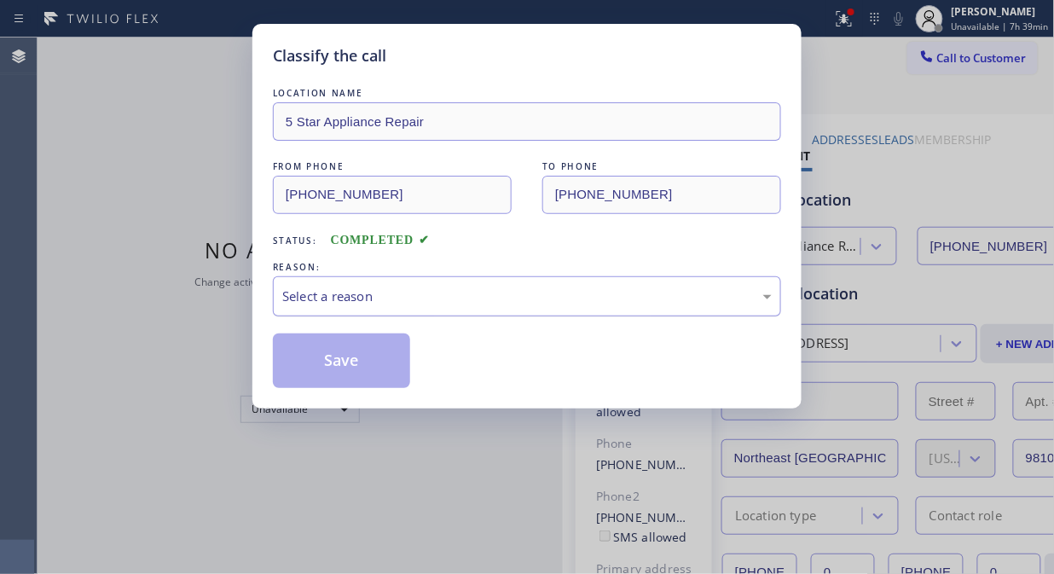
click at [544, 309] on div "Select a reason" at bounding box center [527, 296] width 508 height 40
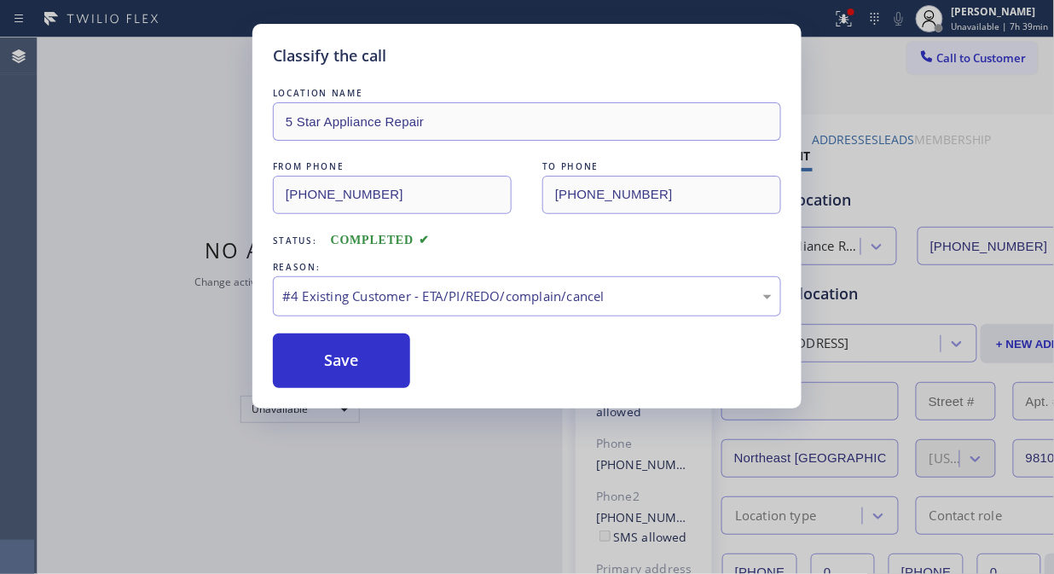
drag, startPoint x: 364, startPoint y: 381, endPoint x: 820, endPoint y: 291, distance: 464.9
click at [369, 380] on button "Save" at bounding box center [341, 360] width 137 height 55
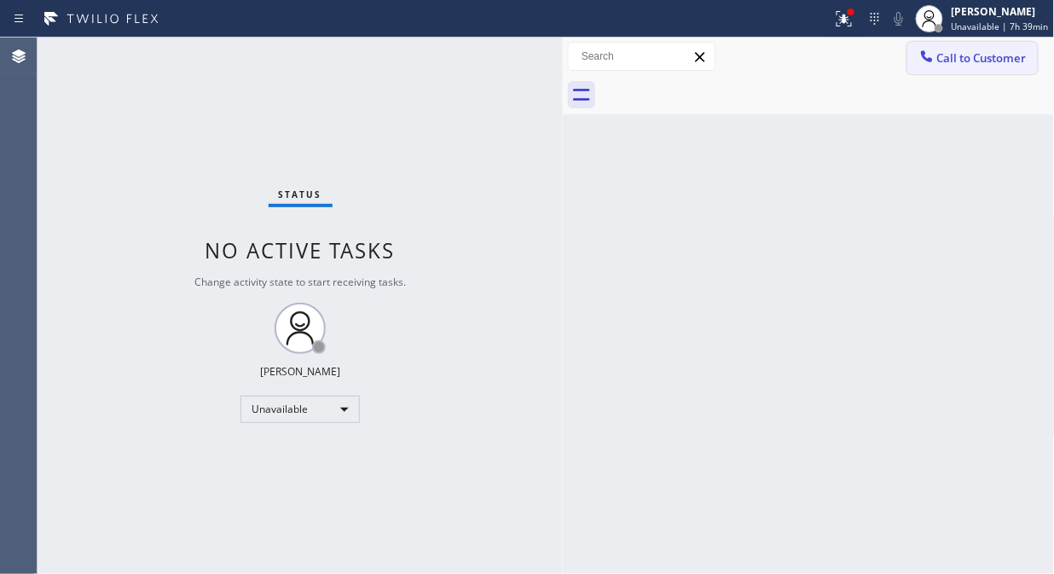
click at [974, 64] on span "Call to Customer" at bounding box center [981, 57] width 89 height 15
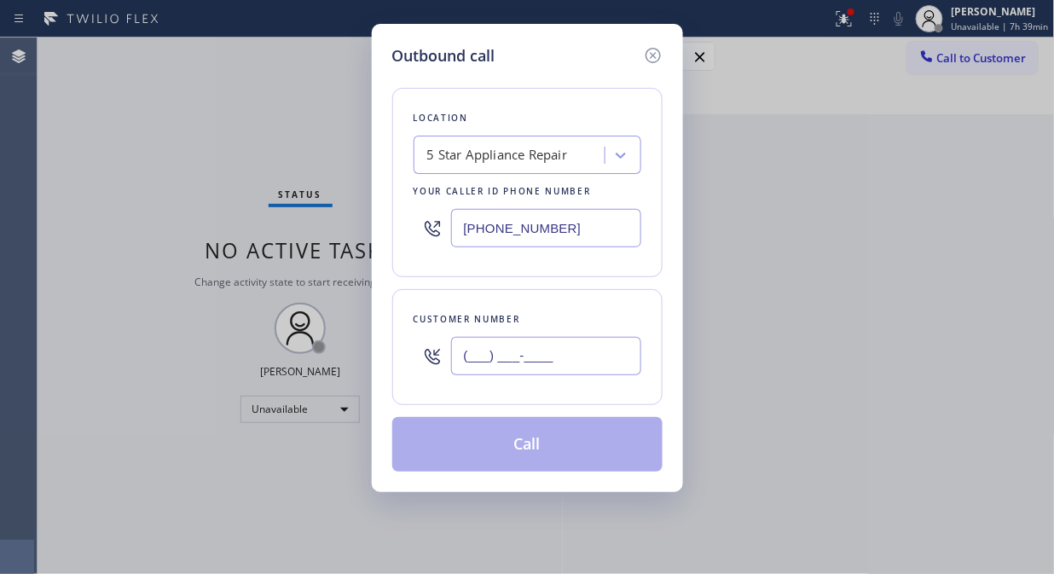
click at [583, 345] on input "(___) ___-____" at bounding box center [546, 356] width 190 height 38
paste input "949) 584-9470"
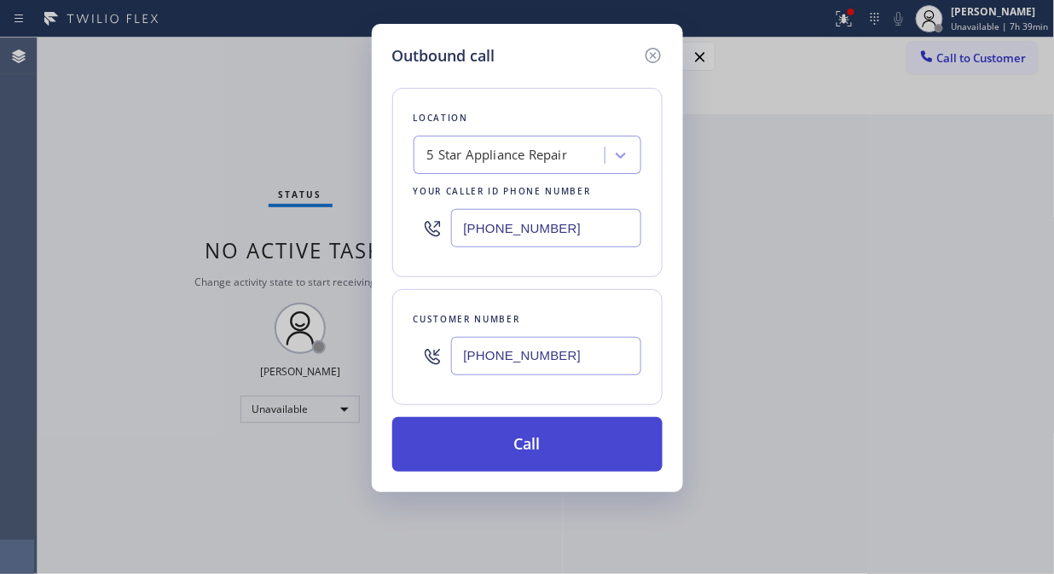
type input "(949) 584-9470"
click at [582, 447] on button "Call" at bounding box center [527, 444] width 270 height 55
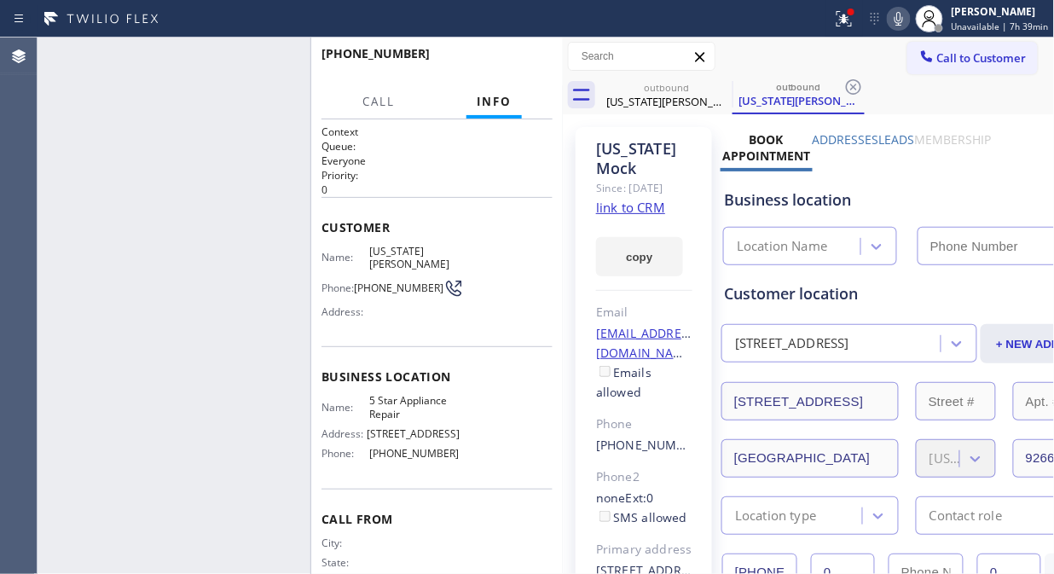
type input "[PHONE_NUMBER]"
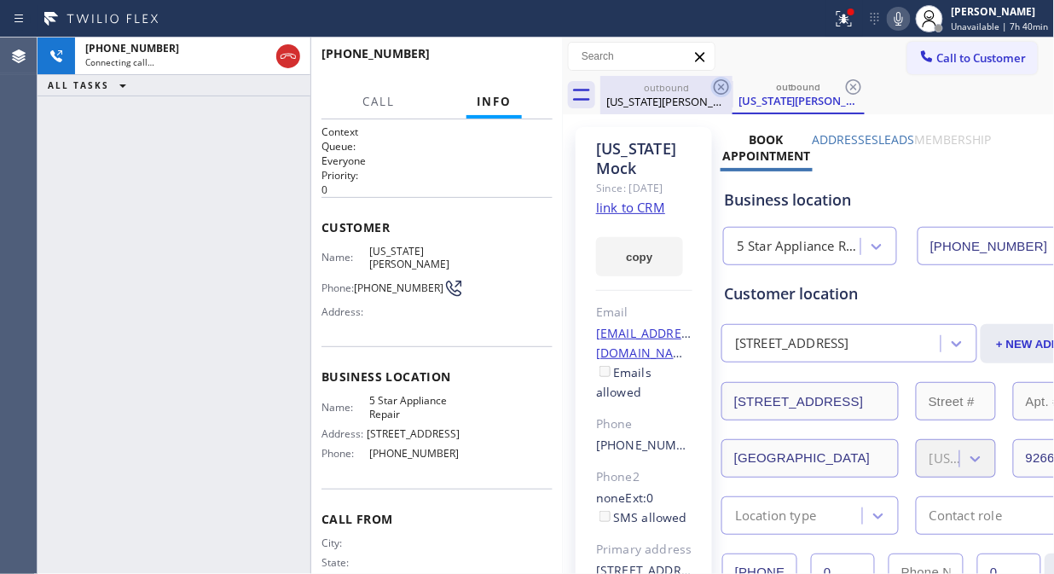
click at [719, 87] on icon at bounding box center [721, 87] width 20 height 20
click at [846, 20] on icon at bounding box center [844, 19] width 20 height 20
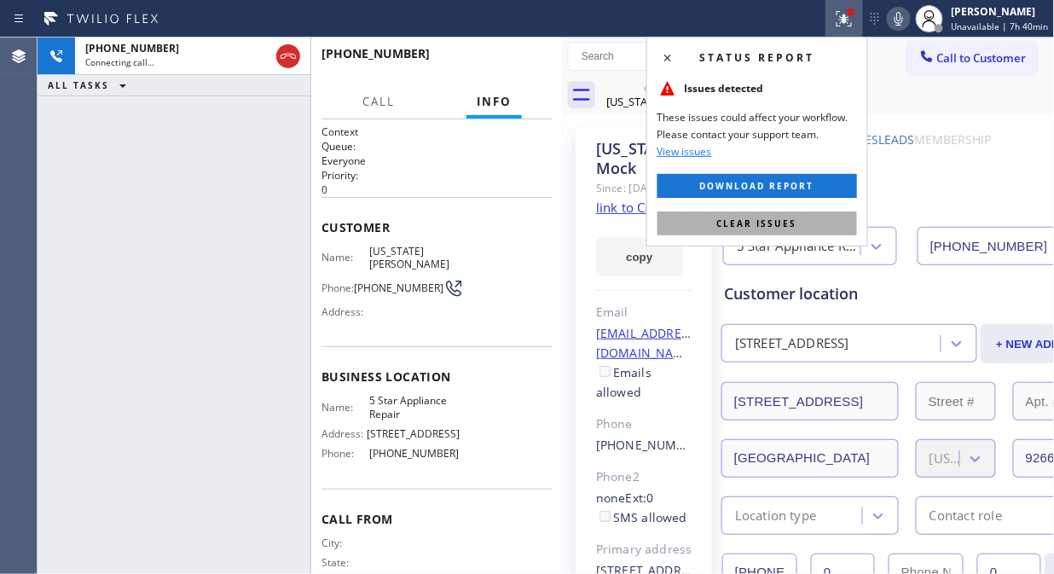
click at [782, 223] on span "Clear issues" at bounding box center [757, 223] width 80 height 12
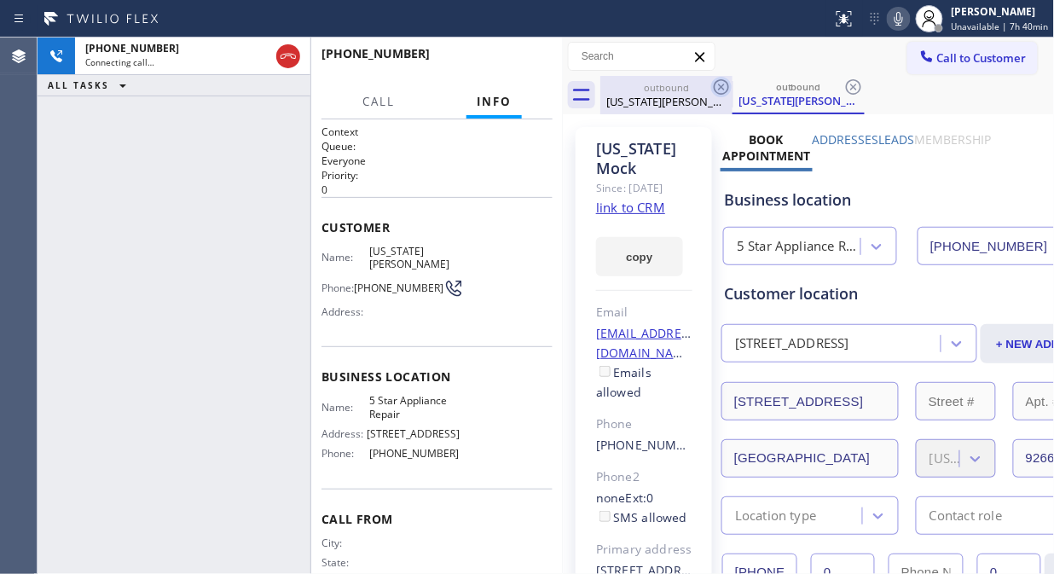
click at [722, 89] on icon at bounding box center [721, 87] width 20 height 20
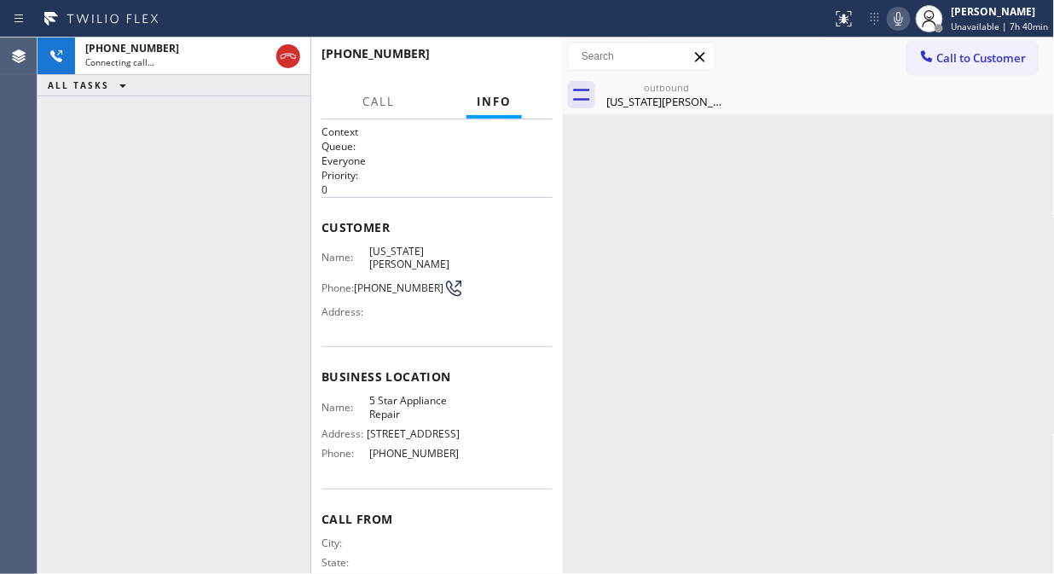
click at [765, 49] on div "Call to Customer Outbound call Location 5 Star Appliance Repair Your caller id …" at bounding box center [809, 57] width 492 height 30
click at [679, 98] on div "Virginia Mock" at bounding box center [666, 101] width 129 height 15
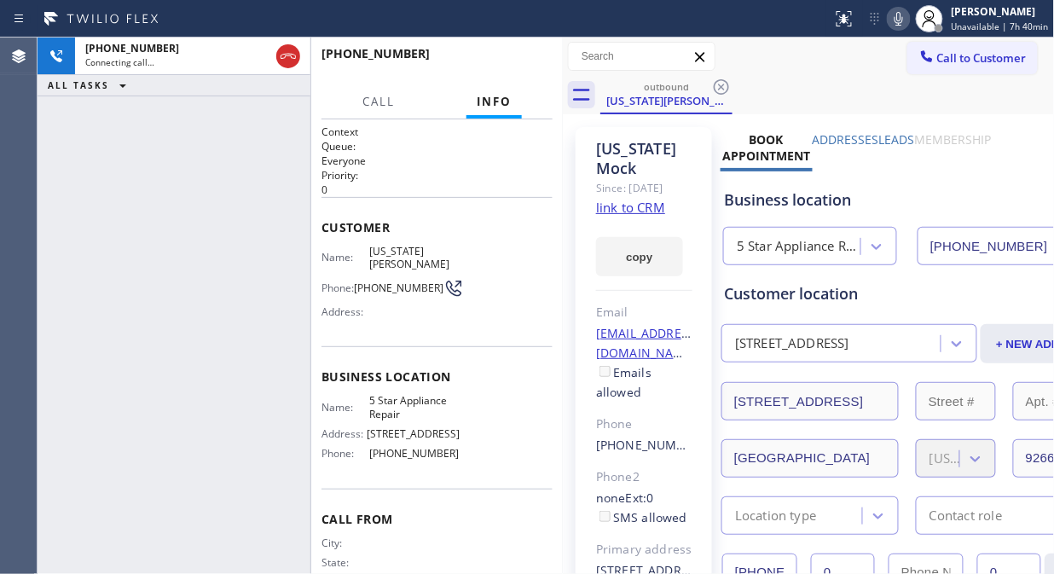
click at [907, 28] on icon at bounding box center [898, 19] width 20 height 20
click at [899, 20] on icon at bounding box center [898, 19] width 20 height 20
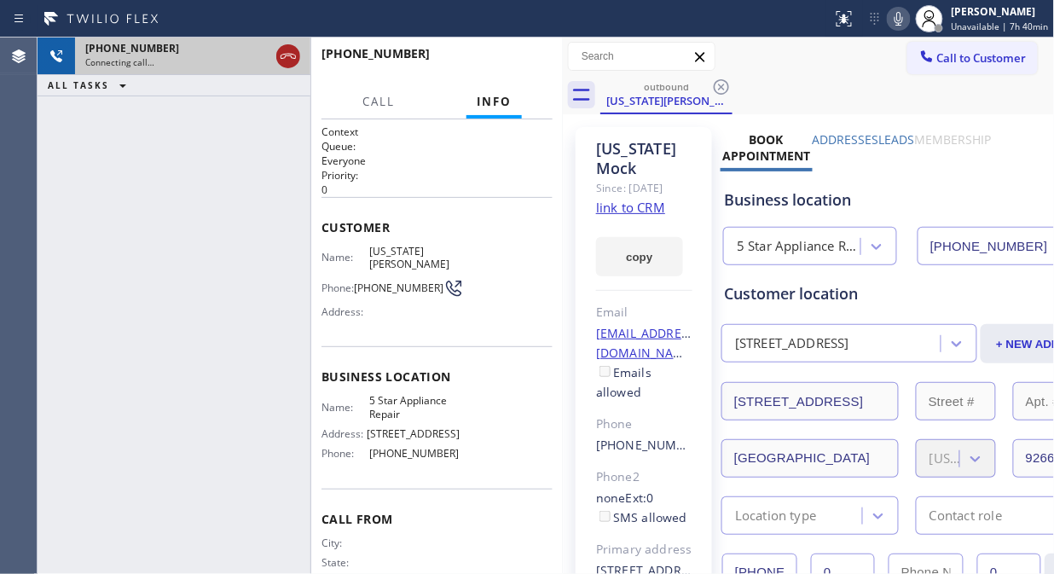
click at [292, 57] on icon at bounding box center [287, 56] width 15 height 5
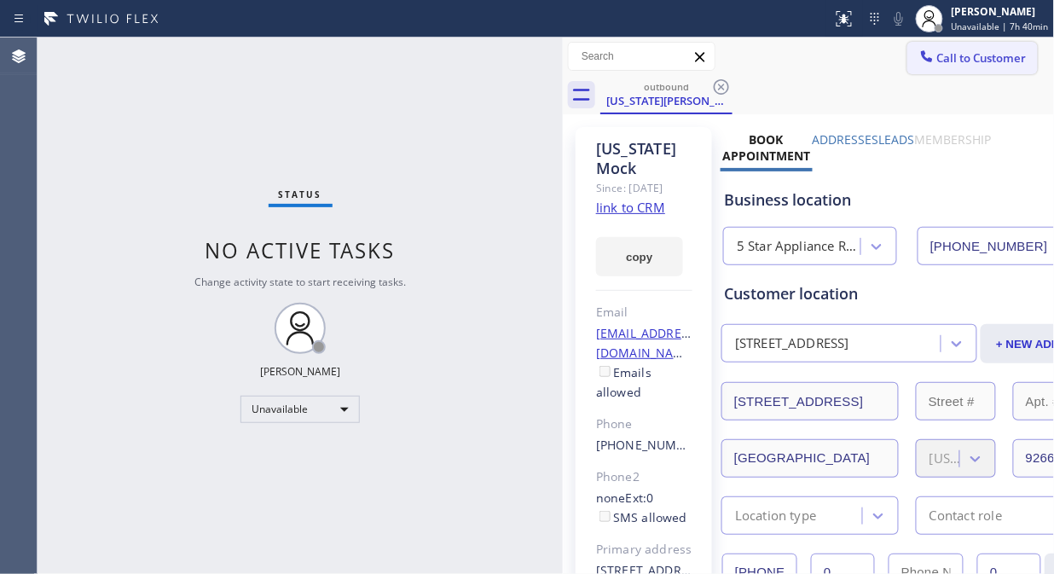
click at [961, 55] on span "Call to Customer" at bounding box center [981, 57] width 89 height 15
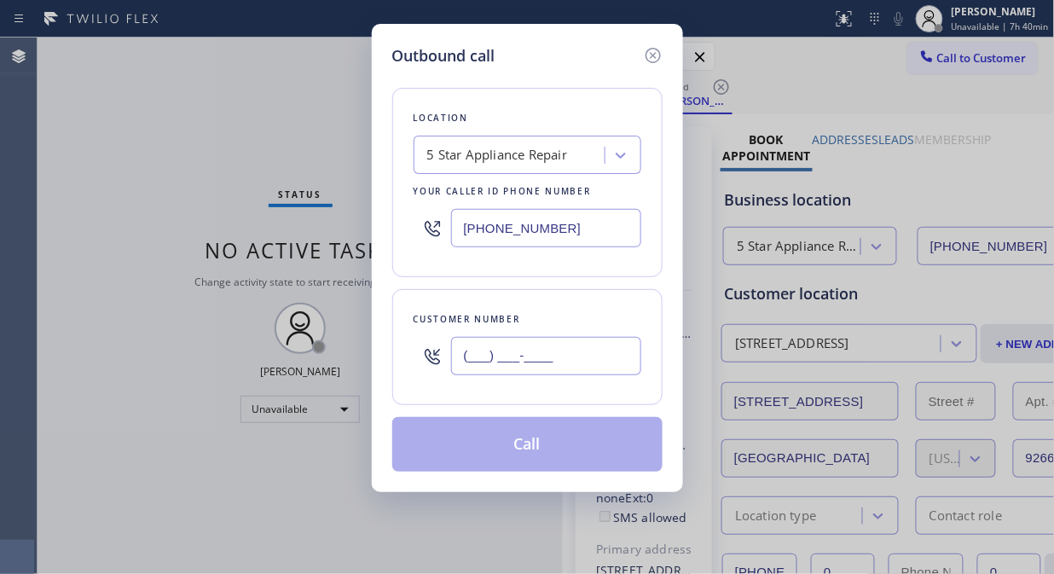
click at [597, 361] on input "(___) ___-____" at bounding box center [546, 356] width 190 height 38
paste input "206) 605-2481"
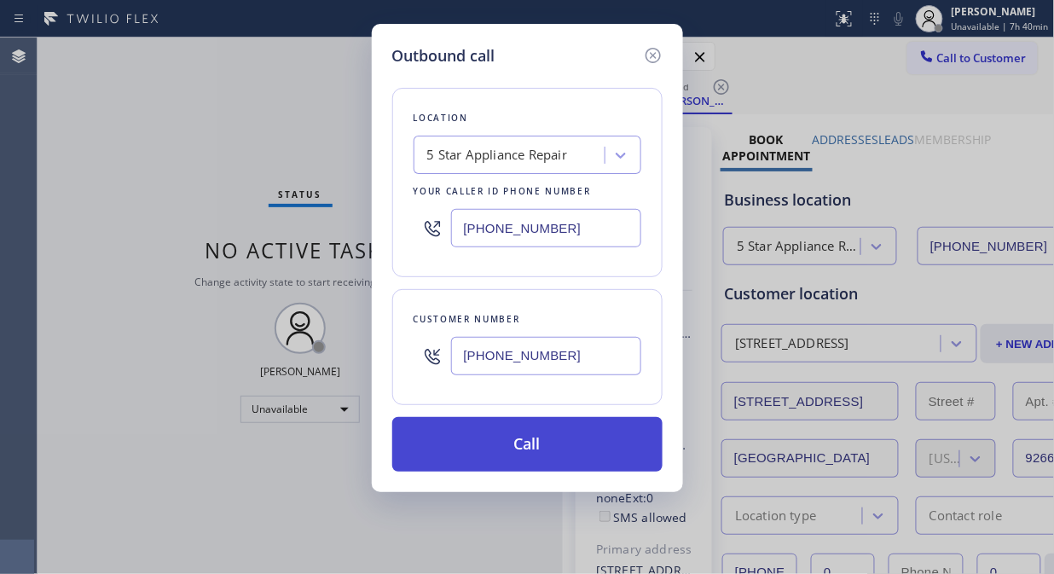
type input "(206) 605-2481"
click at [582, 447] on button "Call" at bounding box center [527, 444] width 270 height 55
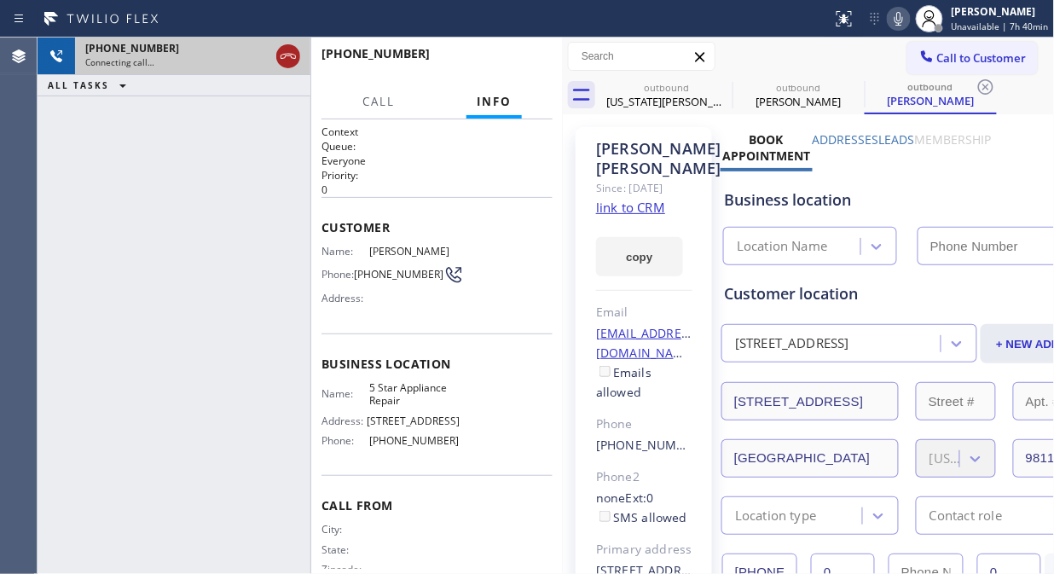
type input "[PHONE_NUMBER]"
click at [286, 57] on icon at bounding box center [288, 56] width 20 height 20
drag, startPoint x: 712, startPoint y: 82, endPoint x: 264, endPoint y: 58, distance: 448.1
click at [0, 0] on icon at bounding box center [0, 0] width 0 height 0
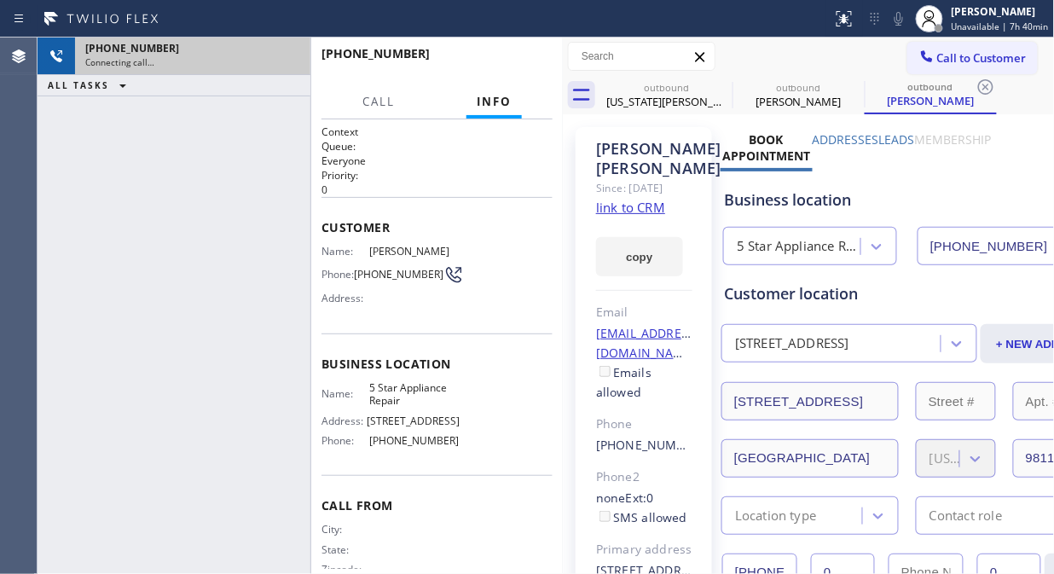
click at [975, 83] on icon at bounding box center [985, 87] width 20 height 20
click at [719, 83] on div "outbound Virginia Mock outbound Jay Paulter outbound Jay Paulter" at bounding box center [827, 95] width 454 height 38
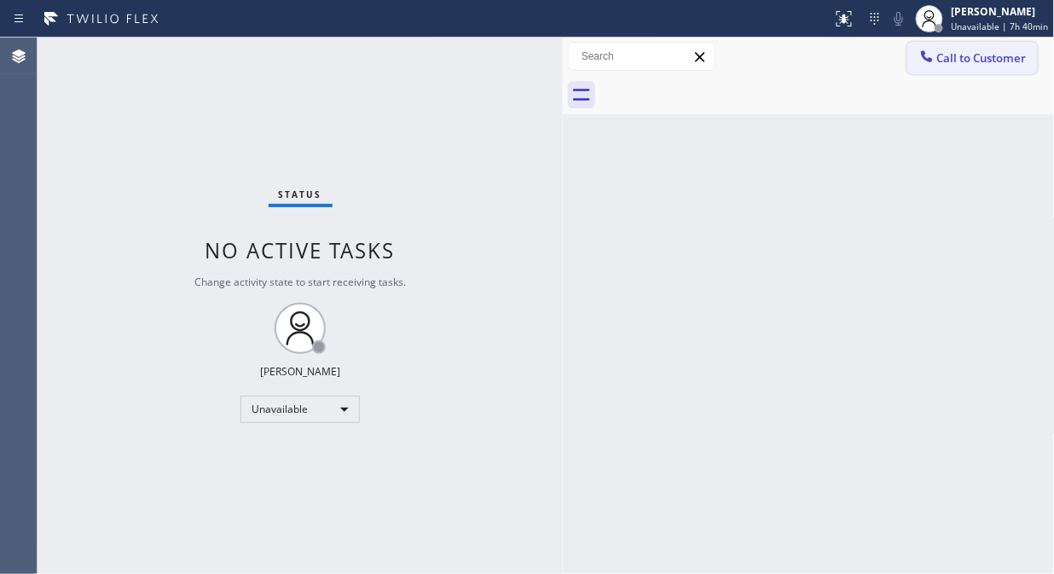
click at [961, 66] on button "Call to Customer" at bounding box center [972, 58] width 130 height 32
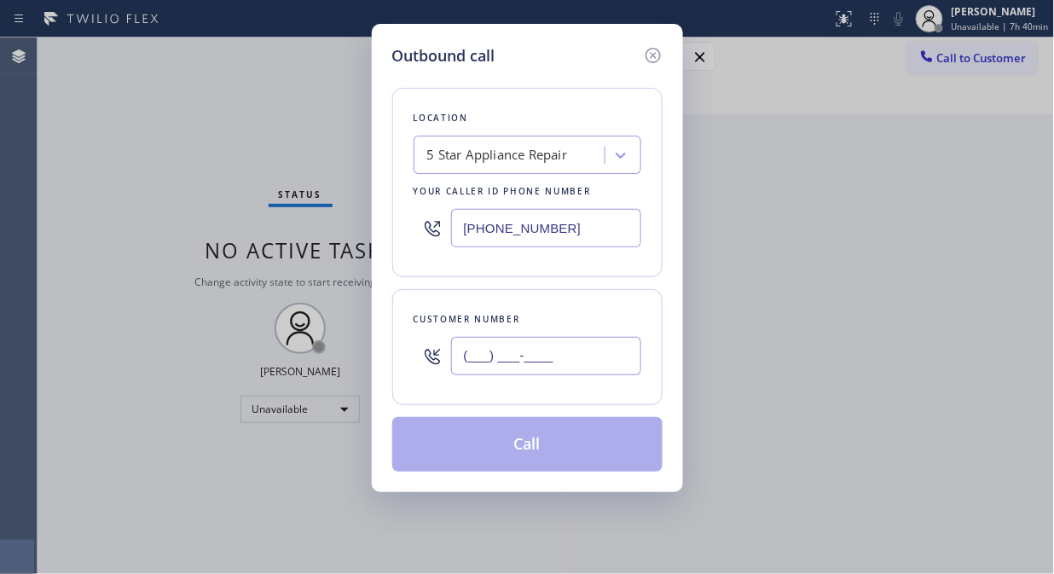
click at [477, 354] on input "(___) ___-____" at bounding box center [546, 356] width 190 height 38
paste input "424) 252-9292"
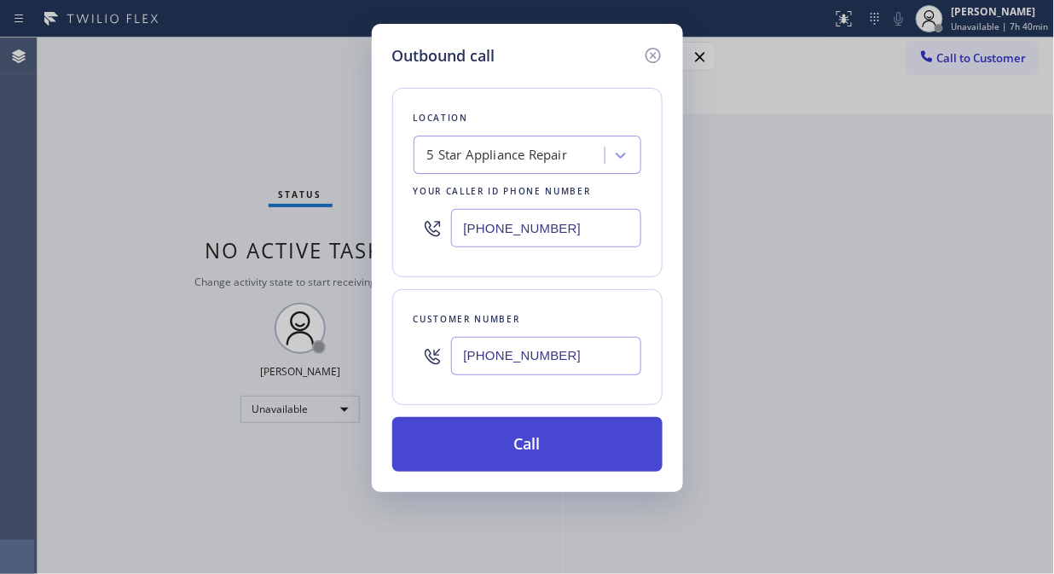
type input "(424) 252-9292"
click at [573, 446] on button "Call" at bounding box center [527, 444] width 270 height 55
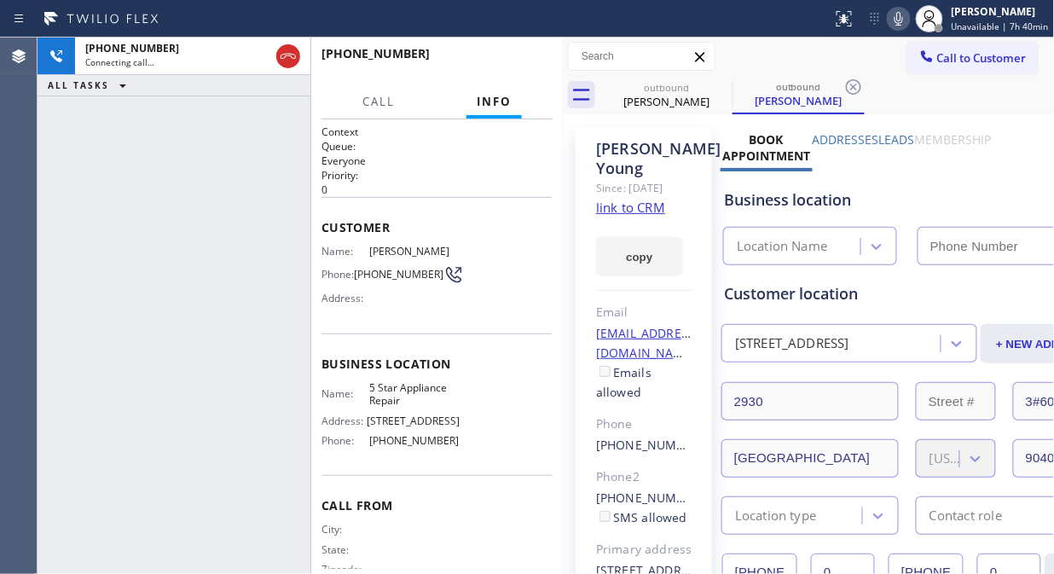
type input "[PHONE_NUMBER]"
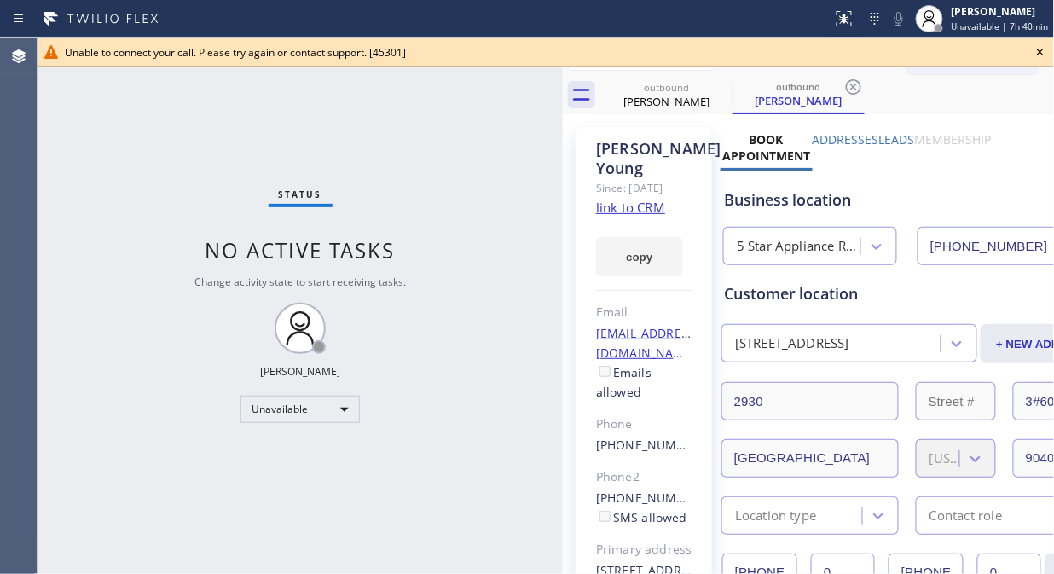
click at [1035, 52] on icon at bounding box center [1040, 52] width 20 height 20
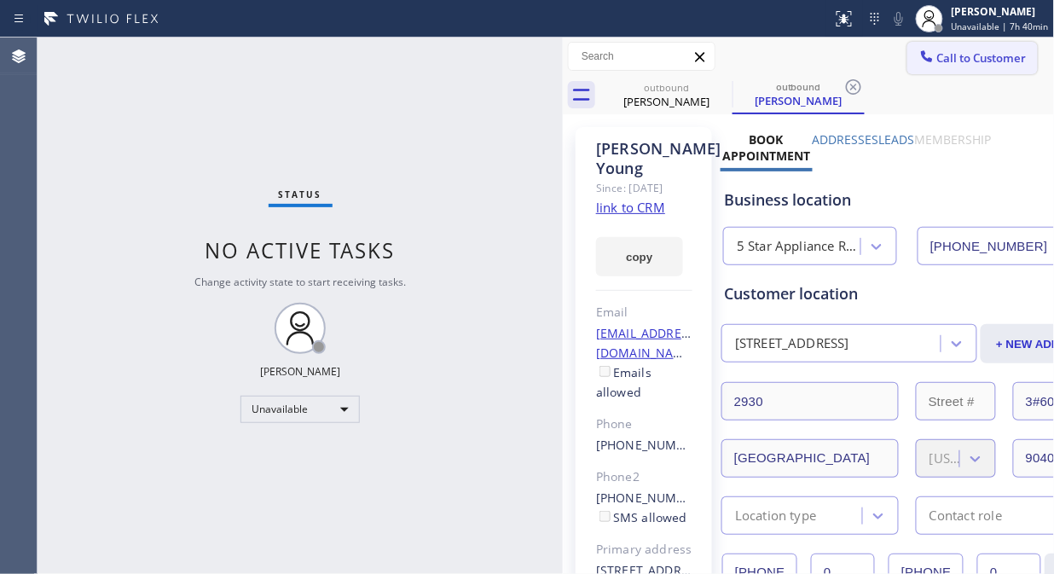
click at [948, 52] on span "Call to Customer" at bounding box center [981, 57] width 89 height 15
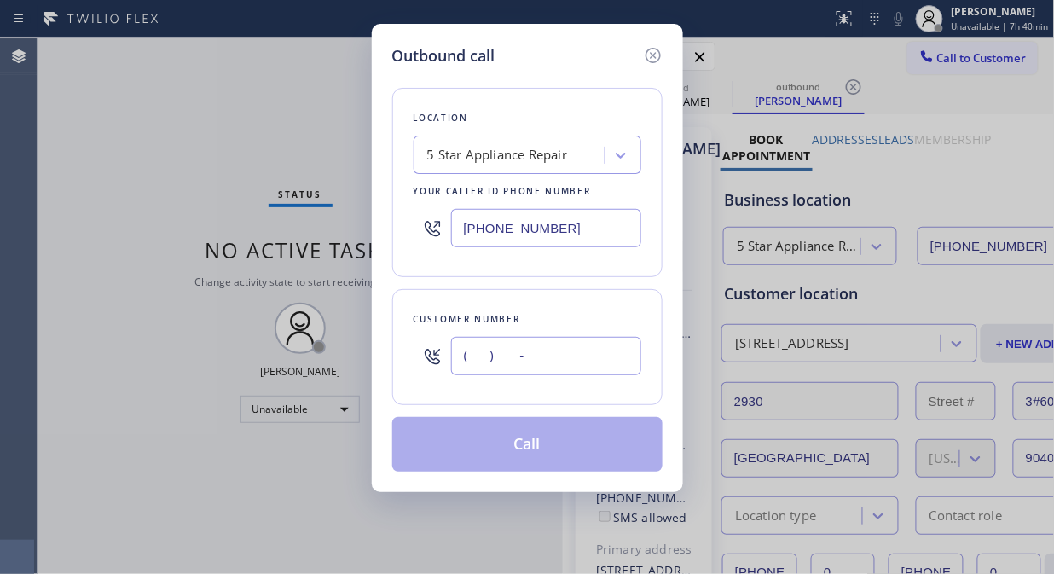
click at [540, 358] on input "(___) ___-____" at bounding box center [546, 356] width 190 height 38
paste input "805) 559-1132"
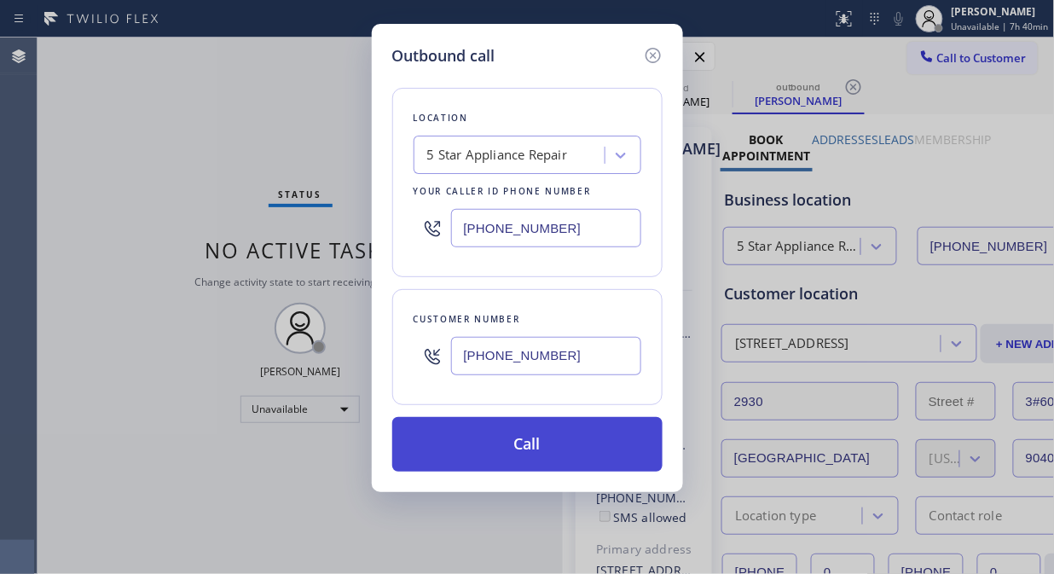
type input "(805) 559-1132"
click at [548, 443] on button "Call" at bounding box center [527, 444] width 270 height 55
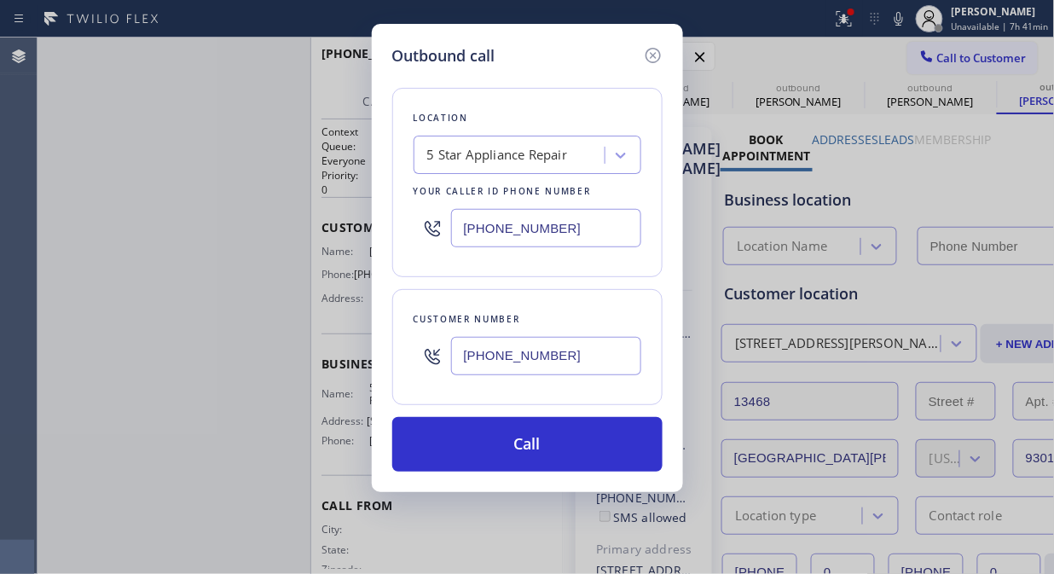
type input "[PHONE_NUMBER]"
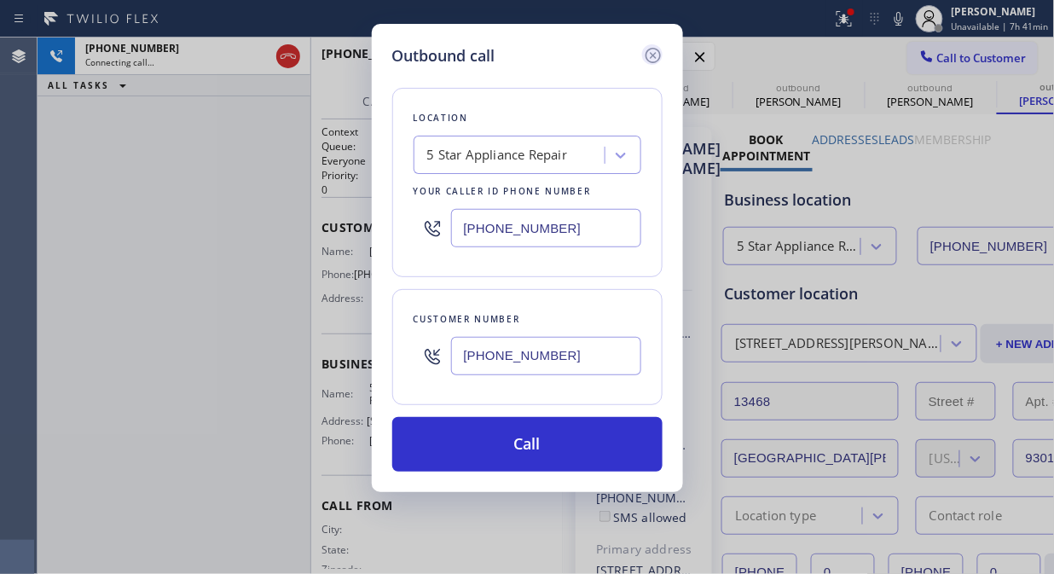
click at [656, 54] on icon at bounding box center [653, 55] width 20 height 20
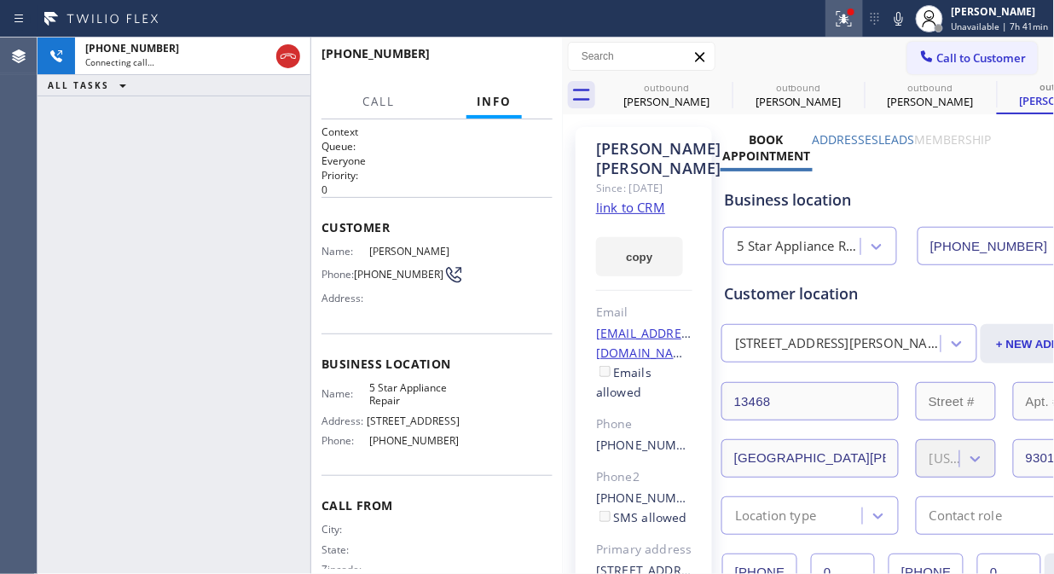
click at [845, 17] on icon at bounding box center [844, 19] width 20 height 20
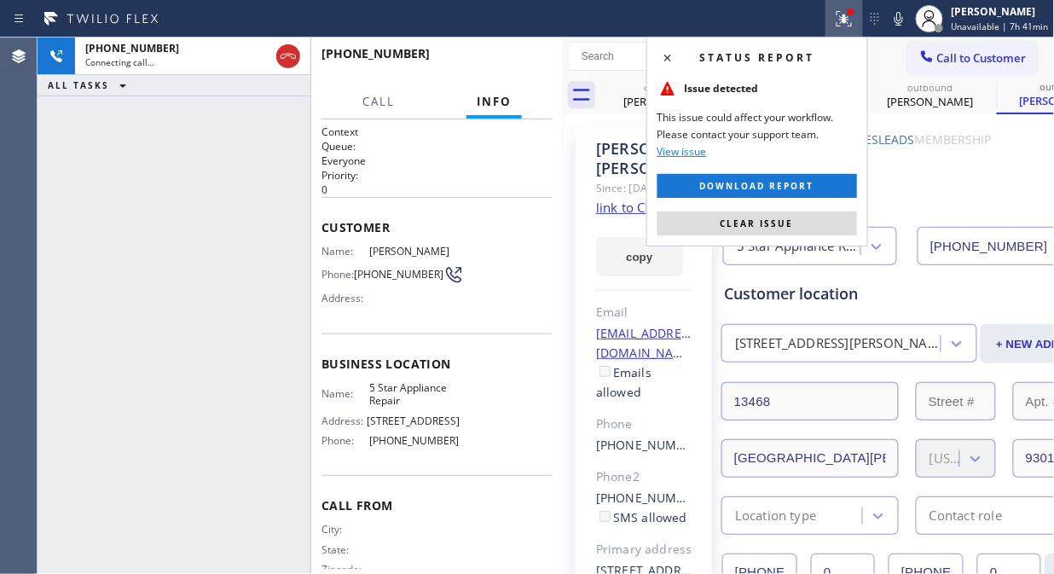
click at [772, 217] on span "Clear issue" at bounding box center [756, 223] width 73 height 12
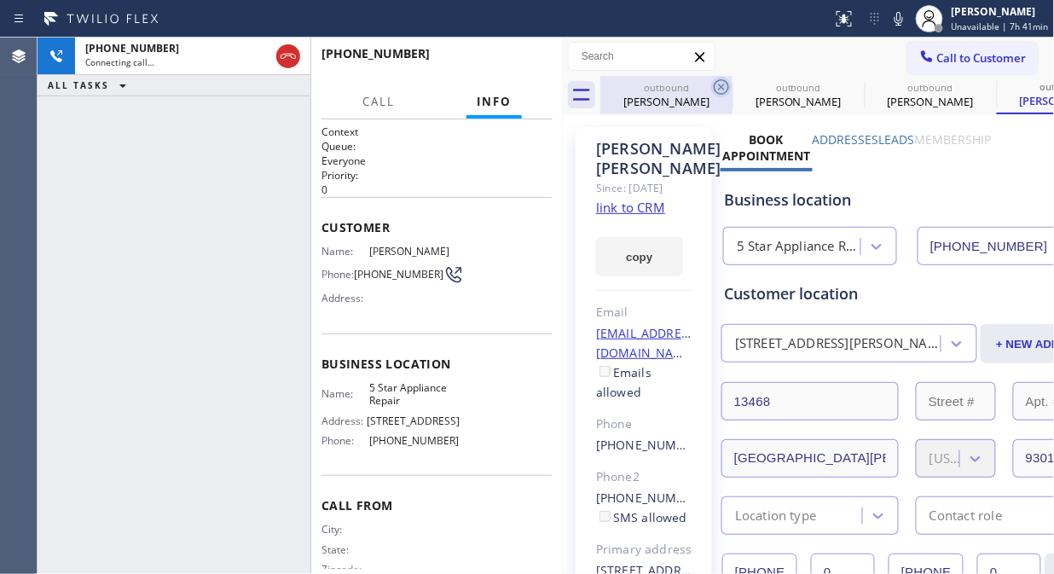
click at [722, 79] on icon at bounding box center [720, 86] width 15 height 15
click at [0, 0] on icon at bounding box center [0, 0] width 0 height 0
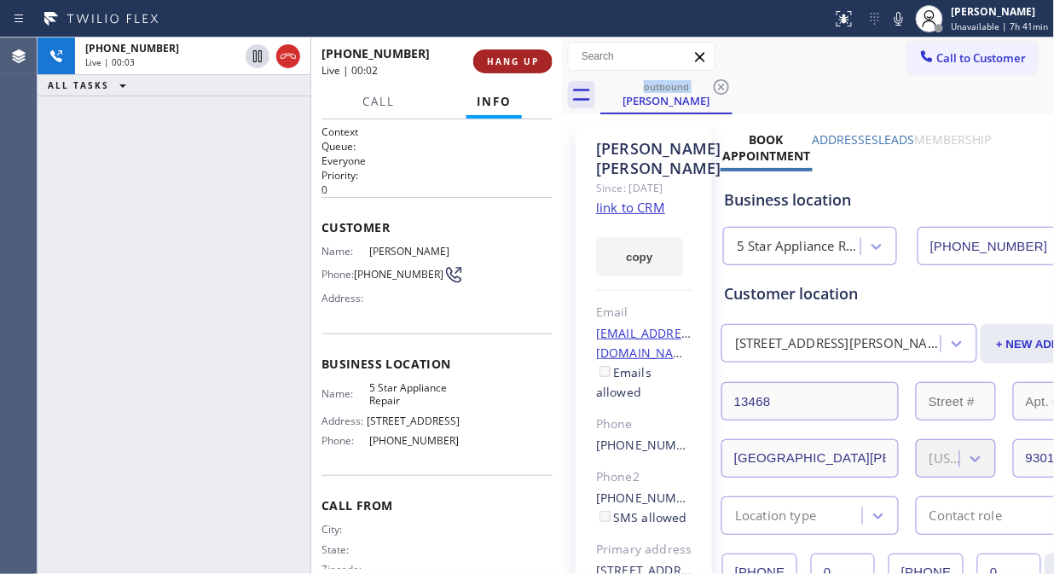
click at [498, 60] on span "HANG UP" at bounding box center [513, 61] width 52 height 12
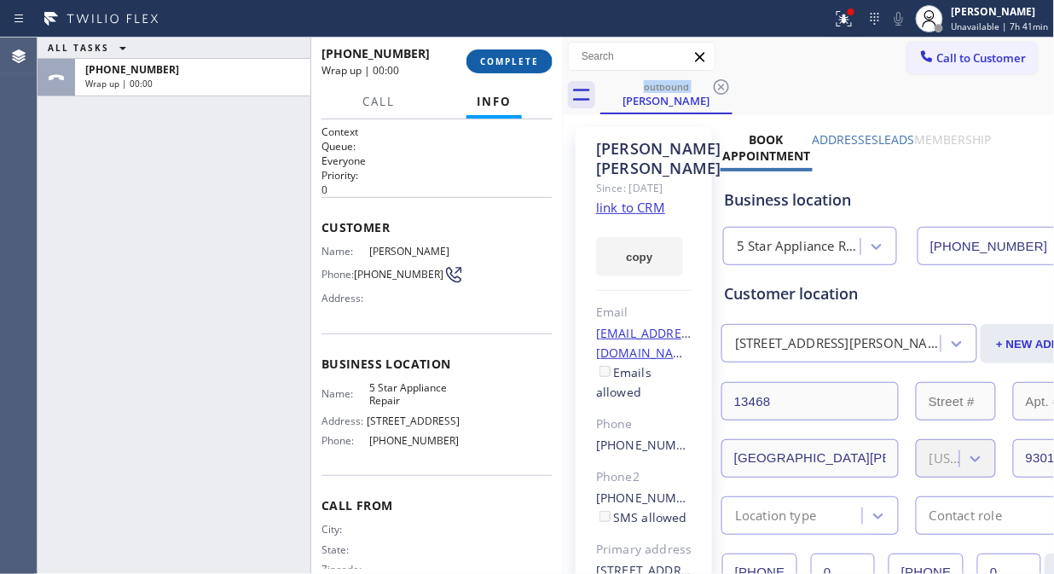
click at [495, 72] on button "COMPLETE" at bounding box center [509, 61] width 86 height 24
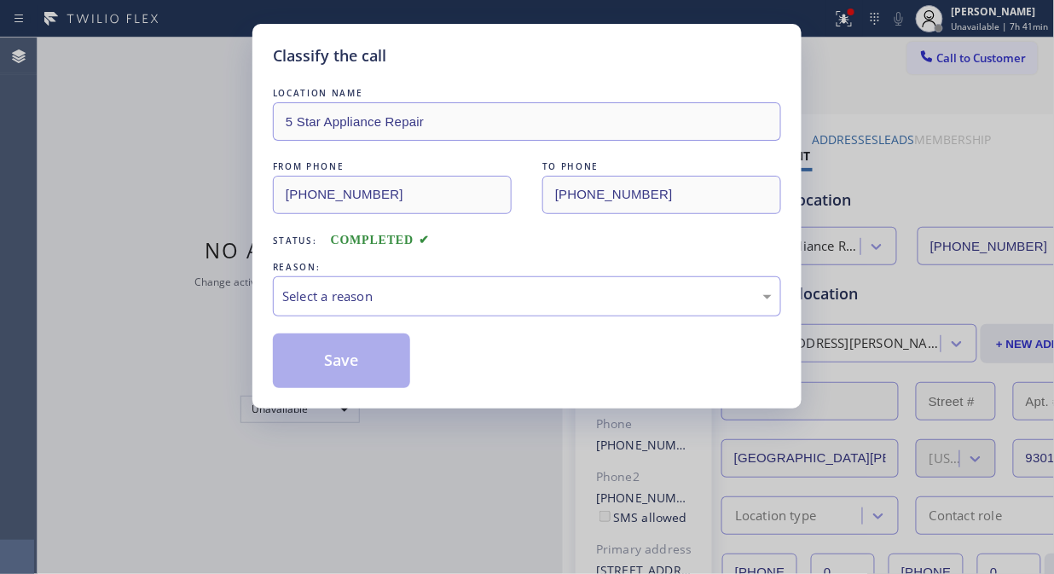
click at [535, 263] on div "REASON:" at bounding box center [527, 267] width 508 height 18
click at [534, 307] on div "Select a reason" at bounding box center [527, 296] width 508 height 40
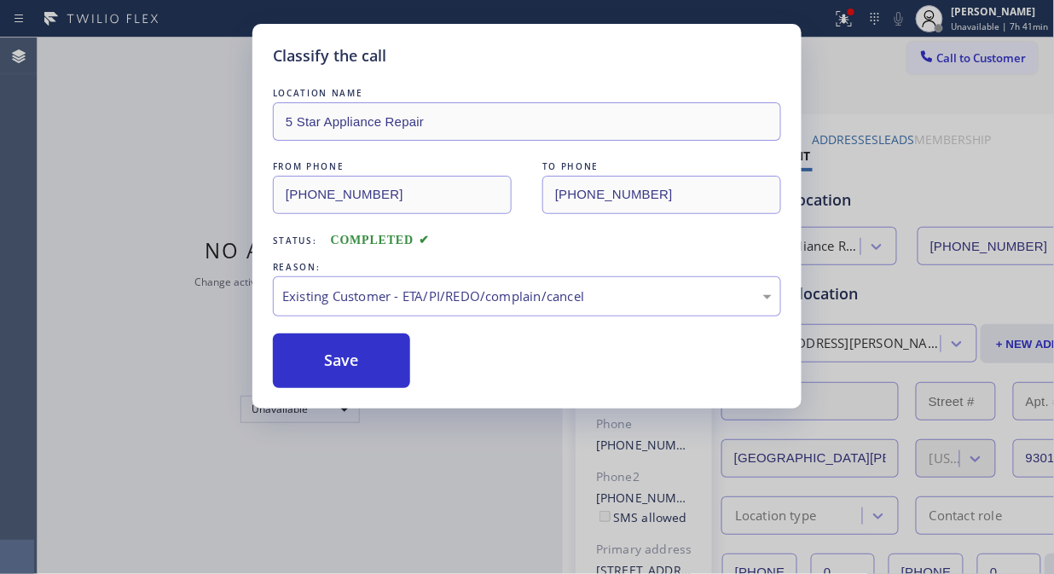
click at [266, 353] on div "Classify the call LOCATION NAME 5 Star Appliance Repair FROM PHONE (855) 731-49…" at bounding box center [526, 216] width 549 height 384
click at [344, 375] on button "Save" at bounding box center [341, 360] width 137 height 55
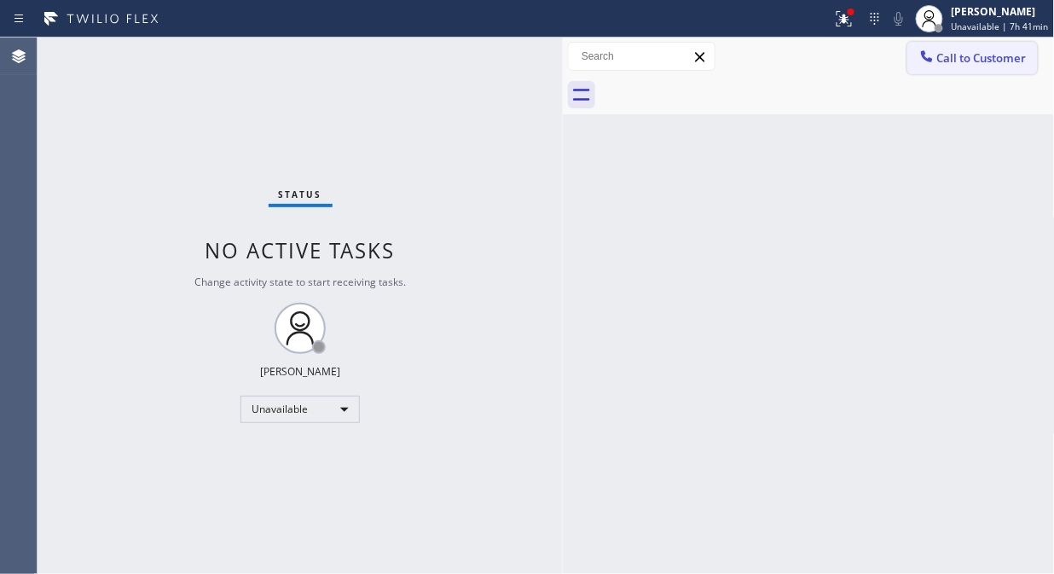
click at [952, 61] on span "Call to Customer" at bounding box center [981, 57] width 89 height 15
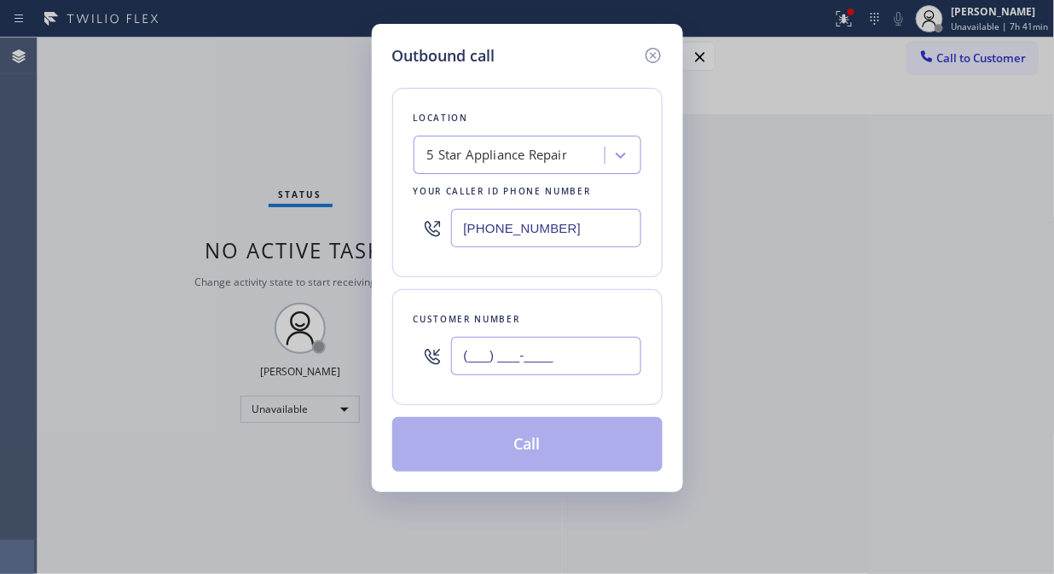
click at [610, 346] on input "(___) ___-____" at bounding box center [546, 356] width 190 height 38
paste input "818) 400-5752"
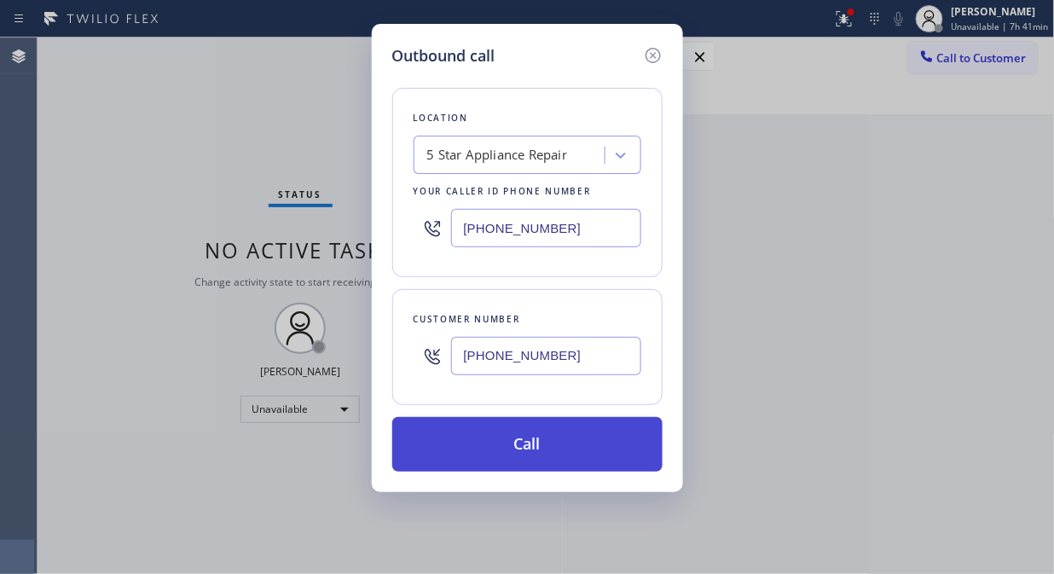
type input "(818) 400-5752"
click at [580, 445] on button "Call" at bounding box center [527, 444] width 270 height 55
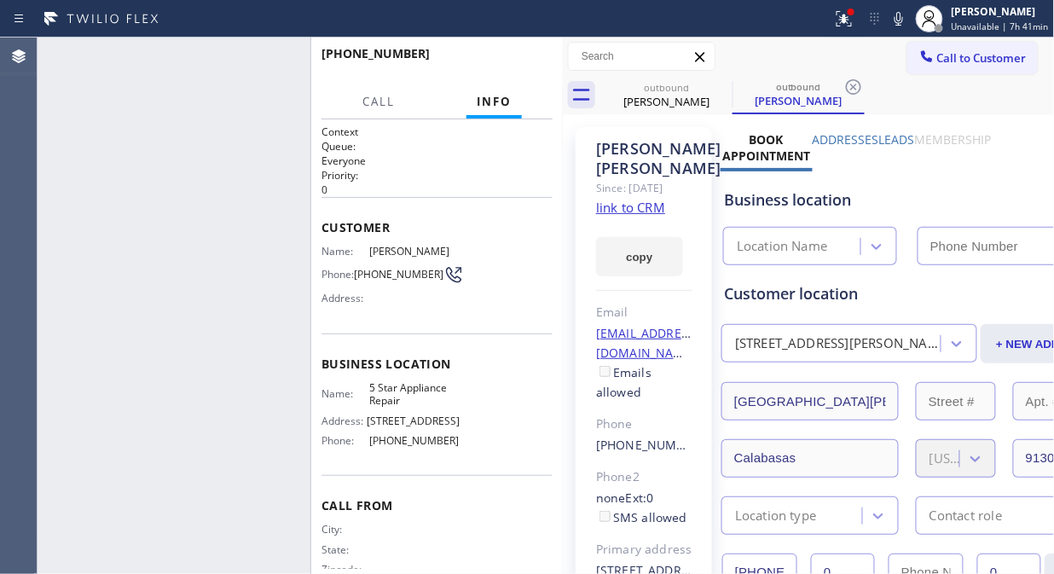
type input "[PHONE_NUMBER]"
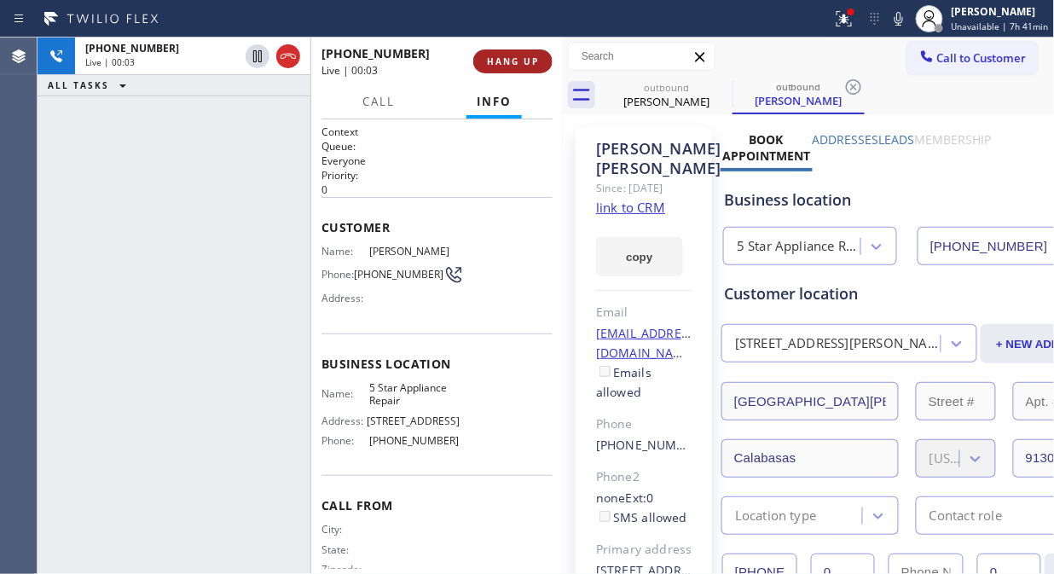
click at [510, 66] on span "HANG UP" at bounding box center [513, 61] width 52 height 12
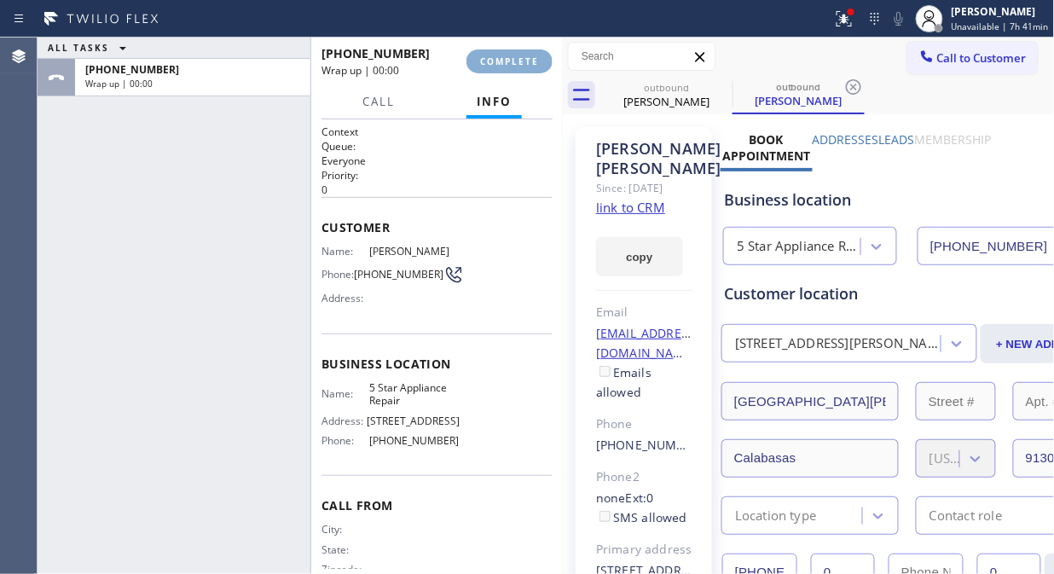
click at [504, 62] on span "COMPLETE" at bounding box center [509, 61] width 59 height 12
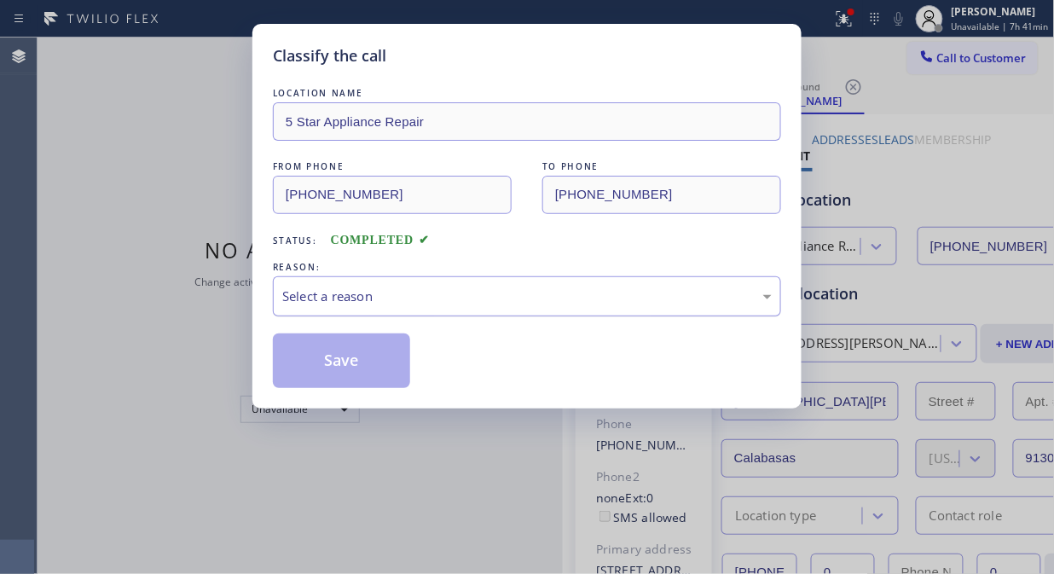
drag, startPoint x: 511, startPoint y: 271, endPoint x: 518, endPoint y: 303, distance: 33.1
click at [513, 274] on div "REASON:" at bounding box center [527, 267] width 508 height 18
click at [520, 304] on div "Select a reason" at bounding box center [526, 296] width 489 height 20
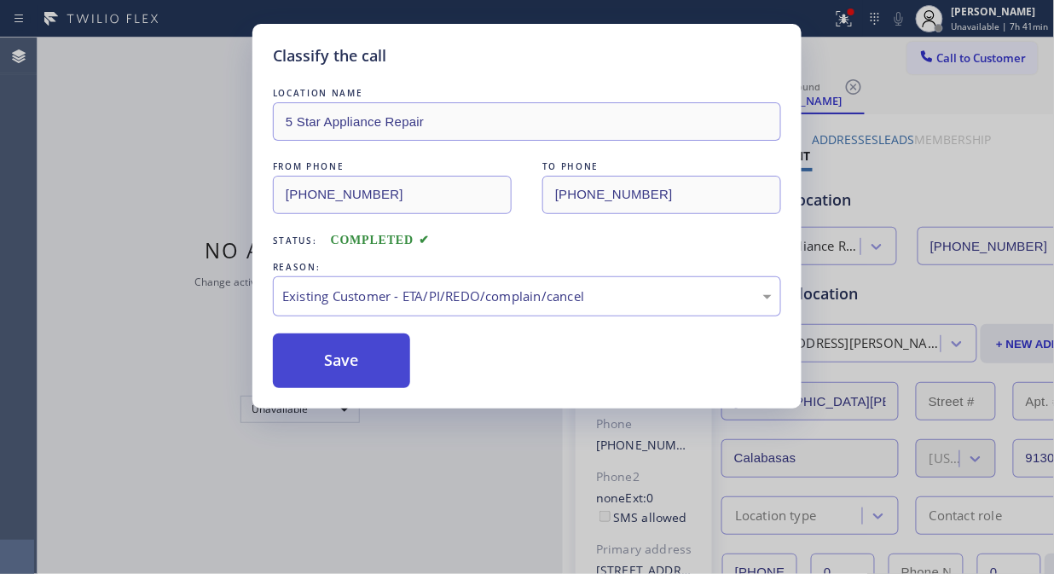
click at [393, 376] on button "Save" at bounding box center [341, 360] width 137 height 55
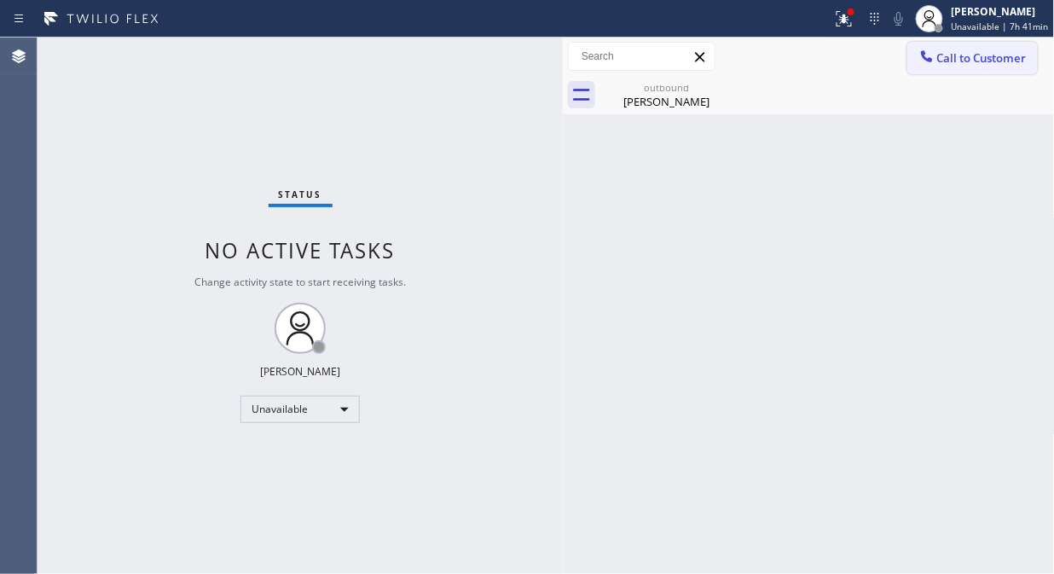
click at [944, 56] on span "Call to Customer" at bounding box center [981, 57] width 89 height 15
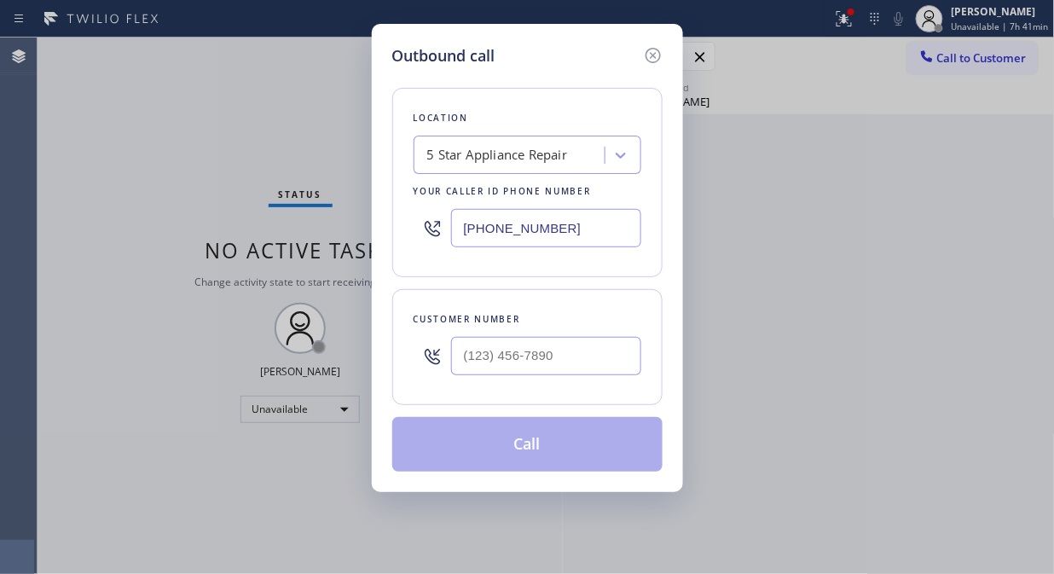
drag, startPoint x: 557, startPoint y: 320, endPoint x: 549, endPoint y: 353, distance: 34.3
click at [549, 353] on div "Customer number" at bounding box center [527, 347] width 270 height 116
click at [542, 362] on input "(___) ___-____" at bounding box center [546, 356] width 190 height 38
paste input "425) 881-1662"
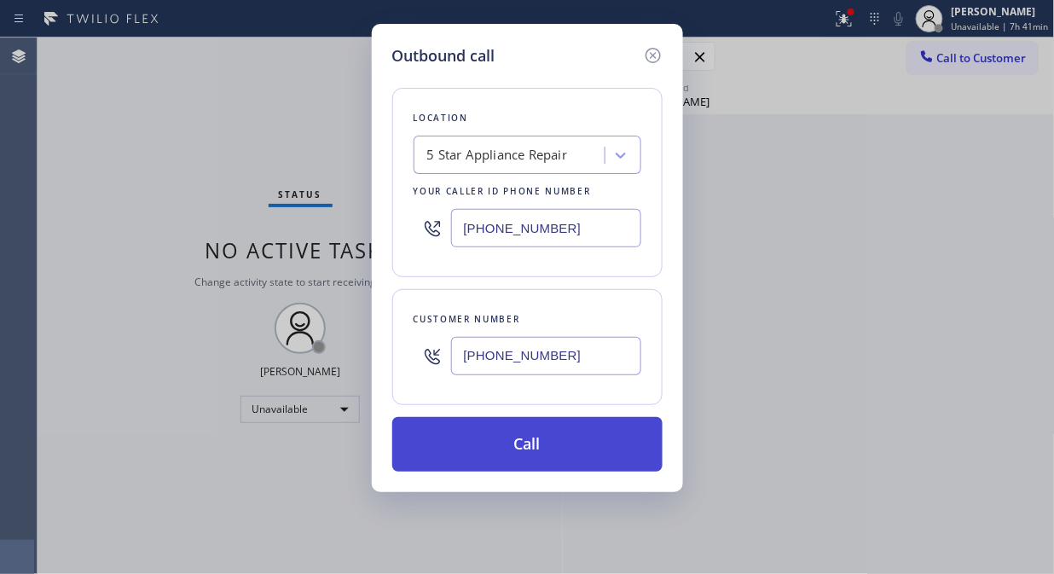
type input "(425) 881-1662"
click at [576, 447] on button "Call" at bounding box center [527, 444] width 270 height 55
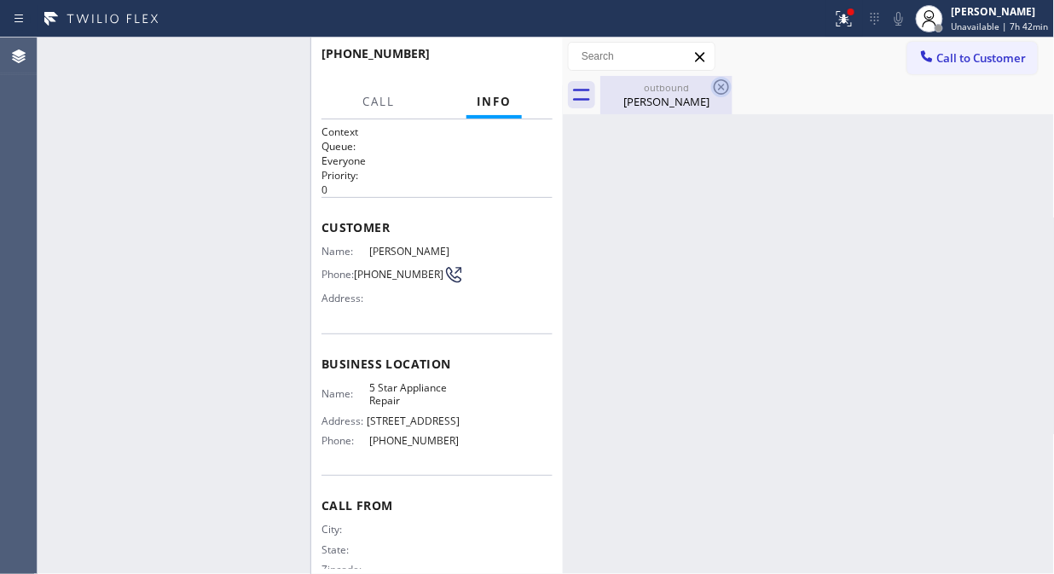
click at [688, 84] on div "outbound" at bounding box center [666, 87] width 129 height 13
click at [667, 97] on div "Carrie Gahr" at bounding box center [666, 101] width 129 height 15
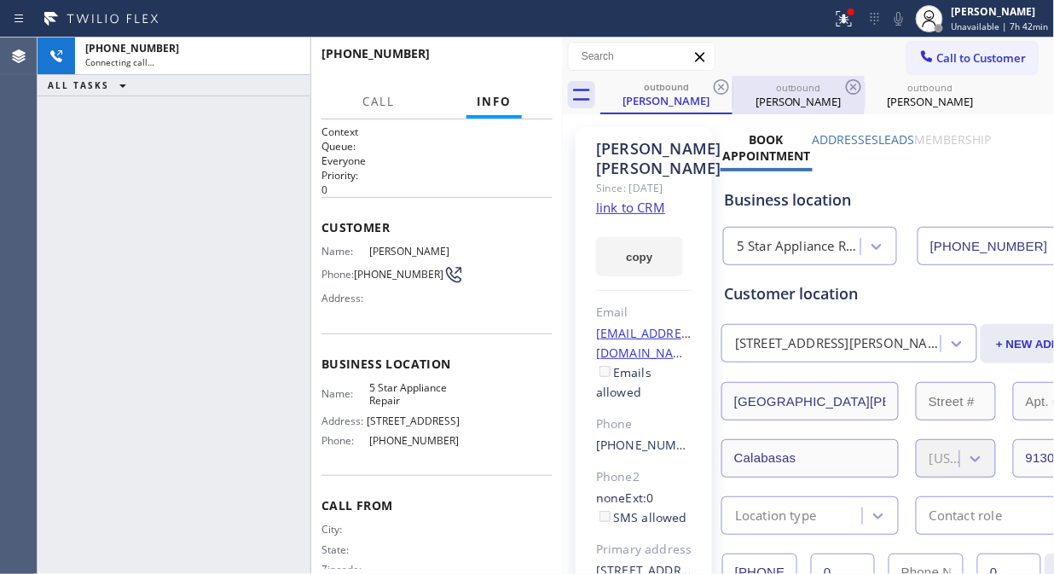
click at [713, 82] on icon at bounding box center [721, 87] width 20 height 20
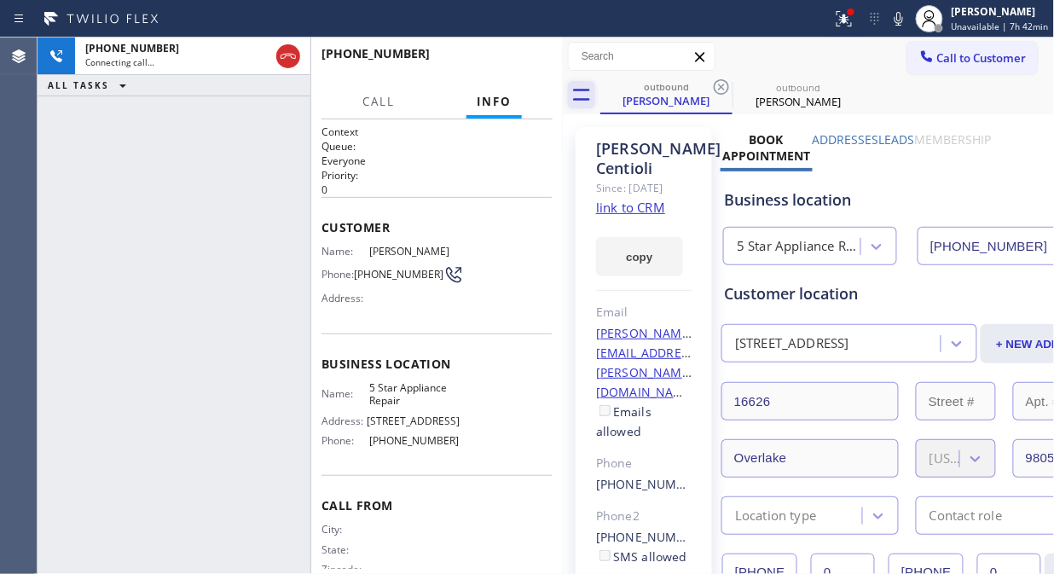
type input "[PHONE_NUMBER]"
click at [288, 61] on icon at bounding box center [288, 56] width 20 height 20
click at [531, 63] on span "HANG UP" at bounding box center [513, 61] width 52 height 12
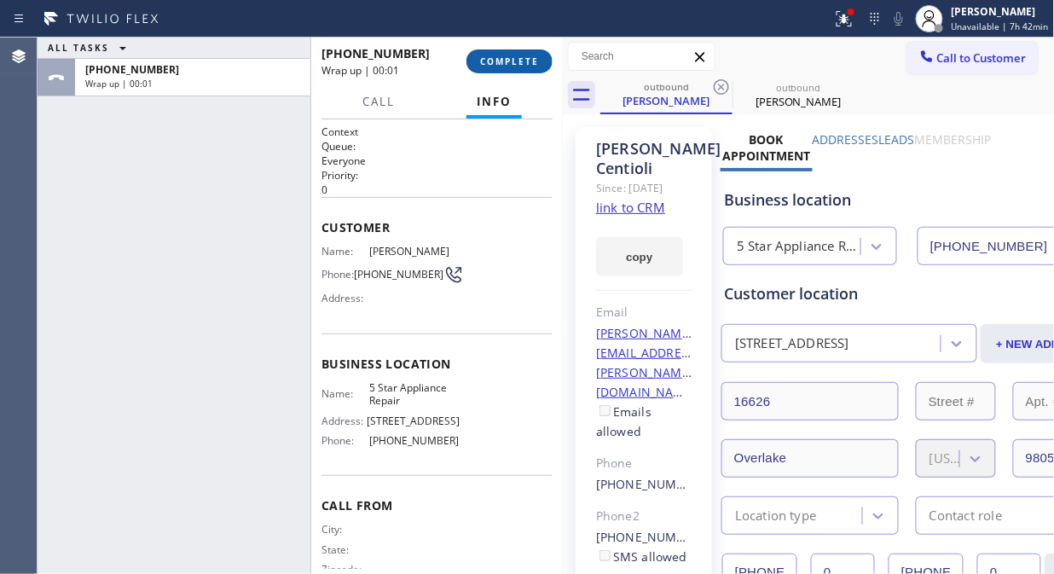
click at [530, 63] on span "COMPLETE" at bounding box center [509, 61] width 59 height 12
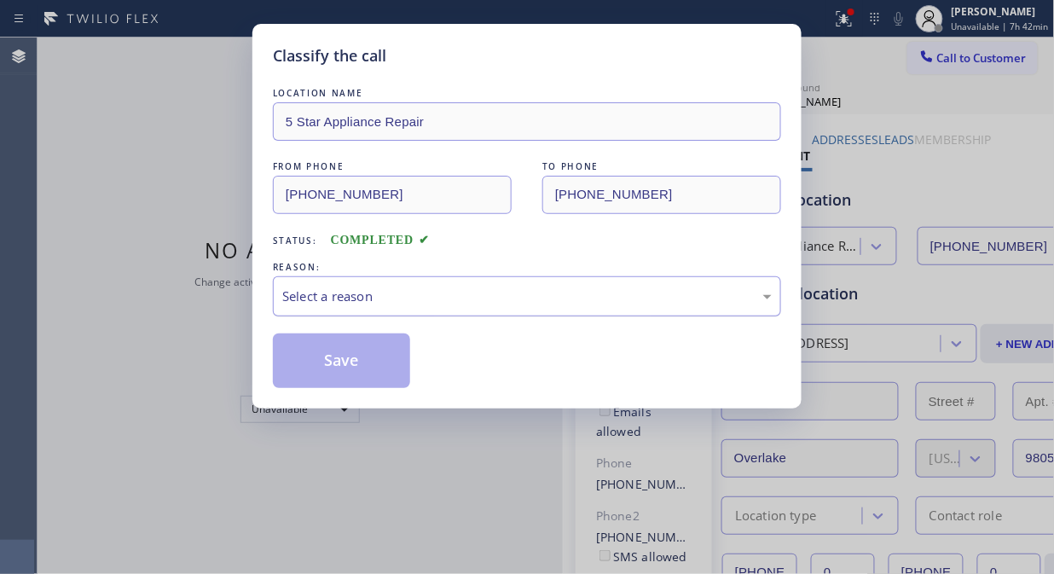
click at [529, 305] on div "Select a reason" at bounding box center [526, 296] width 489 height 20
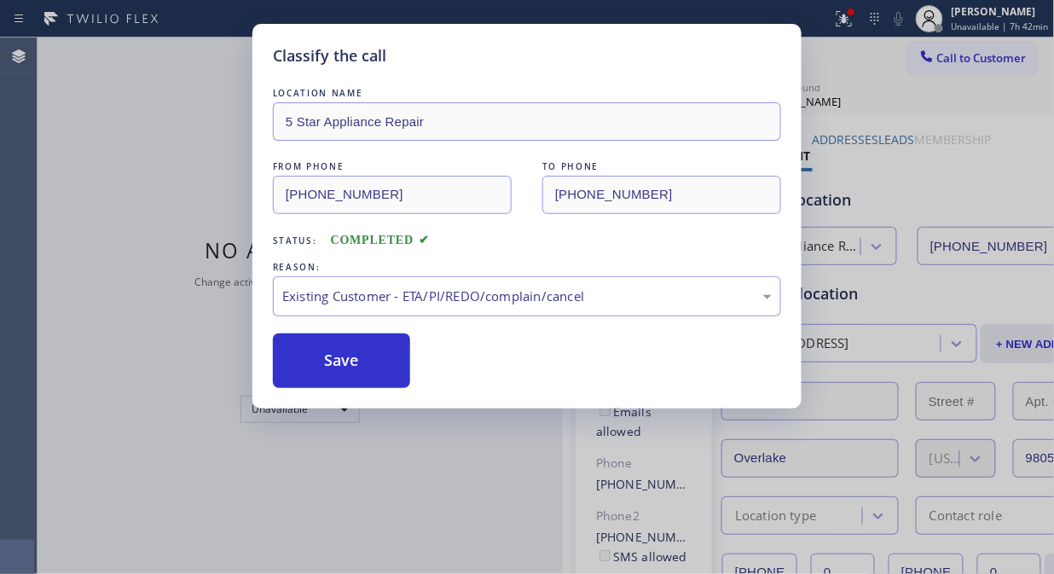
drag, startPoint x: 381, startPoint y: 373, endPoint x: 590, endPoint y: 2, distance: 426.3
click at [384, 372] on button "Save" at bounding box center [341, 360] width 137 height 55
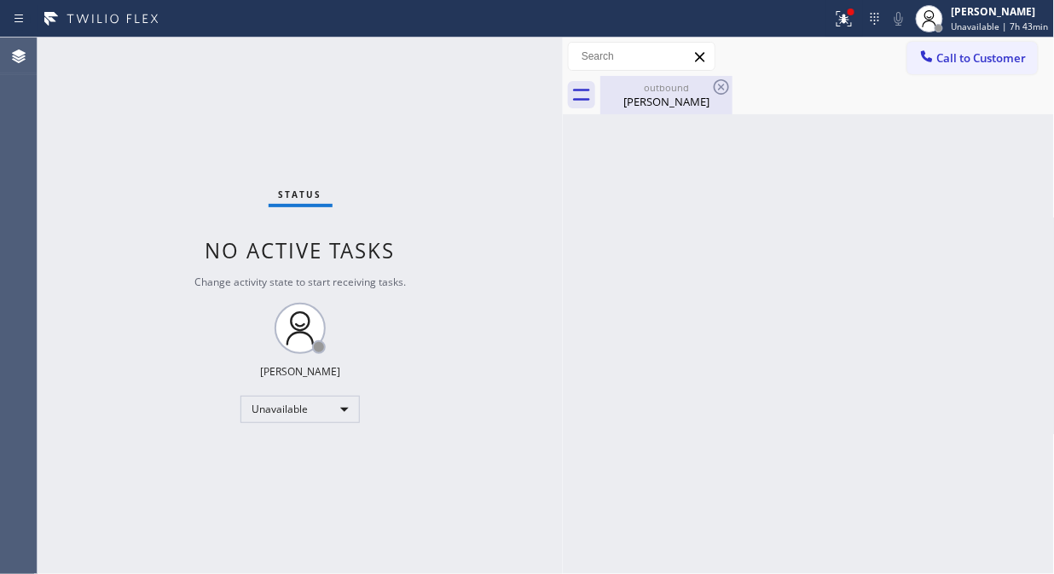
click at [699, 101] on div "Debora Centioli" at bounding box center [666, 101] width 129 height 15
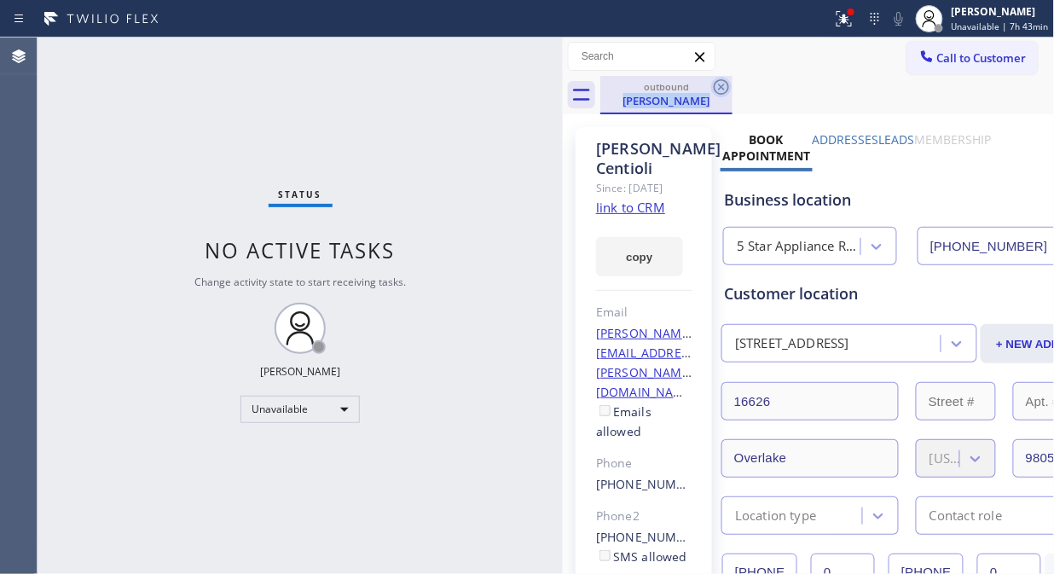
click at [730, 83] on div "outbound Debora Centioli" at bounding box center [666, 95] width 132 height 38
click at [719, 87] on icon at bounding box center [721, 87] width 20 height 20
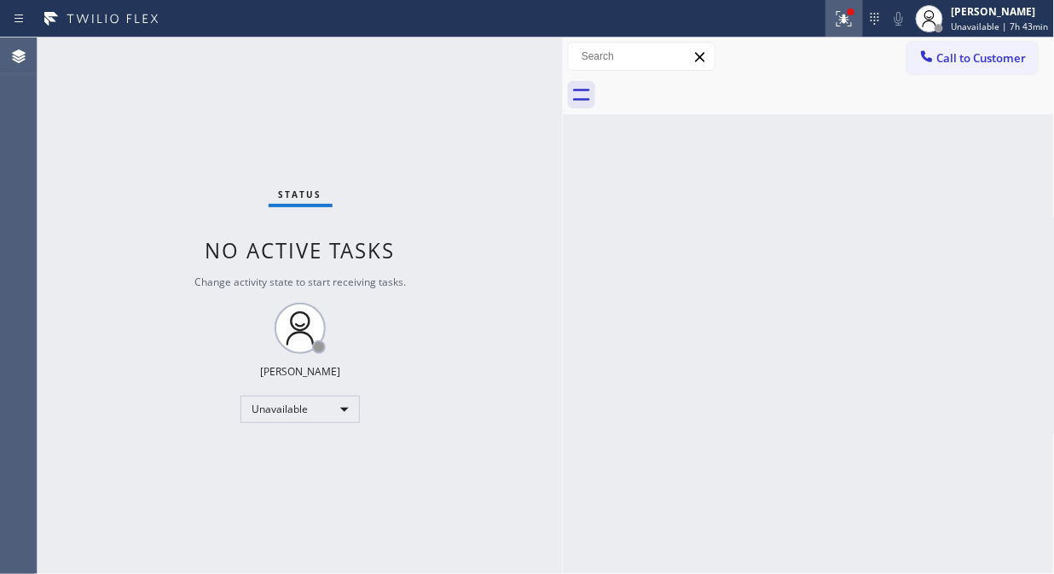
drag, startPoint x: 837, startPoint y: 15, endPoint x: 842, endPoint y: 35, distance: 20.3
click at [838, 15] on div at bounding box center [844, 19] width 38 height 20
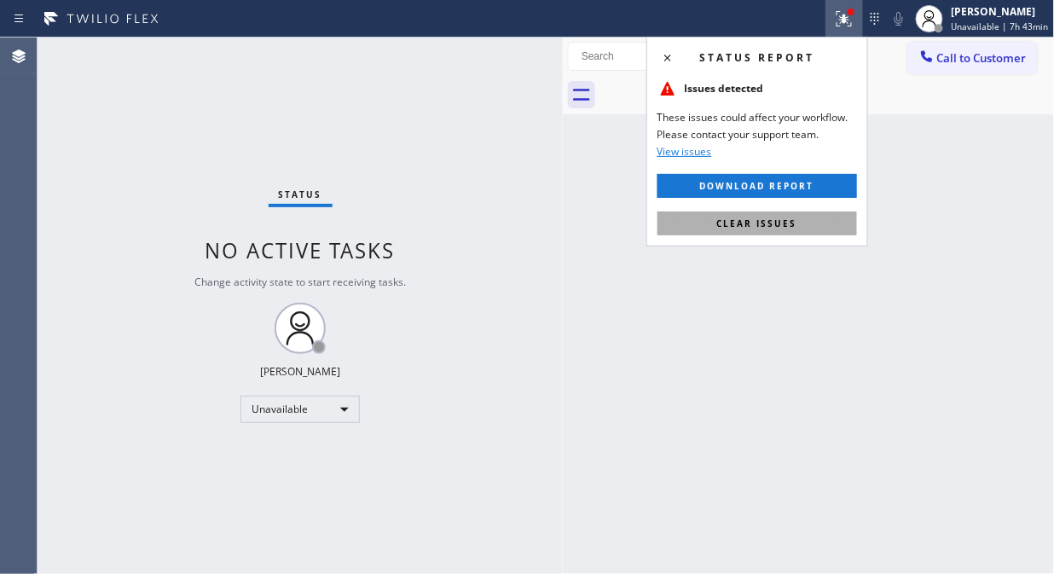
click at [799, 224] on button "Clear issues" at bounding box center [756, 223] width 199 height 24
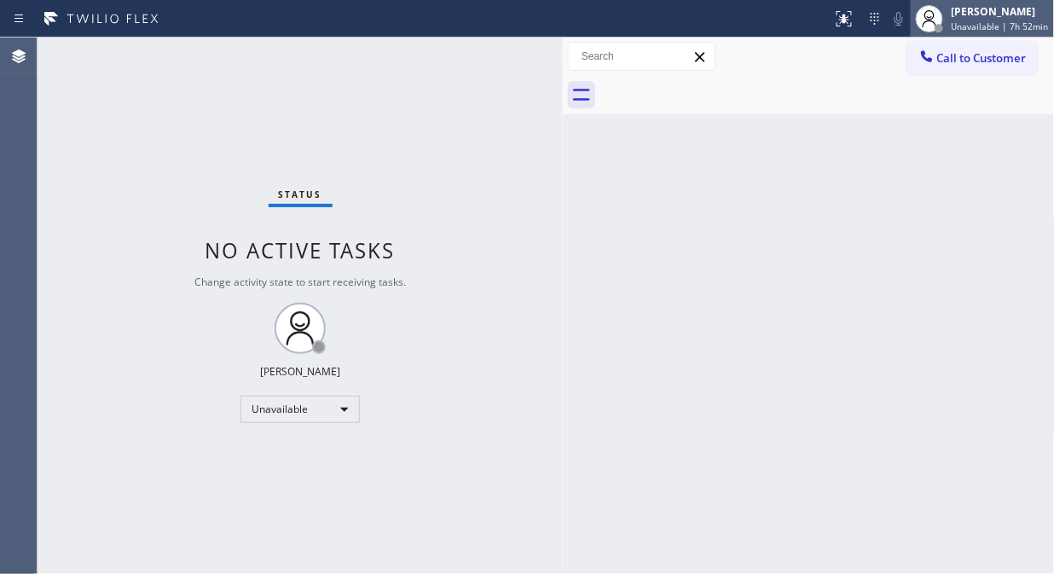
click at [973, 26] on span "Unavailable | 7h 52min" at bounding box center [999, 26] width 97 height 12
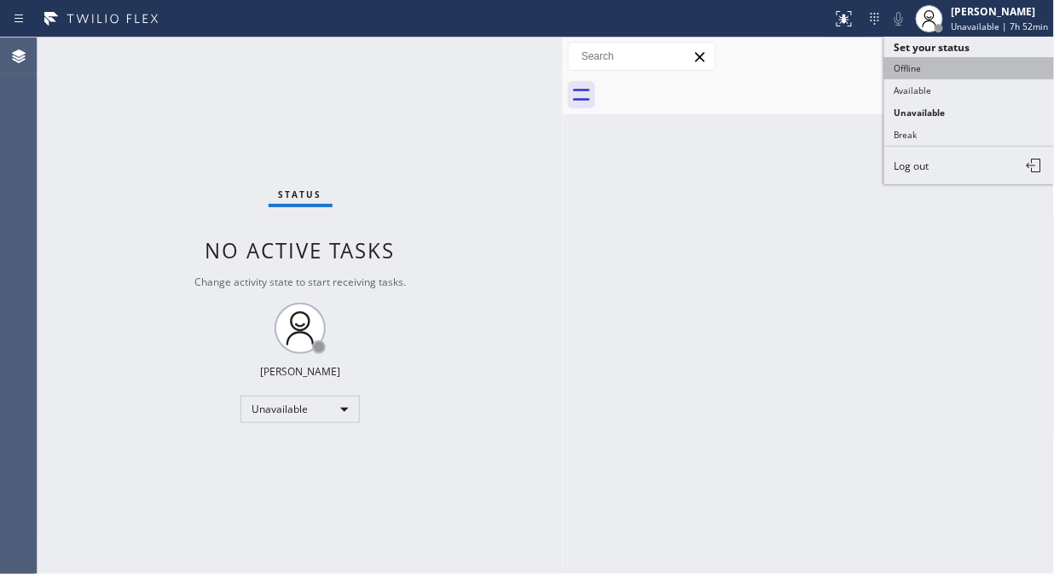
click at [905, 69] on button "Offline" at bounding box center [969, 68] width 170 height 22
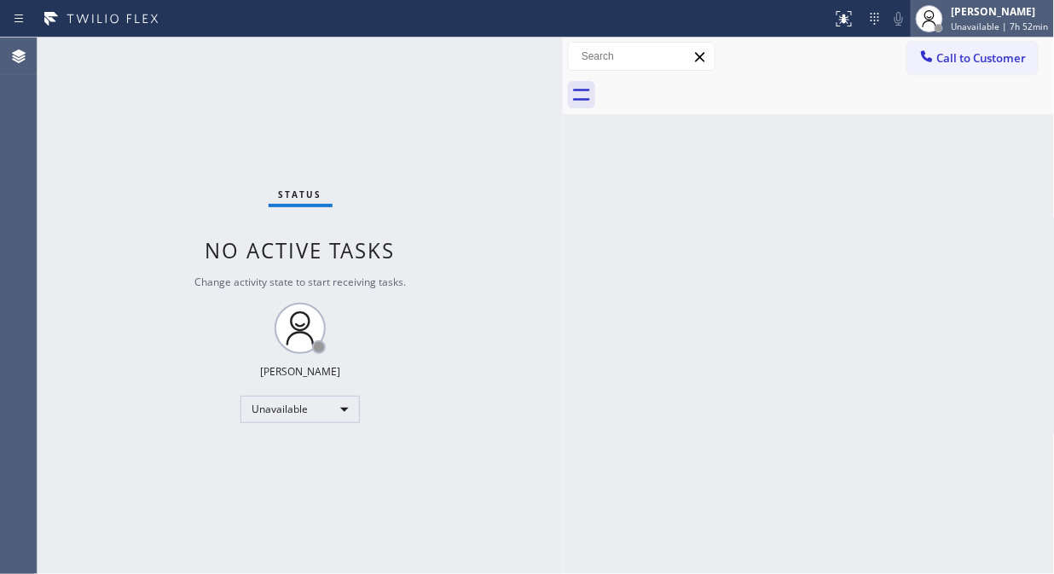
click at [959, 24] on span "Unavailable | 7h 52min" at bounding box center [999, 26] width 97 height 12
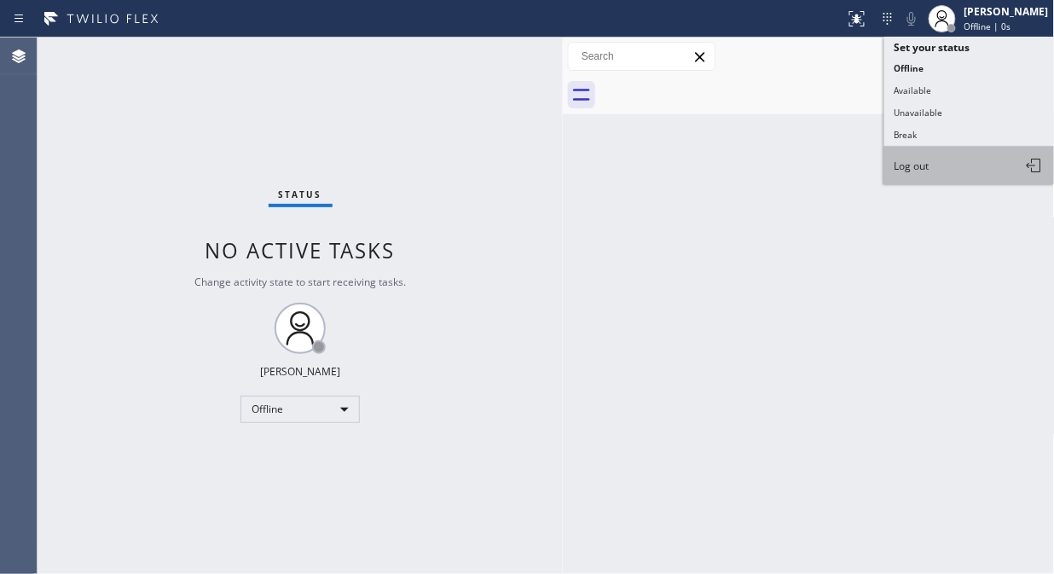
click at [951, 167] on button "Log out" at bounding box center [969, 166] width 170 height 38
